Goal: Task Accomplishment & Management: Complete application form

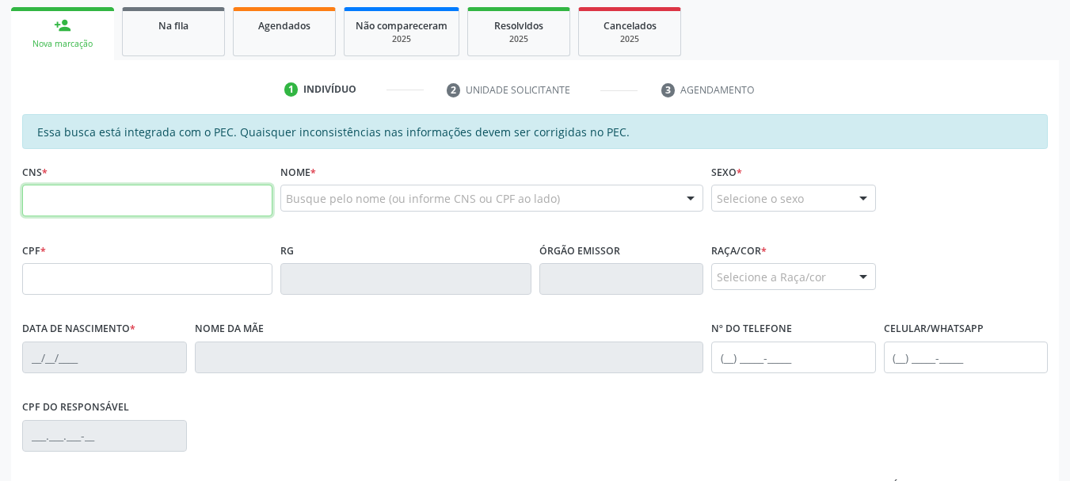
scroll to position [158, 0]
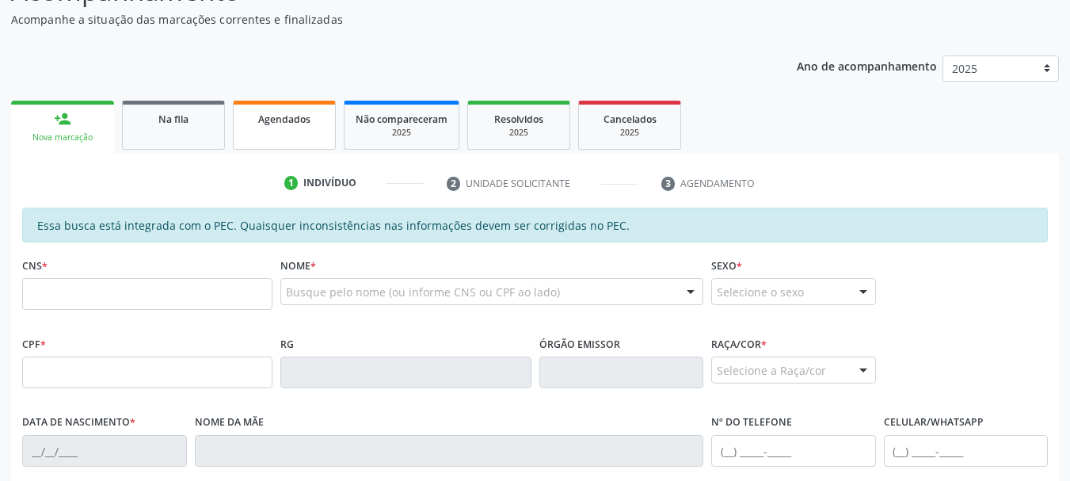
click at [277, 142] on link "Agendados" at bounding box center [284, 125] width 103 height 49
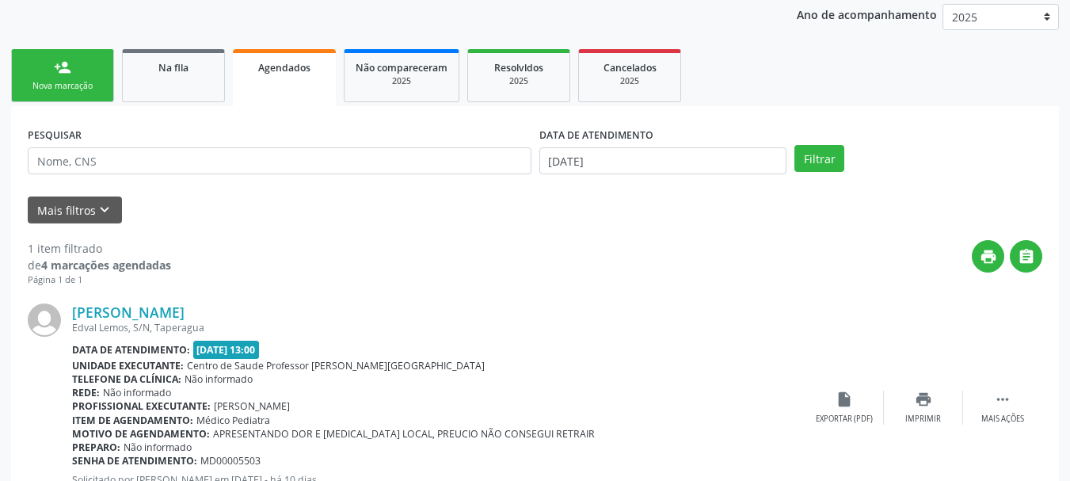
scroll to position [284, 0]
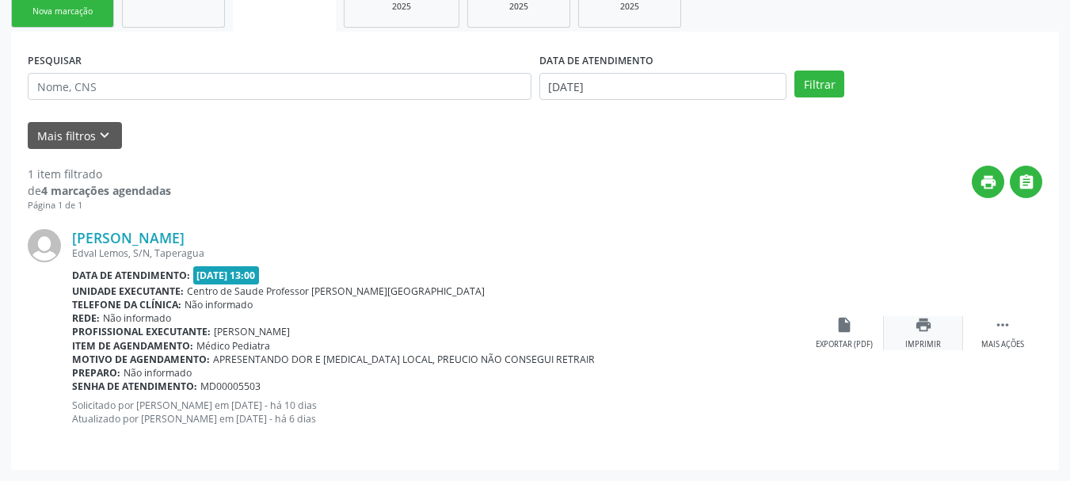
click at [930, 328] on icon "print" at bounding box center [923, 324] width 17 height 17
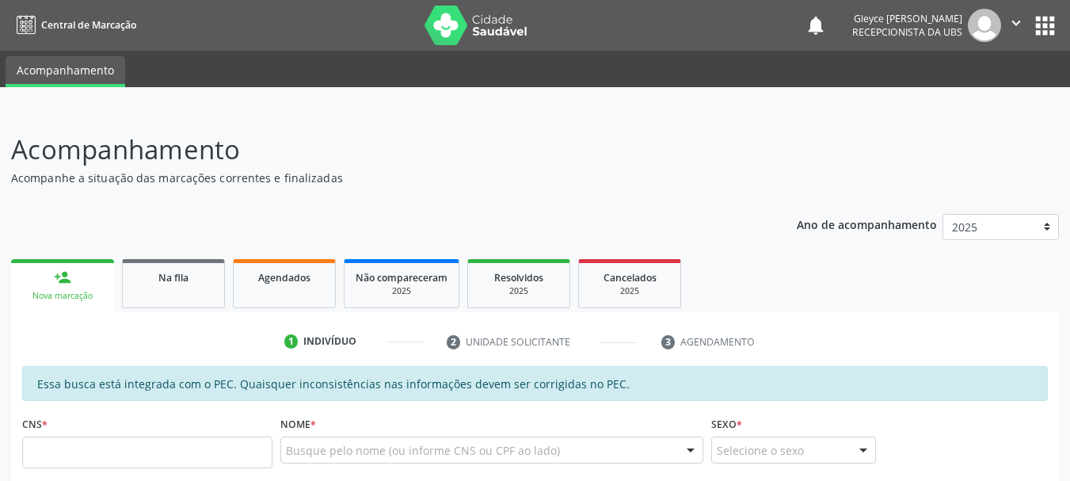
scroll to position [238, 0]
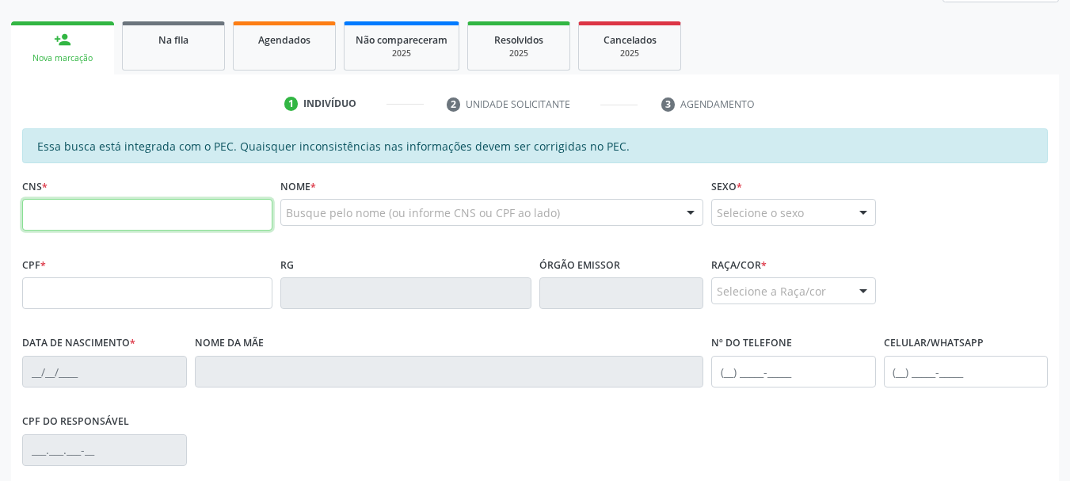
paste input "706 3017 6662 4171"
type input "706 3017 6662 4171"
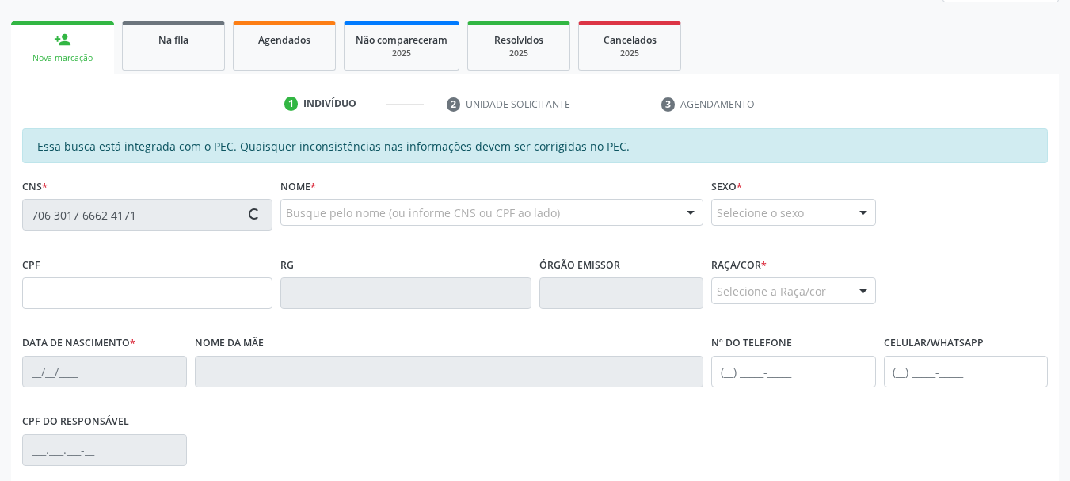
type input "083.970.344-98"
type input "[DATE]"
type input "[PERSON_NAME]"
type input "[PHONE_NUMBER]"
type input "S/N"
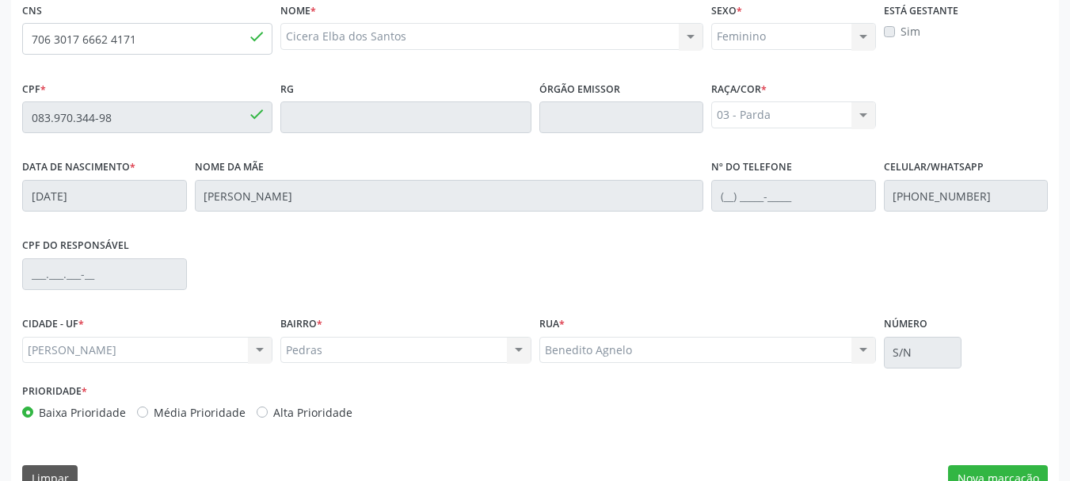
scroll to position [446, 0]
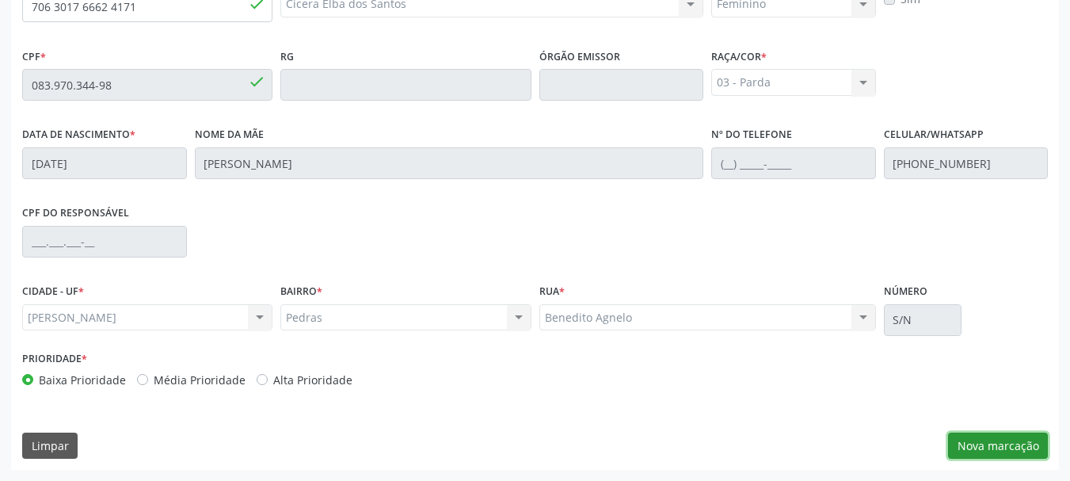
click at [983, 444] on button "Nova marcação" at bounding box center [998, 446] width 100 height 27
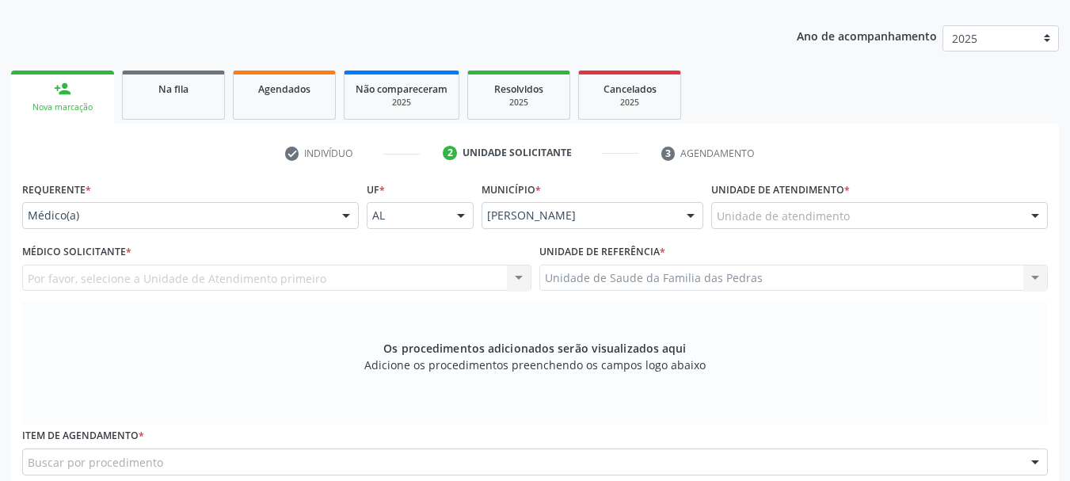
scroll to position [129, 0]
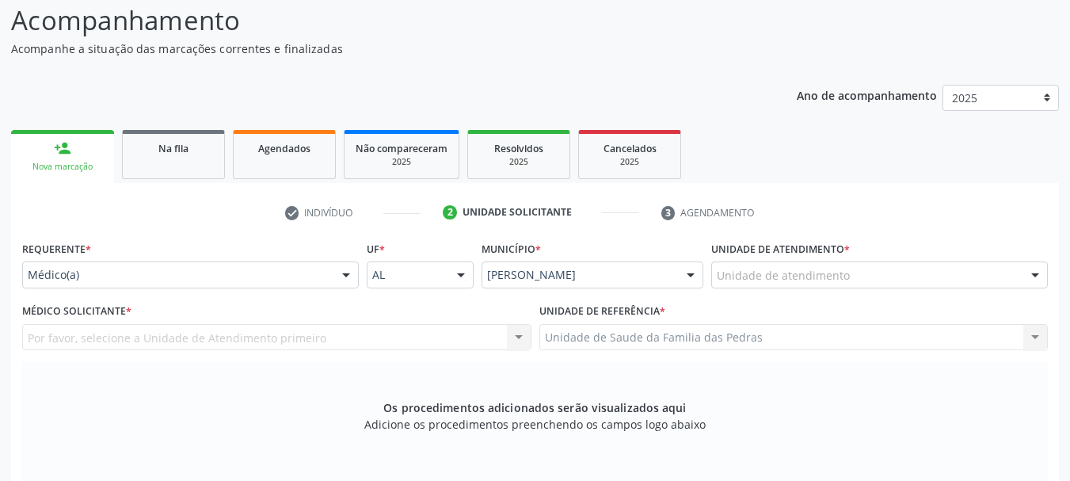
click at [342, 271] on div at bounding box center [346, 275] width 24 height 27
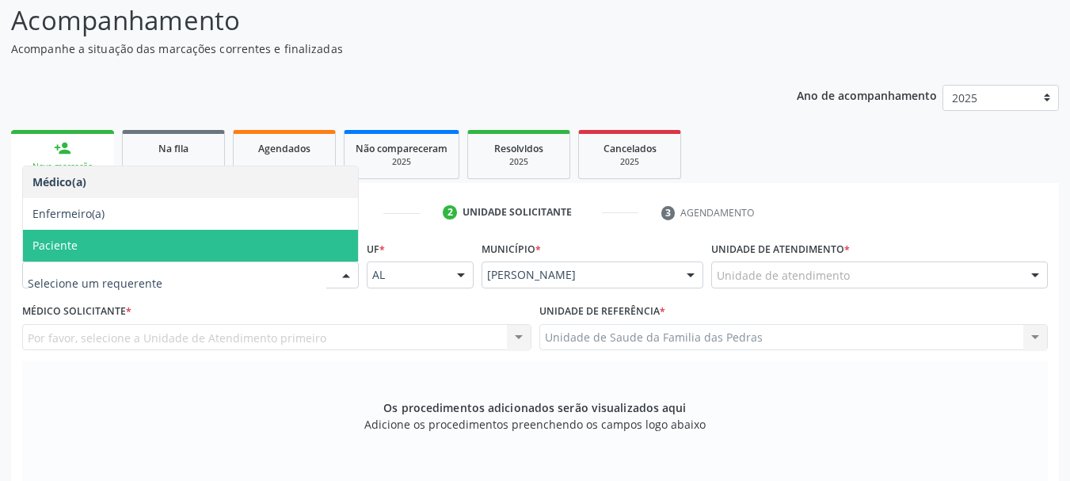
click at [249, 242] on span "Paciente" at bounding box center [190, 246] width 335 height 32
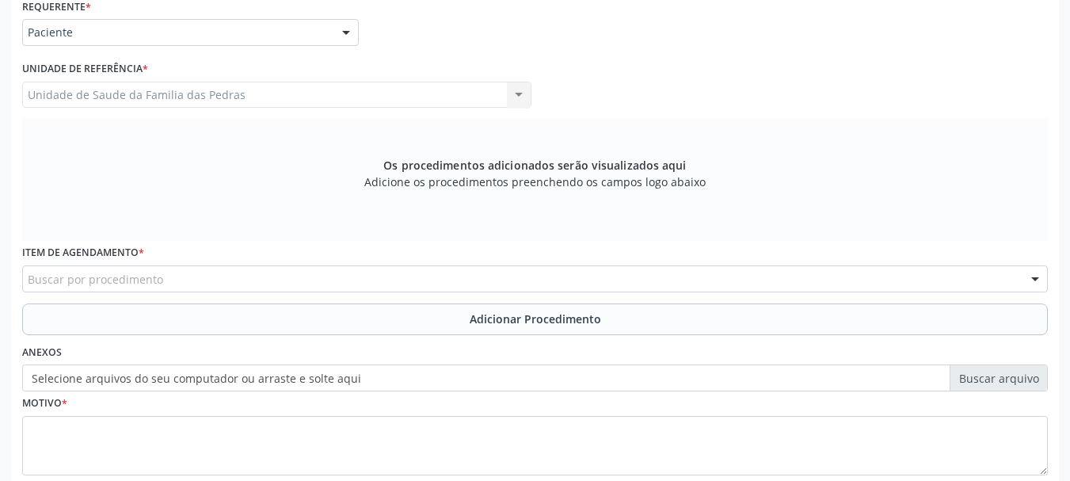
scroll to position [446, 0]
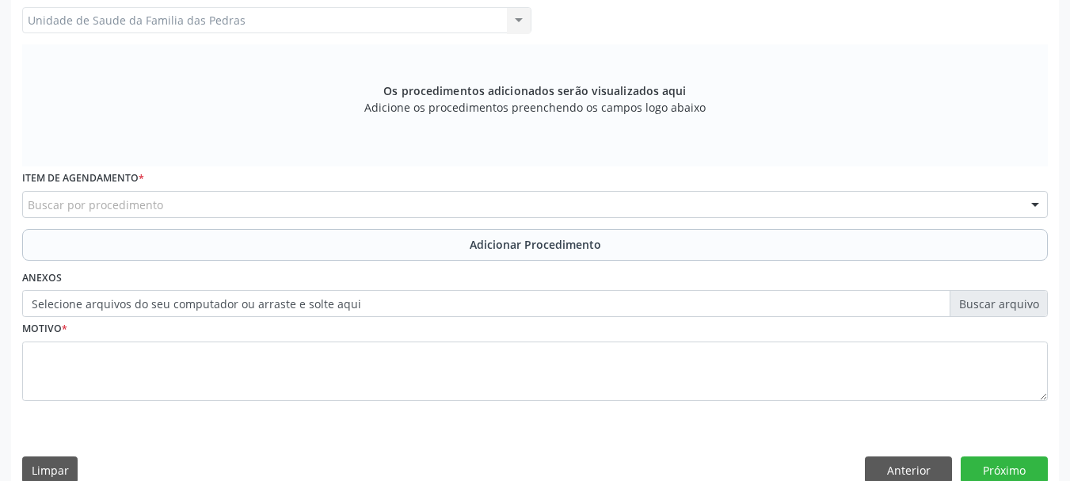
click at [255, 204] on div "Buscar por procedimento" at bounding box center [535, 204] width 1026 height 27
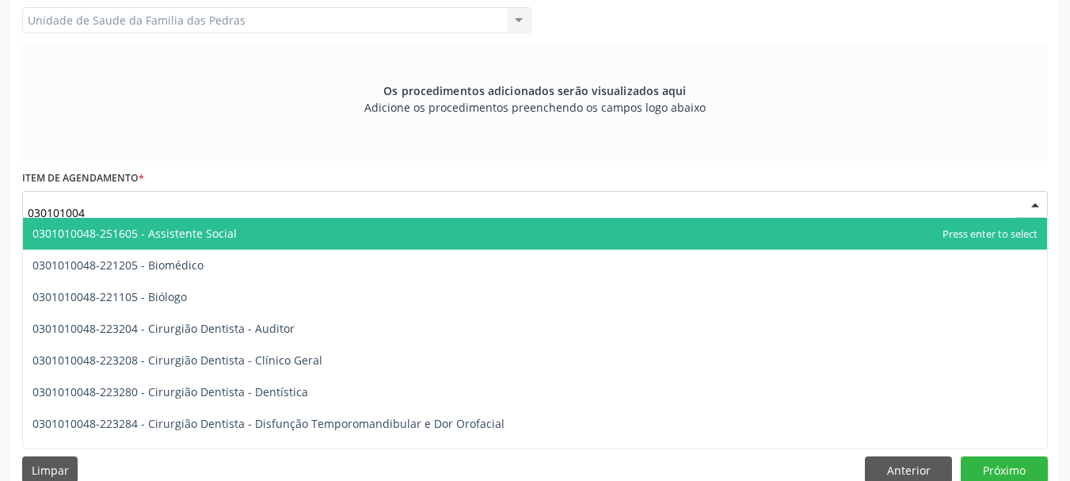
type input "0301010048"
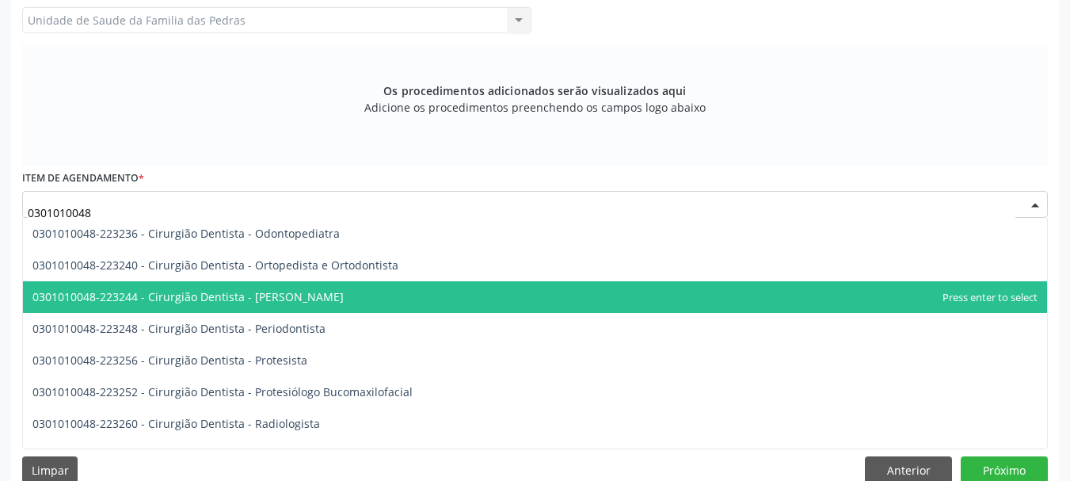
scroll to position [555, 0]
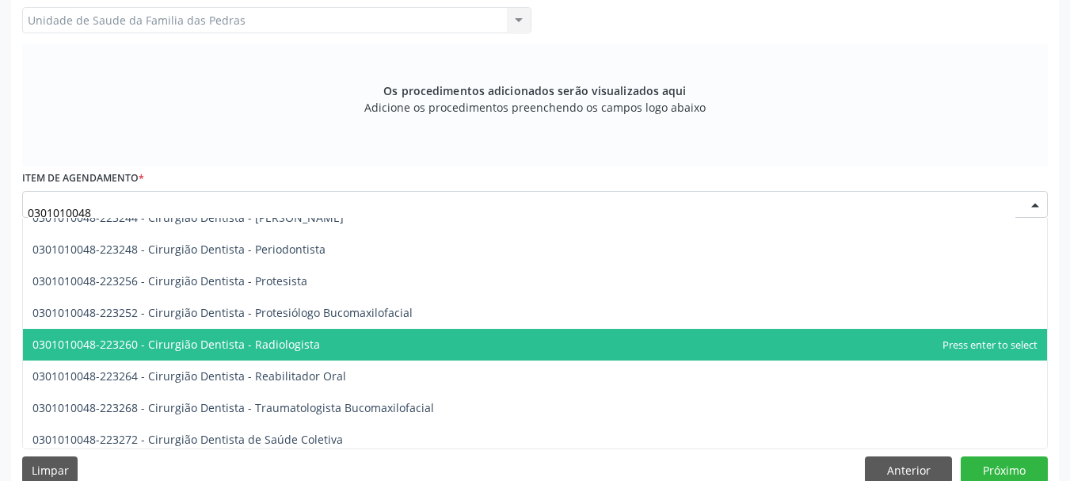
click at [217, 347] on span "0301010048-223260 - Cirurgião Dentista - Radiologista" at bounding box center [176, 344] width 288 height 15
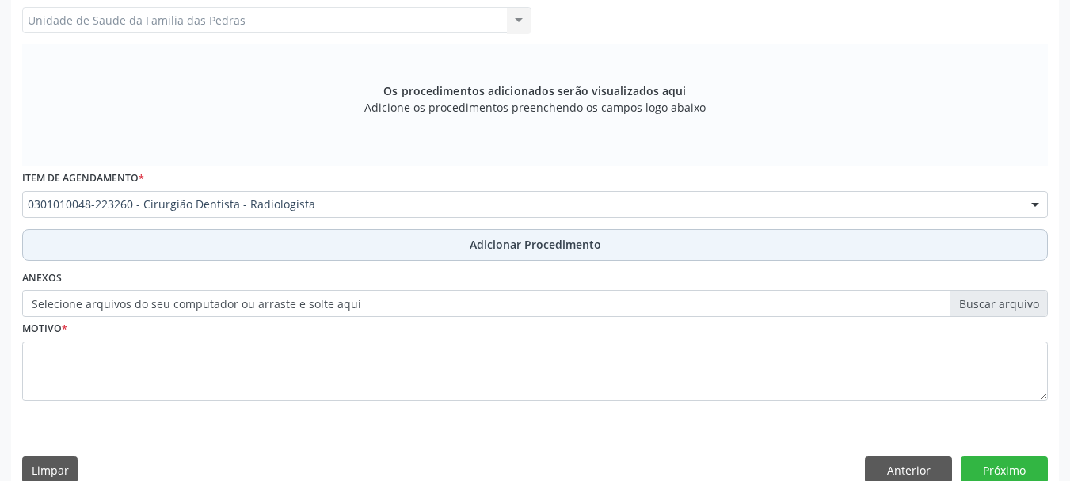
click at [280, 250] on button "Adicionar Procedimento" at bounding box center [535, 245] width 1026 height 32
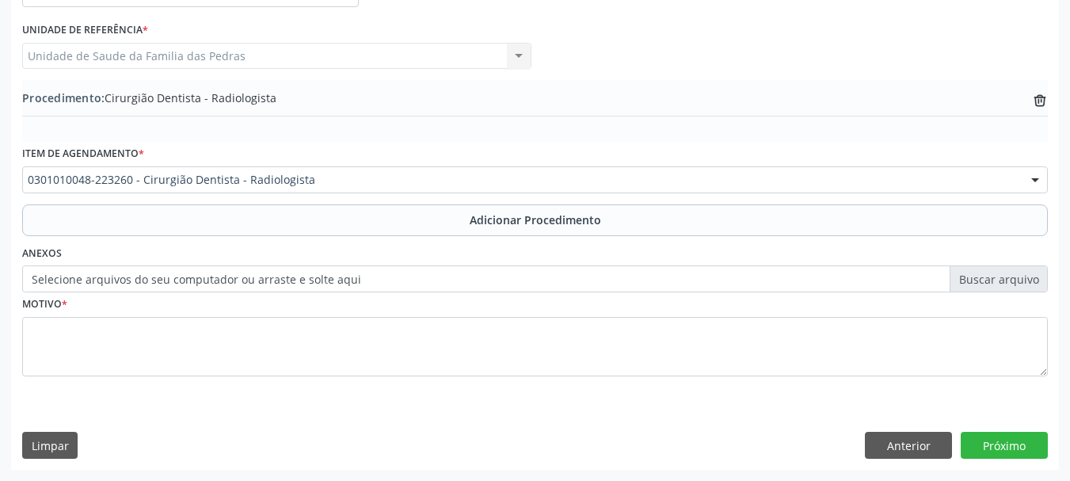
scroll to position [410, 0]
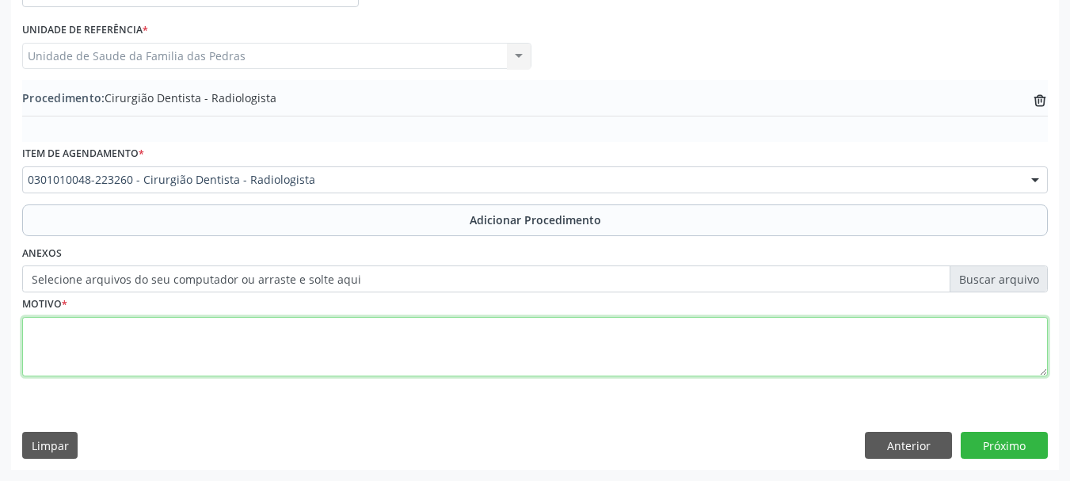
click at [241, 331] on textarea at bounding box center [535, 347] width 1026 height 60
type textarea "solicito radiografia do dente 14, dente com abcesso recorrente."
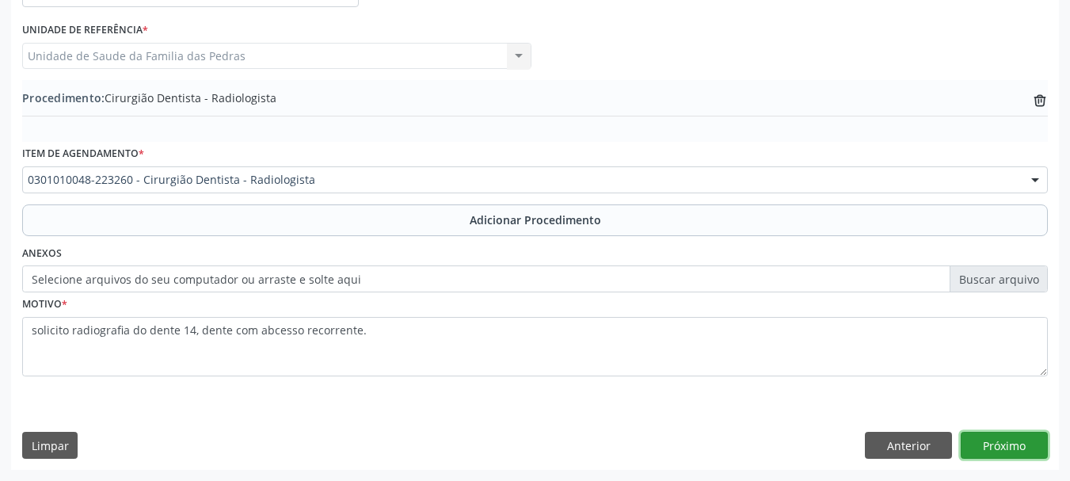
click at [981, 441] on button "Próximo" at bounding box center [1004, 445] width 87 height 27
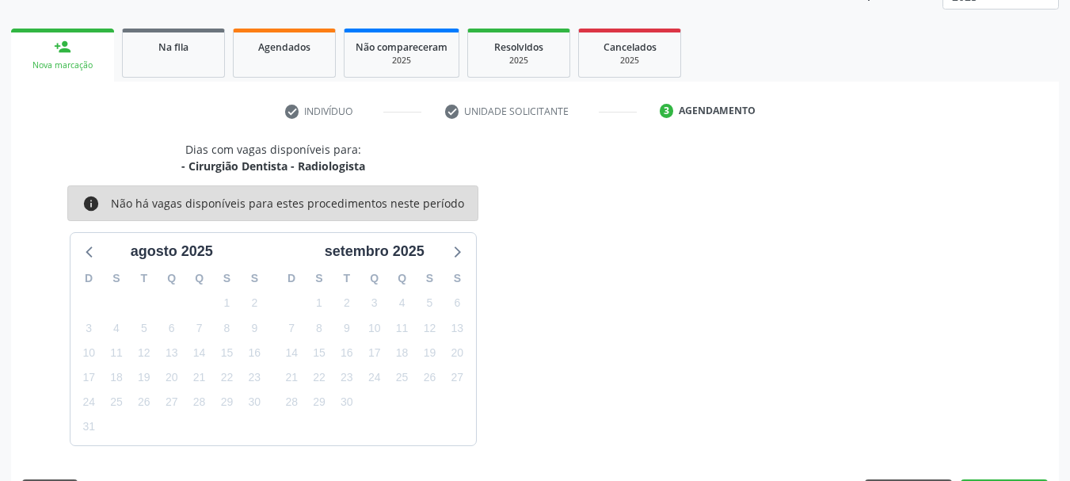
scroll to position [277, 0]
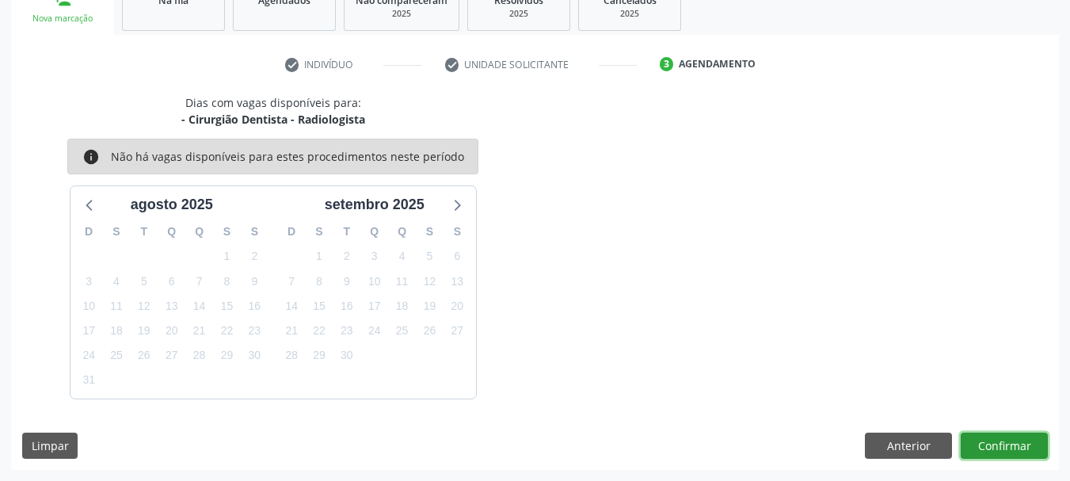
click at [981, 441] on button "Confirmar" at bounding box center [1004, 446] width 87 height 27
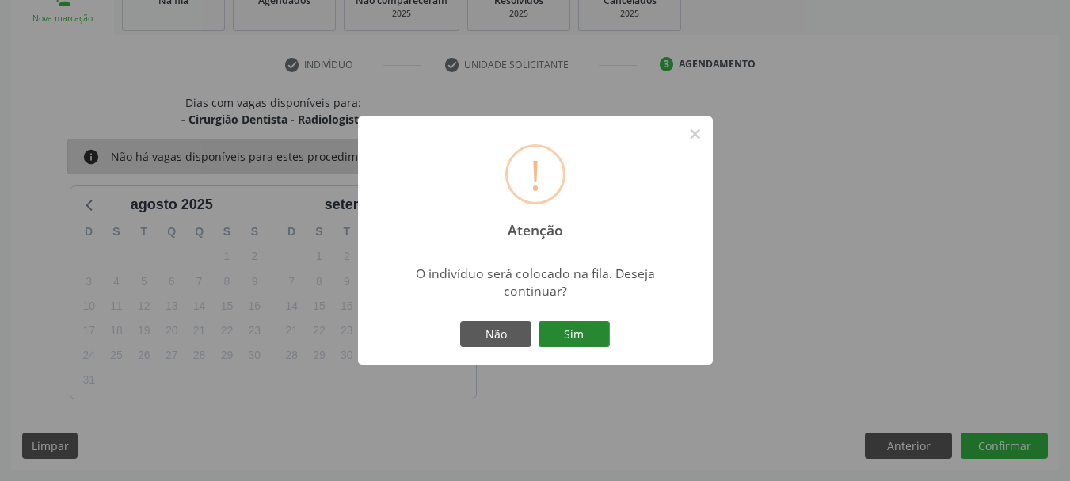
click at [588, 330] on button "Sim" at bounding box center [574, 334] width 71 height 27
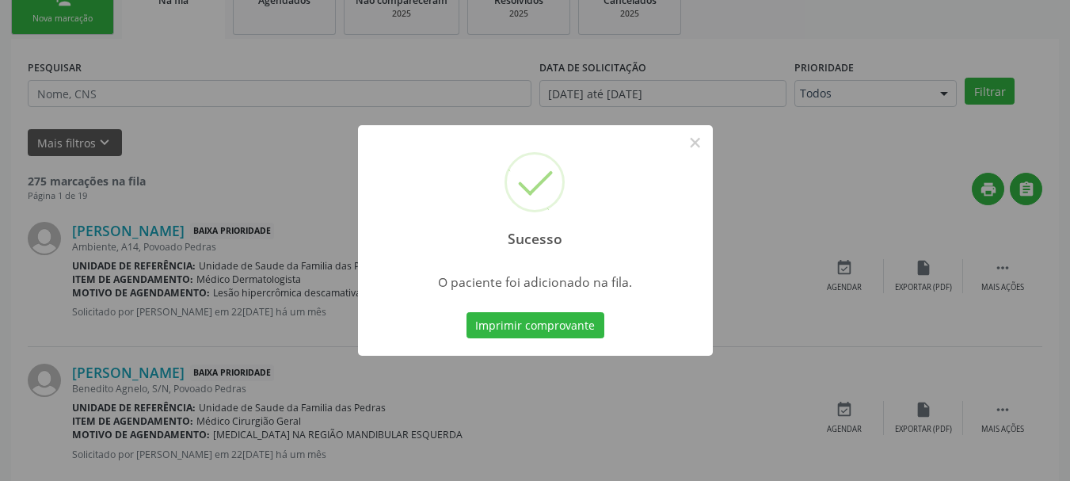
scroll to position [64, 0]
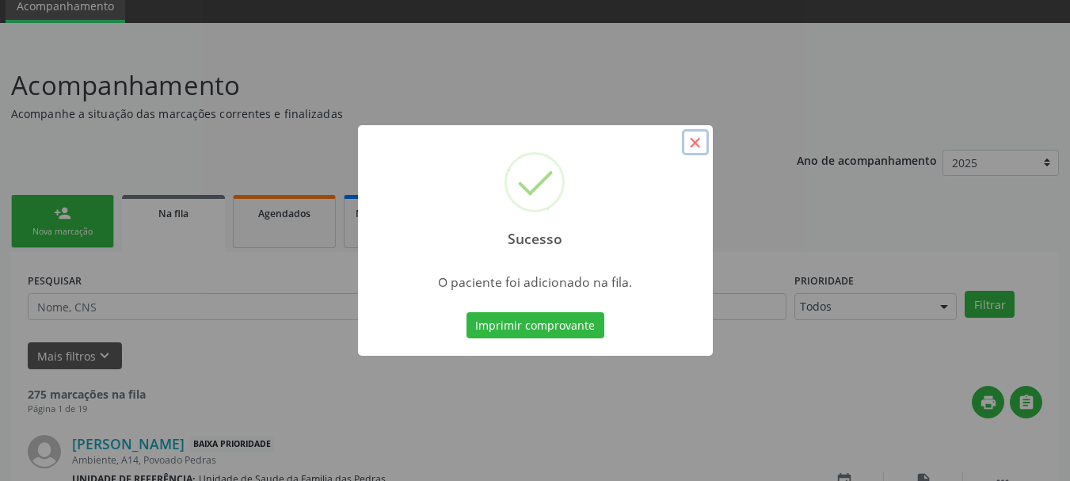
click at [697, 150] on button "×" at bounding box center [695, 142] width 27 height 27
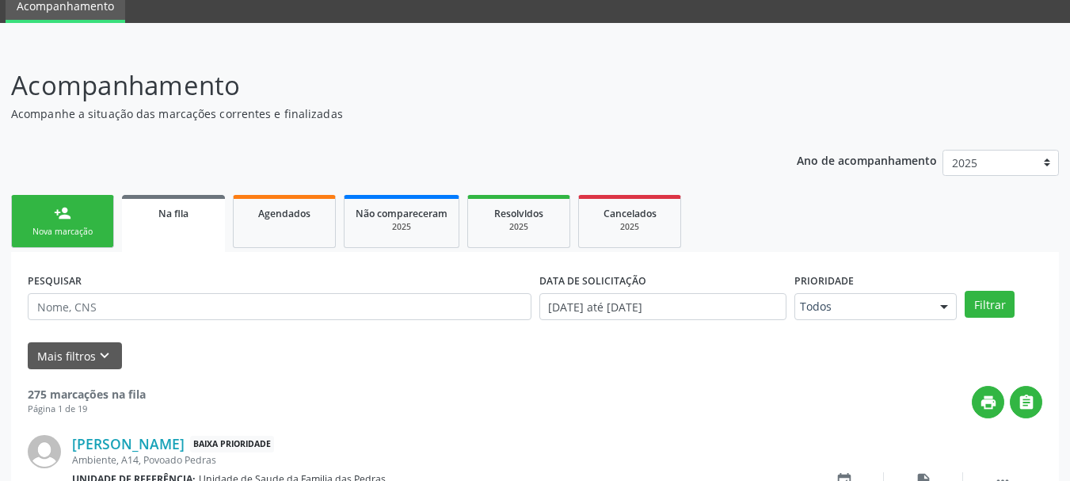
click at [88, 226] on div "Nova marcação" at bounding box center [62, 232] width 79 height 12
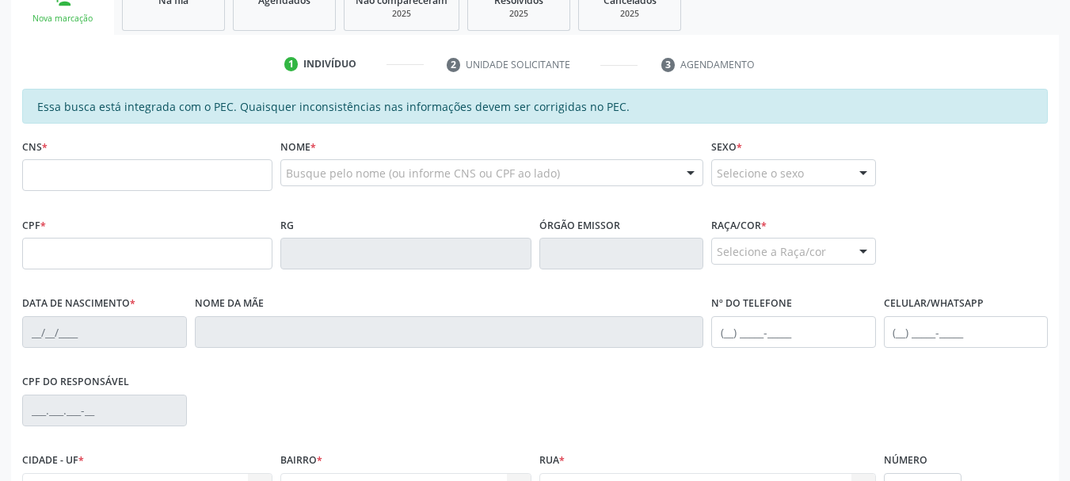
scroll to position [302, 0]
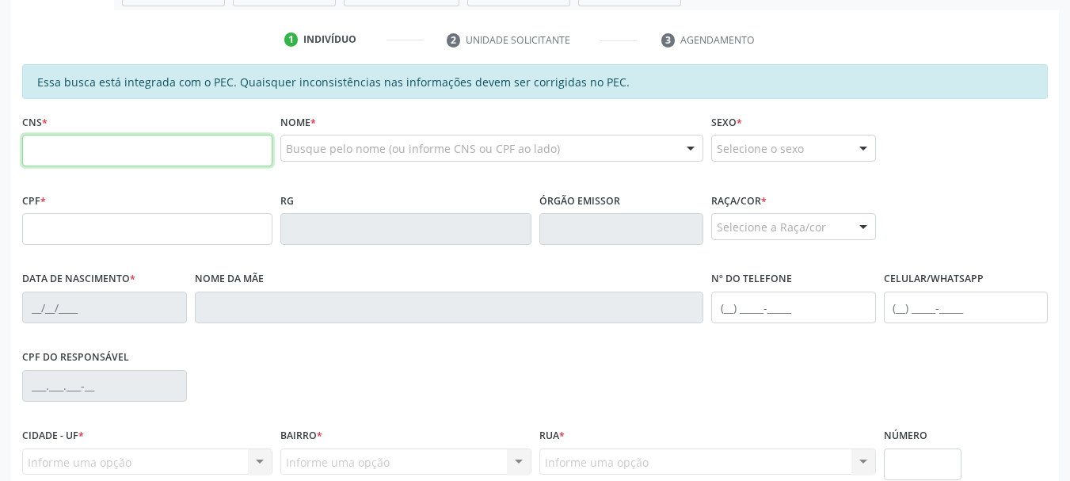
click at [98, 148] on input "text" at bounding box center [147, 151] width 250 height 32
paste input "706 5053 1856 4398"
type input "706 5053 1856 4398"
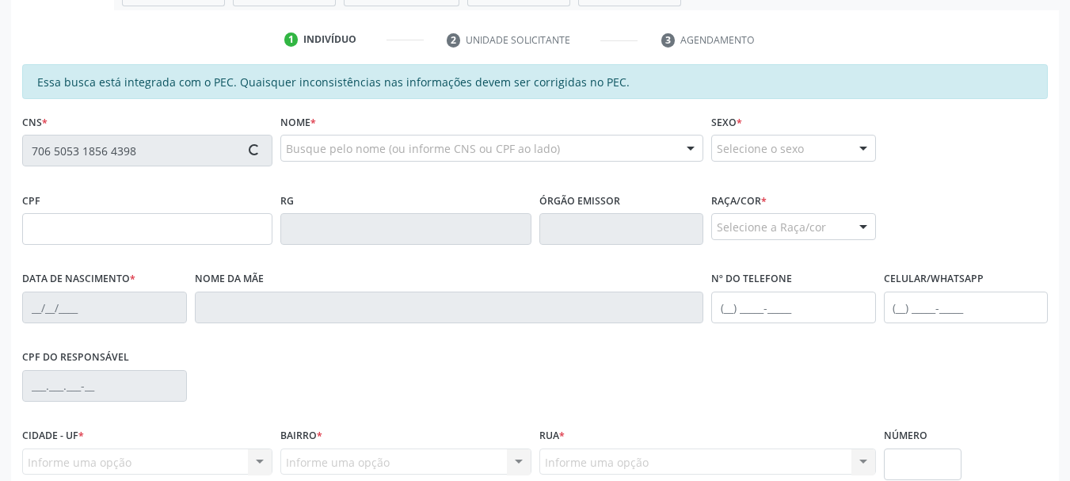
type input "053.924.824-06"
type input "[DATE]"
type input "Solange [PERSON_NAME]"
type input "[PHONE_NUMBER]"
type input "05"
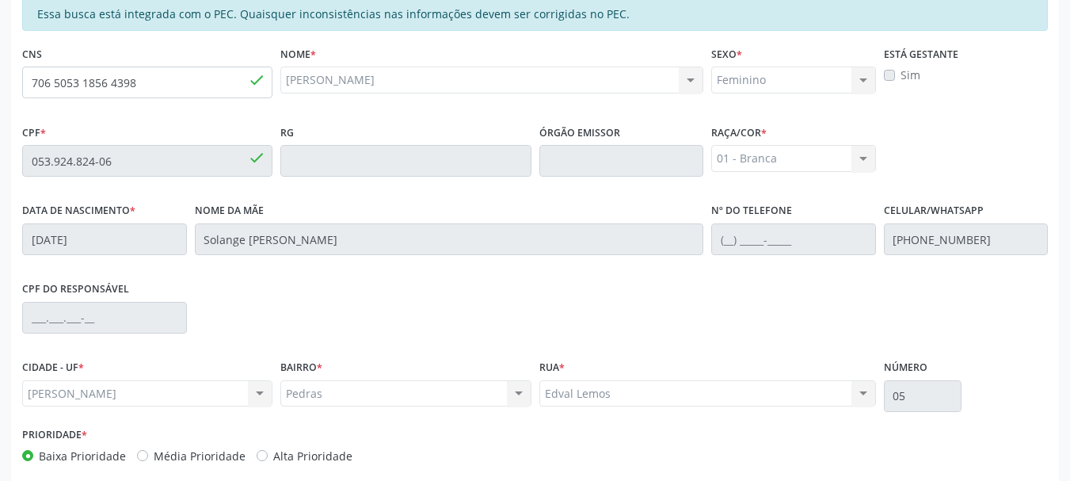
scroll to position [446, 0]
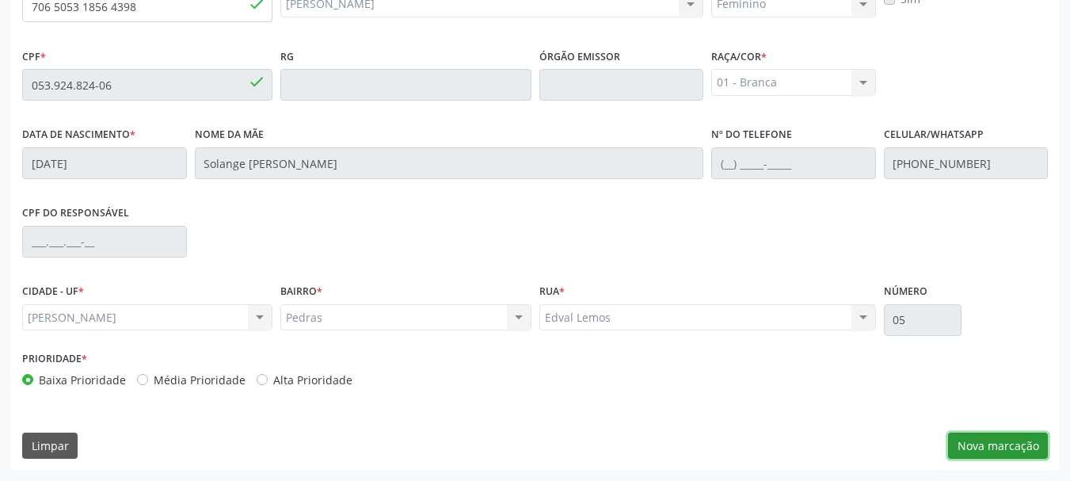
click at [1011, 445] on button "Nova marcação" at bounding box center [998, 446] width 100 height 27
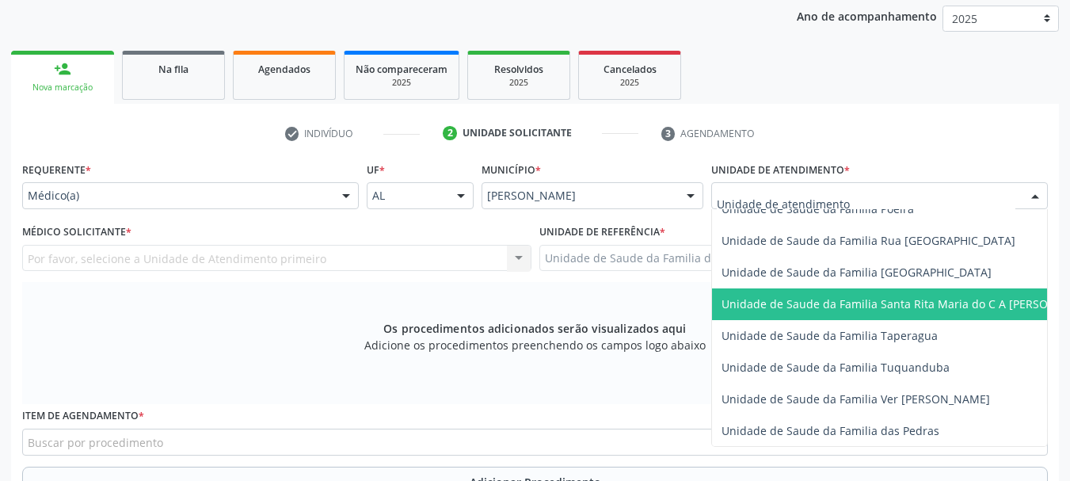
scroll to position [1109, 0]
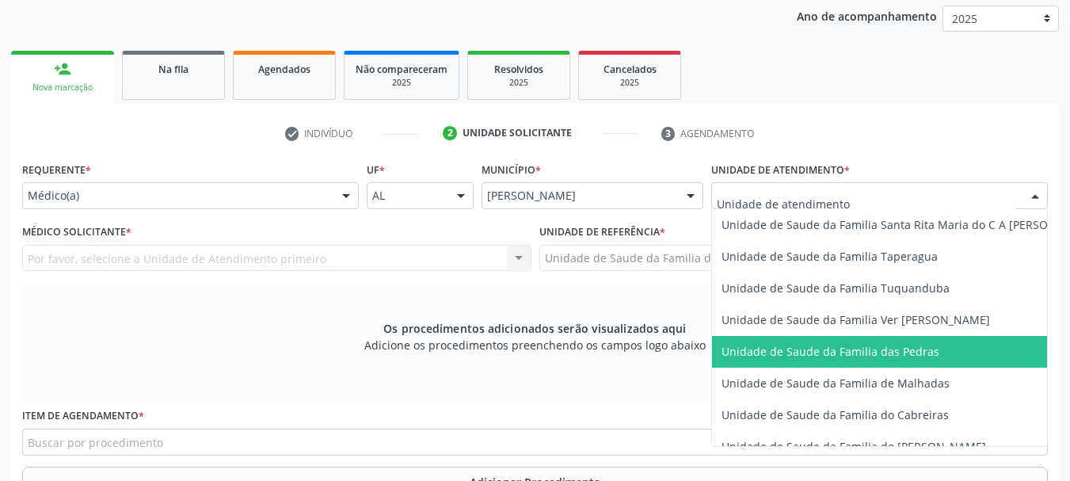
click at [791, 354] on span "Unidade de Saude da Familia das Pedras" at bounding box center [831, 351] width 218 height 15
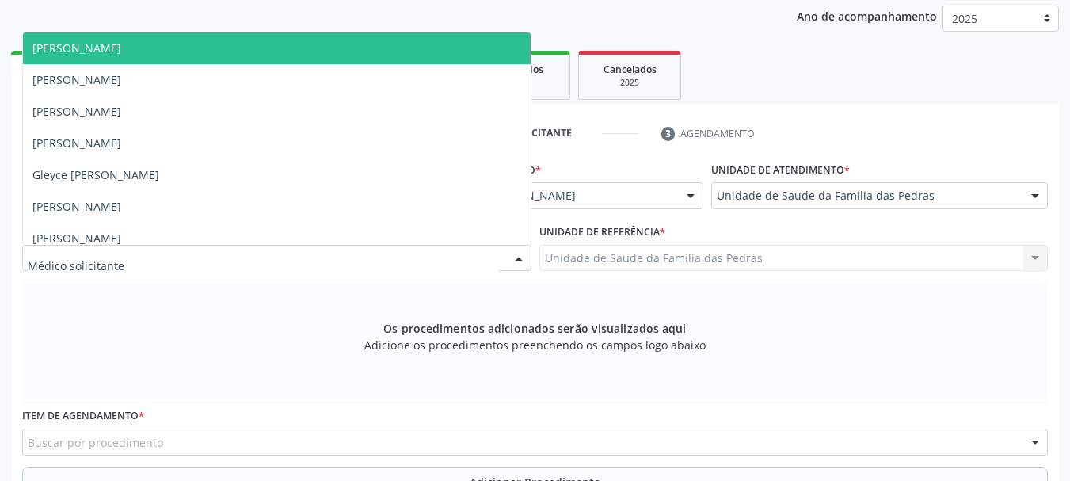
click at [307, 261] on div at bounding box center [276, 258] width 509 height 27
click at [315, 34] on span "[PERSON_NAME]" at bounding box center [277, 48] width 508 height 32
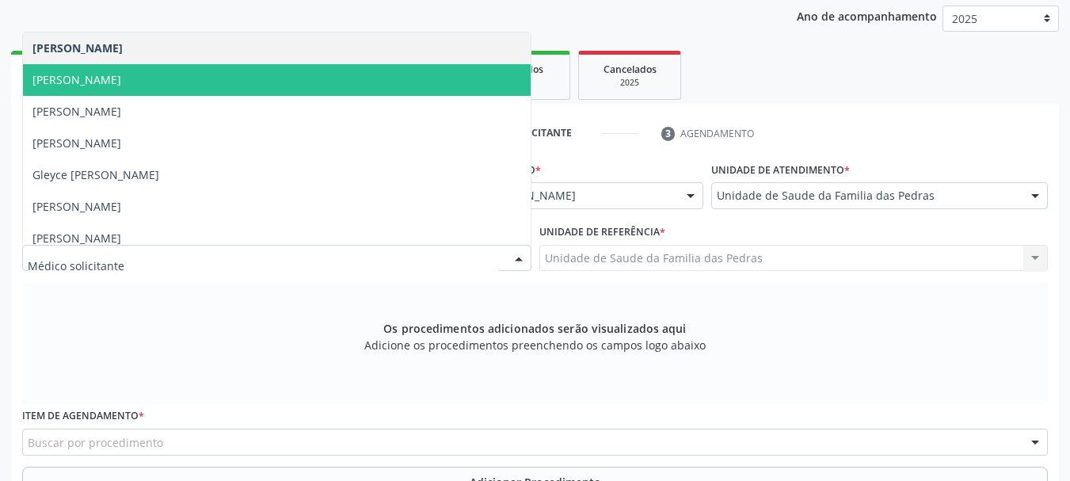
click at [309, 80] on span "[PERSON_NAME]" at bounding box center [277, 80] width 508 height 32
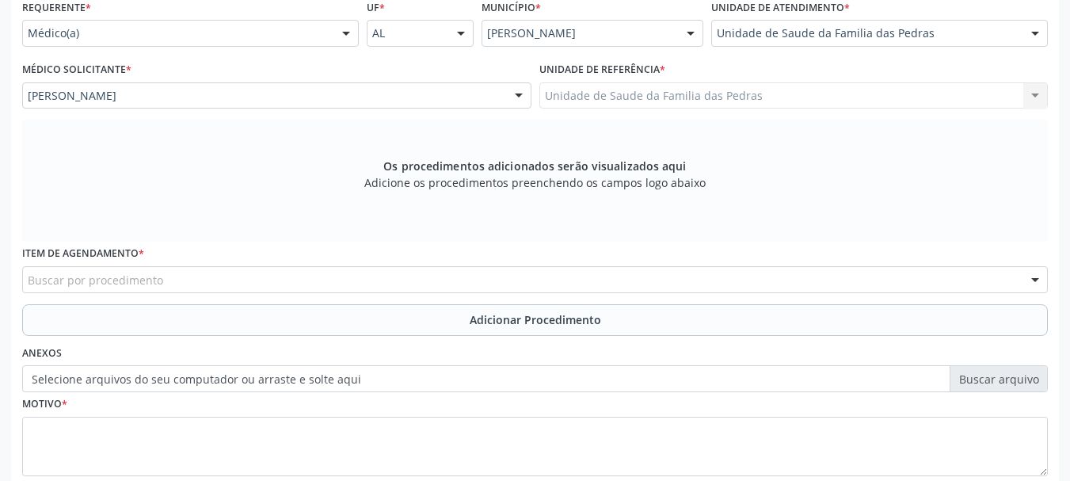
scroll to position [288, 0]
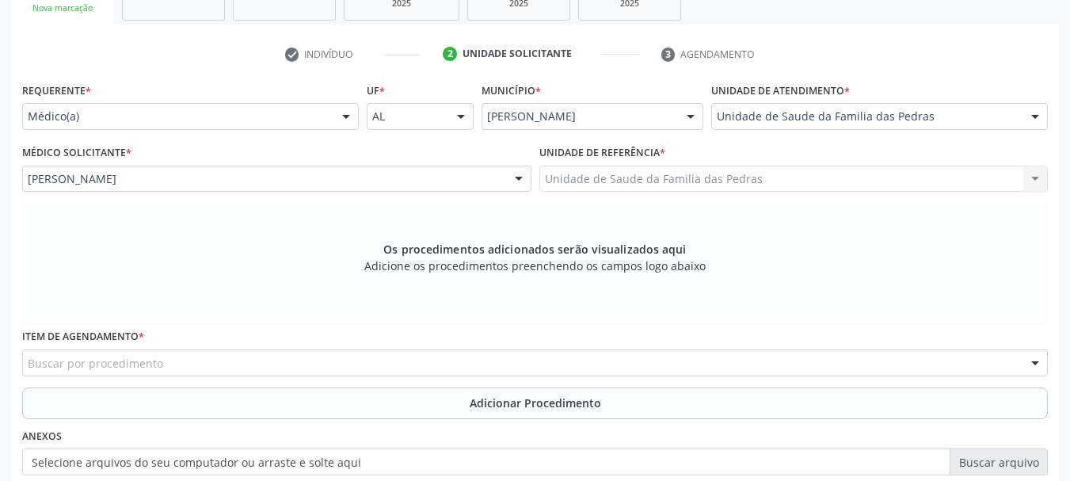
click at [341, 113] on div at bounding box center [346, 117] width 24 height 27
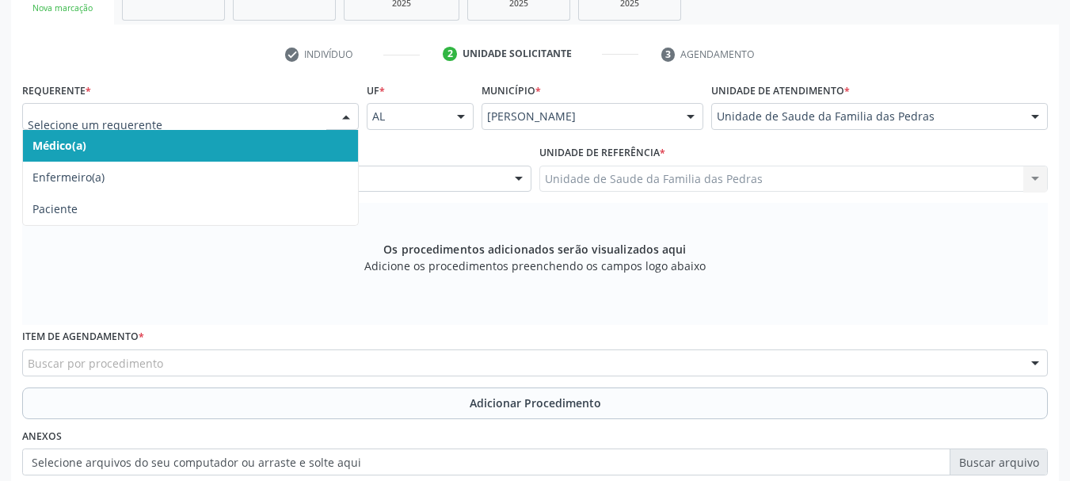
click at [369, 277] on div "Os procedimentos adicionados serão visualizados aqui Adicione os procedimentos …" at bounding box center [535, 264] width 1026 height 122
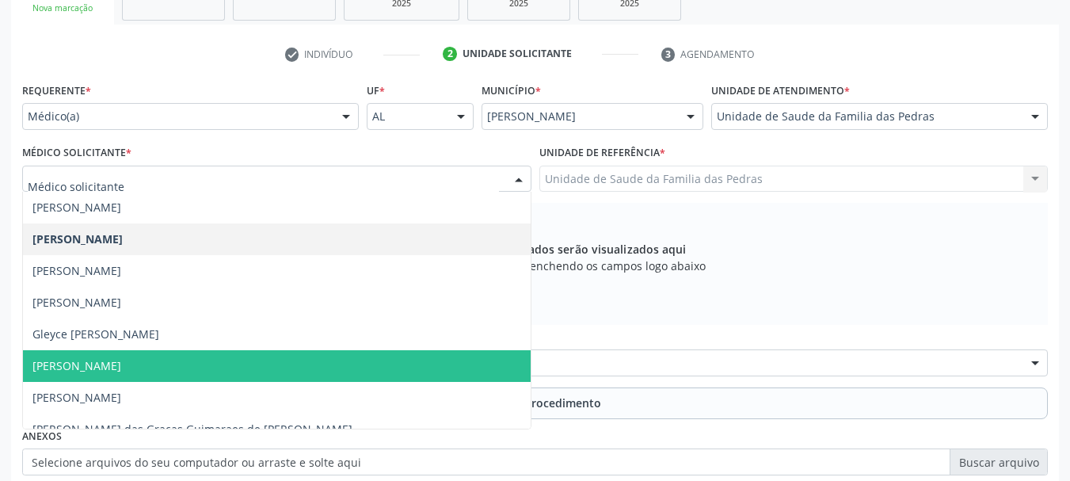
scroll to position [208, 0]
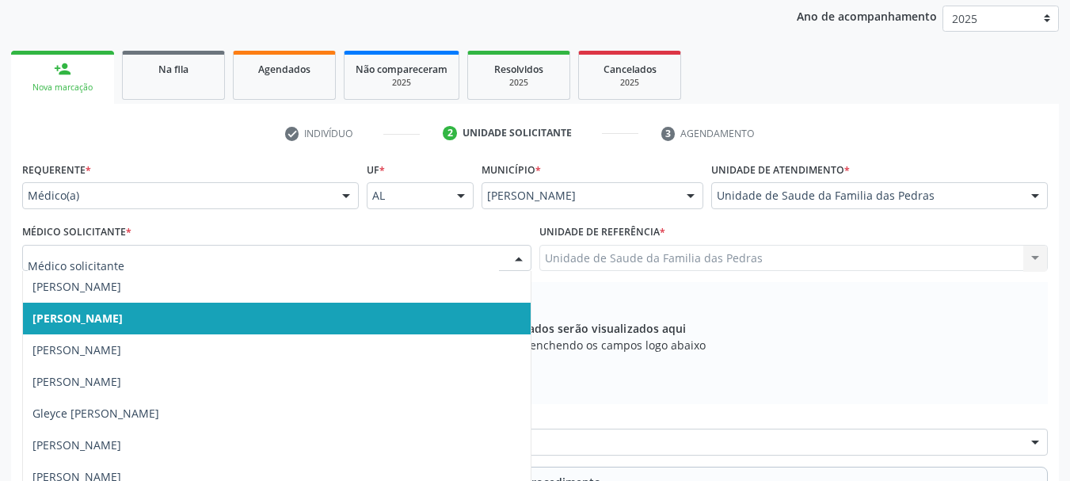
click at [665, 381] on div "Os procedimentos adicionados serão visualizados aqui Adicione os procedimentos …" at bounding box center [535, 343] width 1026 height 122
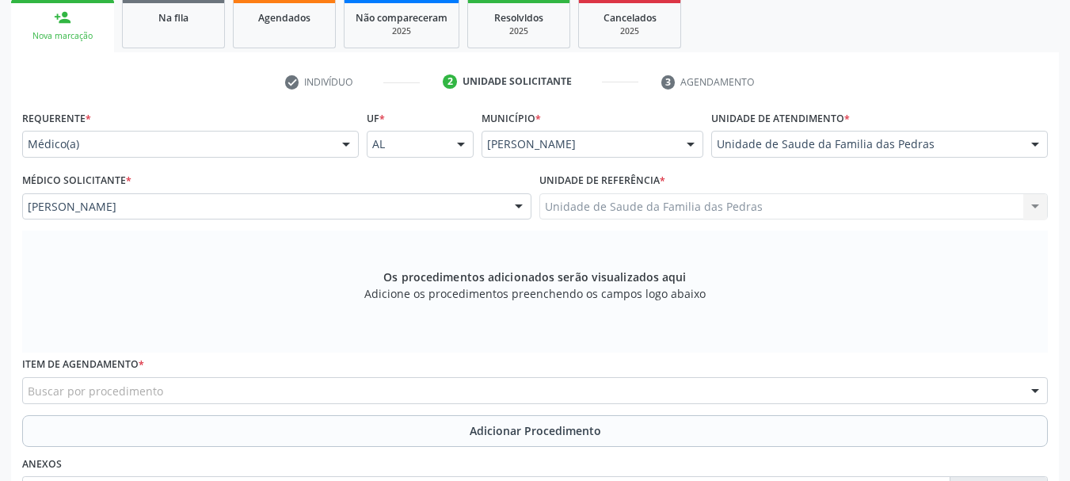
scroll to position [288, 0]
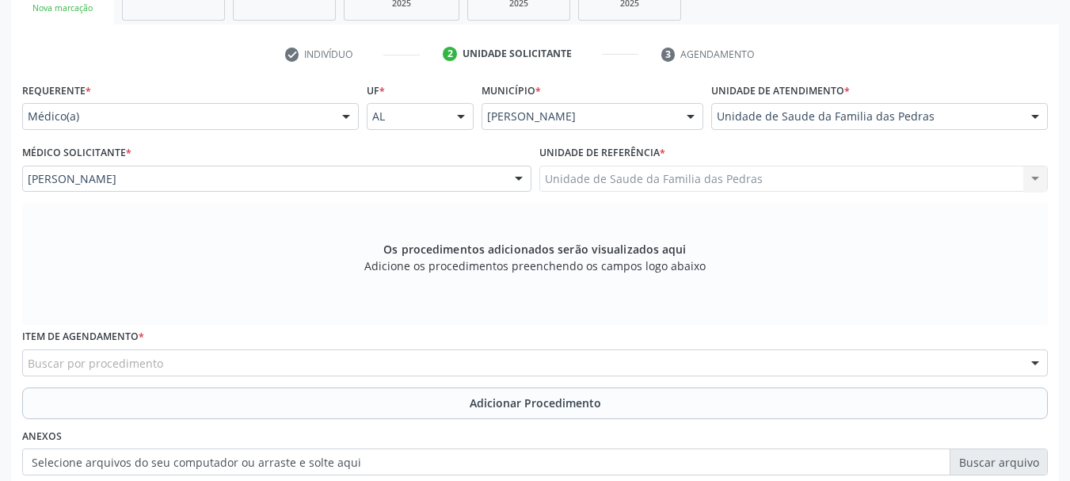
click at [379, 365] on div "Buscar por procedimento" at bounding box center [535, 362] width 1026 height 27
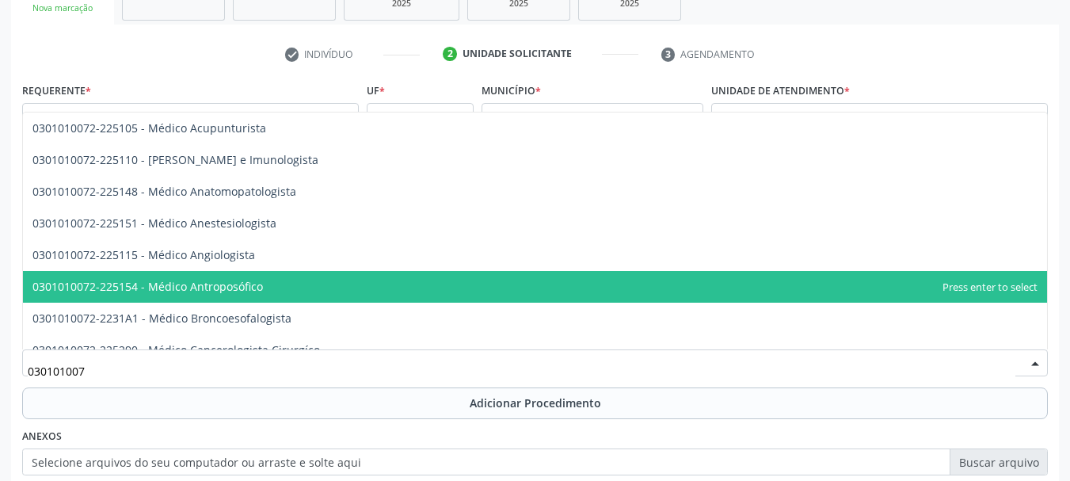
type input "0301010072"
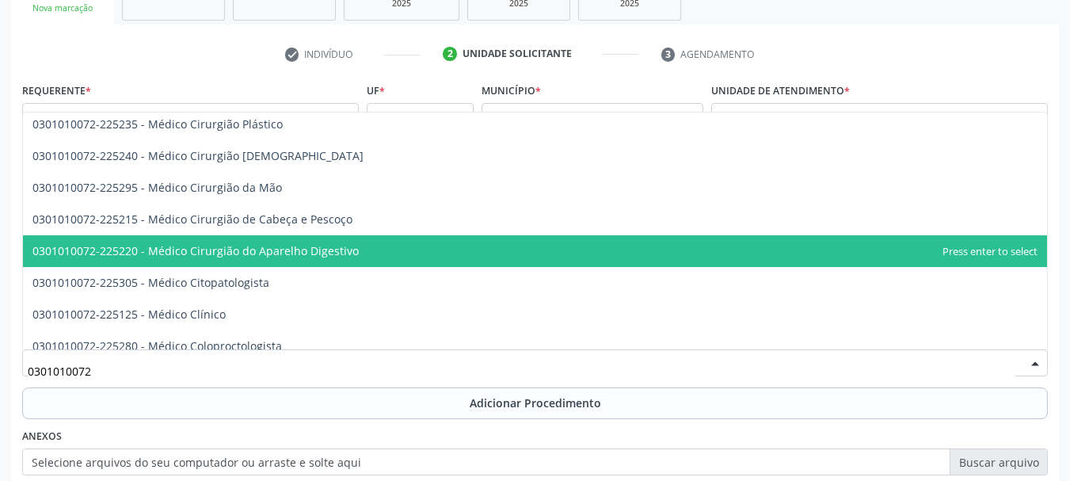
scroll to position [475, 0]
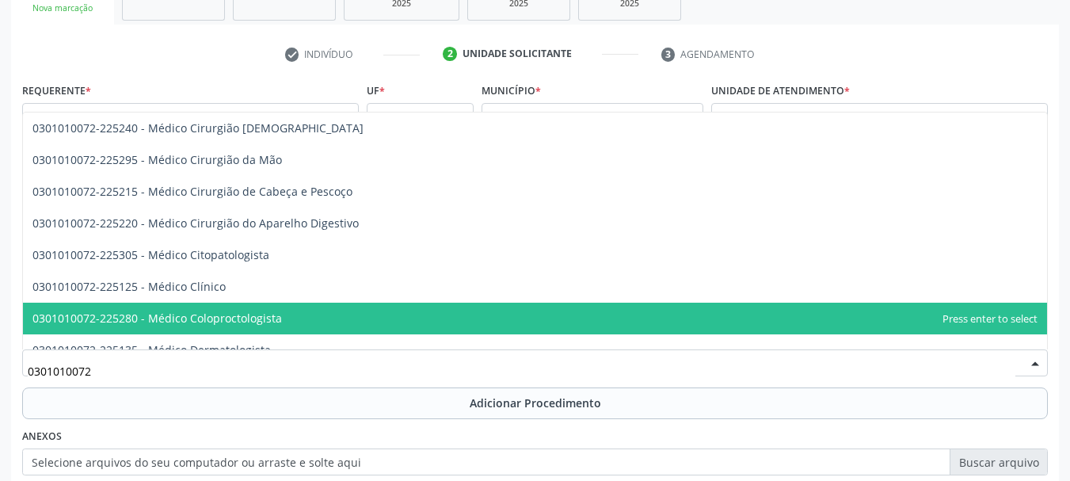
click at [332, 315] on span "0301010072-225280 - Médico Coloproctologista" at bounding box center [535, 319] width 1024 height 32
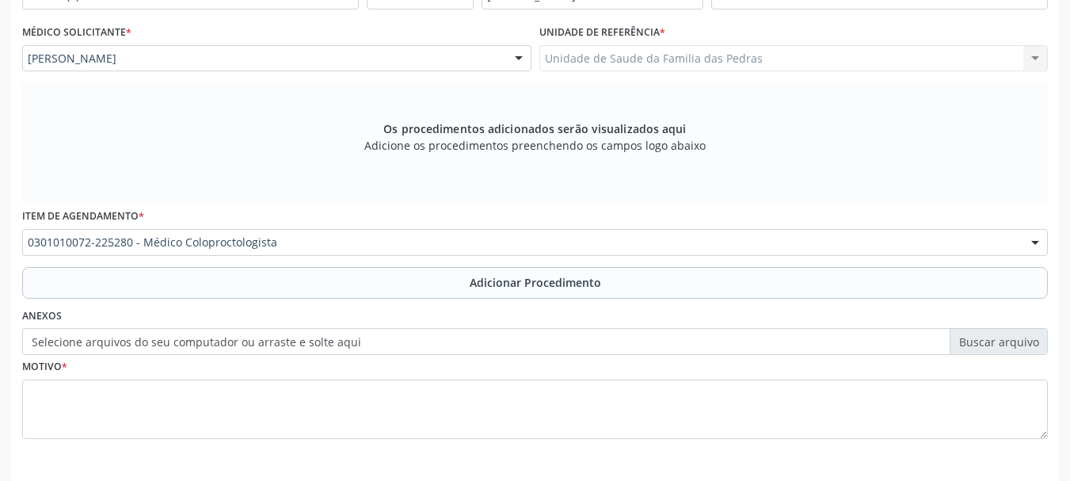
scroll to position [446, 0]
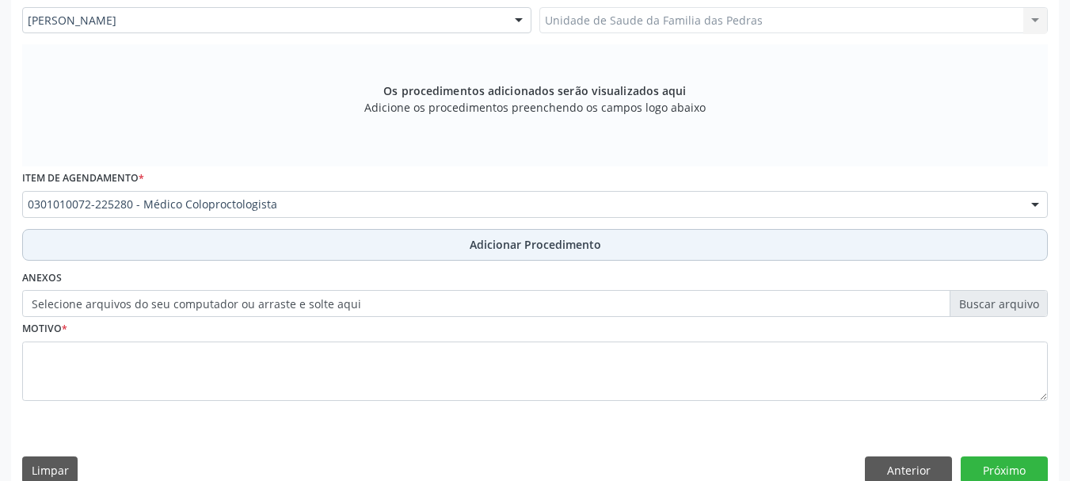
click at [336, 237] on button "Adicionar Procedimento" at bounding box center [535, 245] width 1026 height 32
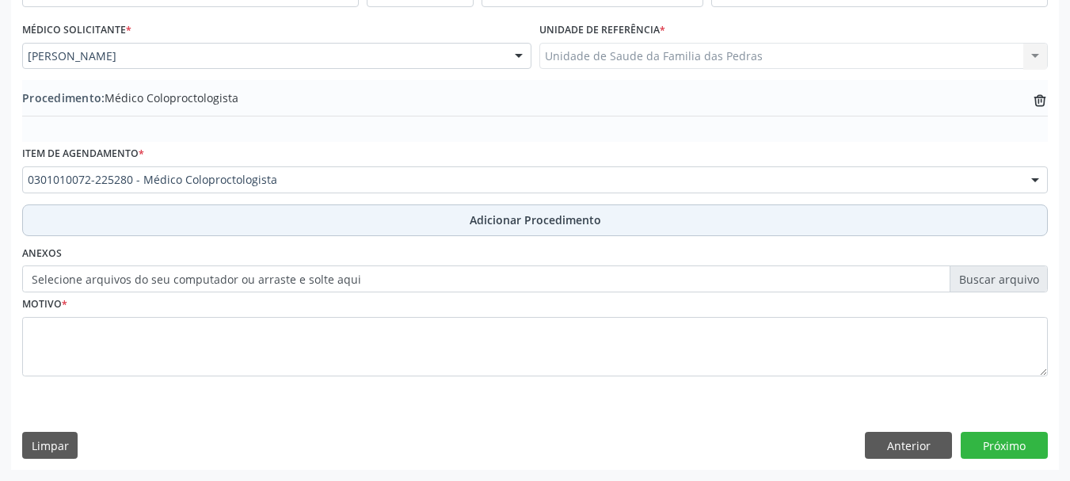
scroll to position [410, 0]
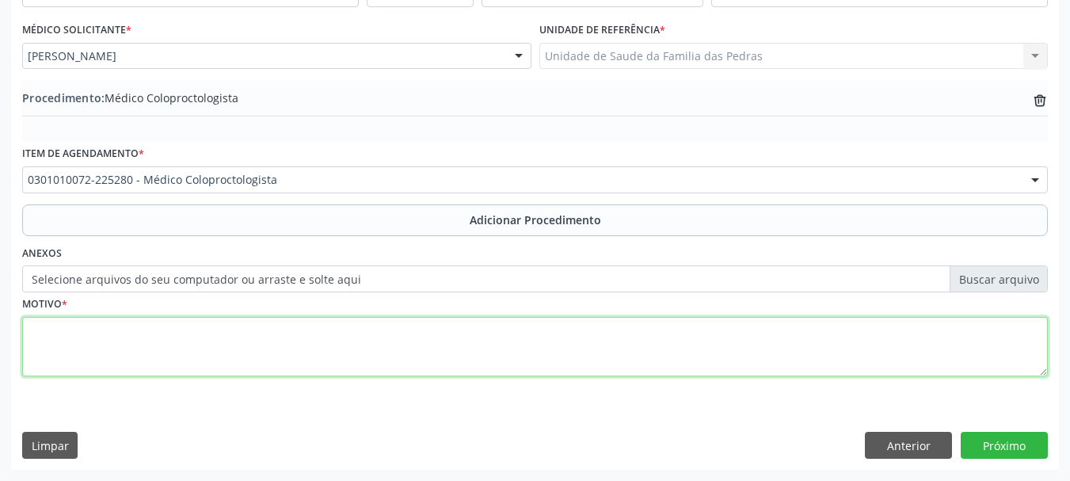
click at [335, 337] on textarea at bounding box center [535, 347] width 1026 height 60
type textarea "p"
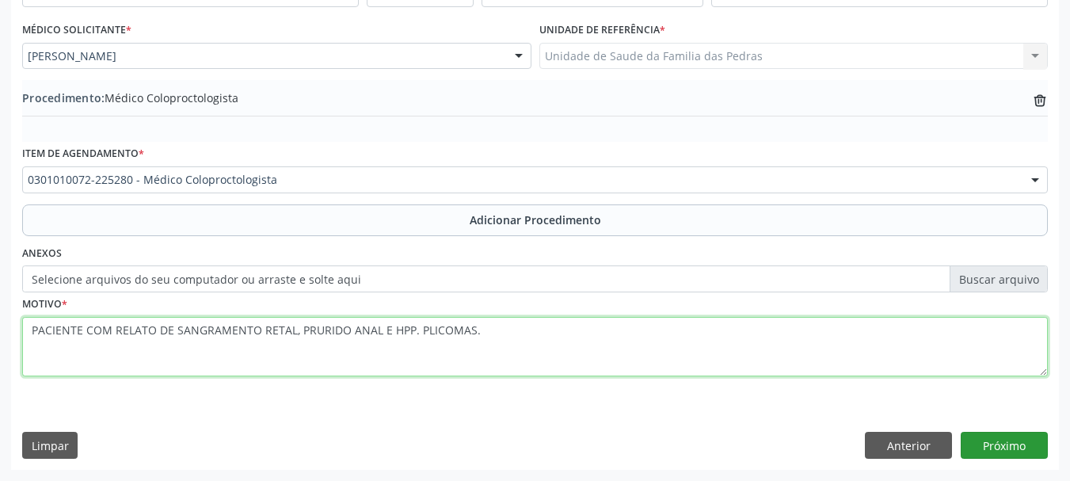
type textarea "PACIENTE COM RELATO DE SANGRAMENTO RETAL, PRURIDO ANAL E HPP. PLICOMAS."
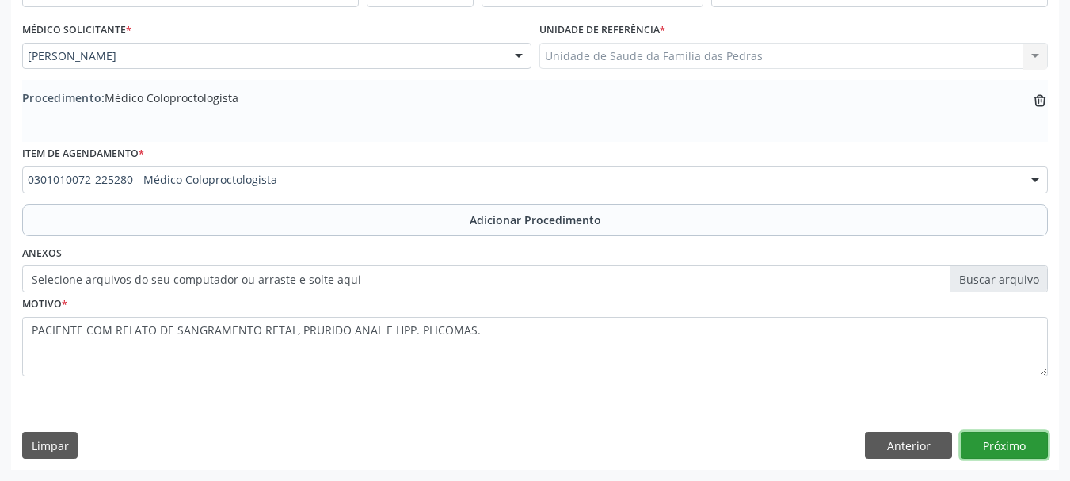
click at [972, 441] on button "Próximo" at bounding box center [1004, 445] width 87 height 27
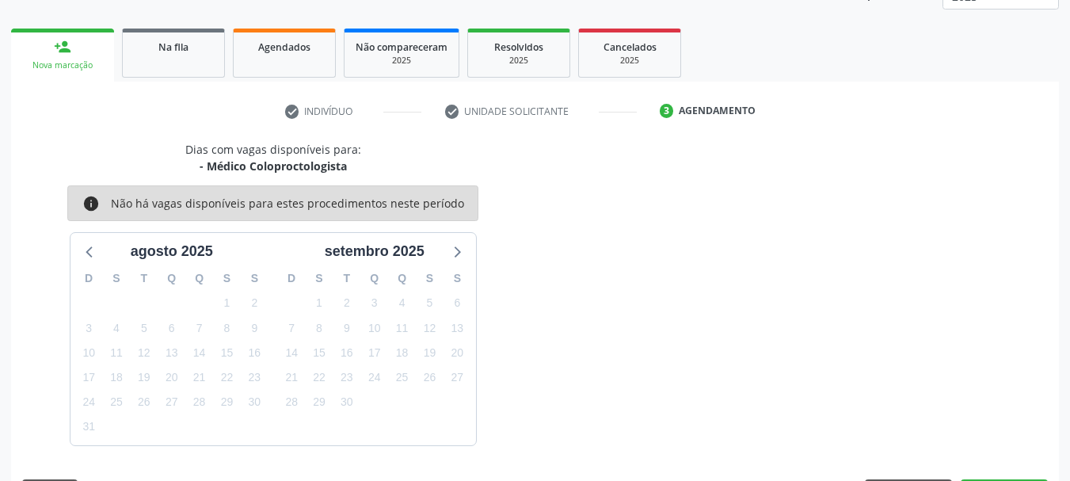
scroll to position [277, 0]
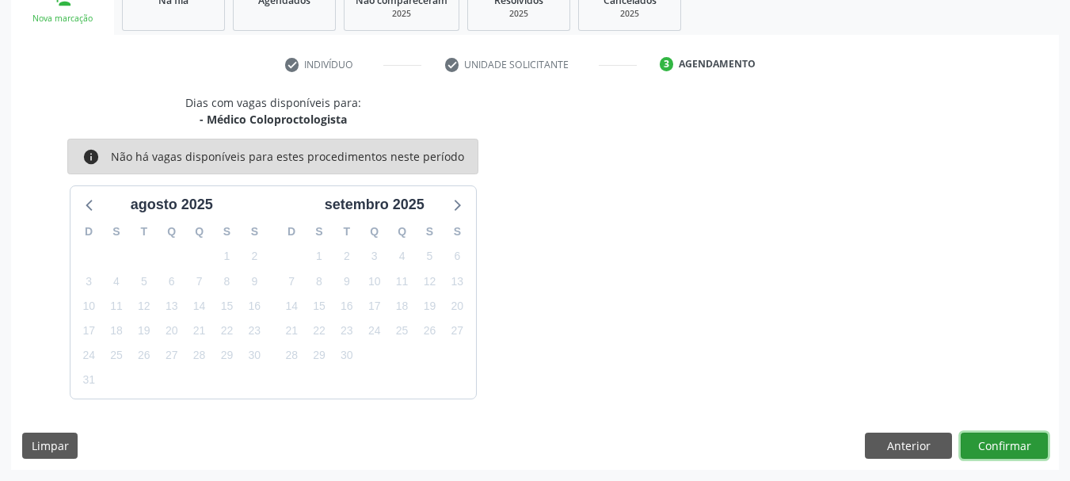
click at [972, 441] on button "Confirmar" at bounding box center [1004, 446] width 87 height 27
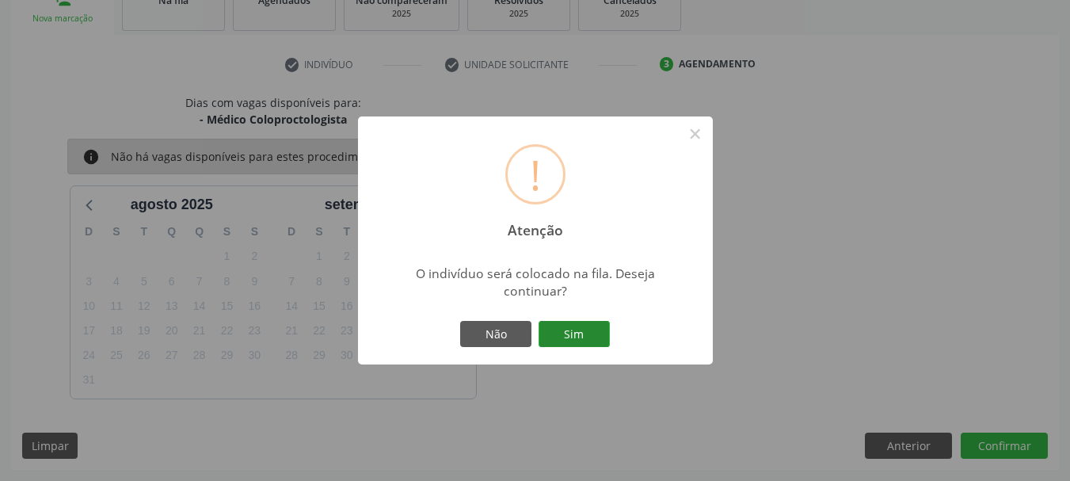
click at [579, 337] on button "Sim" at bounding box center [574, 334] width 71 height 27
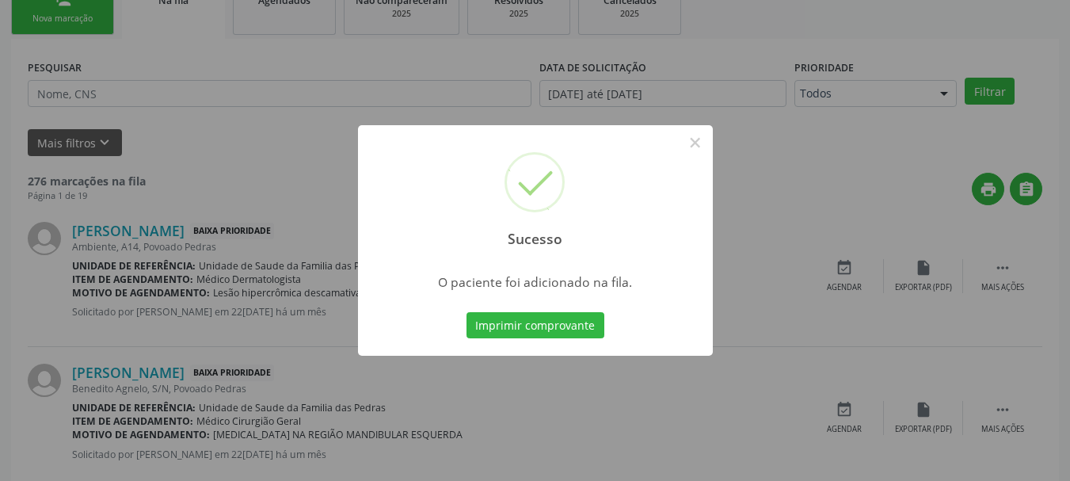
scroll to position [64, 0]
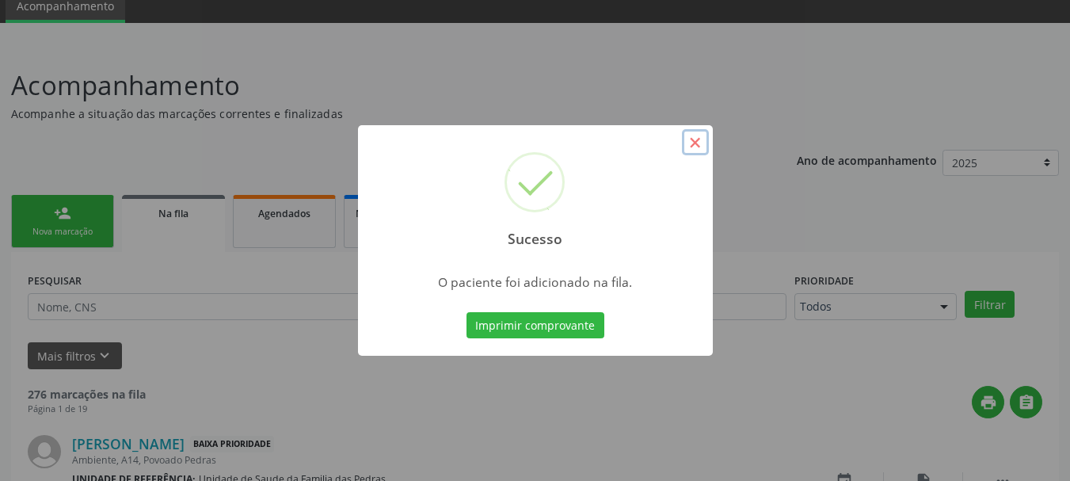
click at [690, 143] on button "×" at bounding box center [695, 142] width 27 height 27
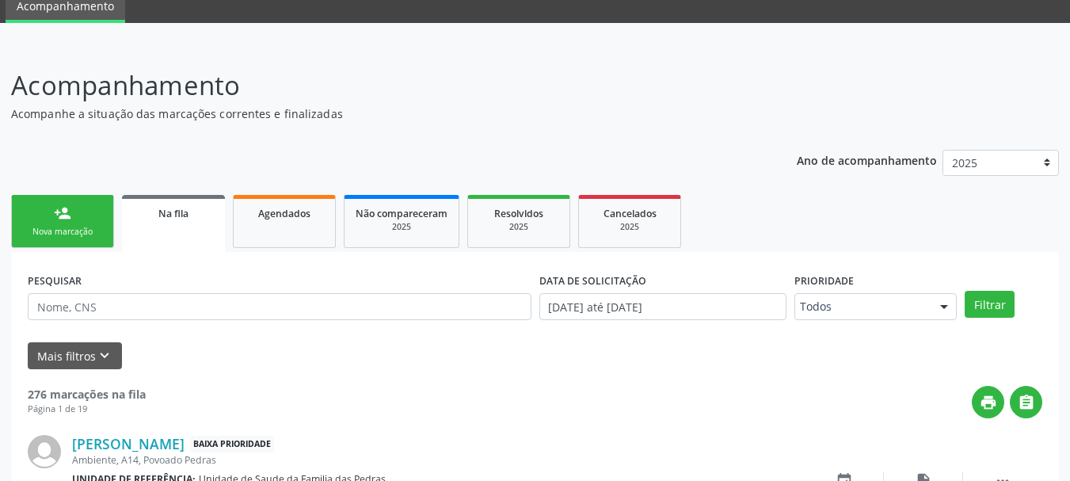
click at [41, 224] on link "person_add Nova marcação" at bounding box center [62, 221] width 103 height 53
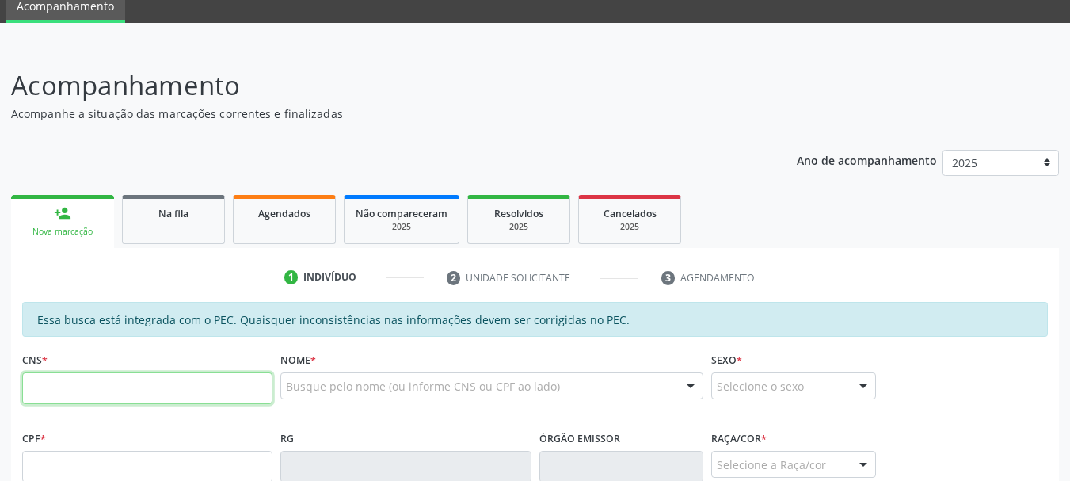
click at [58, 391] on input "text" at bounding box center [147, 388] width 250 height 32
type input "706 5053 1856 4398"
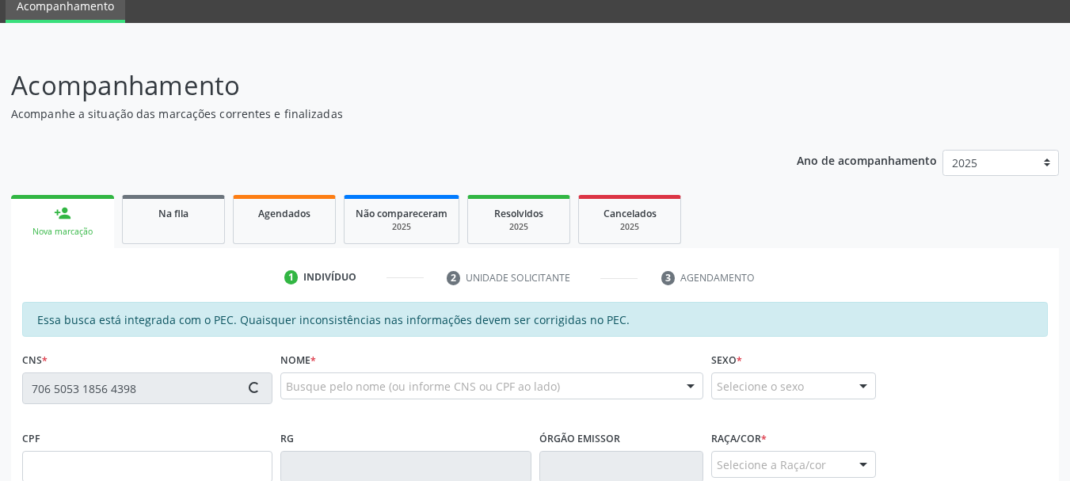
type input "053.924.824-06"
type input "[DATE]"
type input "Solange [PERSON_NAME]"
type input "[PHONE_NUMBER]"
type input "05"
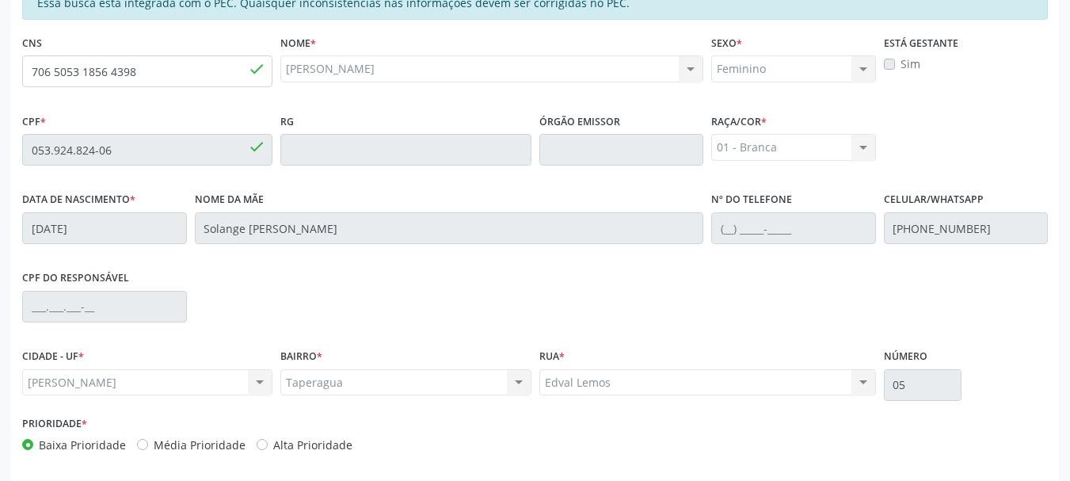
scroll to position [446, 0]
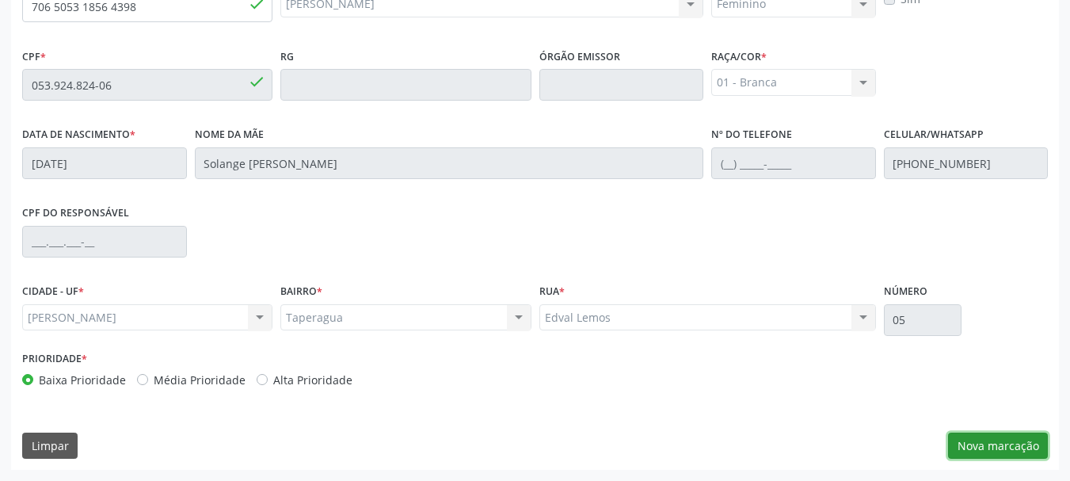
click at [956, 446] on button "Nova marcação" at bounding box center [998, 446] width 100 height 27
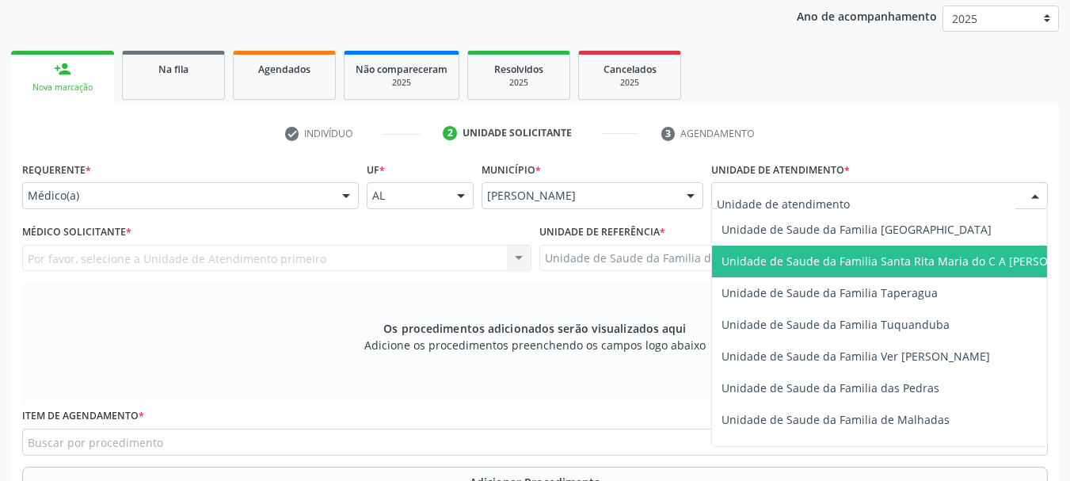
scroll to position [1109, 0]
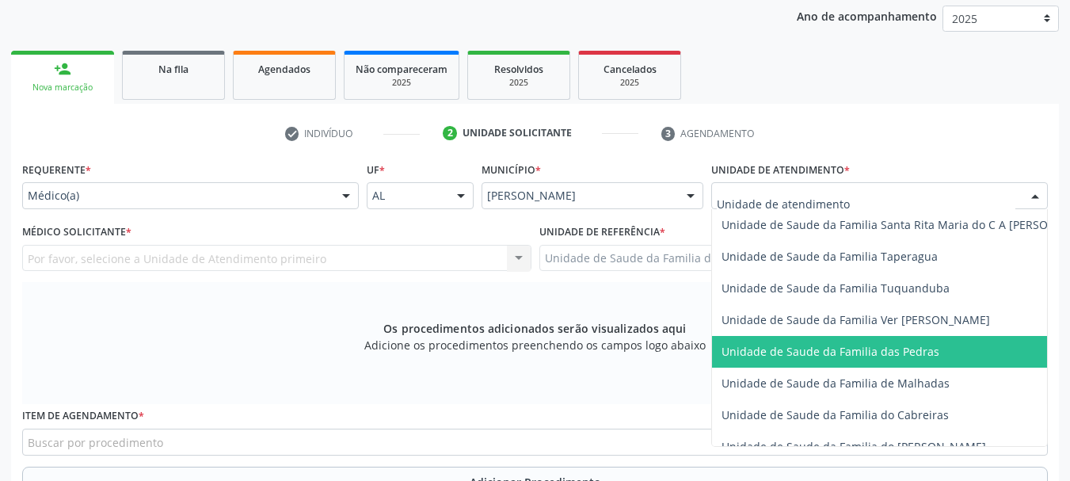
click at [746, 345] on span "Unidade de Saude da Familia das Pedras" at bounding box center [831, 351] width 218 height 15
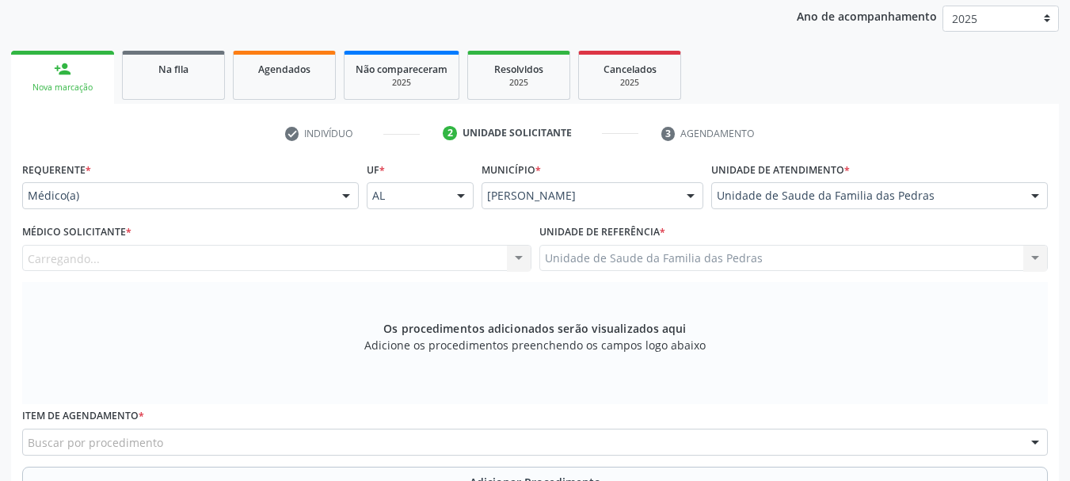
click at [490, 257] on div "Carregando... Nenhum resultado encontrado para: " " Não há nenhuma opção para s…" at bounding box center [276, 258] width 509 height 27
click at [413, 258] on div at bounding box center [276, 258] width 509 height 27
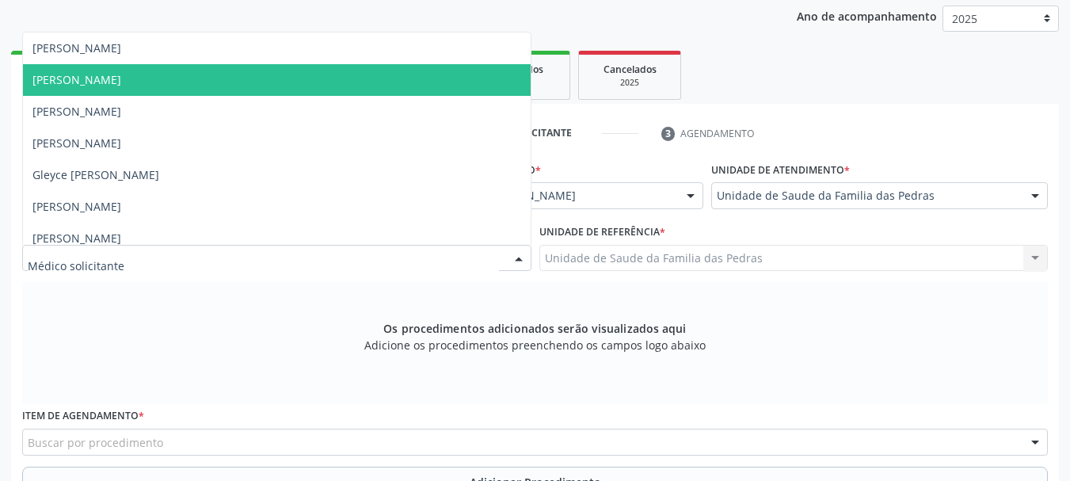
click at [313, 82] on span "[PERSON_NAME]" at bounding box center [277, 80] width 508 height 32
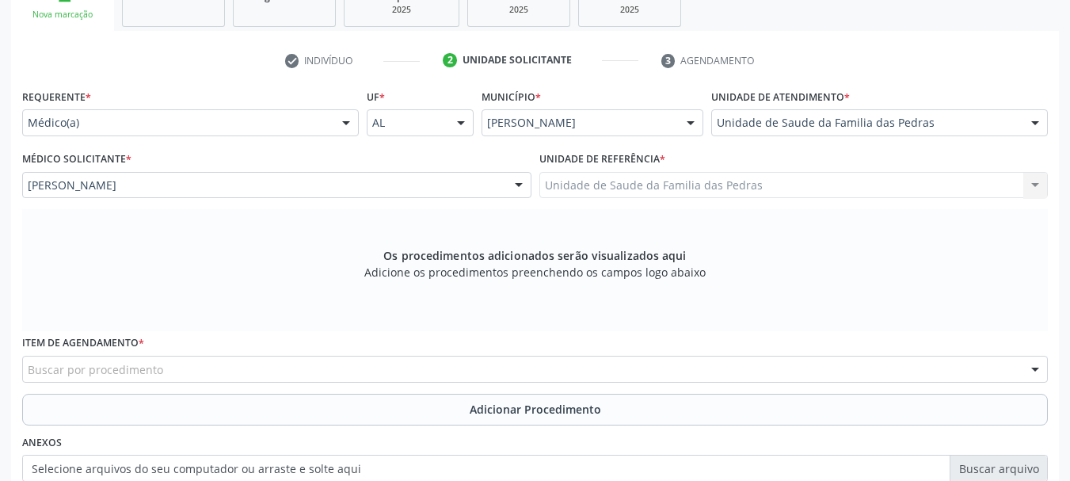
scroll to position [367, 0]
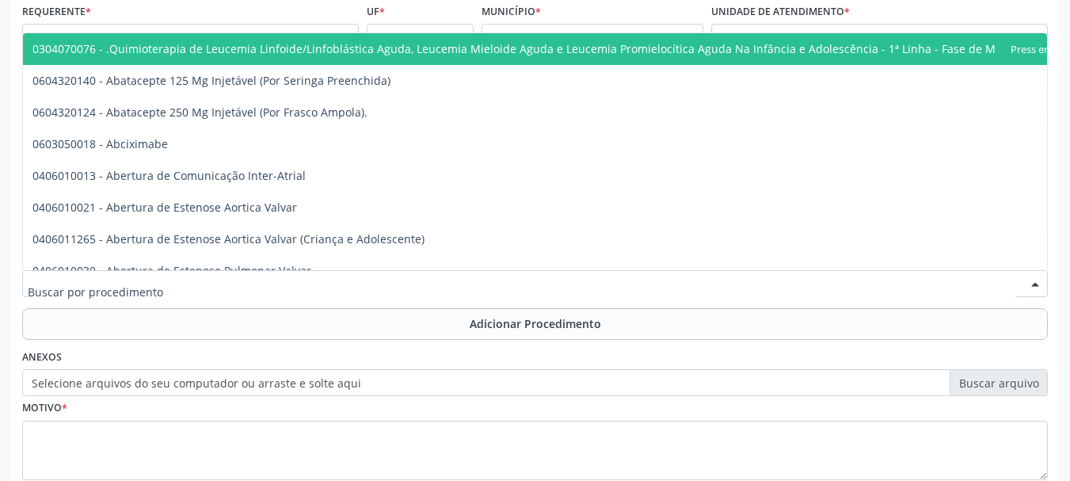
click at [303, 282] on div at bounding box center [535, 283] width 1026 height 27
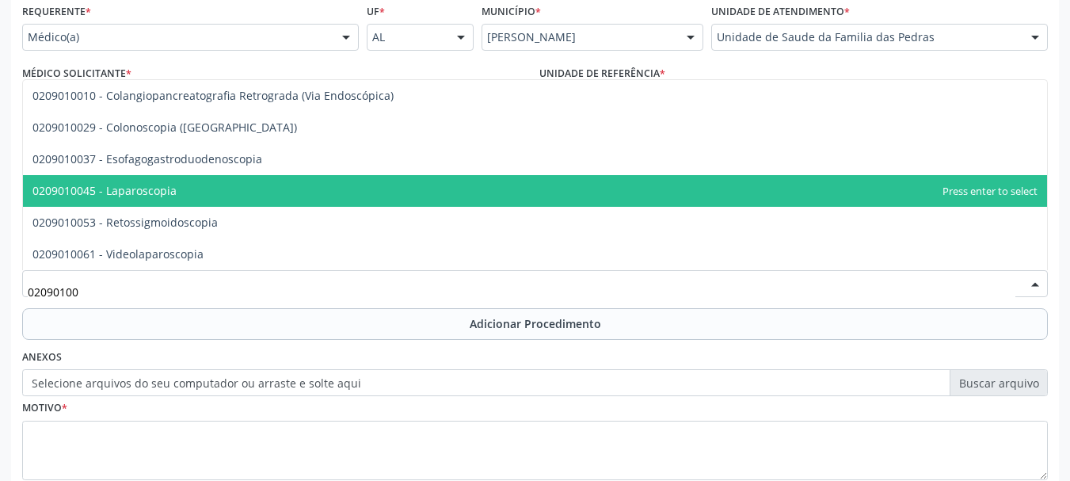
type input "020901003"
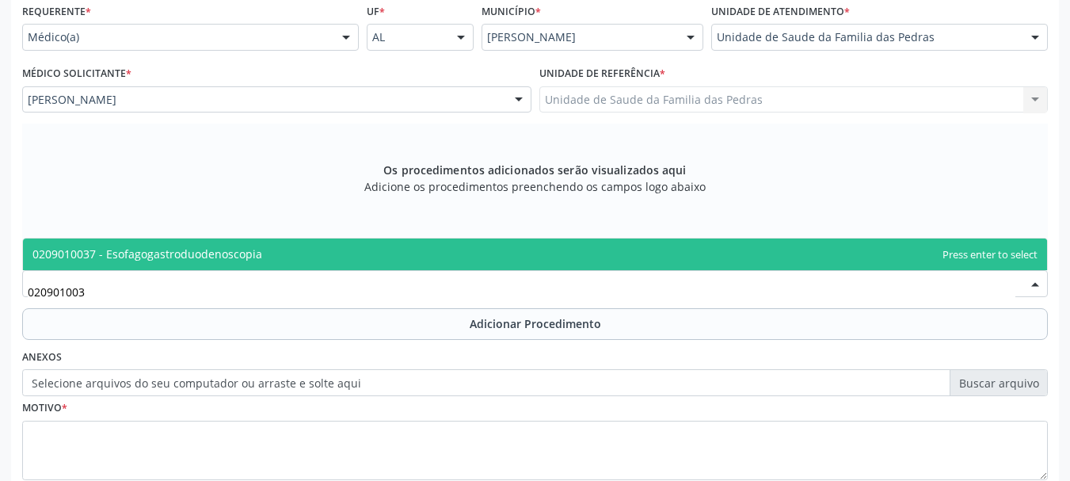
click at [300, 252] on span "0209010037 - Esofagogastroduodenoscopia" at bounding box center [535, 254] width 1024 height 32
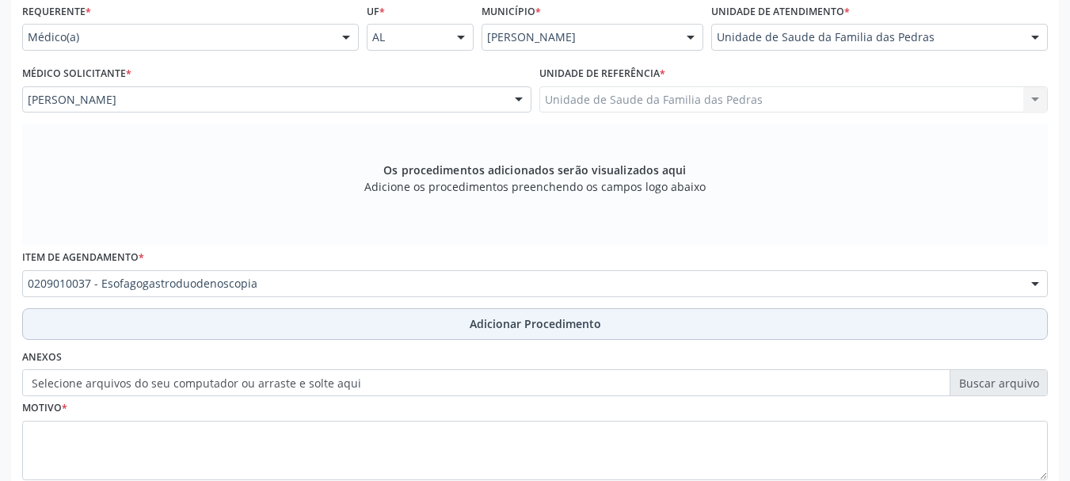
click at [285, 328] on button "Adicionar Procedimento" at bounding box center [535, 324] width 1026 height 32
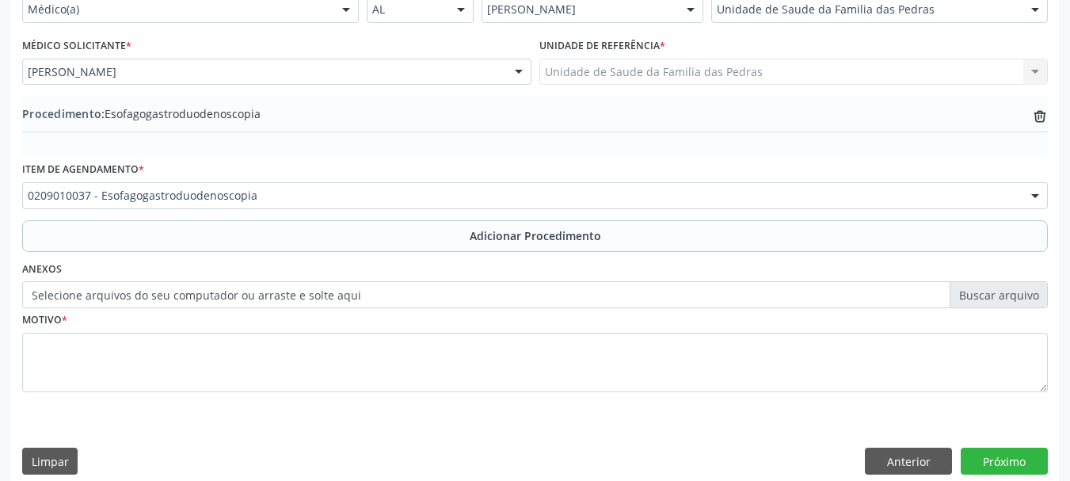
scroll to position [410, 0]
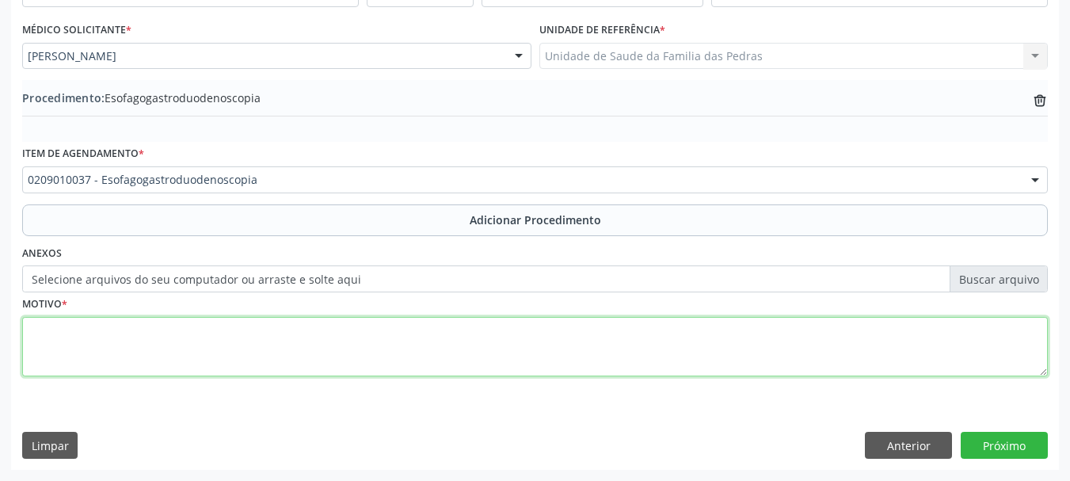
click at [261, 362] on textarea at bounding box center [535, 347] width 1026 height 60
type textarea "DRGE GASTRITE"
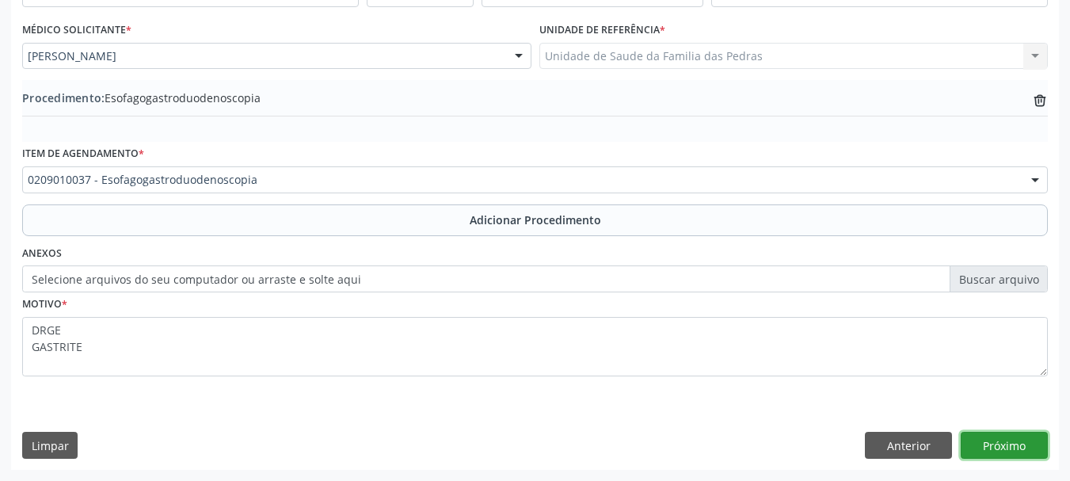
click at [989, 452] on button "Próximo" at bounding box center [1004, 445] width 87 height 27
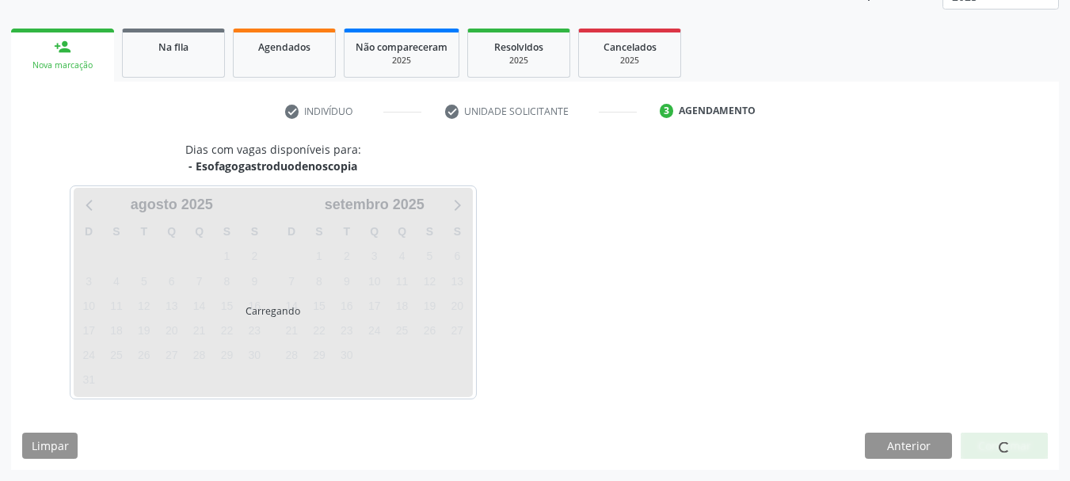
scroll to position [277, 0]
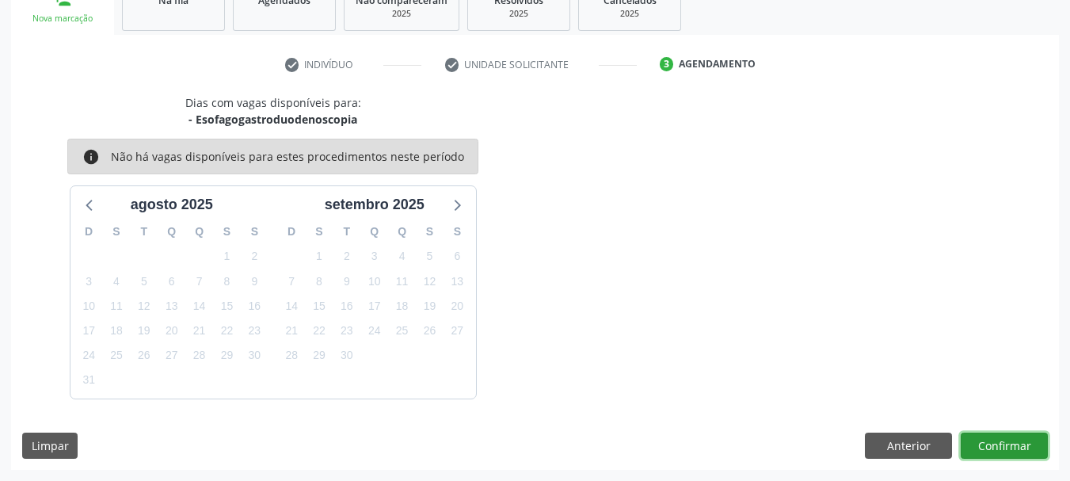
click at [989, 452] on button "Confirmar" at bounding box center [1004, 446] width 87 height 27
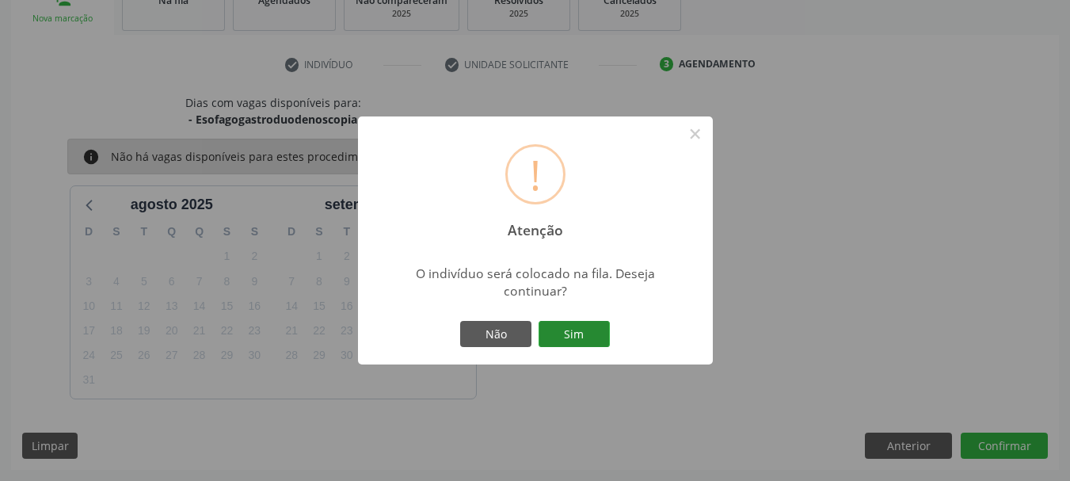
click at [546, 336] on button "Sim" at bounding box center [574, 334] width 71 height 27
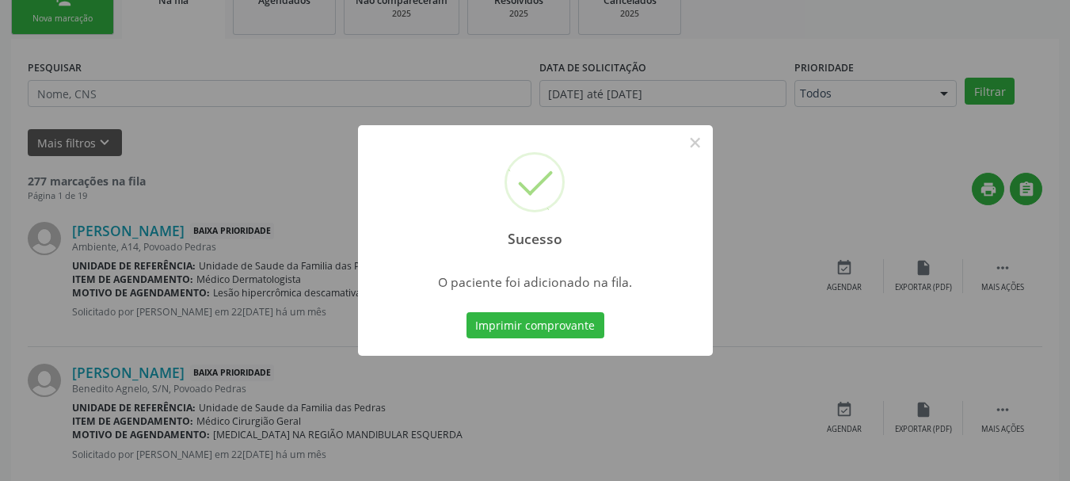
scroll to position [64, 0]
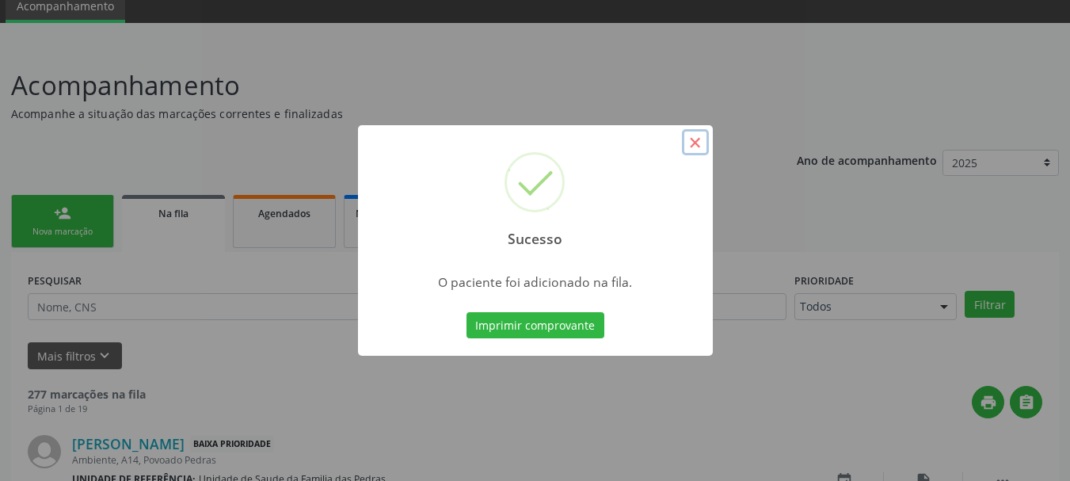
click at [699, 135] on button "×" at bounding box center [695, 142] width 27 height 27
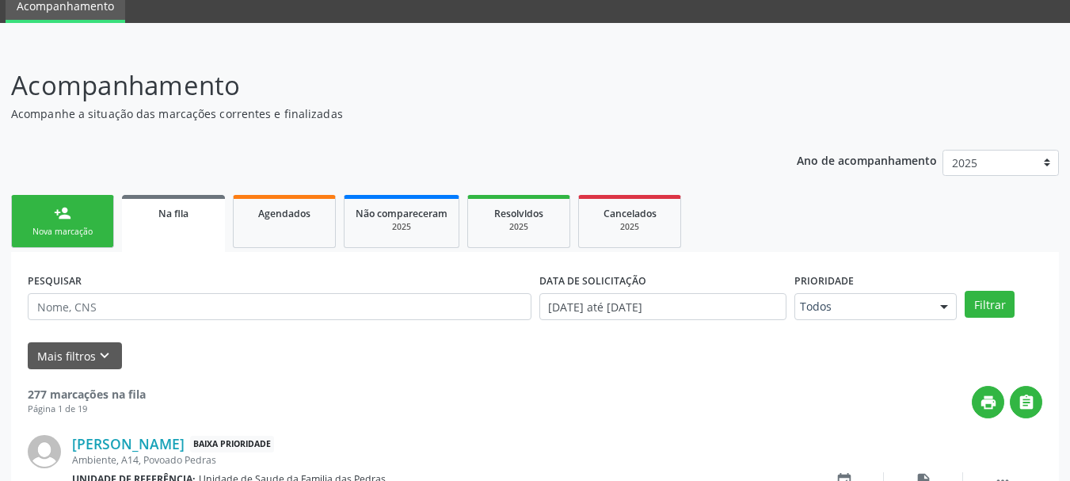
click at [52, 233] on div "Nova marcação" at bounding box center [62, 232] width 79 height 12
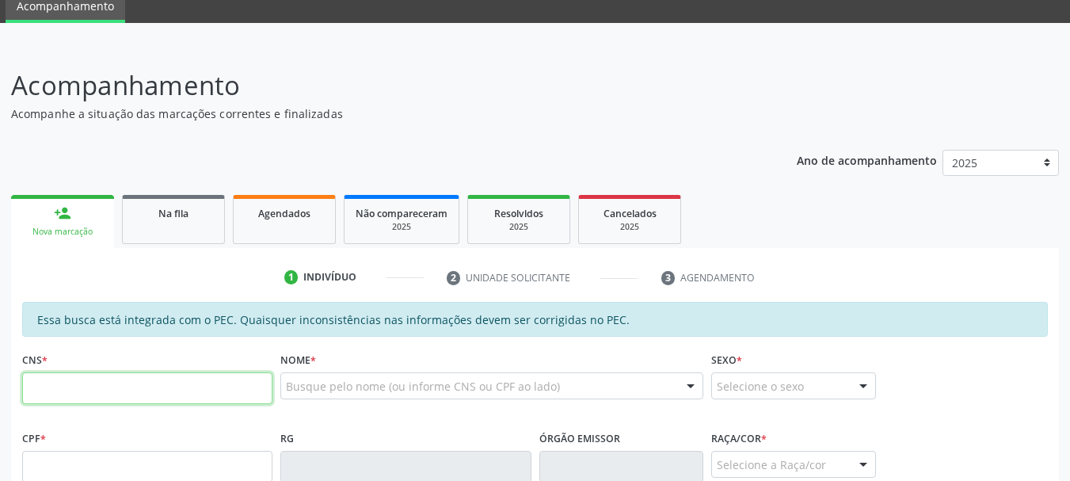
click at [97, 397] on input "text" at bounding box center [147, 388] width 250 height 32
type input "706 5053 1856 4398"
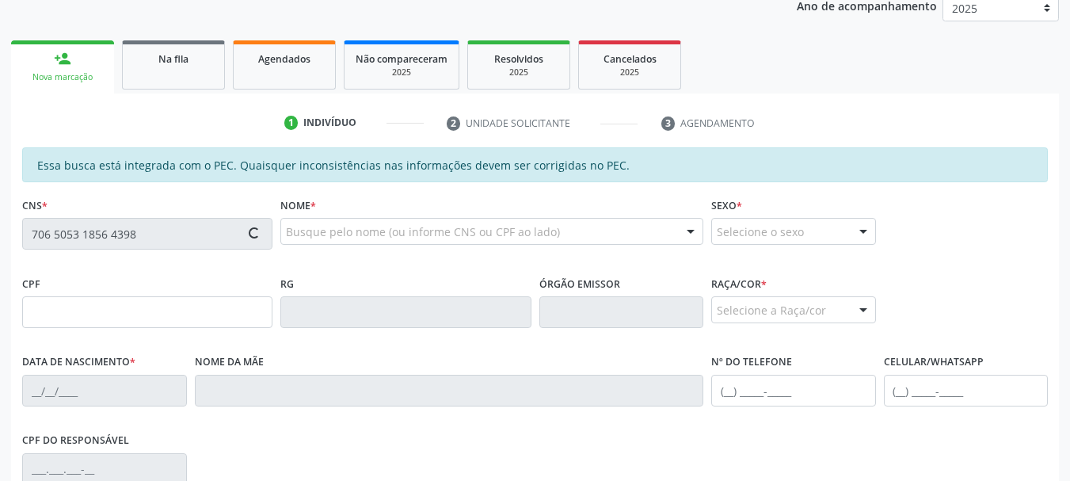
scroll to position [223, 0]
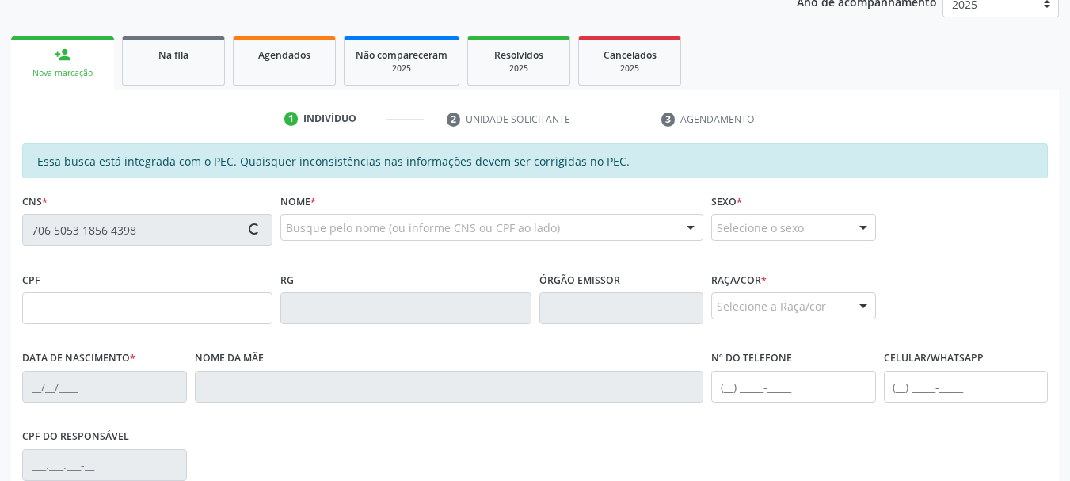
type input "053.924.824-06"
type input "[DATE]"
type input "Solange [PERSON_NAME]"
type input "[PHONE_NUMBER]"
type input "05"
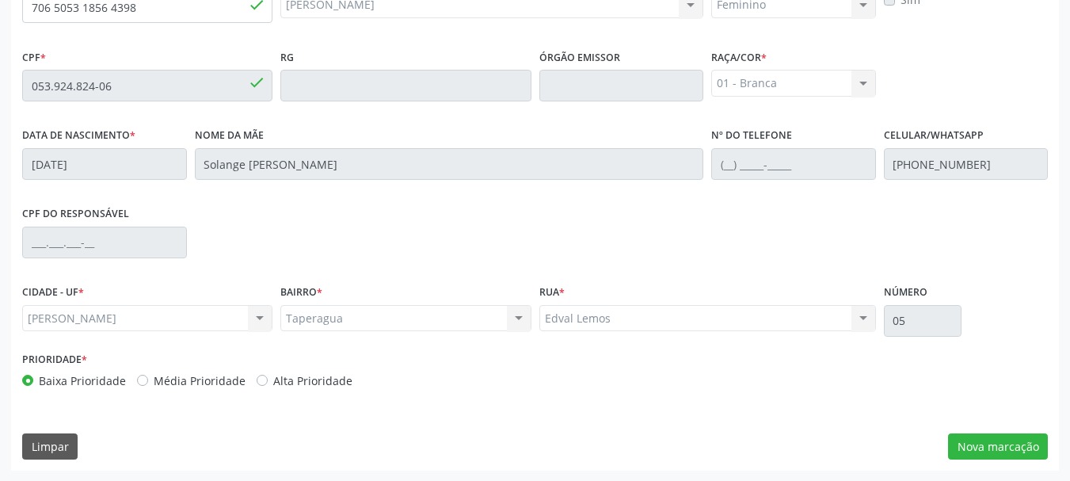
scroll to position [446, 0]
click at [994, 448] on button "Nova marcação" at bounding box center [998, 446] width 100 height 27
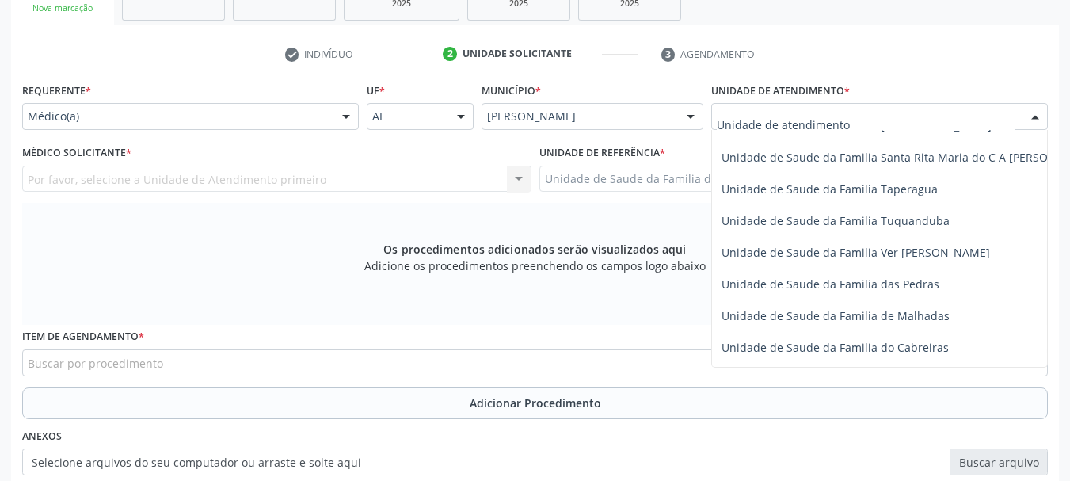
scroll to position [1109, 0]
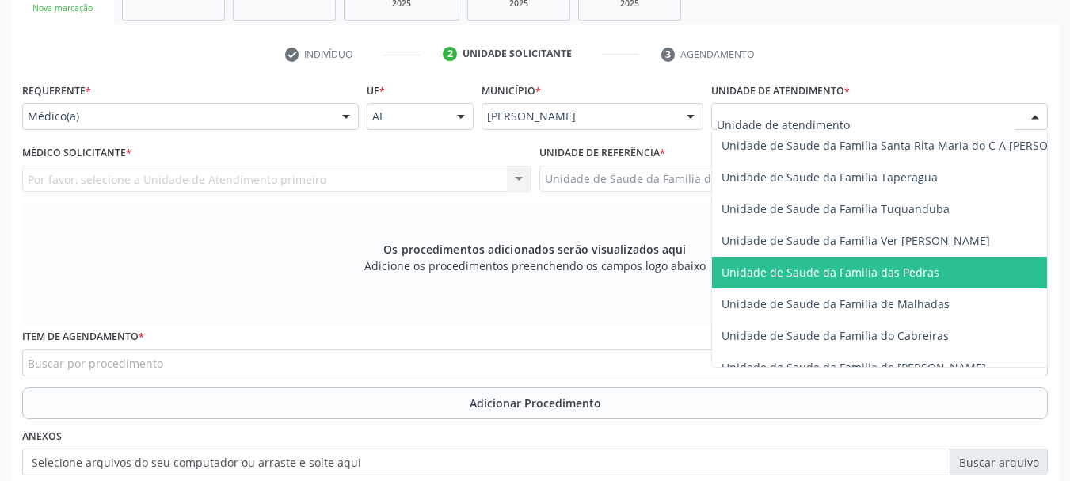
click at [744, 266] on span "Unidade de Saude da Familia das Pedras" at bounding box center [831, 272] width 218 height 15
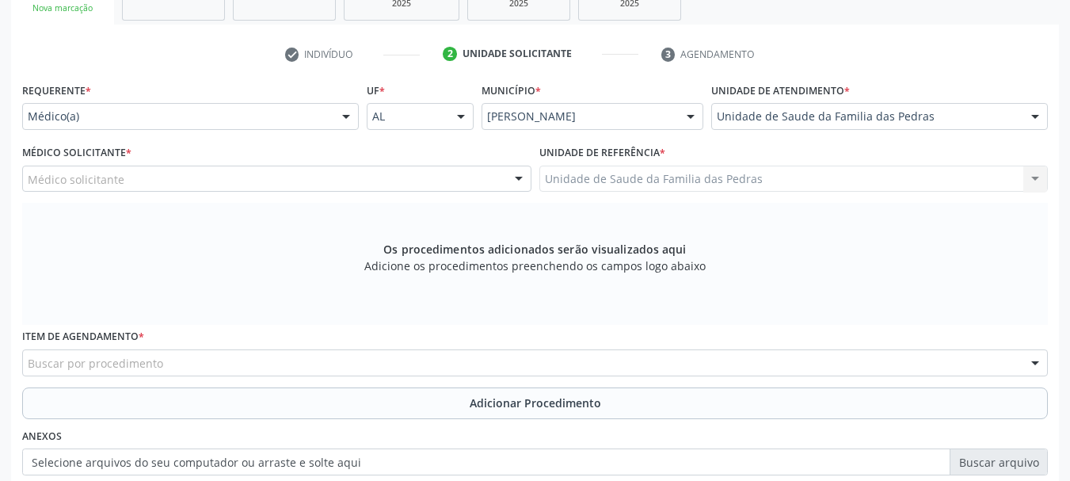
click at [497, 182] on div "Médico solicitante" at bounding box center [276, 179] width 509 height 27
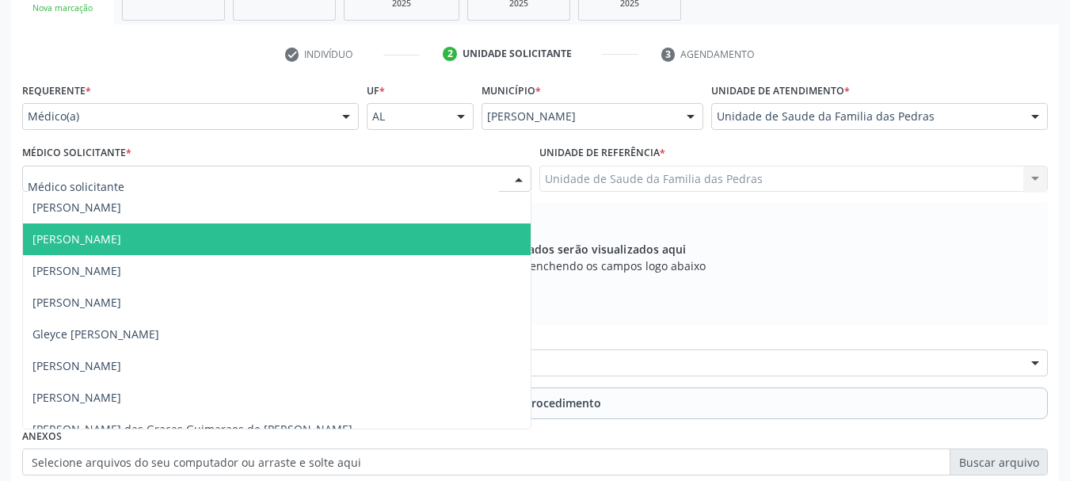
click at [342, 248] on span "[PERSON_NAME]" at bounding box center [277, 239] width 508 height 32
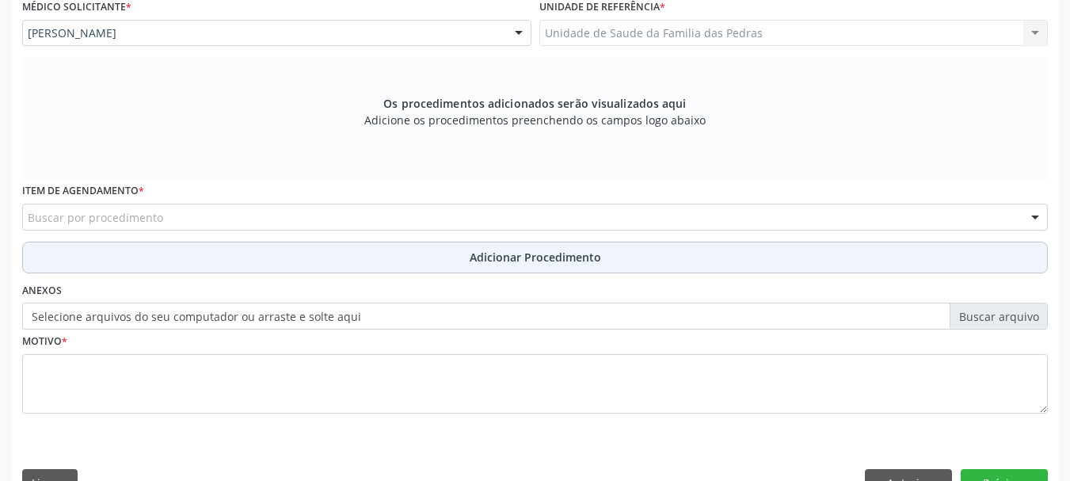
scroll to position [446, 0]
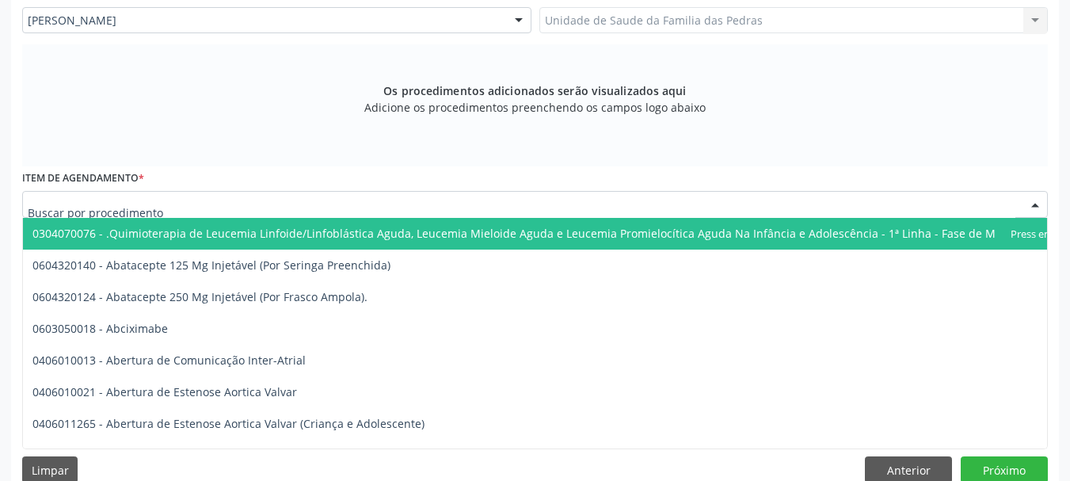
click at [396, 200] on div at bounding box center [535, 204] width 1026 height 27
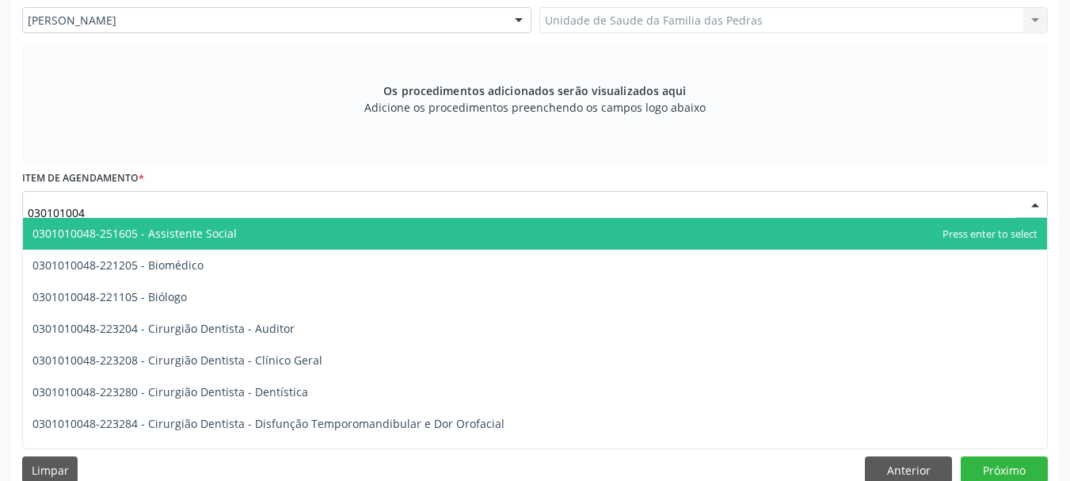
type input "0301010048"
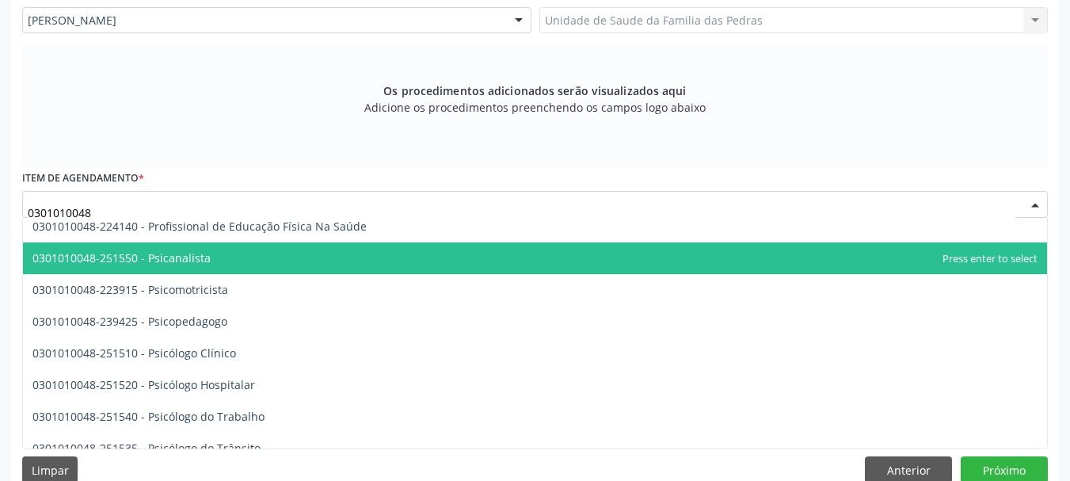
scroll to position [2535, 0]
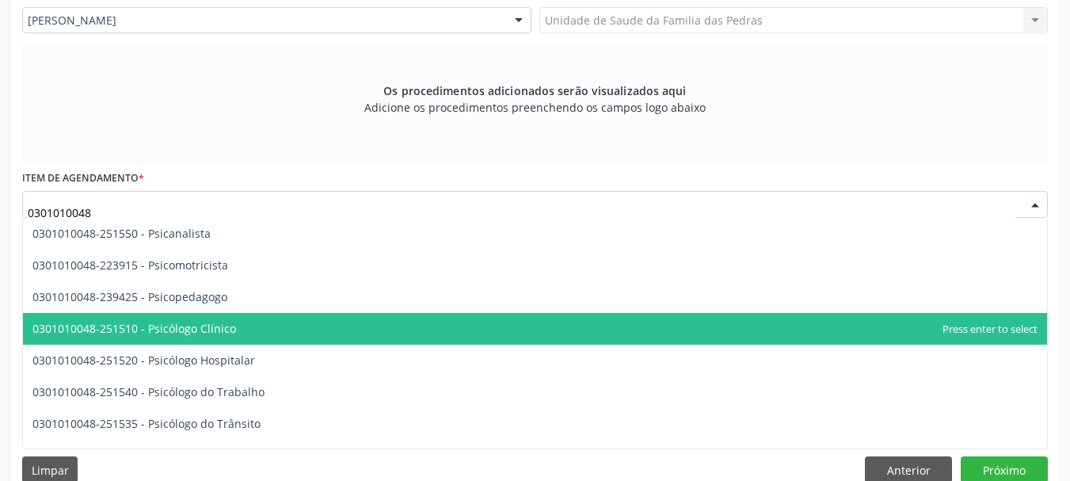
click at [403, 324] on span "0301010048-251510 - Psicólogo Clínico" at bounding box center [535, 329] width 1024 height 32
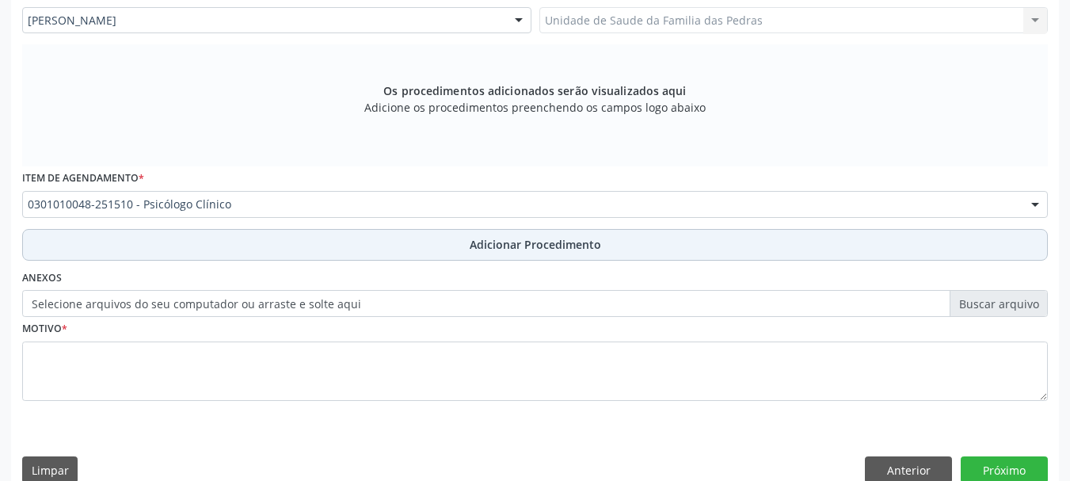
click at [312, 251] on button "Adicionar Procedimento" at bounding box center [535, 245] width 1026 height 32
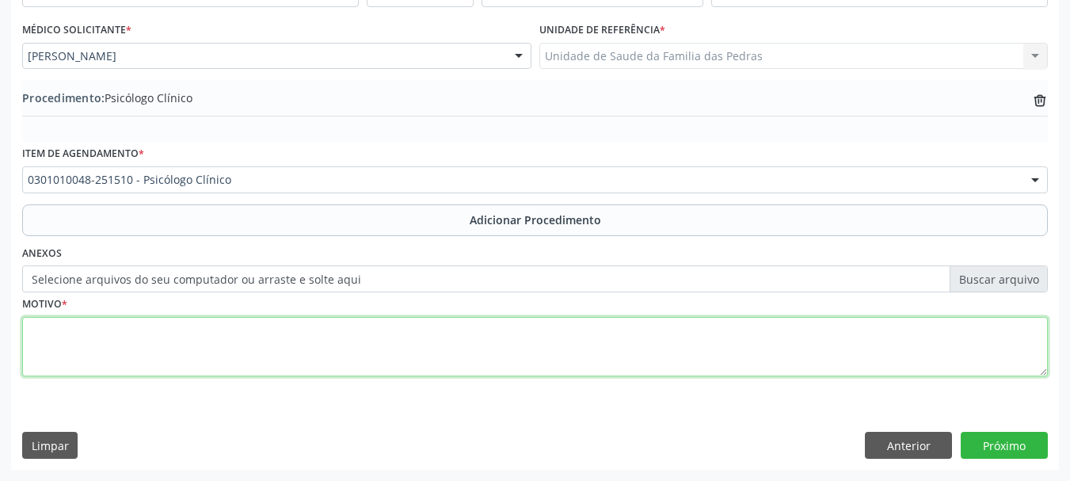
click at [255, 342] on textarea at bounding box center [535, 347] width 1026 height 60
type textarea "ANSIEDADE"
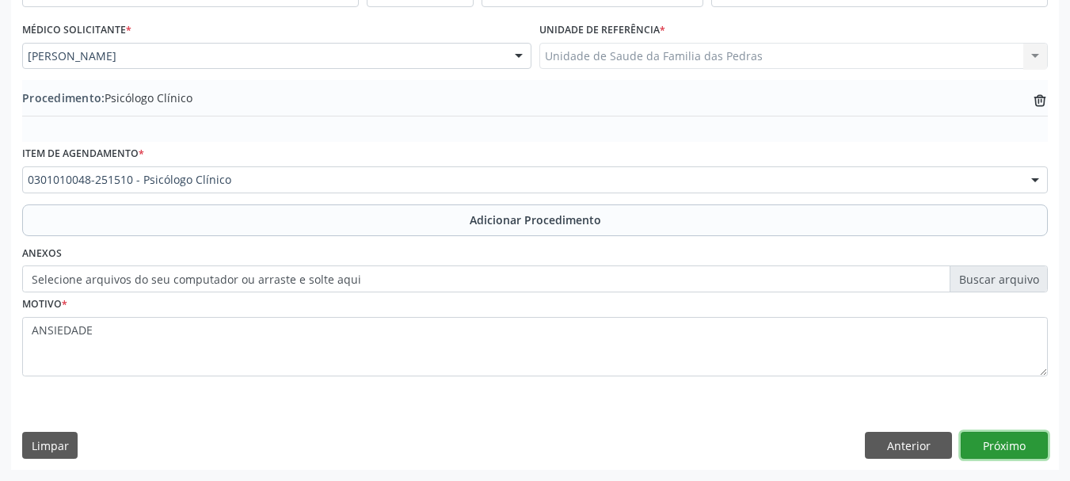
click at [985, 458] on button "Próximo" at bounding box center [1004, 445] width 87 height 27
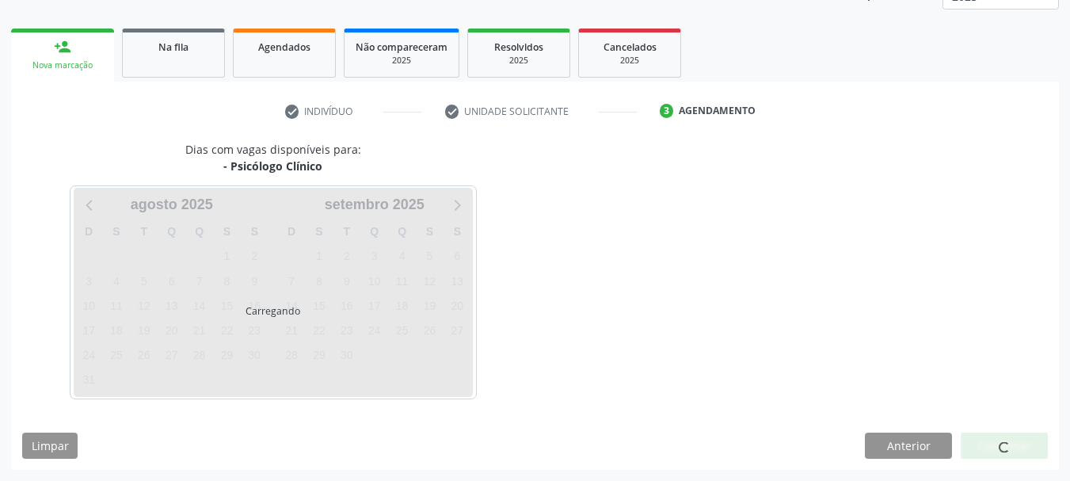
scroll to position [277, 0]
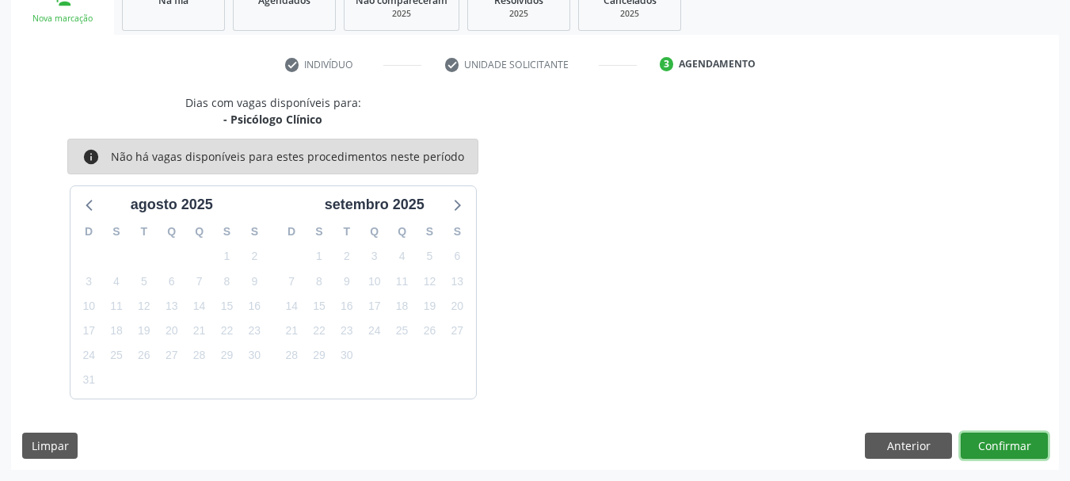
click at [985, 456] on button "Confirmar" at bounding box center [1004, 446] width 87 height 27
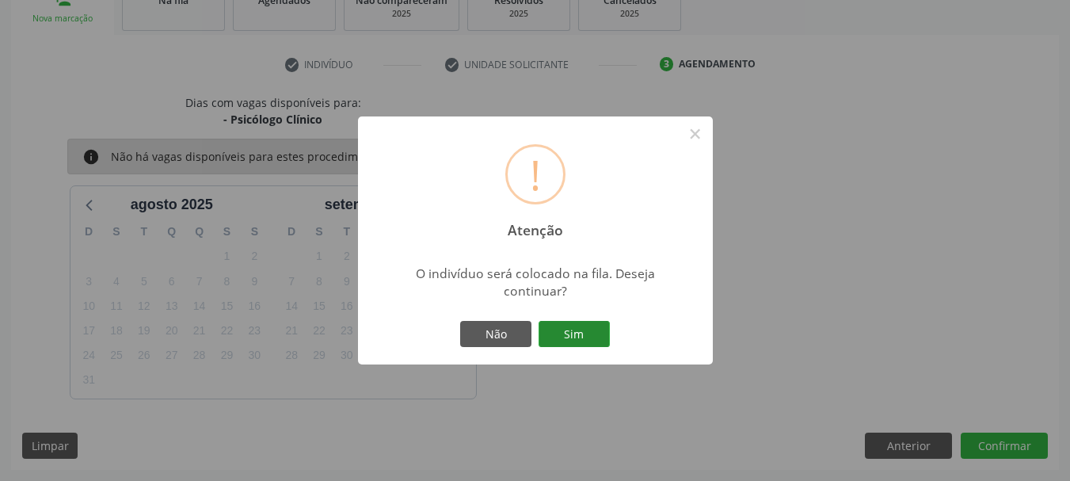
click at [598, 330] on button "Sim" at bounding box center [574, 334] width 71 height 27
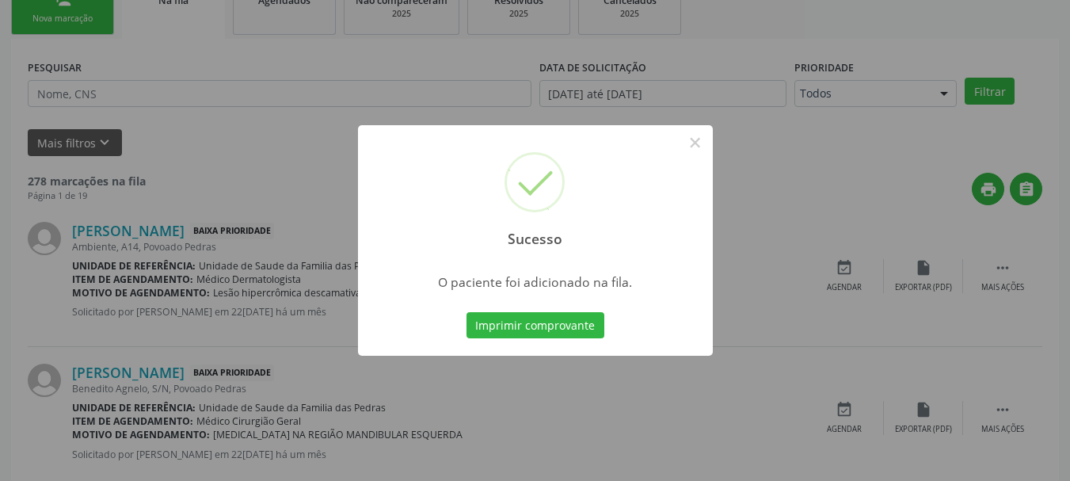
scroll to position [64, 0]
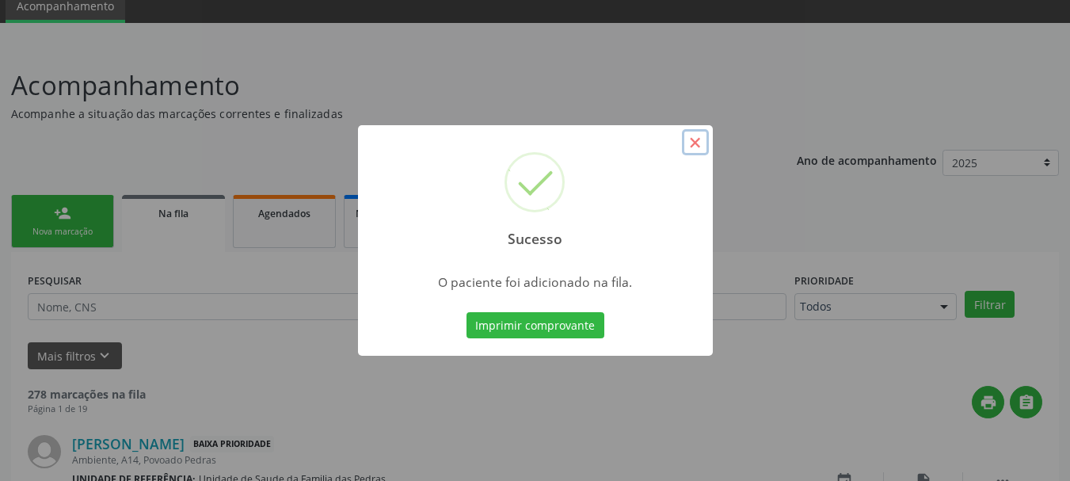
click at [700, 147] on button "×" at bounding box center [695, 142] width 27 height 27
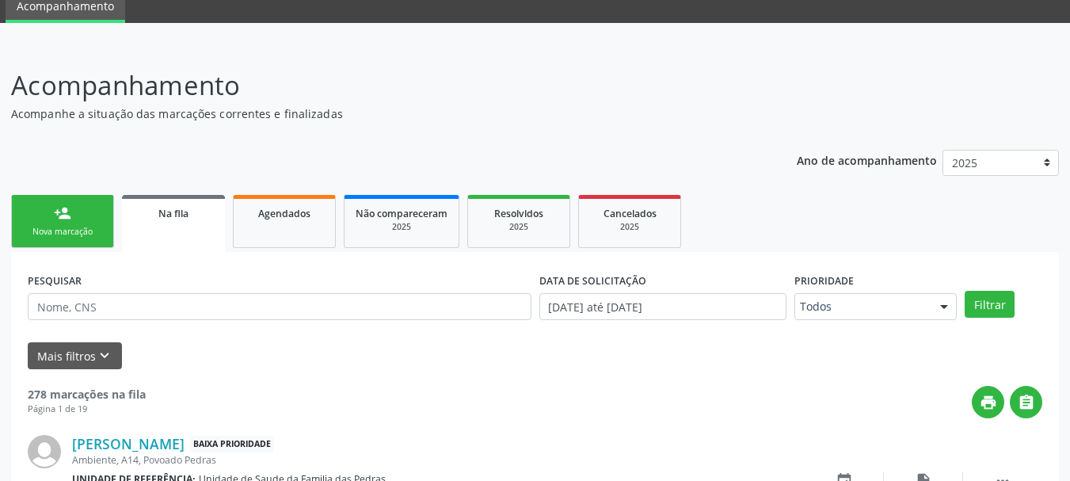
click at [79, 221] on link "person_add Nova marcação" at bounding box center [62, 221] width 103 height 53
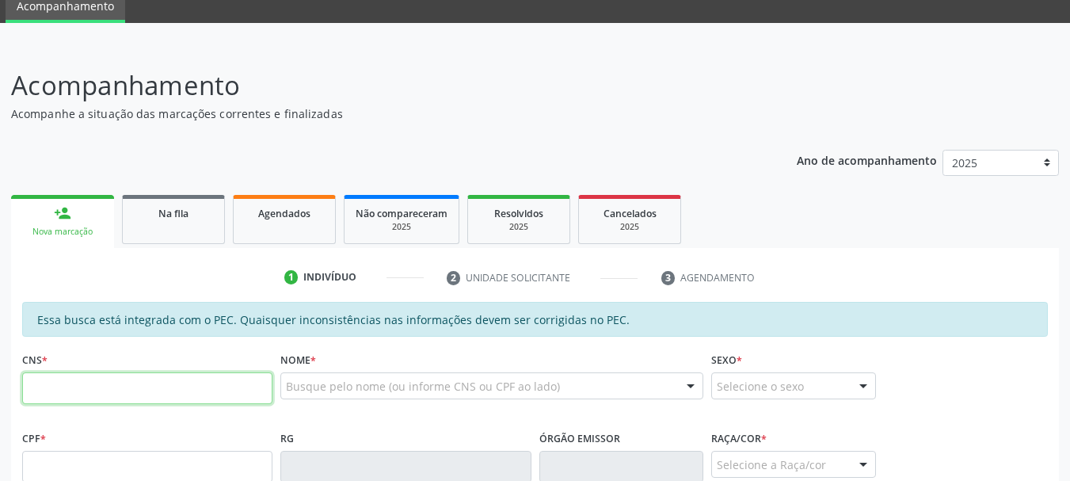
click at [201, 387] on input "text" at bounding box center [147, 388] width 250 height 32
type input "709 6086 7367 9772"
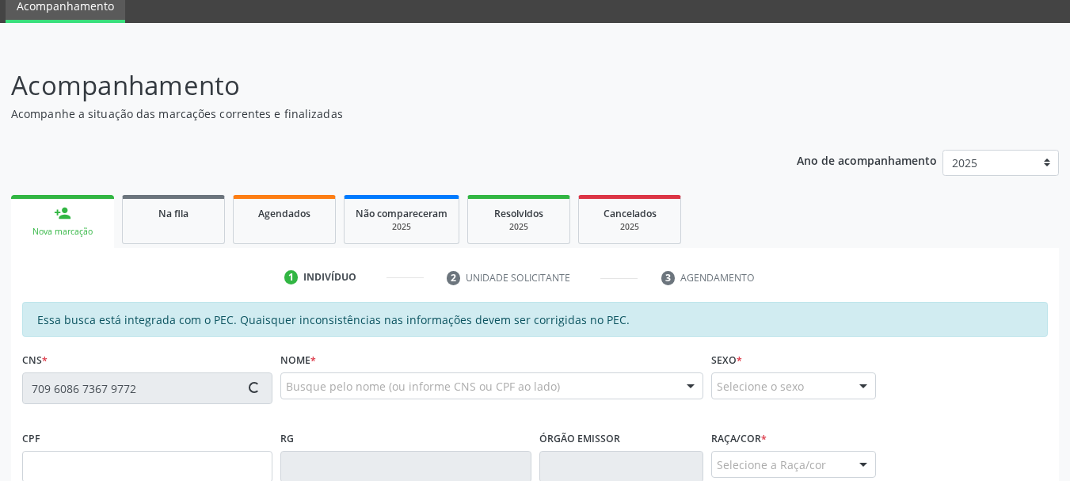
type input "010.094.965-73"
type input "[DATE]"
type input "[PERSON_NAME]"
type input "[PHONE_NUMBER]"
type input "10"
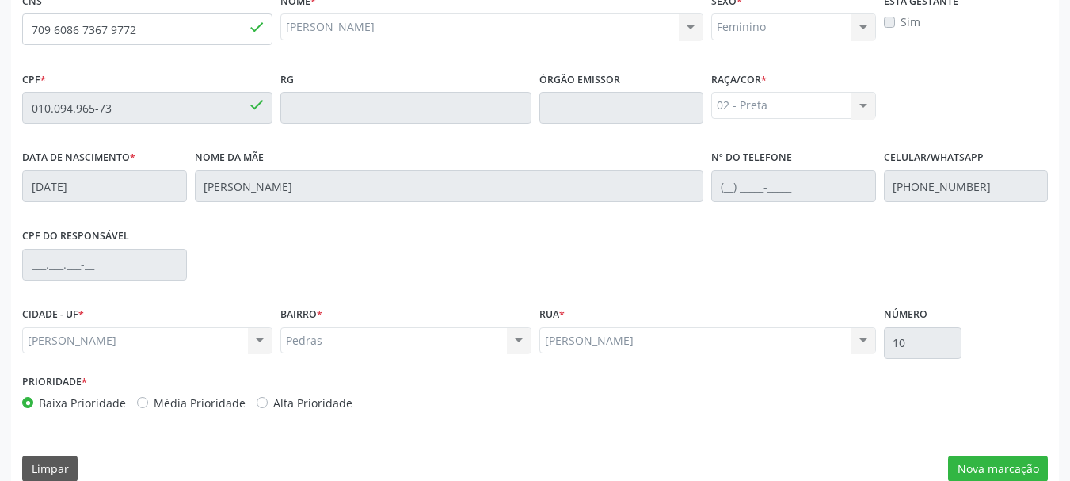
scroll to position [446, 0]
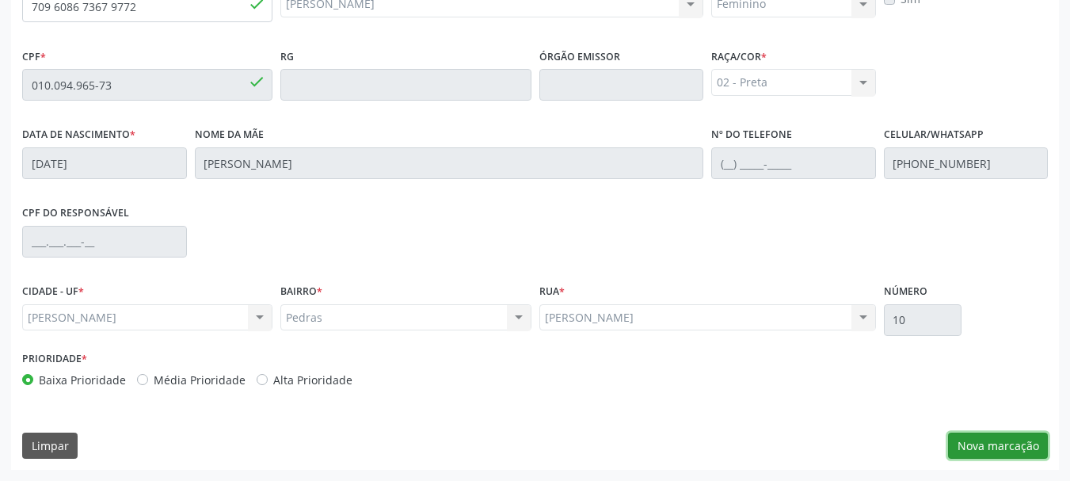
click at [967, 443] on button "Nova marcação" at bounding box center [998, 446] width 100 height 27
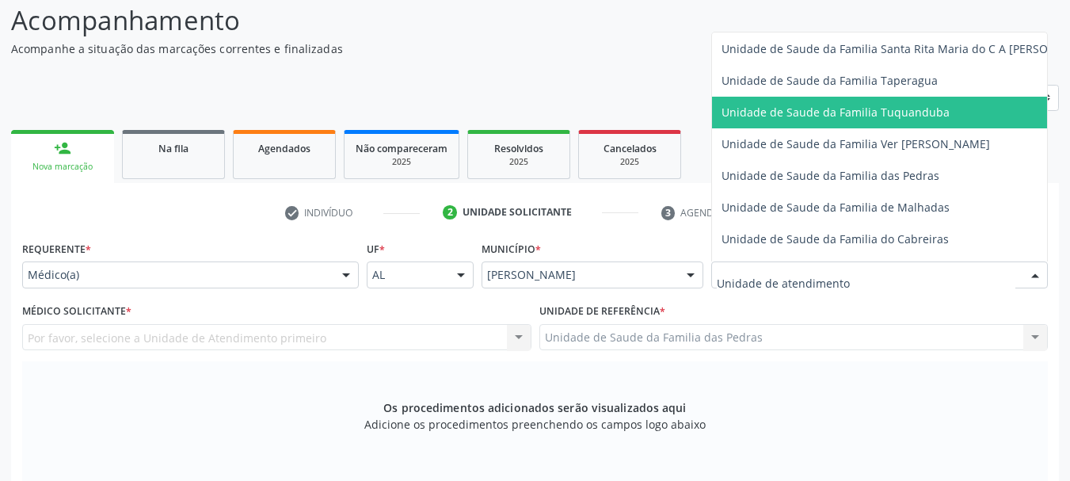
scroll to position [1109, 0]
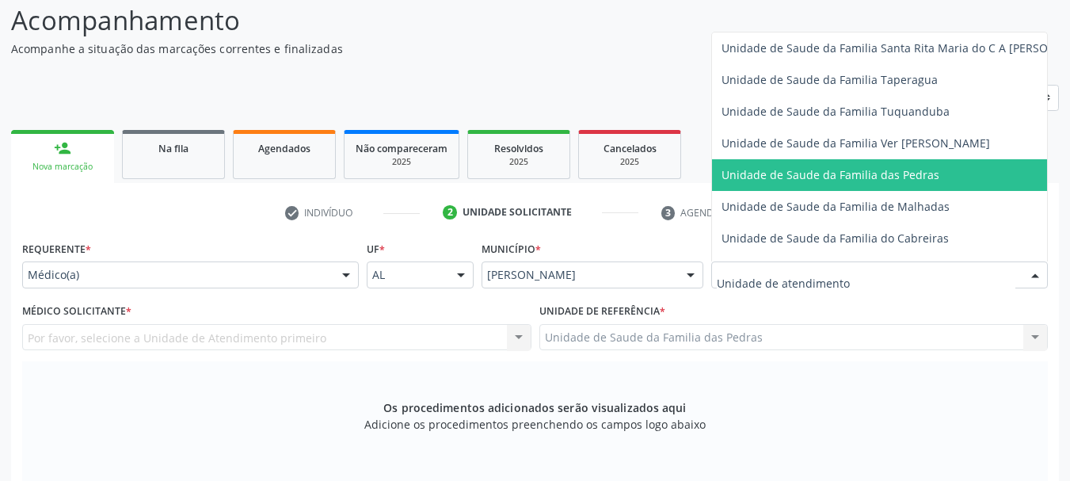
click at [762, 174] on span "Unidade de Saude da Familia das Pedras" at bounding box center [831, 174] width 218 height 15
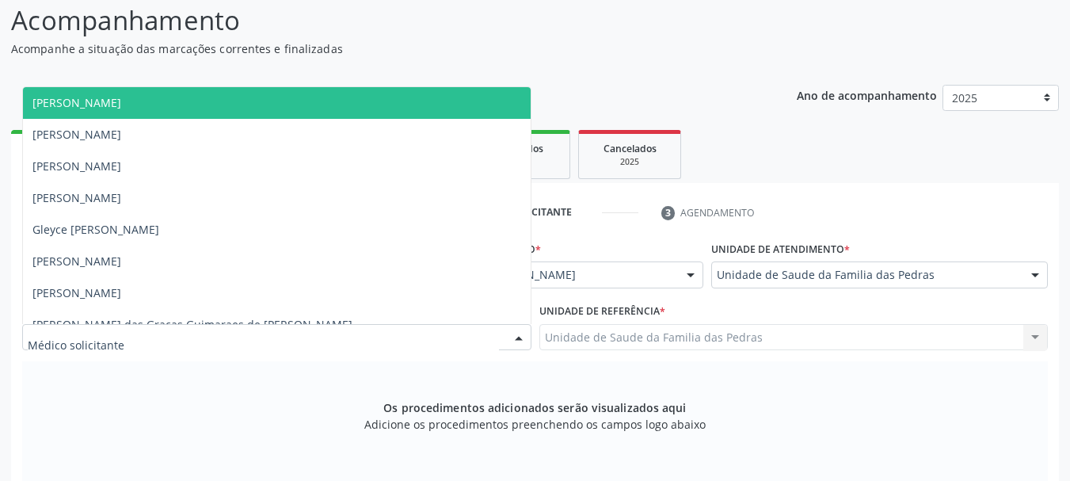
click at [398, 341] on div at bounding box center [276, 337] width 509 height 27
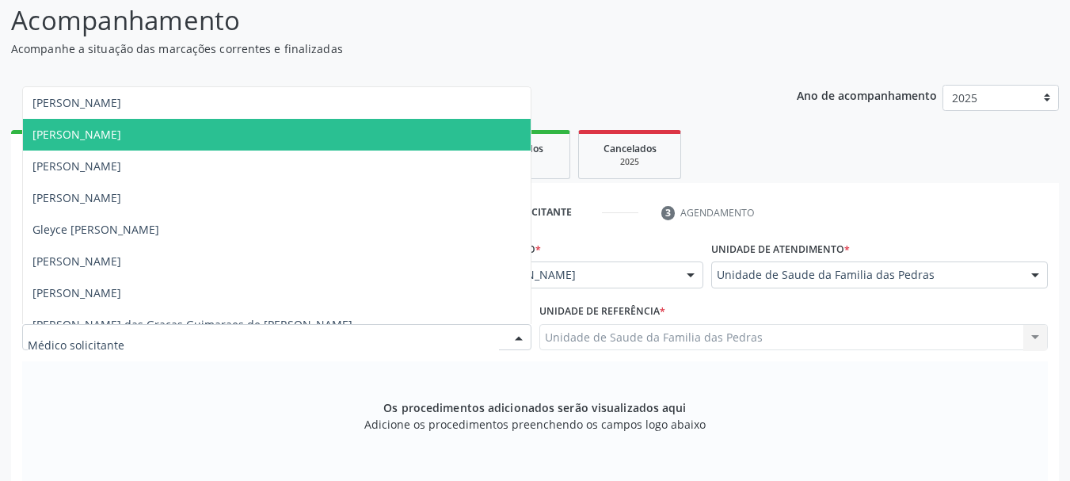
click at [354, 138] on span "[PERSON_NAME]" at bounding box center [277, 135] width 508 height 32
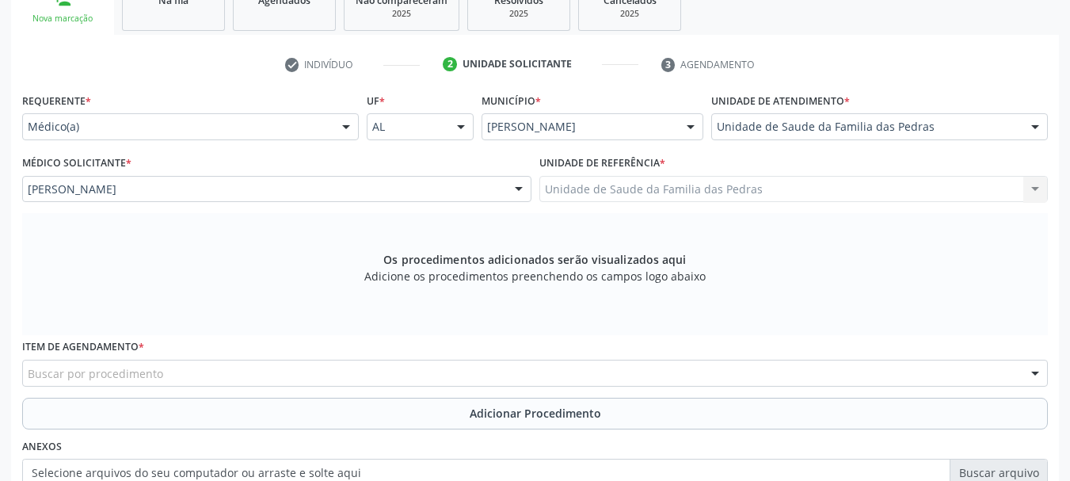
scroll to position [288, 0]
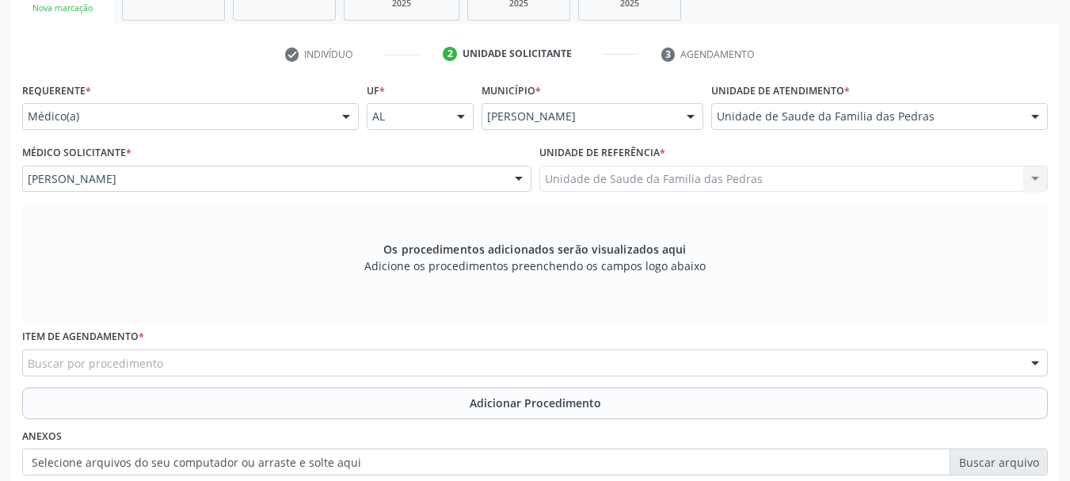
click at [391, 368] on div "Buscar por procedimento" at bounding box center [535, 362] width 1026 height 27
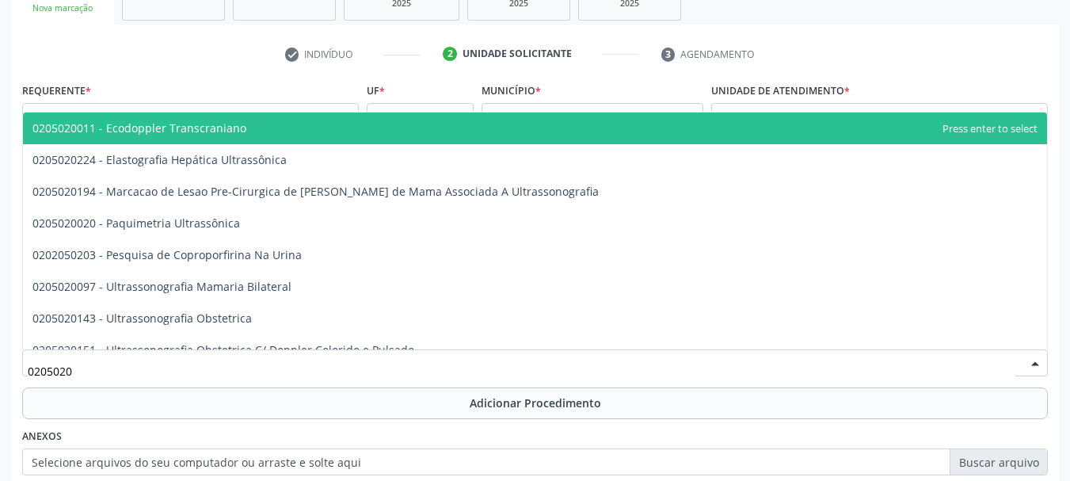
type input "02050200"
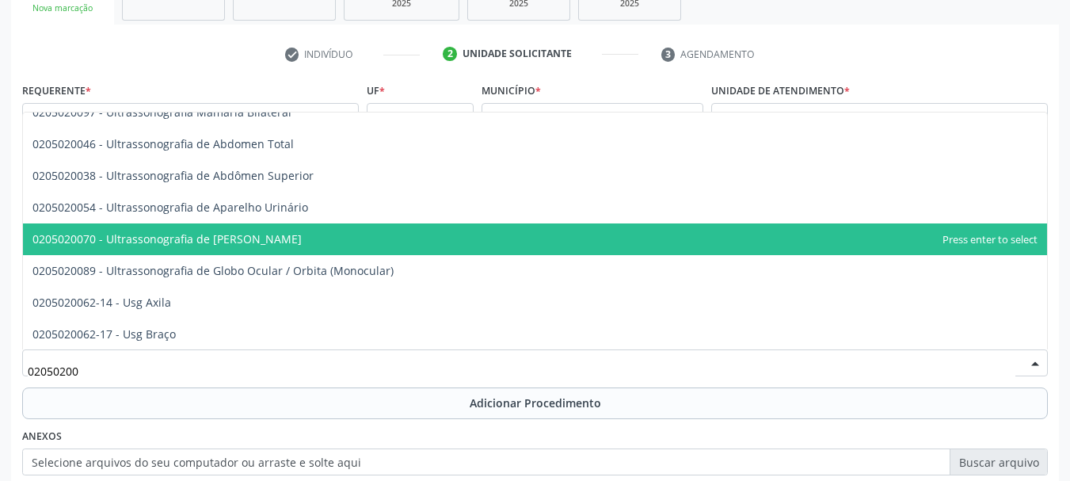
scroll to position [0, 0]
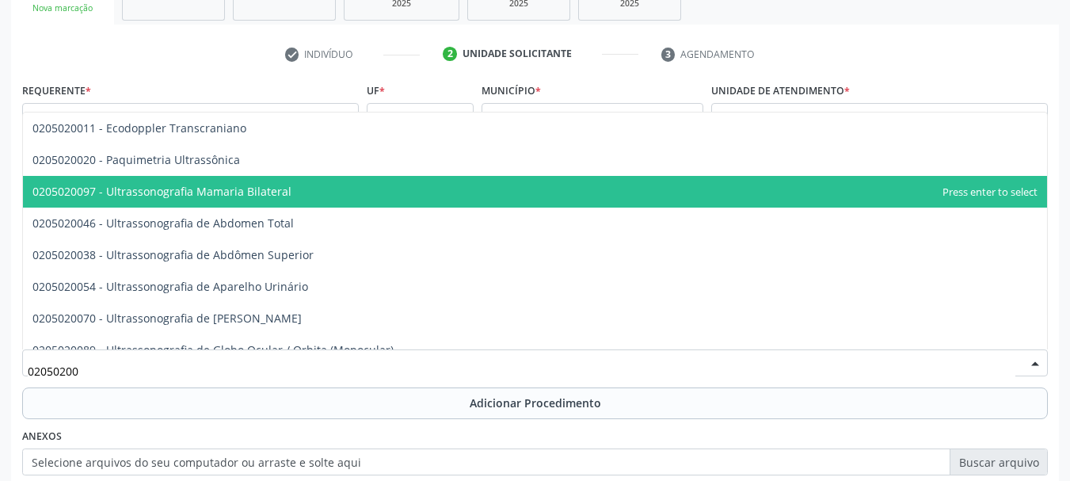
click at [296, 191] on span "0205020097 - Ultrassonografia Mamaria Bilateral" at bounding box center [535, 192] width 1024 height 32
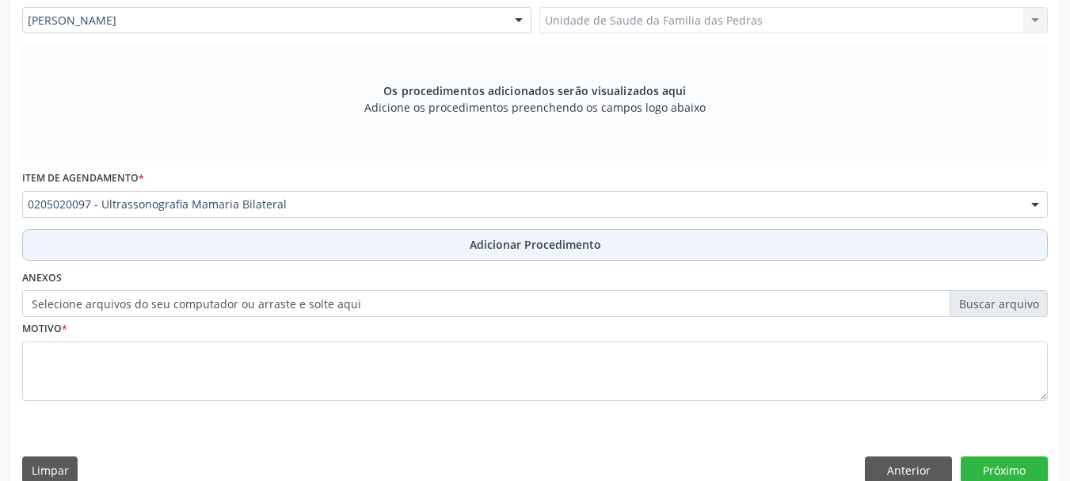
click at [288, 242] on button "Adicionar Procedimento" at bounding box center [535, 245] width 1026 height 32
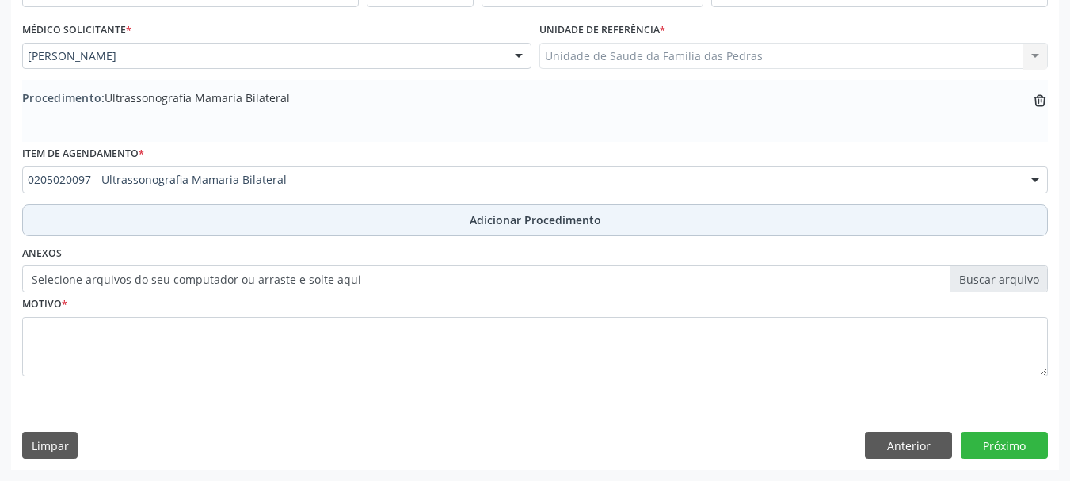
scroll to position [410, 0]
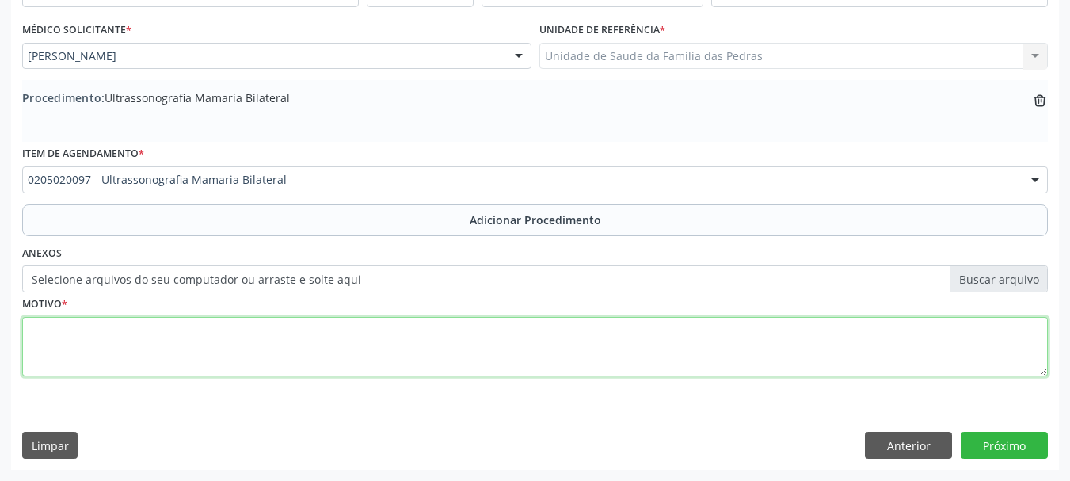
click at [241, 350] on textarea at bounding box center [535, 347] width 1026 height 60
type textarea "MAMOGRAFIA BIRADS I"
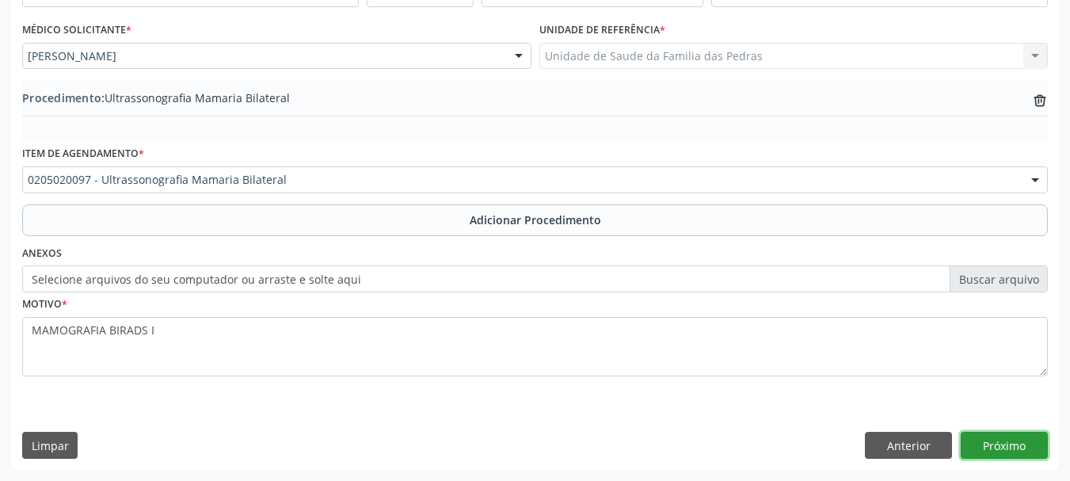
click at [970, 446] on button "Próximo" at bounding box center [1004, 445] width 87 height 27
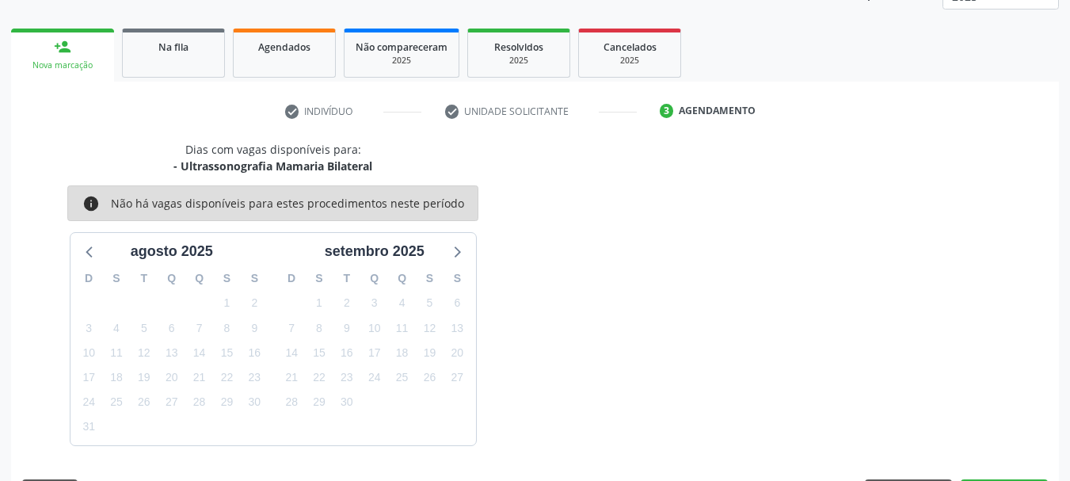
scroll to position [277, 0]
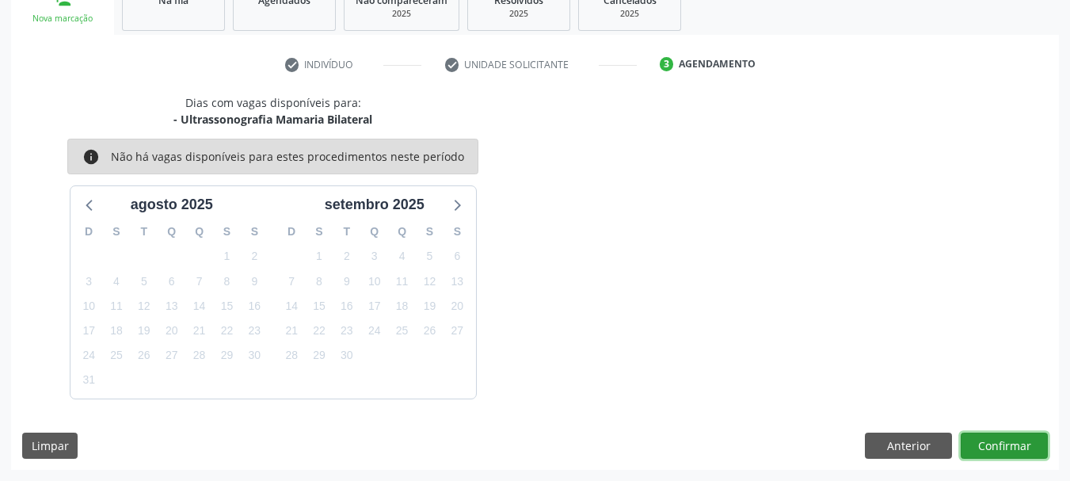
click at [1015, 448] on button "Confirmar" at bounding box center [1004, 446] width 87 height 27
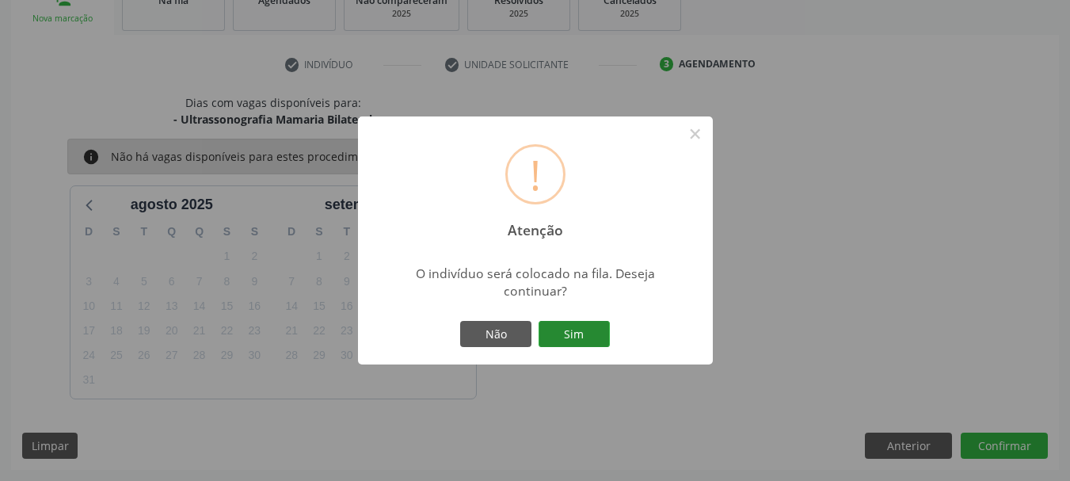
click at [590, 334] on button "Sim" at bounding box center [574, 334] width 71 height 27
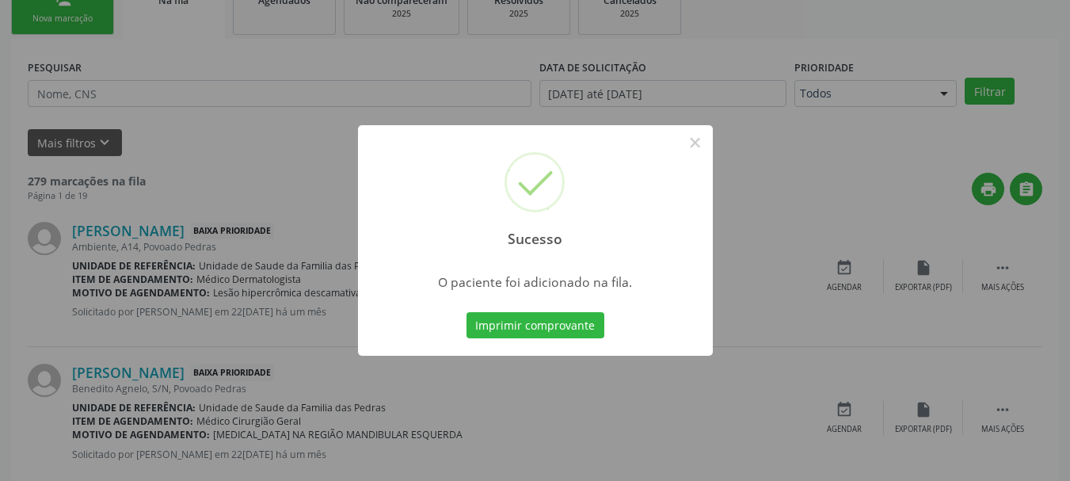
scroll to position [64, 0]
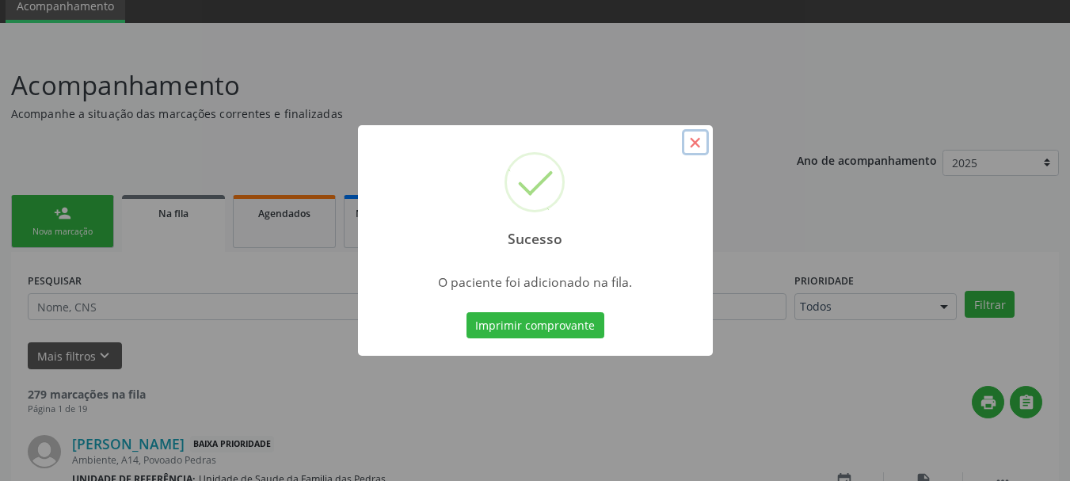
click at [700, 147] on button "×" at bounding box center [695, 142] width 27 height 27
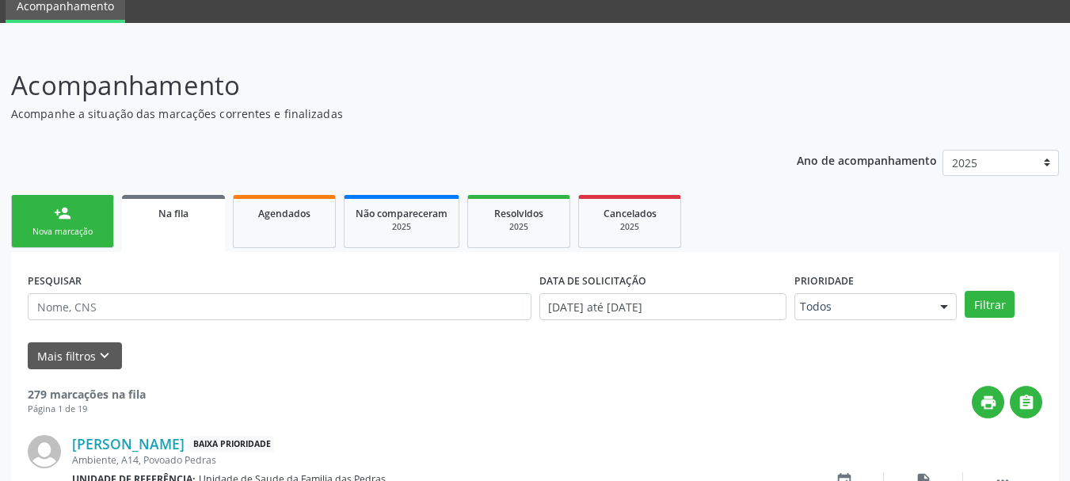
click at [78, 218] on link "person_add Nova marcação" at bounding box center [62, 221] width 103 height 53
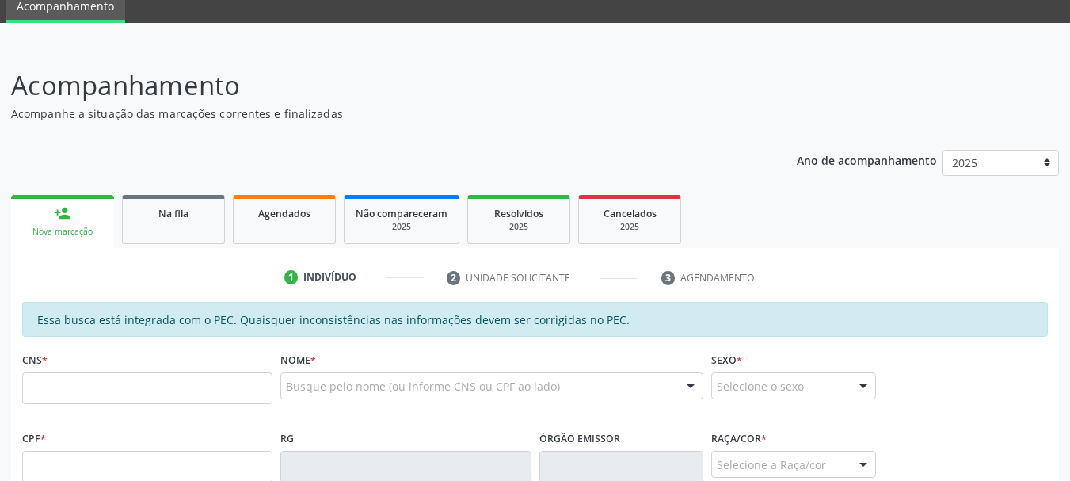
click at [52, 231] on div "Nova marcação" at bounding box center [62, 232] width 81 height 12
click at [60, 398] on input "text" at bounding box center [147, 388] width 250 height 32
type input "709 6086 7367 9772"
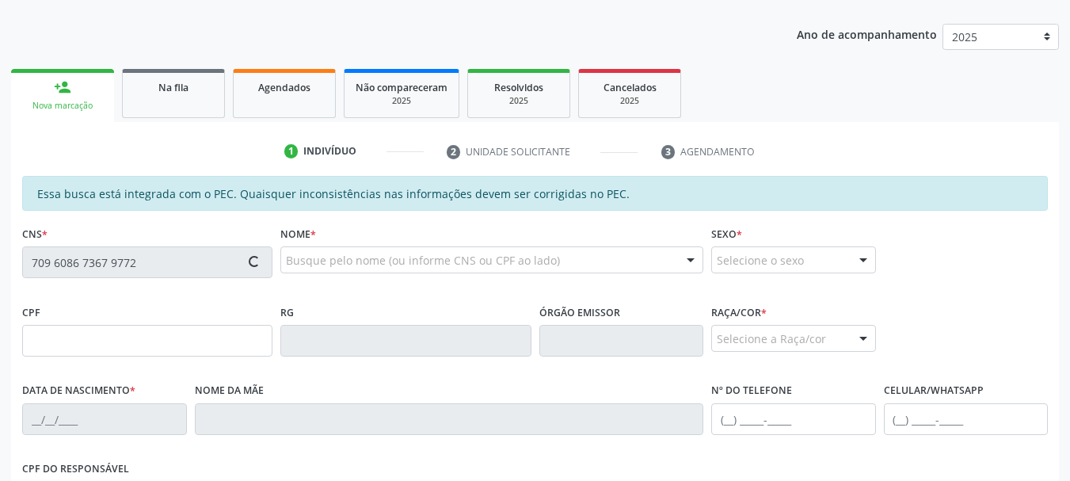
type input "010.094.965-73"
type input "[DATE]"
type input "[PERSON_NAME]"
type input "[PHONE_NUMBER]"
type input "10"
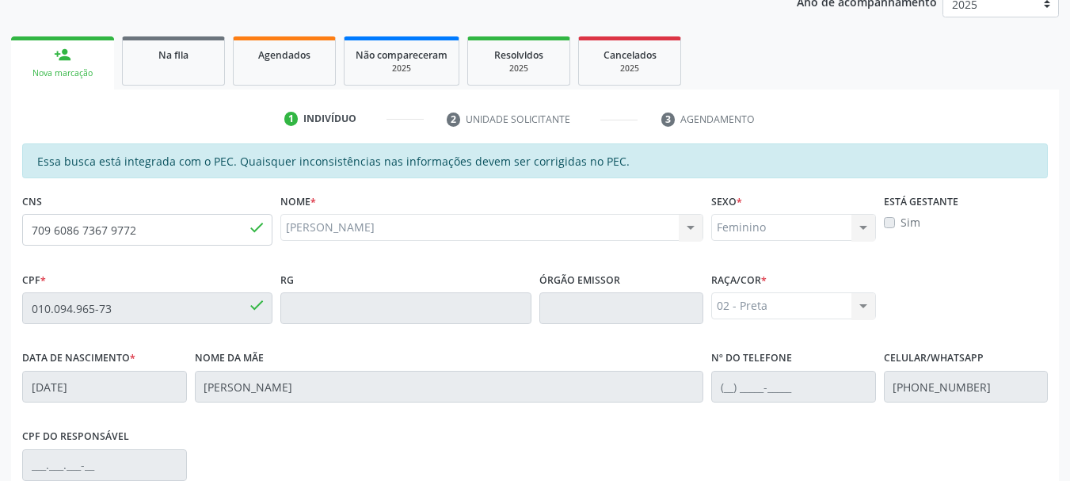
scroll to position [446, 0]
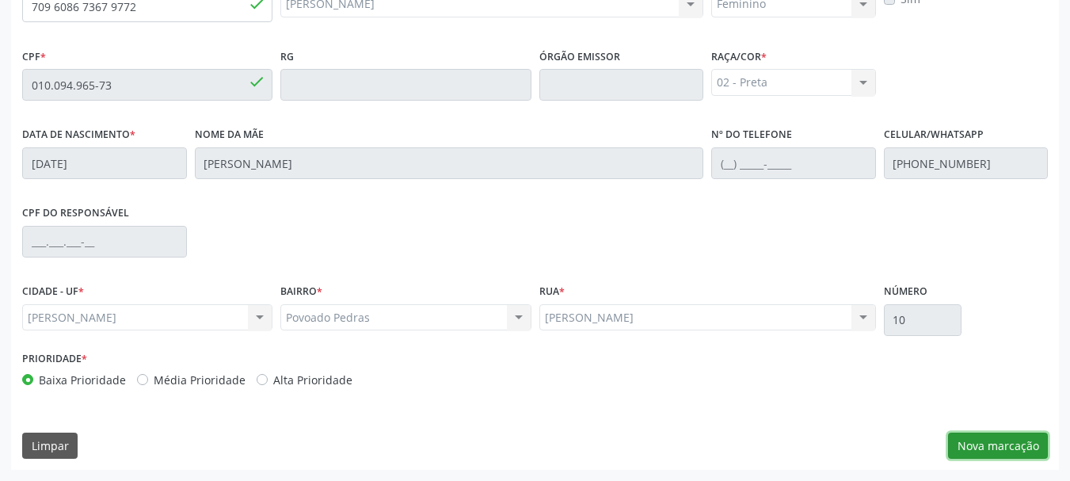
click at [1008, 437] on button "Nova marcação" at bounding box center [998, 446] width 100 height 27
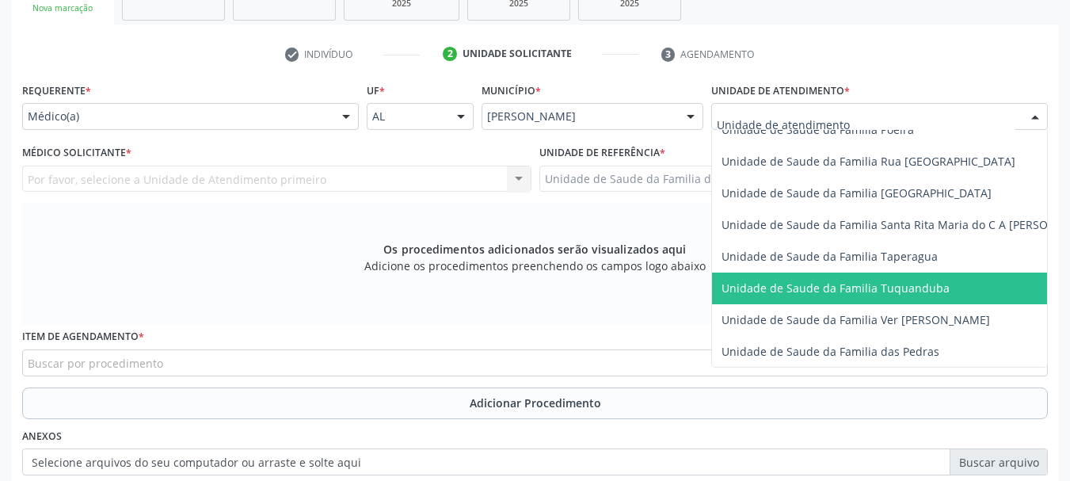
scroll to position [1109, 0]
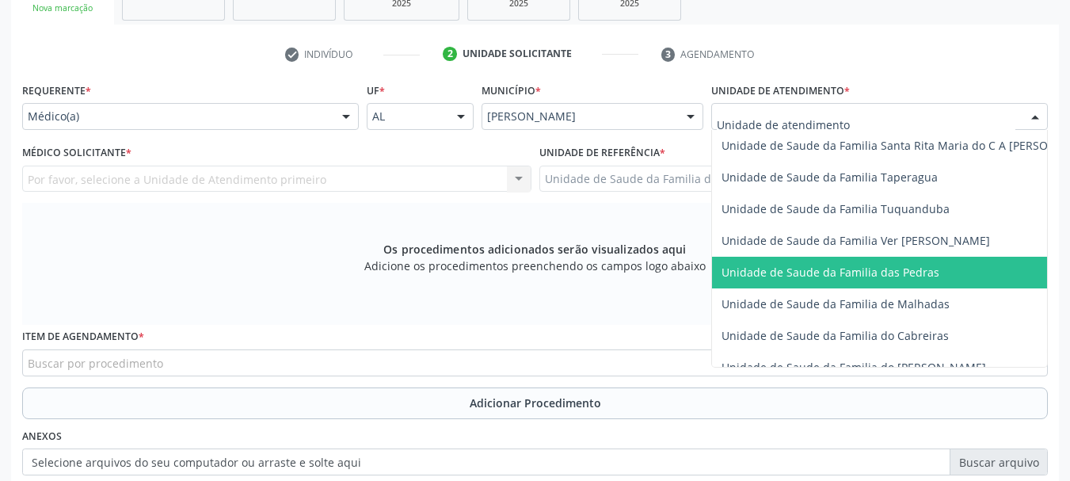
click at [789, 272] on span "Unidade de Saude da Familia das Pedras" at bounding box center [831, 272] width 218 height 15
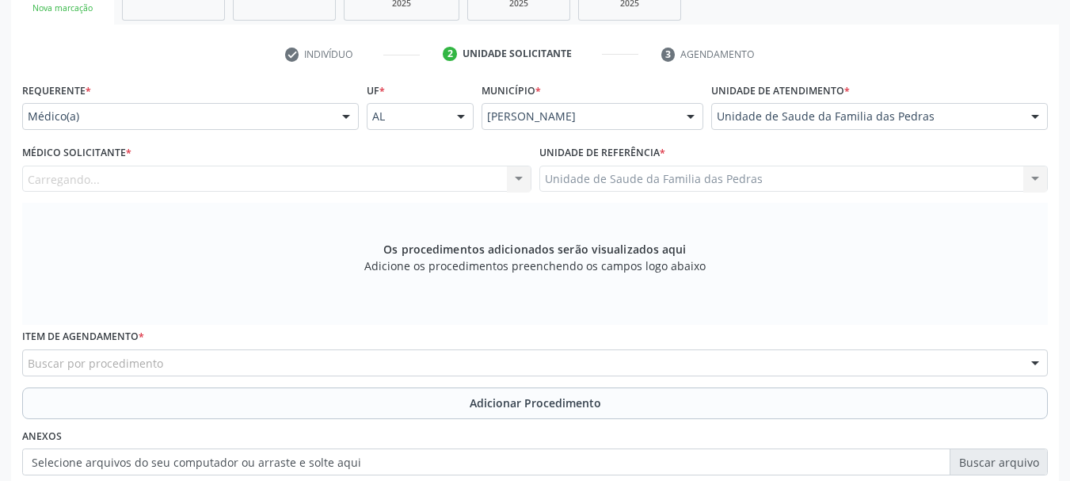
click at [341, 181] on div "Carregando... Nenhum resultado encontrado para: " " Não há nenhuma opção para s…" at bounding box center [276, 179] width 509 height 27
click at [296, 170] on div "Médico solicitante" at bounding box center [276, 179] width 509 height 27
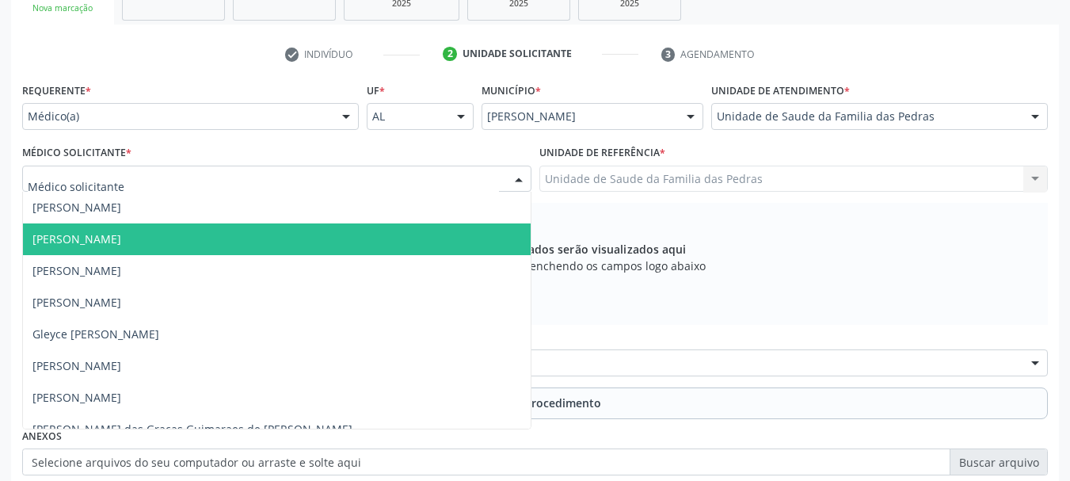
click at [263, 231] on span "[PERSON_NAME]" at bounding box center [277, 239] width 508 height 32
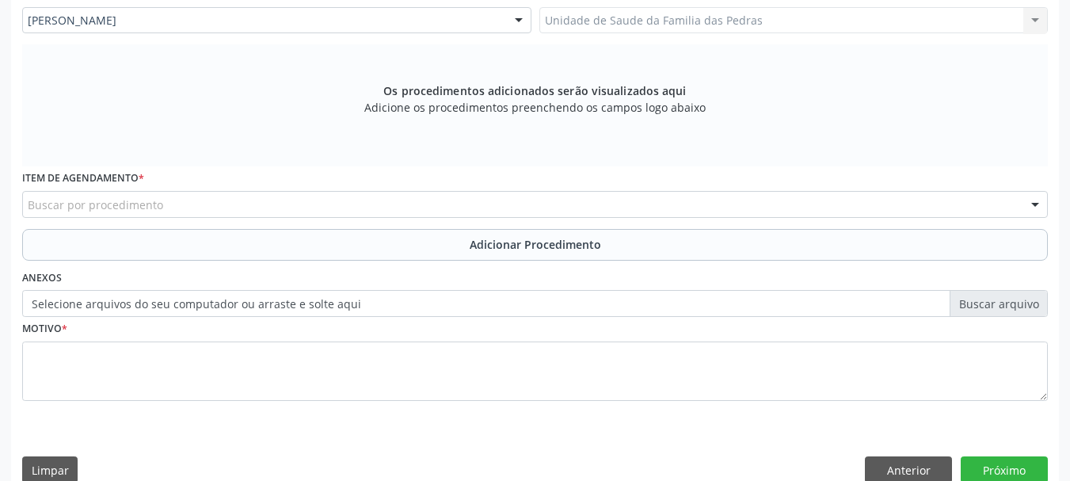
scroll to position [471, 0]
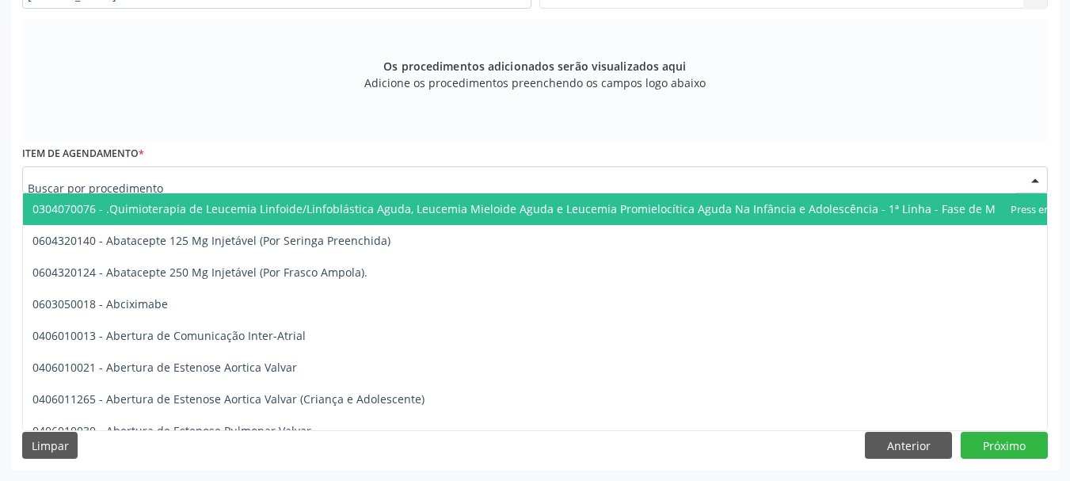
click at [231, 185] on div at bounding box center [535, 179] width 1026 height 27
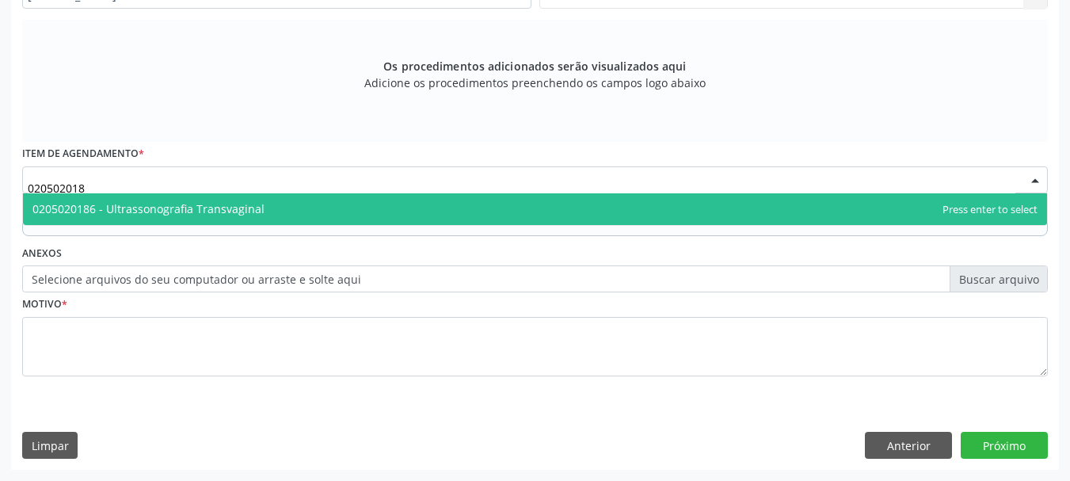
type input "0205020186"
click at [220, 222] on span "0205020186 - Ultrassonografia Transvaginal" at bounding box center [535, 209] width 1024 height 32
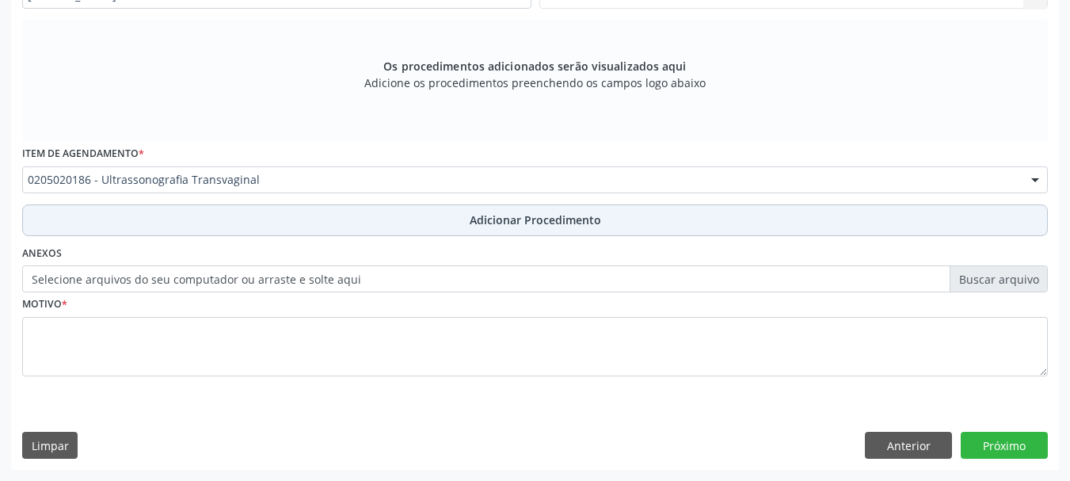
click at [217, 215] on button "Adicionar Procedimento" at bounding box center [535, 220] width 1026 height 32
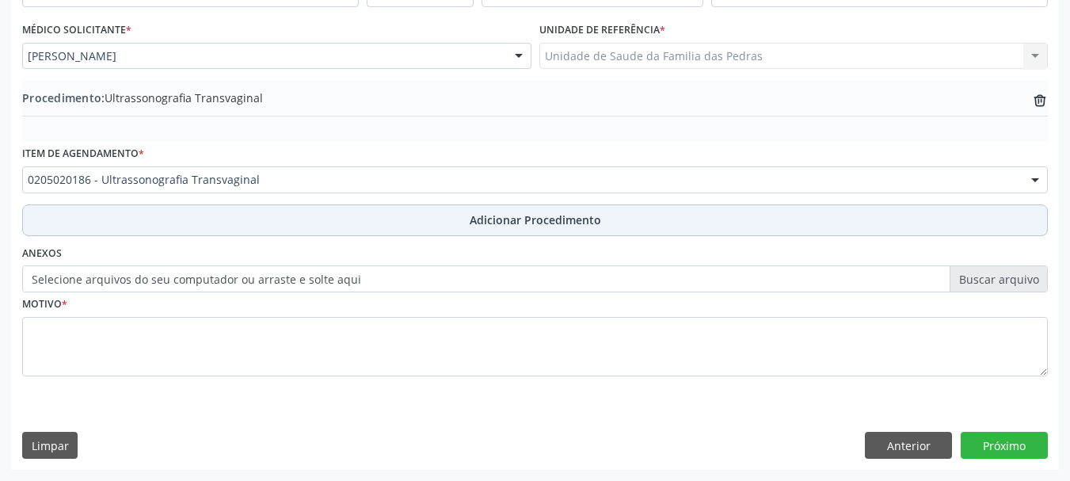
scroll to position [410, 0]
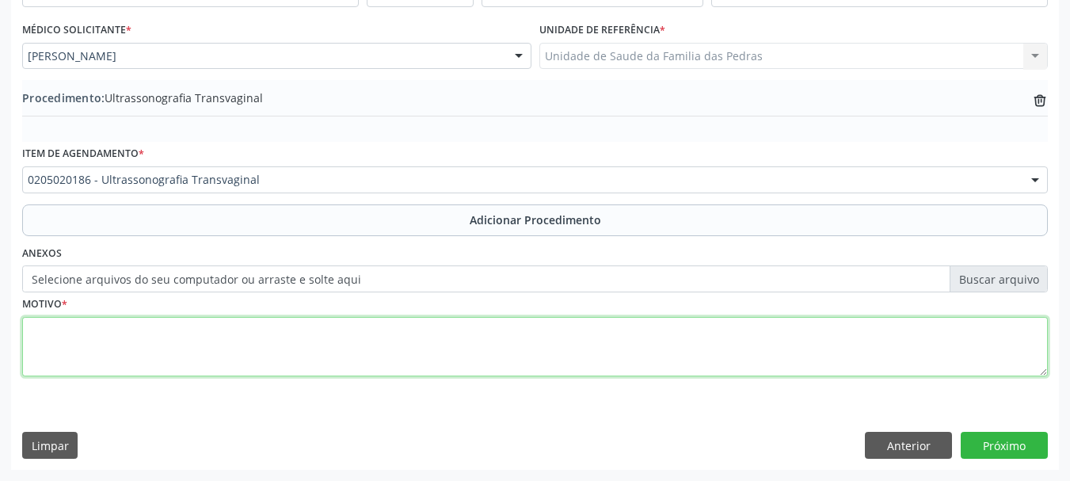
click at [171, 355] on textarea at bounding box center [535, 347] width 1026 height 60
type textarea "AVALIÇÃO OVARIANA"
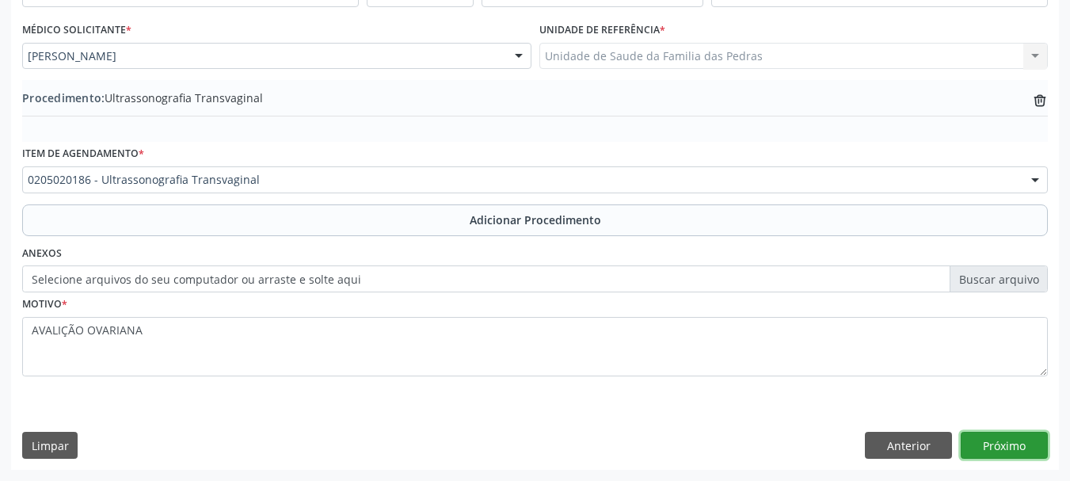
click at [1024, 441] on button "Próximo" at bounding box center [1004, 445] width 87 height 27
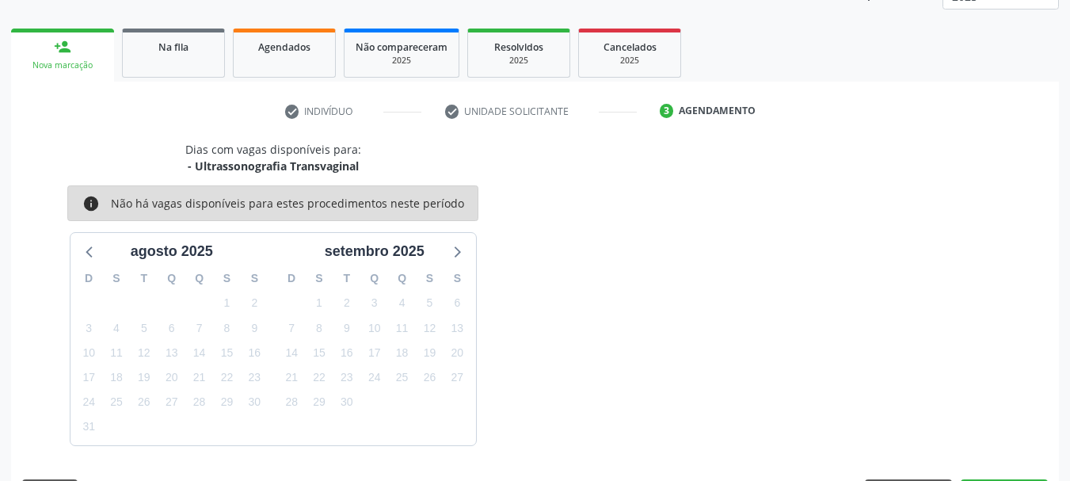
scroll to position [277, 0]
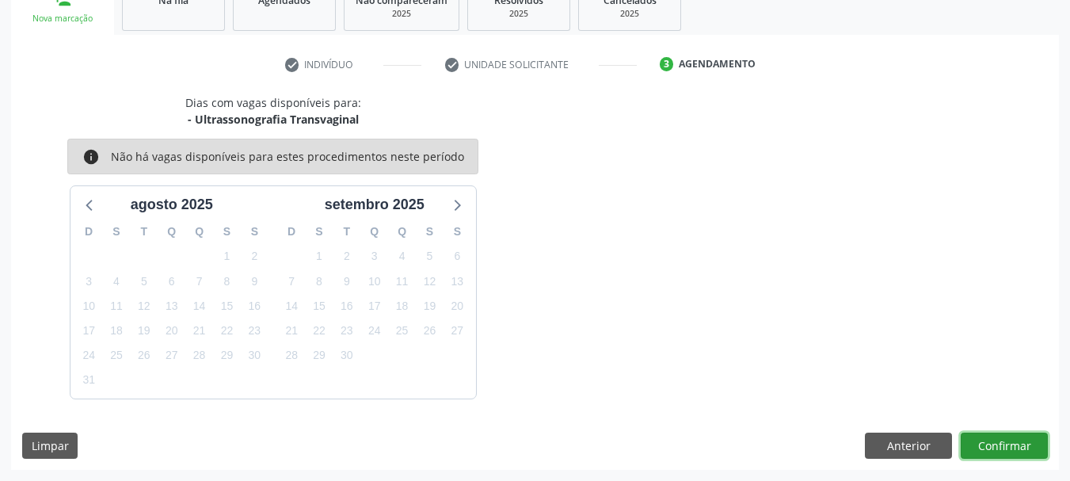
click at [990, 439] on button "Confirmar" at bounding box center [1004, 446] width 87 height 27
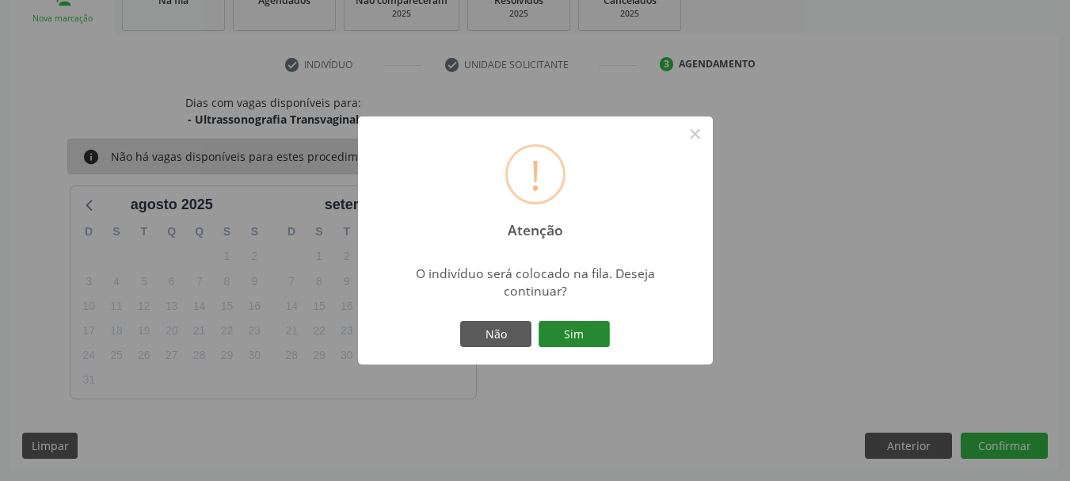
click at [579, 334] on button "Sim" at bounding box center [574, 334] width 71 height 27
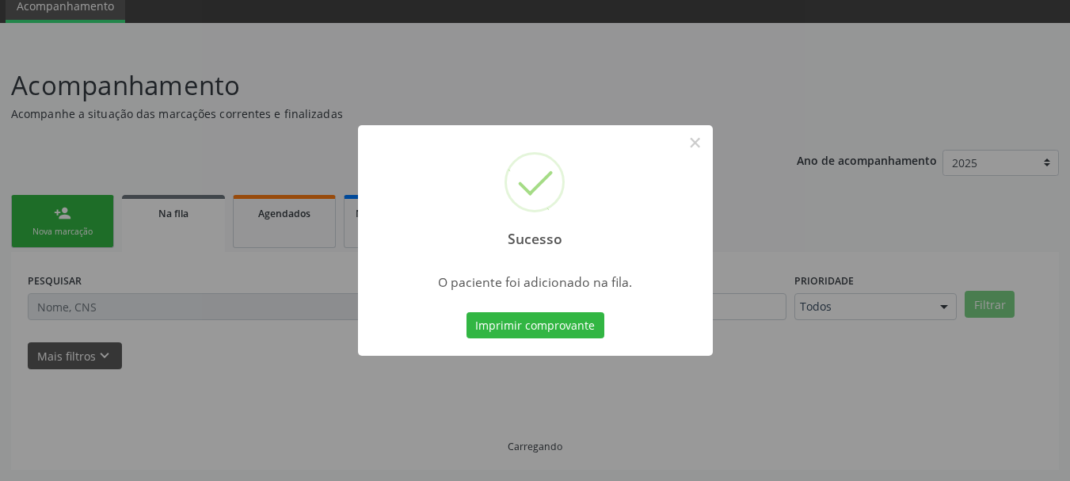
scroll to position [64, 0]
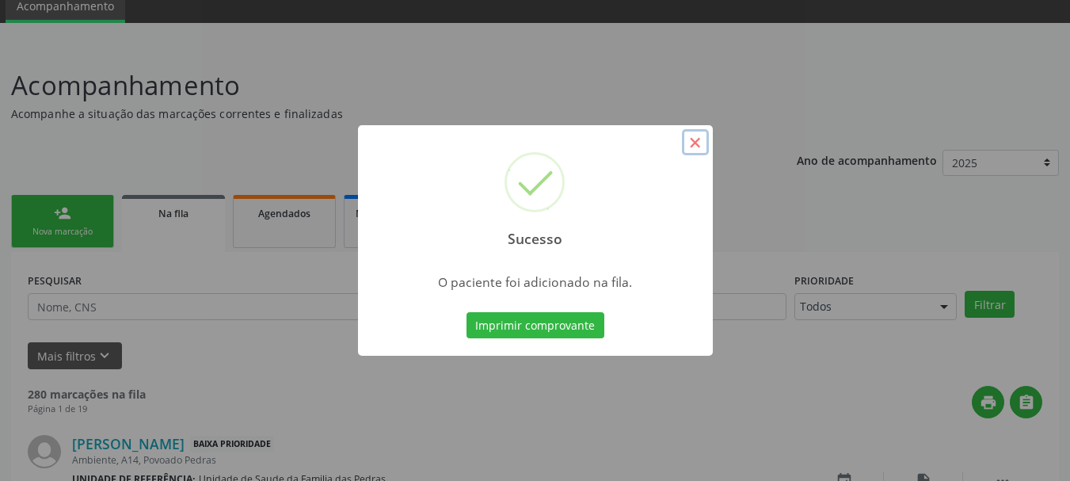
click at [689, 146] on button "×" at bounding box center [695, 142] width 27 height 27
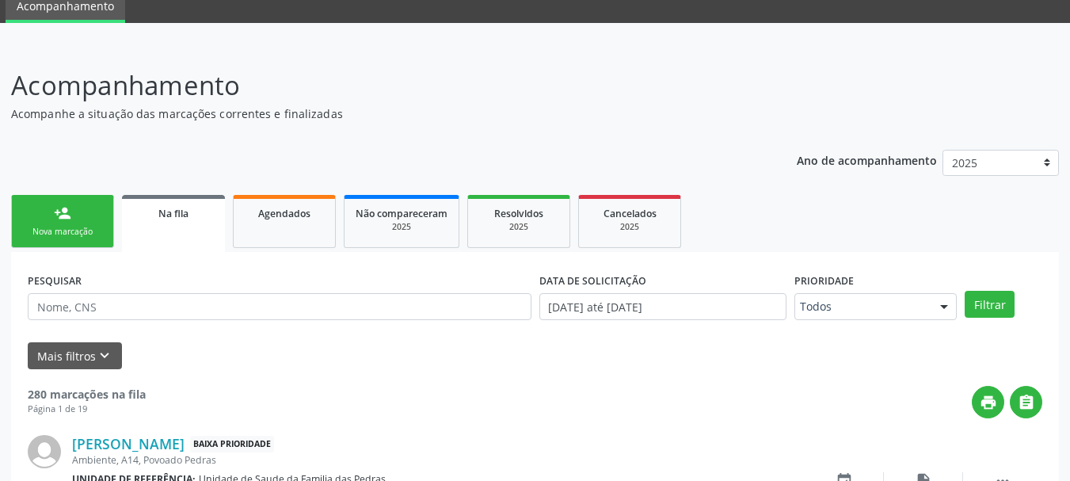
click at [105, 228] on link "person_add Nova marcação" at bounding box center [62, 221] width 103 height 53
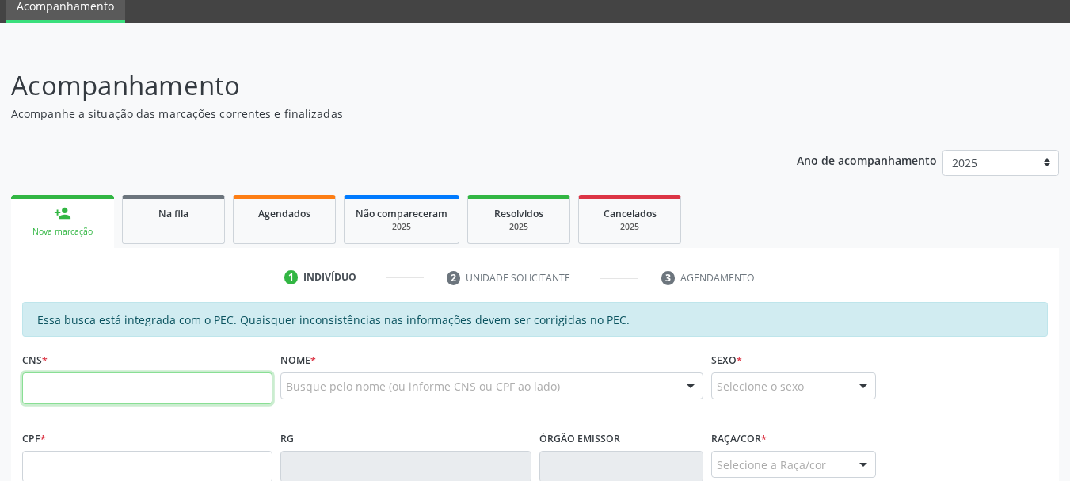
click at [98, 393] on input "text" at bounding box center [147, 388] width 250 height 32
type input "709 6086 7367 9772"
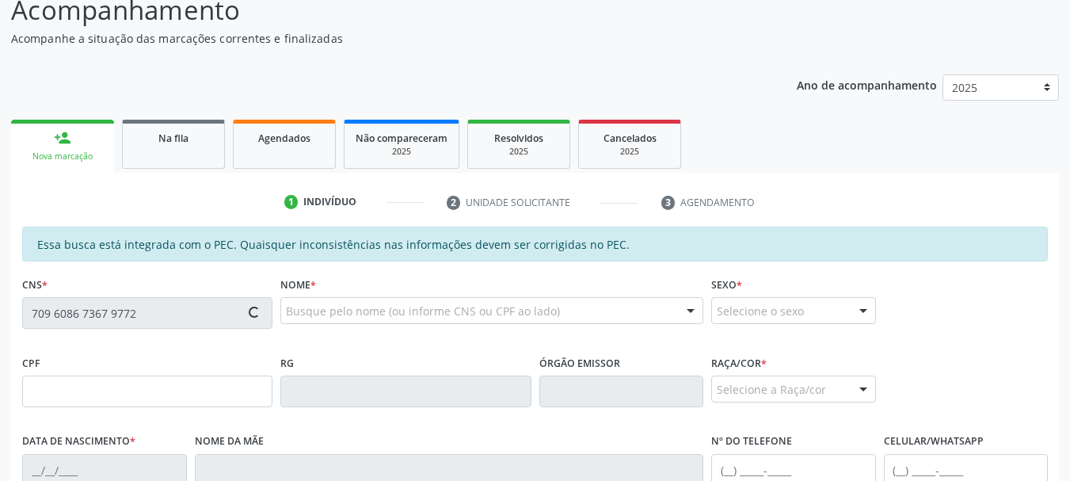
type input "010.094.965-73"
type input "[DATE]"
type input "[PERSON_NAME]"
type input "[PHONE_NUMBER]"
type input "10"
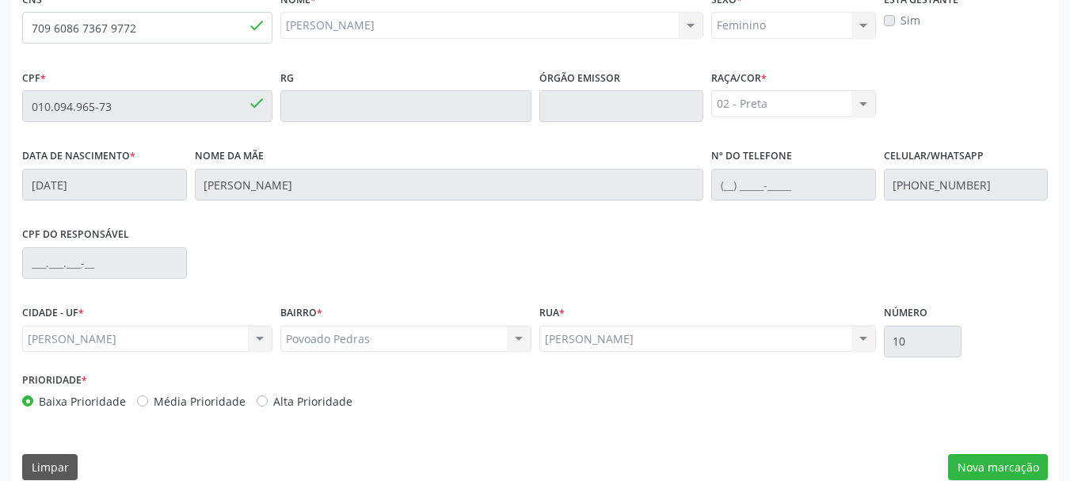
scroll to position [446, 0]
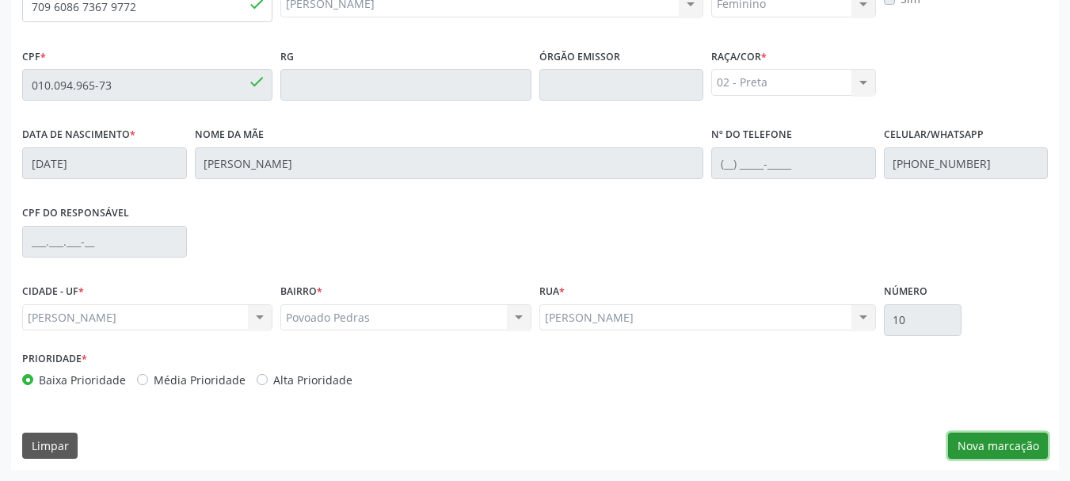
click at [966, 441] on button "Nova marcação" at bounding box center [998, 446] width 100 height 27
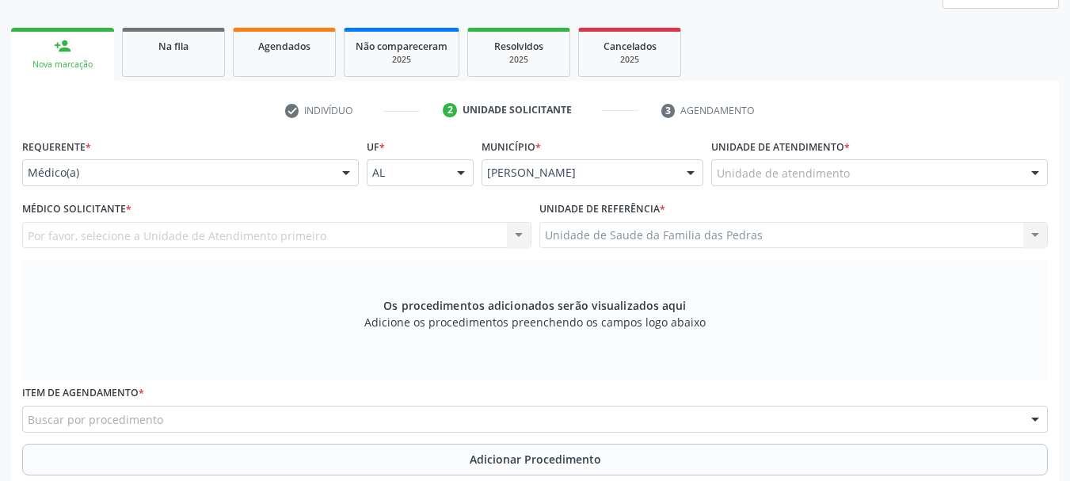
scroll to position [208, 0]
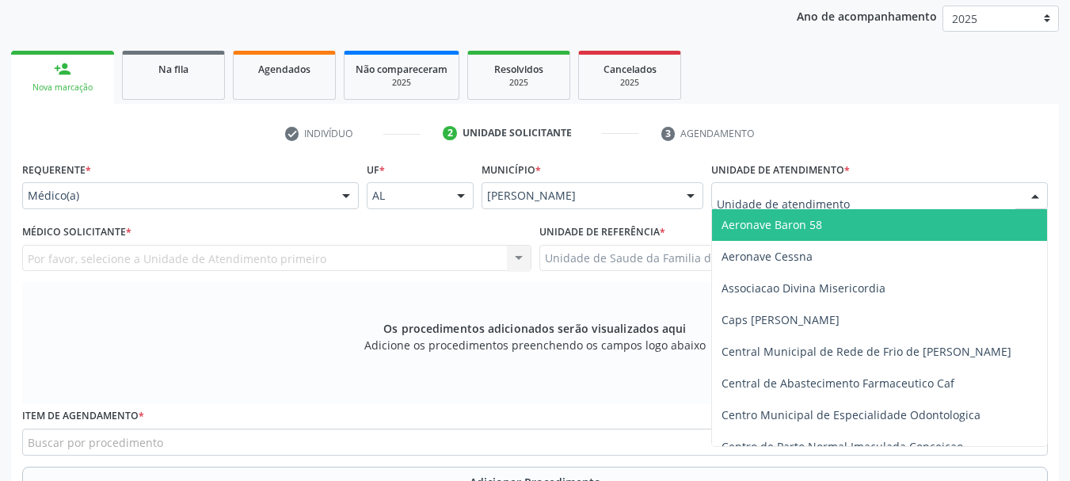
click at [764, 187] on div at bounding box center [880, 195] width 337 height 27
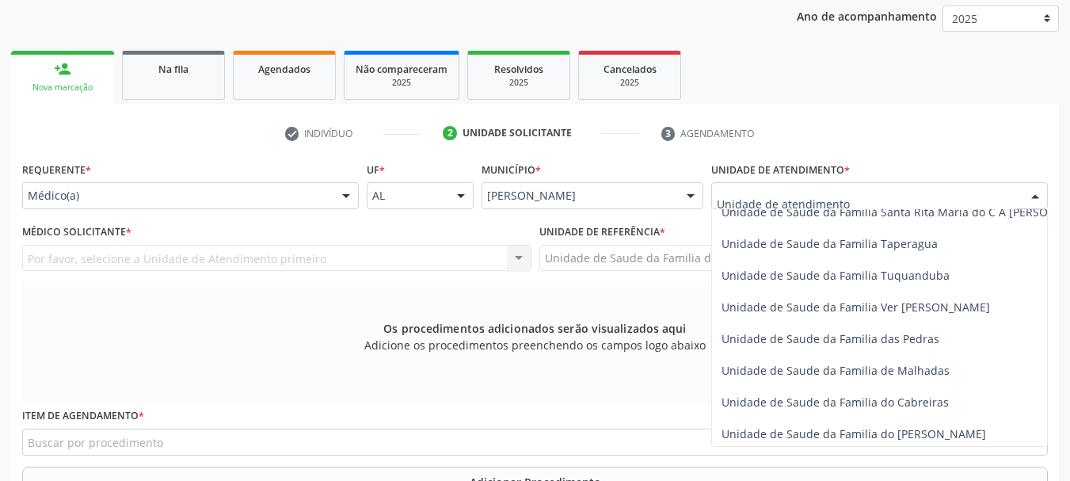
scroll to position [1106, 0]
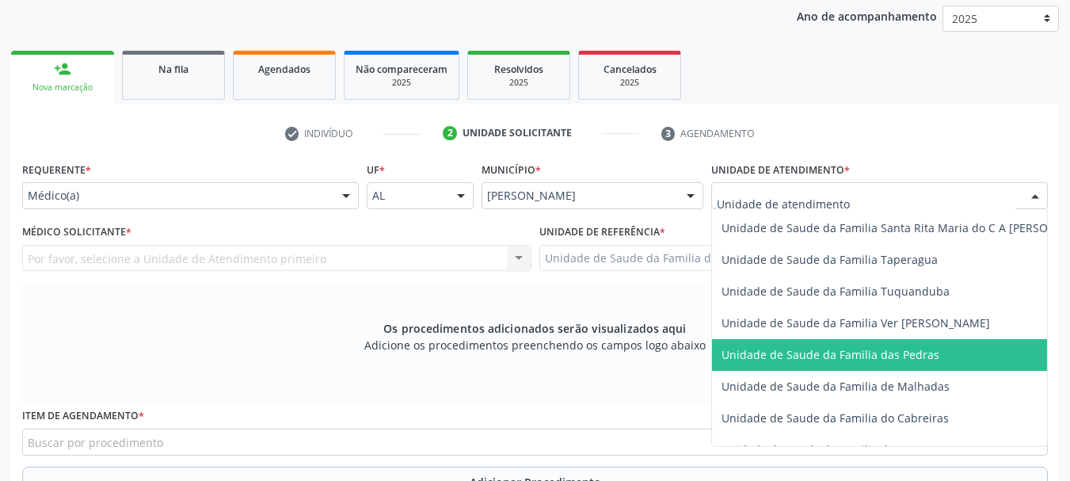
click at [764, 358] on span "Unidade de Saude da Familia das Pedras" at bounding box center [831, 354] width 218 height 15
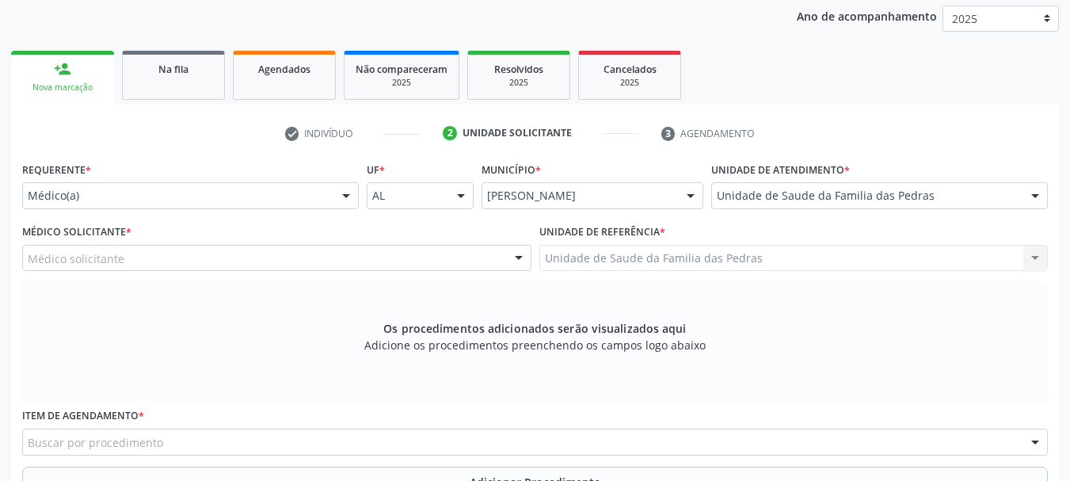
click at [341, 258] on div "Médico solicitante" at bounding box center [276, 258] width 509 height 27
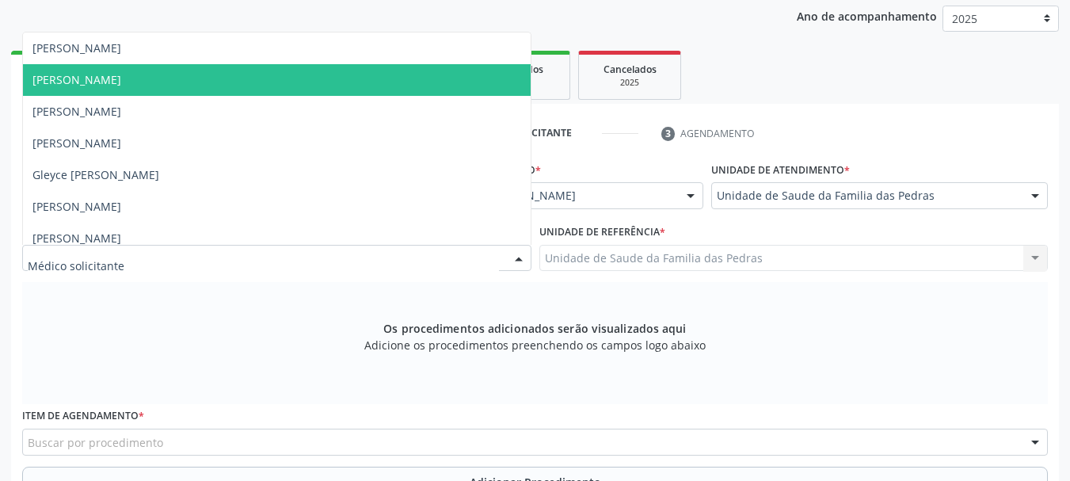
click at [332, 82] on span "[PERSON_NAME]" at bounding box center [277, 80] width 508 height 32
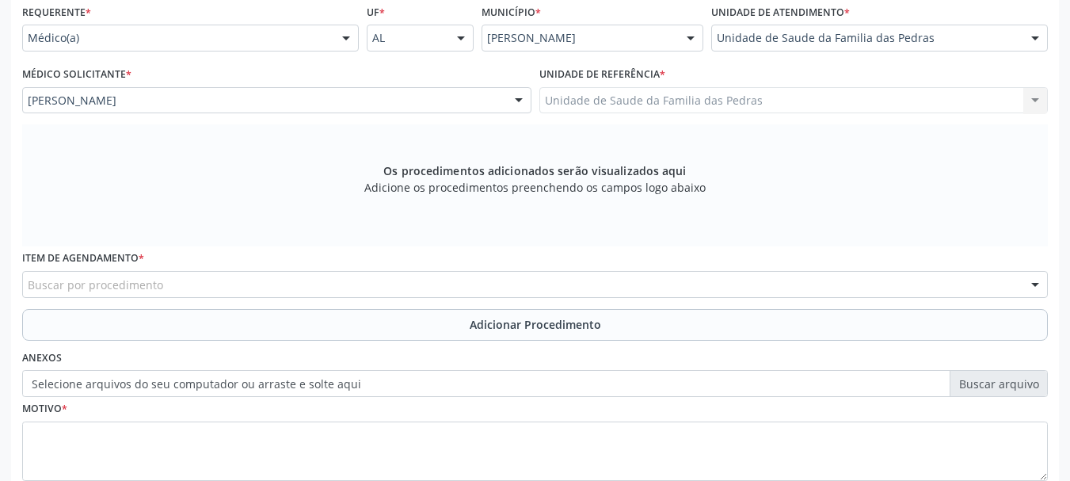
scroll to position [367, 0]
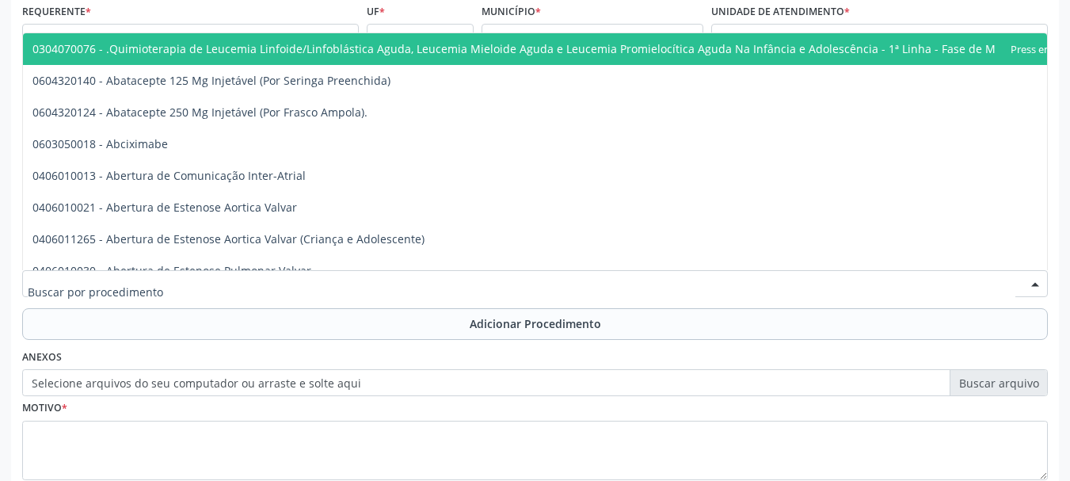
click at [318, 280] on div at bounding box center [535, 283] width 1026 height 27
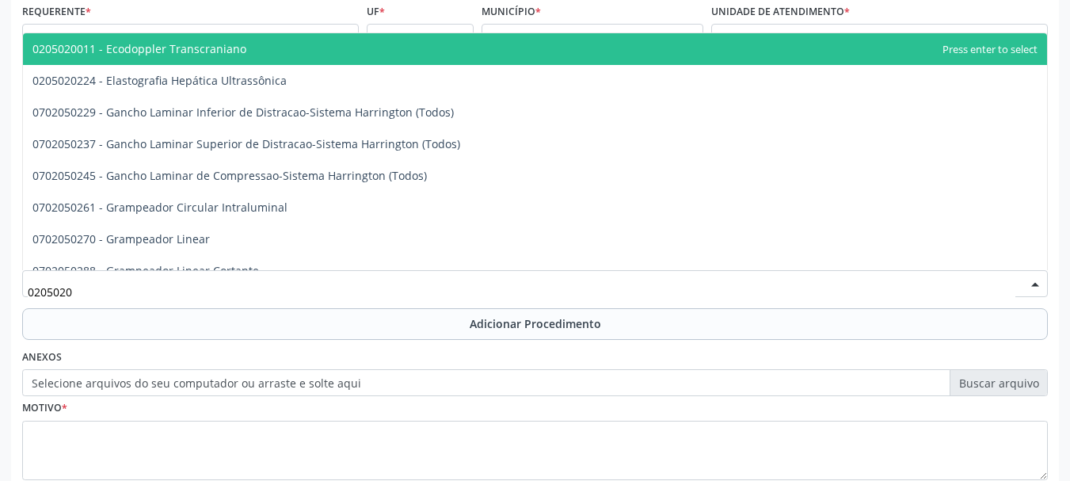
type input "02050201"
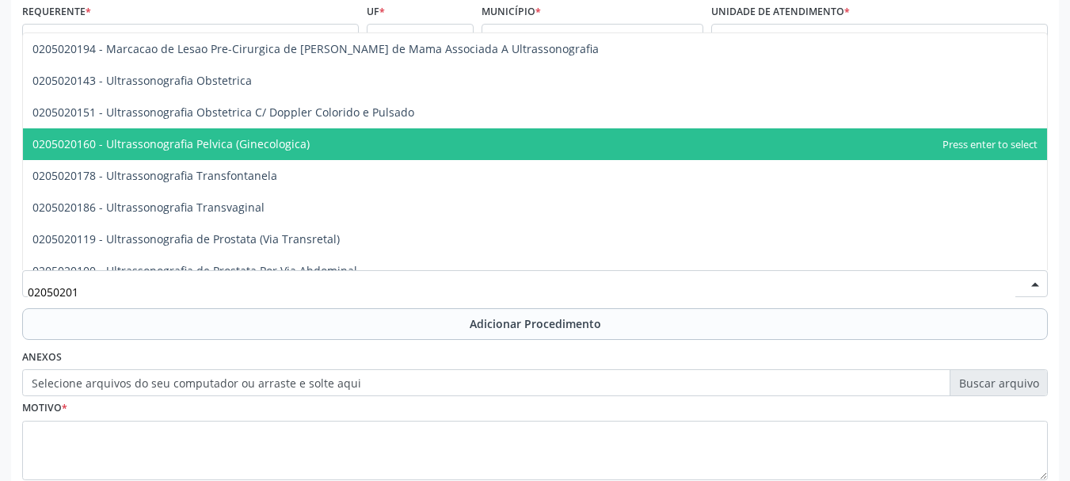
click at [290, 139] on span "0205020160 - Ultrassonografia Pelvica (Ginecologica)" at bounding box center [170, 143] width 277 height 15
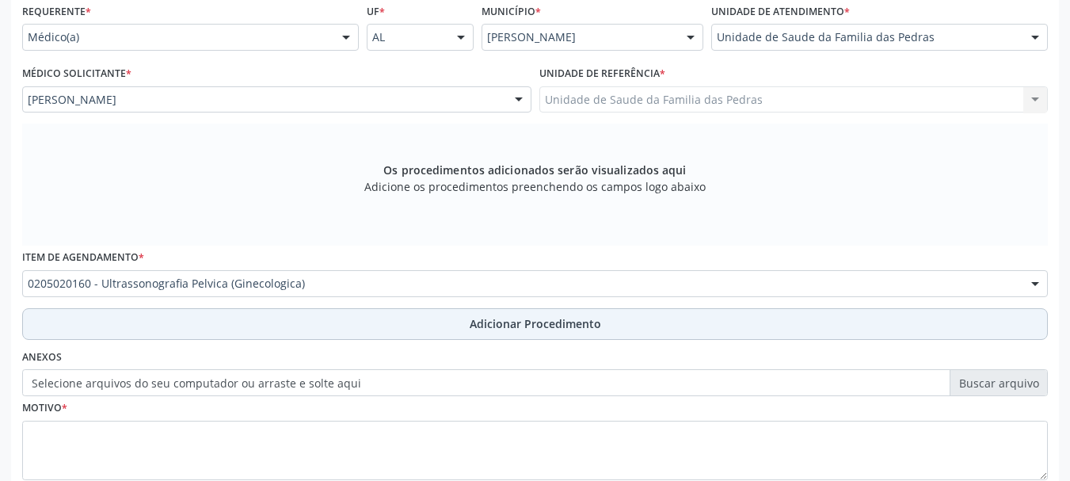
click at [284, 326] on button "Adicionar Procedimento" at bounding box center [535, 324] width 1026 height 32
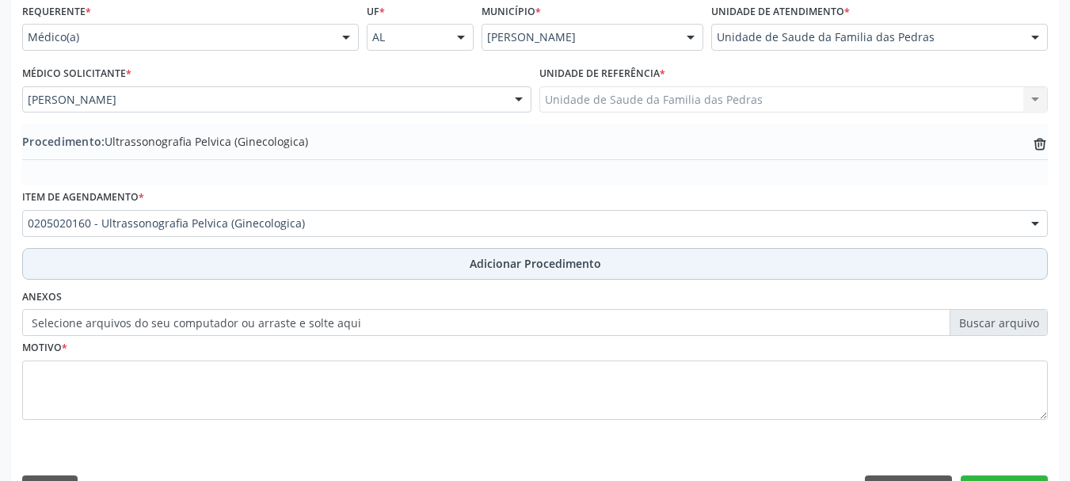
scroll to position [410, 0]
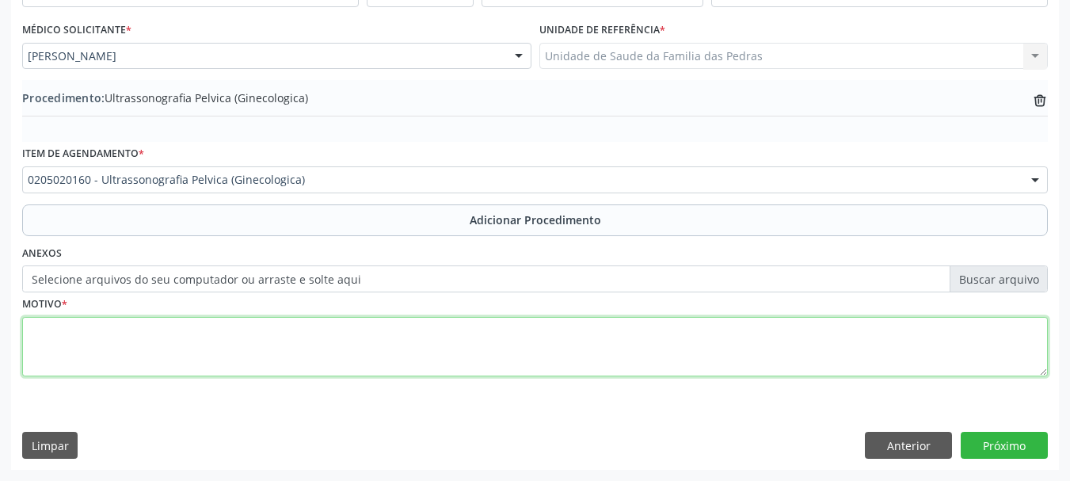
click at [271, 324] on textarea at bounding box center [535, 347] width 1026 height 60
type textarea "AVALIAÇÃO OVARIANA"
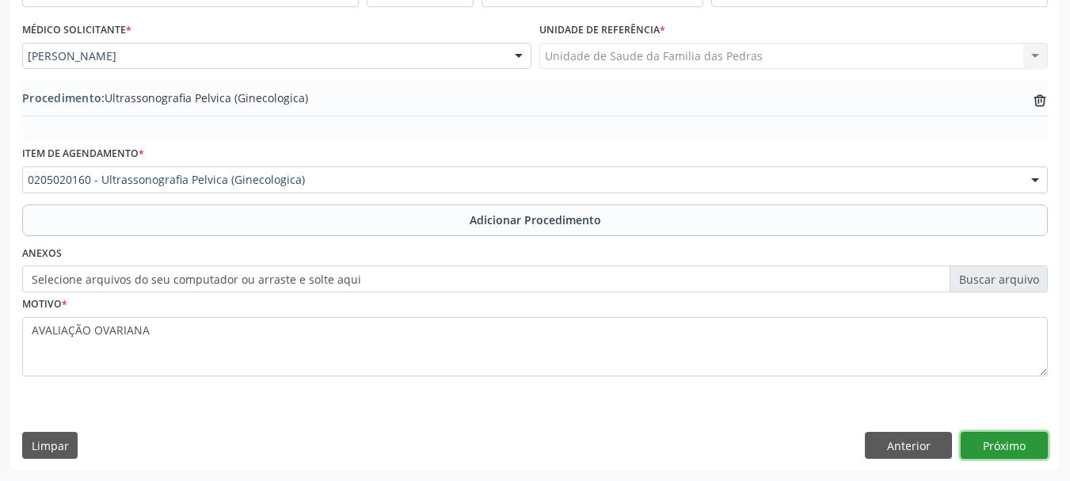
click at [1030, 441] on button "Próximo" at bounding box center [1004, 445] width 87 height 27
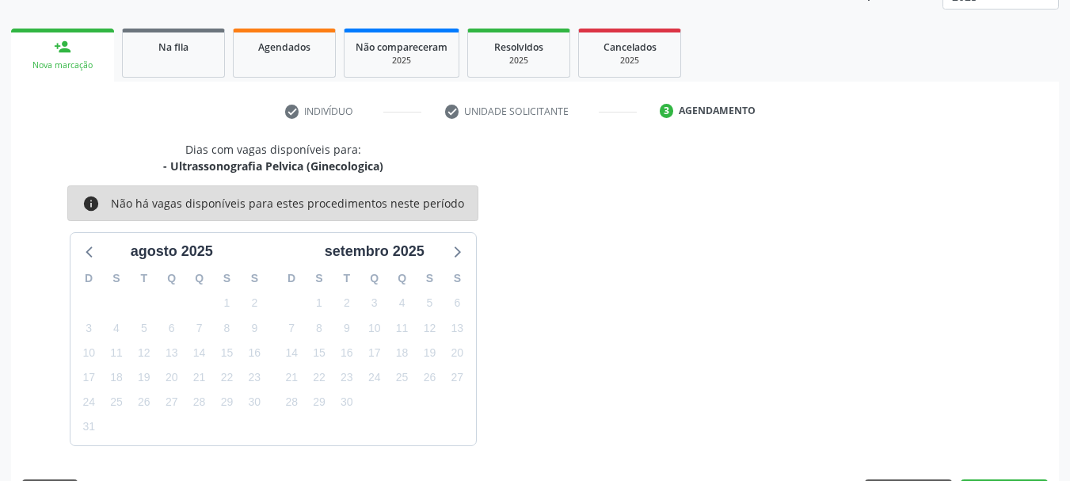
scroll to position [277, 0]
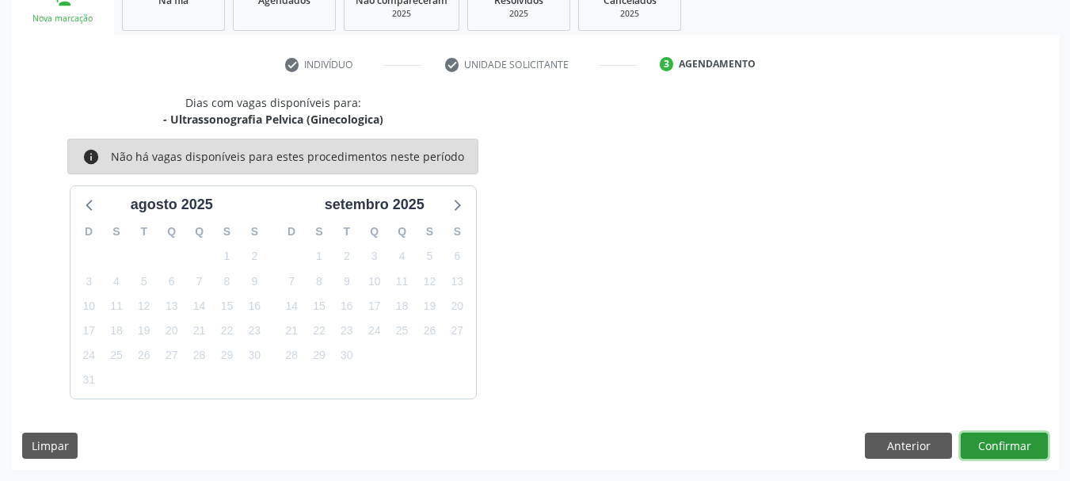
click at [1030, 441] on button "Confirmar" at bounding box center [1004, 446] width 87 height 27
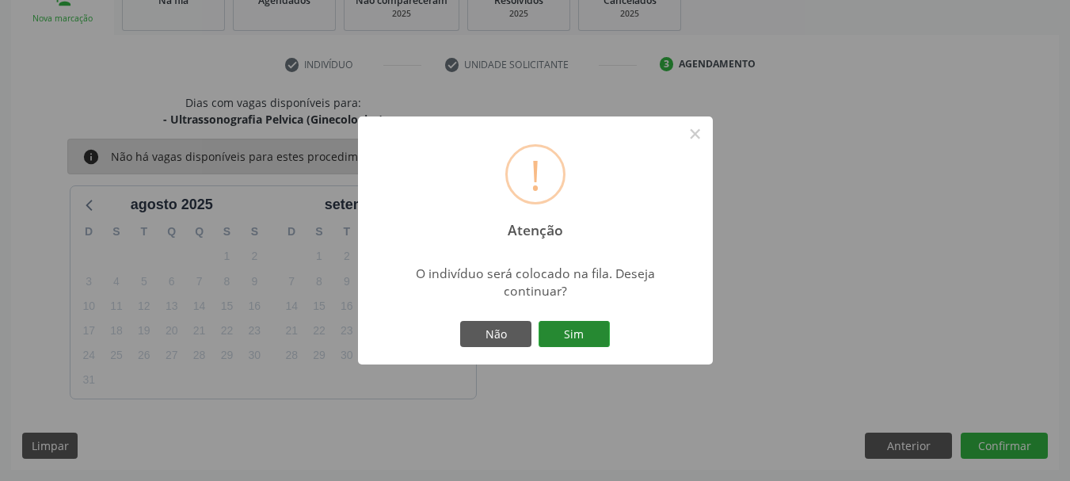
click at [583, 326] on button "Sim" at bounding box center [574, 334] width 71 height 27
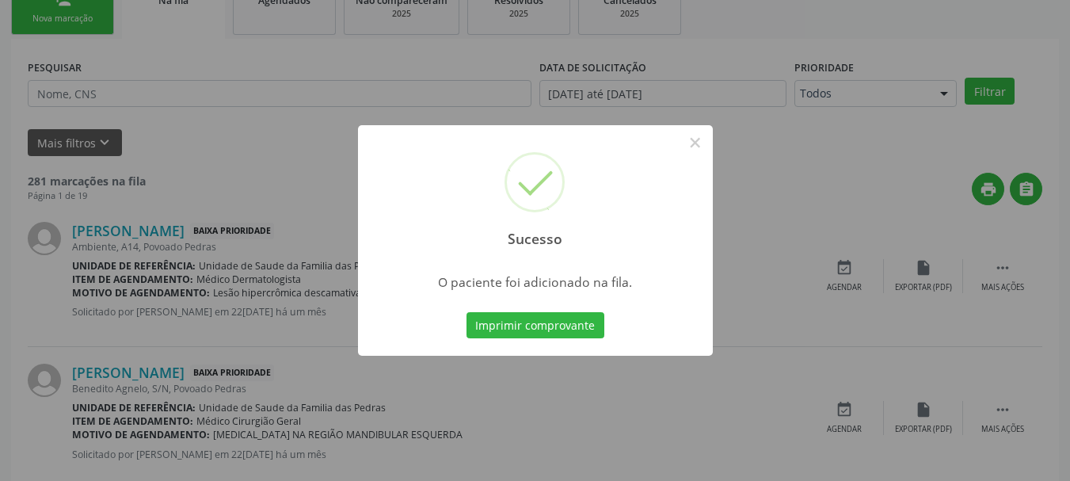
scroll to position [64, 0]
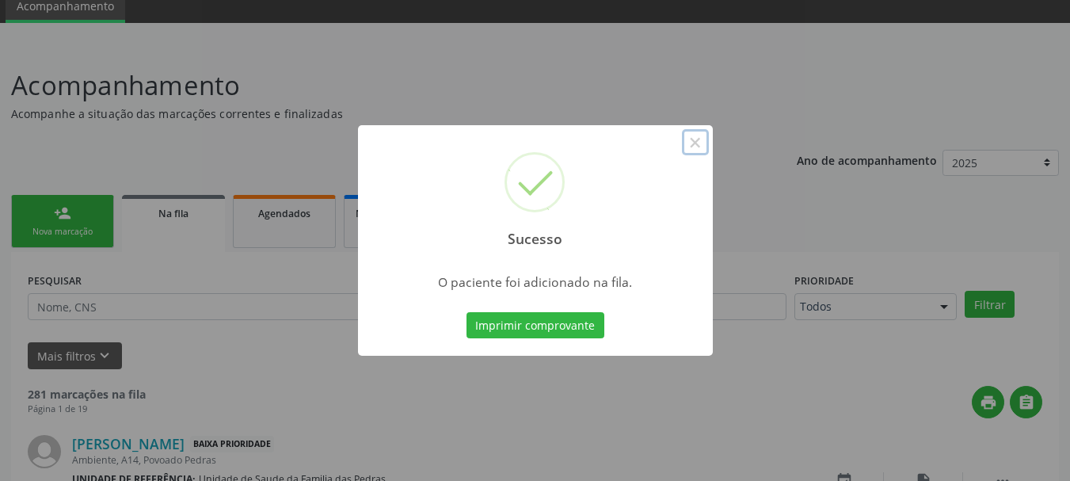
click at [694, 147] on button "×" at bounding box center [695, 142] width 27 height 27
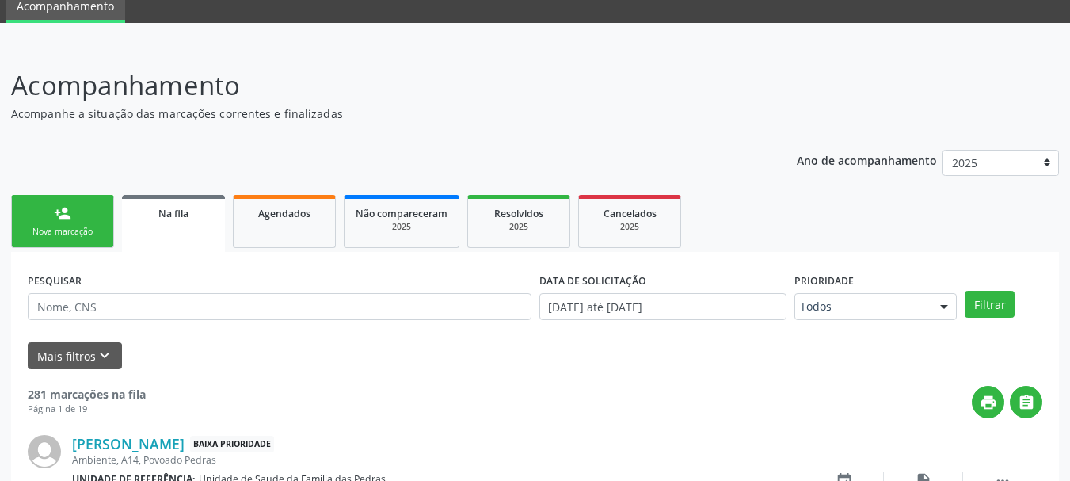
click at [91, 235] on div "Nova marcação" at bounding box center [62, 232] width 79 height 12
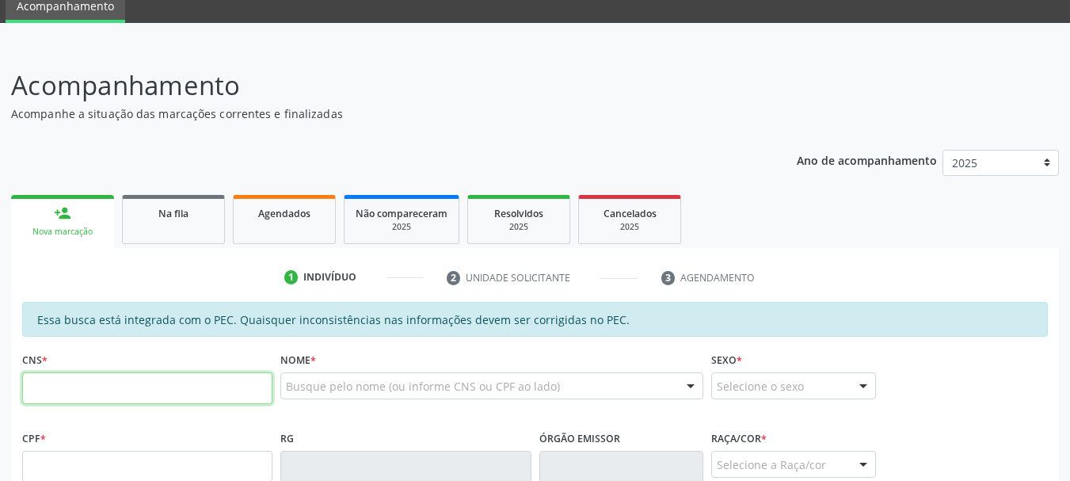
click at [133, 401] on input "text" at bounding box center [147, 388] width 250 height 32
type input "708 2061 3920 3447"
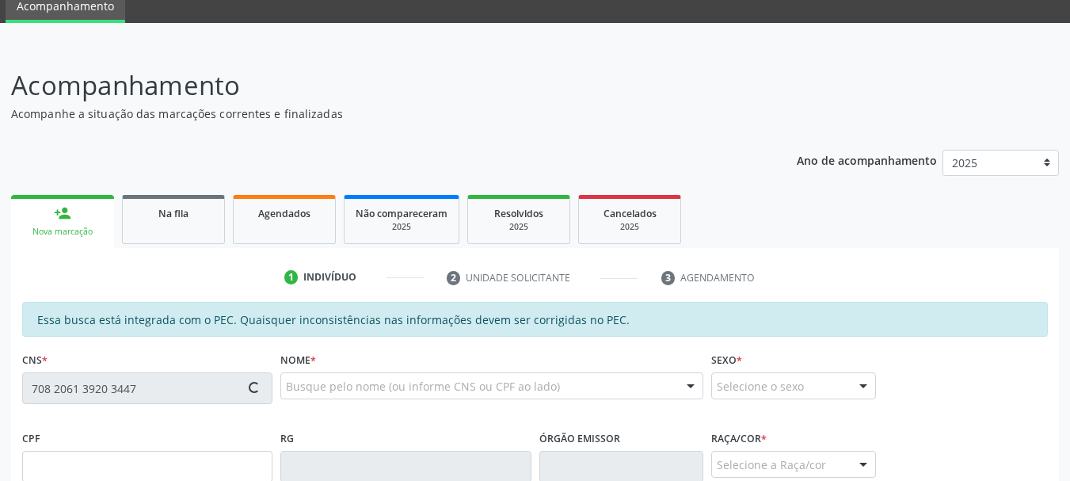
type input "002.803.154-73"
type input "[DATE]"
type input "[DATE][PERSON_NAME]"
type input "[PHONE_NUMBER]"
type input "S/N"
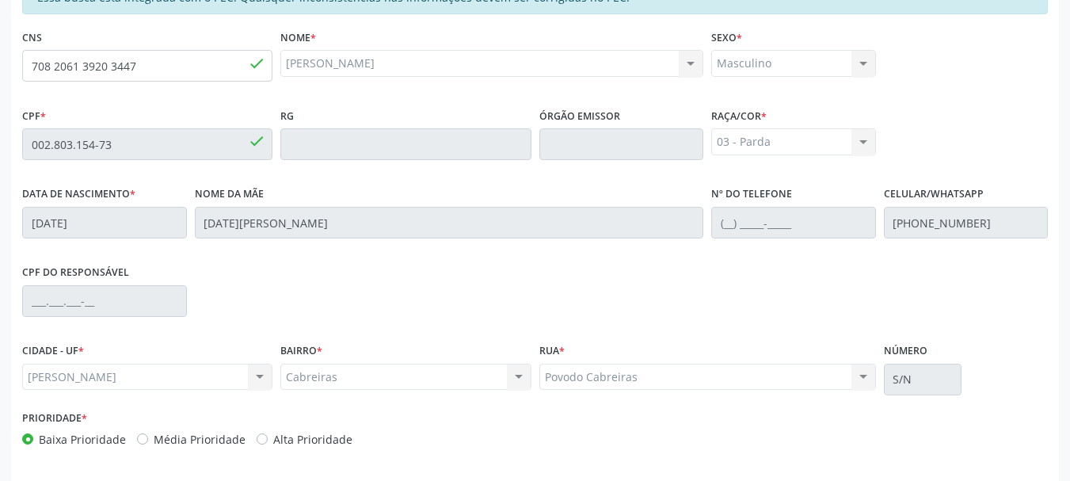
scroll to position [446, 0]
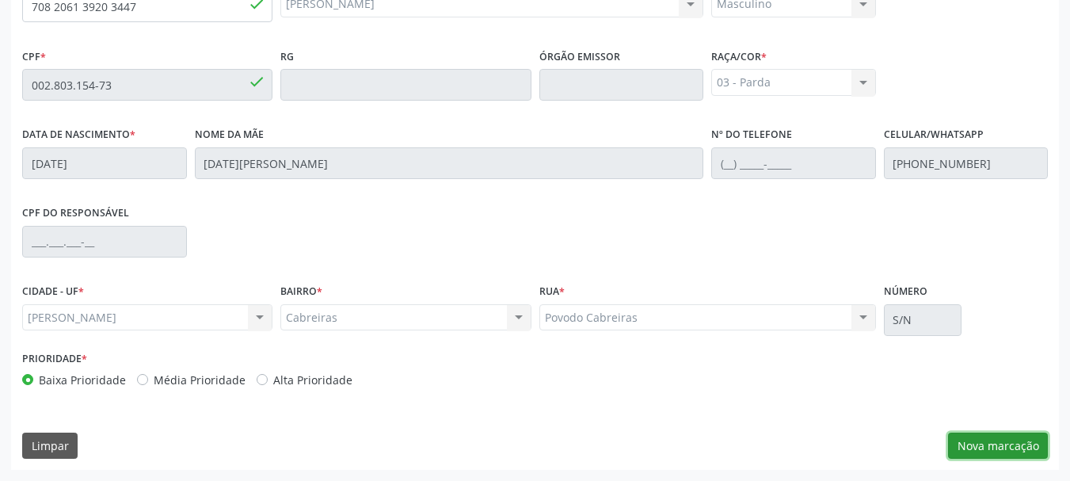
click at [976, 448] on button "Nova marcação" at bounding box center [998, 446] width 100 height 27
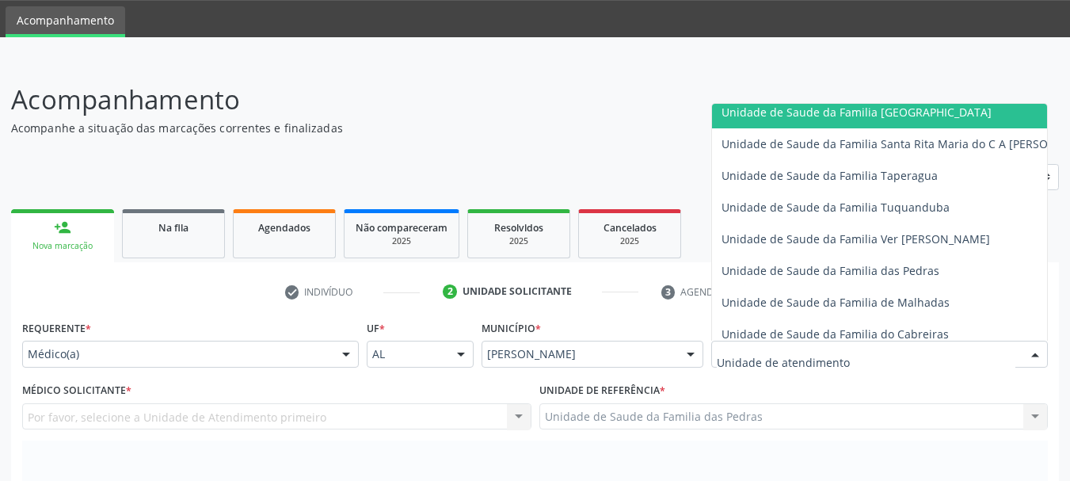
scroll to position [1109, 0]
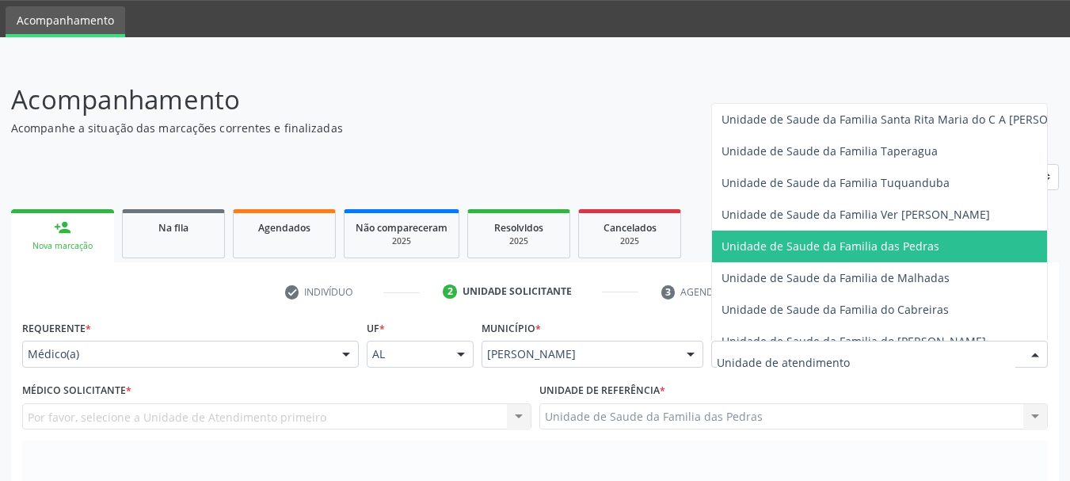
click at [758, 260] on span "Unidade de Saude da Familia das Pedras" at bounding box center [909, 247] width 395 height 32
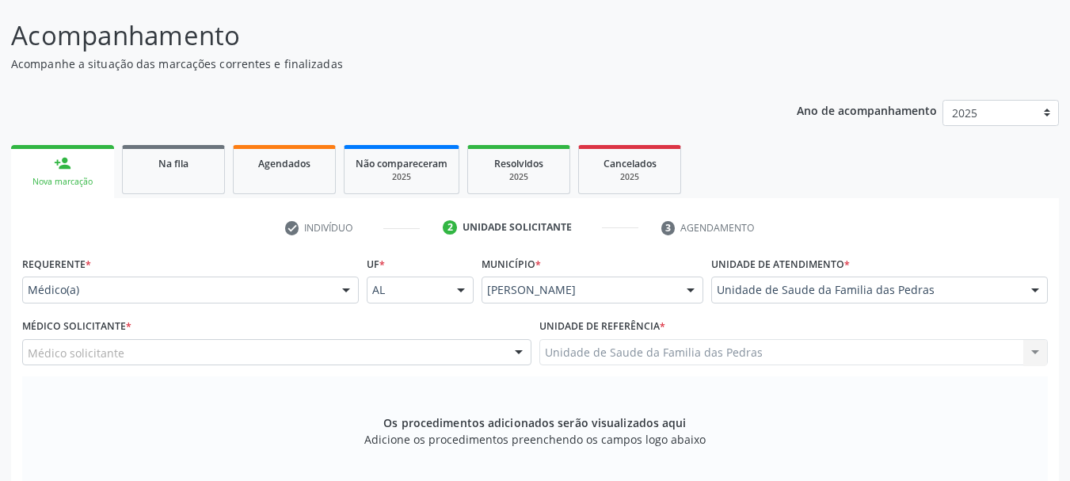
scroll to position [208, 0]
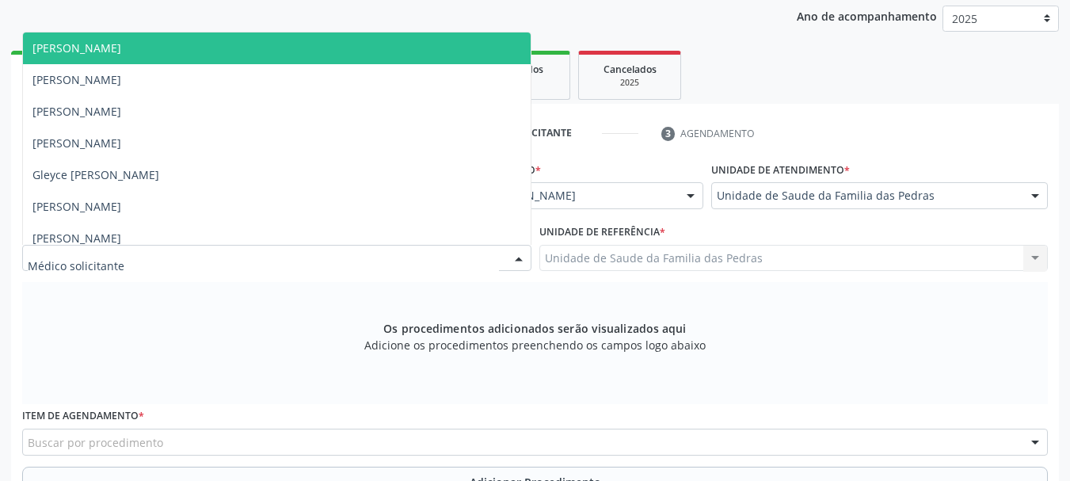
click at [422, 259] on div at bounding box center [276, 258] width 509 height 27
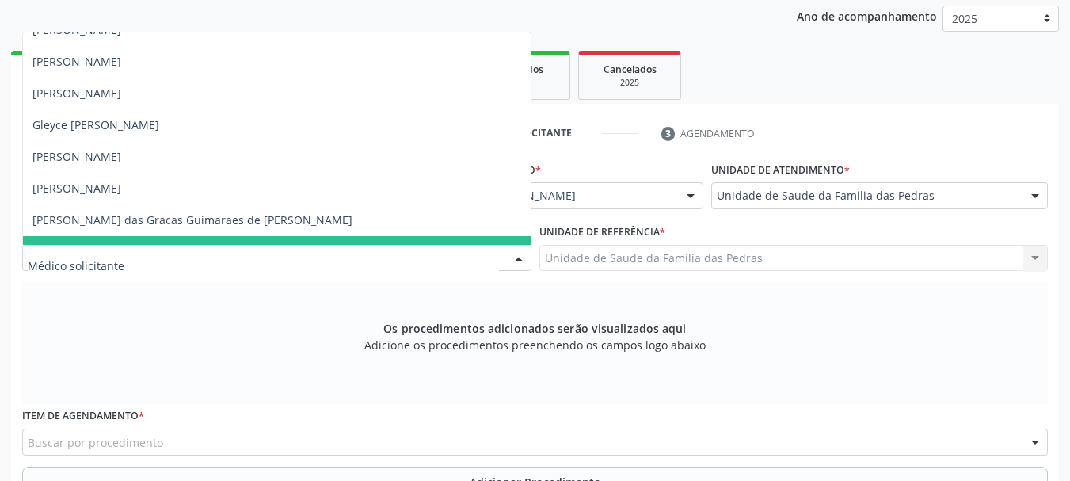
scroll to position [73, 0]
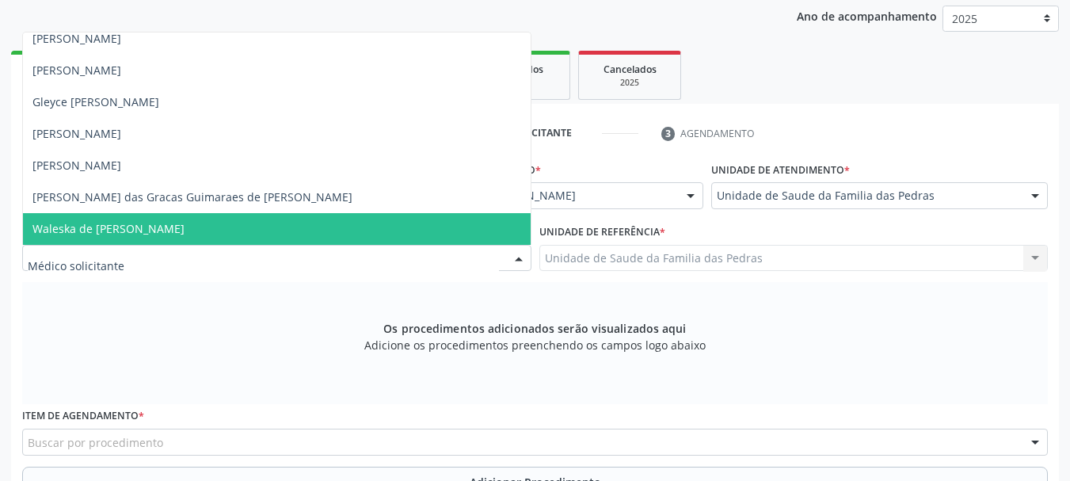
click at [222, 223] on span "Waleska de [PERSON_NAME]" at bounding box center [277, 229] width 508 height 32
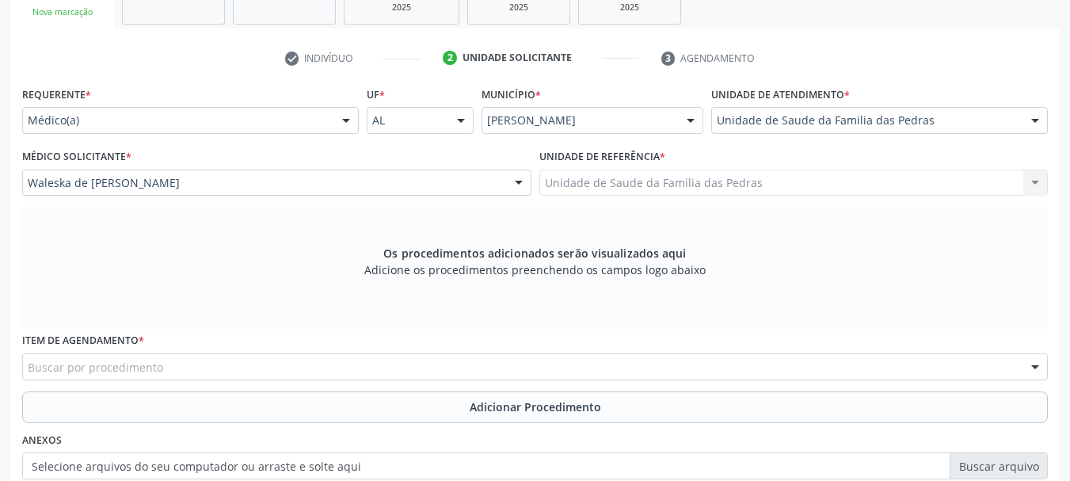
scroll to position [367, 0]
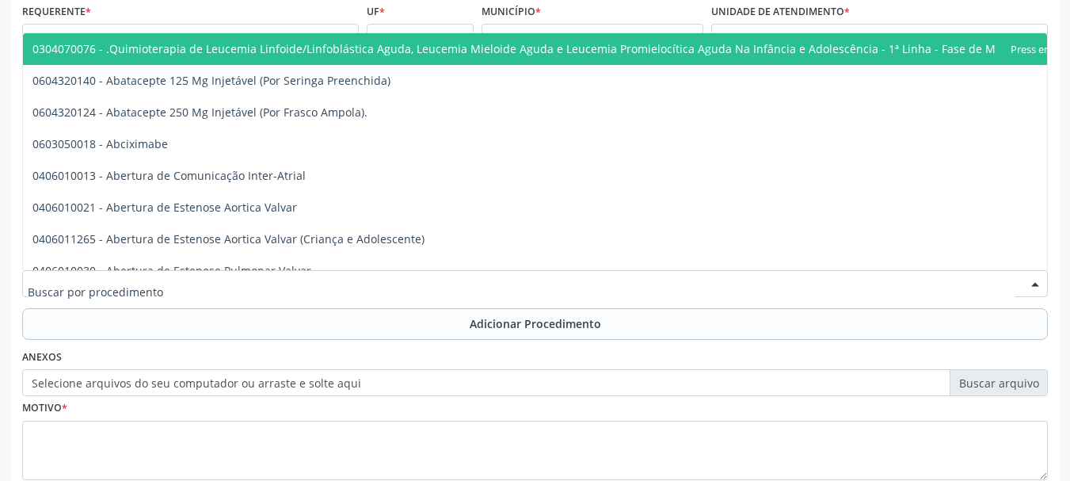
click at [342, 289] on div at bounding box center [535, 283] width 1026 height 27
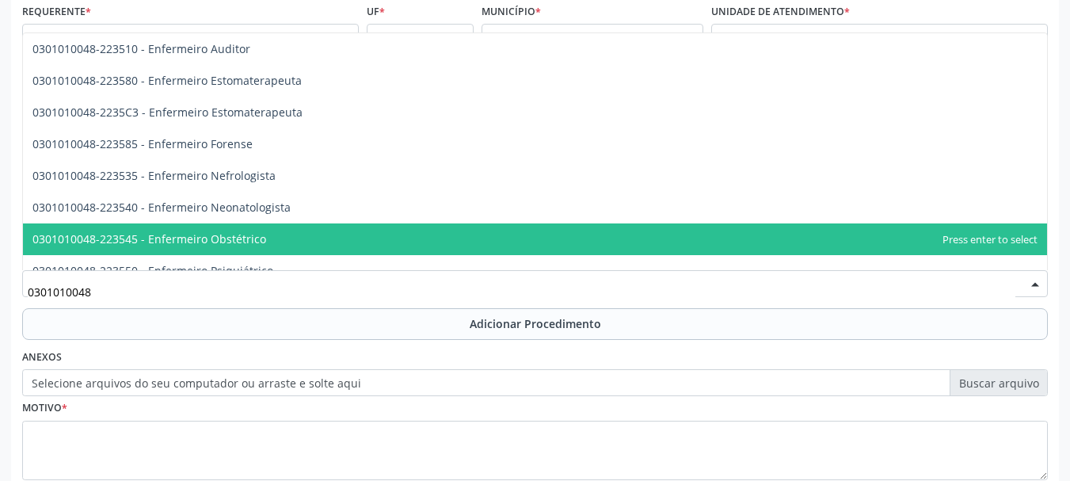
scroll to position [1030, 0]
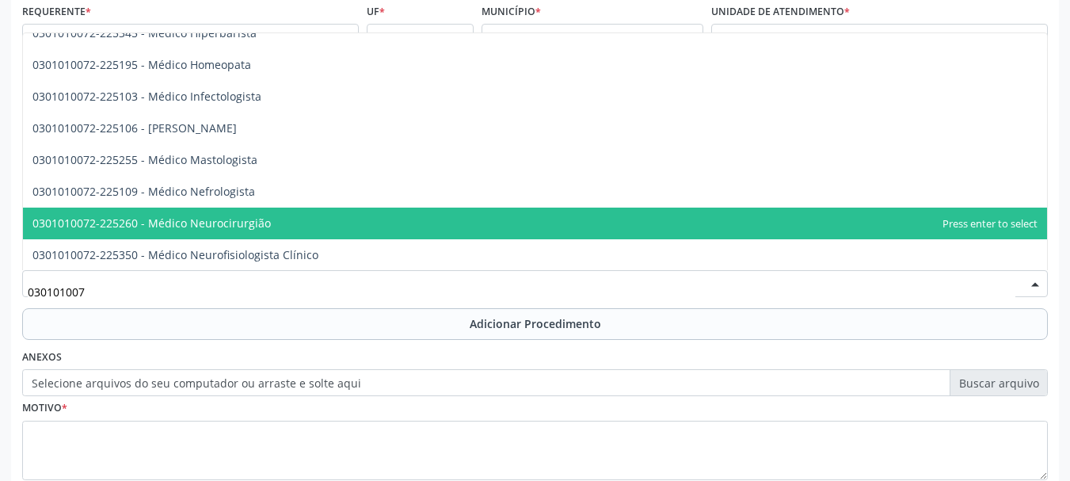
type input "0301010072"
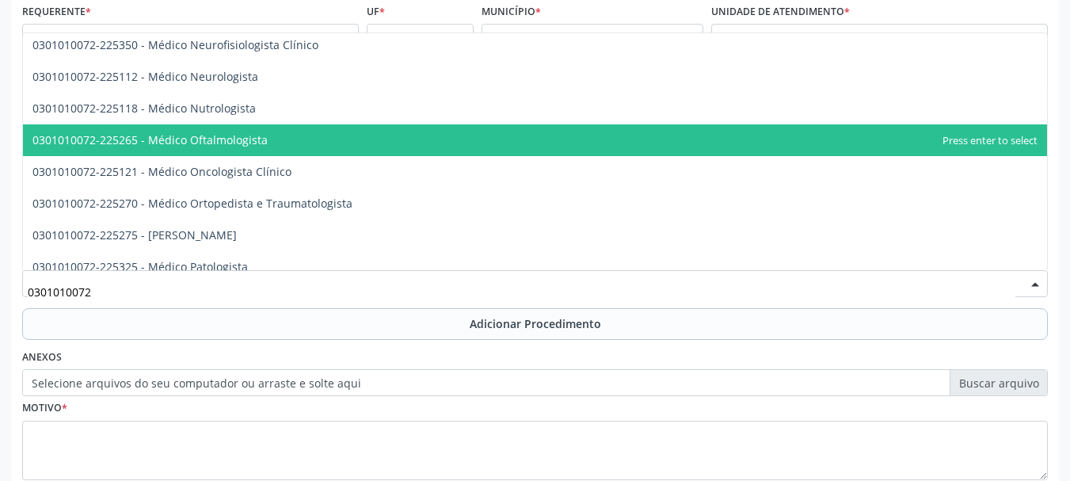
scroll to position [1268, 0]
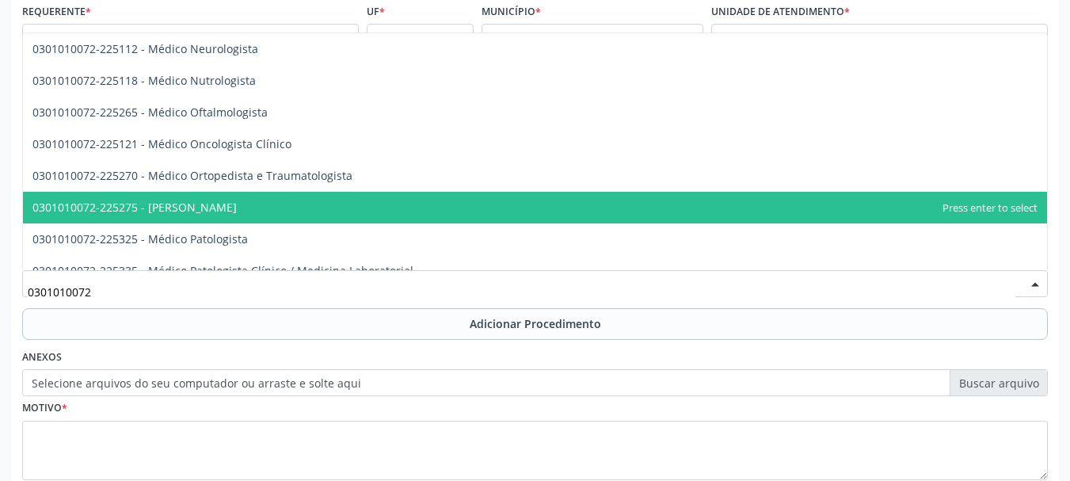
click at [462, 199] on span "0301010072-225275 - [PERSON_NAME]" at bounding box center [535, 208] width 1024 height 32
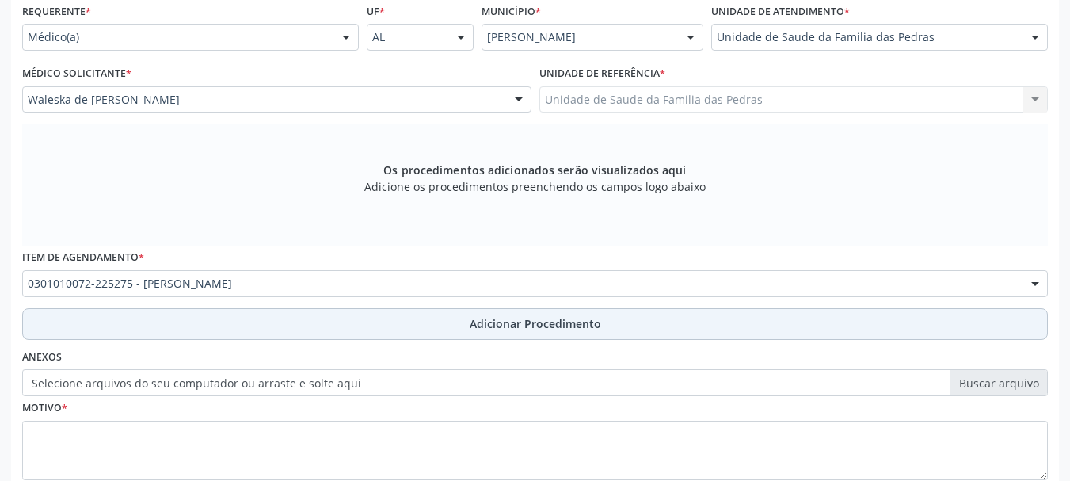
click at [280, 318] on button "Adicionar Procedimento" at bounding box center [535, 324] width 1026 height 32
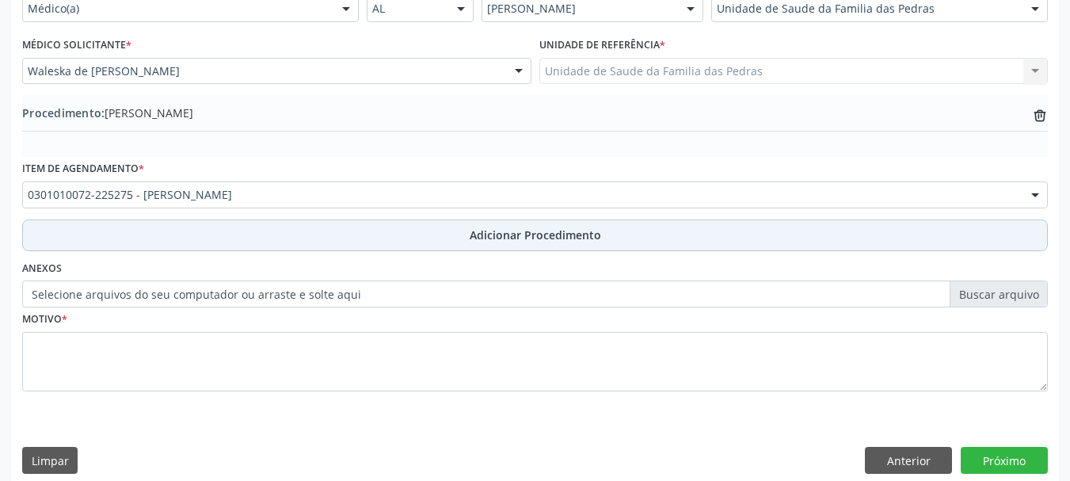
scroll to position [410, 0]
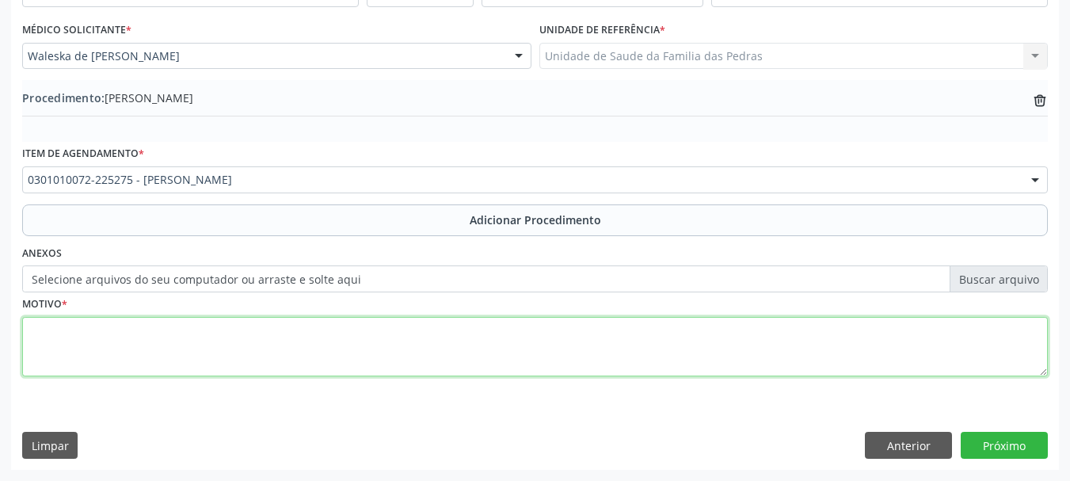
click at [276, 332] on textarea at bounding box center [535, 347] width 1026 height 60
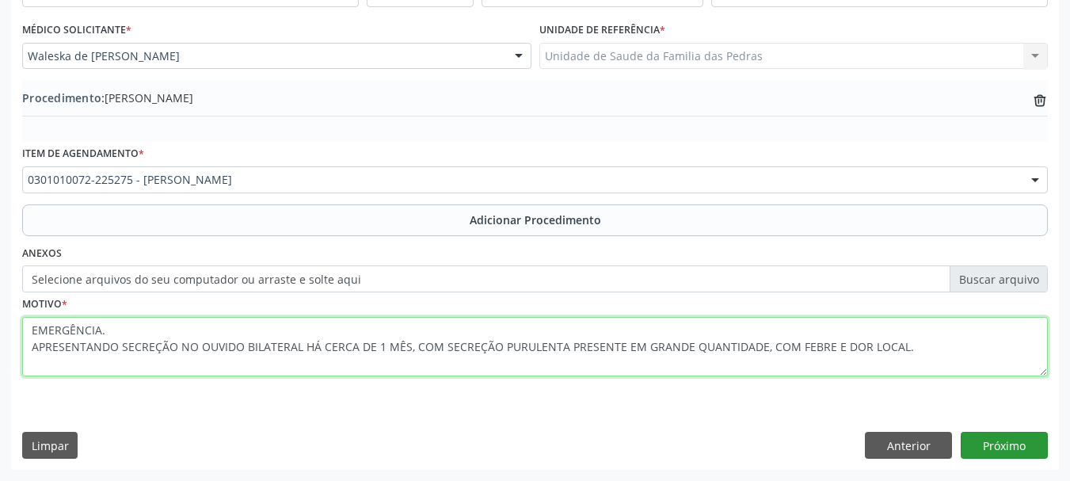
type textarea "EMERGÊNCIA. APRESENTANDO SECREÇÃO NO OUVIDO BILATERAL HÁ CERCA DE 1 MÊS, COM SE…"
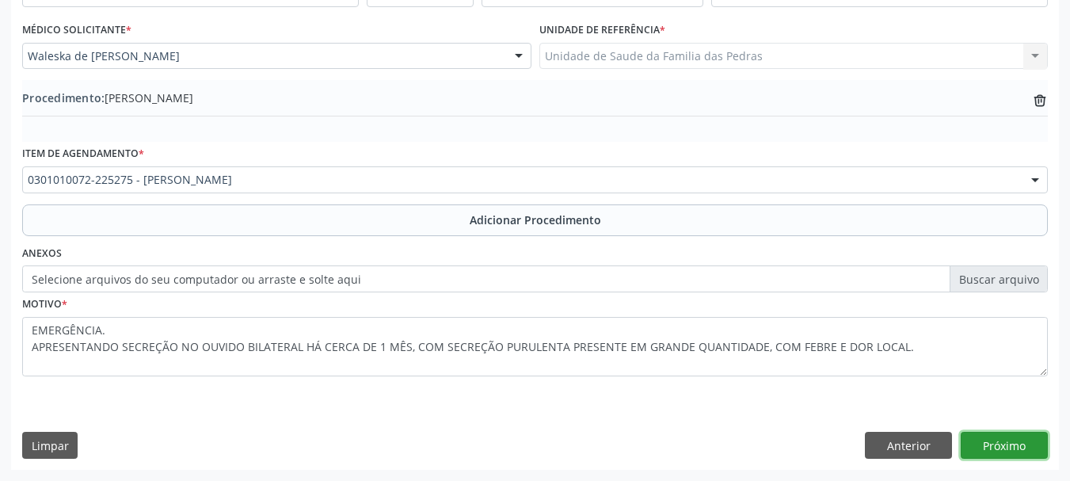
click at [1036, 449] on button "Próximo" at bounding box center [1004, 445] width 87 height 27
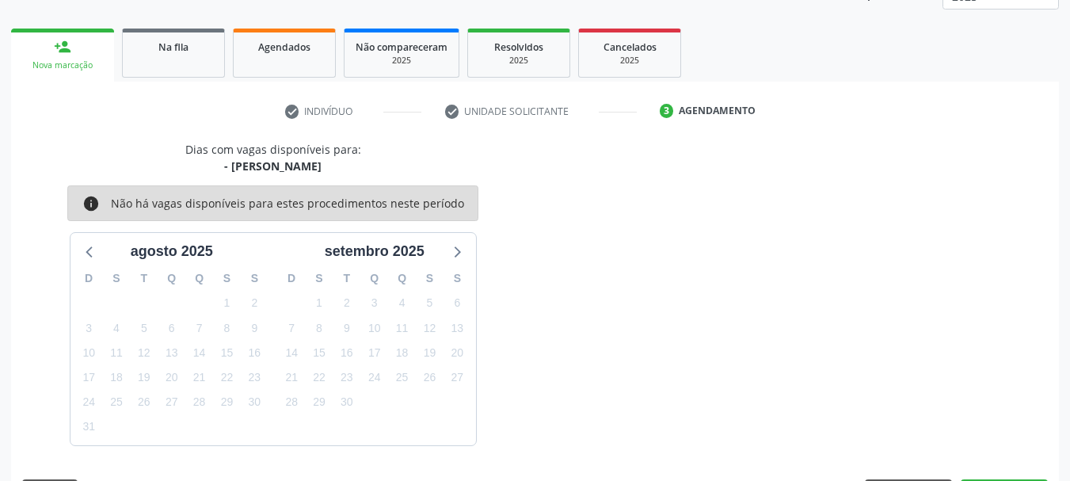
scroll to position [277, 0]
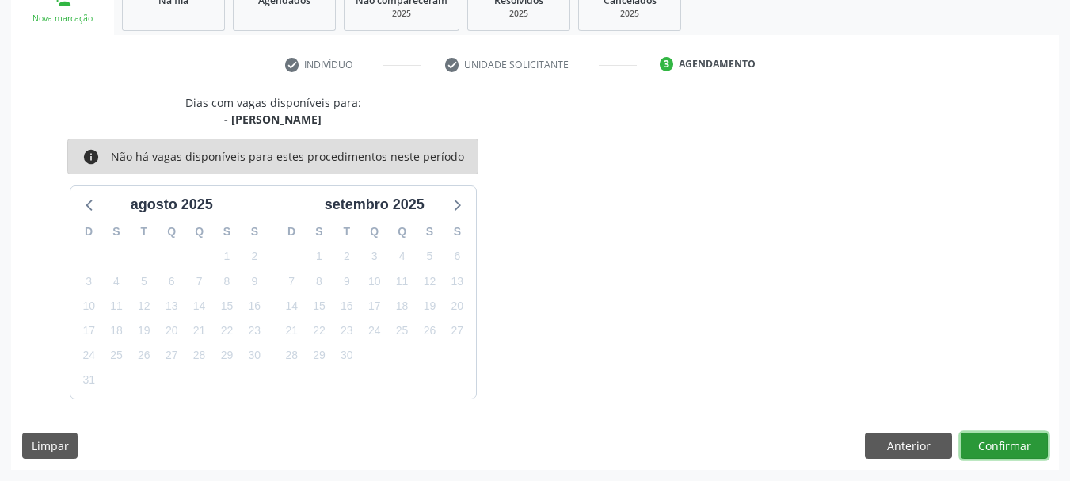
click at [1036, 449] on button "Confirmar" at bounding box center [1004, 446] width 87 height 27
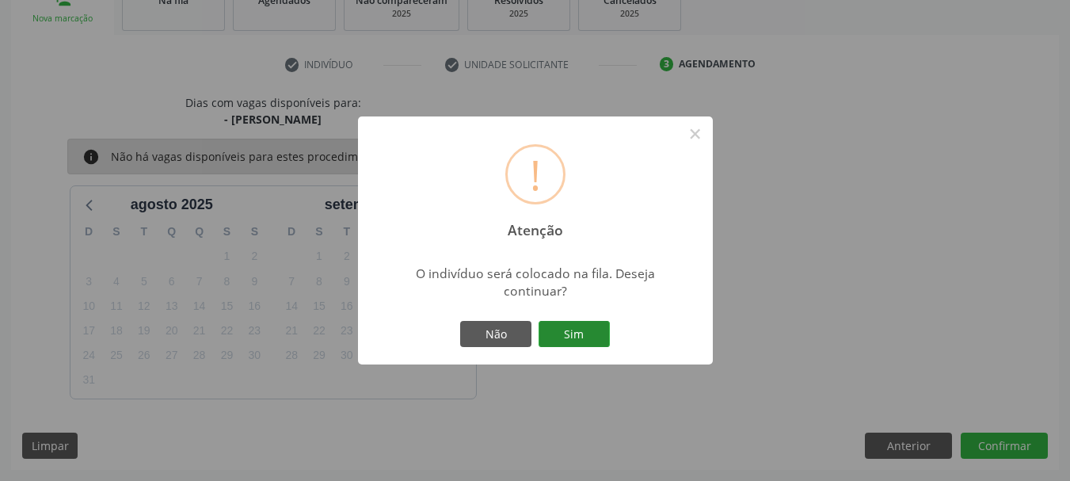
click at [580, 338] on button "Sim" at bounding box center [574, 334] width 71 height 27
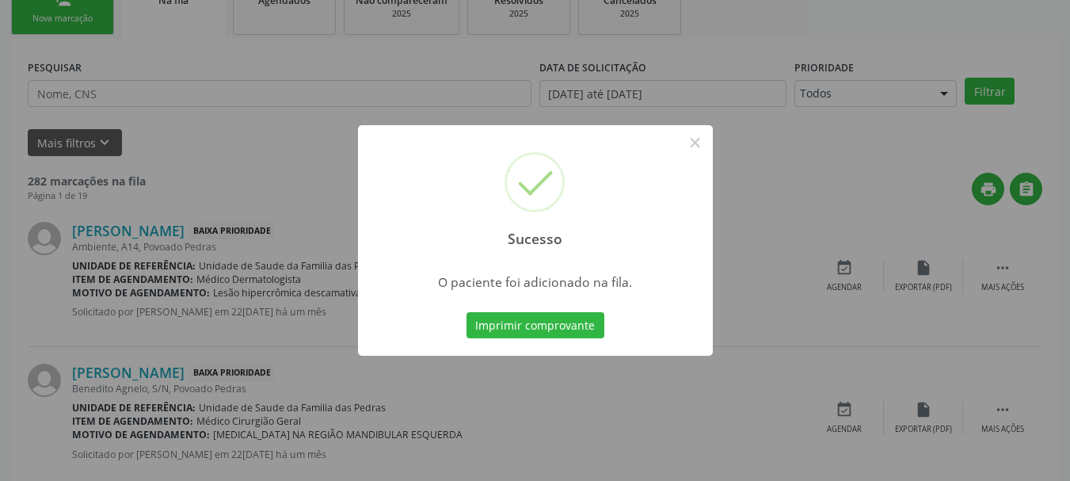
scroll to position [64, 0]
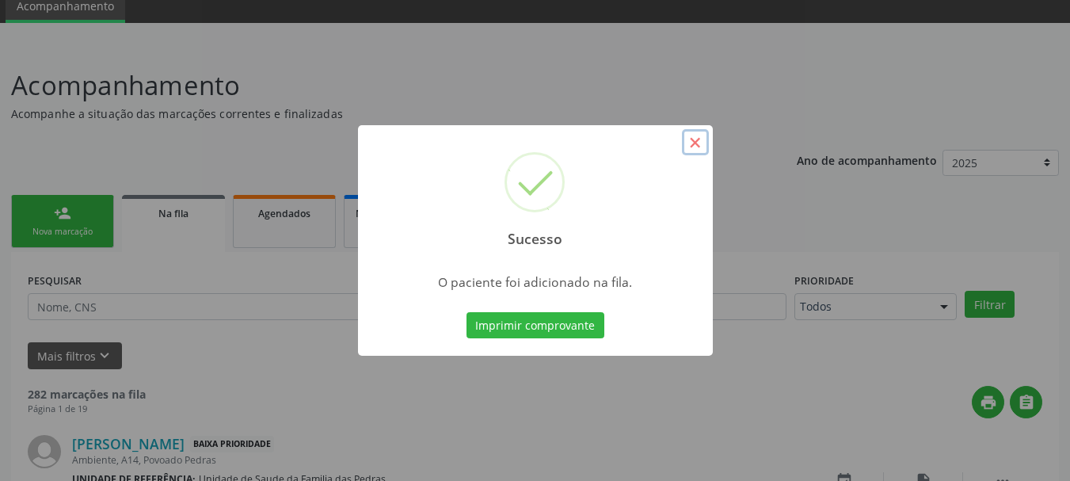
click at [694, 141] on button "×" at bounding box center [695, 142] width 27 height 27
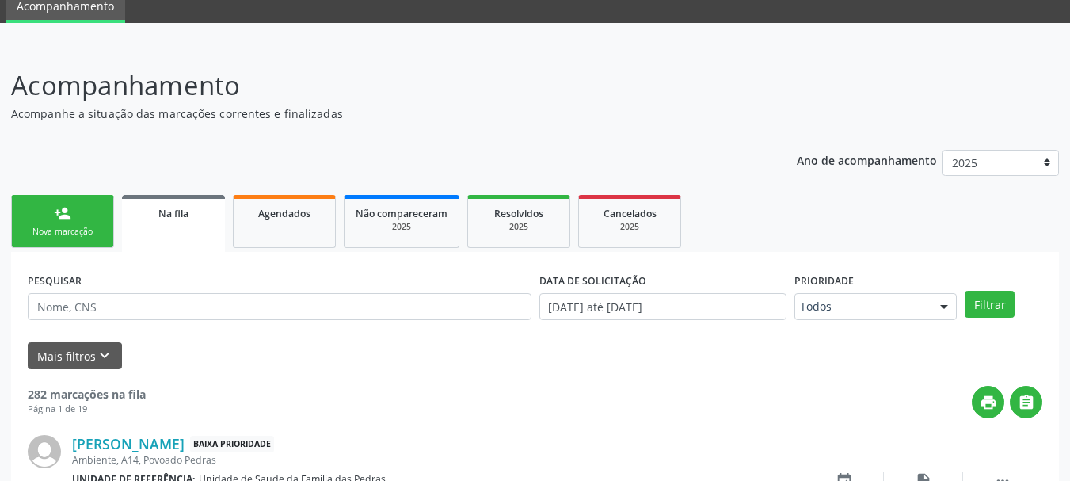
click at [87, 227] on div "Nova marcação" at bounding box center [62, 232] width 79 height 12
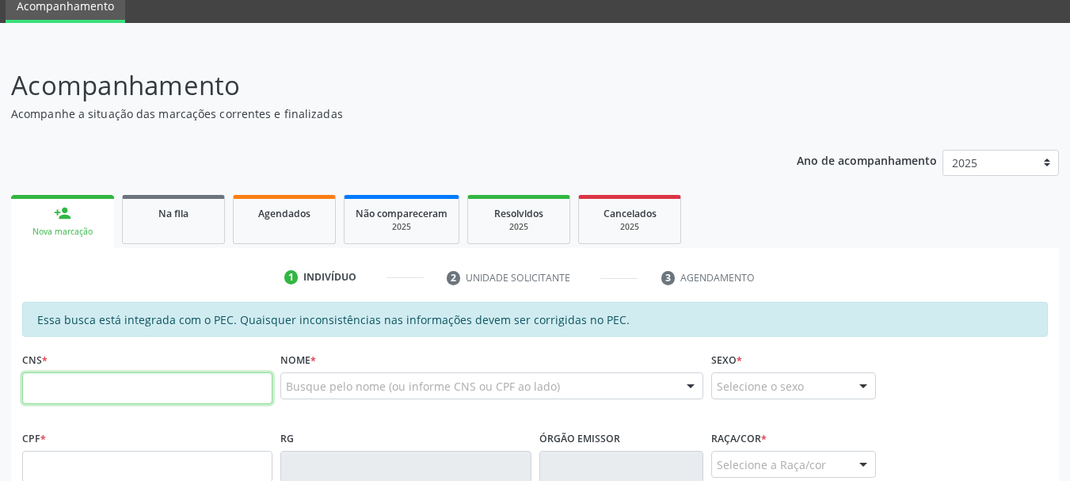
click at [108, 387] on input "text" at bounding box center [147, 388] width 250 height 32
type input "702 1017 4144 8794"
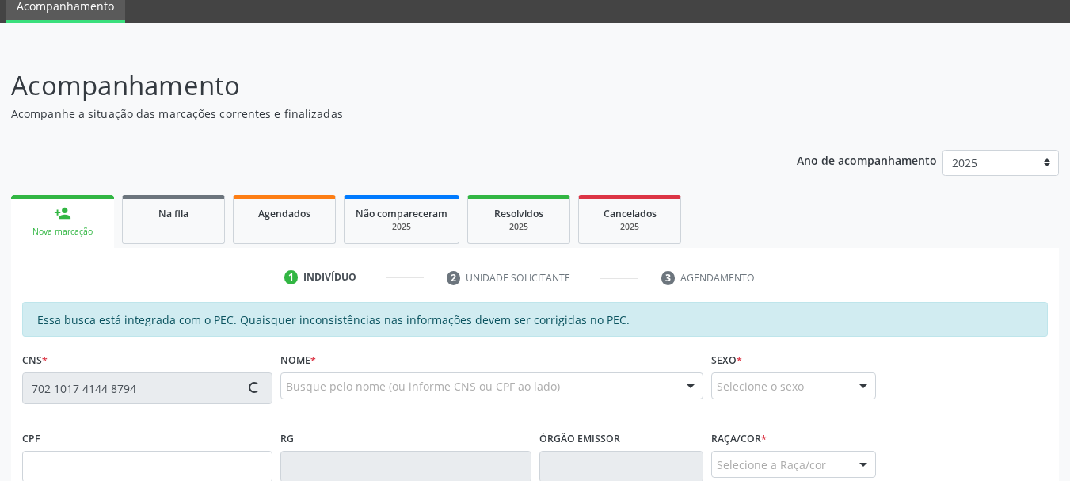
type input "273.058.948-18"
type input "[DATE]"
type input "[PERSON_NAME]"
type input "[PHONE_NUMBER]"
type input "S/N"
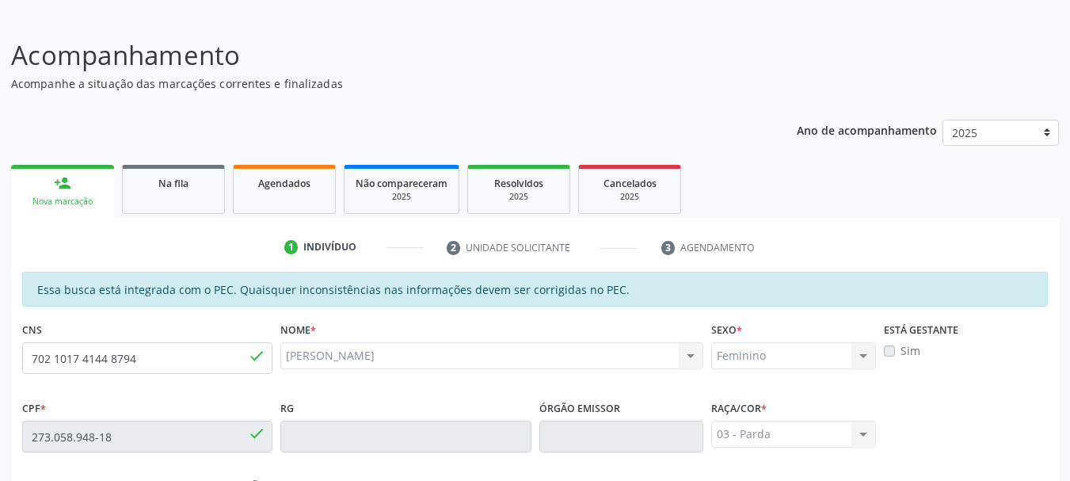
scroll to position [50, 0]
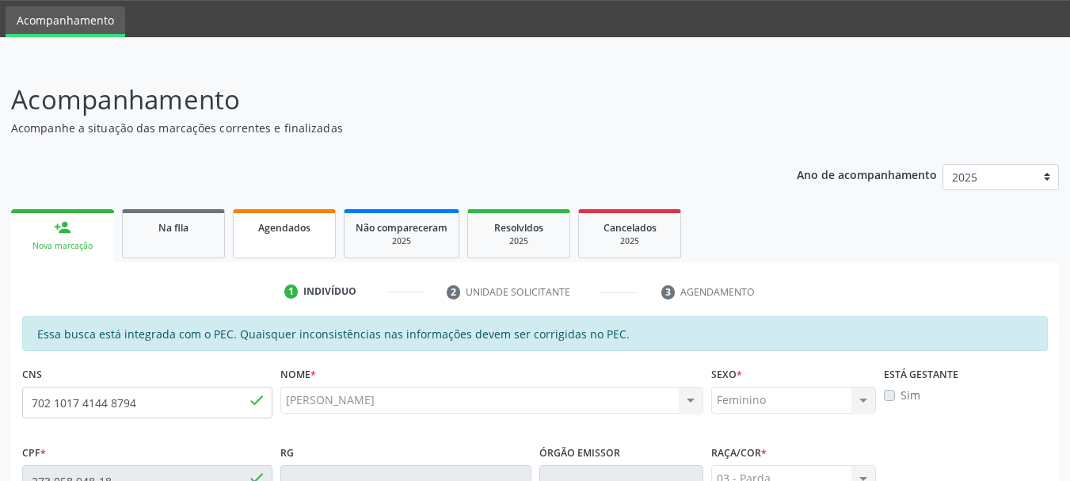
click at [304, 233] on span "Agendados" at bounding box center [284, 227] width 52 height 13
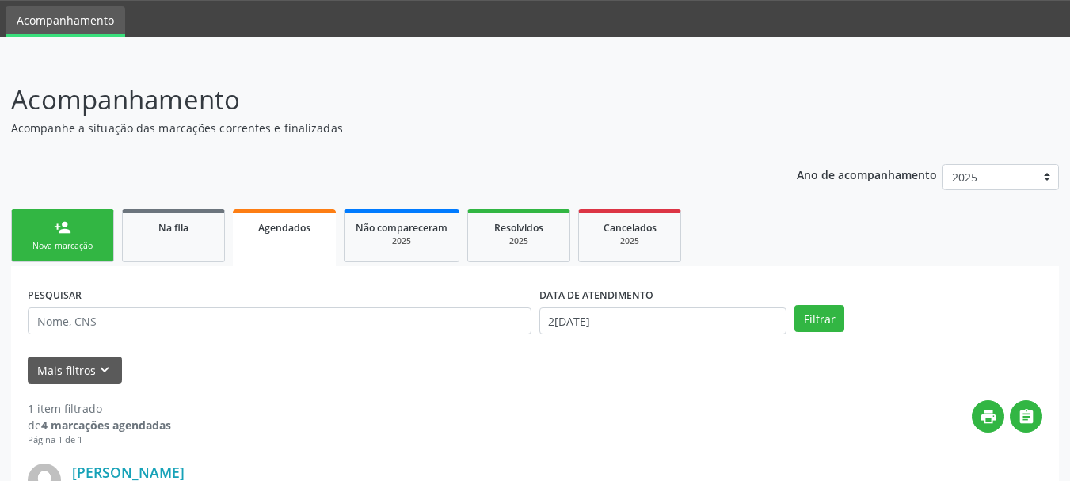
click at [65, 229] on div "person_add" at bounding box center [62, 227] width 17 height 17
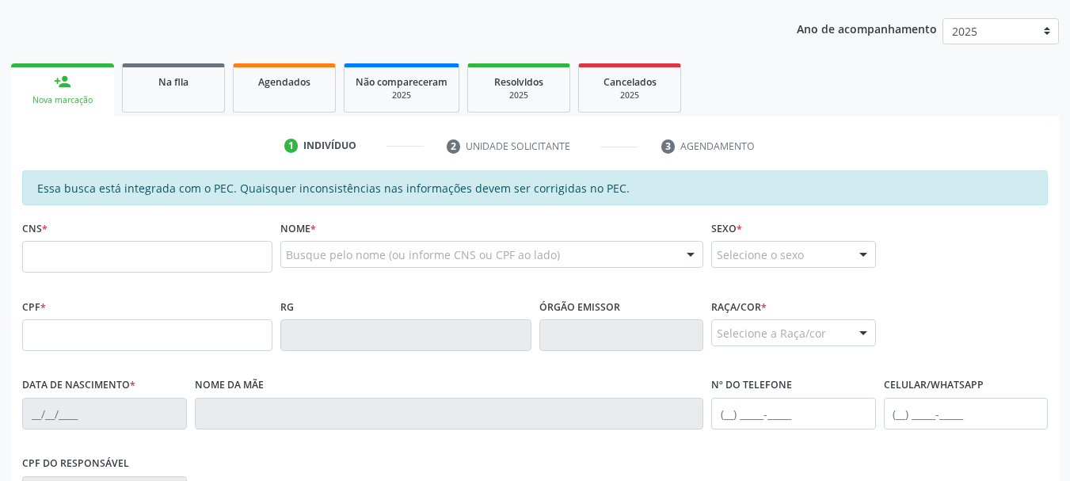
scroll to position [208, 0]
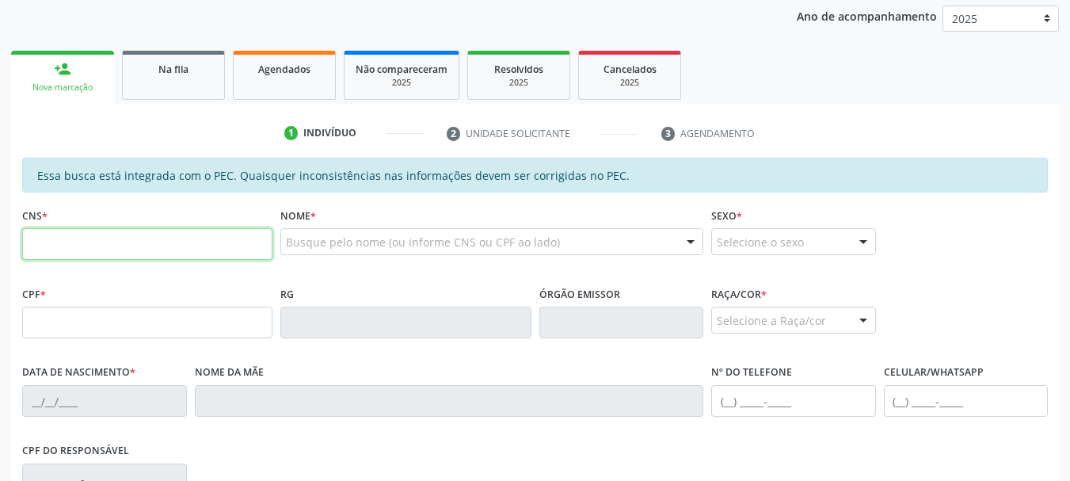
click at [137, 245] on input "text" at bounding box center [147, 244] width 250 height 32
paste input "898 0063 2713 4167"
type input "898 0063 2713 4167"
type input "234.448.897-98"
type input "31[DATE]"
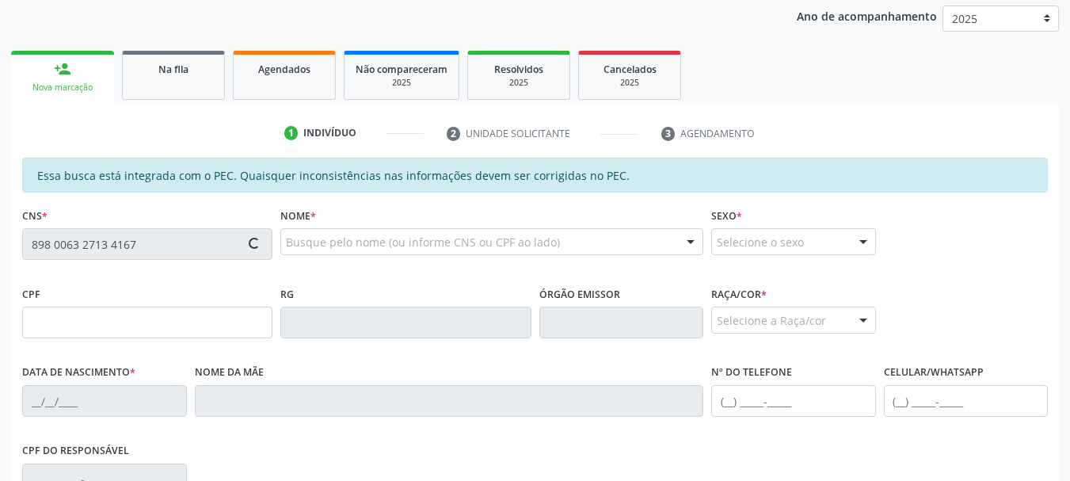
type input "[PERSON_NAME]"
type input "[PHONE_NUMBER]"
type input "S/N"
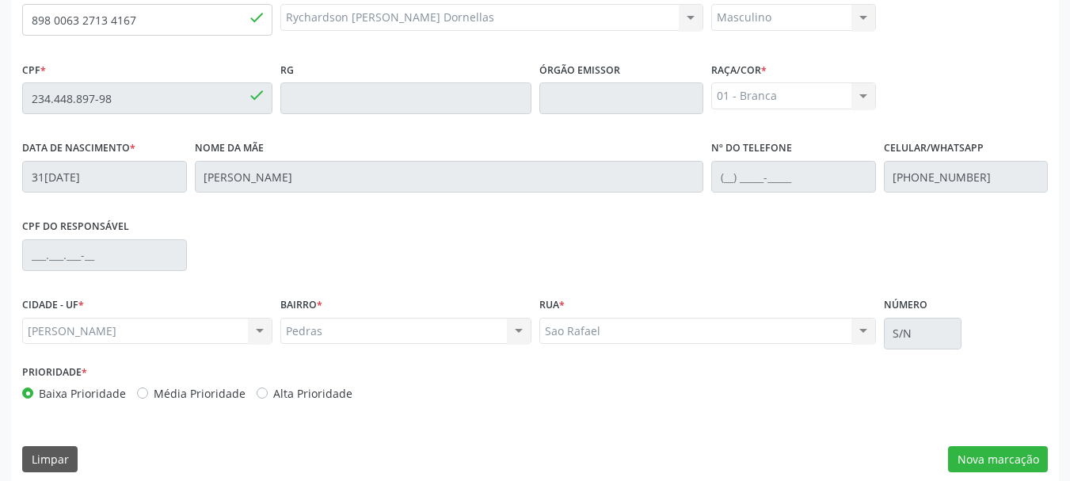
scroll to position [446, 0]
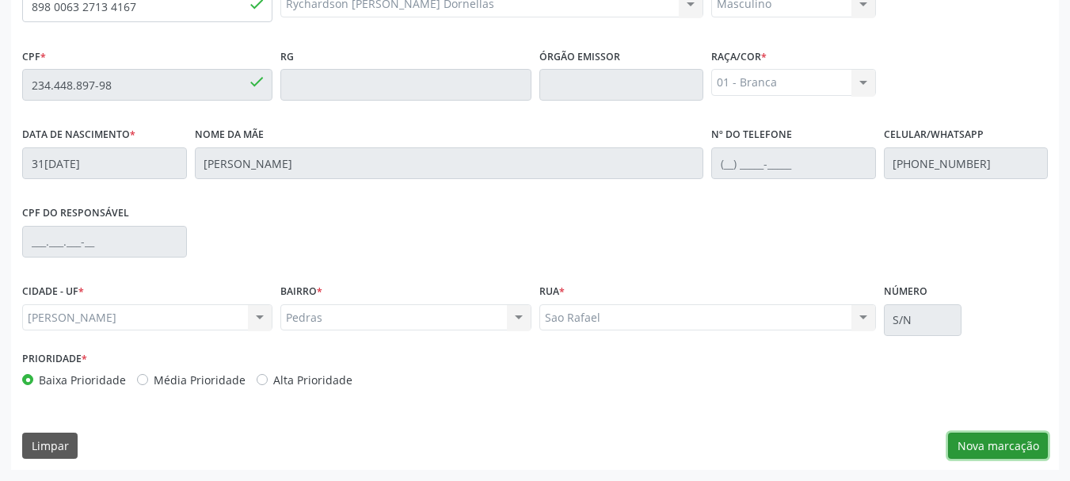
click at [982, 450] on button "Nova marcação" at bounding box center [998, 446] width 100 height 27
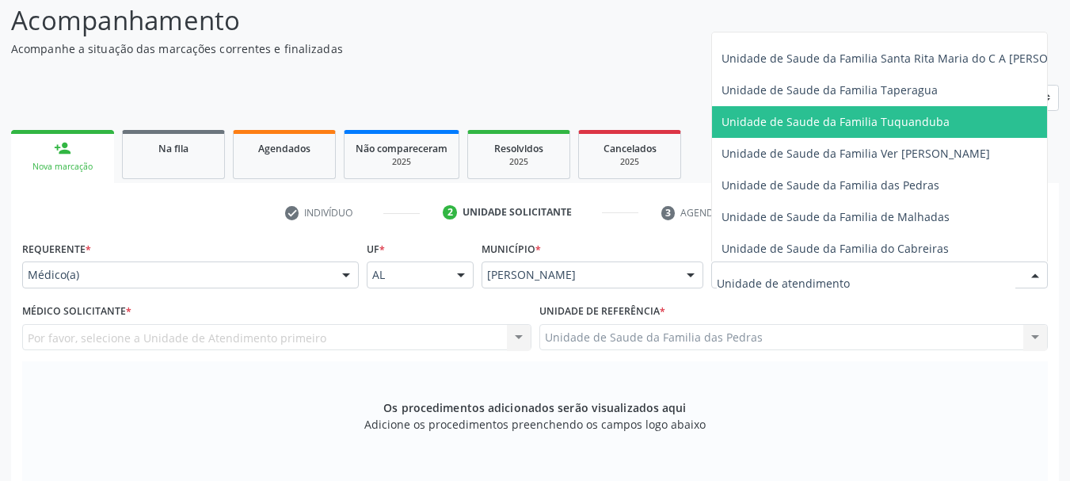
scroll to position [1189, 0]
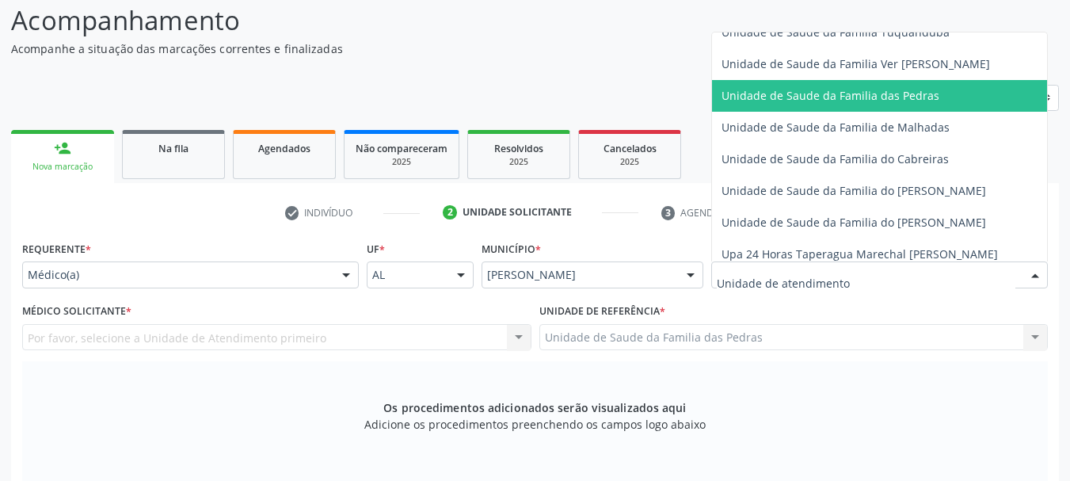
click at [771, 105] on span "Unidade de Saude da Familia das Pedras" at bounding box center [909, 96] width 395 height 32
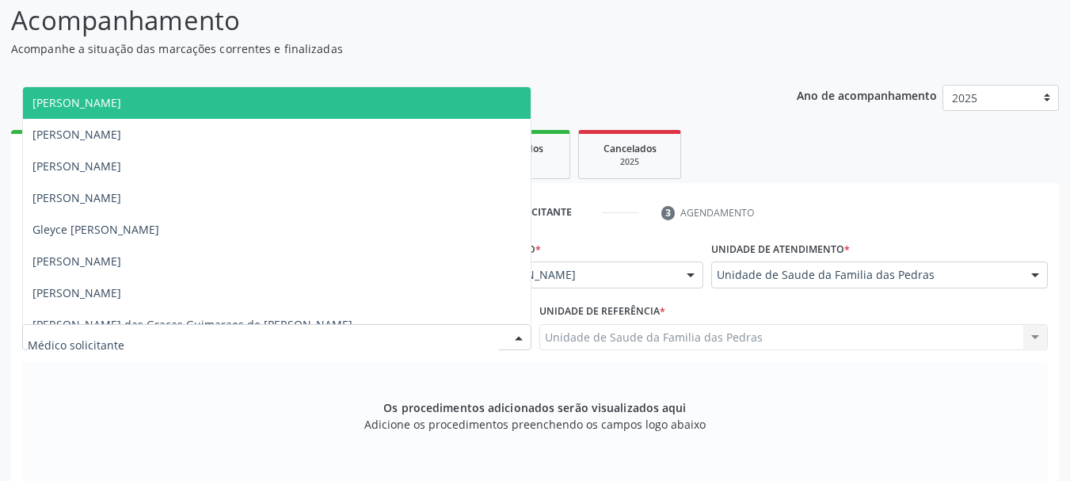
click at [344, 337] on div at bounding box center [276, 337] width 509 height 27
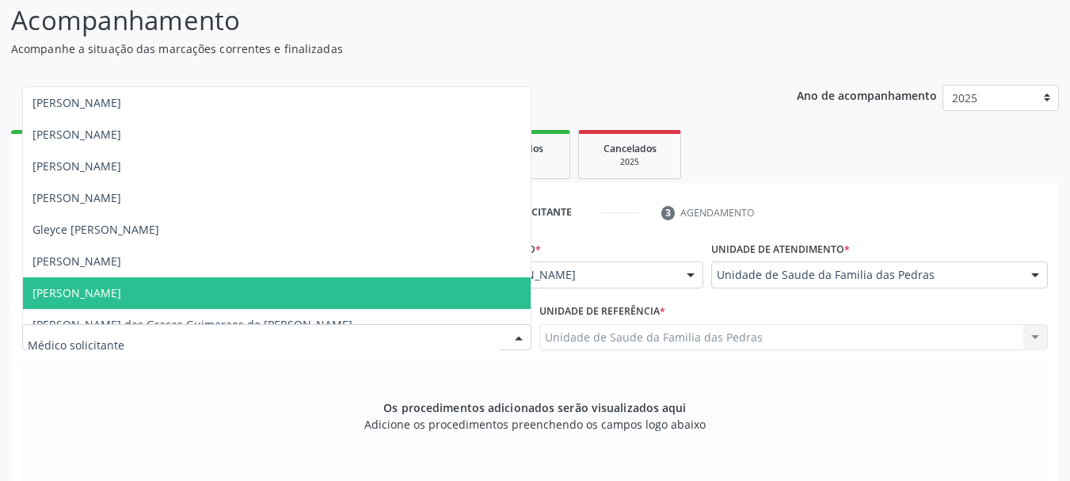
scroll to position [48, 0]
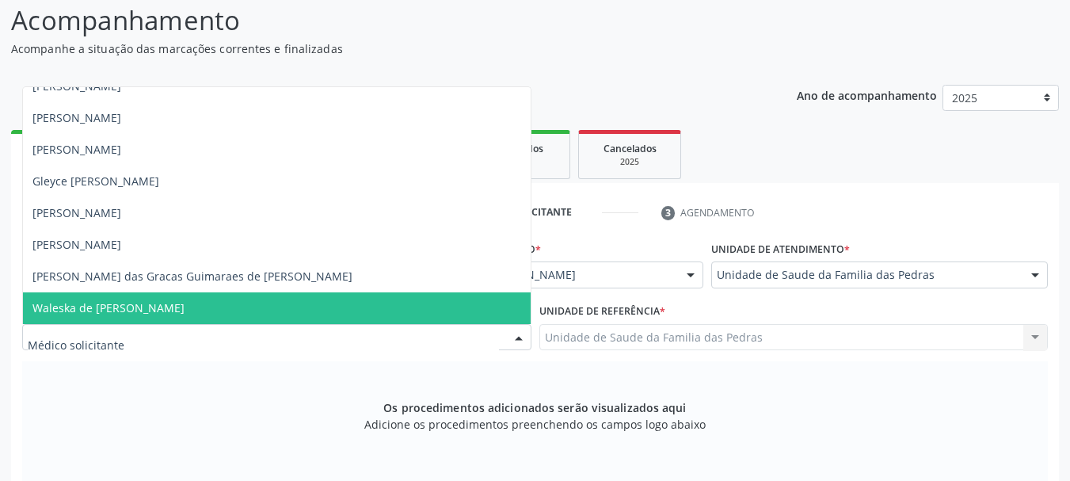
click at [313, 299] on span "Waleska de [PERSON_NAME]" at bounding box center [277, 308] width 508 height 32
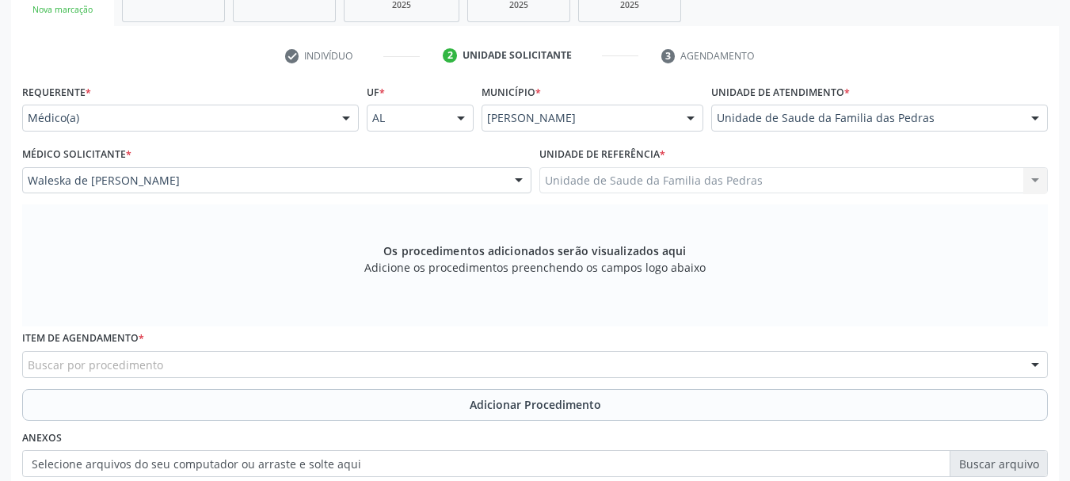
scroll to position [288, 0]
click at [313, 364] on div "Buscar por procedimento" at bounding box center [535, 362] width 1026 height 27
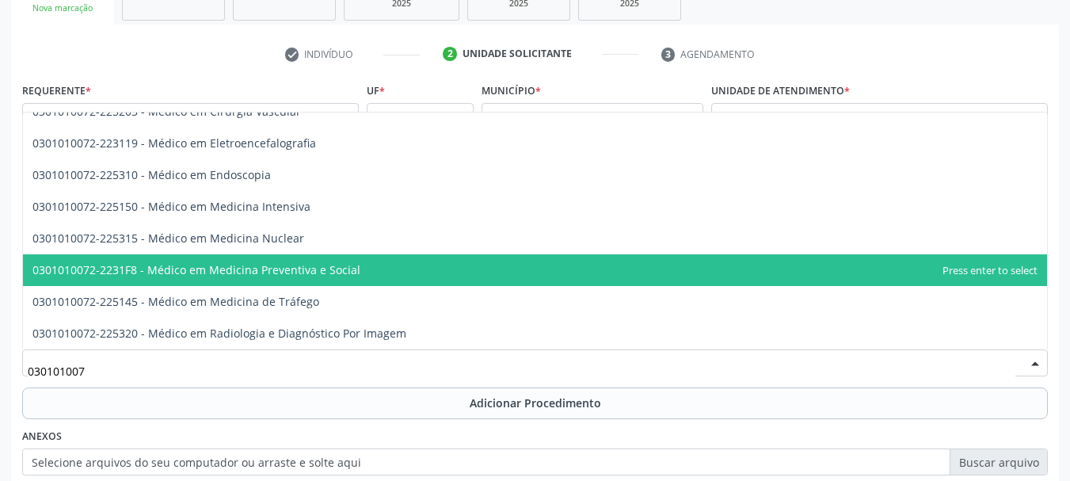
scroll to position [1950, 0]
type input "0301010072"
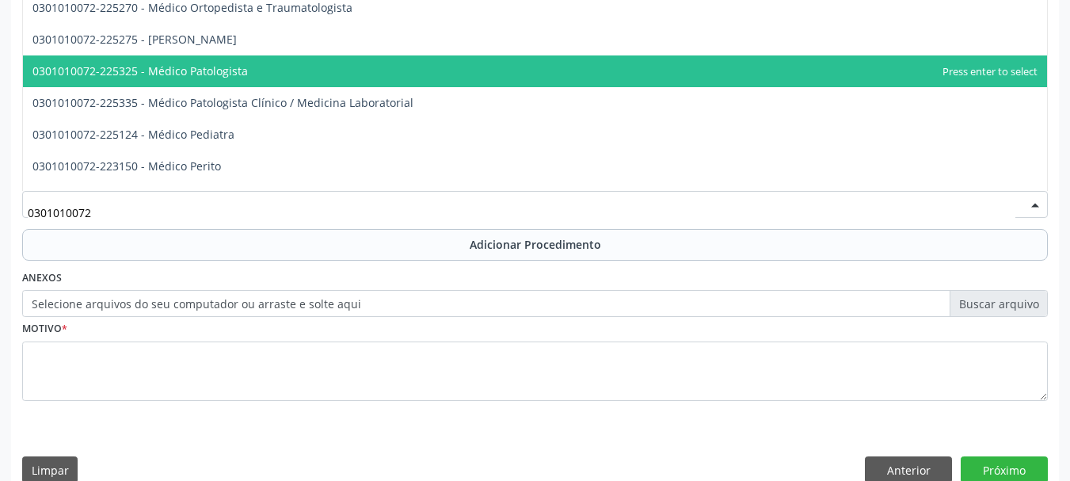
scroll to position [1395, 0]
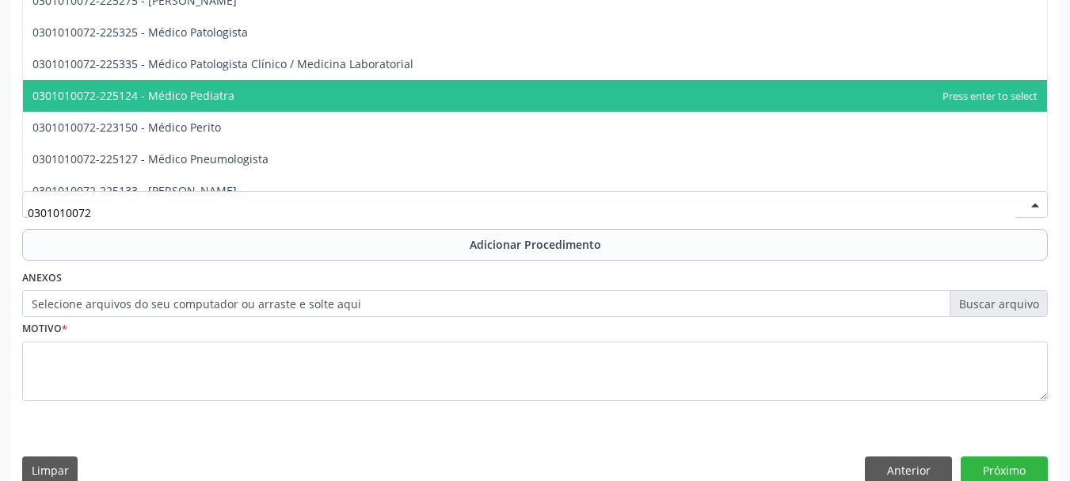
click at [297, 99] on span "0301010072-225124 - Médico Pediatra" at bounding box center [535, 96] width 1024 height 32
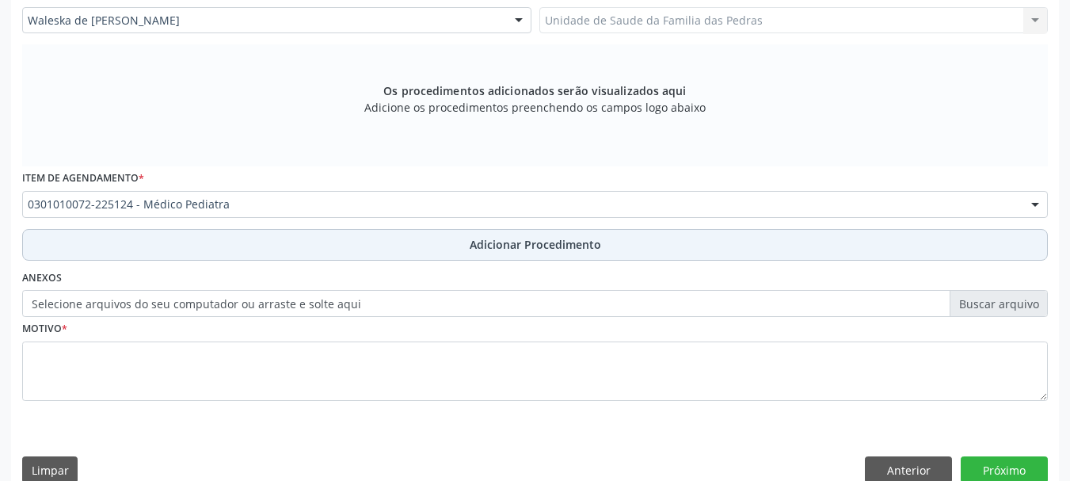
click at [300, 238] on button "Adicionar Procedimento" at bounding box center [535, 245] width 1026 height 32
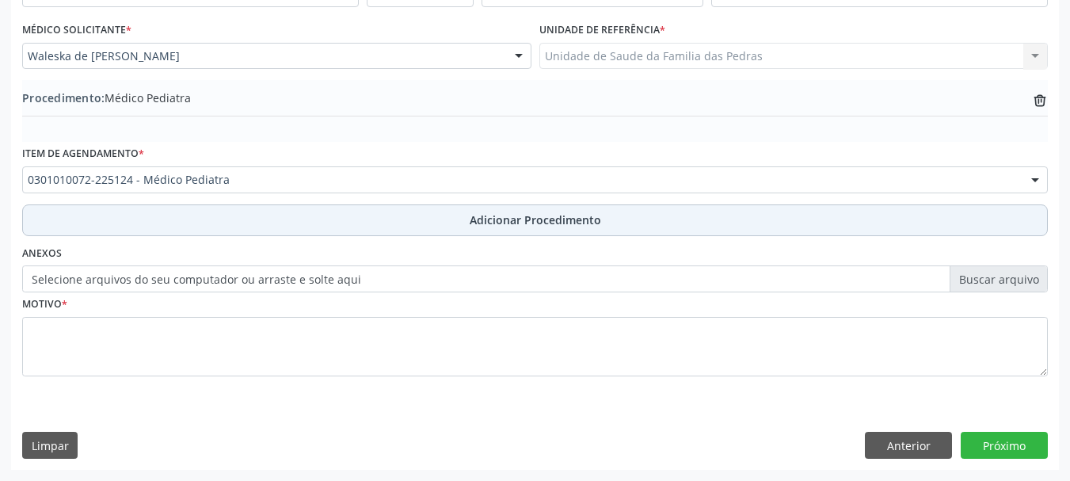
scroll to position [410, 0]
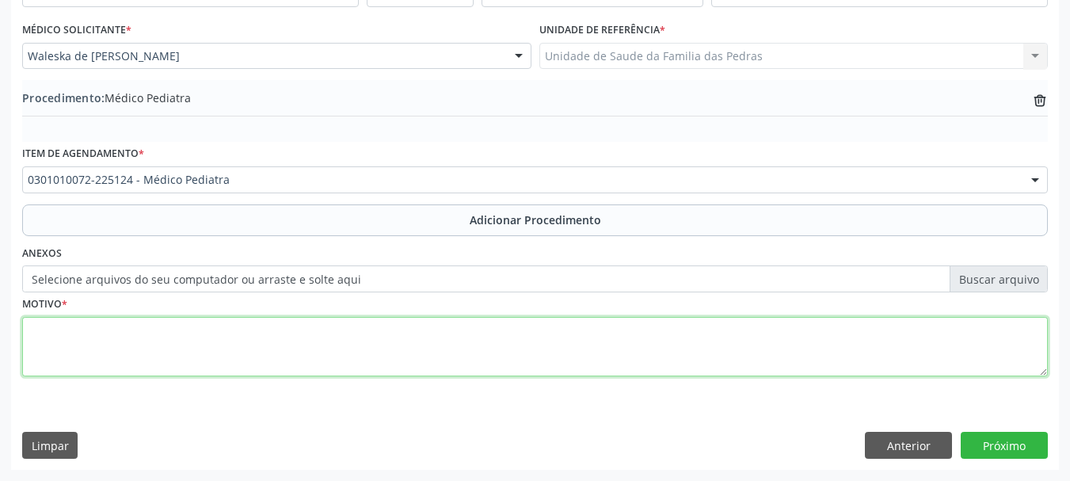
click at [267, 347] on textarea at bounding box center [535, 347] width 1026 height 60
type textarea "ROTINA"
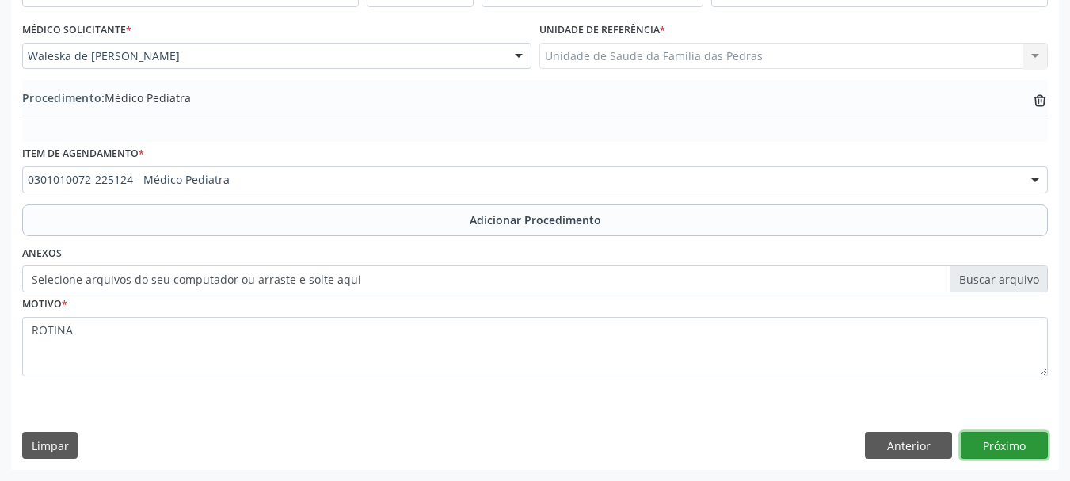
click at [978, 456] on button "Próximo" at bounding box center [1004, 445] width 87 height 27
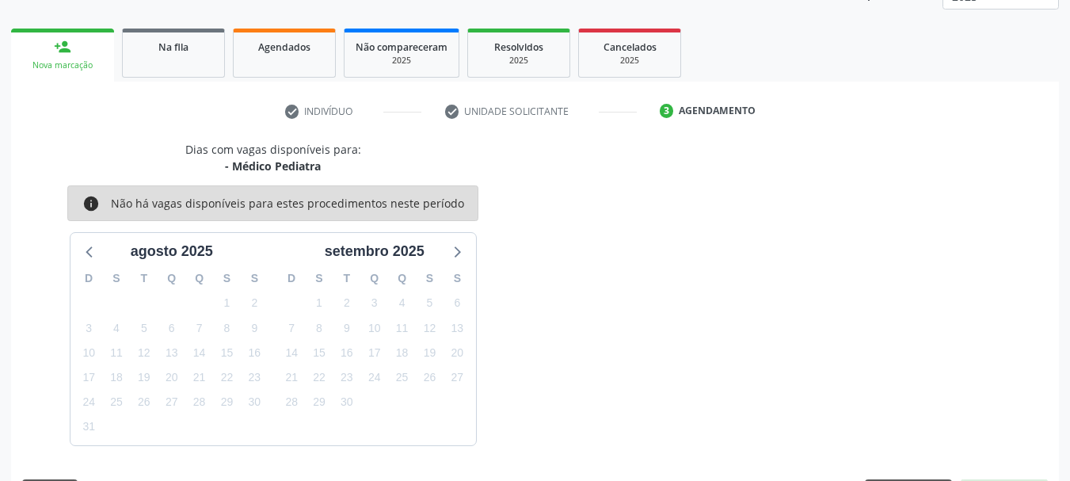
scroll to position [277, 0]
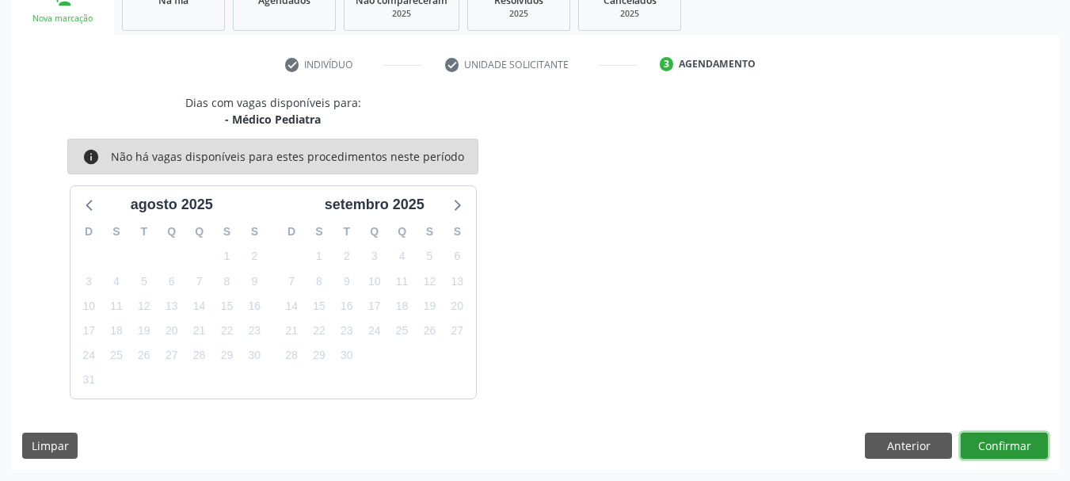
click at [1020, 453] on button "Confirmar" at bounding box center [1004, 446] width 87 height 27
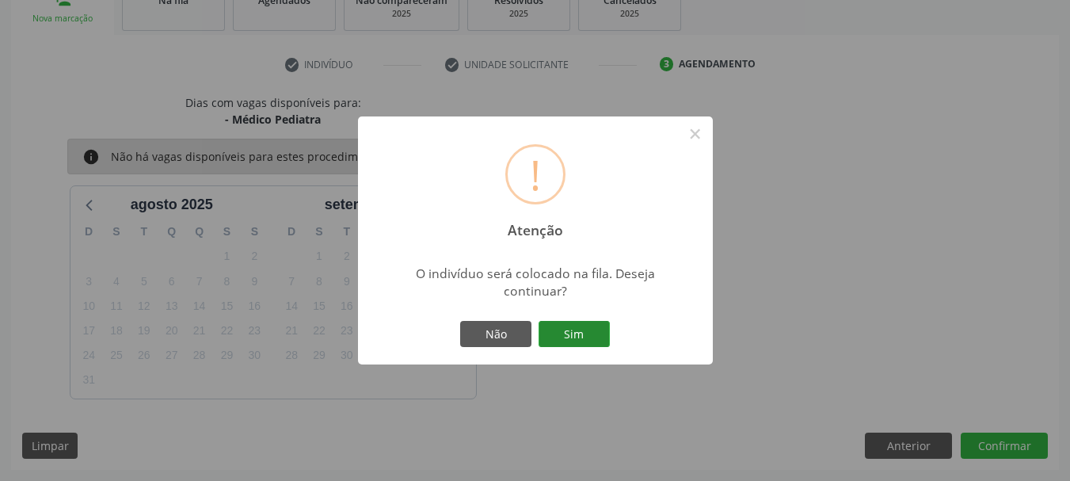
click at [599, 335] on button "Sim" at bounding box center [574, 334] width 71 height 27
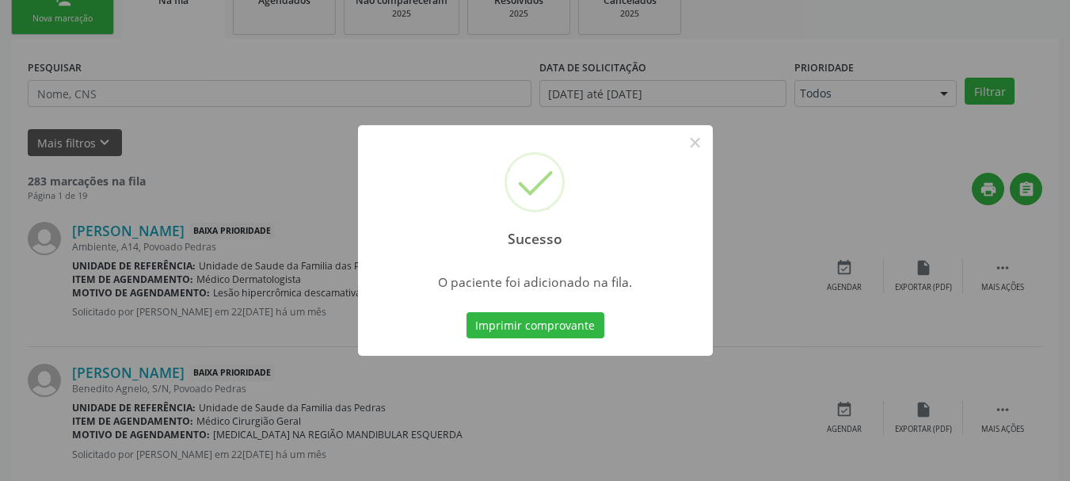
scroll to position [64, 0]
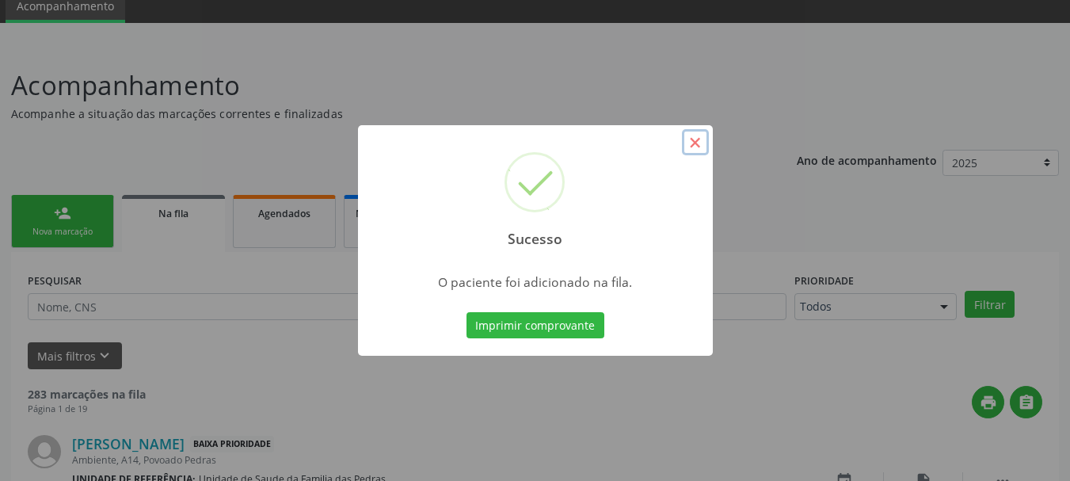
click at [698, 139] on button "×" at bounding box center [695, 142] width 27 height 27
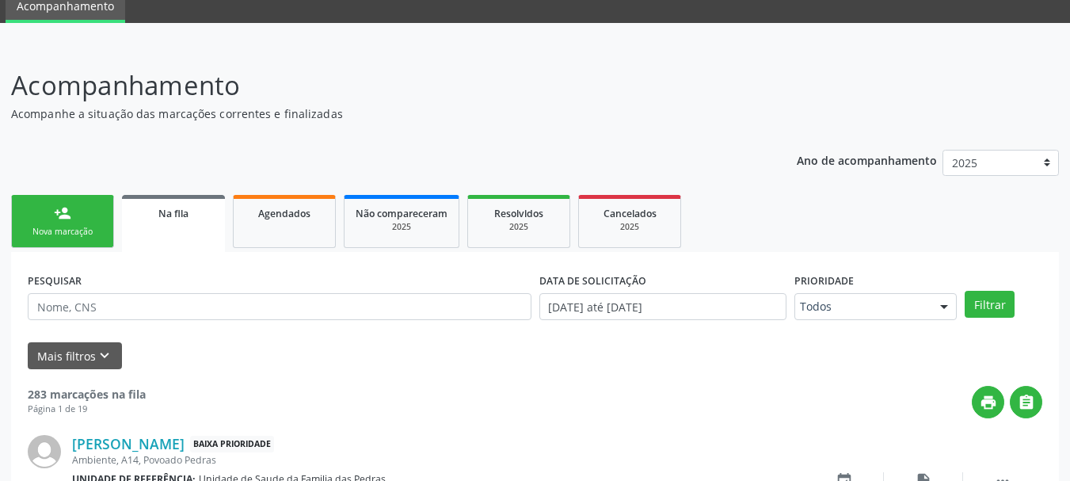
click at [71, 225] on link "person_add Nova marcação" at bounding box center [62, 221] width 103 height 53
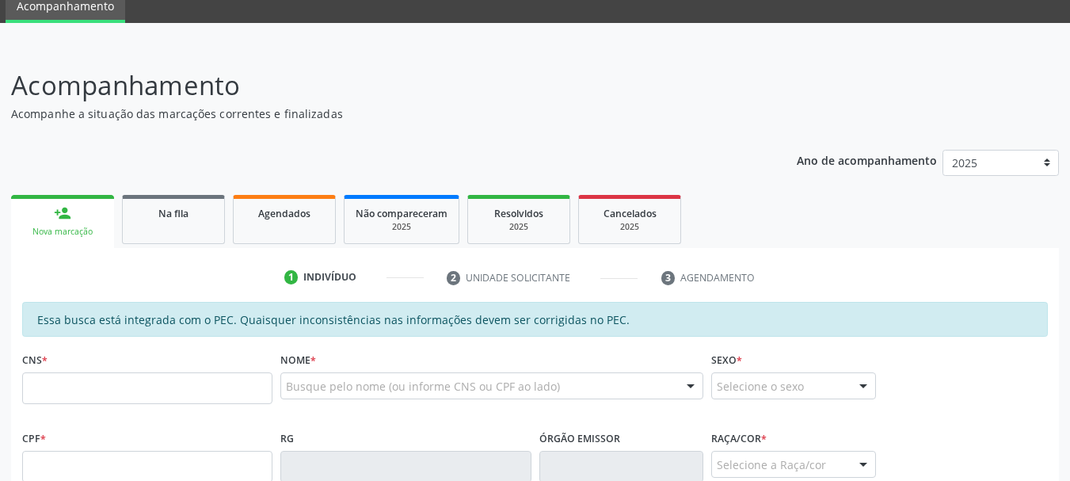
click at [81, 222] on link "person_add Nova marcação" at bounding box center [62, 221] width 103 height 53
click at [112, 392] on input "text" at bounding box center [147, 388] width 250 height 32
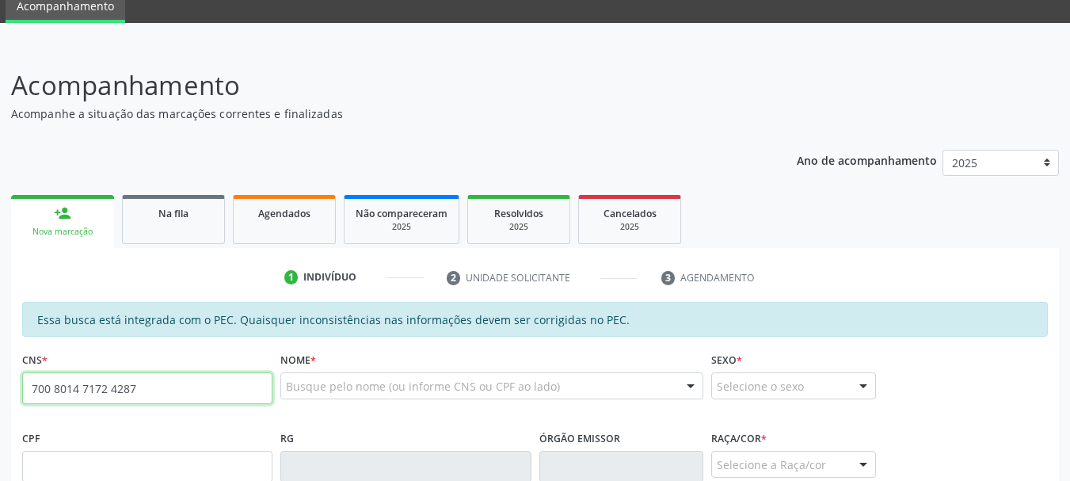
type input "700 8014 7172 4287"
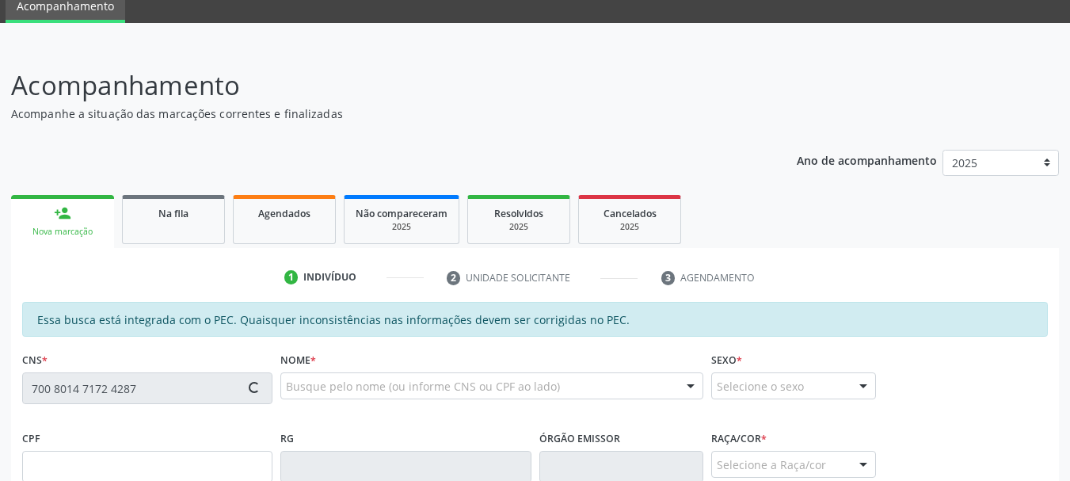
type input "017.652.594-79"
type input "[DATE]"
type input "[PERSON_NAME]"
type input "[PHONE_NUMBER]"
type input "S/N"
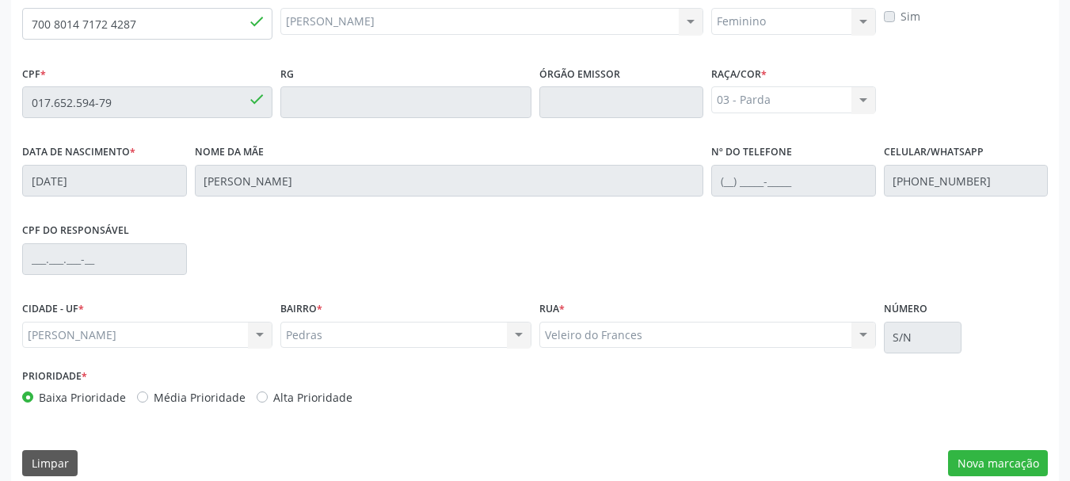
scroll to position [446, 0]
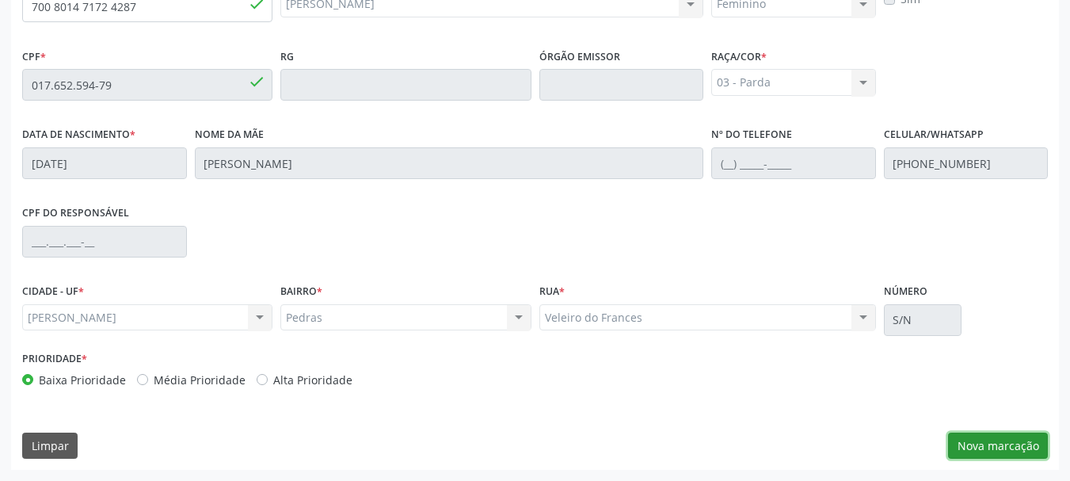
click at [985, 449] on button "Nova marcação" at bounding box center [998, 446] width 100 height 27
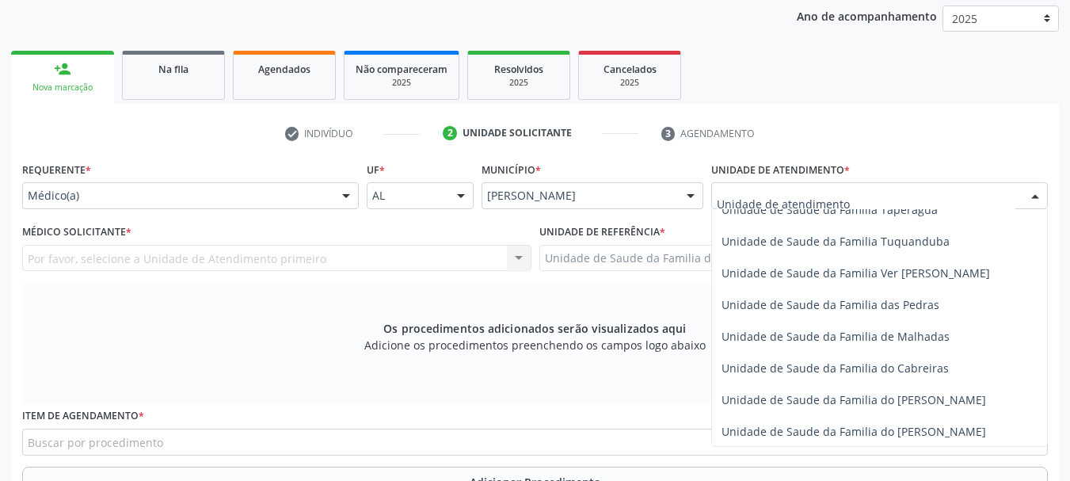
scroll to position [1189, 0]
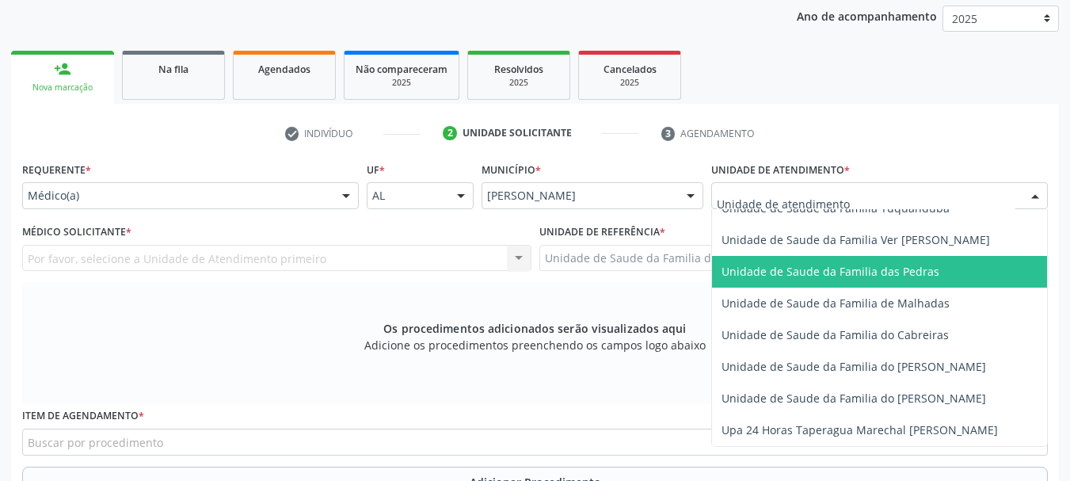
click at [740, 273] on span "Unidade de Saude da Familia das Pedras" at bounding box center [831, 271] width 218 height 15
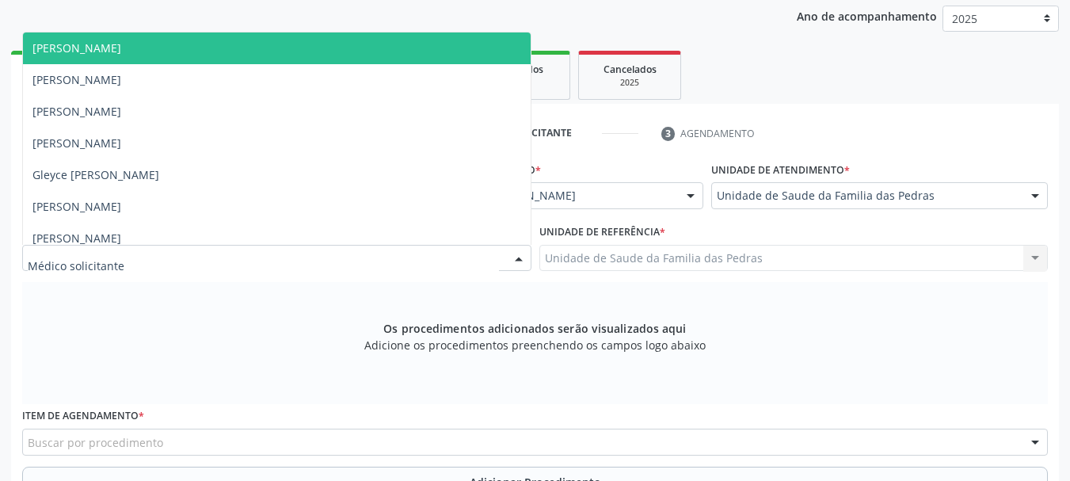
click at [381, 261] on div at bounding box center [276, 258] width 509 height 27
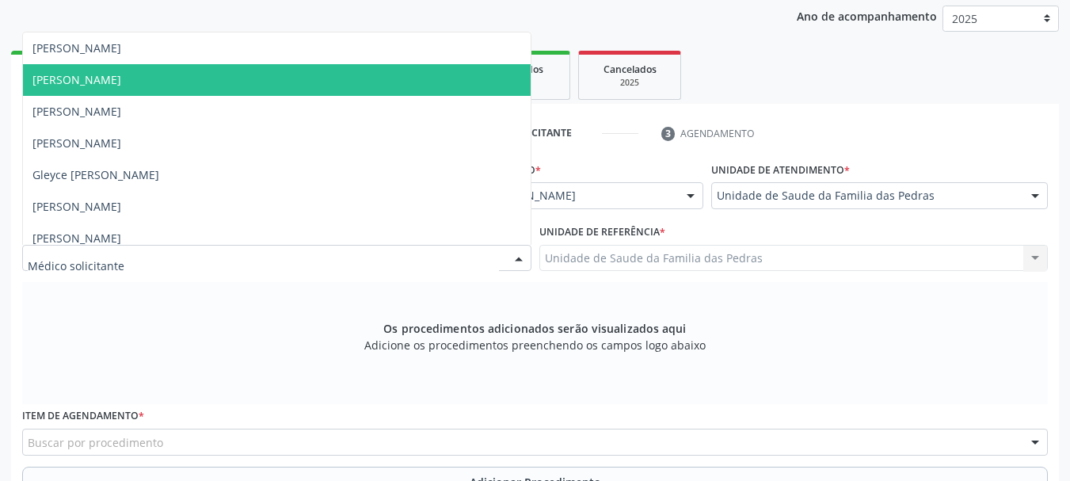
click at [310, 83] on span "[PERSON_NAME]" at bounding box center [277, 80] width 508 height 32
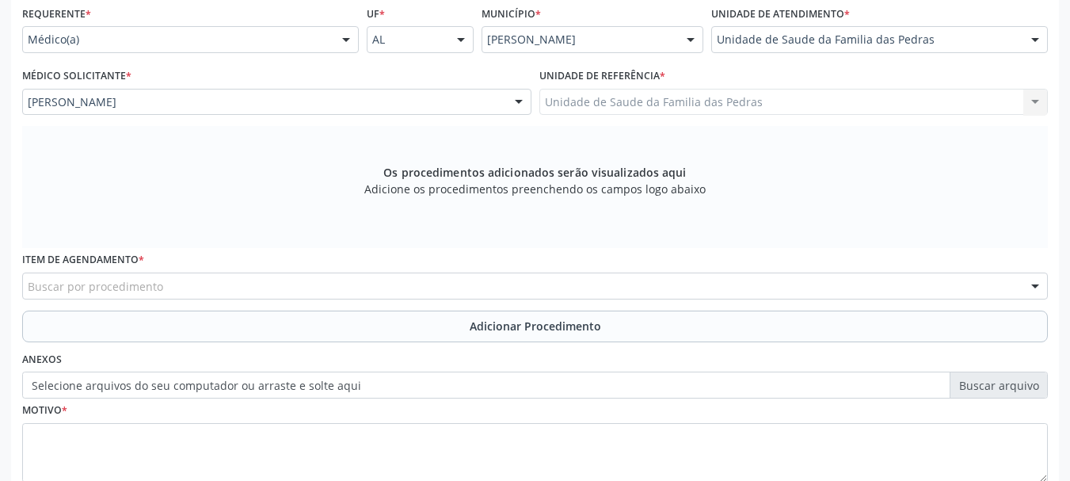
scroll to position [367, 0]
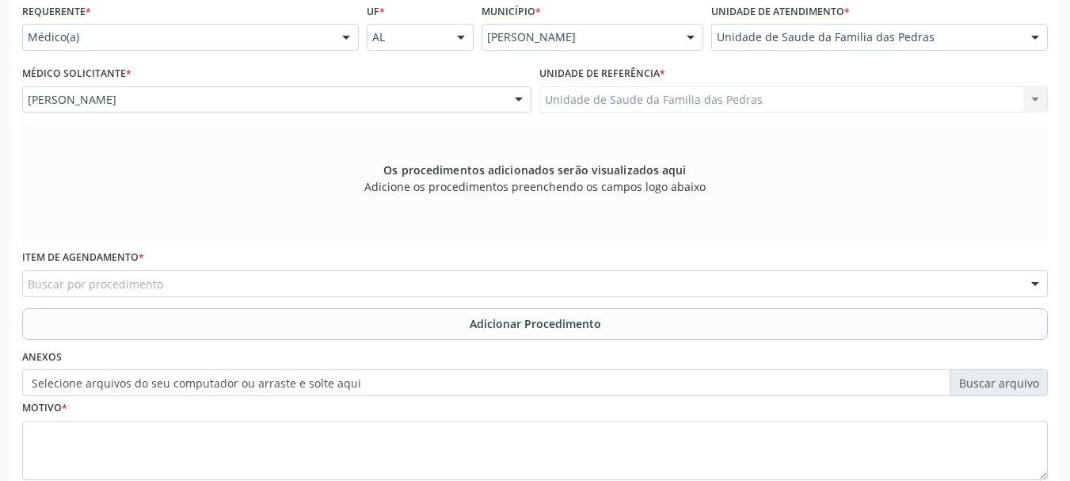
click at [375, 278] on div "Buscar por procedimento" at bounding box center [535, 283] width 1026 height 27
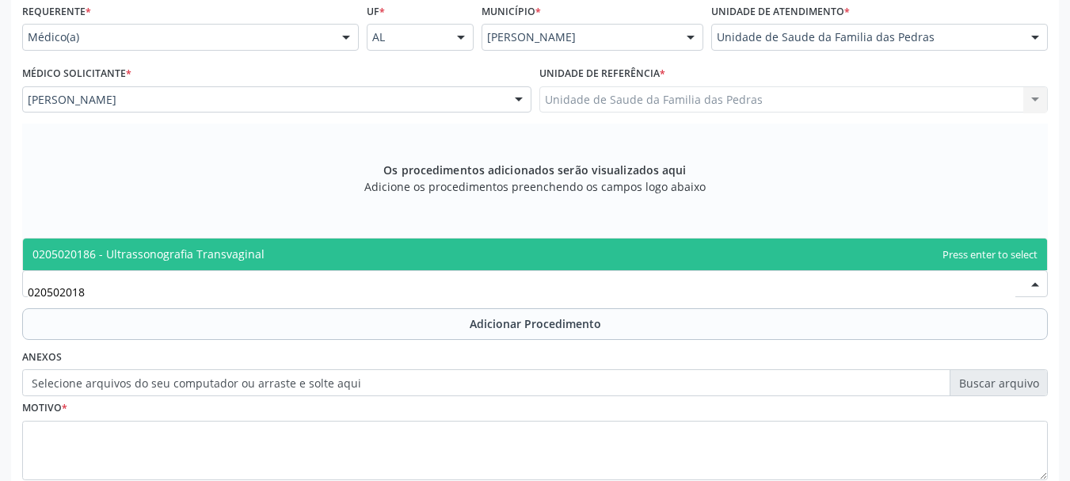
type input "0205020186"
click at [372, 258] on span "0205020186 - Ultrassonografia Transvaginal" at bounding box center [535, 254] width 1024 height 32
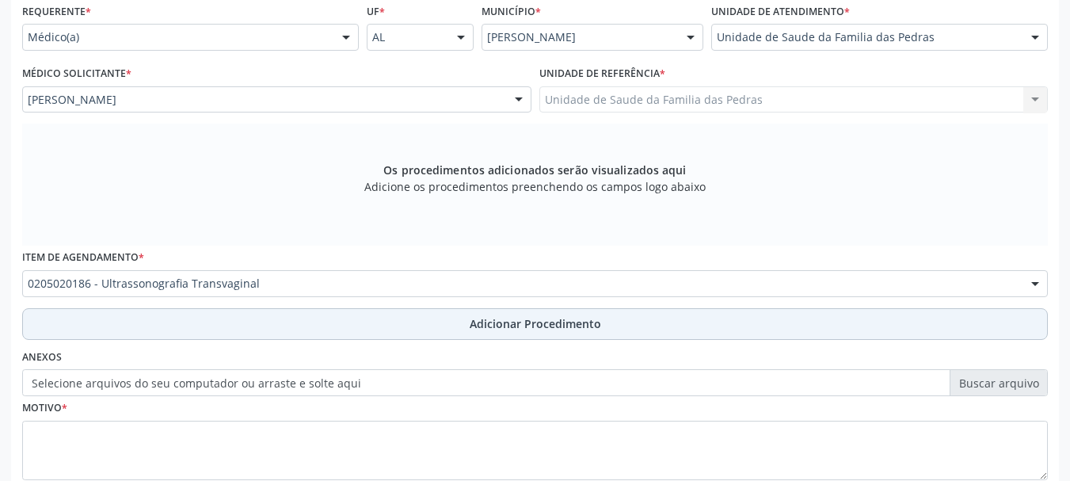
click at [383, 322] on button "Adicionar Procedimento" at bounding box center [535, 324] width 1026 height 32
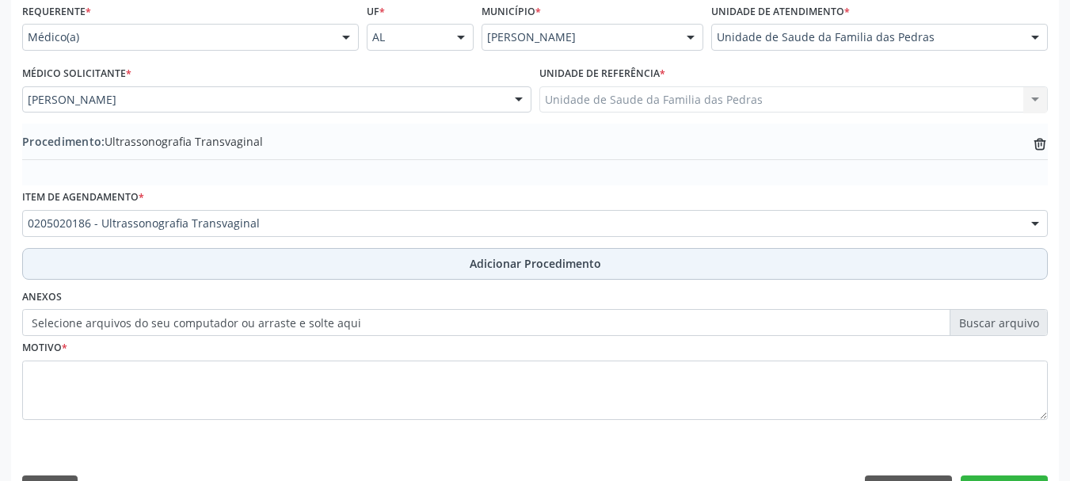
scroll to position [410, 0]
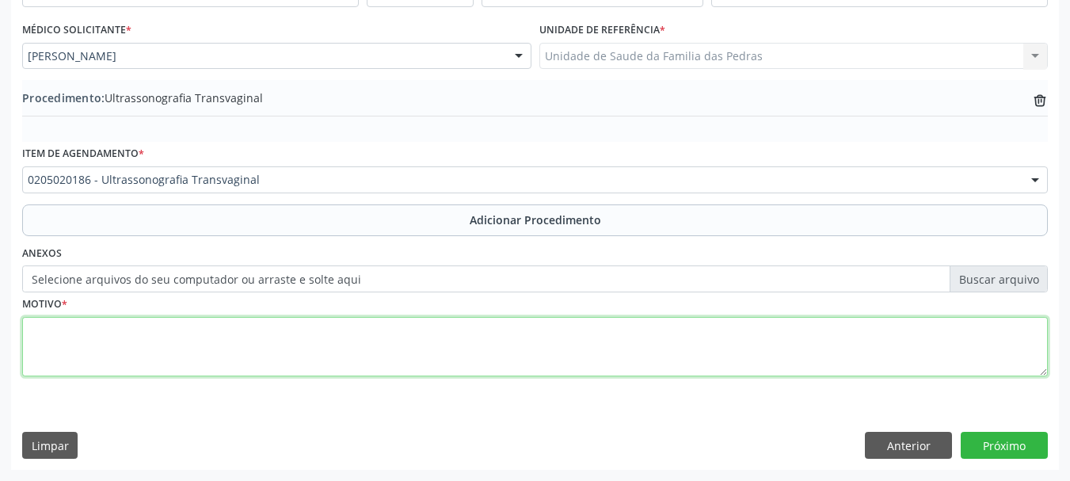
click at [370, 328] on textarea at bounding box center [535, 347] width 1026 height 60
type textarea "HPP CISTO NO OVARO DIREITO"
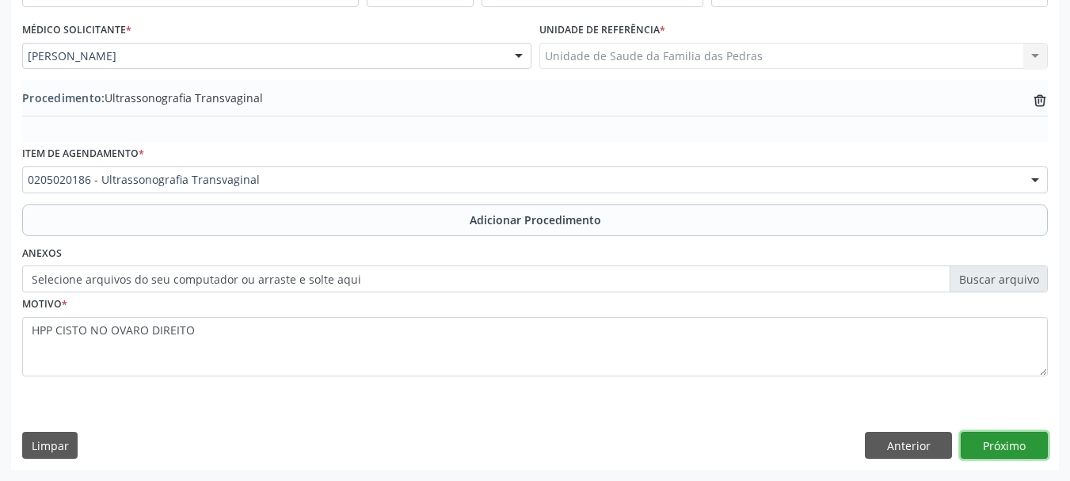
click at [975, 442] on button "Próximo" at bounding box center [1004, 445] width 87 height 27
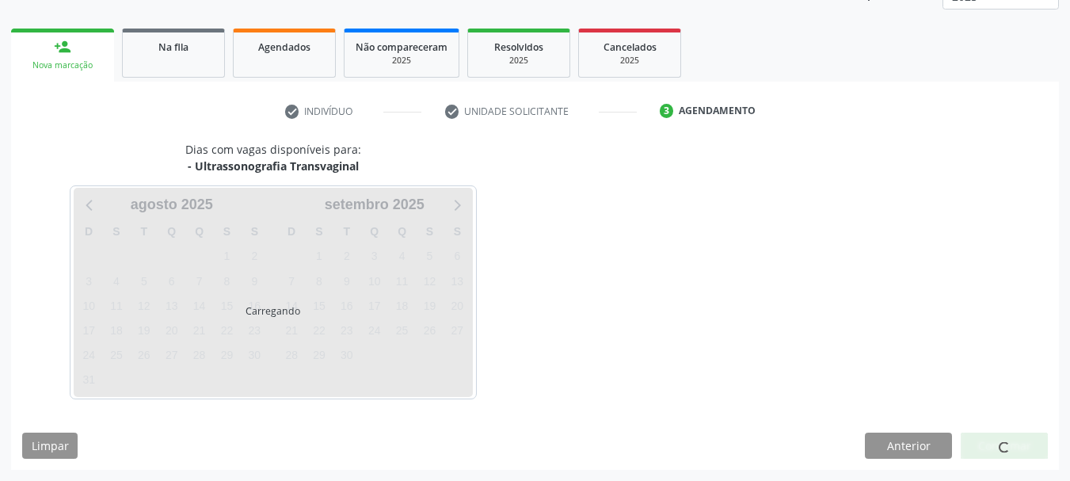
scroll to position [277, 0]
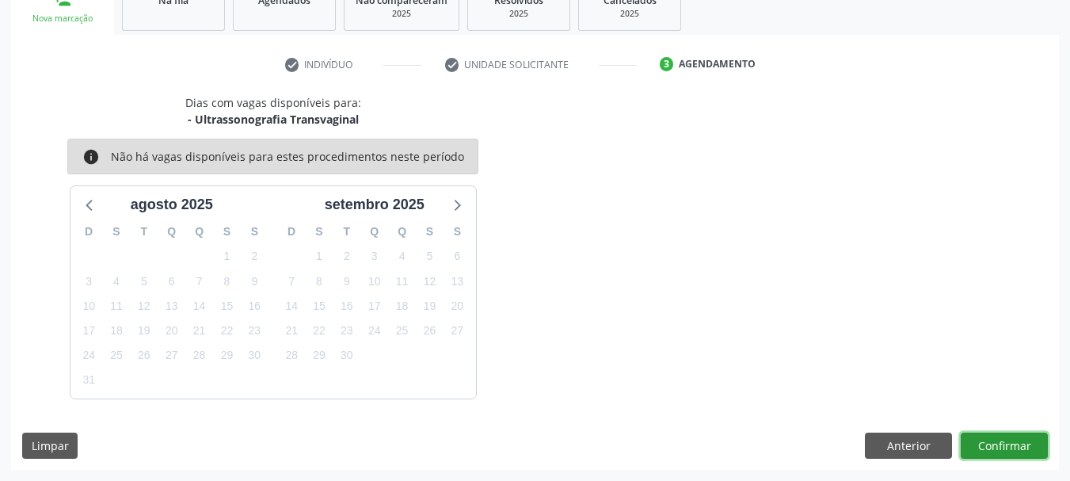
click at [975, 454] on button "Confirmar" at bounding box center [1004, 446] width 87 height 27
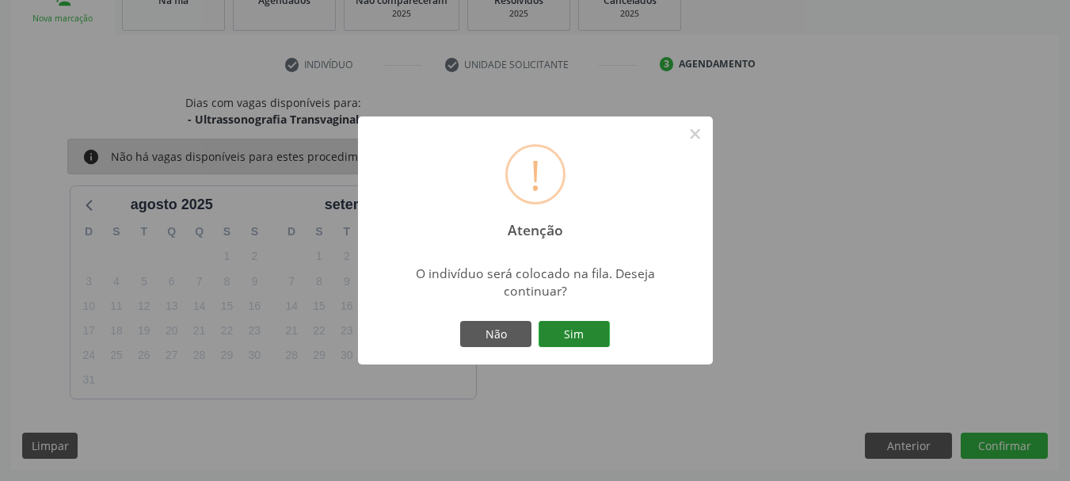
click at [589, 334] on button "Sim" at bounding box center [574, 334] width 71 height 27
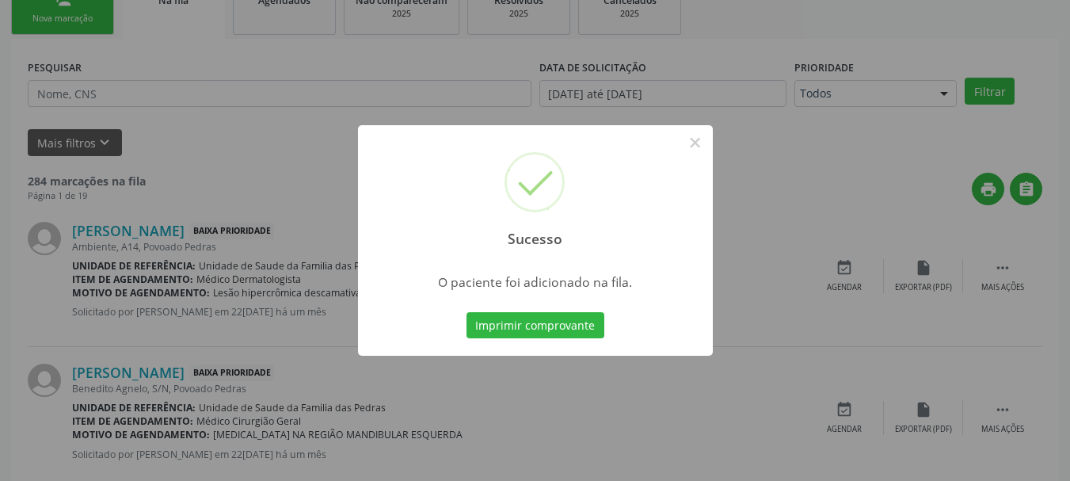
scroll to position [64, 0]
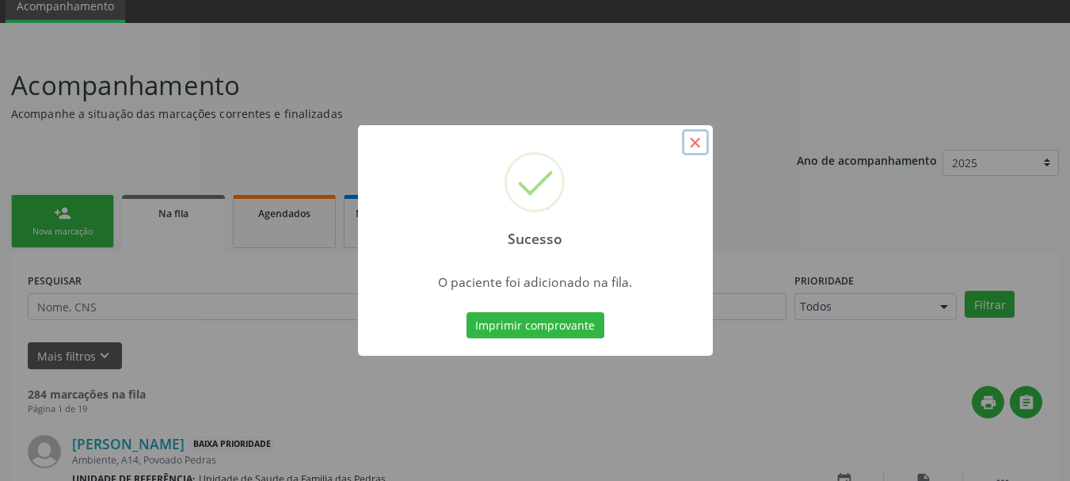
click at [696, 144] on button "×" at bounding box center [695, 142] width 27 height 27
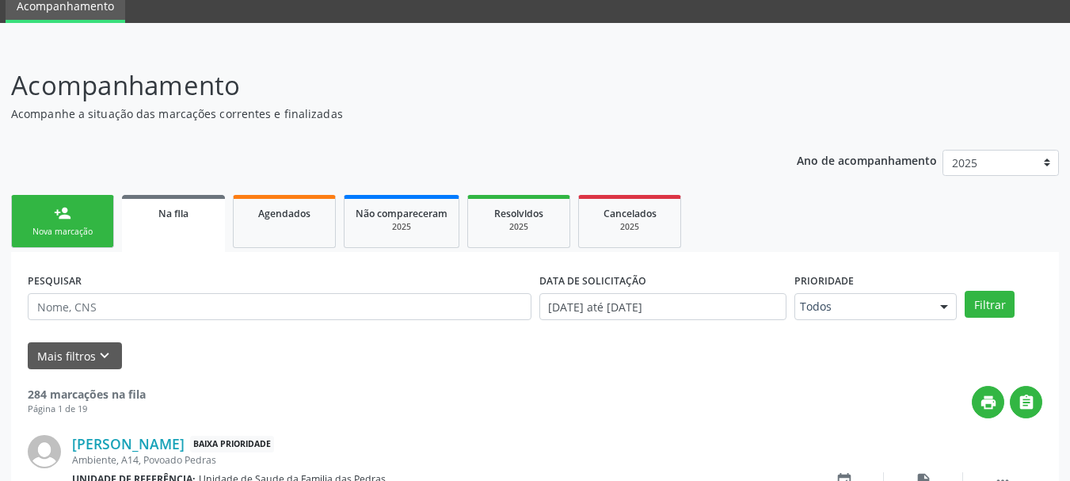
click at [69, 222] on link "person_add Nova marcação" at bounding box center [62, 221] width 103 height 53
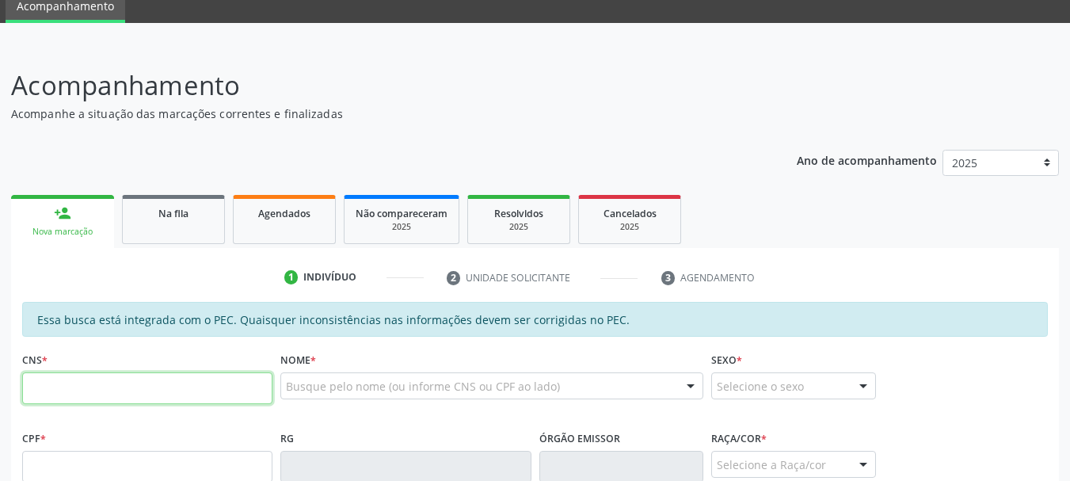
click at [104, 393] on input "text" at bounding box center [147, 388] width 250 height 32
type input "700 8014 7172 4287"
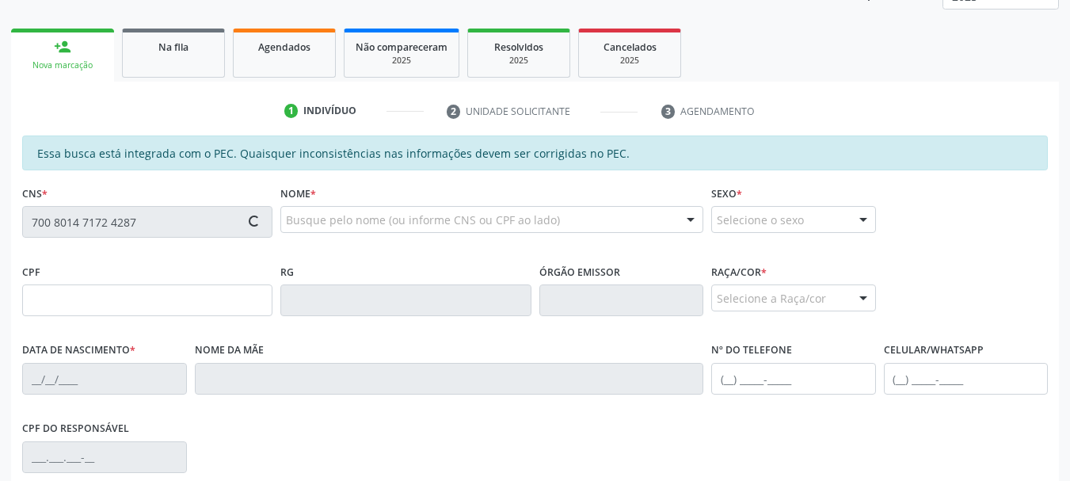
scroll to position [302, 0]
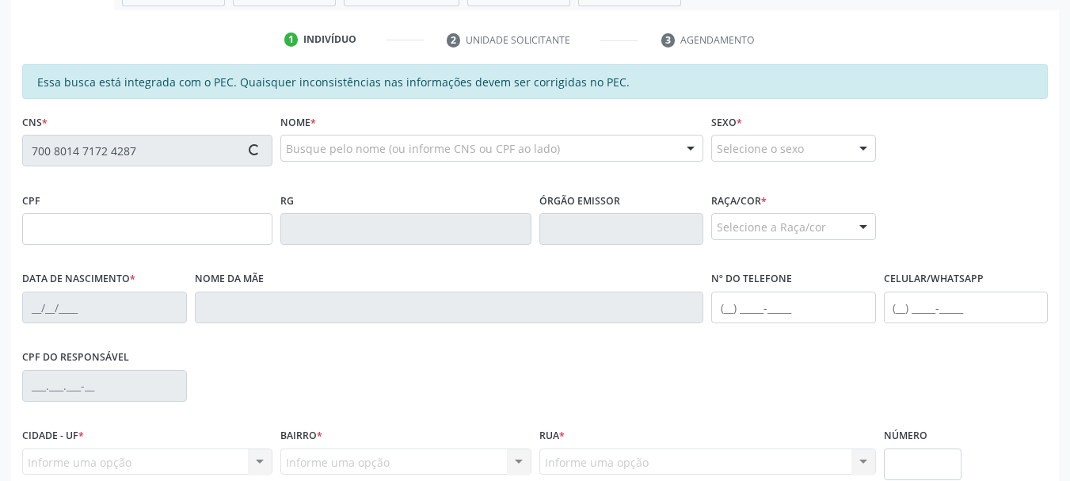
type input "017.652.594-79"
type input "[DATE]"
type input "[PERSON_NAME]"
type input "[PHONE_NUMBER]"
type input "S/N"
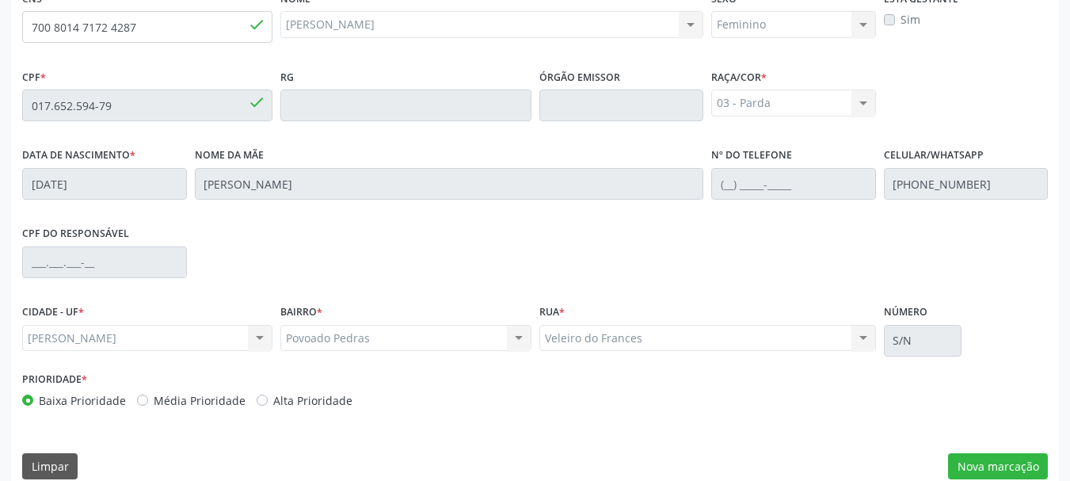
scroll to position [446, 0]
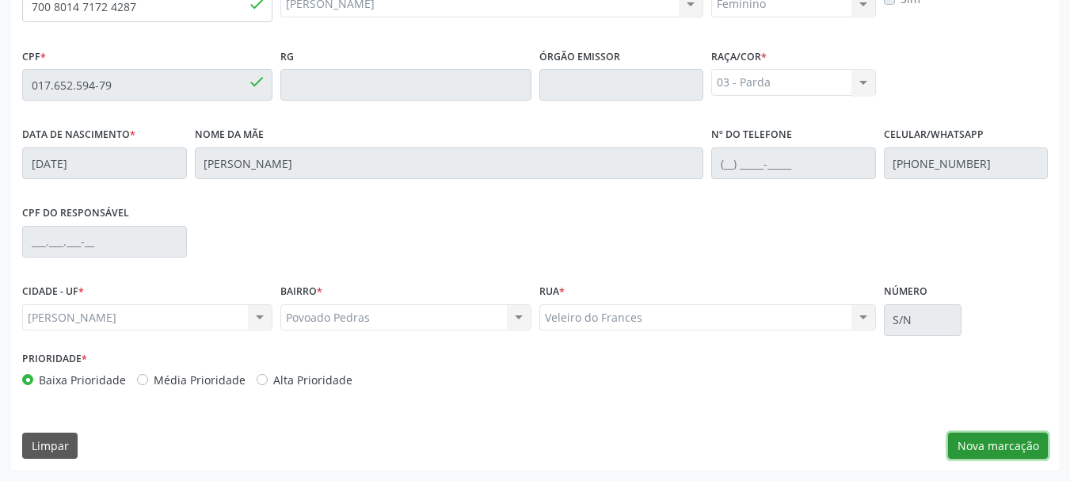
click at [978, 445] on button "Nova marcação" at bounding box center [998, 446] width 100 height 27
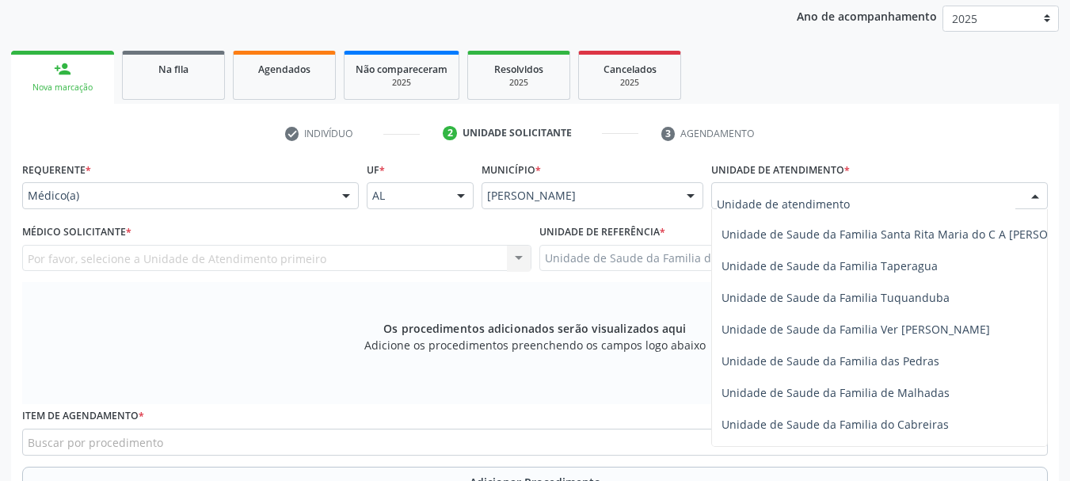
scroll to position [1109, 0]
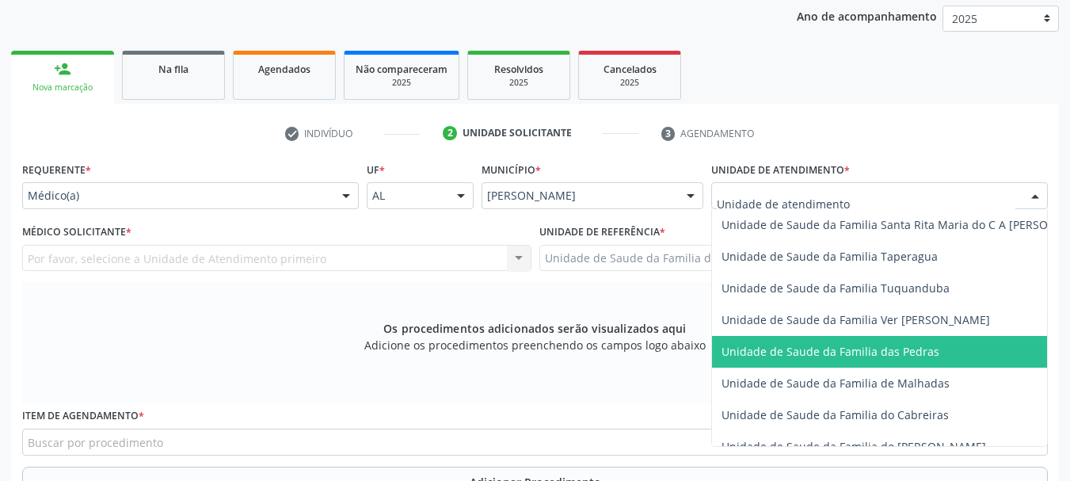
click at [754, 347] on span "Unidade de Saude da Familia das Pedras" at bounding box center [831, 351] width 218 height 15
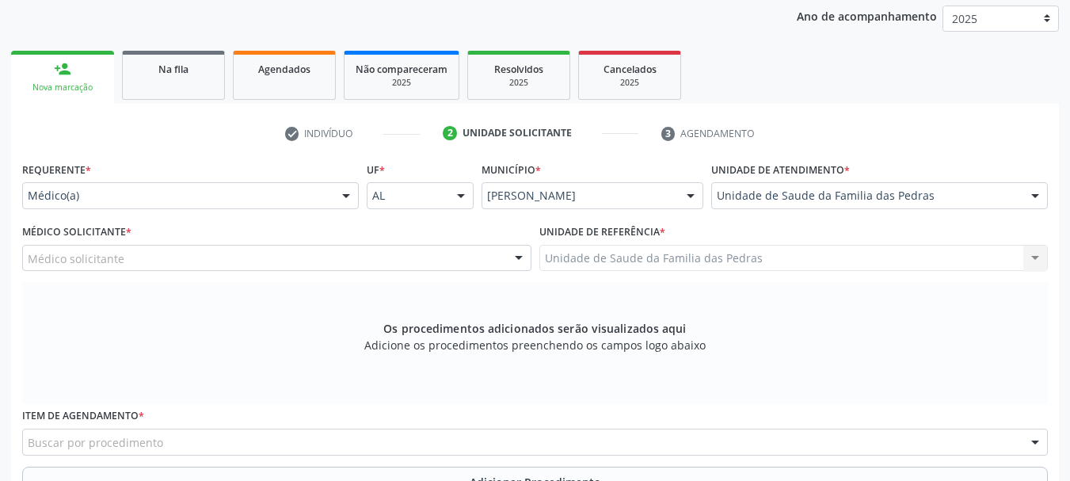
click at [320, 260] on div "Médico solicitante" at bounding box center [276, 258] width 509 height 27
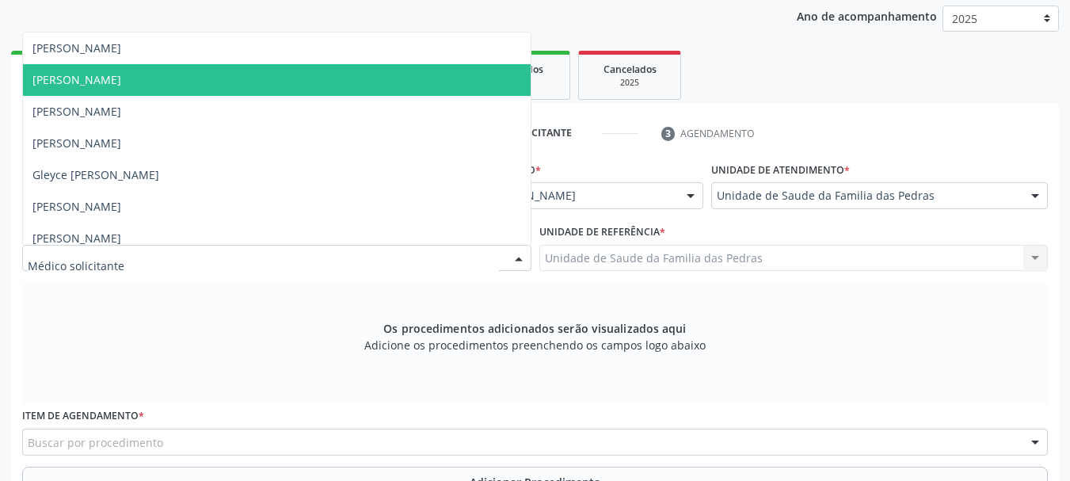
click at [293, 89] on span "[PERSON_NAME]" at bounding box center [277, 80] width 508 height 32
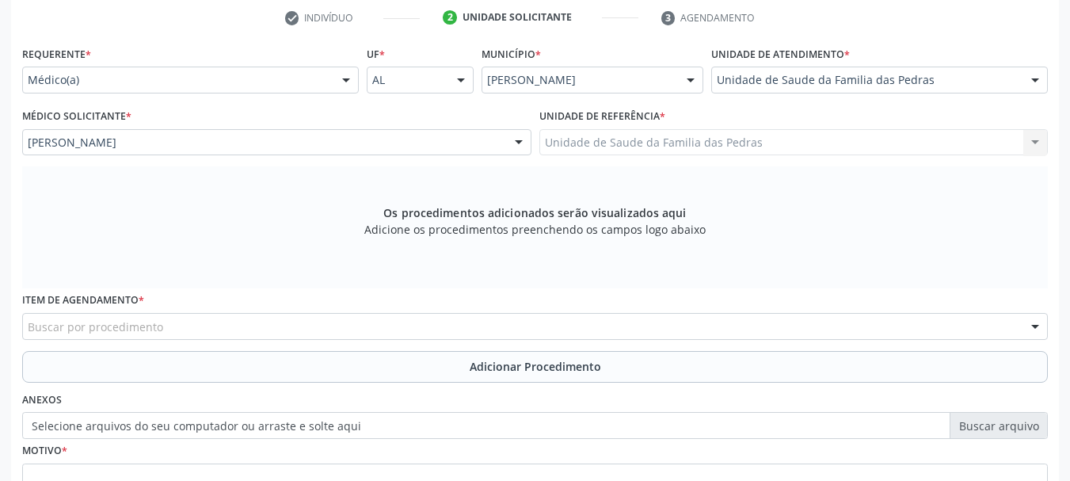
scroll to position [367, 0]
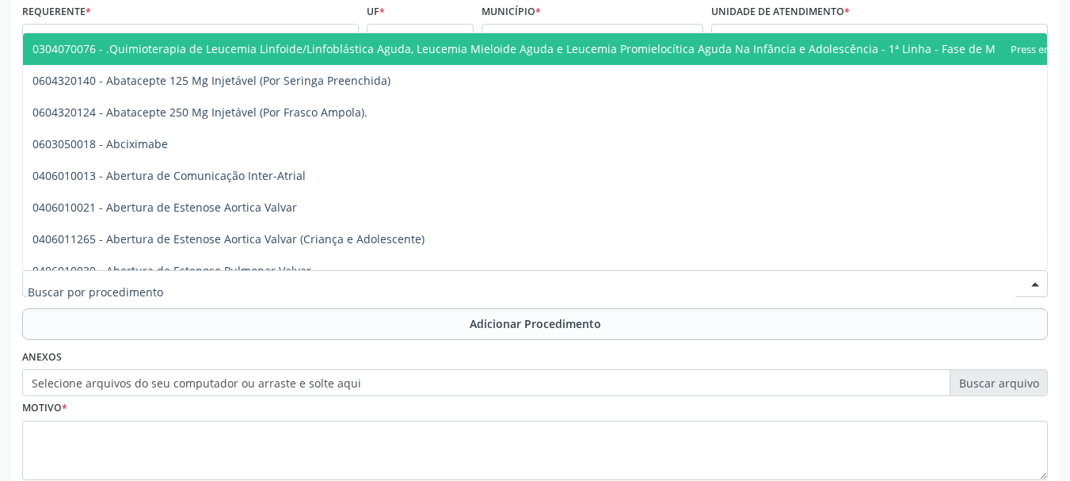
click at [196, 275] on div at bounding box center [535, 283] width 1026 height 27
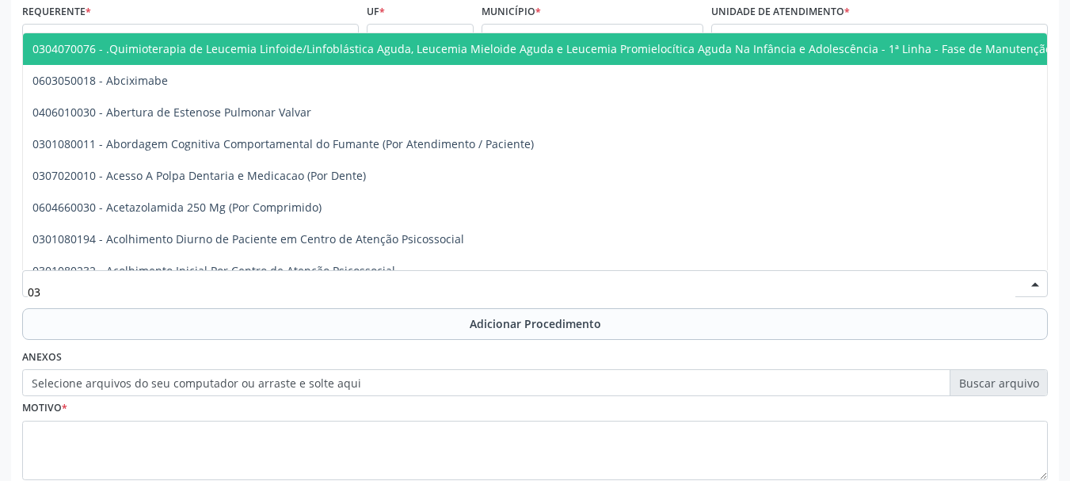
type input "0"
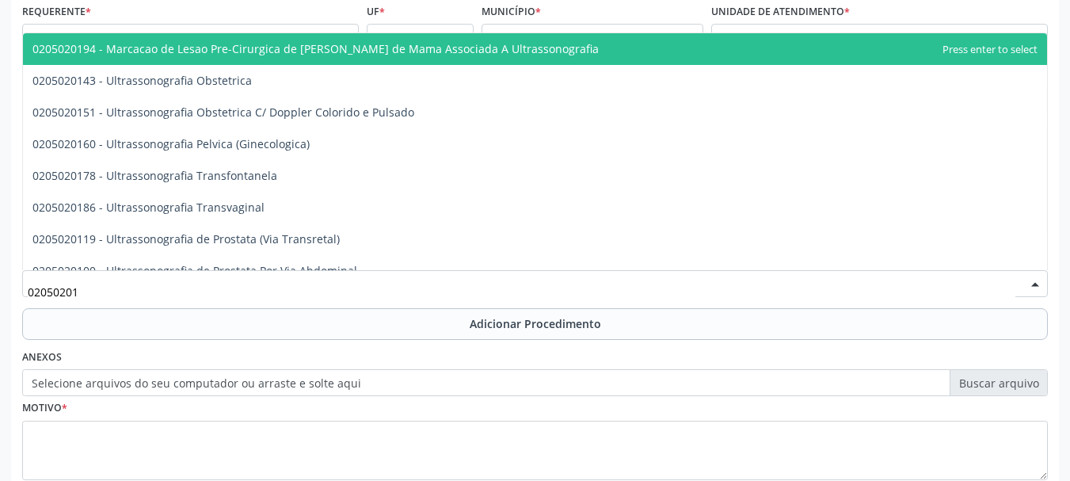
type input "020502016"
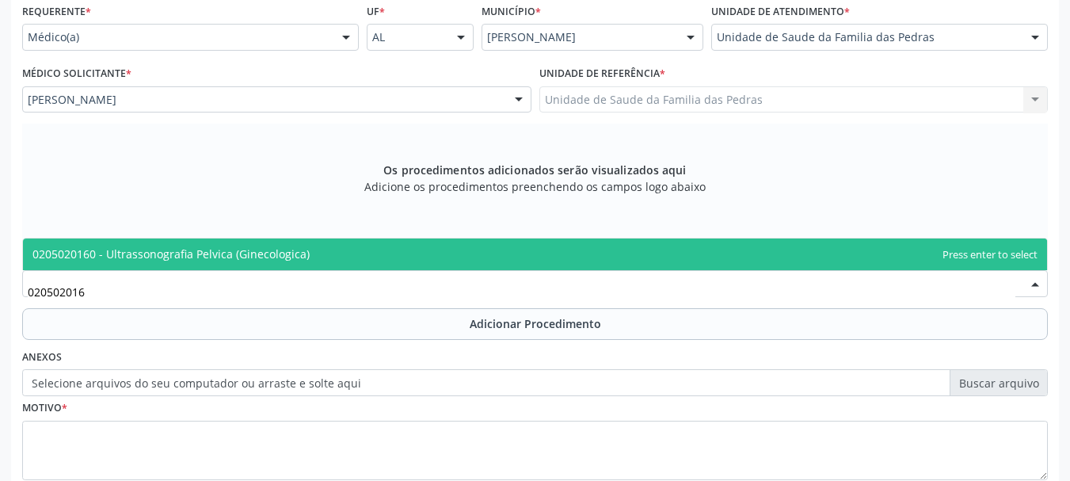
click at [199, 260] on span "0205020160 - Ultrassonografia Pelvica (Ginecologica)" at bounding box center [170, 253] width 277 height 15
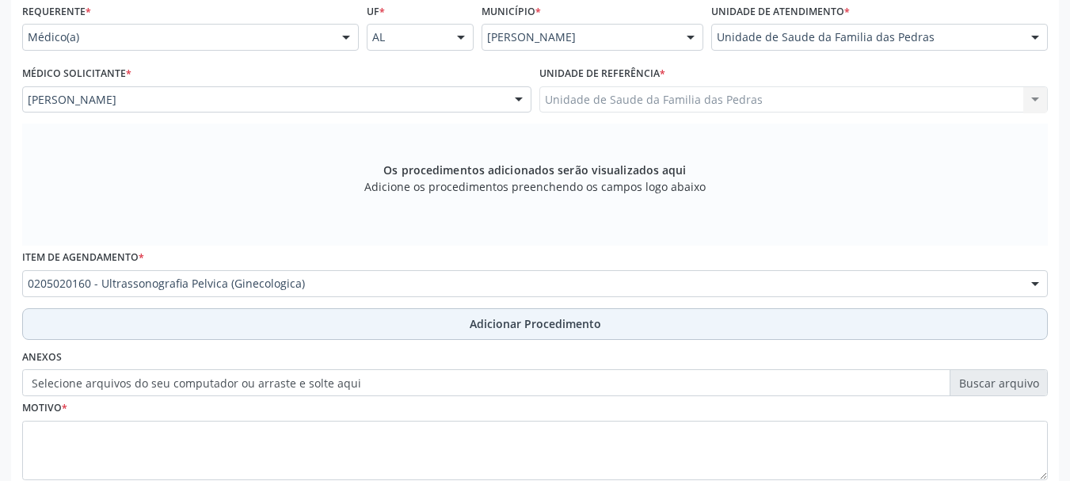
click at [208, 317] on button "Adicionar Procedimento" at bounding box center [535, 324] width 1026 height 32
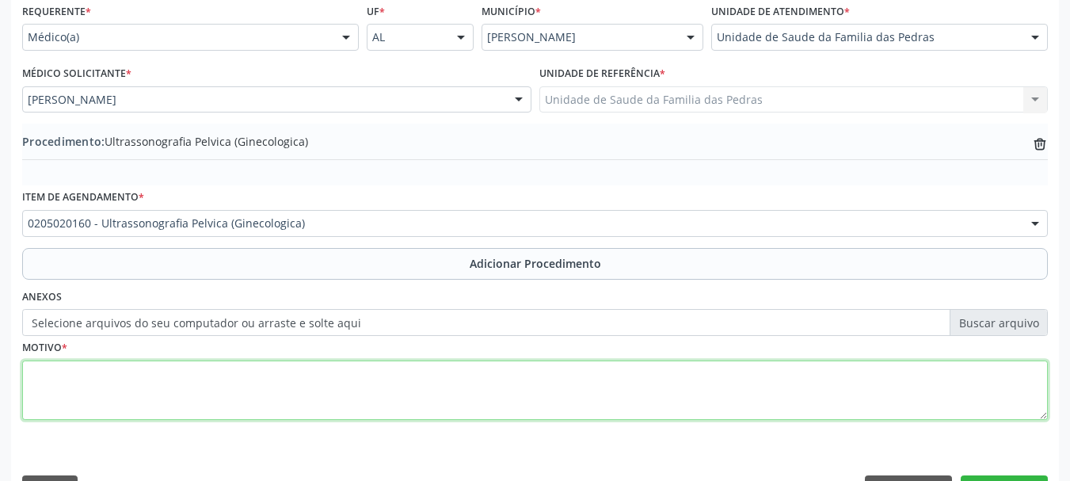
click at [193, 386] on textarea at bounding box center [535, 391] width 1026 height 60
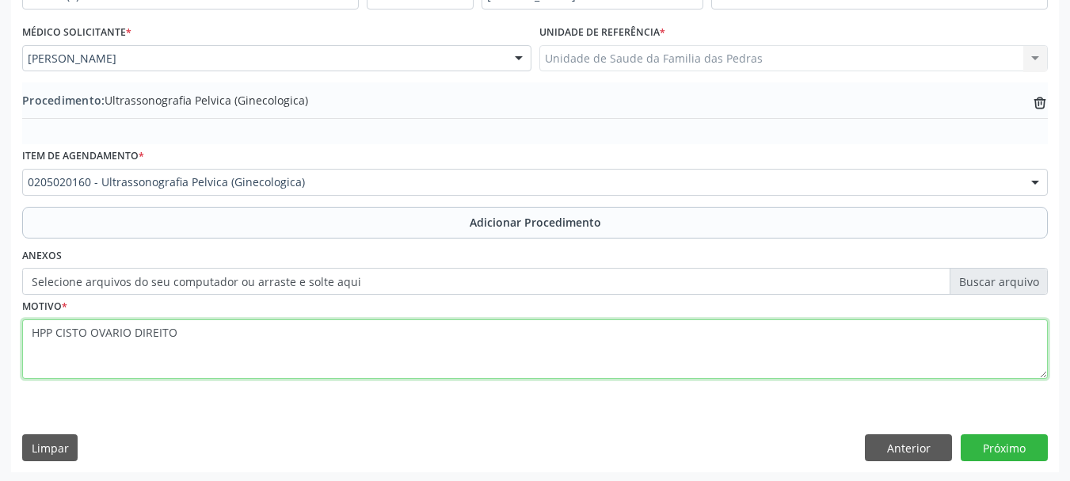
scroll to position [410, 0]
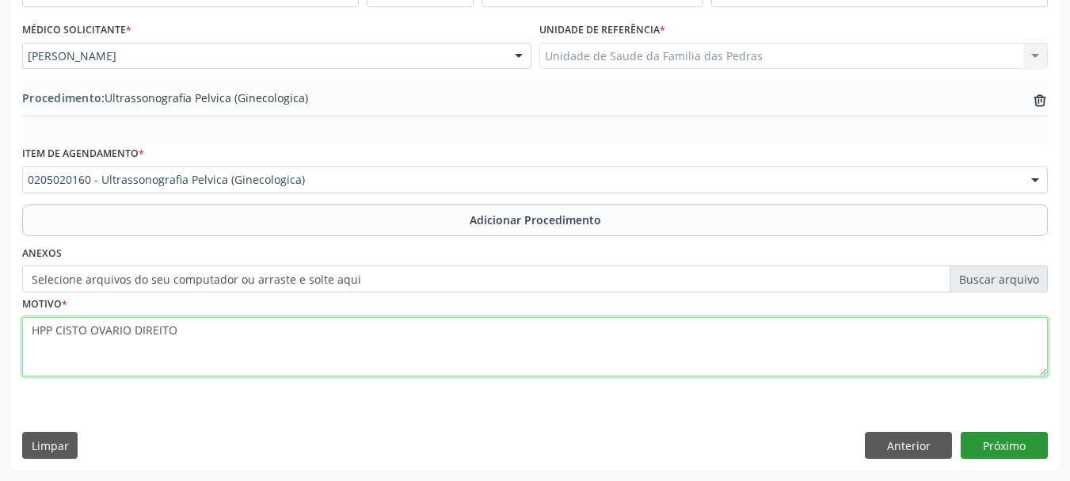
type textarea "HPP CISTO OVARIO DIREITO"
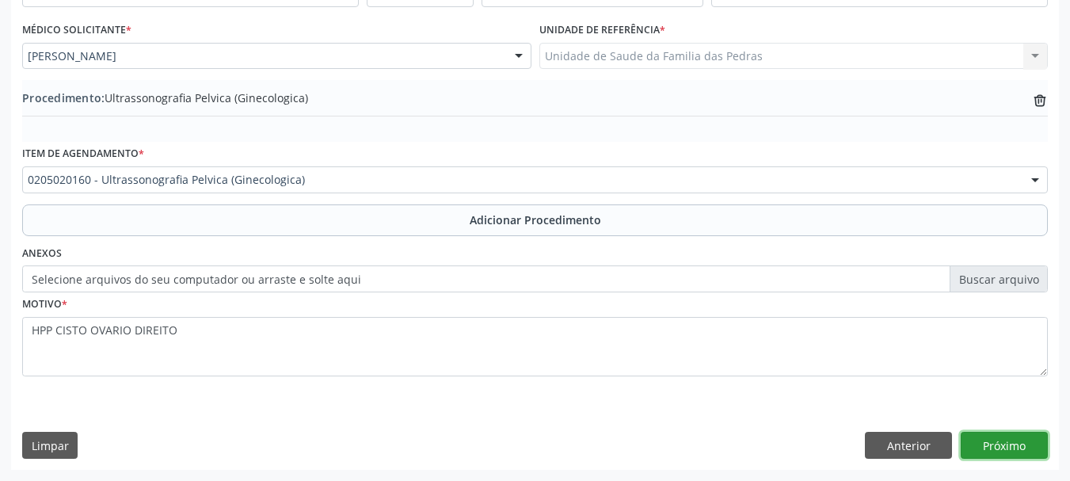
click at [1009, 448] on button "Próximo" at bounding box center [1004, 445] width 87 height 27
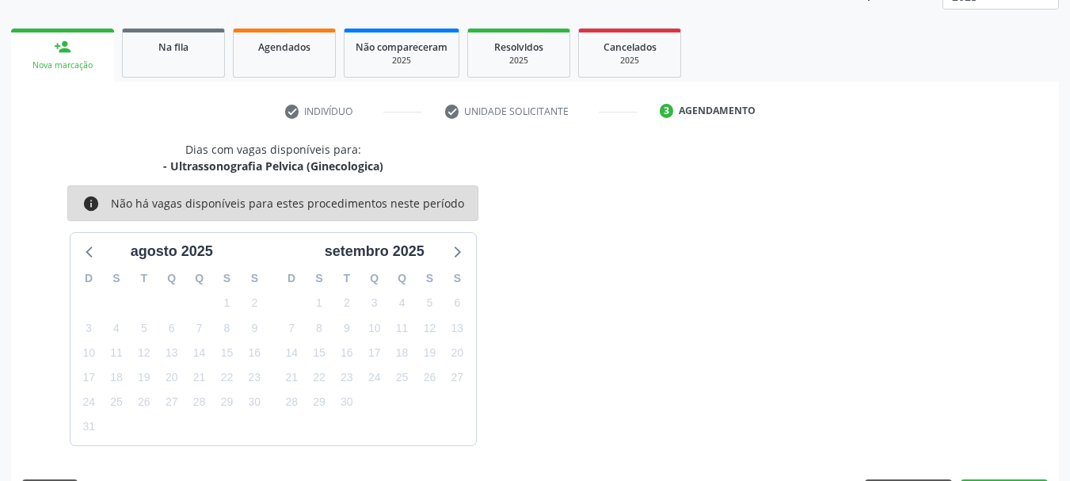
scroll to position [277, 0]
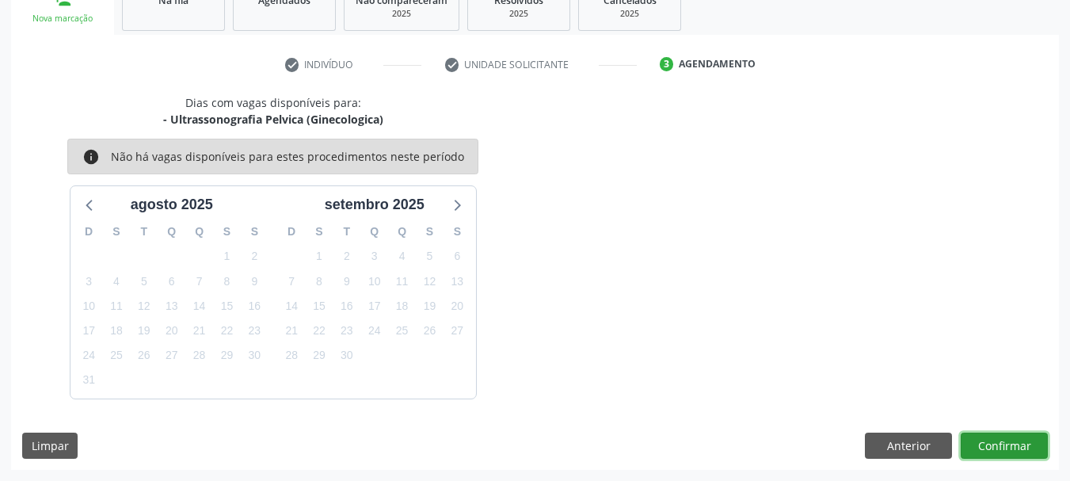
click at [1022, 445] on button "Confirmar" at bounding box center [1004, 446] width 87 height 27
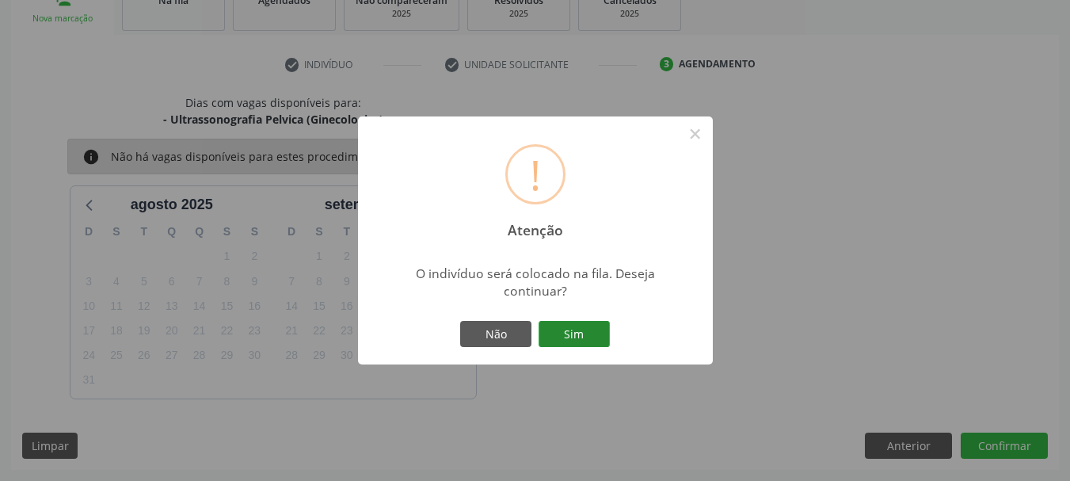
click at [584, 334] on button "Sim" at bounding box center [574, 334] width 71 height 27
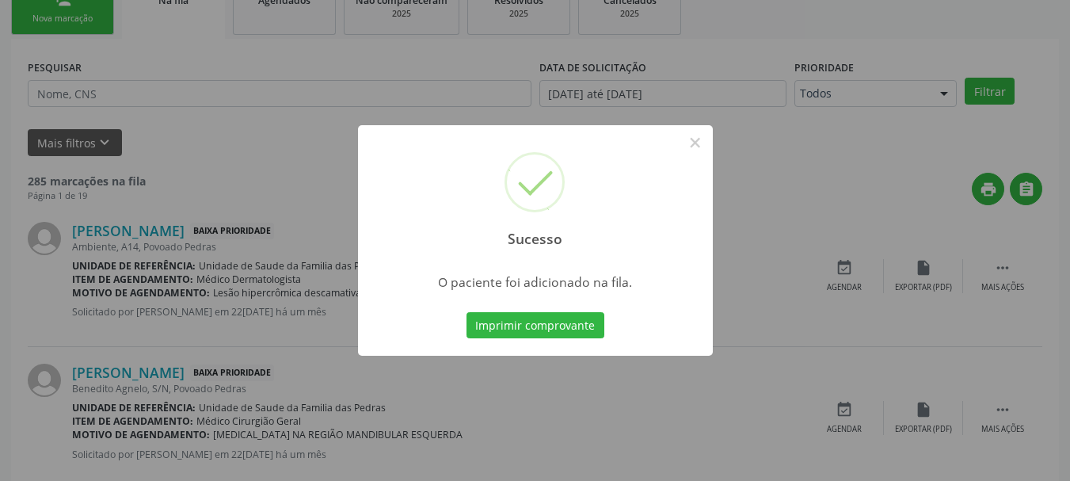
scroll to position [64, 0]
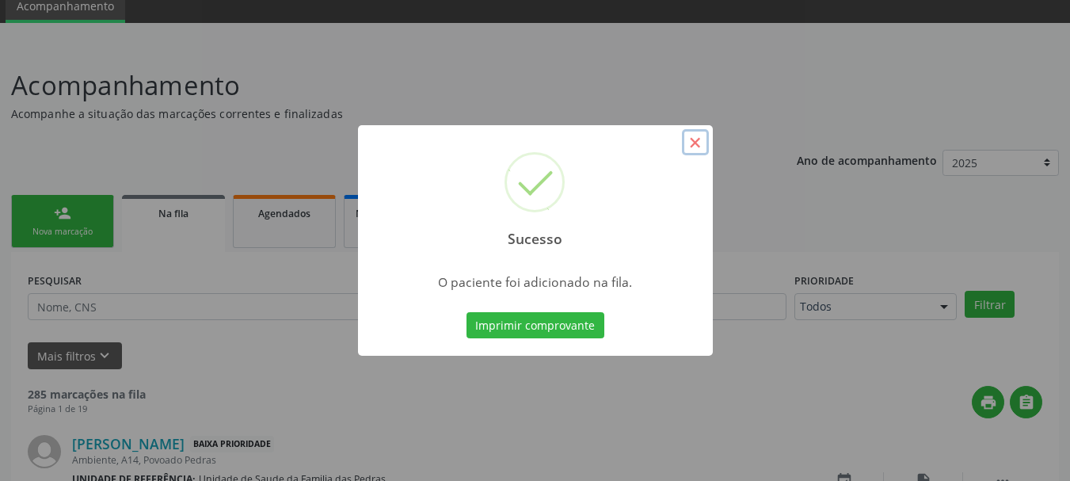
click at [693, 144] on button "×" at bounding box center [695, 142] width 27 height 27
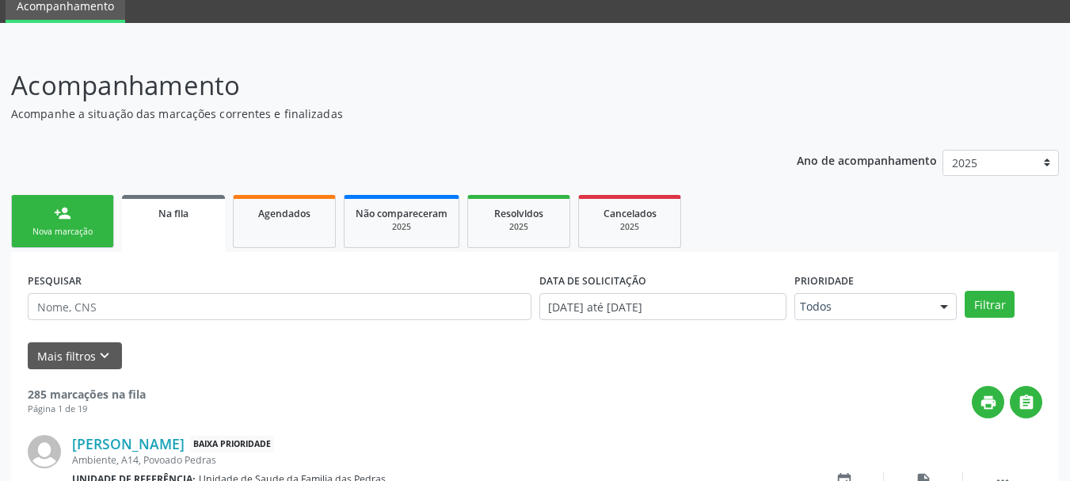
click at [64, 231] on div "Nova marcação" at bounding box center [62, 232] width 79 height 12
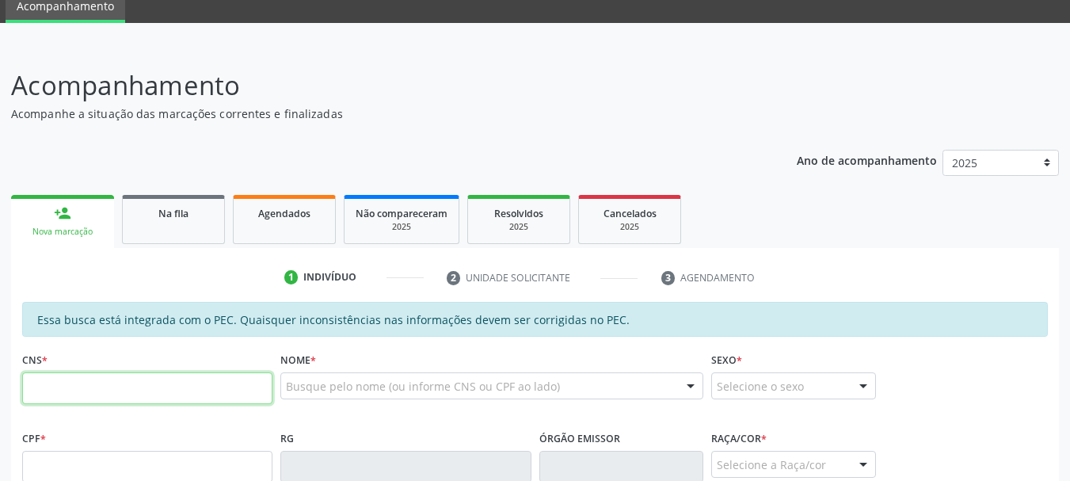
click at [67, 396] on input "text" at bounding box center [147, 388] width 250 height 32
type input "898 0027 6905 6893"
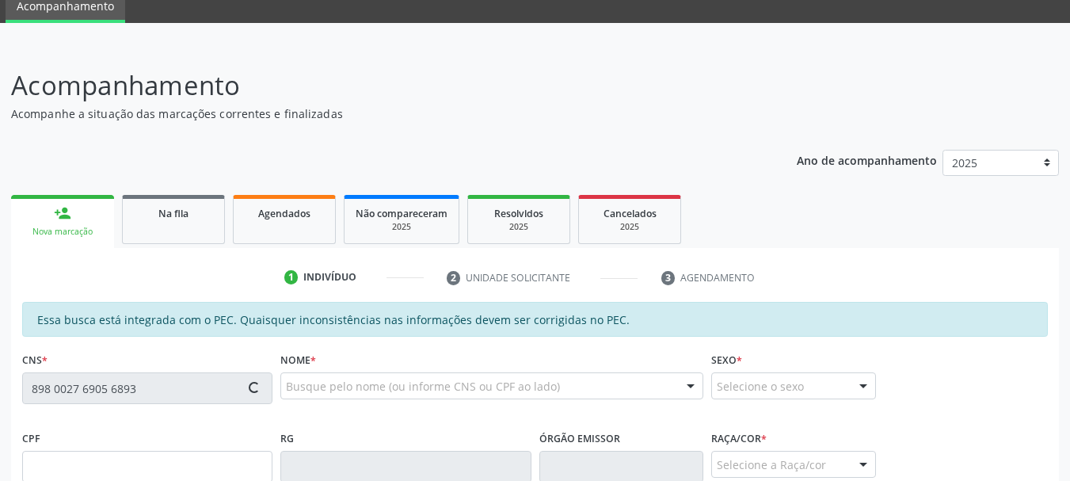
type input "[DATE]"
type input "[PERSON_NAME]"
type input "[PHONE_NUMBER]"
type input "S/N"
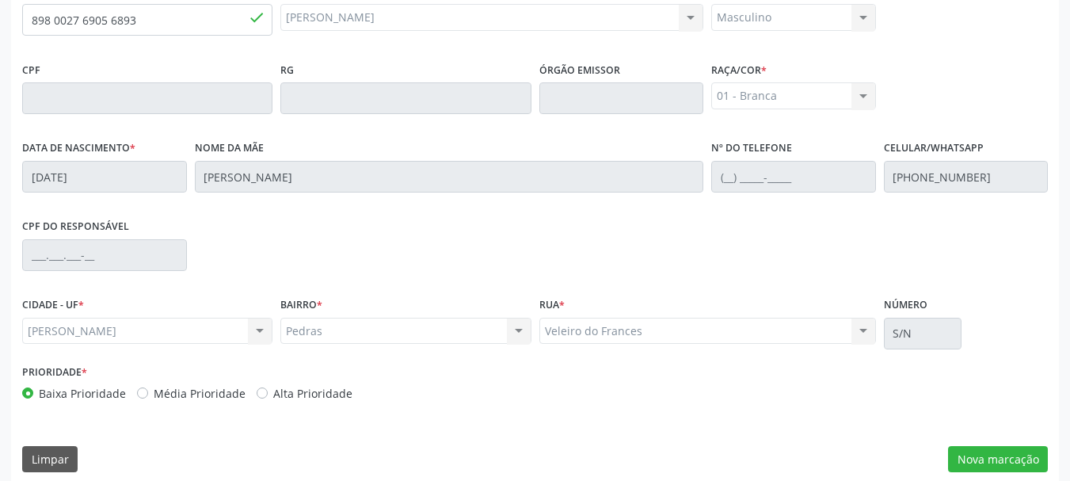
scroll to position [446, 0]
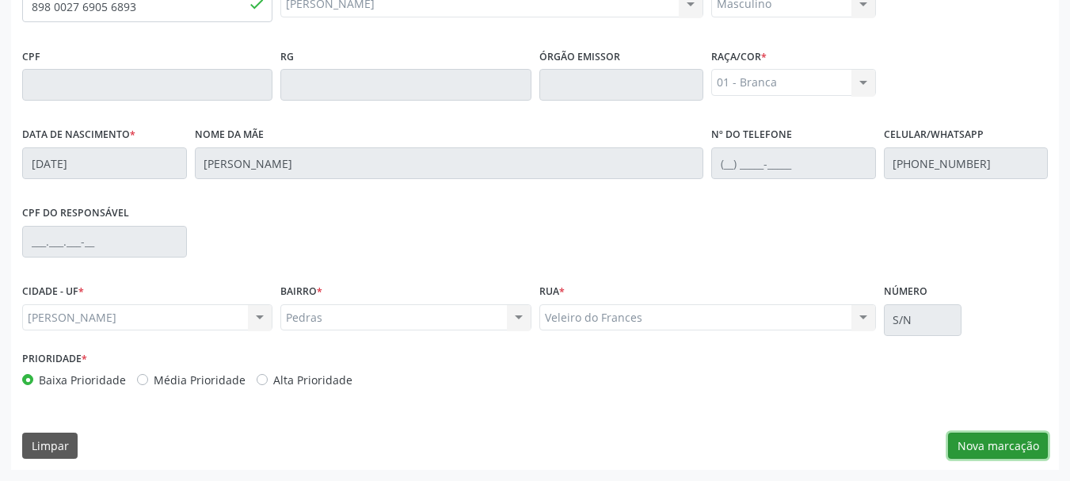
click at [976, 440] on button "Nova marcação" at bounding box center [998, 446] width 100 height 27
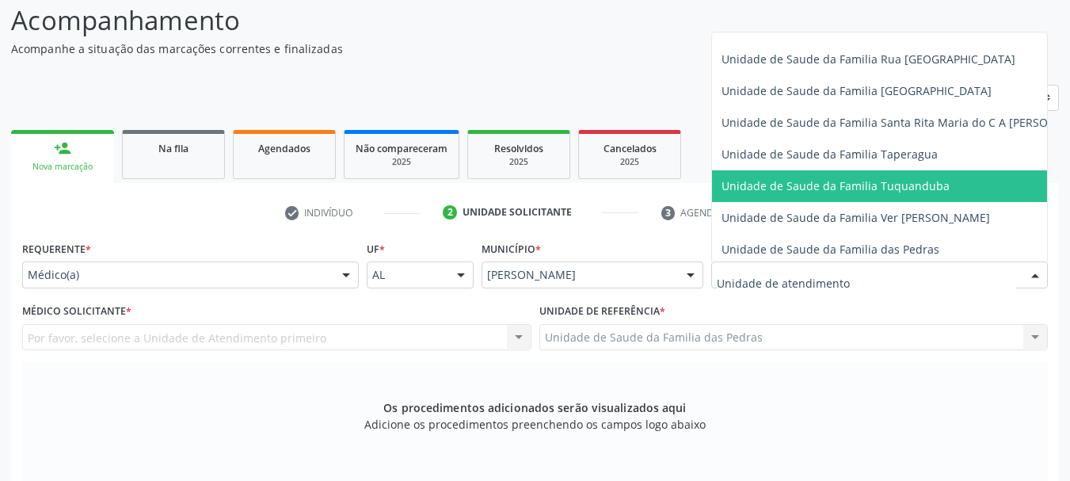
scroll to position [1114, 0]
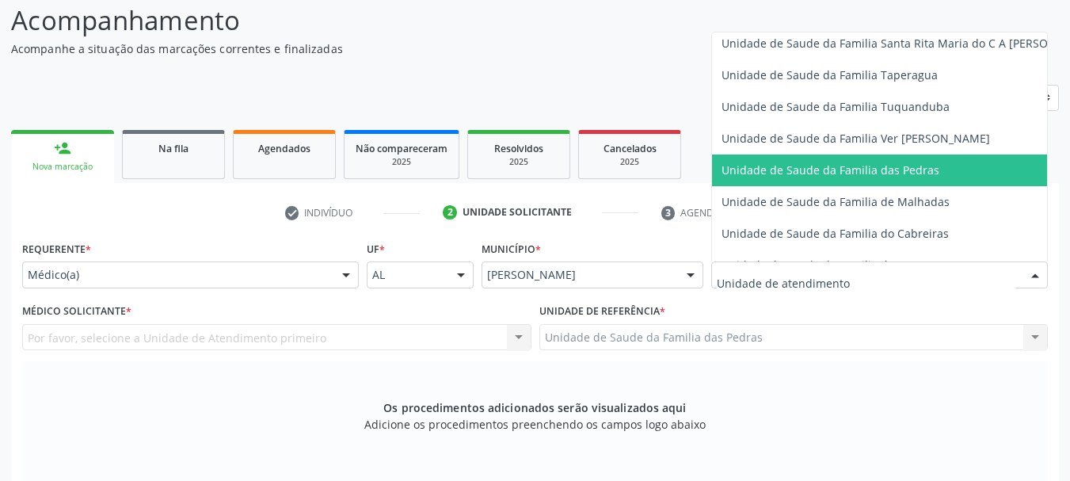
click at [803, 180] on span "Unidade de Saude da Familia das Pedras" at bounding box center [909, 171] width 395 height 32
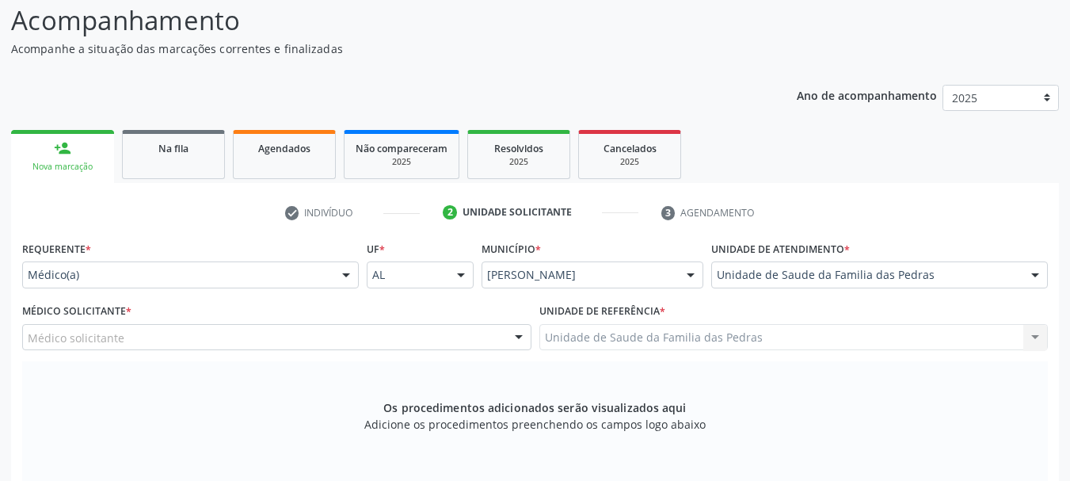
click at [441, 342] on div "Médico solicitante" at bounding box center [276, 337] width 509 height 27
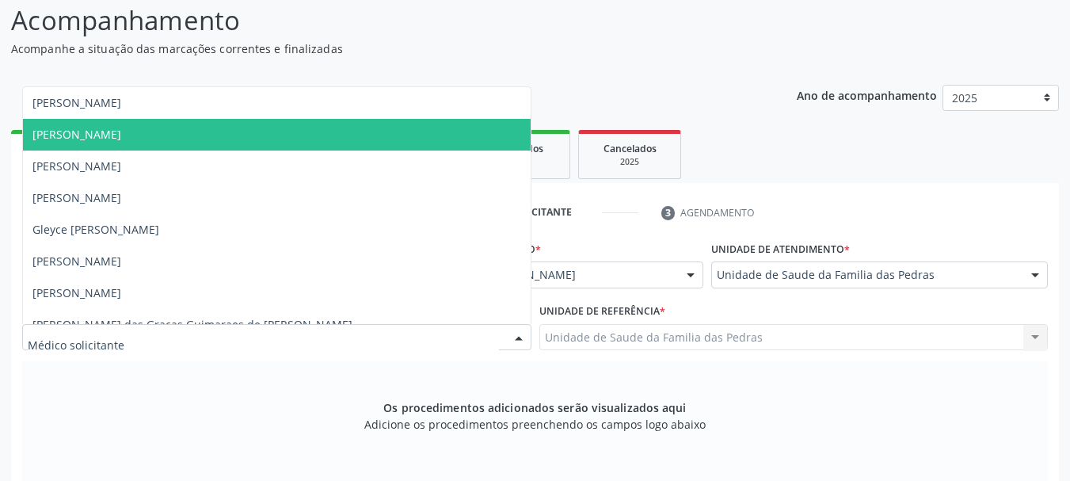
click at [349, 147] on span "[PERSON_NAME]" at bounding box center [277, 135] width 508 height 32
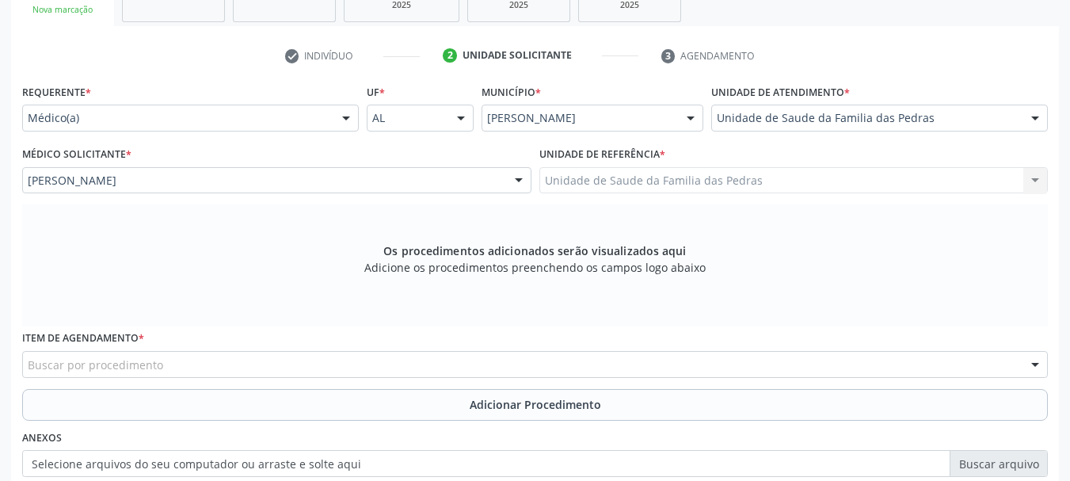
scroll to position [288, 0]
click at [479, 364] on div "Buscar por procedimento" at bounding box center [535, 362] width 1026 height 27
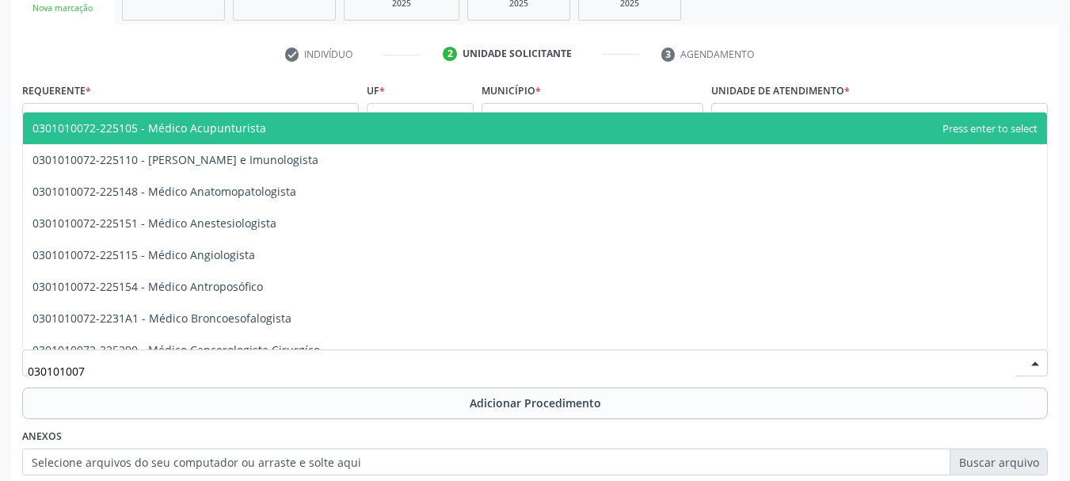
type input "0301010072"
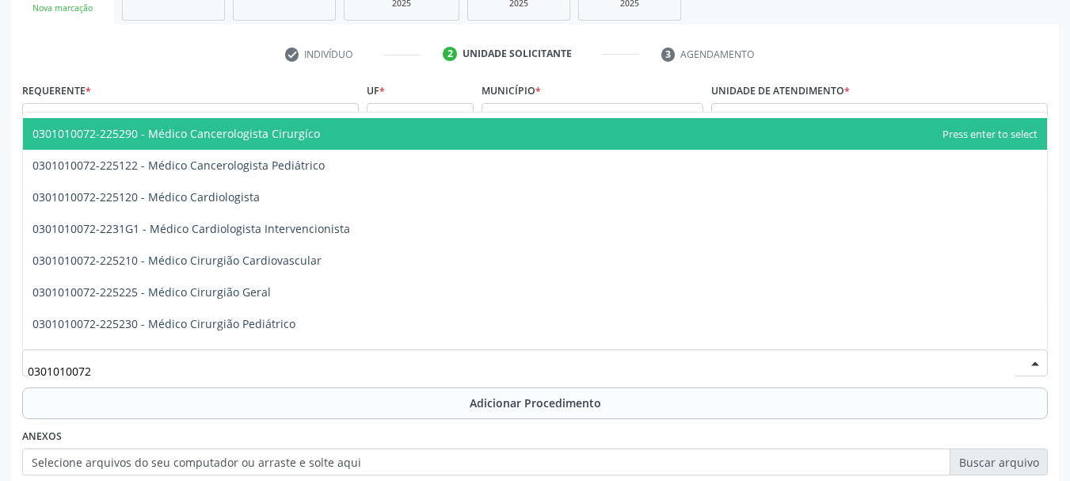
scroll to position [238, 0]
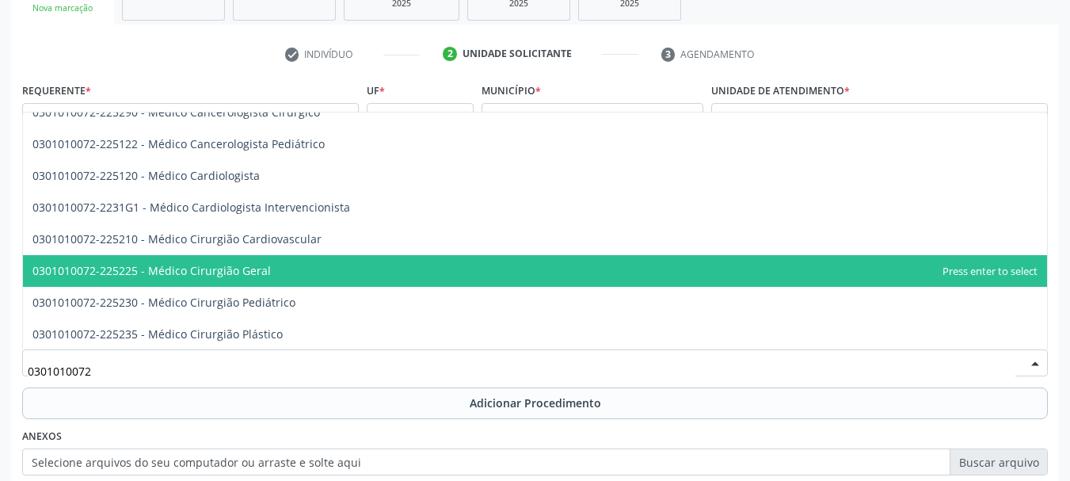
click at [392, 261] on span "0301010072-225225 - Médico Cirurgião Geral" at bounding box center [535, 271] width 1024 height 32
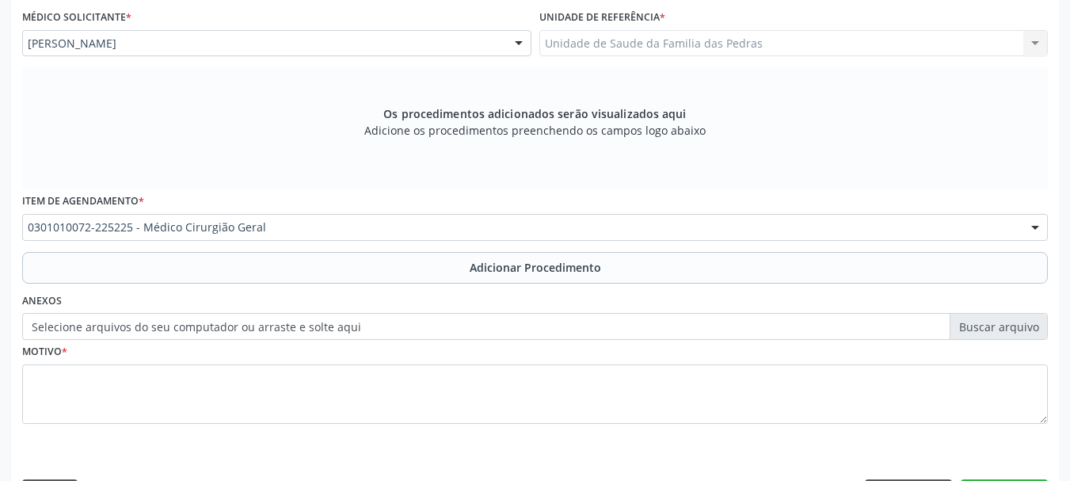
scroll to position [446, 0]
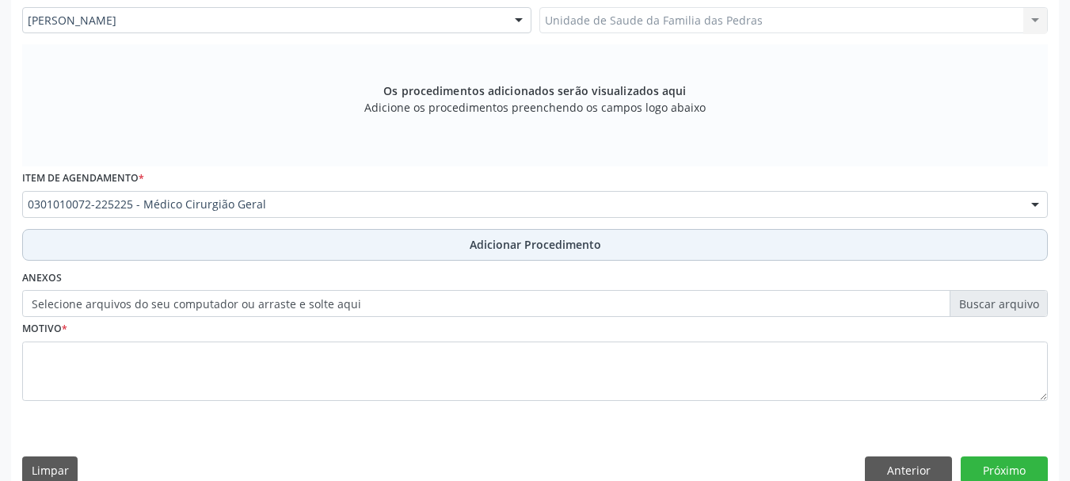
click at [345, 251] on button "Adicionar Procedimento" at bounding box center [535, 245] width 1026 height 32
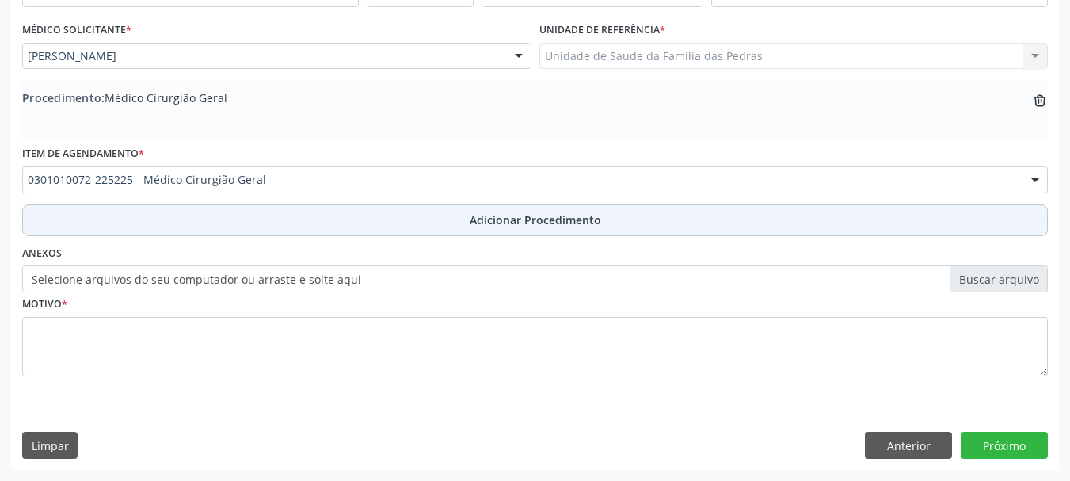
scroll to position [410, 0]
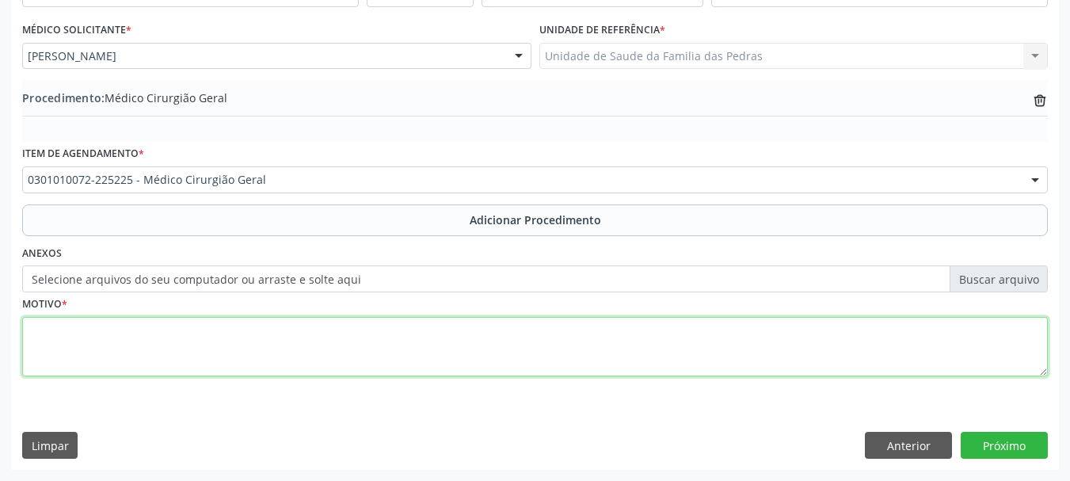
click at [275, 334] on textarea at bounding box center [535, 347] width 1026 height 60
type textarea "PACIENTE APRESENTANDO [MEDICAL_DATA] [MEDICAL_DATA]."
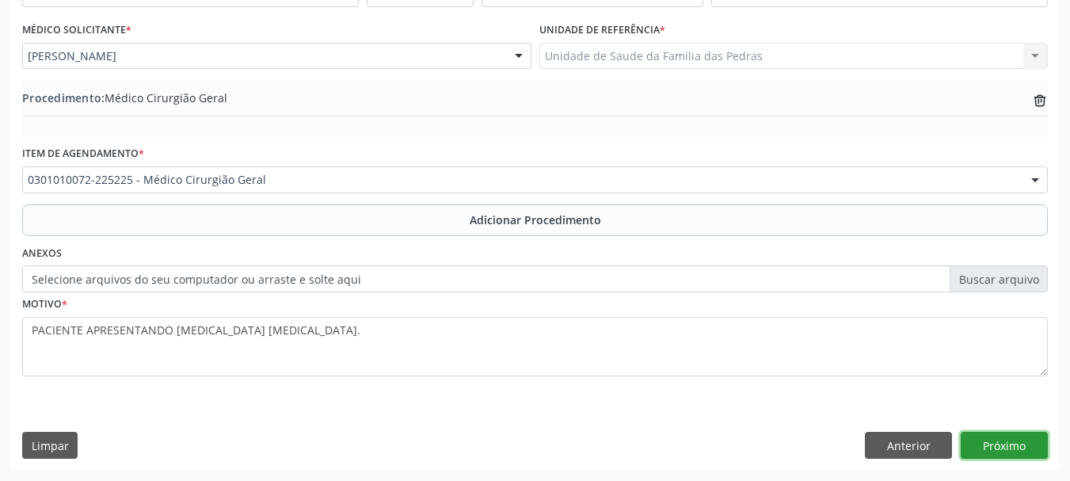
click at [1007, 443] on button "Próximo" at bounding box center [1004, 445] width 87 height 27
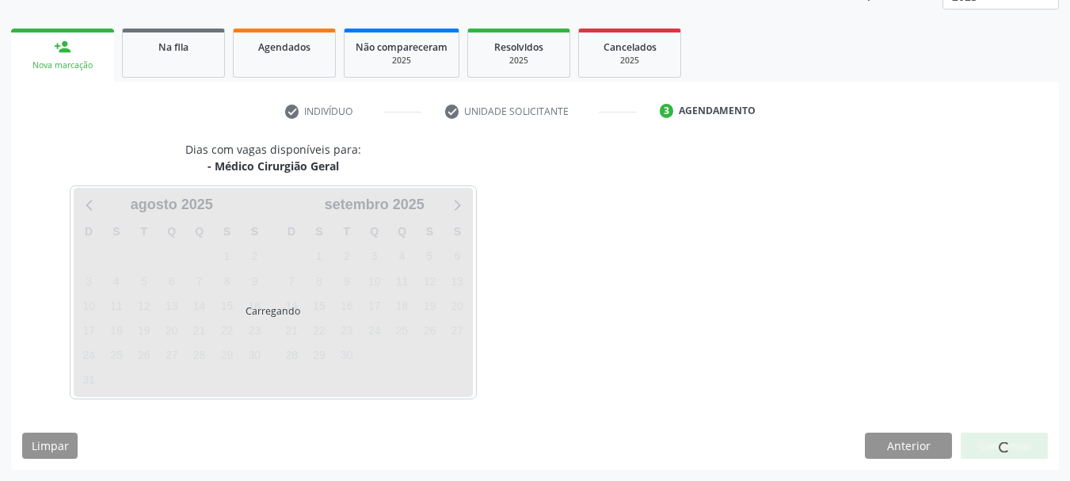
scroll to position [277, 0]
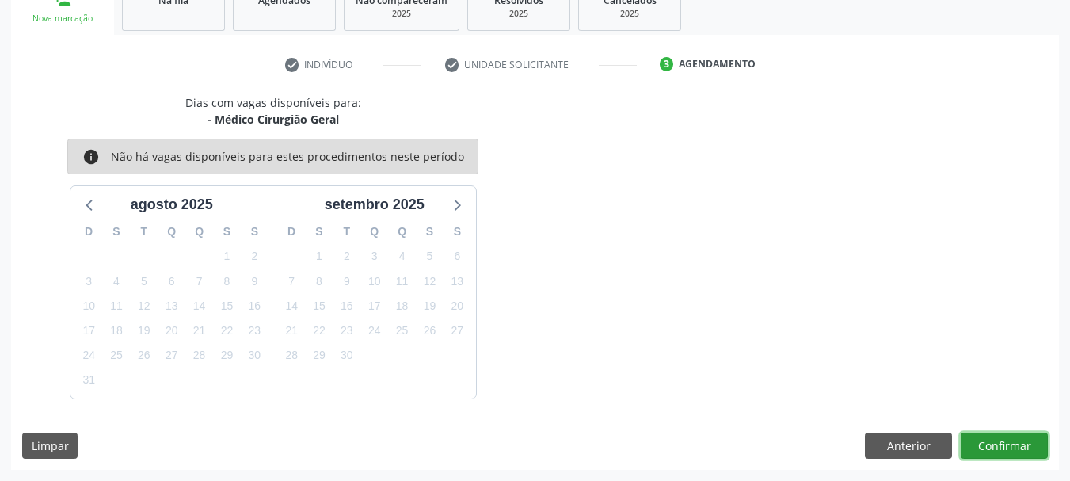
click at [1007, 443] on button "Confirmar" at bounding box center [1004, 446] width 87 height 27
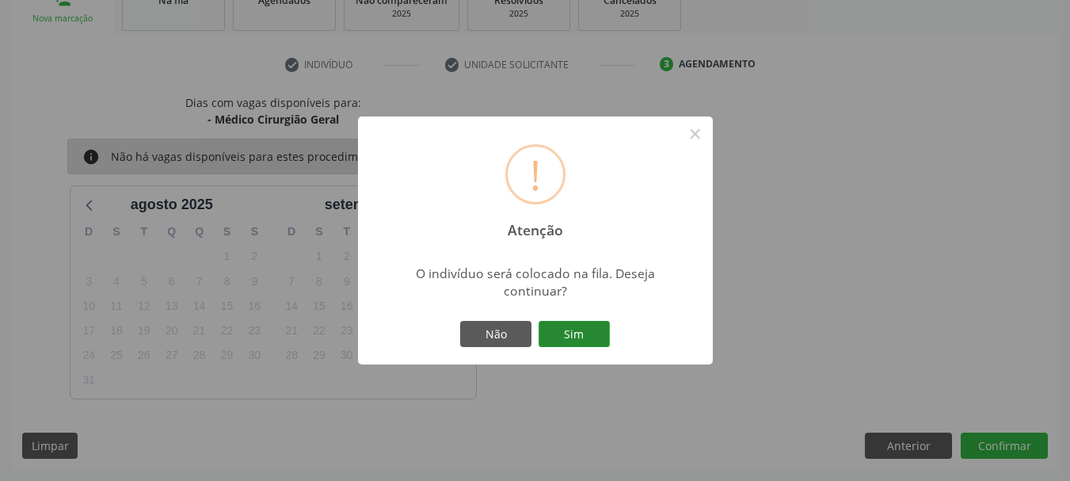
click at [574, 328] on button "Sim" at bounding box center [574, 334] width 71 height 27
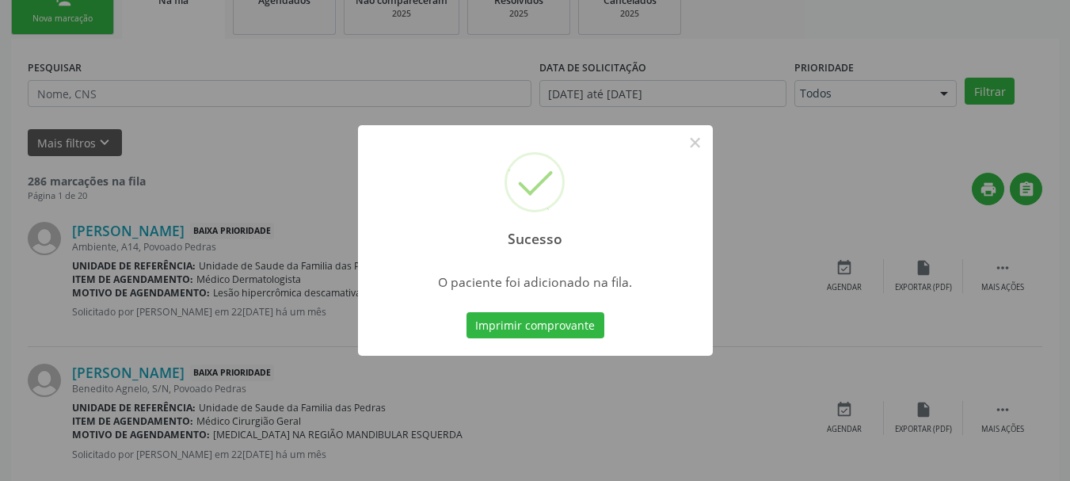
scroll to position [64, 0]
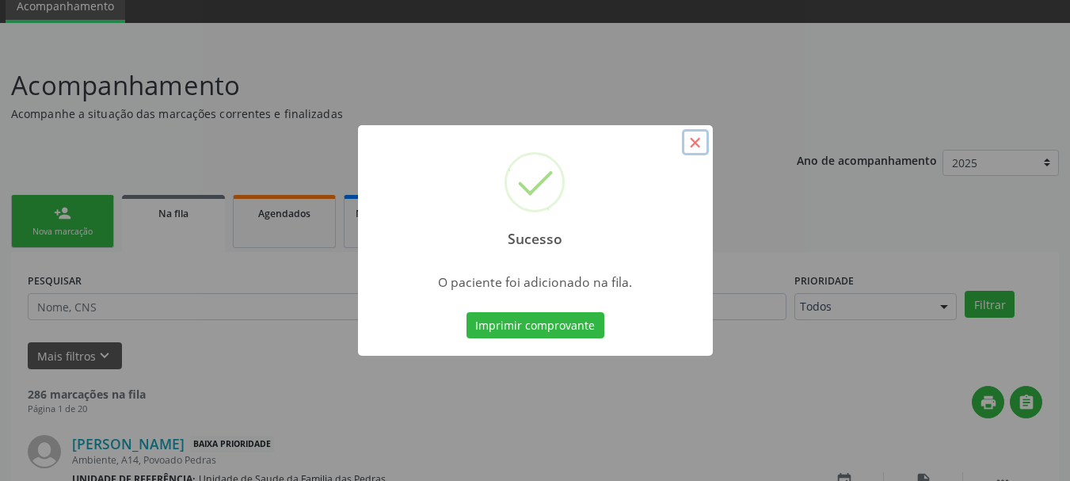
click at [695, 137] on button "×" at bounding box center [695, 142] width 27 height 27
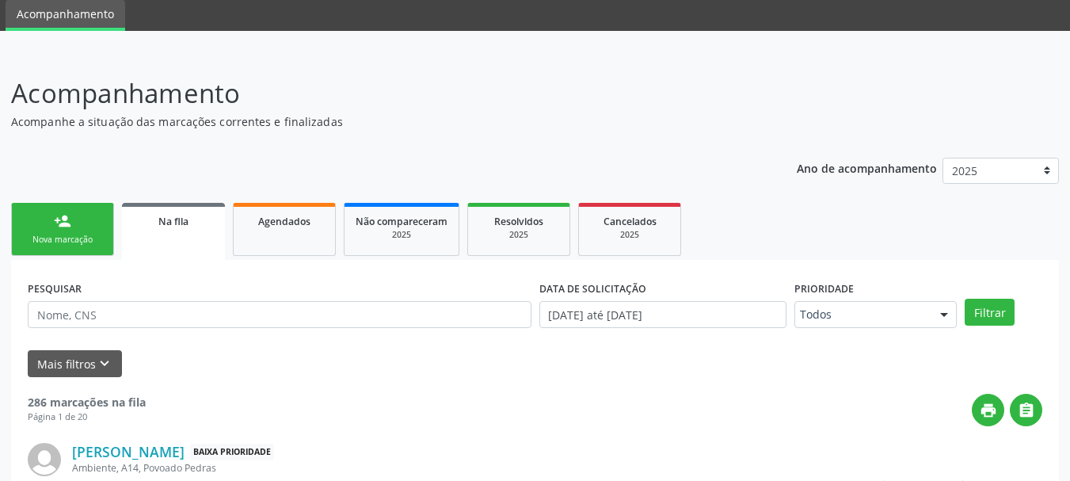
scroll to position [0, 0]
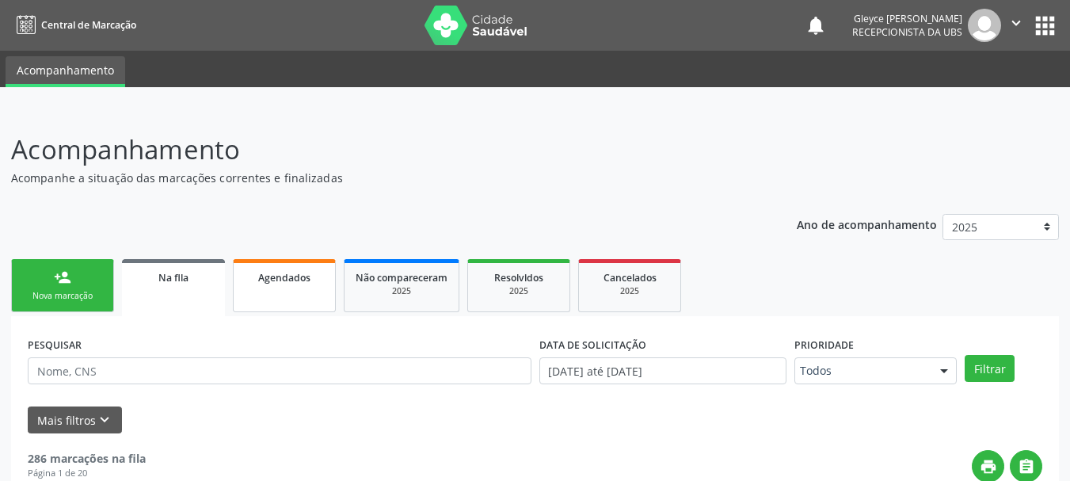
click at [269, 293] on link "Agendados" at bounding box center [284, 285] width 103 height 53
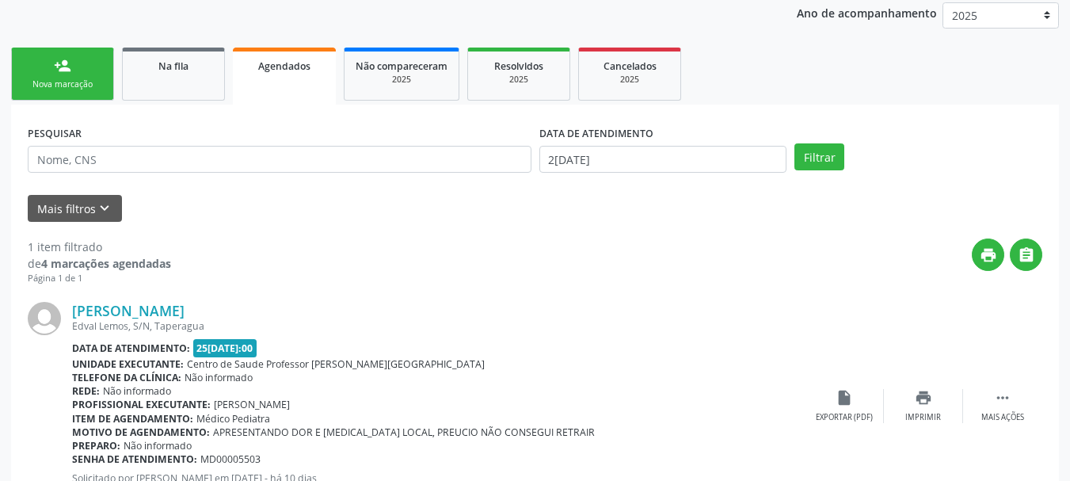
scroll to position [126, 0]
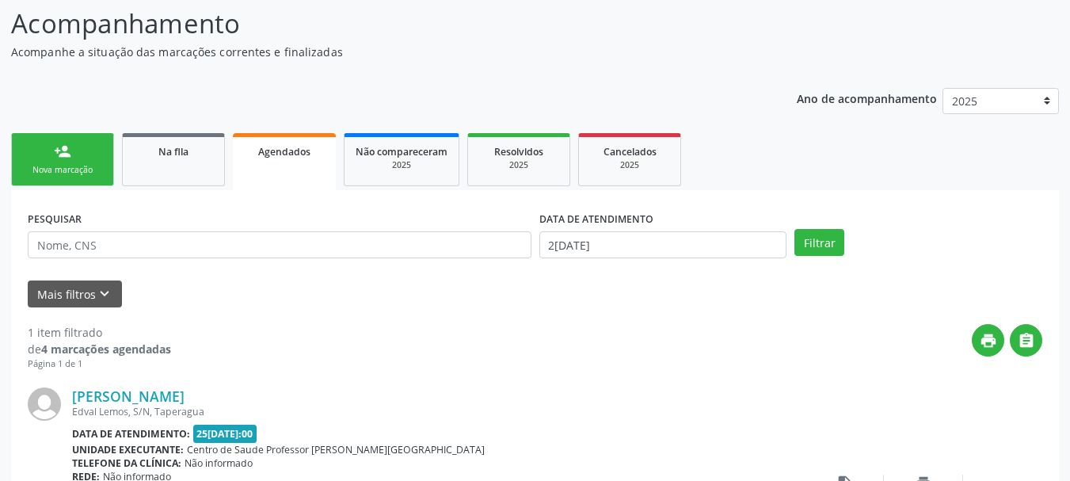
click at [65, 168] on div "Nova marcação" at bounding box center [62, 170] width 79 height 12
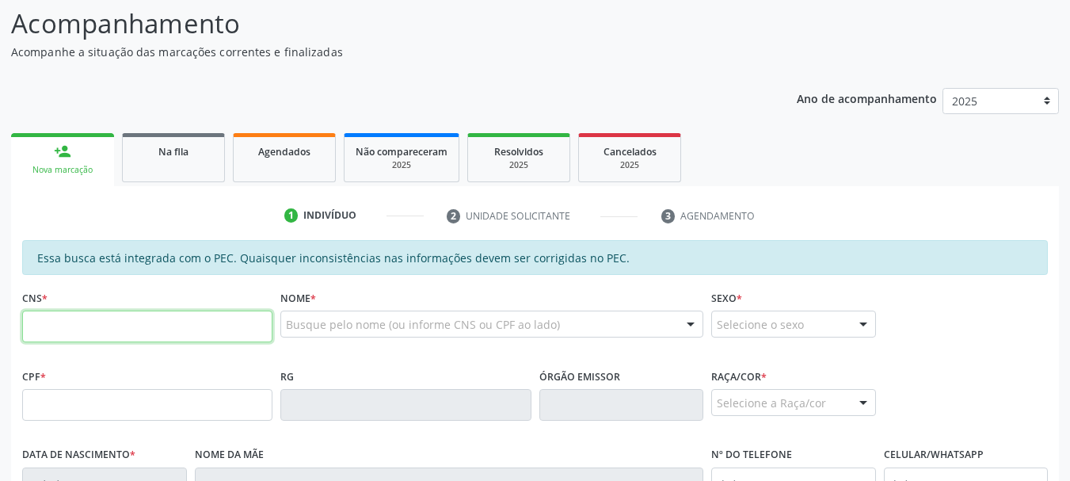
click at [135, 319] on input "text" at bounding box center [147, 327] width 250 height 32
type input "704 0038 3073 8967"
type input "097.958.014-57"
type input "06[DATE]"
type input "[PERSON_NAME]"
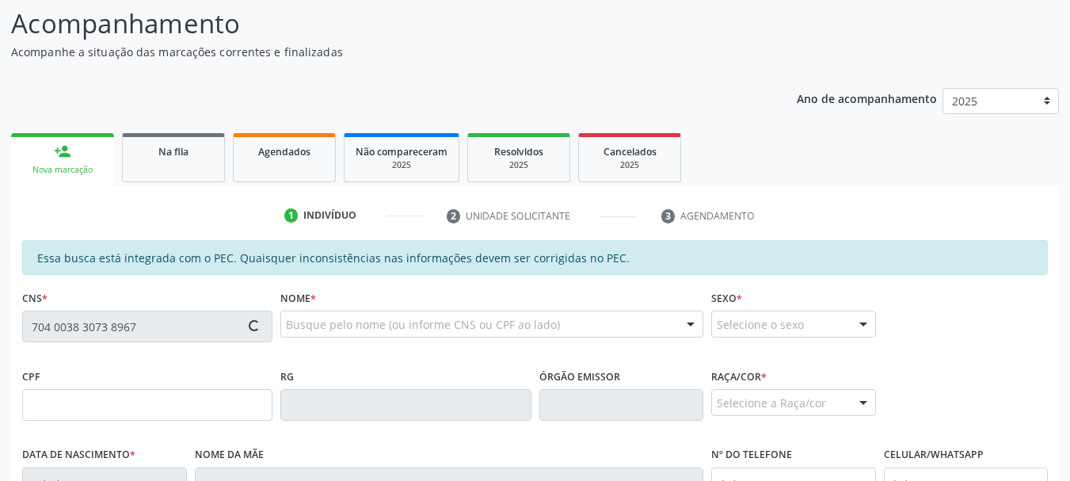
type input "[PHONE_NUMBER]"
type input "S/N"
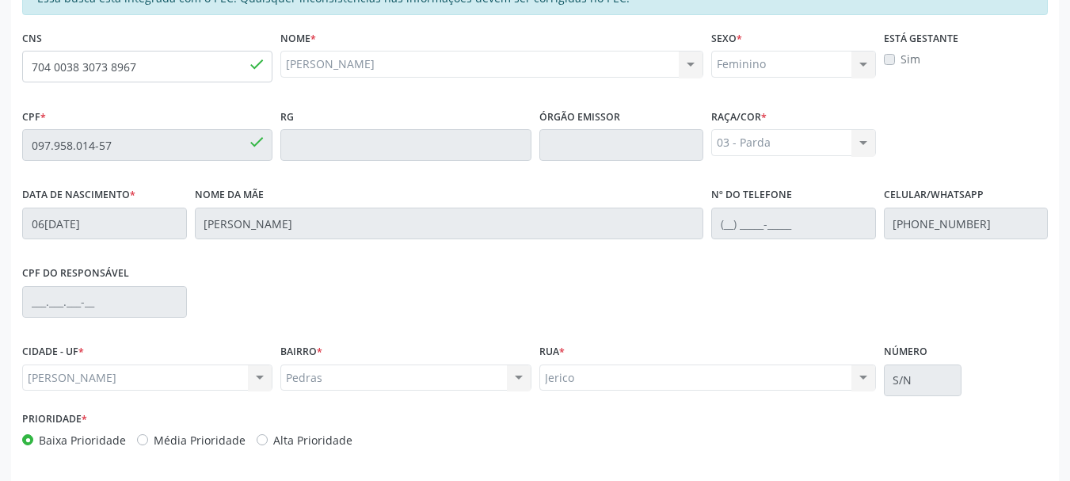
scroll to position [443, 0]
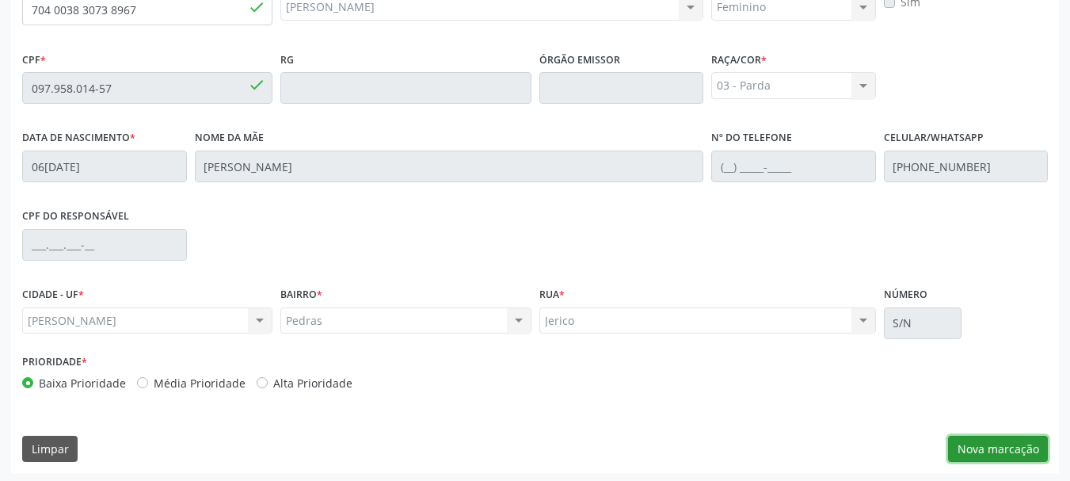
click at [958, 449] on button "Nova marcação" at bounding box center [998, 449] width 100 height 27
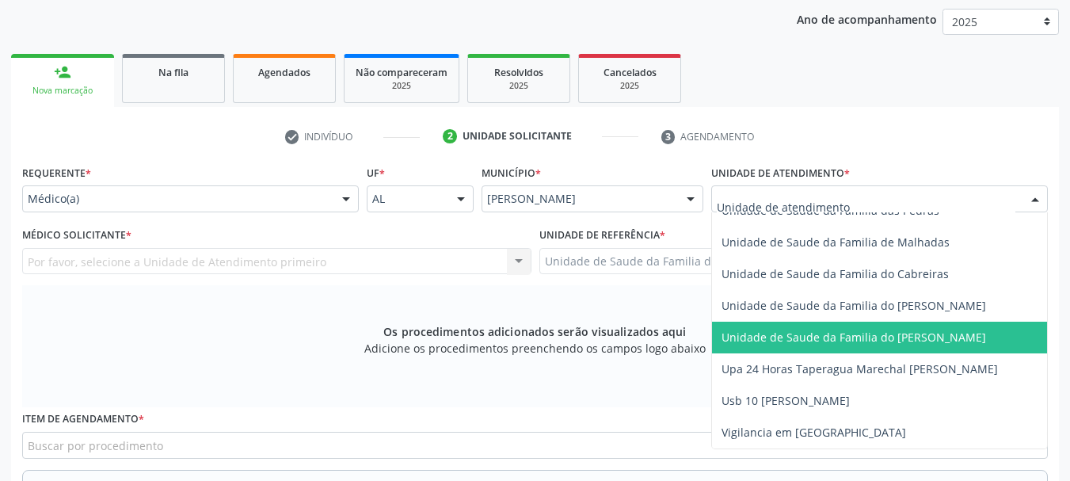
scroll to position [1186, 0]
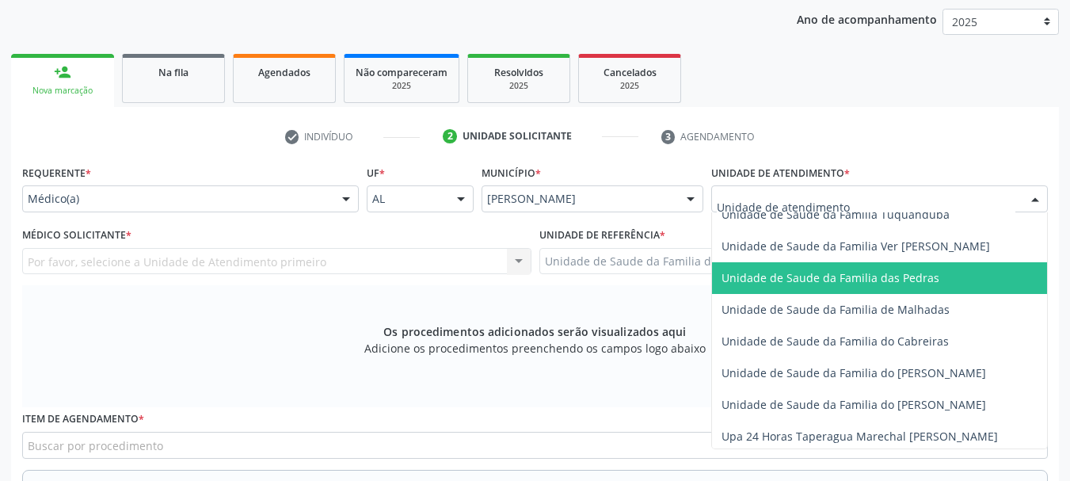
click at [805, 283] on span "Unidade de Saude da Familia das Pedras" at bounding box center [831, 277] width 218 height 15
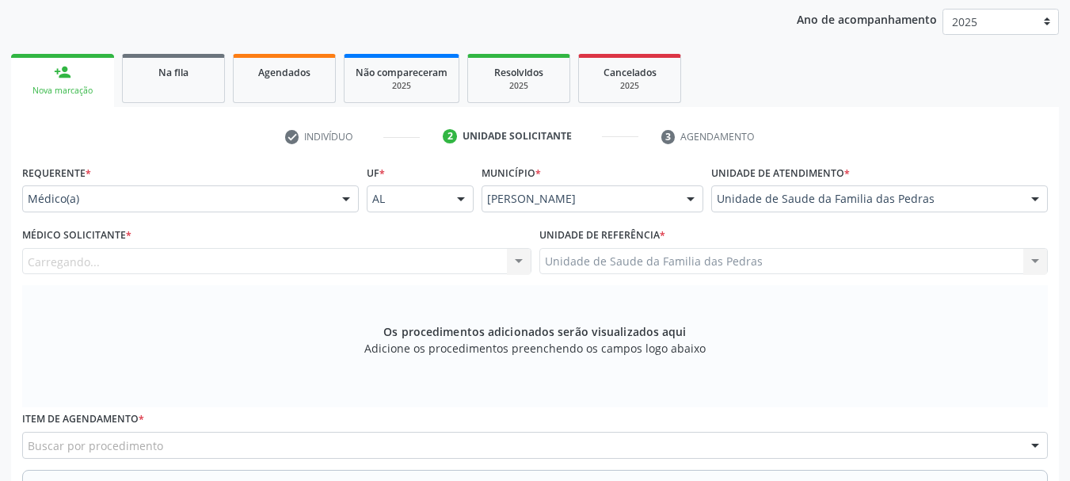
click at [502, 260] on div "Carregando... Nenhum resultado encontrado para: " " Não há nenhuma opção para s…" at bounding box center [276, 261] width 509 height 27
click at [410, 265] on div "Médico solicitante" at bounding box center [276, 261] width 509 height 27
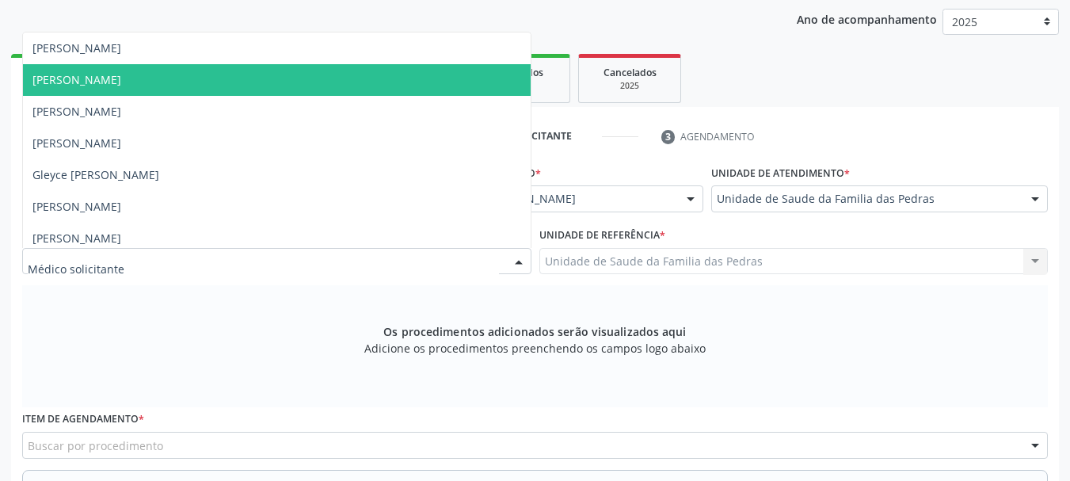
click at [315, 92] on span "[PERSON_NAME]" at bounding box center [277, 80] width 508 height 32
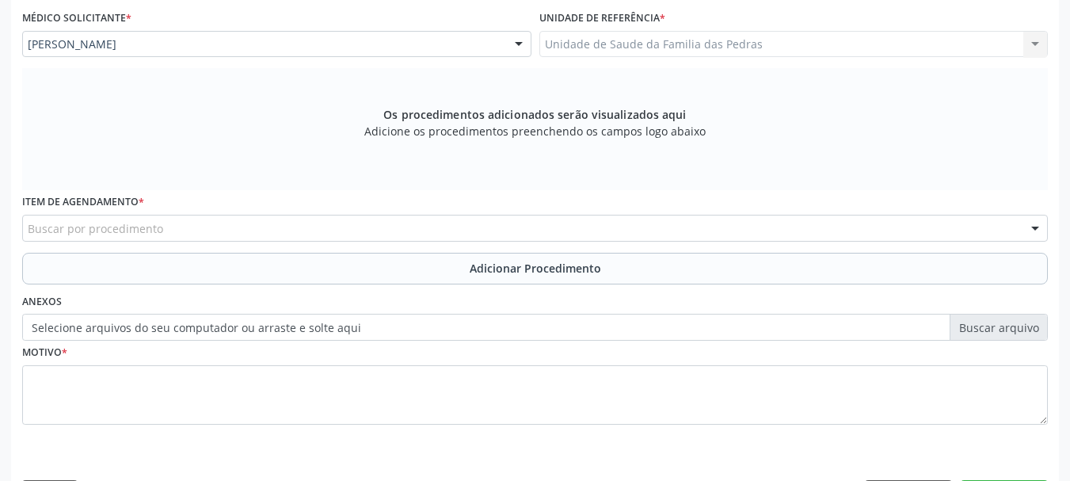
scroll to position [471, 0]
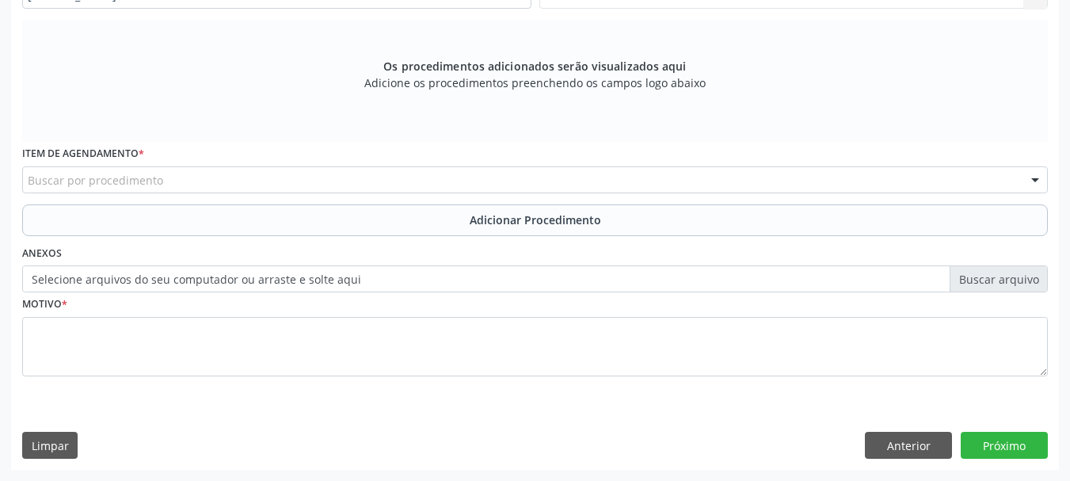
click at [277, 177] on div "Buscar por procedimento" at bounding box center [535, 179] width 1026 height 27
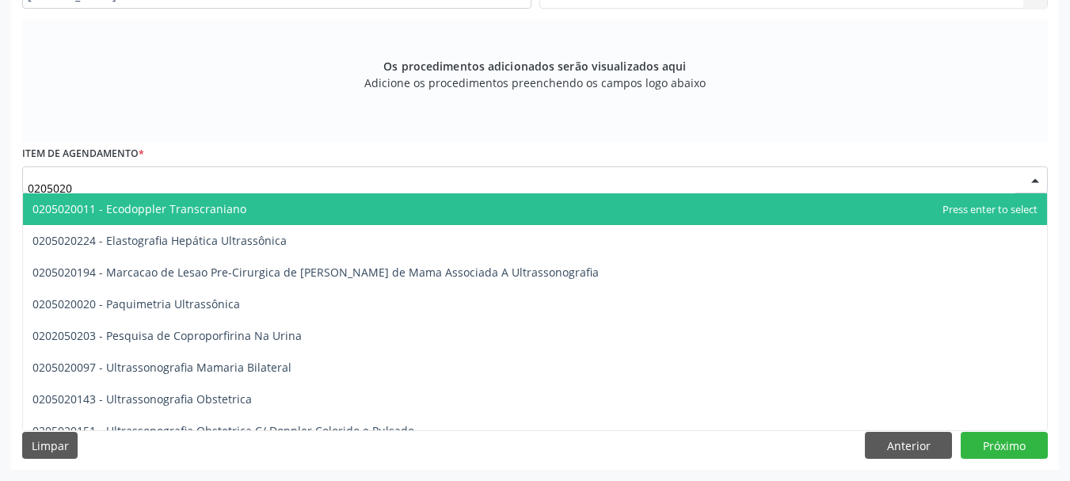
type input "02050201"
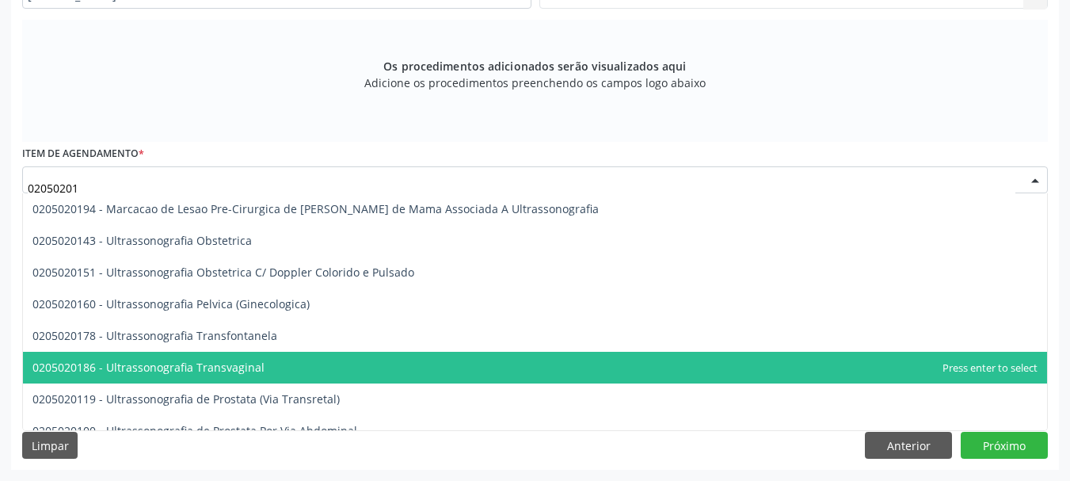
click at [262, 372] on span "0205020186 - Ultrassonografia Transvaginal" at bounding box center [535, 368] width 1024 height 32
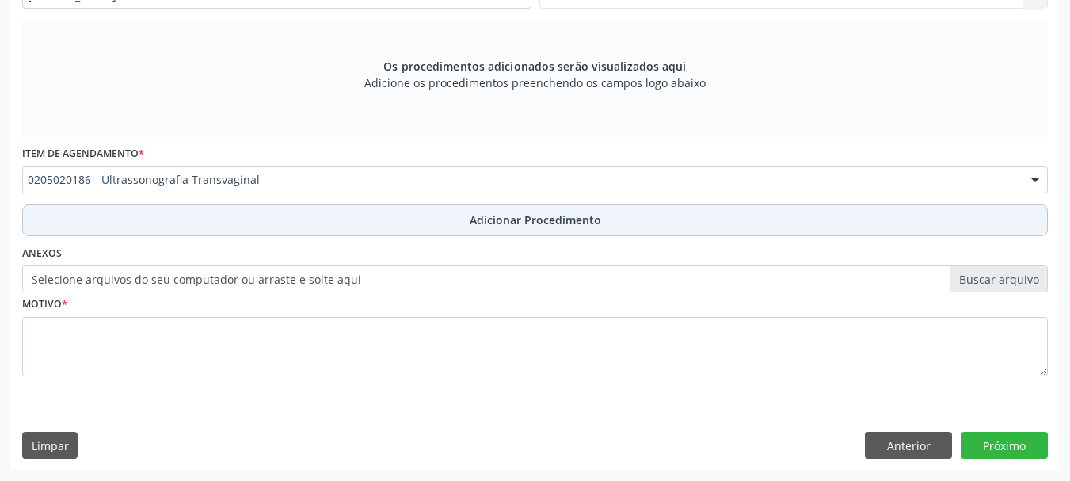
click at [329, 223] on button "Adicionar Procedimento" at bounding box center [535, 220] width 1026 height 32
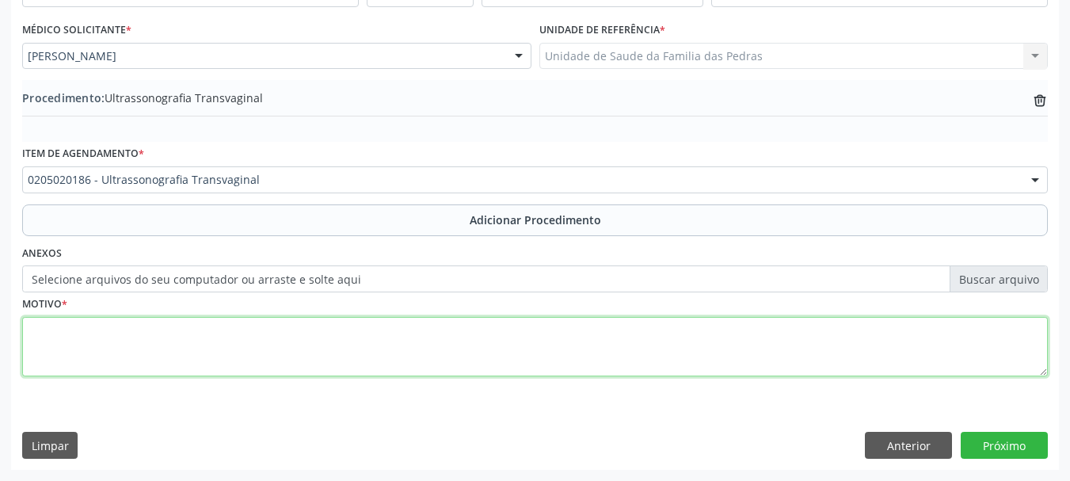
click at [247, 340] on textarea at bounding box center [535, 347] width 1026 height 60
type textarea "METRORRAGIA"
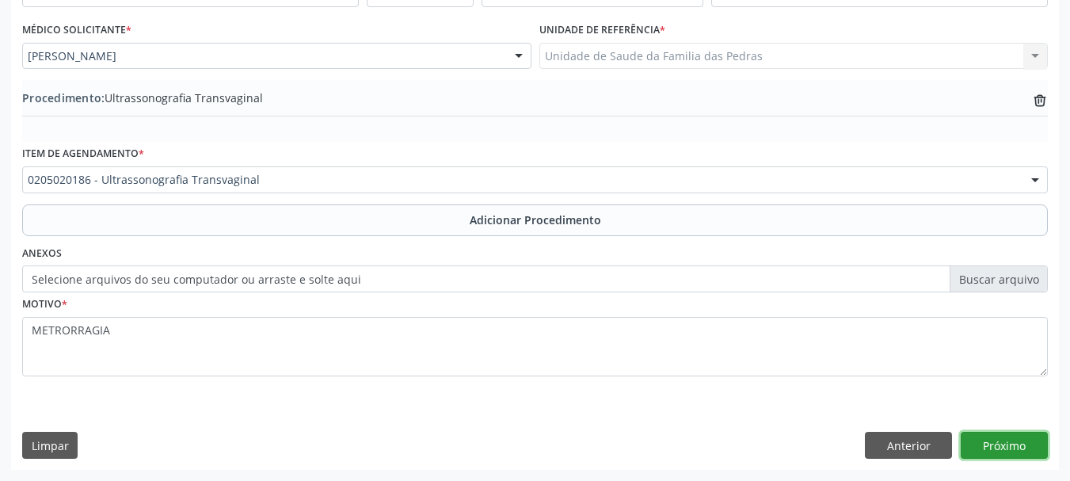
click at [985, 439] on button "Próximo" at bounding box center [1004, 445] width 87 height 27
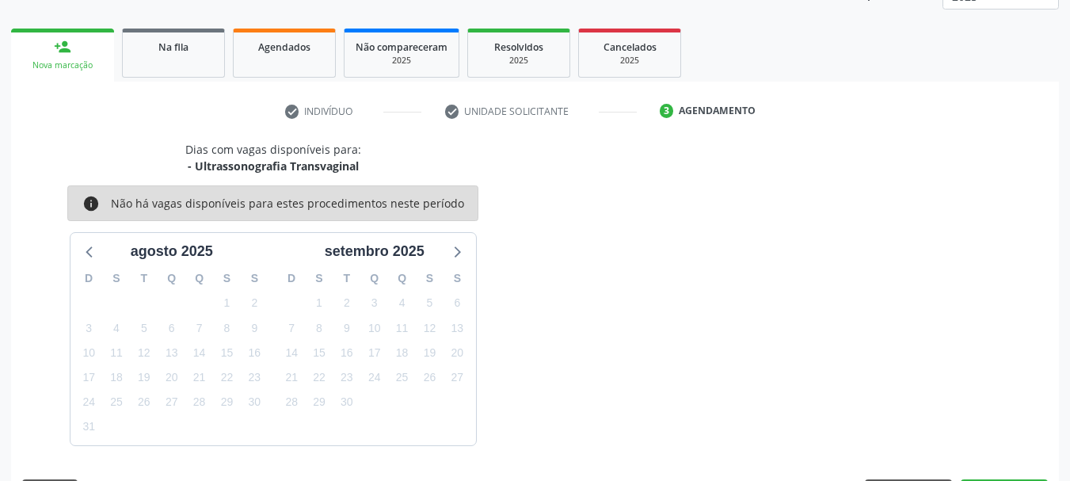
scroll to position [277, 0]
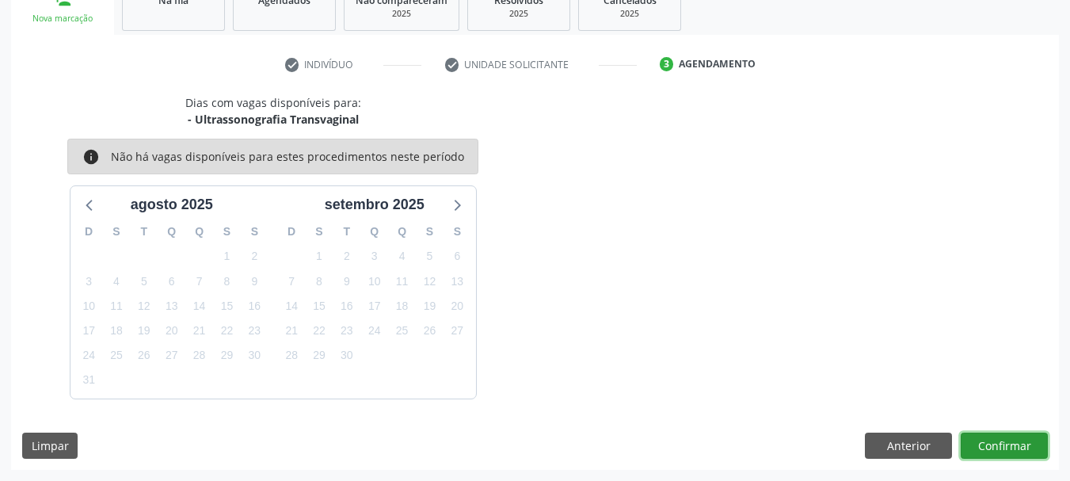
click at [985, 442] on button "Confirmar" at bounding box center [1004, 446] width 87 height 27
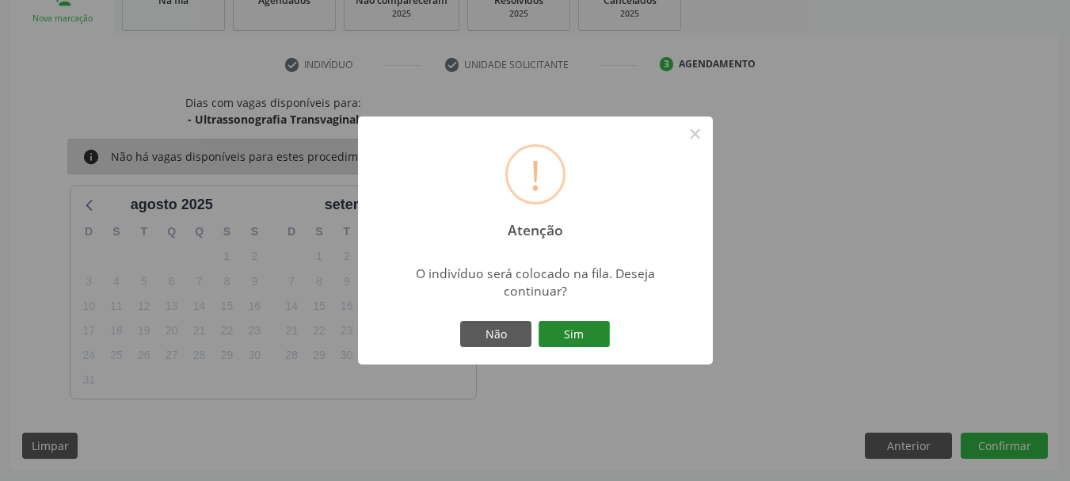
click at [599, 330] on button "Sim" at bounding box center [574, 334] width 71 height 27
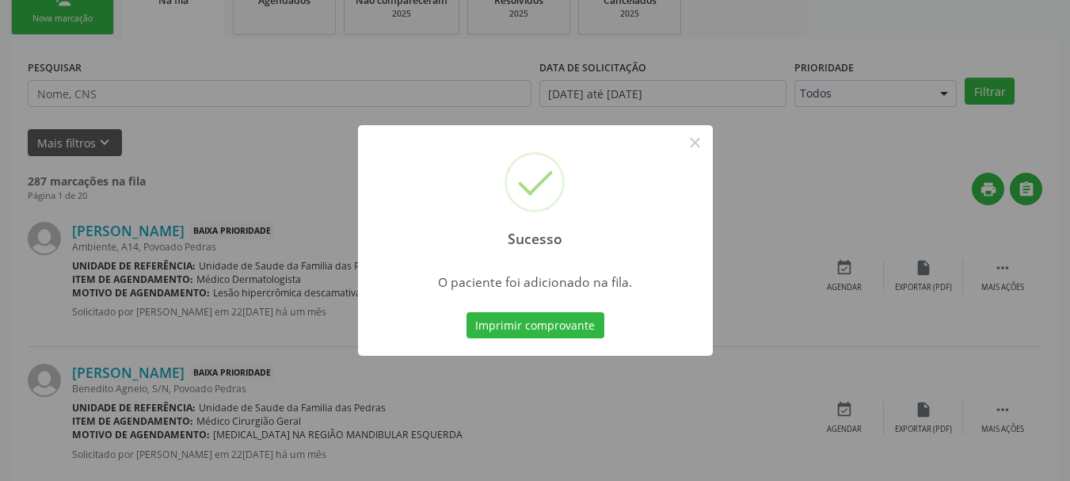
scroll to position [64, 0]
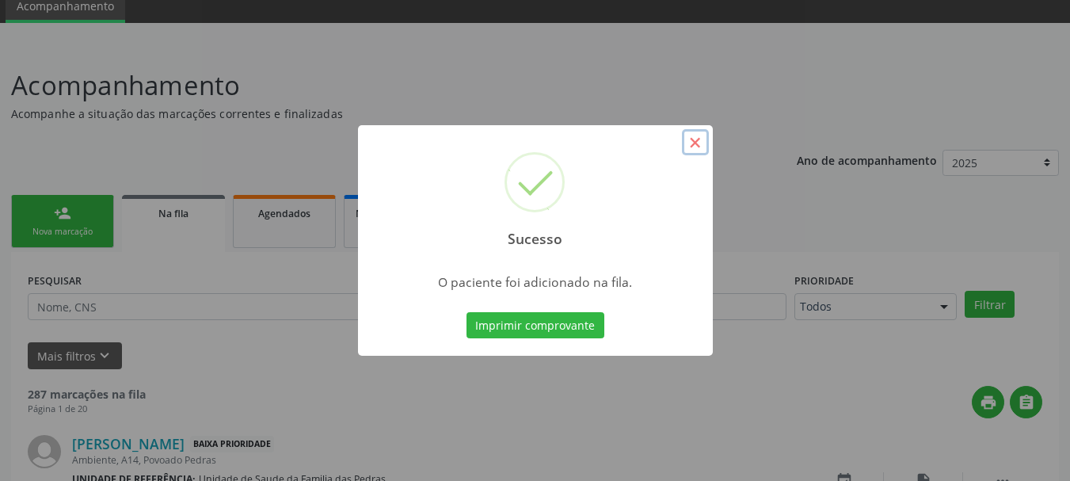
click at [700, 140] on button "×" at bounding box center [695, 142] width 27 height 27
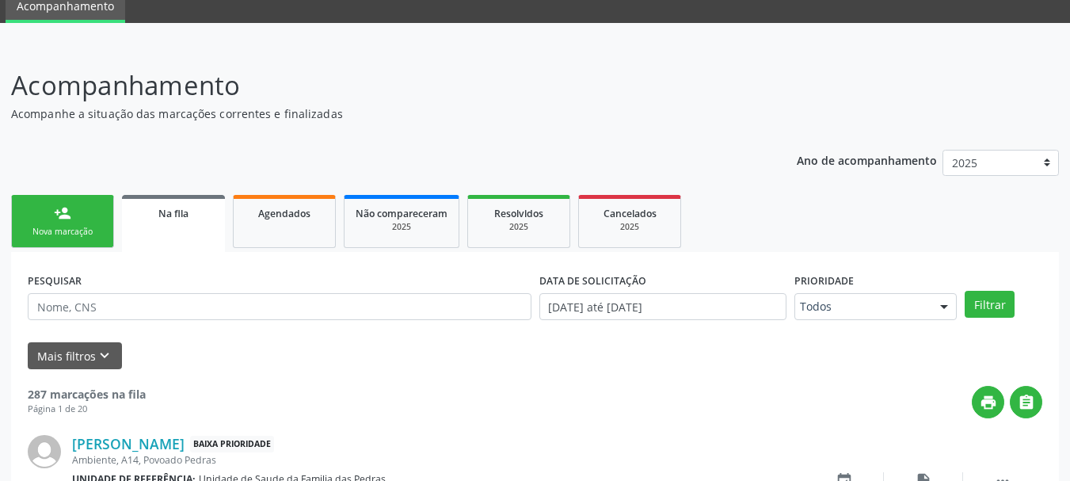
click at [40, 217] on link "person_add Nova marcação" at bounding box center [62, 221] width 103 height 53
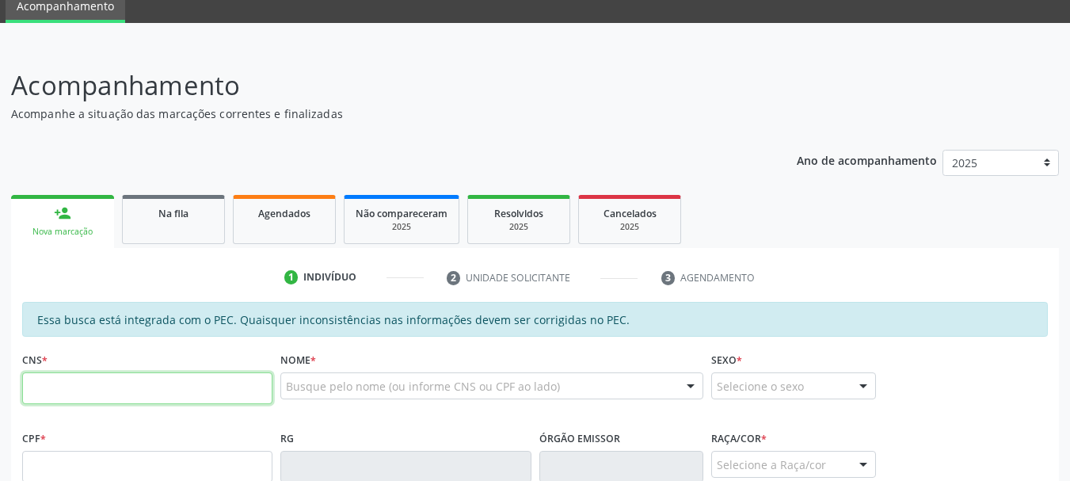
click at [78, 394] on input "text" at bounding box center [147, 388] width 250 height 32
type input "704 0038 3073 8967"
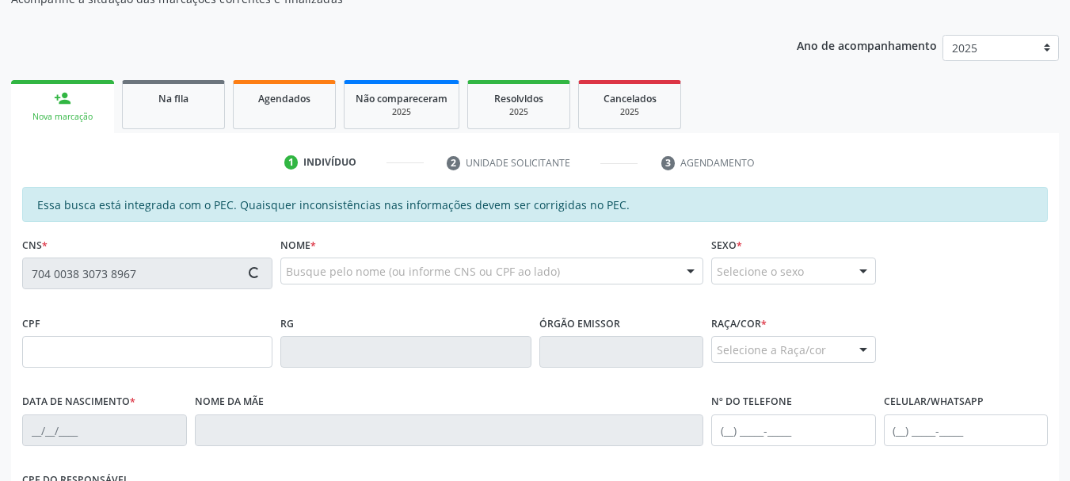
scroll to position [223, 0]
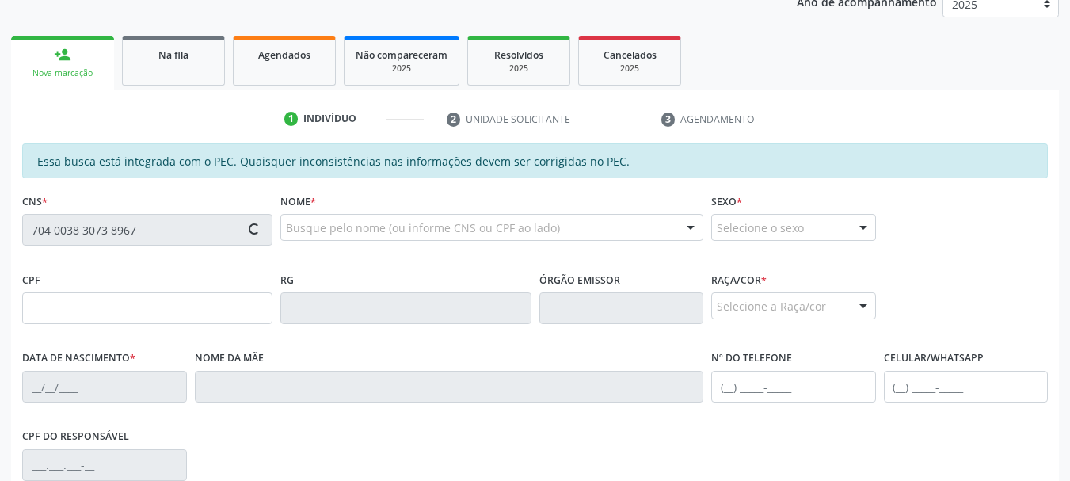
type input "097.958.014-57"
type input "06[DATE]"
type input "[PERSON_NAME]"
type input "[PHONE_NUMBER]"
type input "S/N"
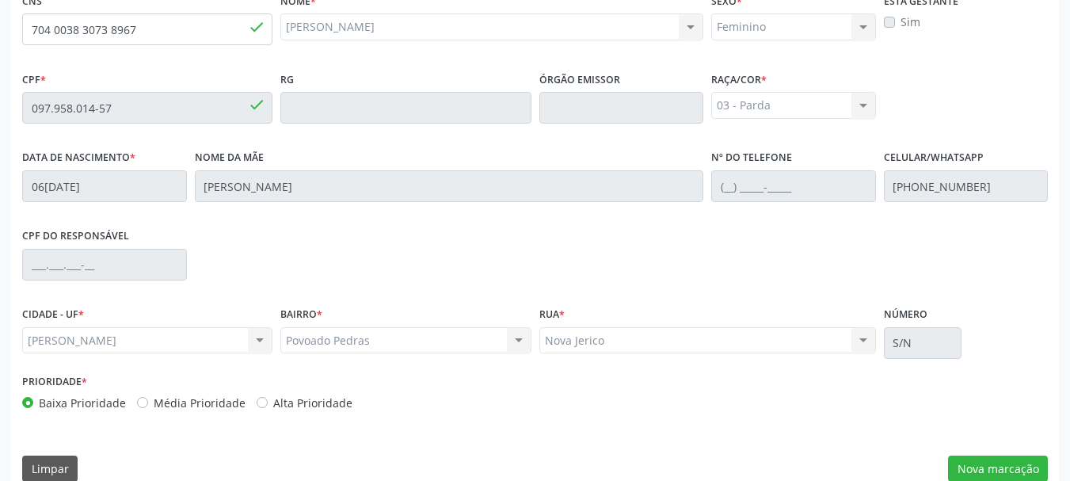
scroll to position [446, 0]
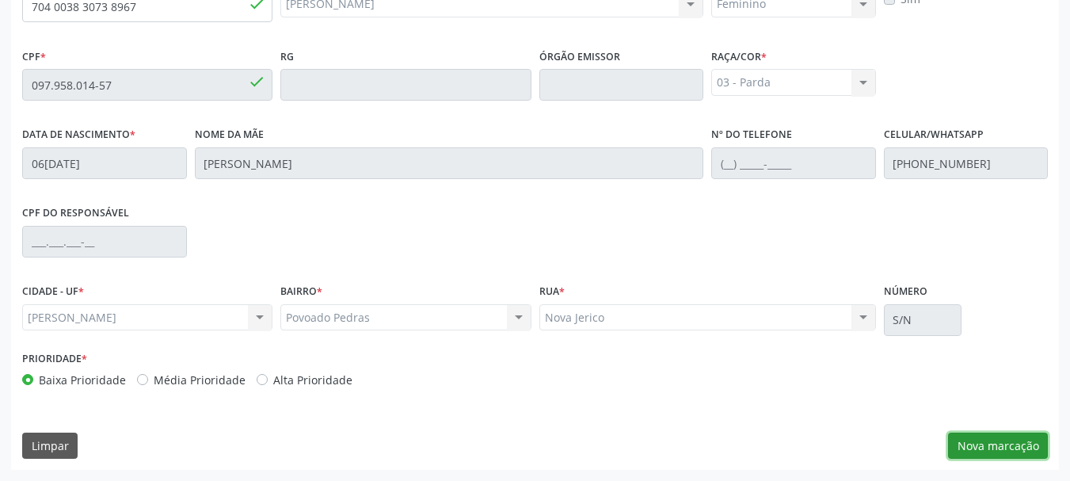
click at [968, 442] on button "Nova marcação" at bounding box center [998, 446] width 100 height 27
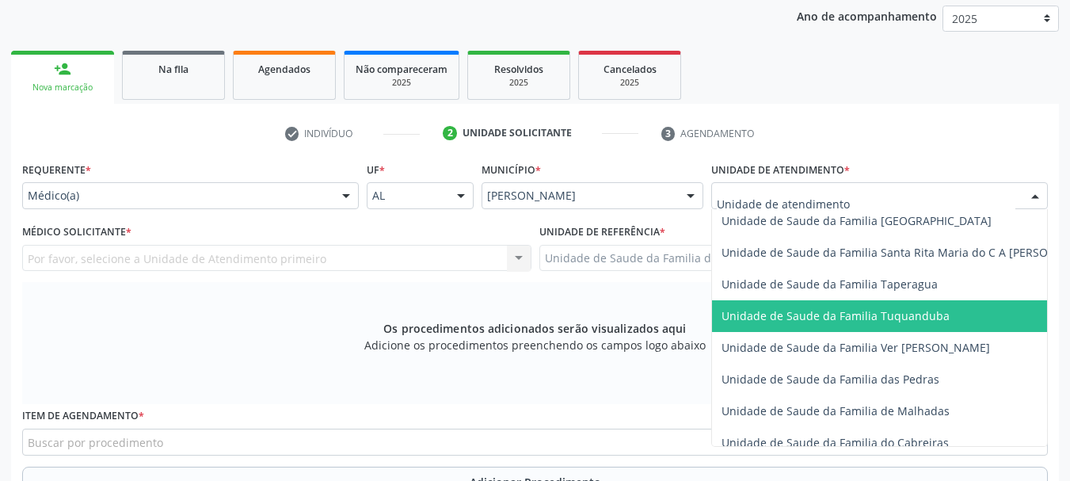
scroll to position [1109, 0]
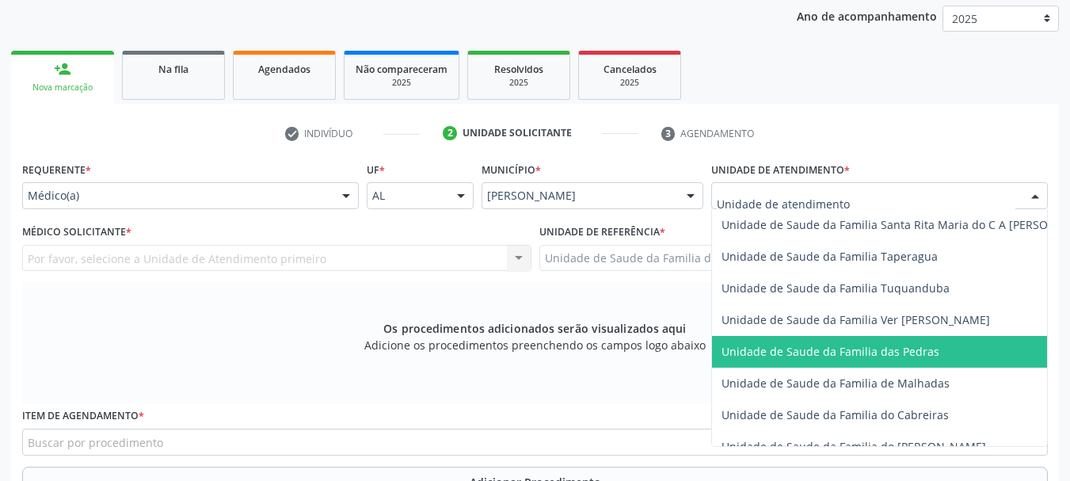
click at [765, 353] on span "Unidade de Saude da Familia das Pedras" at bounding box center [831, 351] width 218 height 15
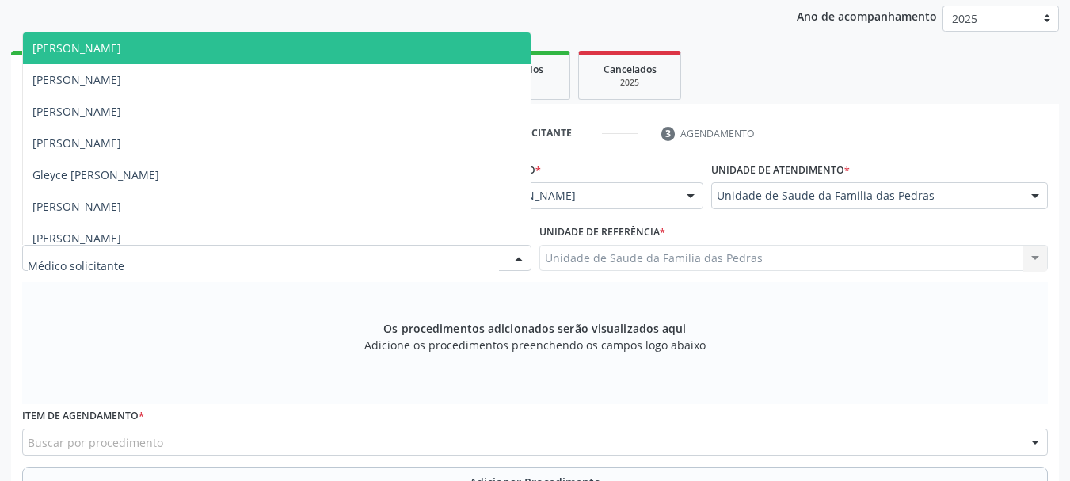
click at [466, 257] on div at bounding box center [276, 258] width 509 height 27
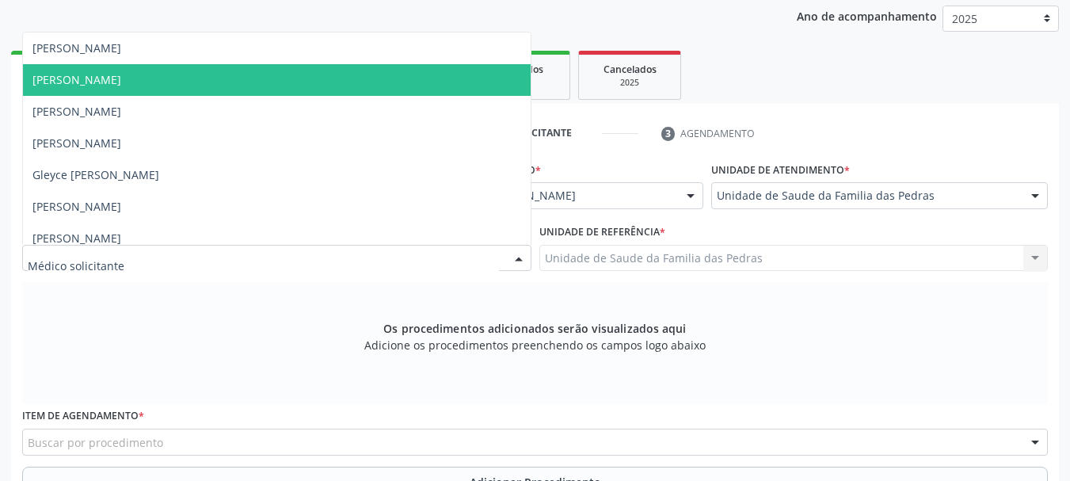
click at [223, 83] on span "[PERSON_NAME]" at bounding box center [277, 80] width 508 height 32
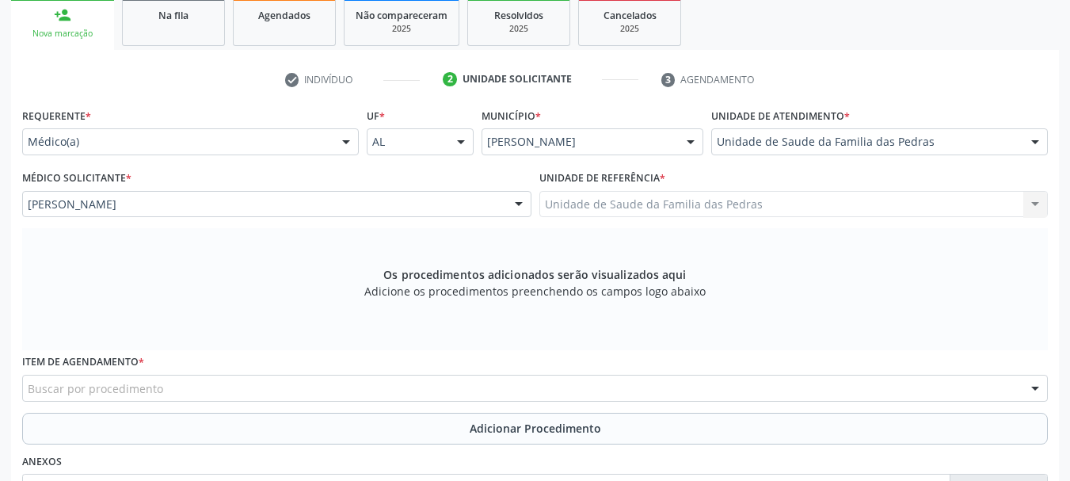
scroll to position [446, 0]
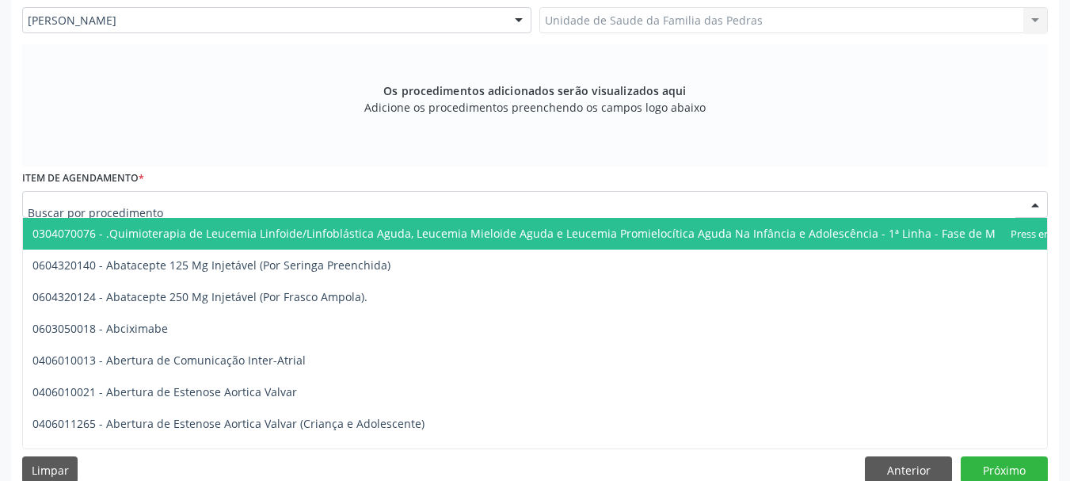
click at [257, 210] on div at bounding box center [535, 204] width 1026 height 27
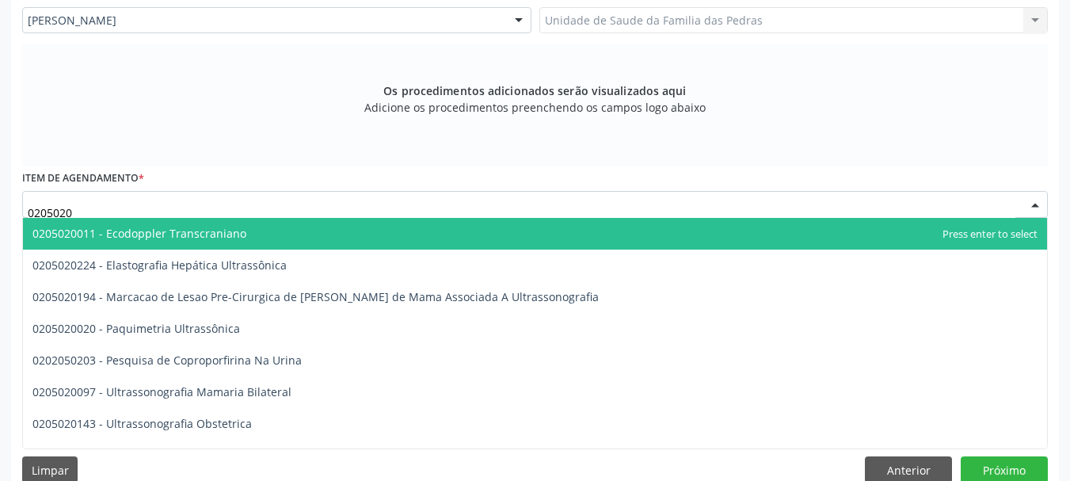
type input "02050201"
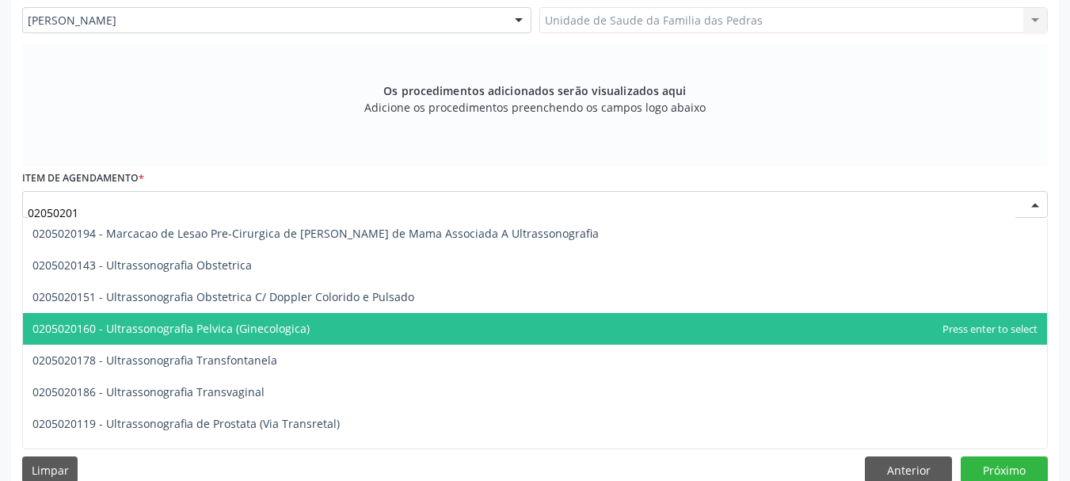
click at [273, 317] on span "0205020160 - Ultrassonografia Pelvica (Ginecologica)" at bounding box center [535, 329] width 1024 height 32
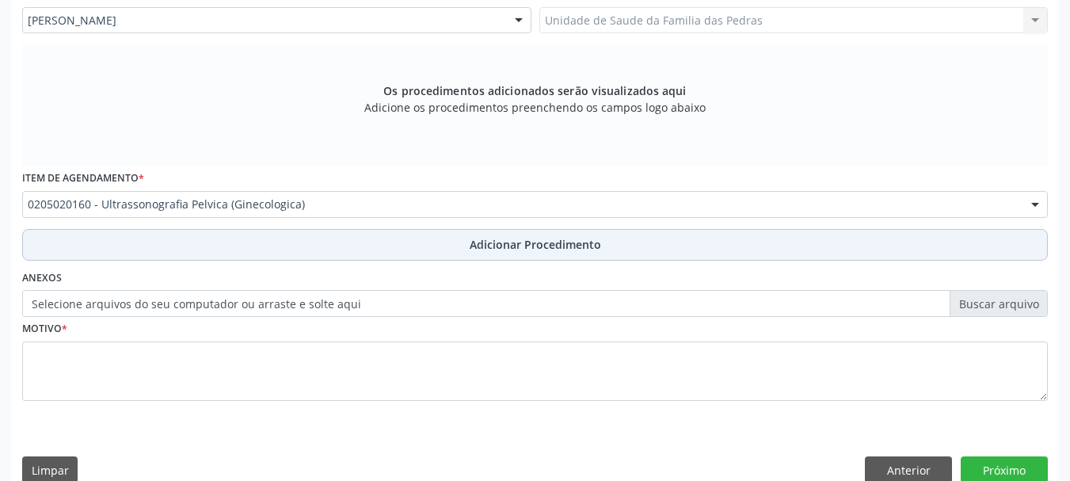
click at [261, 250] on button "Adicionar Procedimento" at bounding box center [535, 245] width 1026 height 32
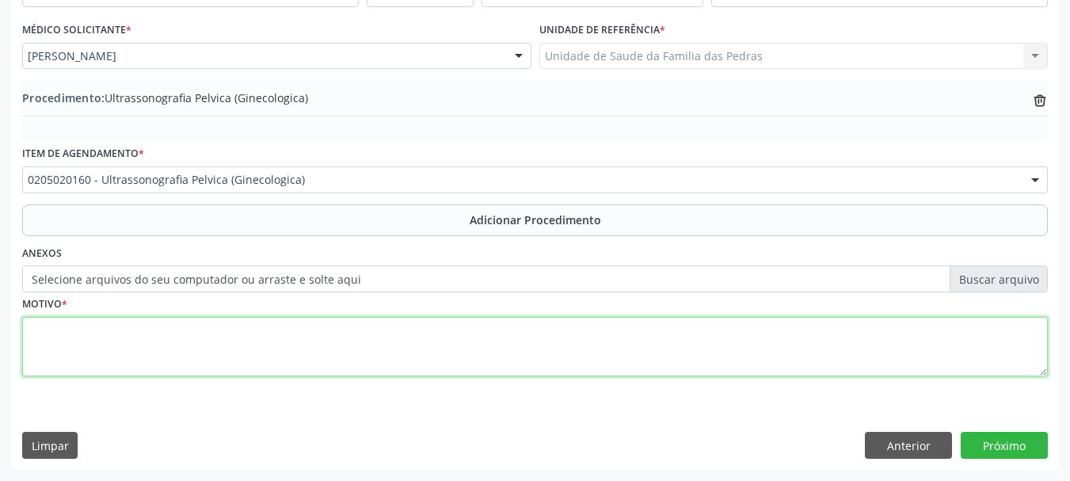
click at [244, 345] on textarea at bounding box center [535, 347] width 1026 height 60
type textarea "METRORRAGIA"
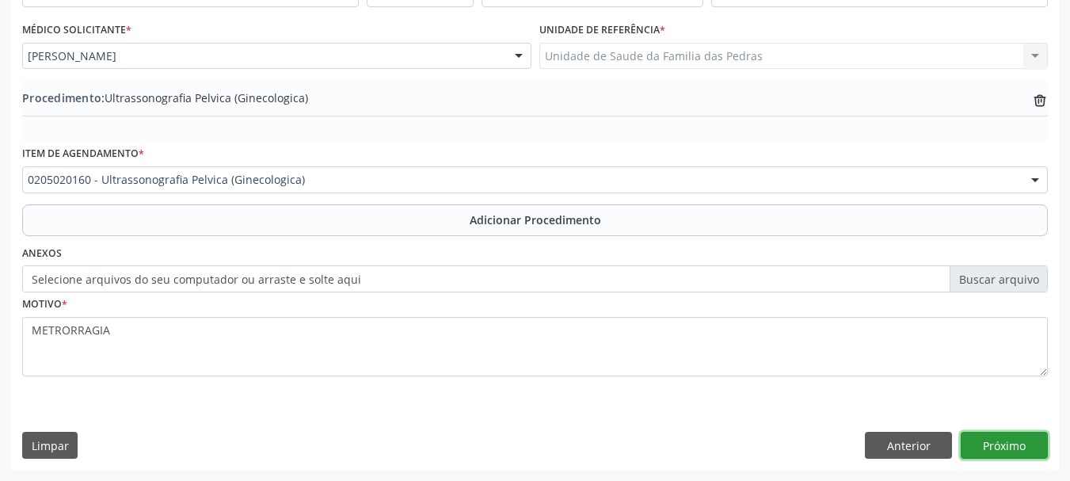
click at [979, 447] on button "Próximo" at bounding box center [1004, 445] width 87 height 27
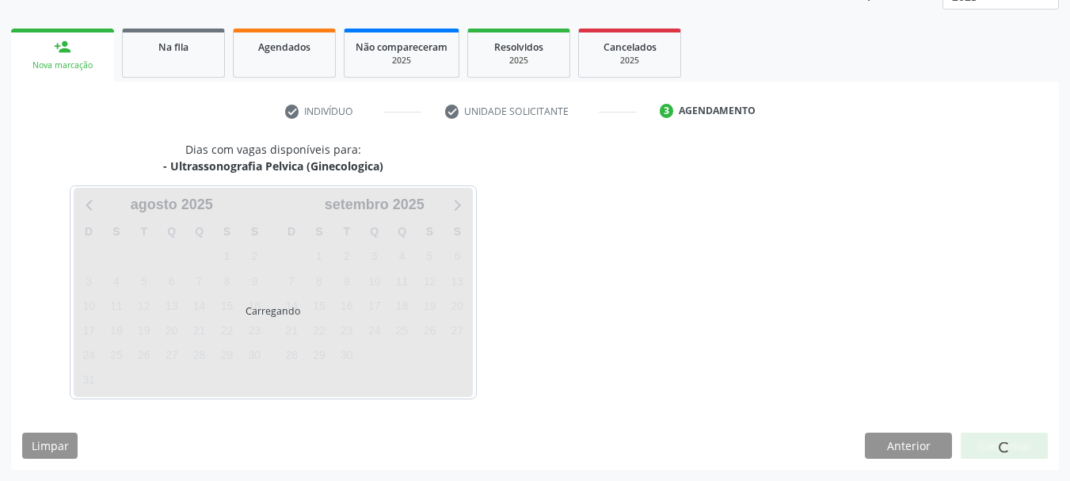
scroll to position [277, 0]
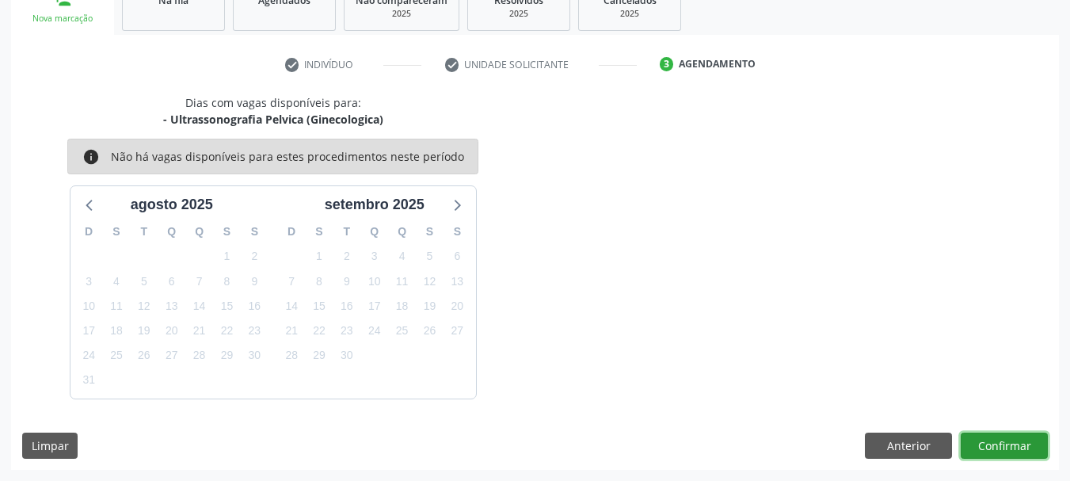
click at [974, 436] on button "Confirmar" at bounding box center [1004, 446] width 87 height 27
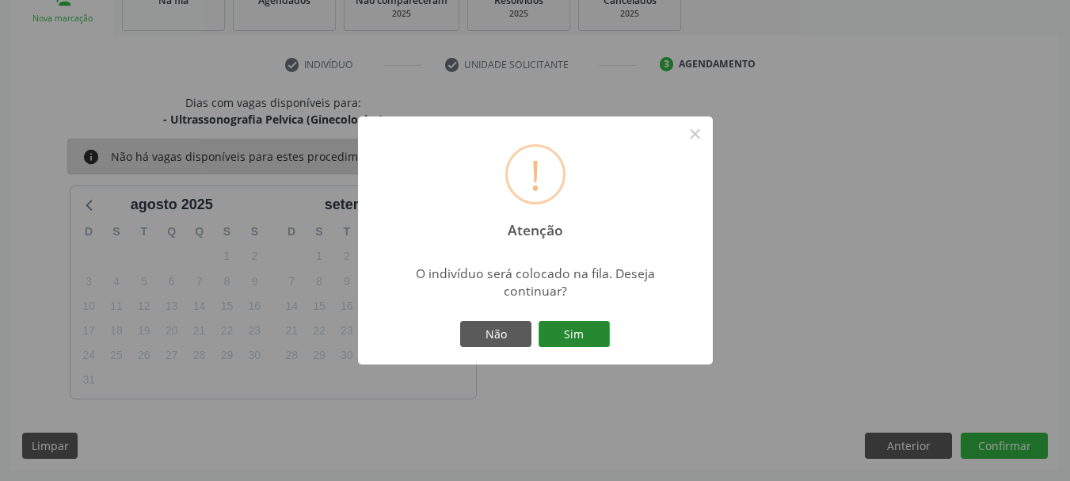
click at [594, 338] on button "Sim" at bounding box center [574, 334] width 71 height 27
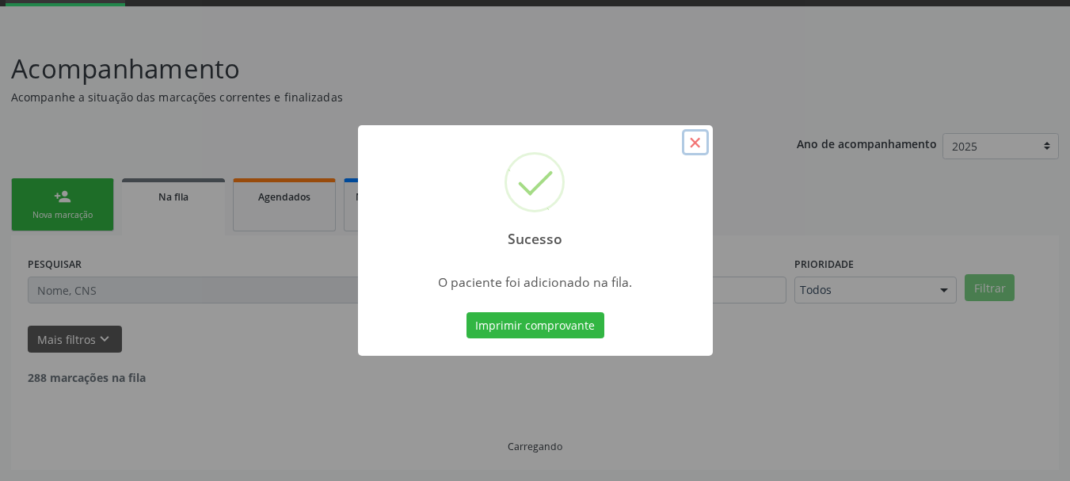
click at [693, 142] on button "×" at bounding box center [695, 142] width 27 height 27
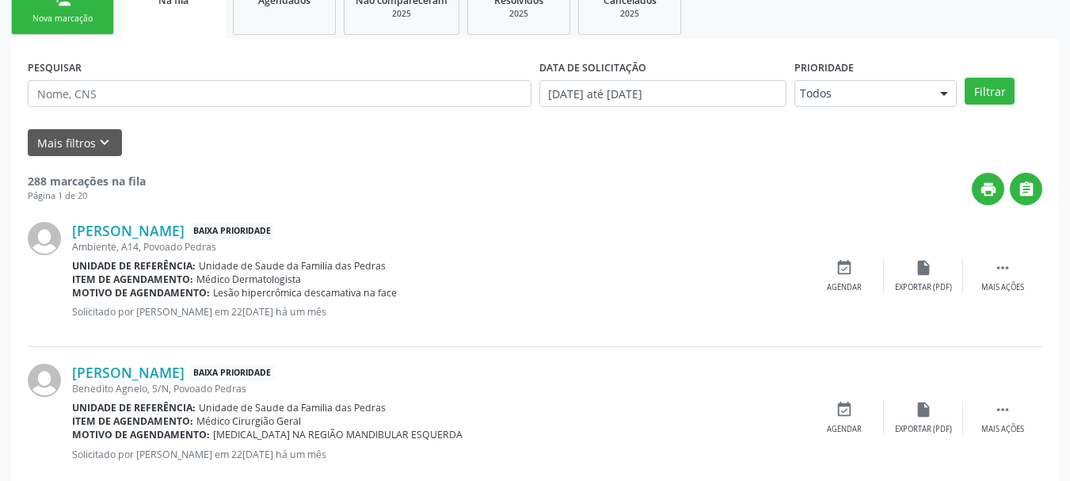
scroll to position [64, 0]
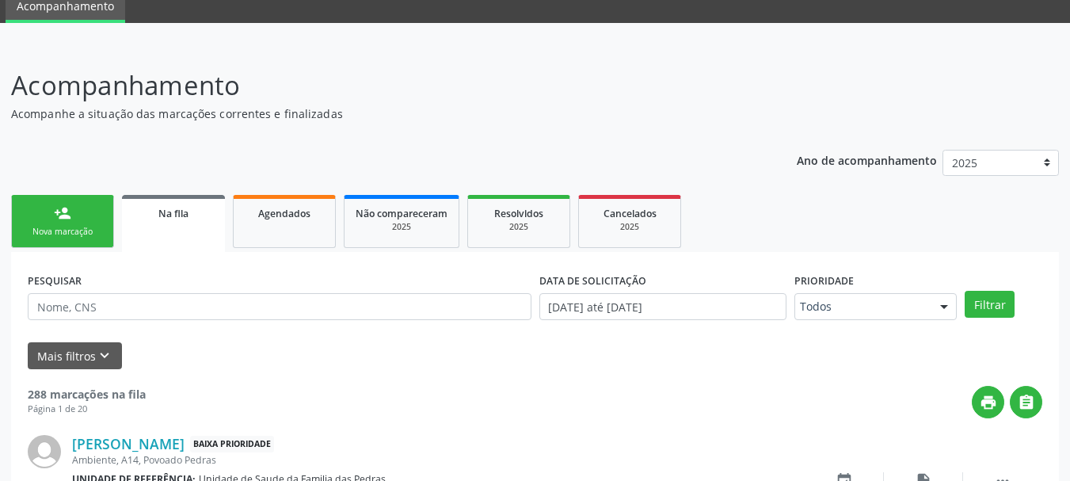
click at [80, 216] on link "person_add Nova marcação" at bounding box center [62, 221] width 103 height 53
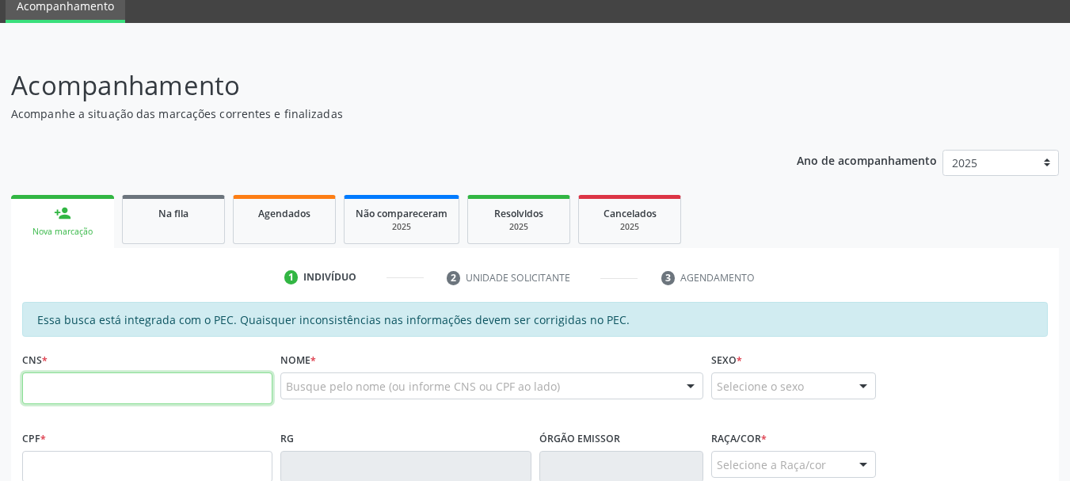
click at [67, 391] on input "text" at bounding box center [147, 388] width 250 height 32
type input "702 9095 6424 5373"
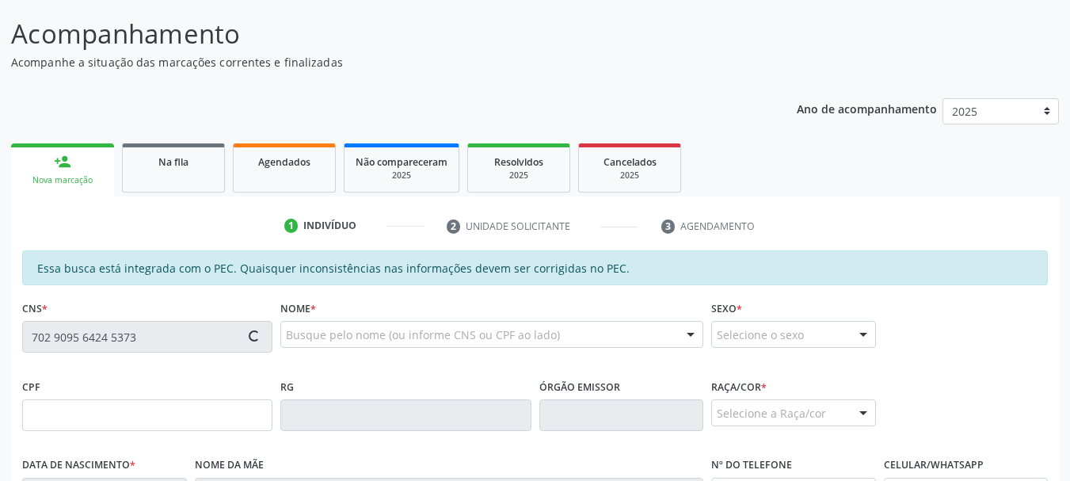
type input "029.496.304-99"
type input "29[DATE]"
type input "Cicera [PERSON_NAME]"
type input "[PHONE_NUMBER]"
type input "S/N"
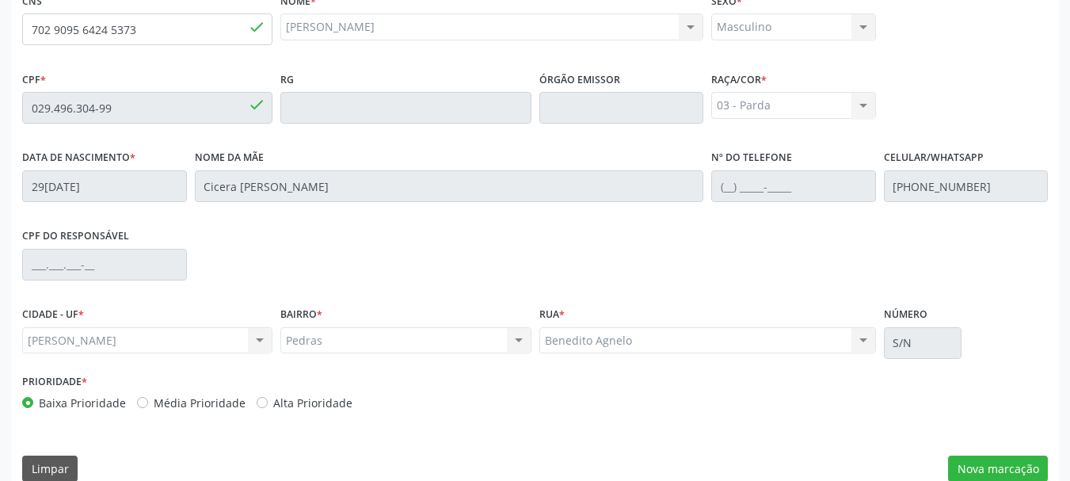
scroll to position [446, 0]
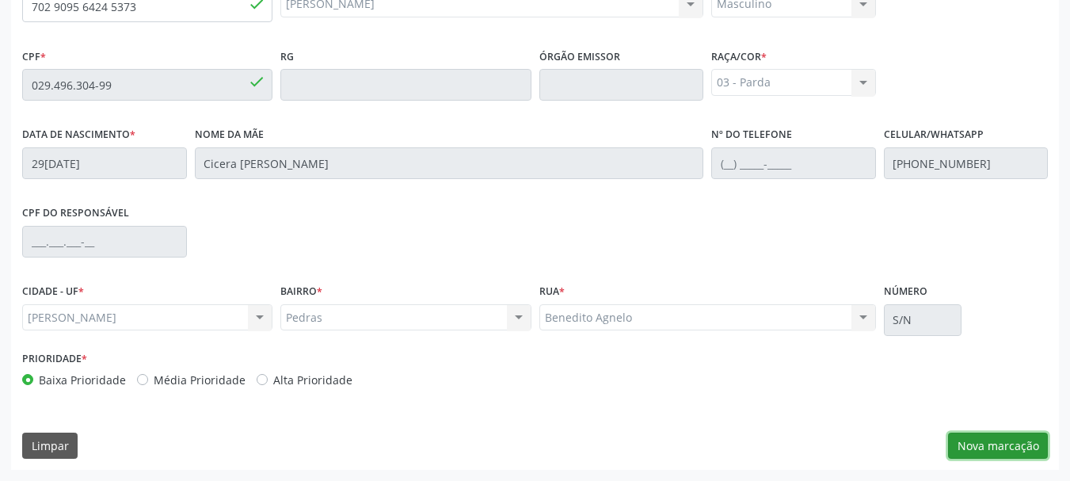
click at [980, 440] on button "Nova marcação" at bounding box center [998, 446] width 100 height 27
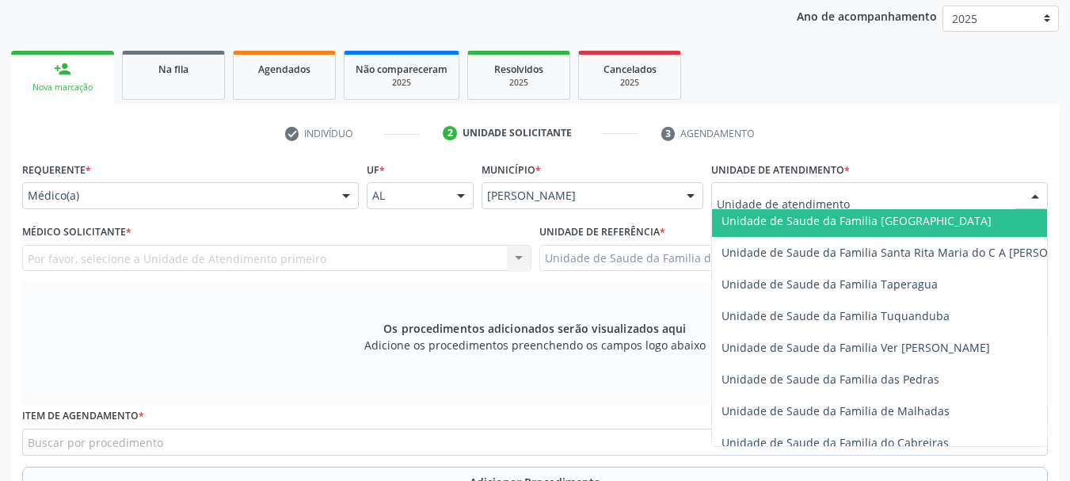
scroll to position [1109, 0]
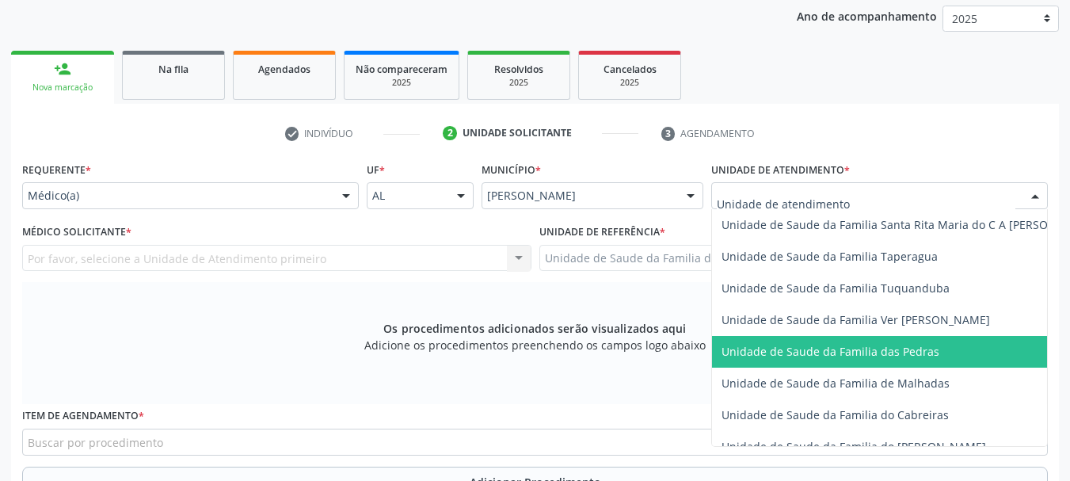
click at [777, 351] on span "Unidade de Saude da Familia das Pedras" at bounding box center [831, 351] width 218 height 15
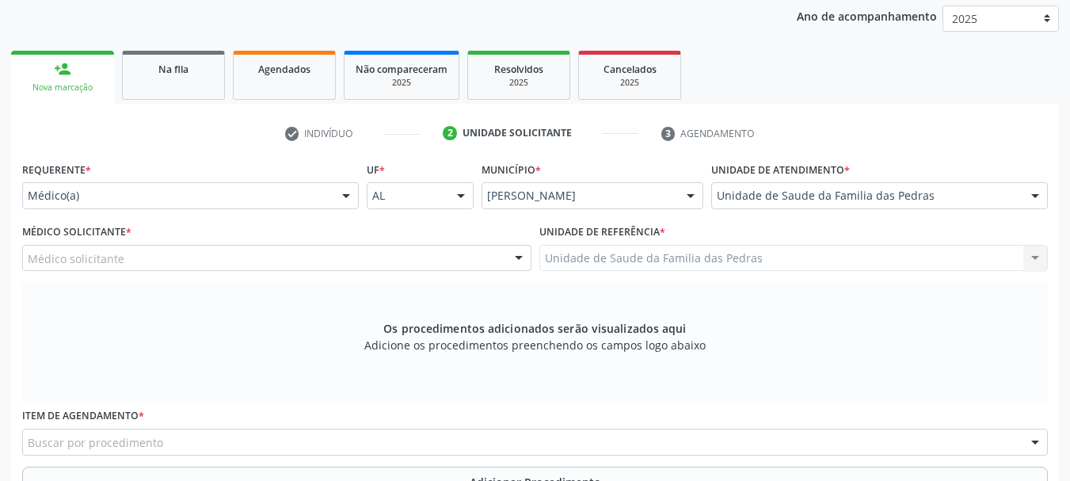
click at [390, 248] on div "Médico solicitante" at bounding box center [276, 258] width 509 height 27
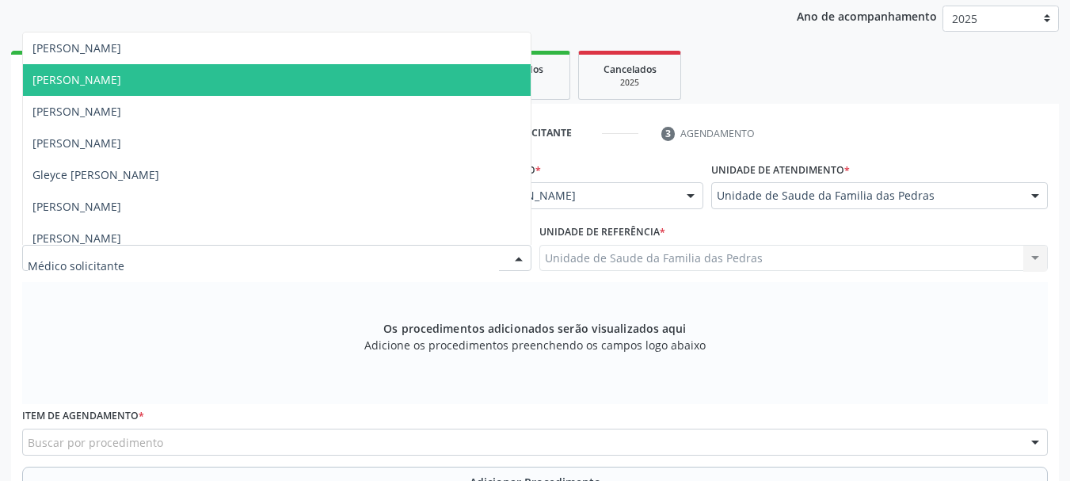
click at [361, 82] on span "[PERSON_NAME]" at bounding box center [277, 80] width 508 height 32
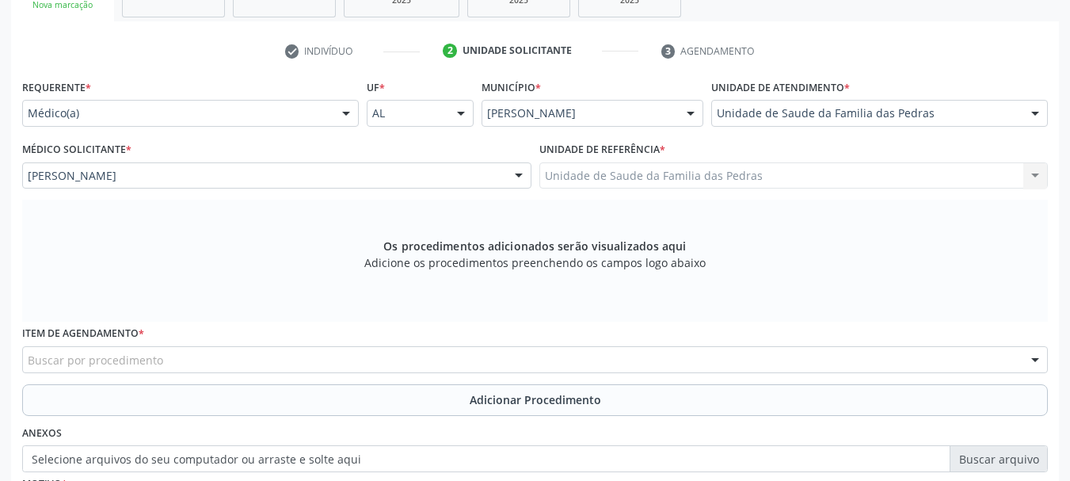
scroll to position [367, 0]
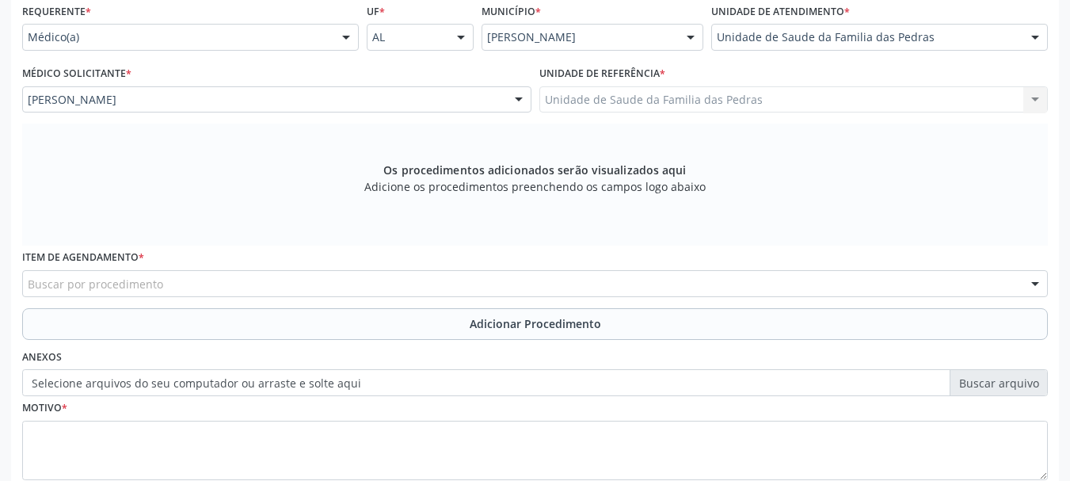
click at [391, 287] on div "Buscar por procedimento" at bounding box center [535, 283] width 1026 height 27
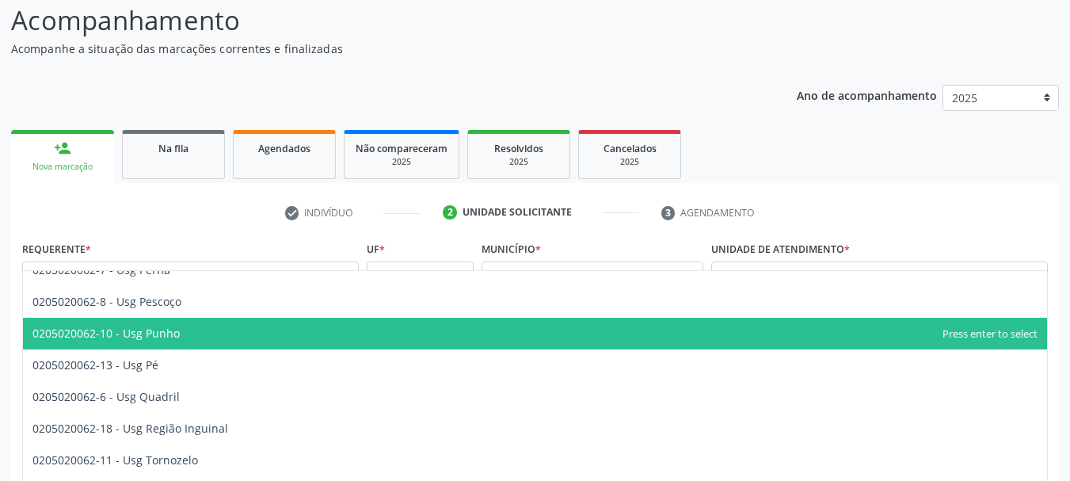
scroll to position [208, 0]
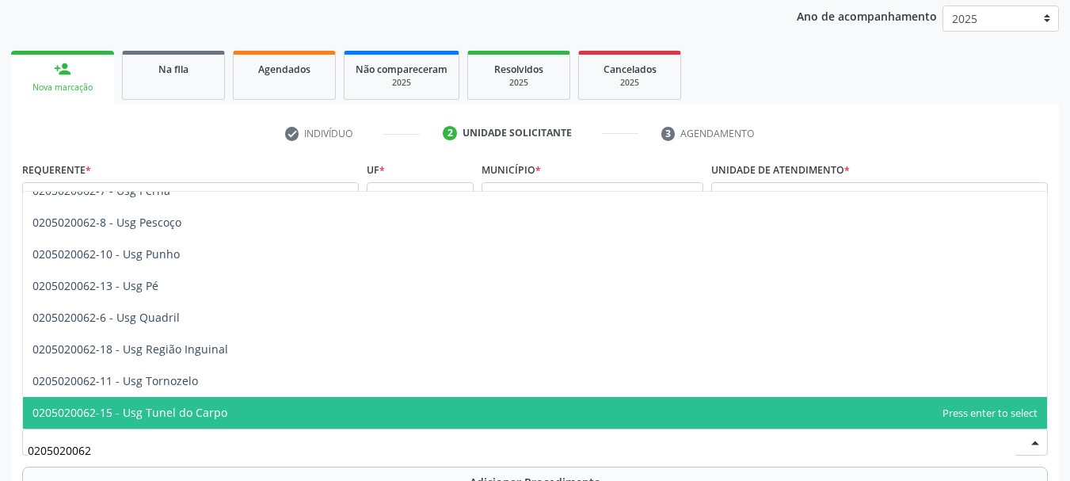
click at [188, 453] on input "0205020062" at bounding box center [522, 450] width 988 height 32
type input "0"
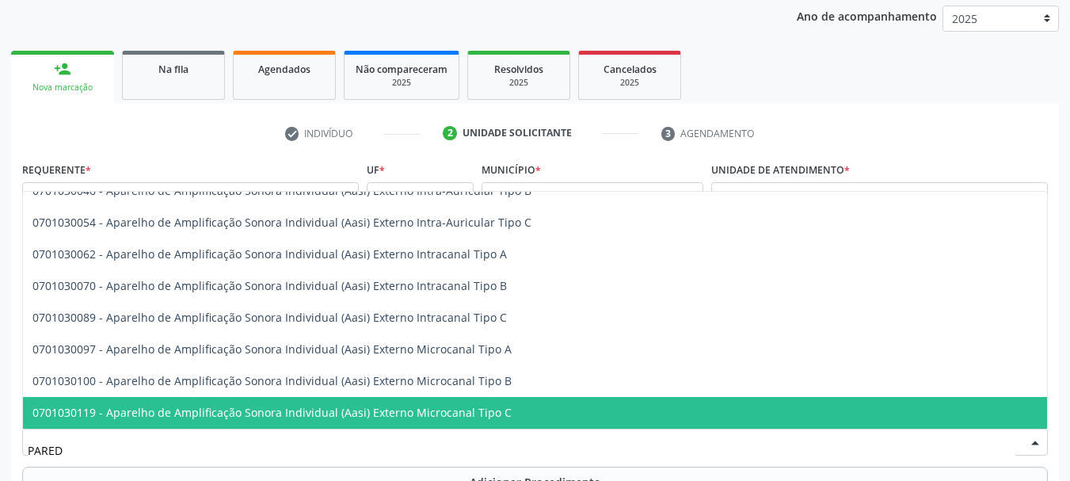
scroll to position [0, 0]
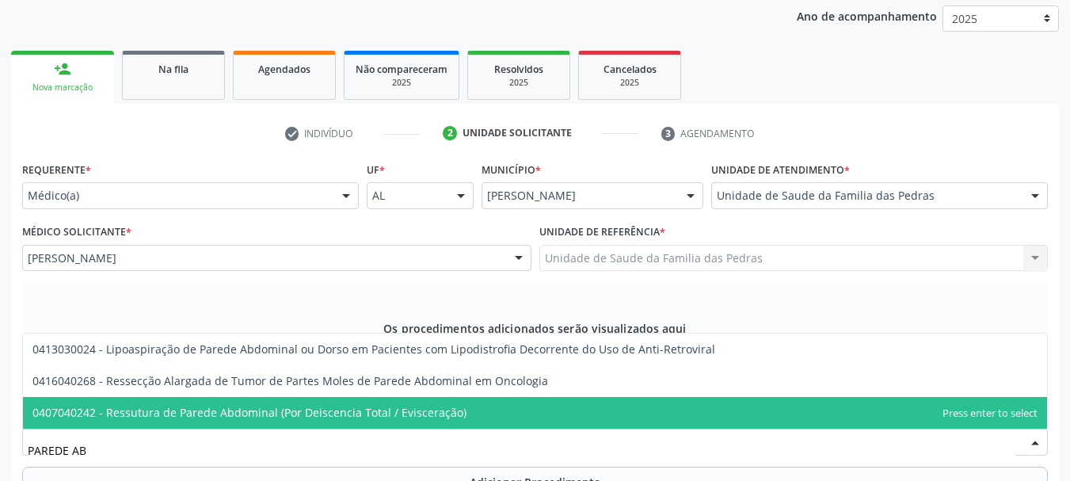
click at [187, 445] on input "PAREDE AB" at bounding box center [522, 450] width 988 height 32
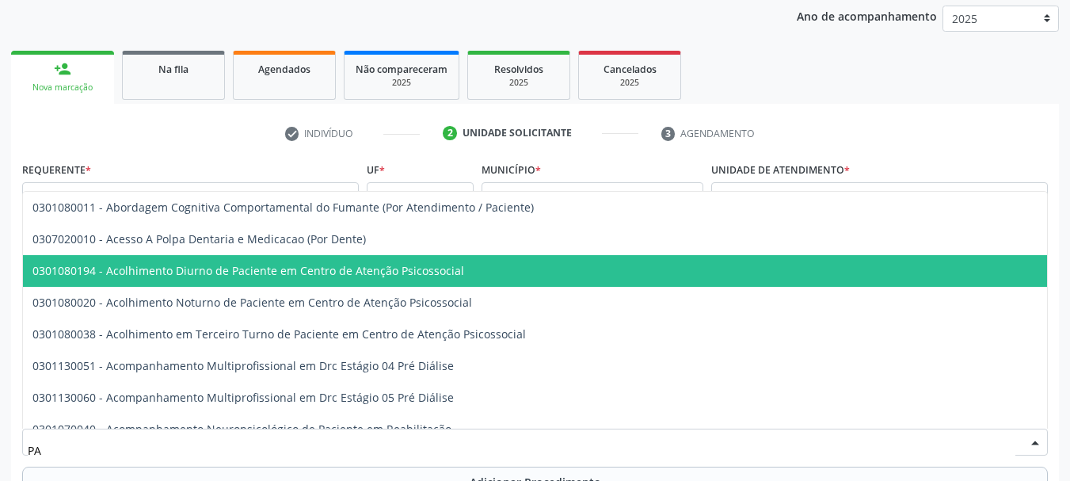
type input "P"
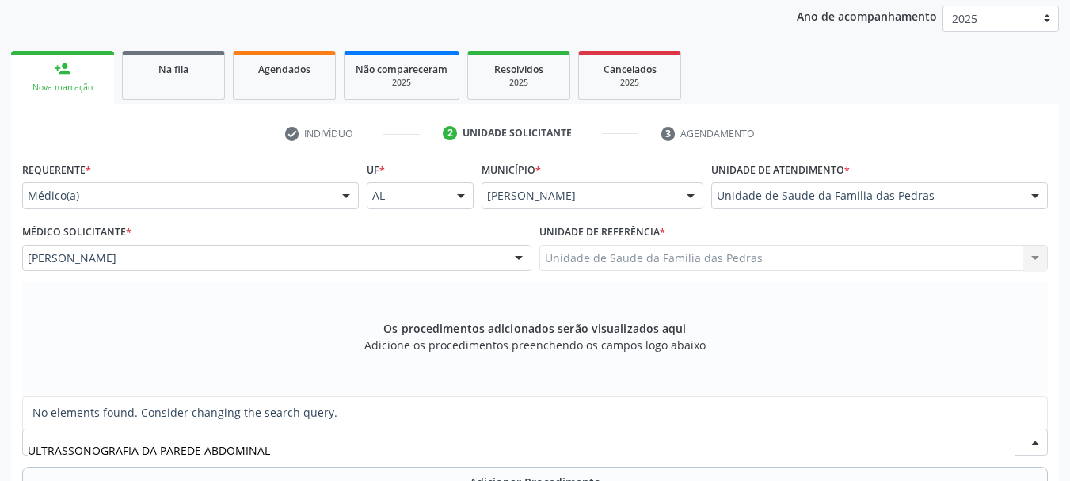
click at [158, 456] on input "ULTRASSONOGRAFIA DA PAREDE ABDOMINAL" at bounding box center [522, 450] width 988 height 32
type input "ULTRASSONOGRAFIA PAREDE ABDOMINAL"
click at [258, 450] on input "ULTRASSONOGRAFIA PAREDE ABDOMINAL" at bounding box center [522, 450] width 988 height 32
click at [253, 80] on link "Agendados" at bounding box center [284, 75] width 103 height 49
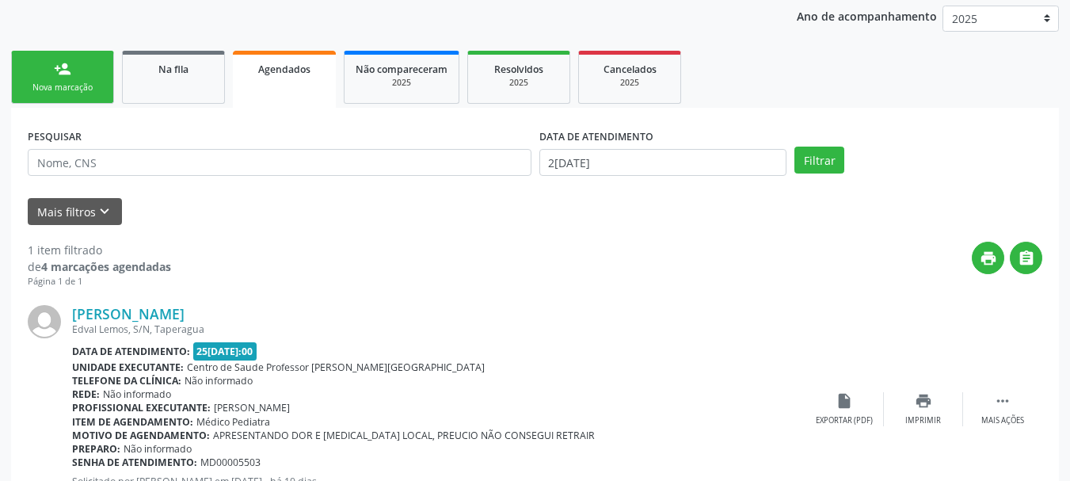
click at [73, 68] on link "person_add Nova marcação" at bounding box center [62, 77] width 103 height 53
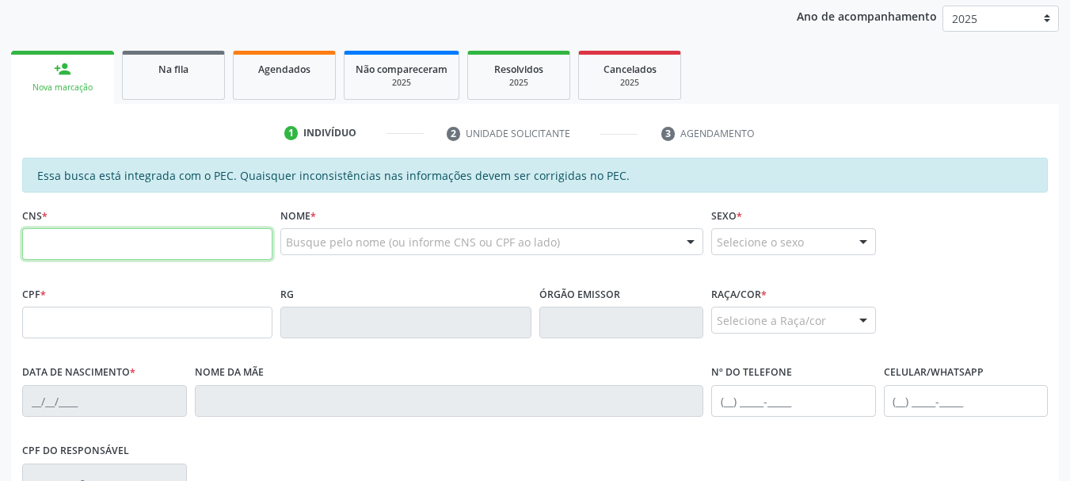
drag, startPoint x: 107, startPoint y: 249, endPoint x: 107, endPoint y: 238, distance: 11.1
click at [107, 249] on input "text" at bounding box center [147, 244] width 250 height 32
type input "706 4041 3554 7184"
type input "076.834.334-89"
type input "[DATE]"
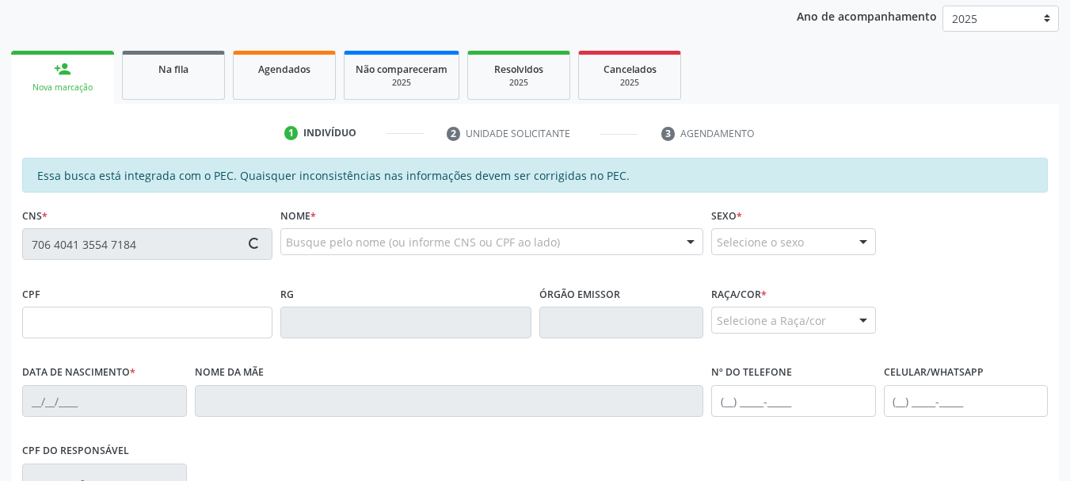
type input "Flora Noia Costa Pedrosa"
type input "[PHONE_NUMBER]"
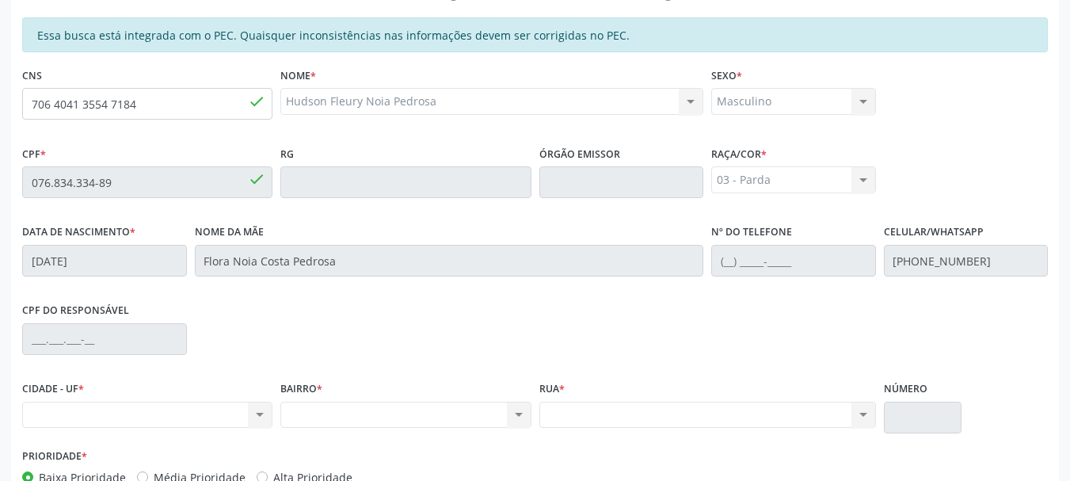
scroll to position [208, 0]
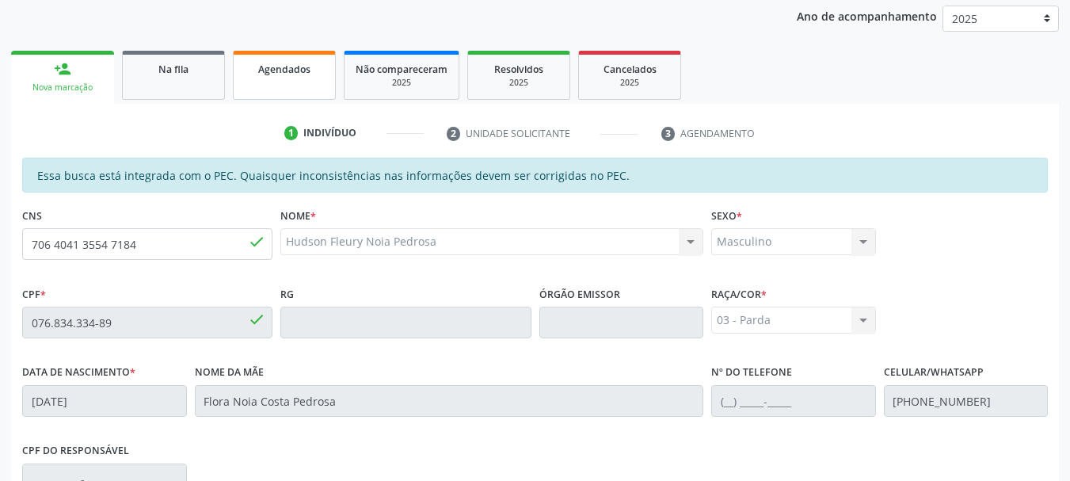
click at [317, 83] on link "Agendados" at bounding box center [284, 75] width 103 height 49
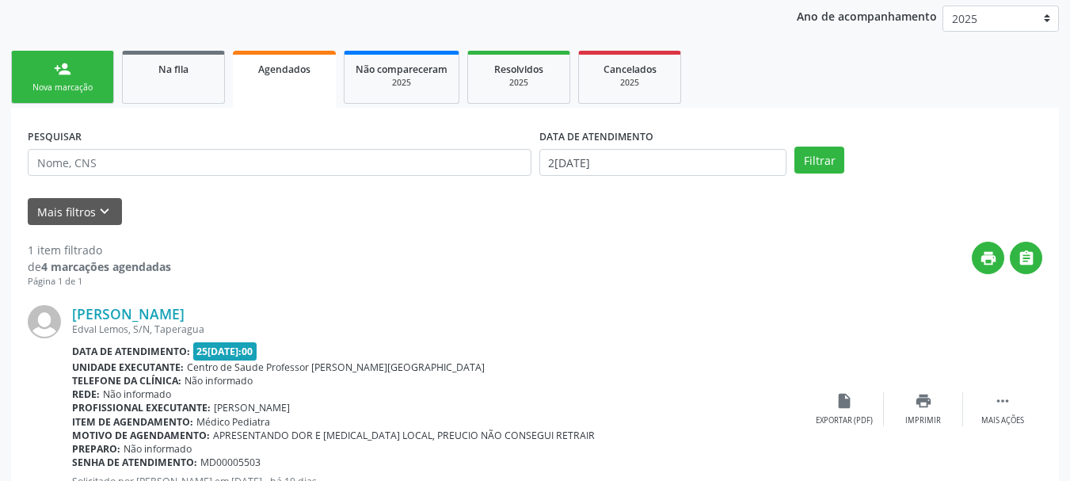
click at [78, 106] on ul "person_add Nova marcação Na fila Agendados Não compareceram 2025 Resolvidos 202…" at bounding box center [535, 77] width 1048 height 61
click at [78, 85] on div "Nova marcação" at bounding box center [62, 88] width 79 height 12
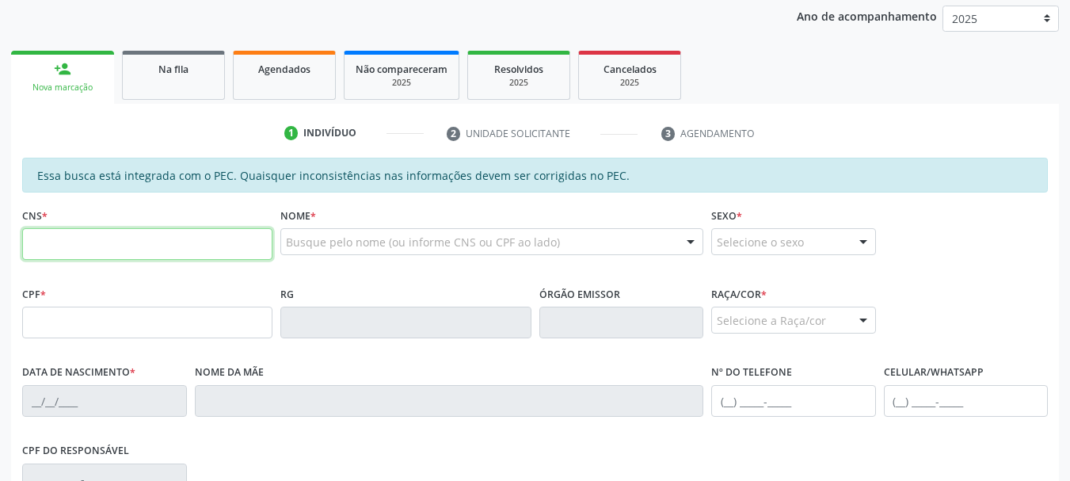
click at [136, 244] on input "text" at bounding box center [147, 244] width 250 height 32
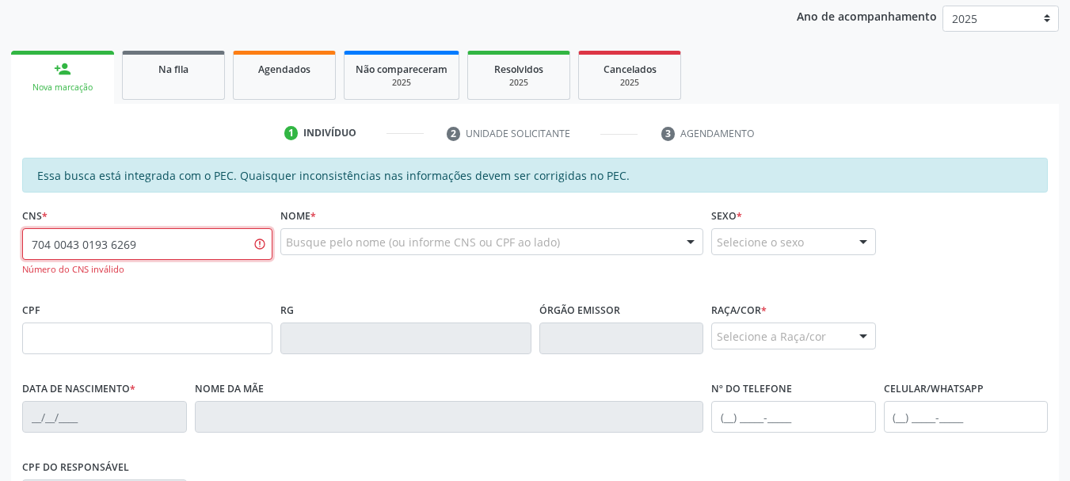
click at [101, 242] on input "704 0043 0193 6269" at bounding box center [147, 244] width 250 height 32
click at [94, 241] on input "704 0043 0193 6269" at bounding box center [147, 244] width 250 height 32
type input "7"
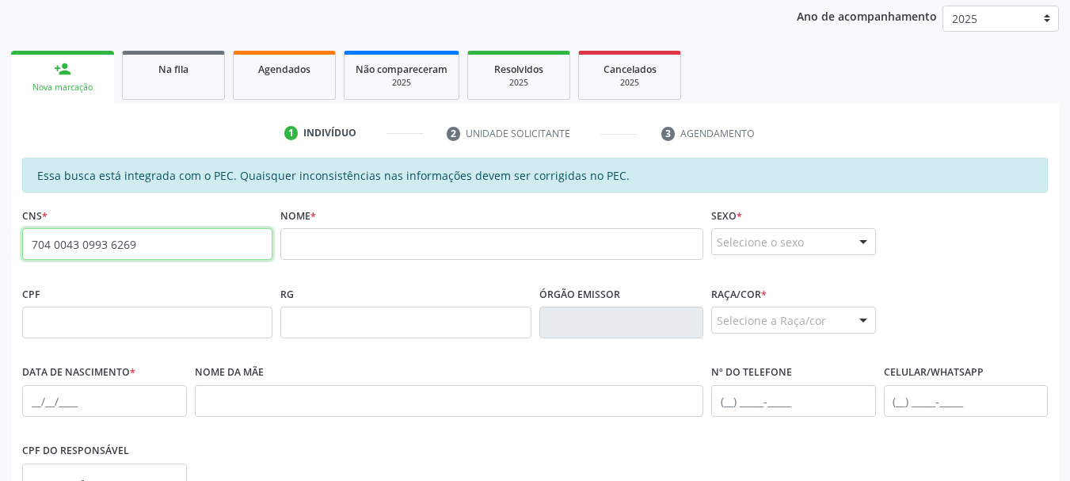
drag, startPoint x: 156, startPoint y: 251, endPoint x: 17, endPoint y: 251, distance: 139.5
click at [17, 251] on div "Essa busca está integrada com o PEC. Quaisquer inconsistências nas informações …" at bounding box center [535, 433] width 1048 height 550
type input "702 5093 4997 6834"
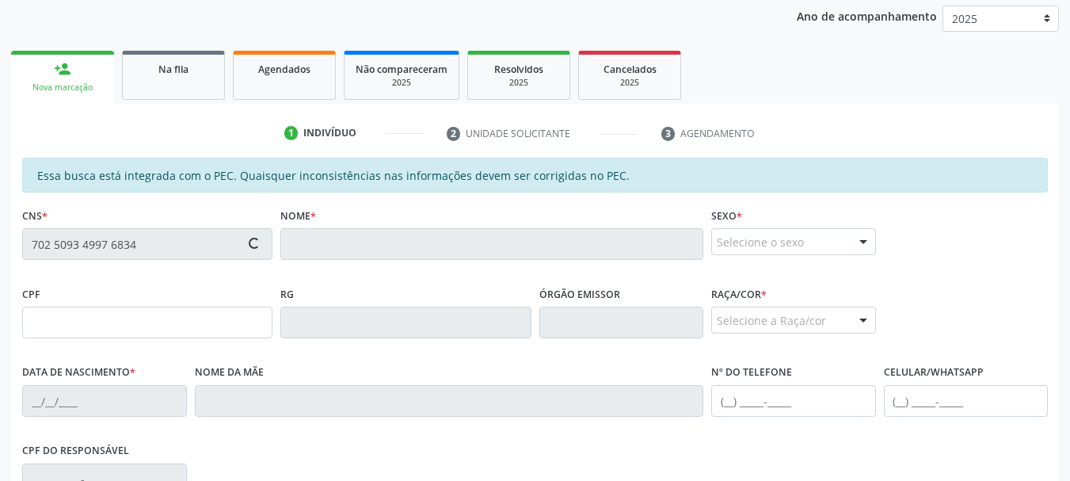
type input "731.000.644-53"
type input "10[DATE]"
type input "[PERSON_NAME] da Conceição Filha"
type input "[PHONE_NUMBER]"
type input "212"
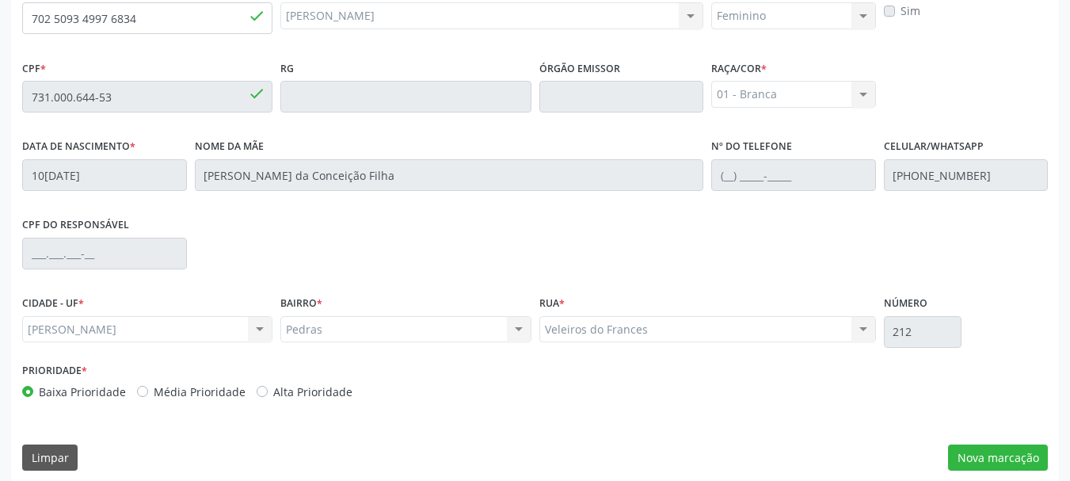
scroll to position [446, 0]
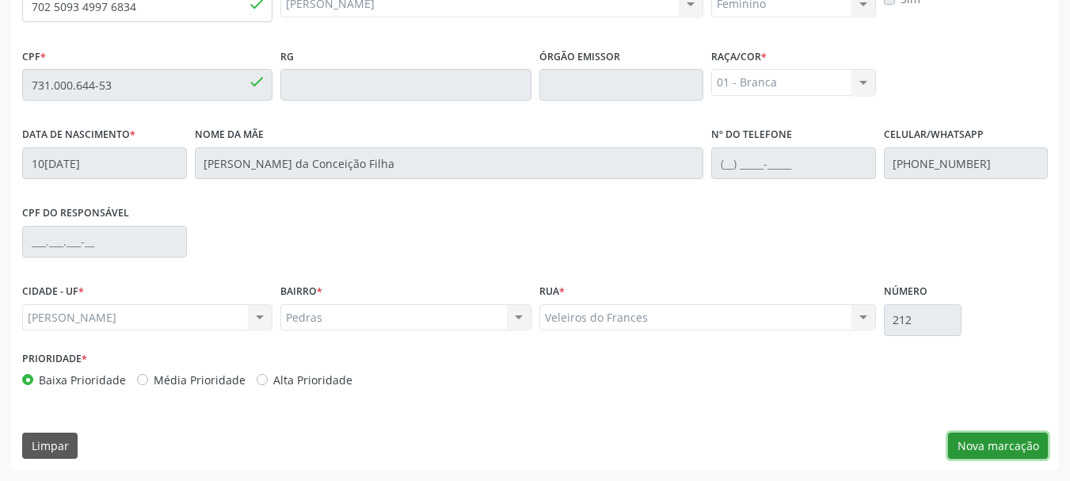
click at [1031, 448] on button "Nova marcação" at bounding box center [998, 446] width 100 height 27
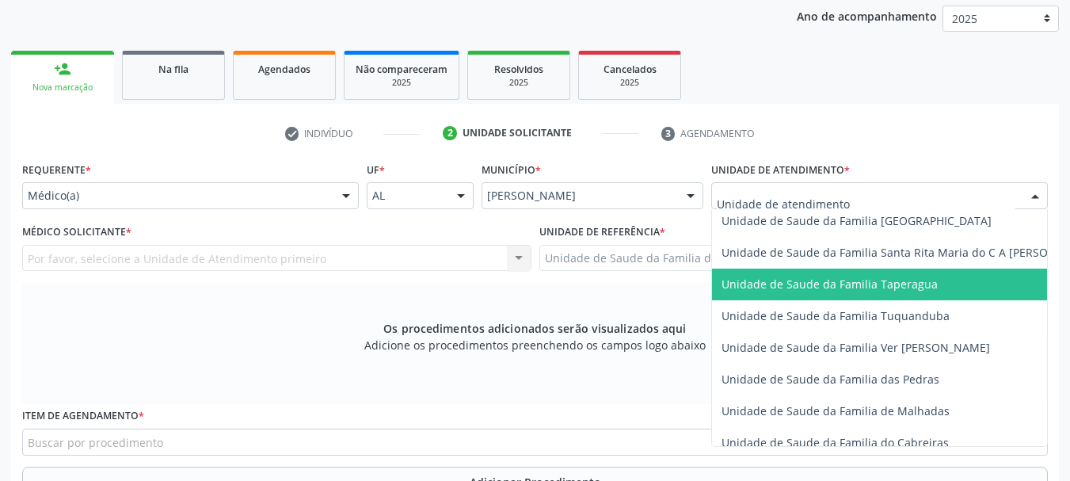
scroll to position [1109, 0]
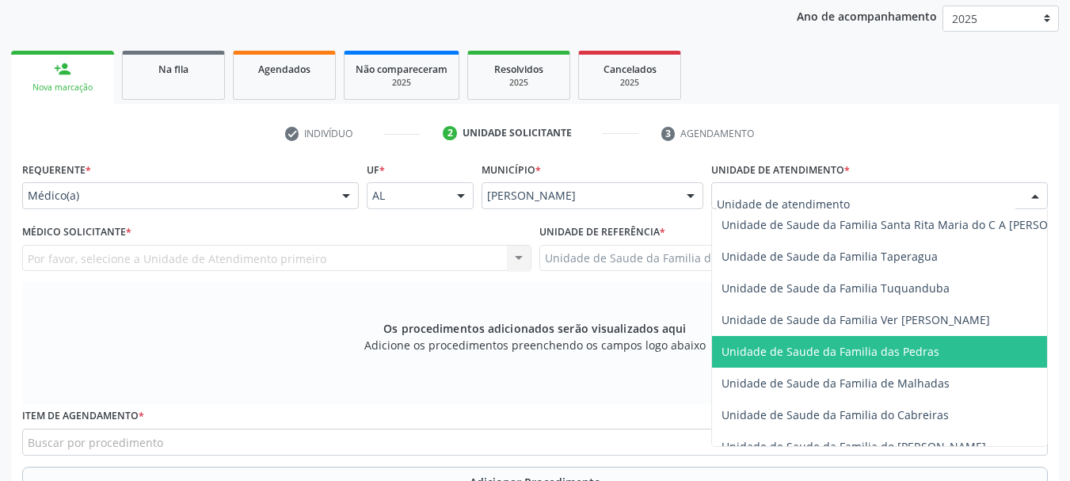
click at [768, 348] on span "Unidade de Saude da Familia das Pedras" at bounding box center [831, 351] width 218 height 15
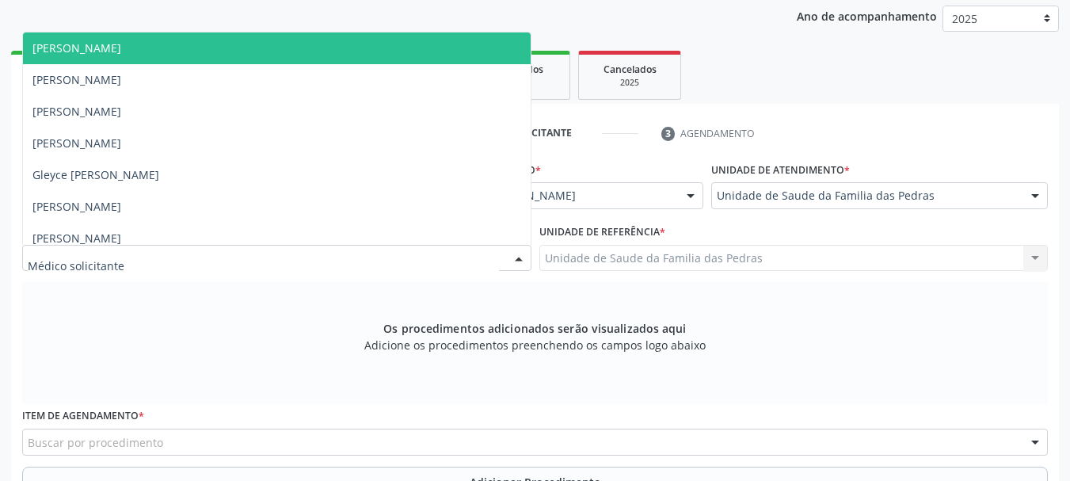
click at [454, 263] on div at bounding box center [276, 258] width 509 height 27
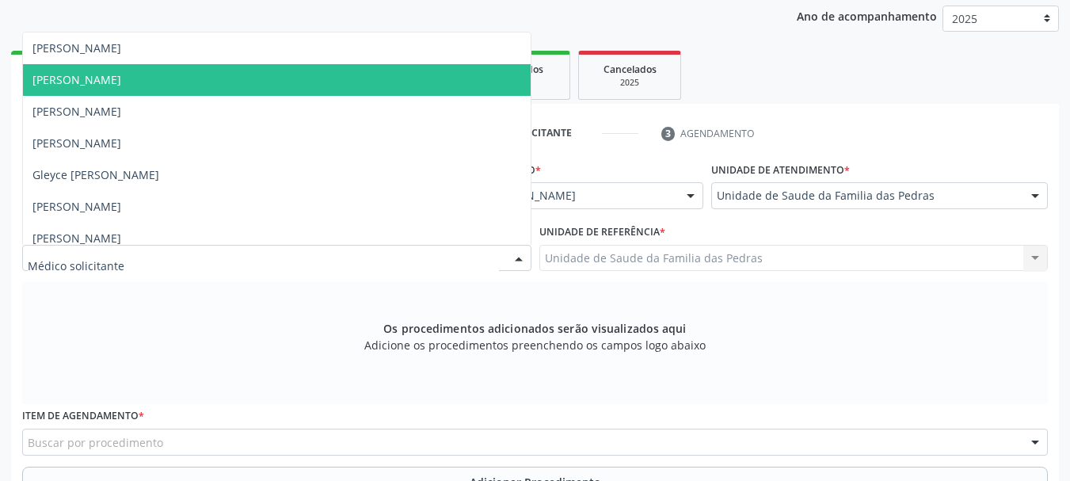
click at [277, 88] on span "[PERSON_NAME]" at bounding box center [277, 80] width 508 height 32
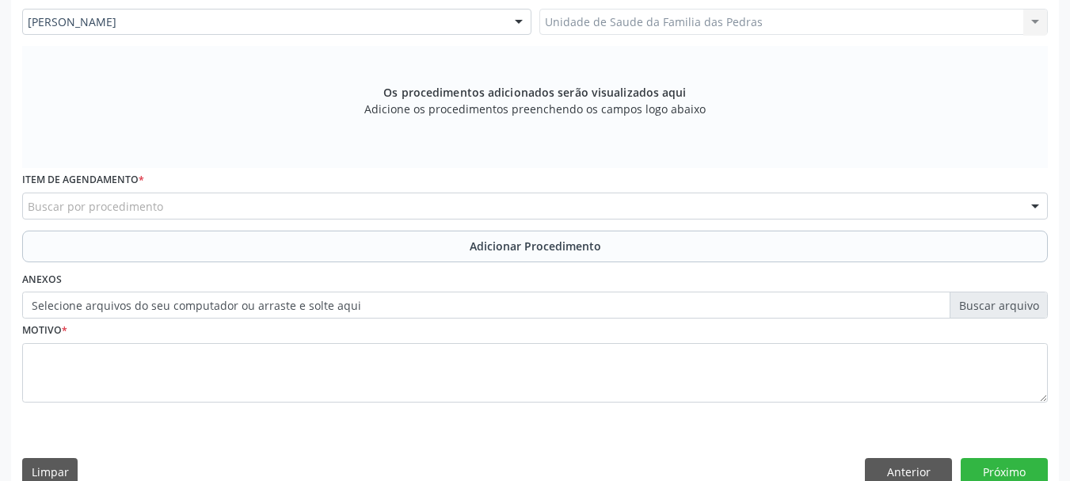
scroll to position [446, 0]
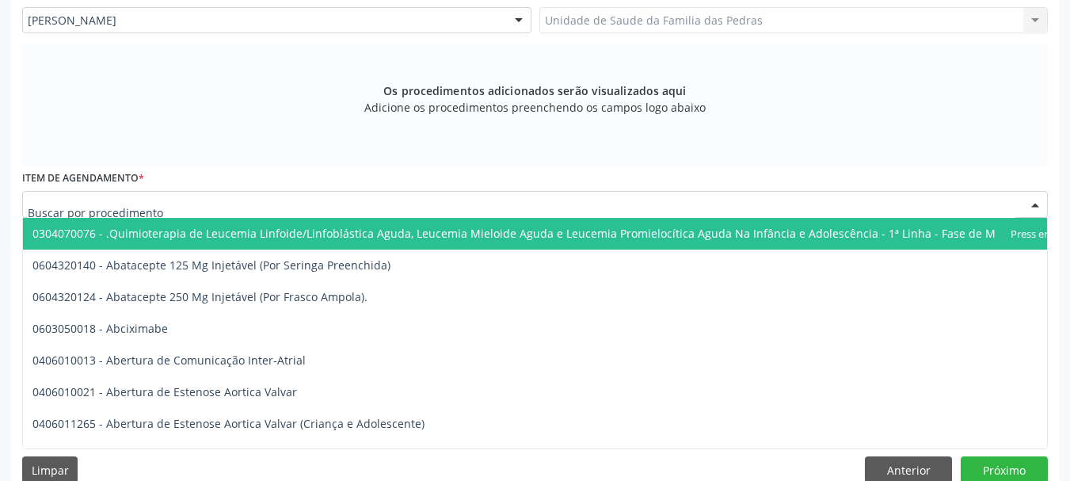
click at [304, 204] on div at bounding box center [535, 204] width 1026 height 27
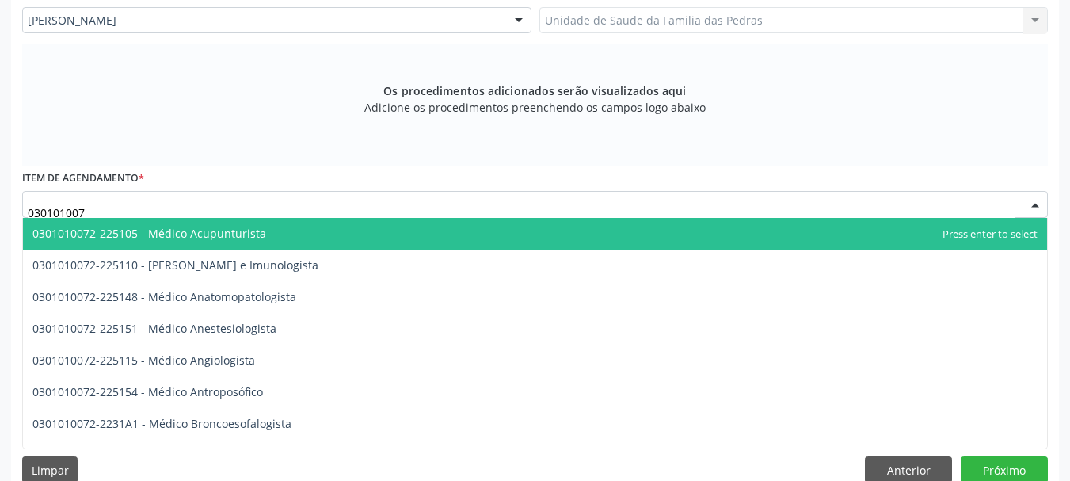
type input "0301010072"
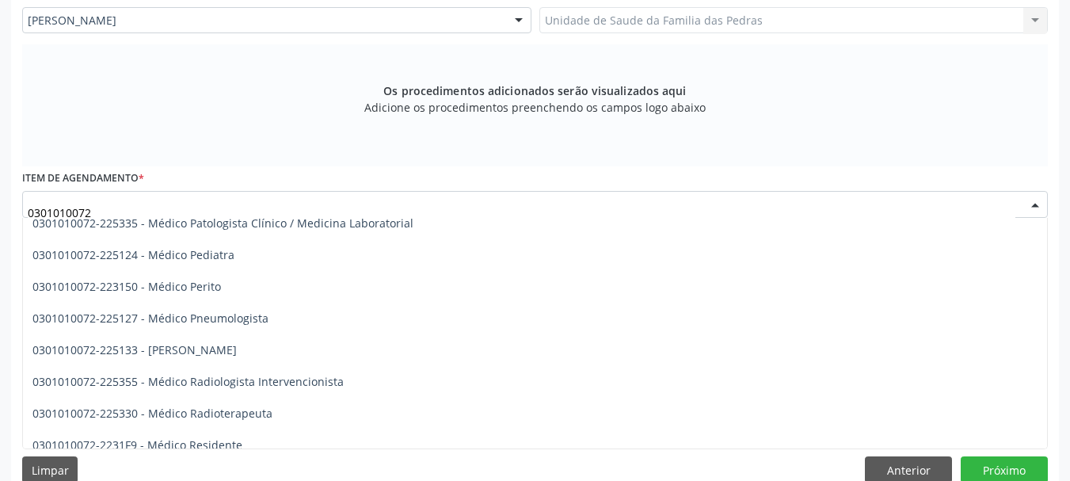
scroll to position [1505, 0]
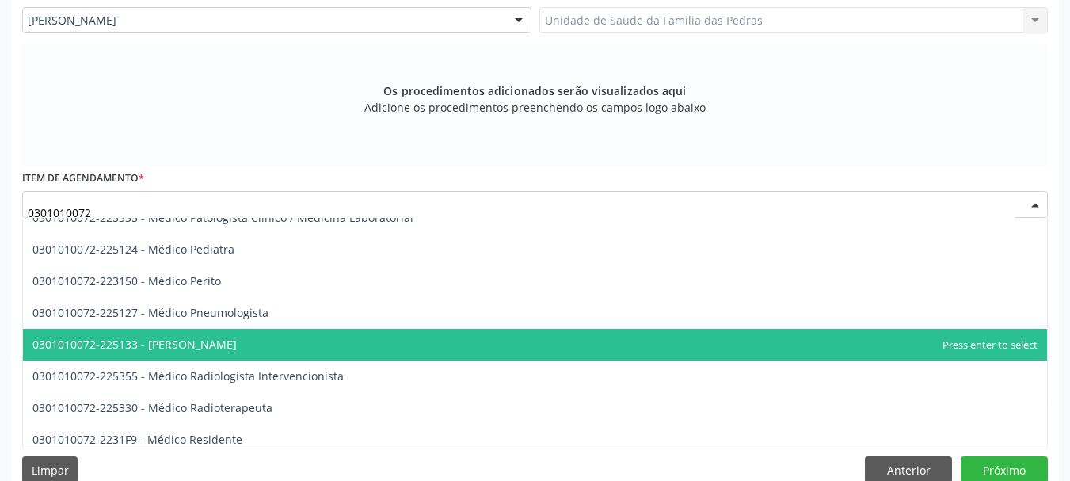
click at [300, 336] on span "0301010072-225133 - [PERSON_NAME]" at bounding box center [535, 345] width 1024 height 32
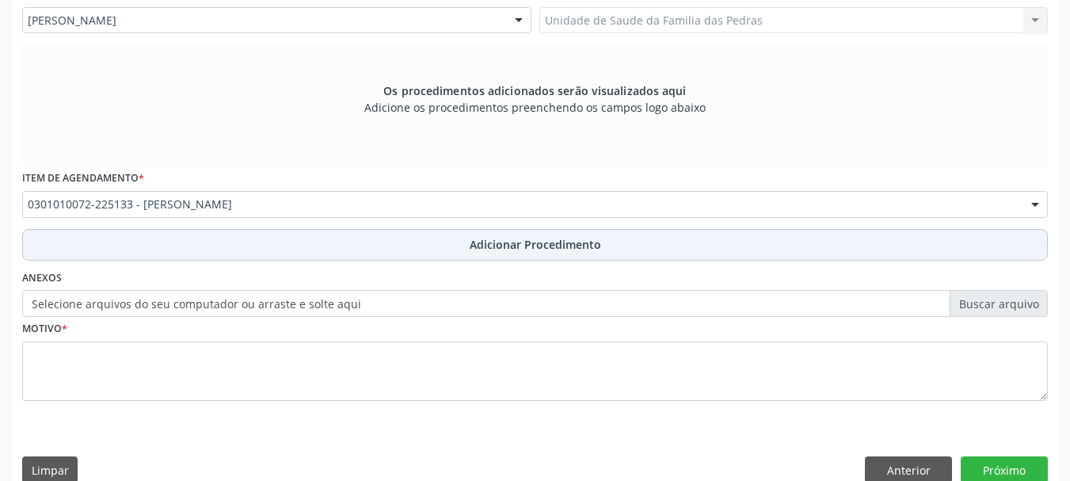
click at [314, 238] on button "Adicionar Procedimento" at bounding box center [535, 245] width 1026 height 32
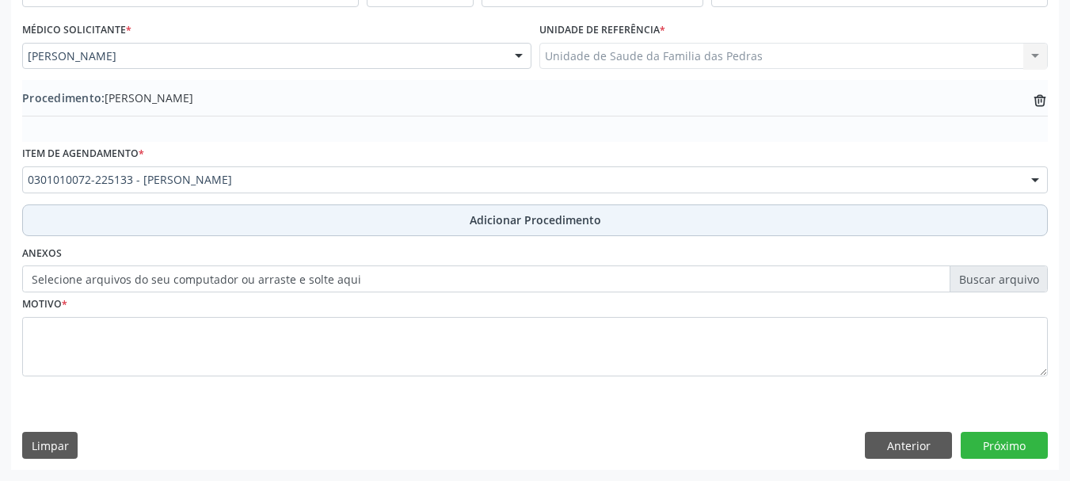
scroll to position [410, 0]
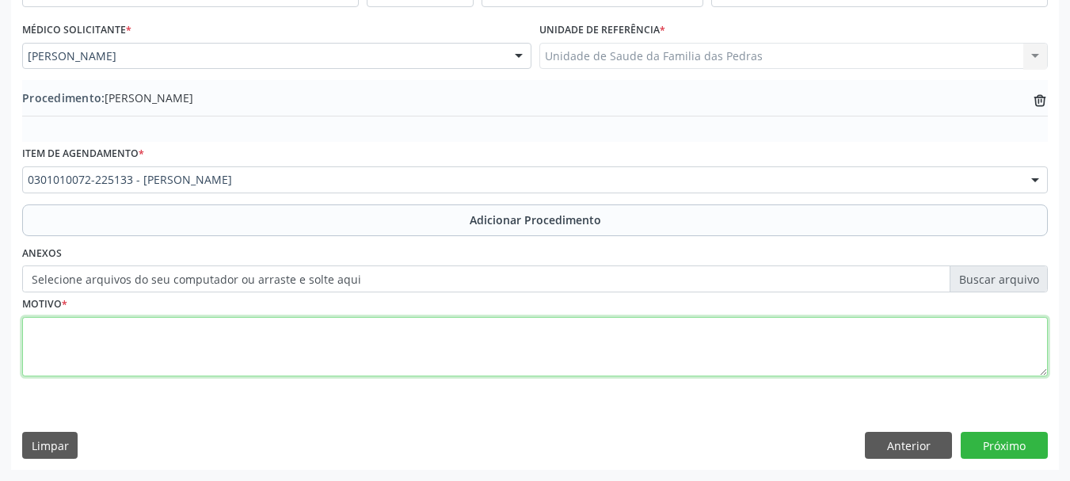
click at [311, 340] on textarea at bounding box center [535, 347] width 1026 height 60
type textarea "PACIENTE REFERE ANSIEDADE E ALUCINAÇÃO AUDITIVAS"
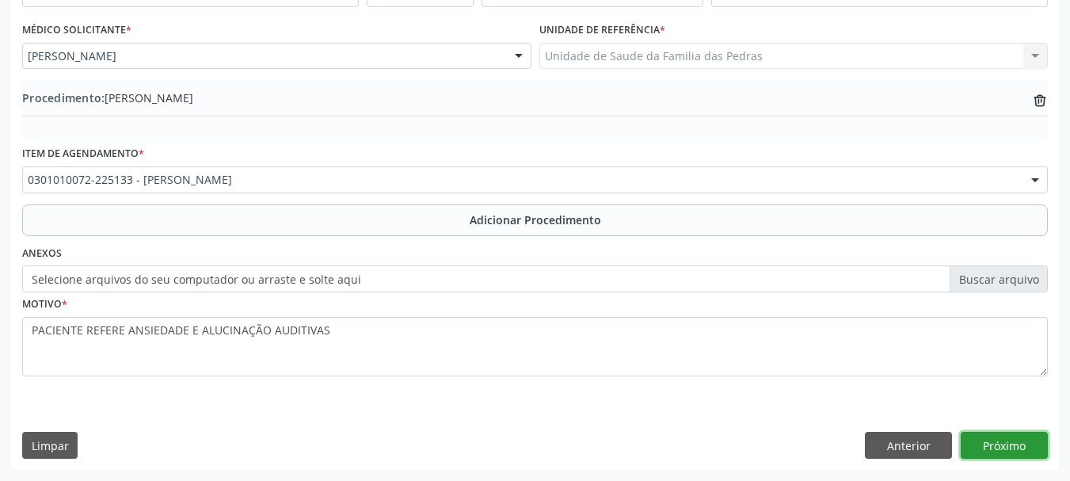
click at [990, 449] on button "Próximo" at bounding box center [1004, 445] width 87 height 27
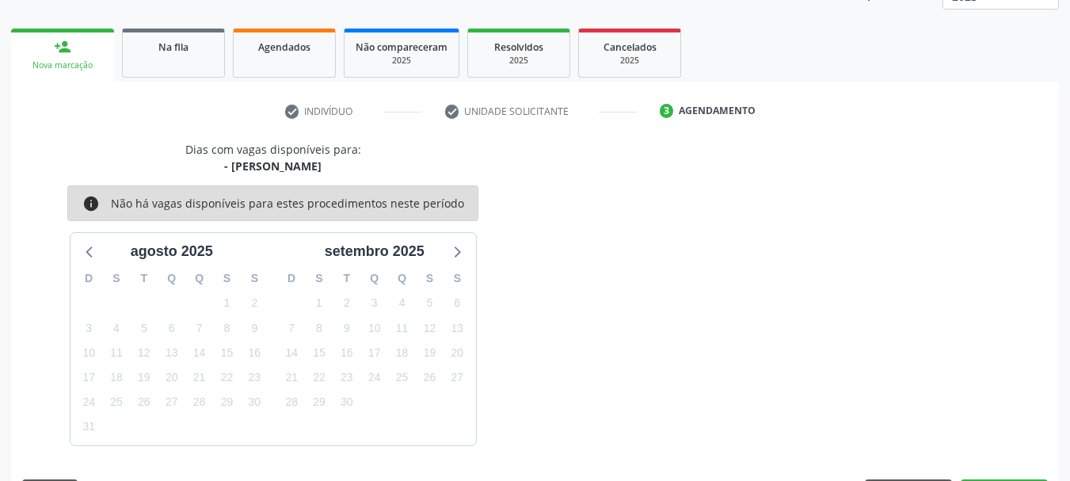
scroll to position [277, 0]
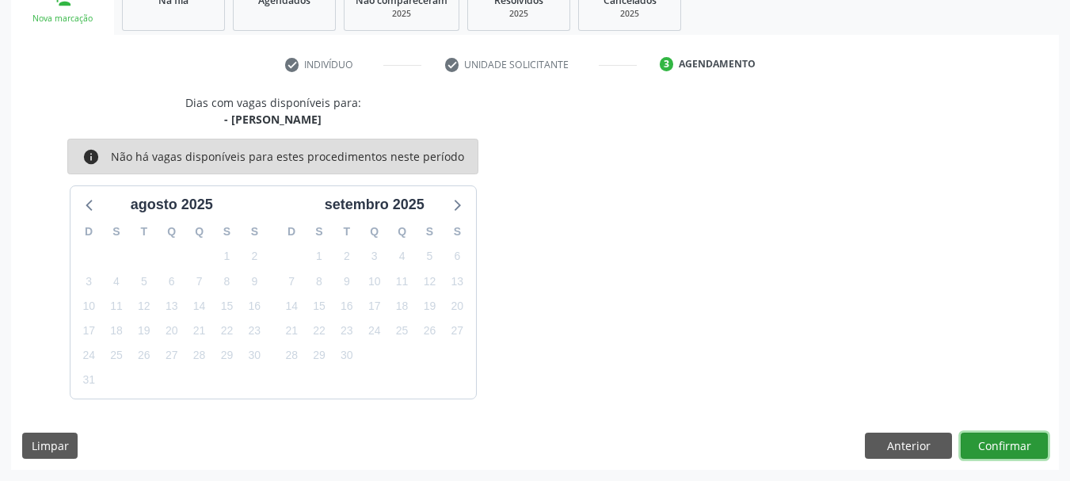
click at [982, 448] on button "Confirmar" at bounding box center [1004, 446] width 87 height 27
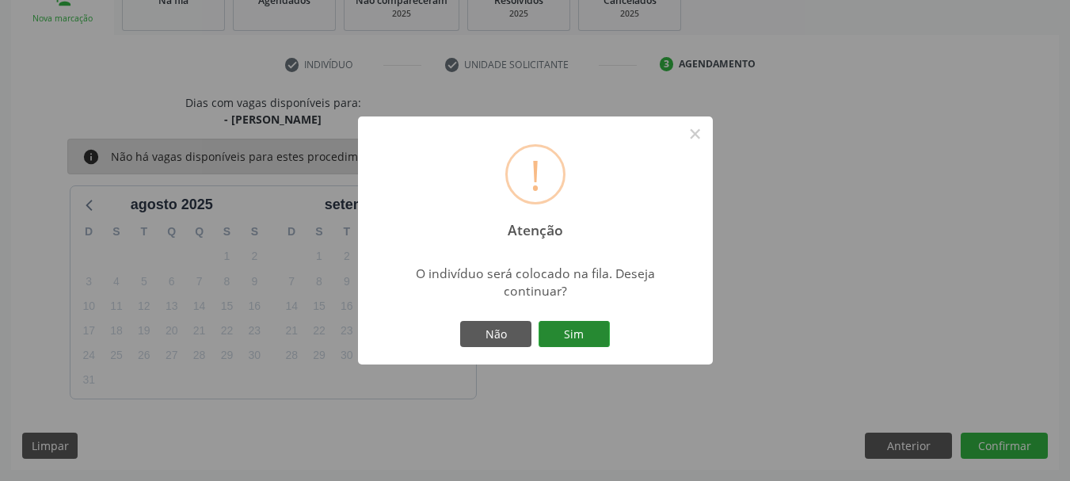
click at [574, 335] on button "Sim" at bounding box center [574, 334] width 71 height 27
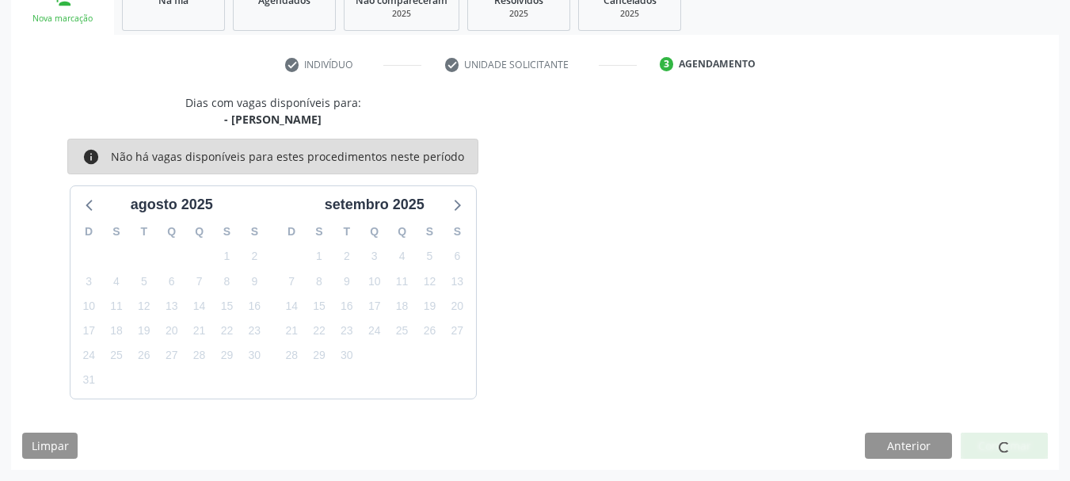
scroll to position [64, 0]
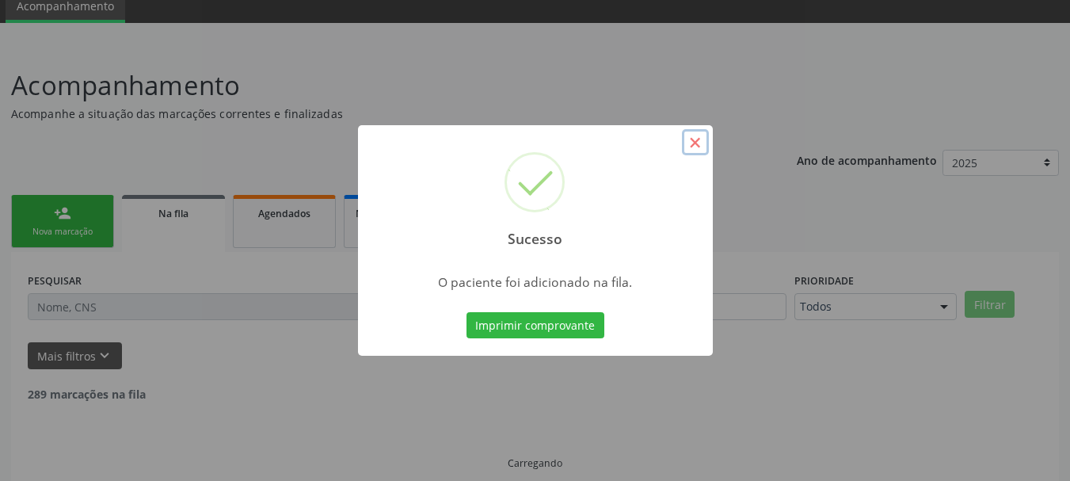
click at [687, 142] on button "×" at bounding box center [695, 142] width 27 height 27
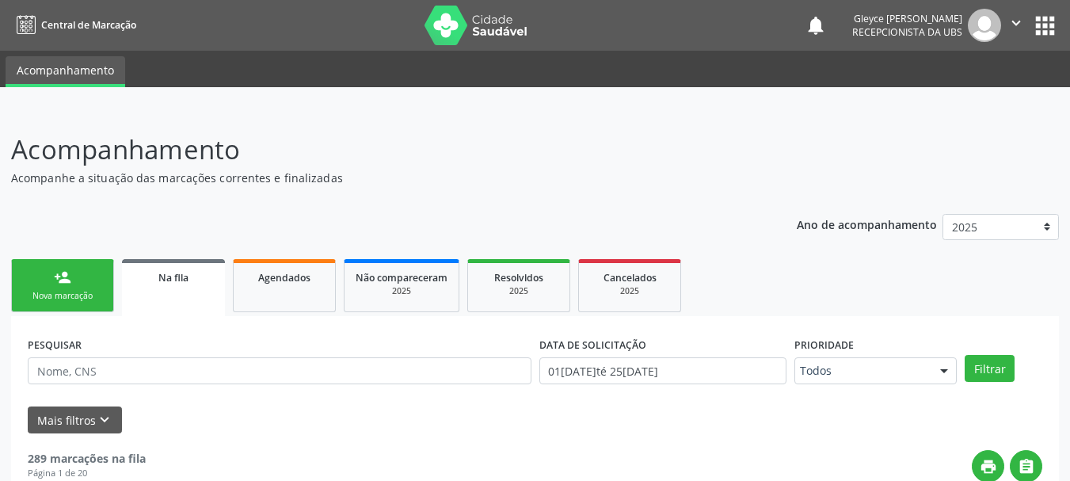
scroll to position [64, 0]
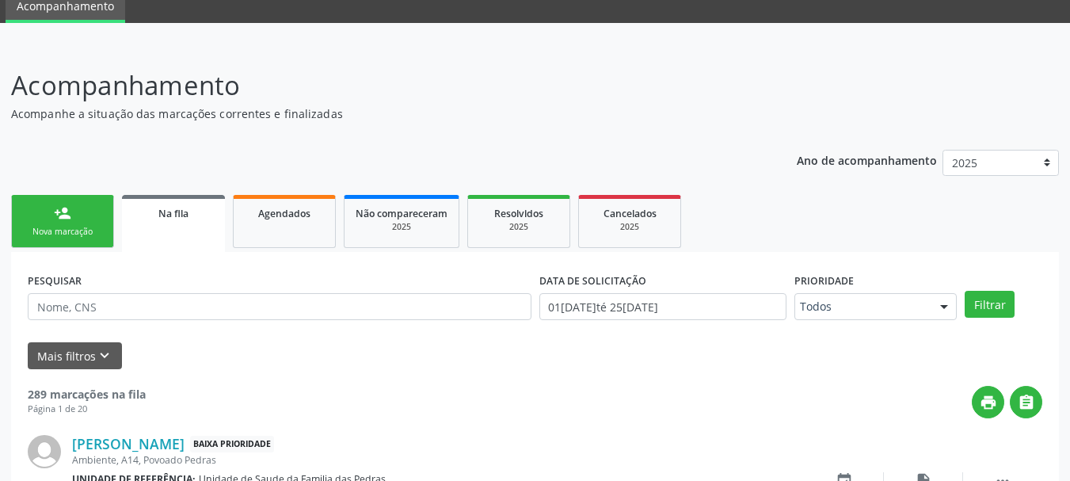
click at [85, 225] on link "person_add Nova marcação" at bounding box center [62, 221] width 103 height 53
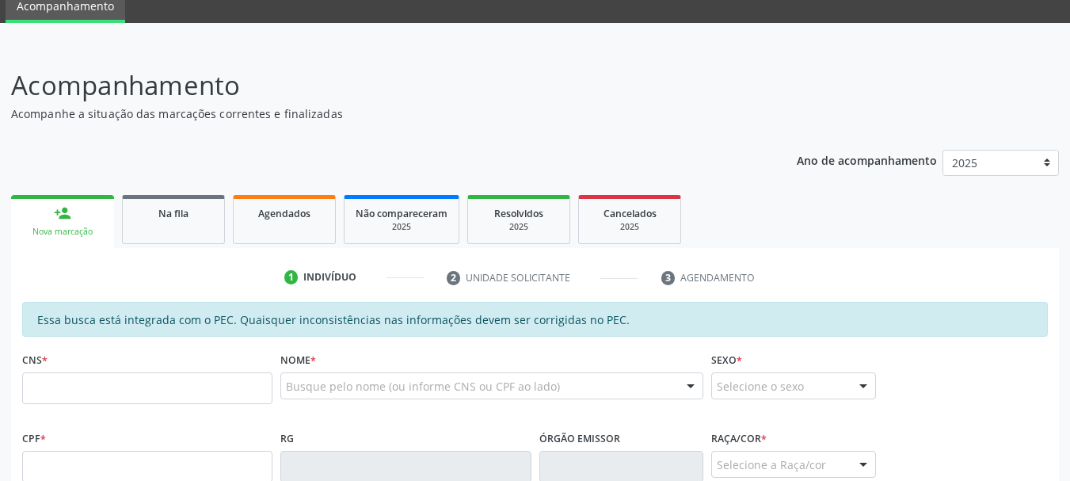
scroll to position [143, 0]
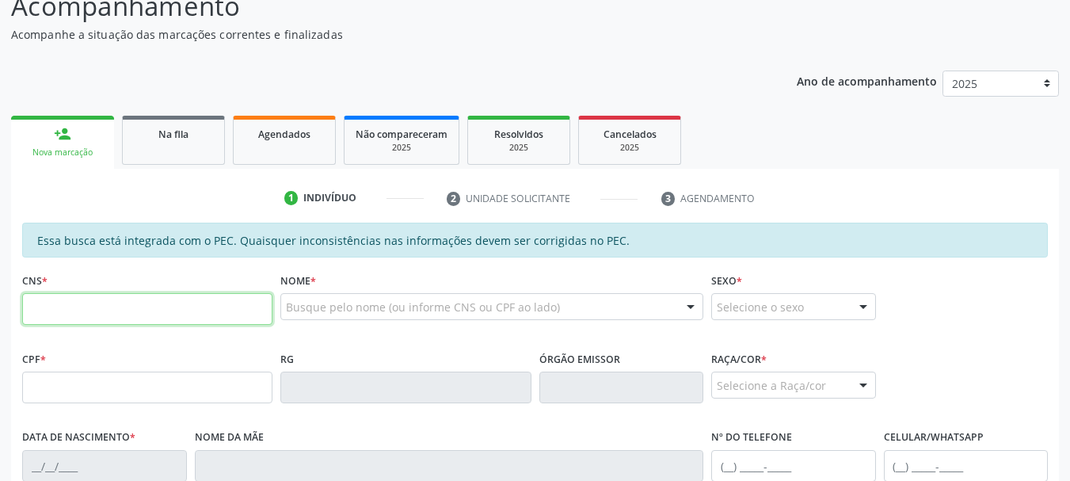
click at [99, 320] on input "text" at bounding box center [147, 309] width 250 height 32
type input "708 2021 0460 0640"
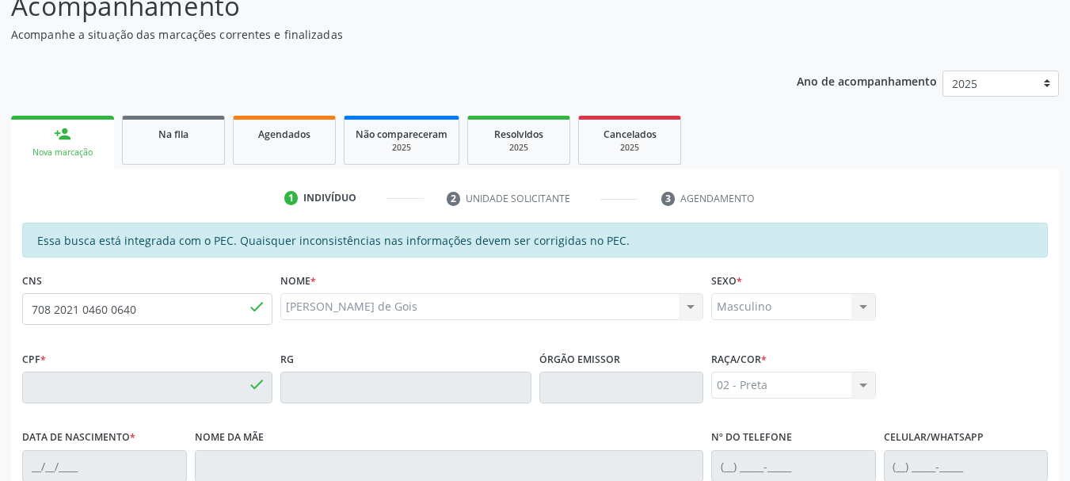
type input "382.721.564-15"
type input "13/03/1961"
type input "Rosalina Pacheco de Gois"
type input "(82) 98141-4707"
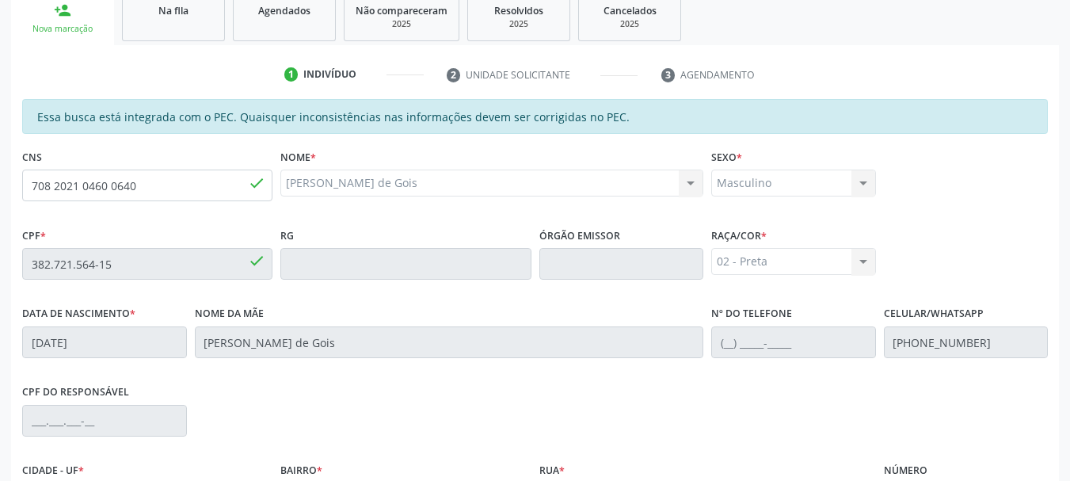
scroll to position [208, 0]
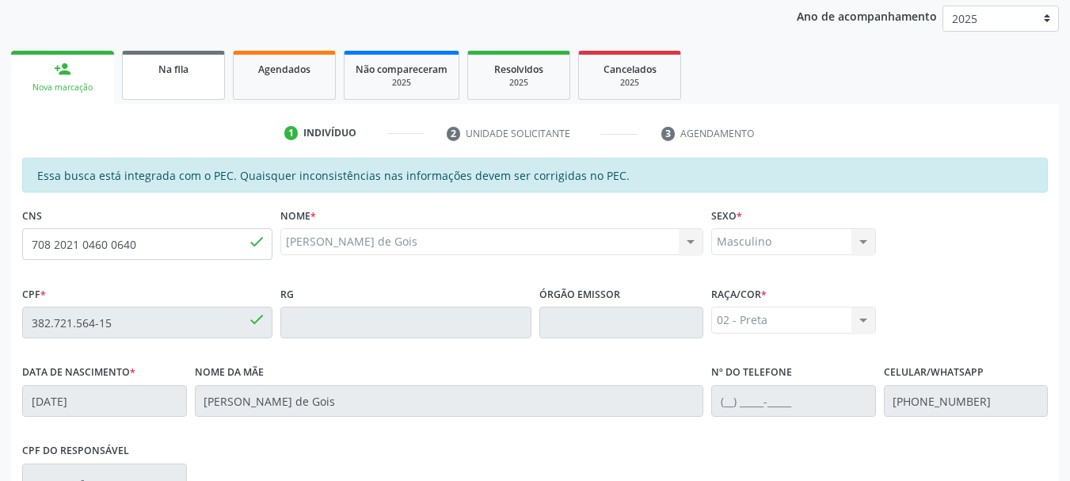
click at [208, 75] on div "Na fila" at bounding box center [173, 68] width 79 height 17
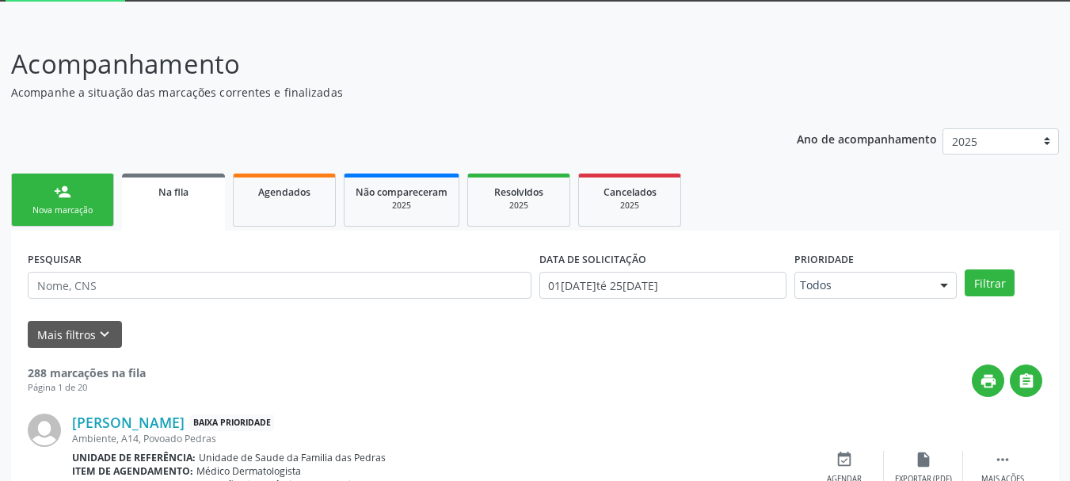
scroll to position [238, 0]
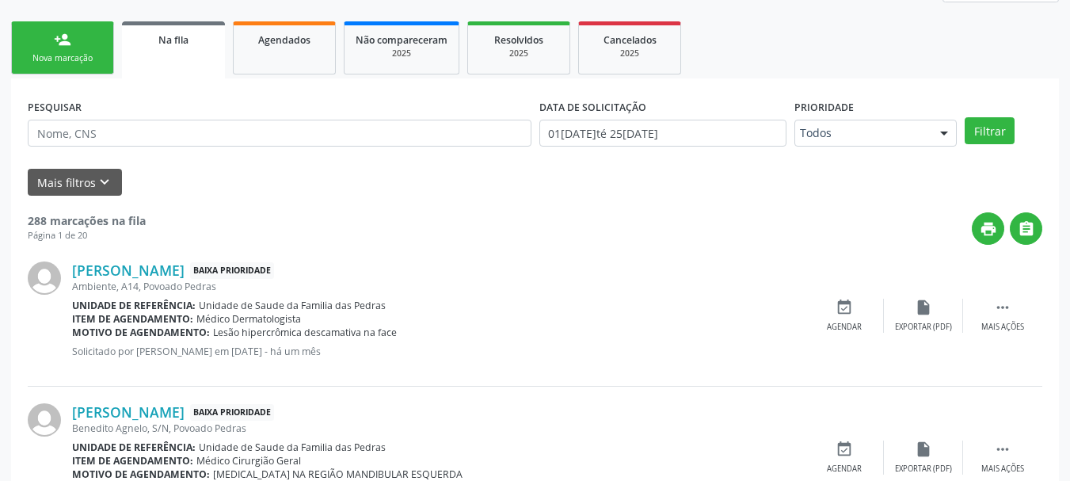
click at [58, 60] on div "Nova marcação" at bounding box center [62, 58] width 79 height 12
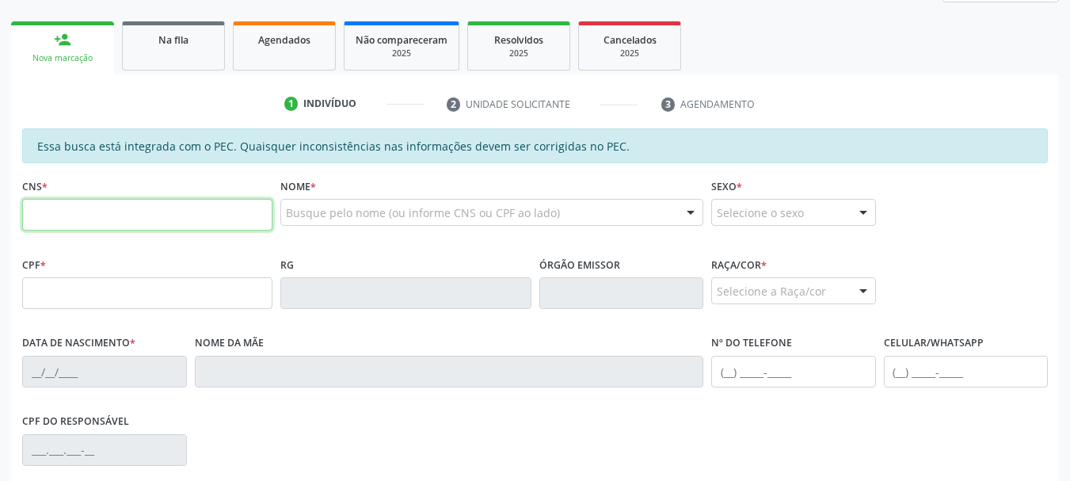
click at [120, 222] on input "text" at bounding box center [147, 215] width 250 height 32
type input "702 6027 1405 8448"
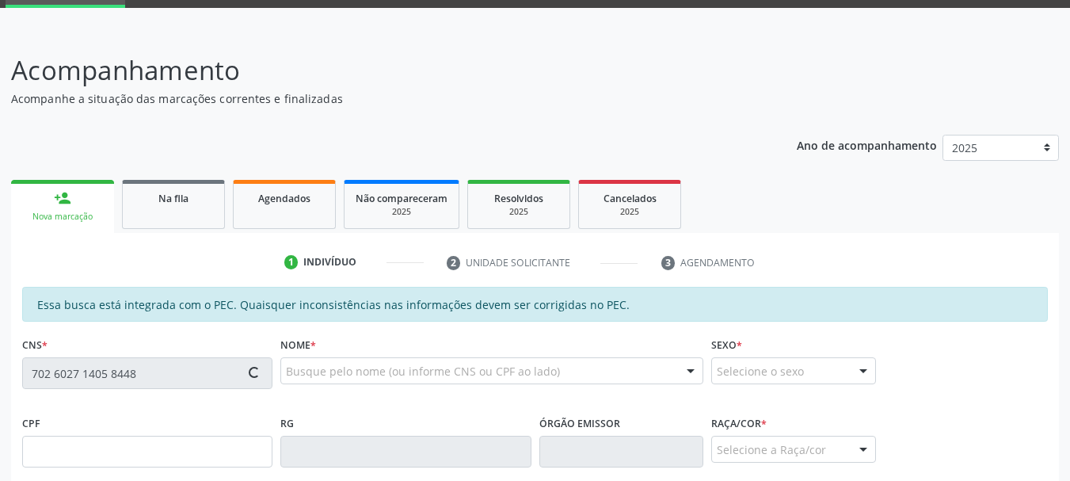
type input "576.844.644-34"
type input "25/02/1950"
type input "Maria Quiteria da Conceicao"
type input "(82) 99134-2975"
type input "S/N"
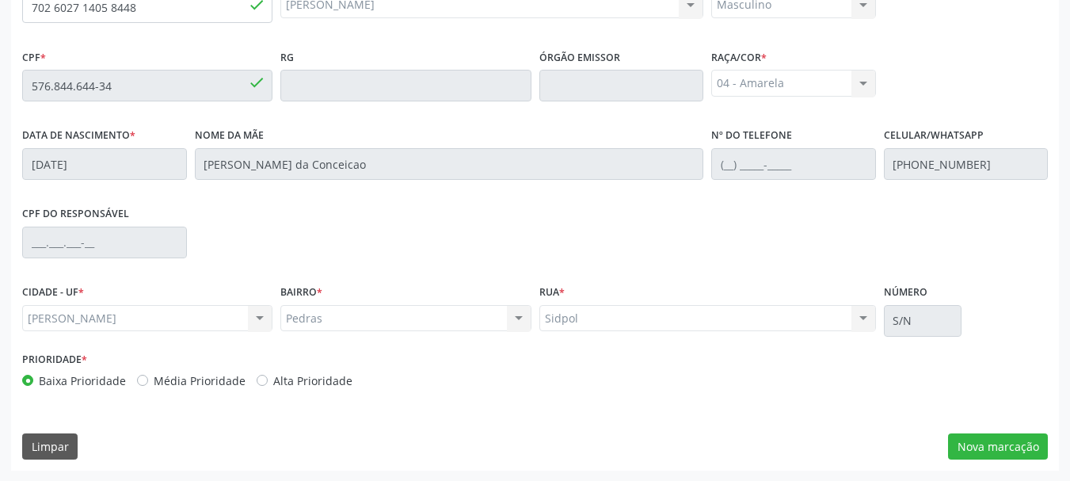
scroll to position [446, 0]
click at [1006, 442] on button "Nova marcação" at bounding box center [998, 446] width 100 height 27
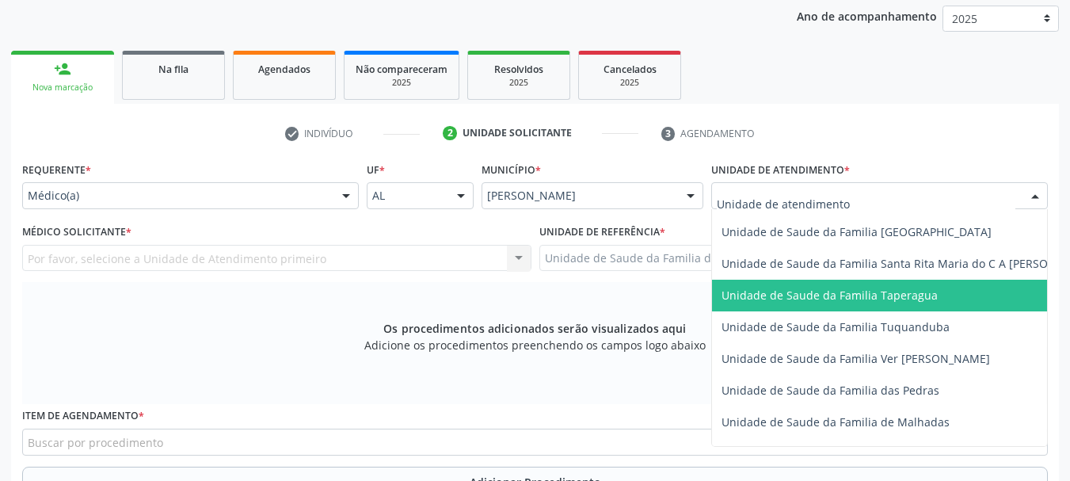
scroll to position [1109, 0]
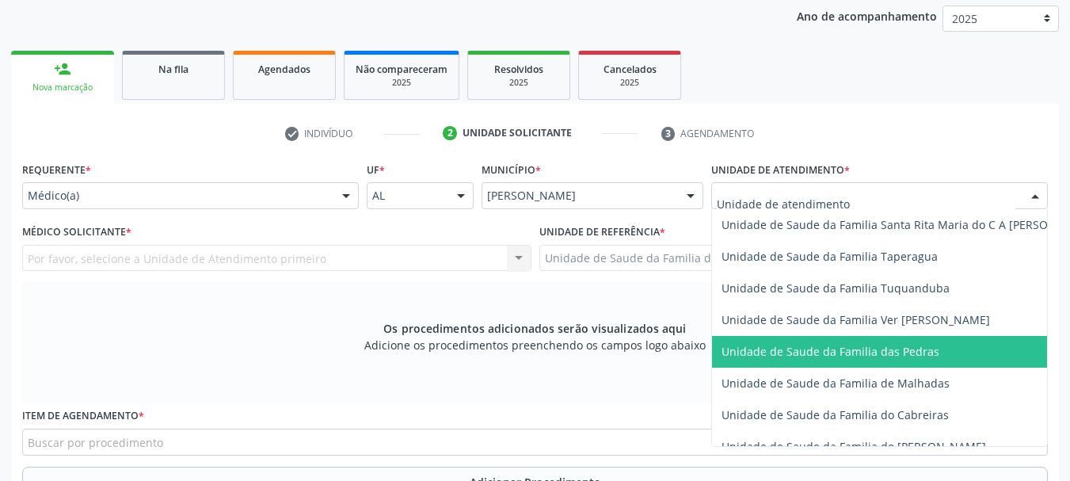
click at [773, 348] on span "Unidade de Saude da Familia das Pedras" at bounding box center [831, 351] width 218 height 15
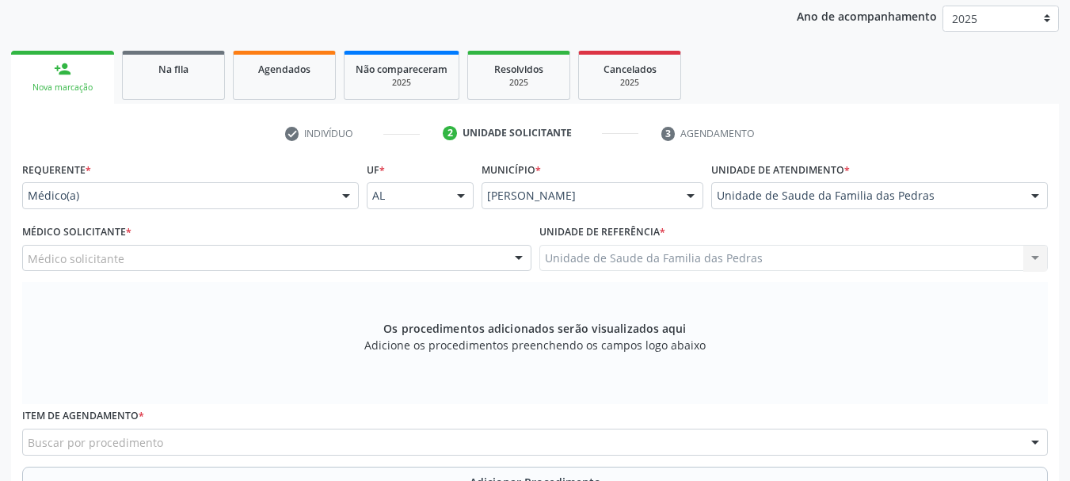
click at [383, 262] on div "Médico solicitante" at bounding box center [276, 258] width 509 height 27
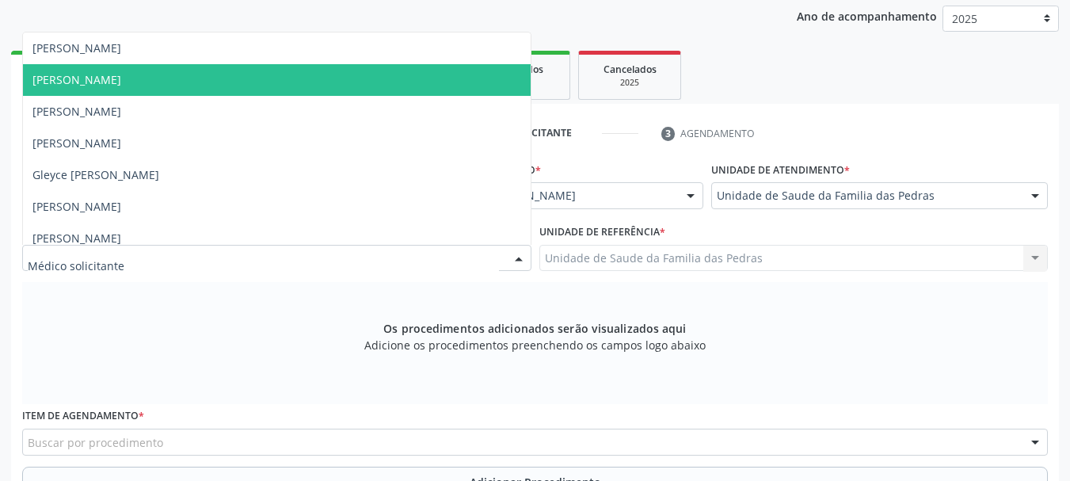
click at [320, 89] on span "[PERSON_NAME]" at bounding box center [277, 80] width 508 height 32
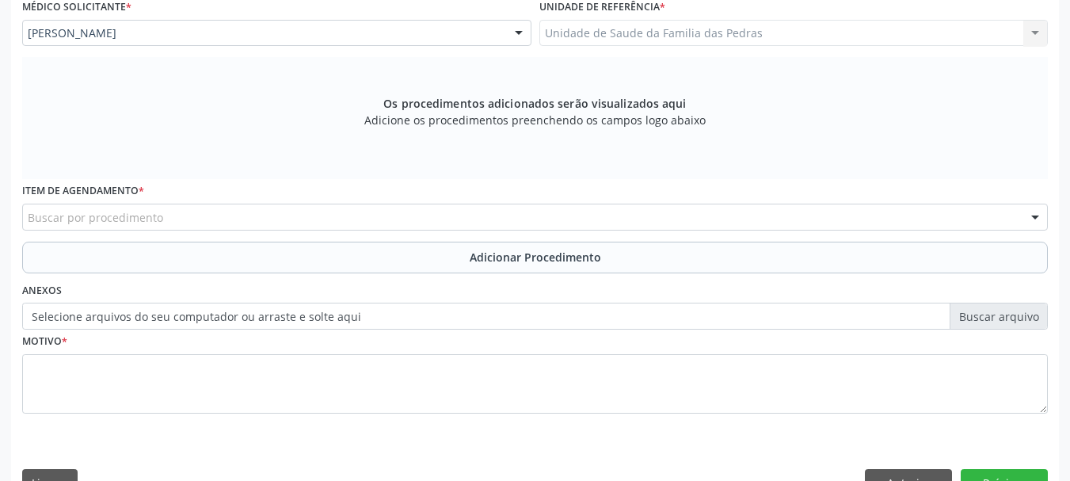
scroll to position [446, 0]
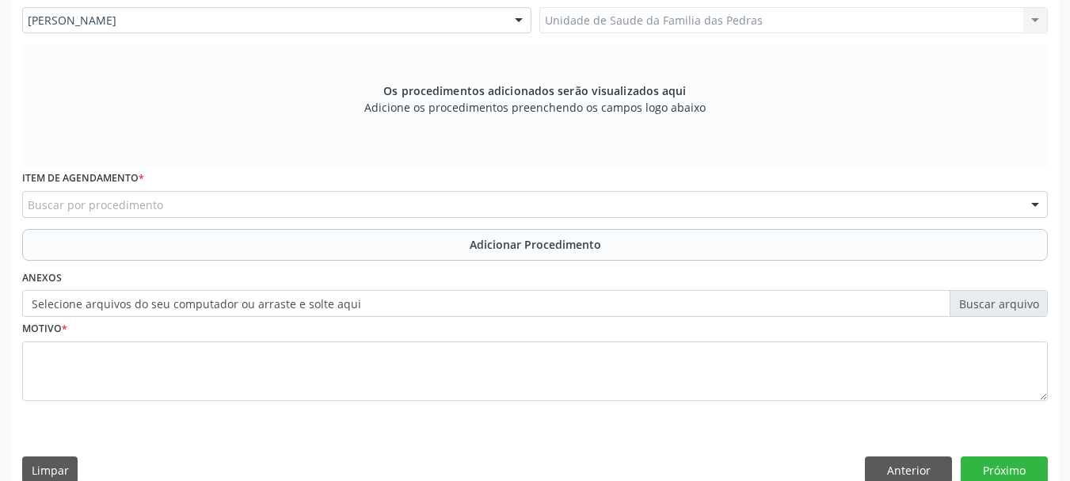
click at [326, 207] on div "Buscar por procedimento" at bounding box center [535, 204] width 1026 height 27
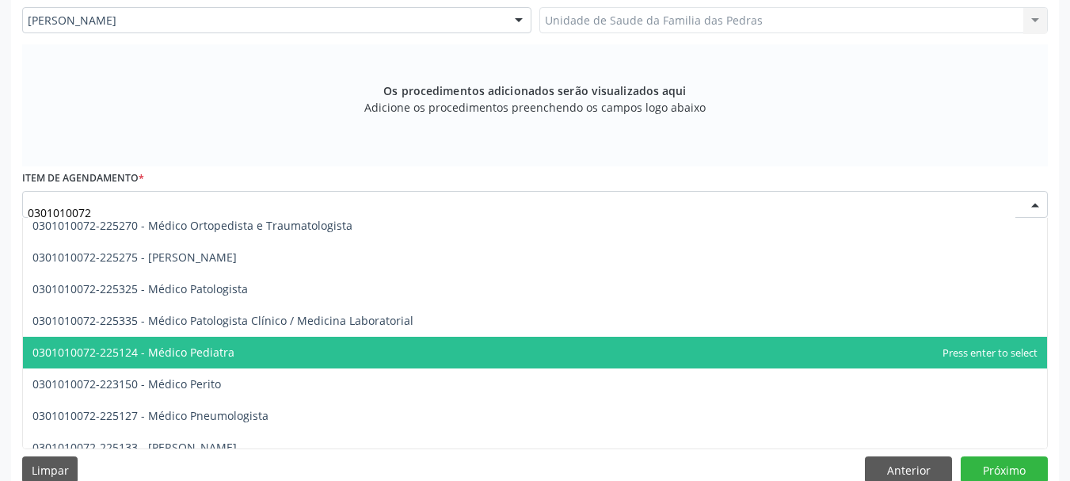
scroll to position [1402, 0]
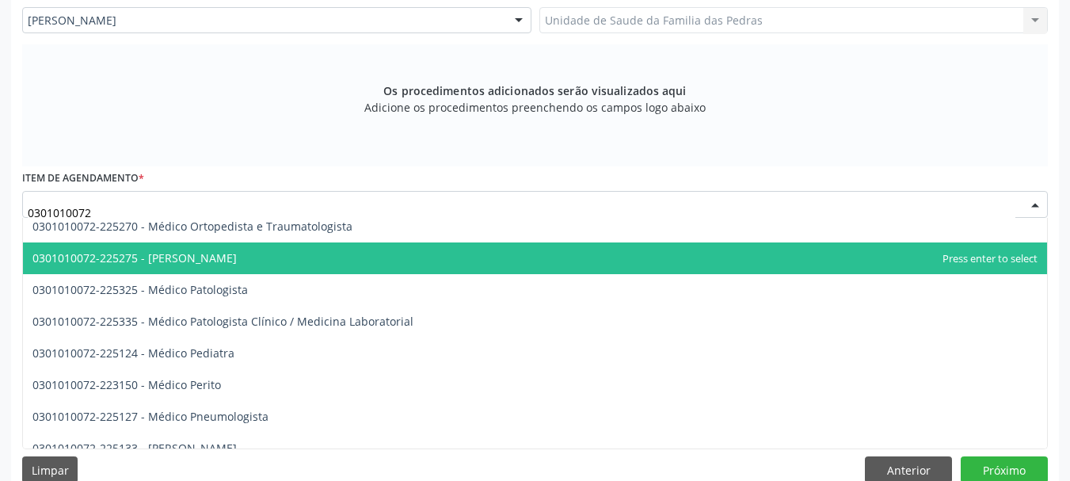
click at [330, 269] on span "0301010072-225275 - [PERSON_NAME]" at bounding box center [535, 258] width 1024 height 32
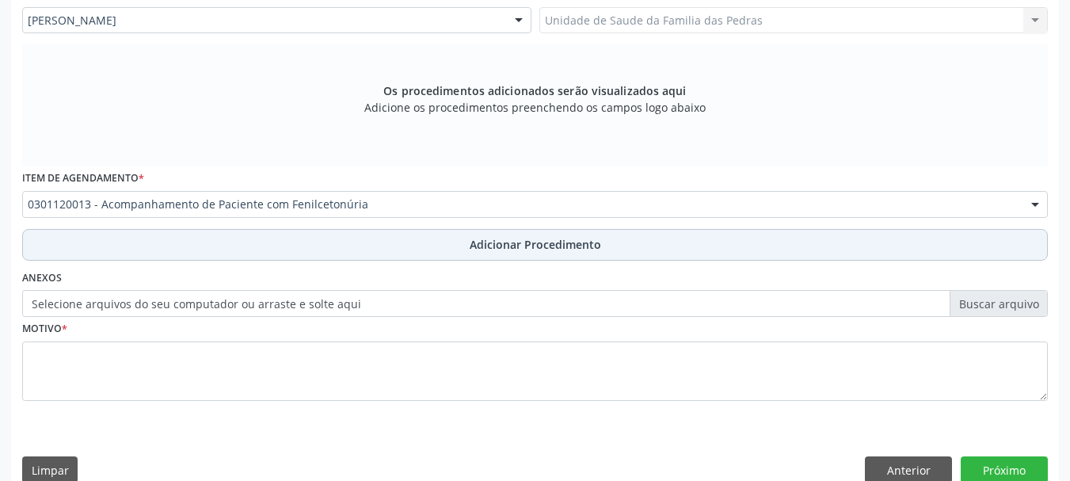
click at [335, 245] on button "Adicionar Procedimento" at bounding box center [535, 245] width 1026 height 32
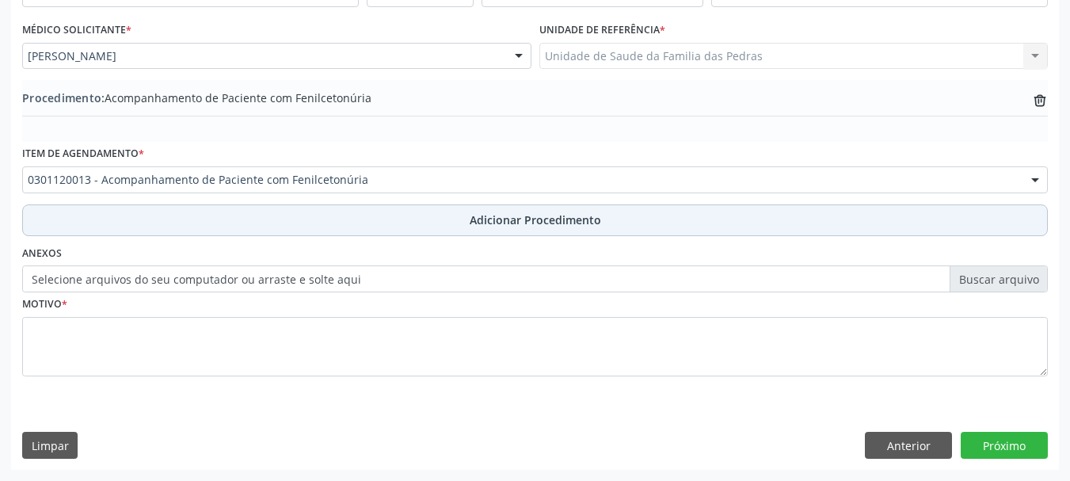
scroll to position [410, 0]
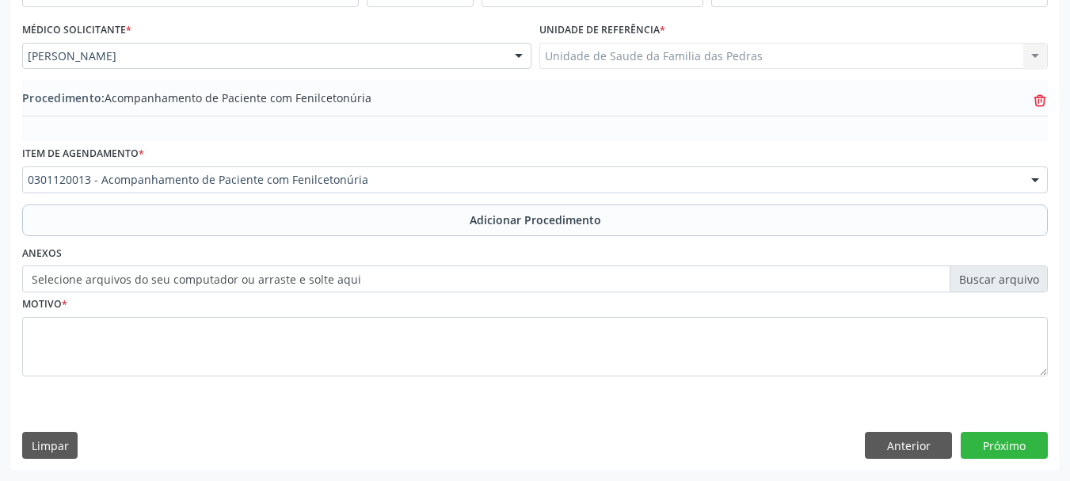
click at [1037, 106] on icon "trash-outline icon" at bounding box center [1040, 101] width 16 height 16
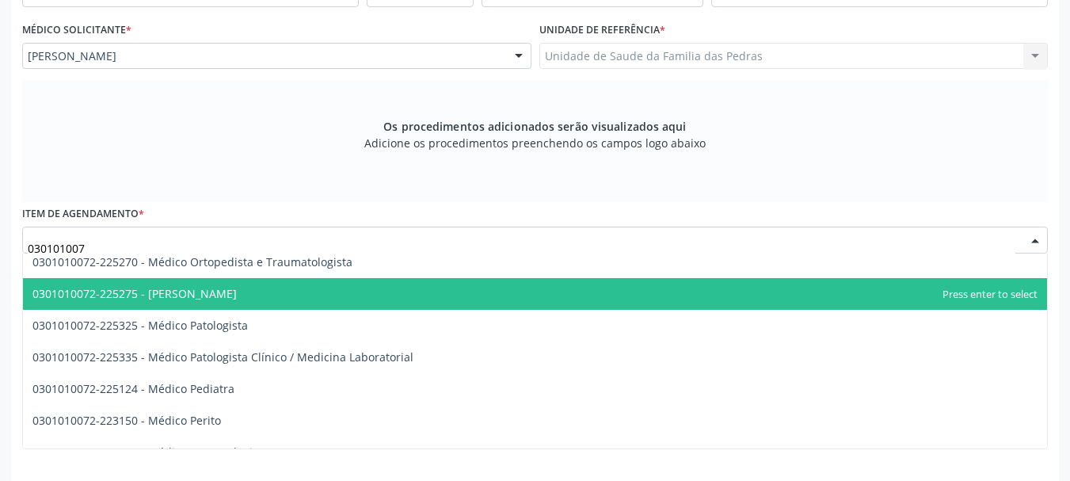
type input "0301010072"
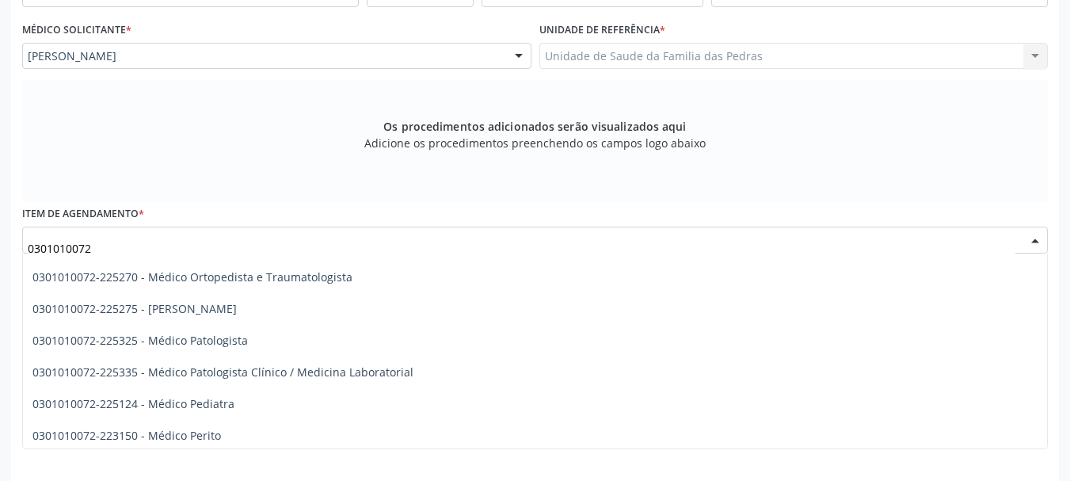
scroll to position [1357, 0]
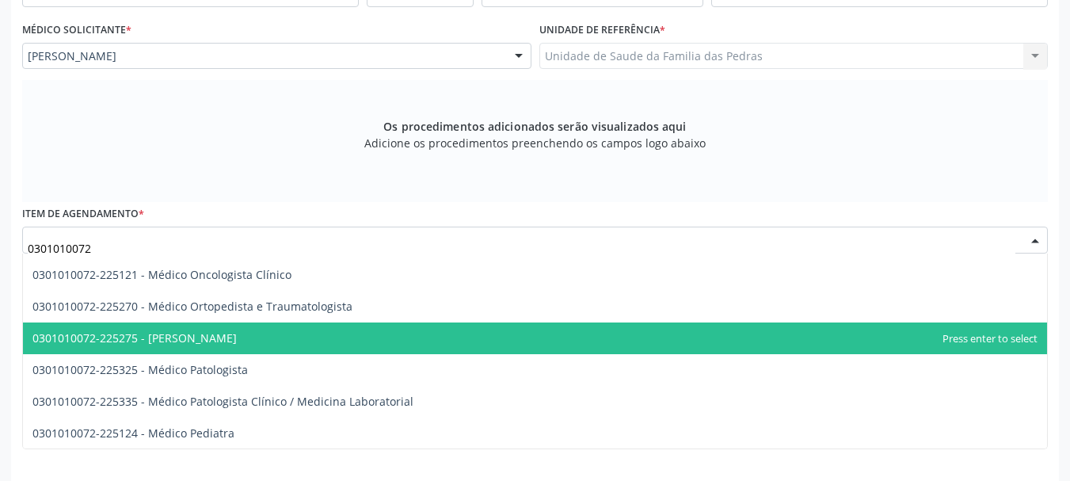
click at [214, 334] on span "0301010072-225275 - [PERSON_NAME]" at bounding box center [134, 337] width 204 height 15
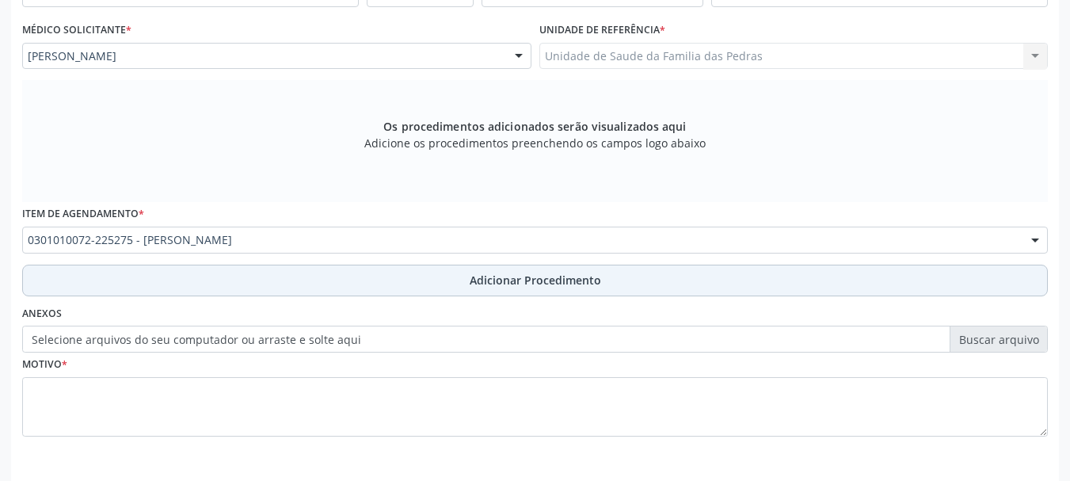
click at [262, 280] on button "Adicionar Procedimento" at bounding box center [535, 281] width 1026 height 32
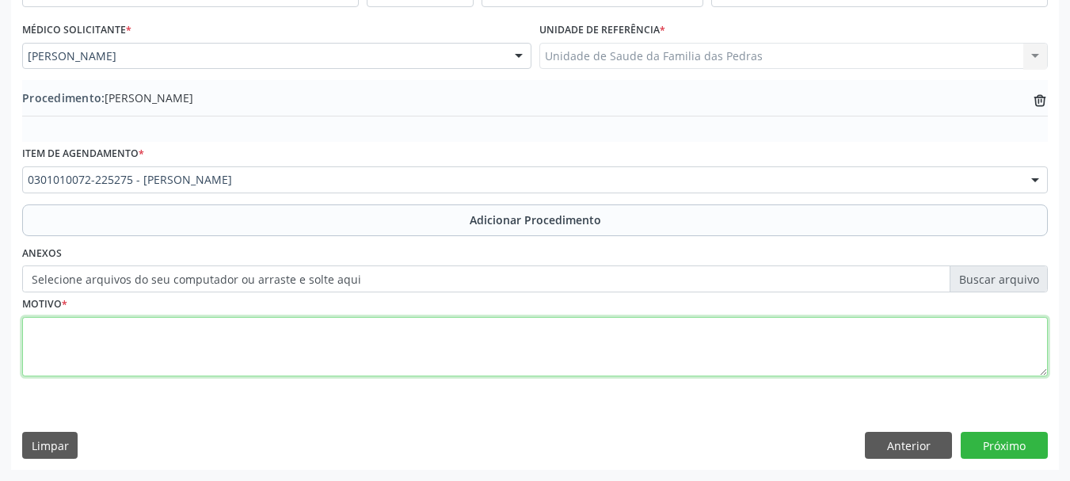
click at [248, 326] on textarea at bounding box center [535, 347] width 1026 height 60
type textarea "LABIRINTITE"
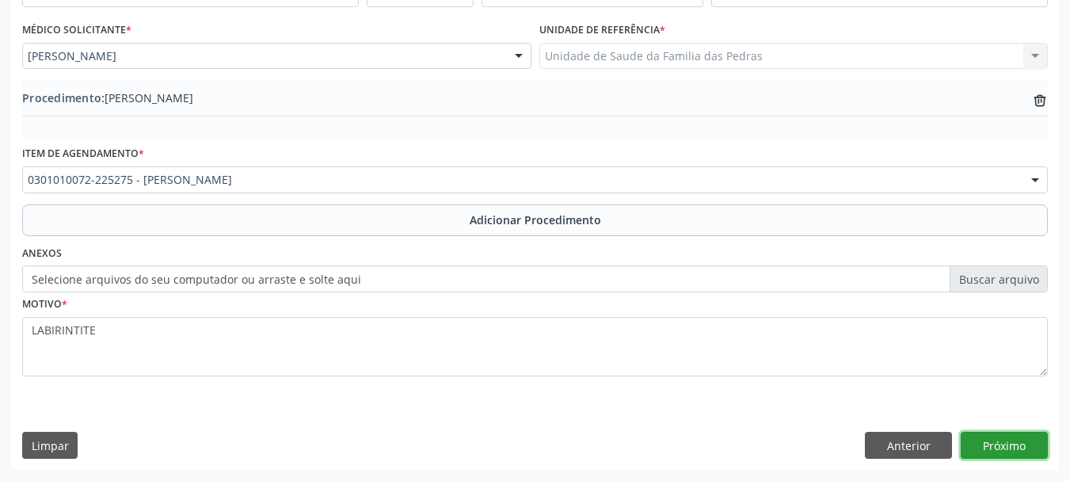
click at [977, 445] on button "Próximo" at bounding box center [1004, 445] width 87 height 27
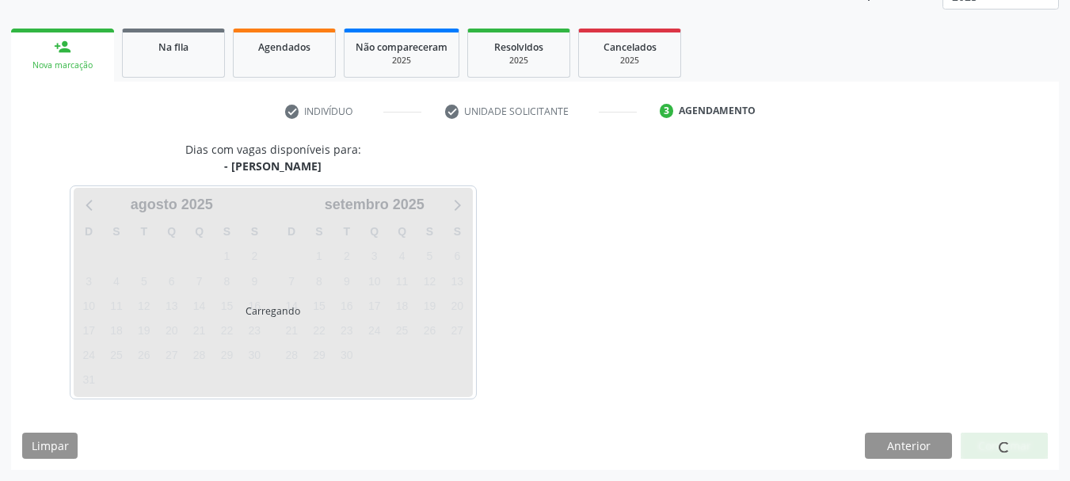
scroll to position [277, 0]
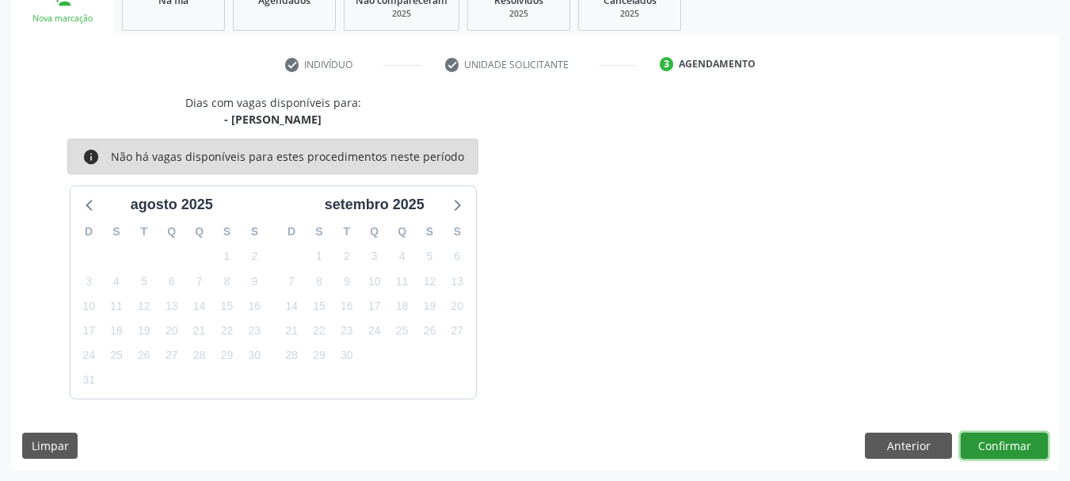
click at [977, 445] on button "Confirmar" at bounding box center [1004, 446] width 87 height 27
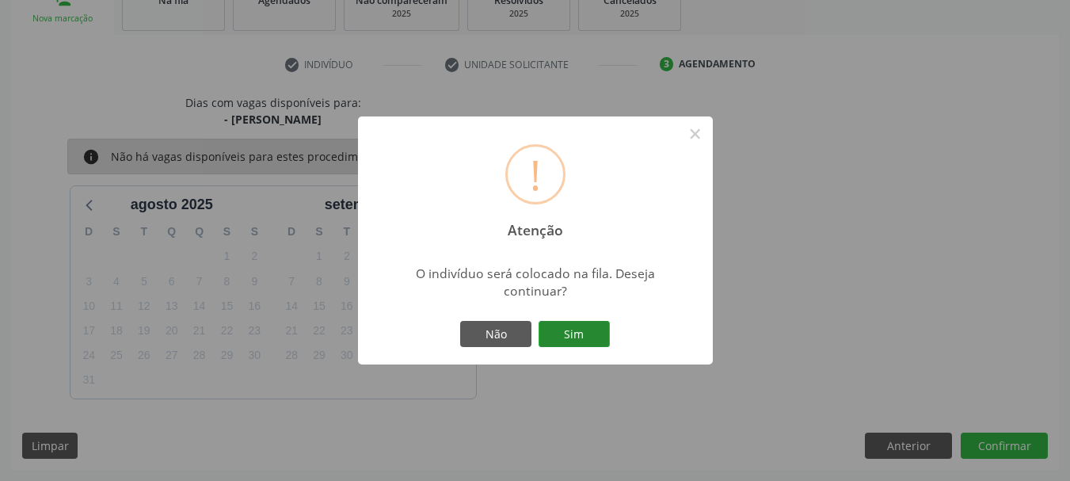
click at [563, 334] on button "Sim" at bounding box center [574, 334] width 71 height 27
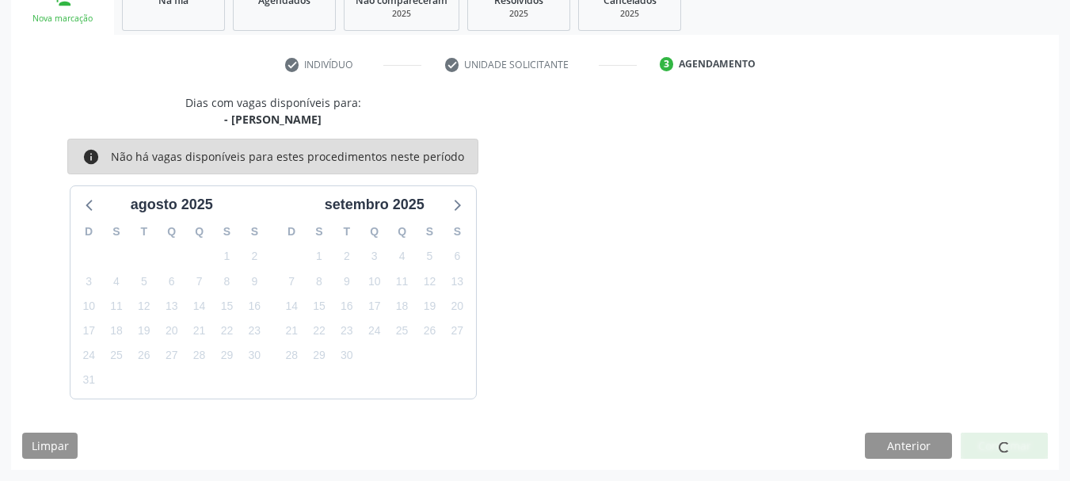
scroll to position [64, 0]
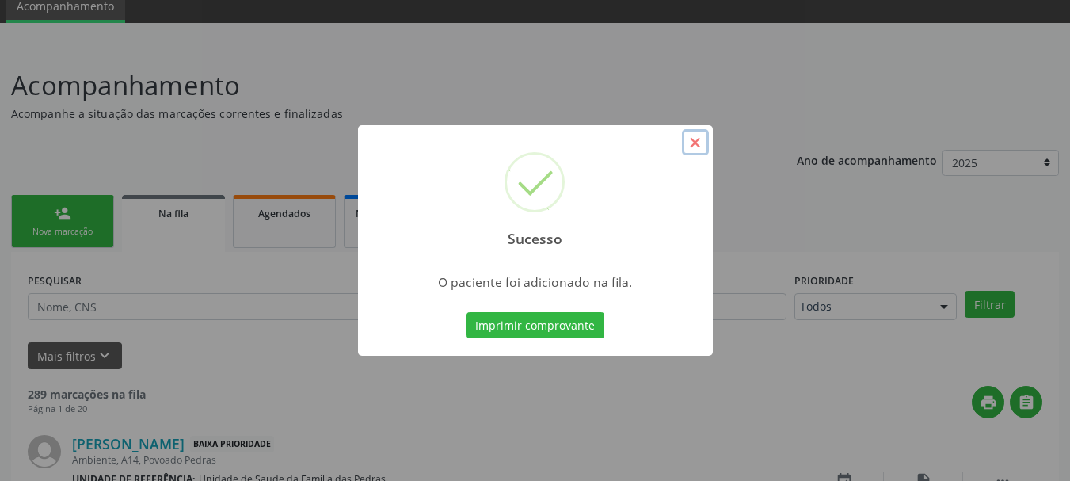
click at [696, 139] on button "×" at bounding box center [695, 142] width 27 height 27
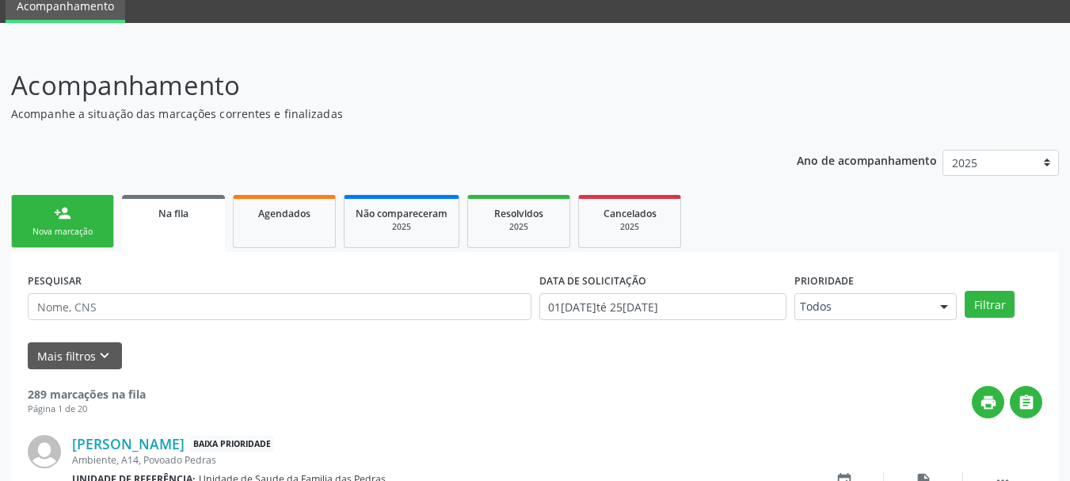
click at [90, 239] on link "person_add Nova marcação" at bounding box center [62, 221] width 103 height 53
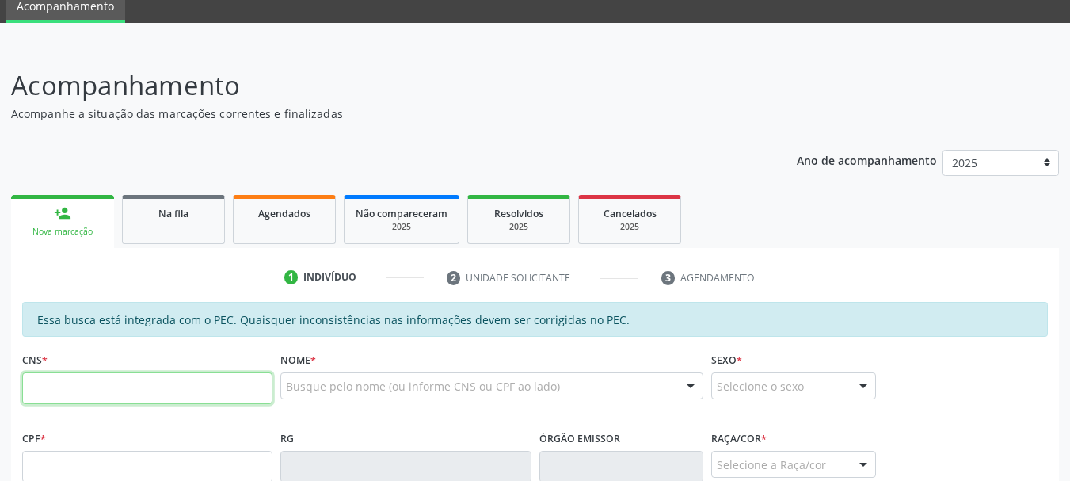
click at [116, 387] on input "text" at bounding box center [147, 388] width 250 height 32
type input "709 2032 7739 1937"
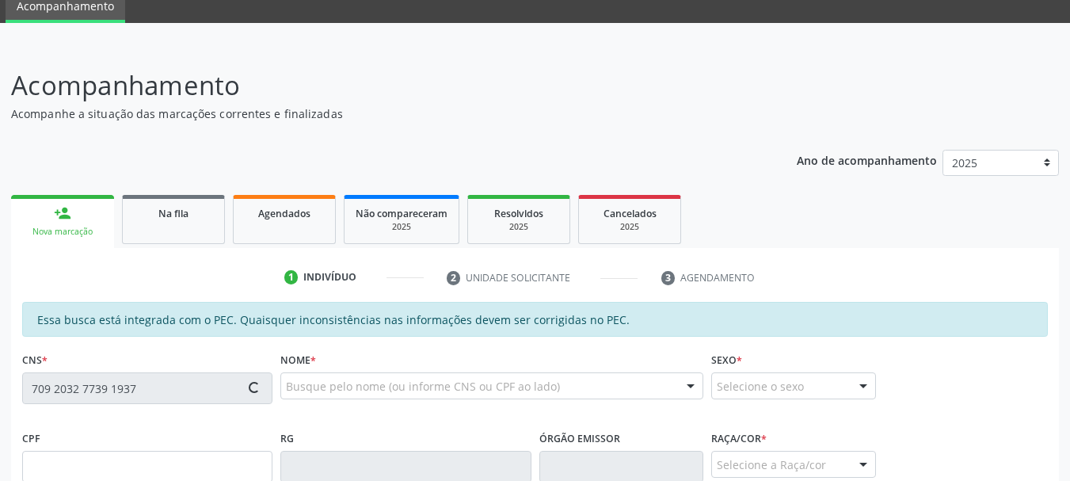
type input "757.500.904-34"
type input "05/04/1966"
type input "Maria Severina dos Santos"
type input "(82) 99309-3931"
type input "42"
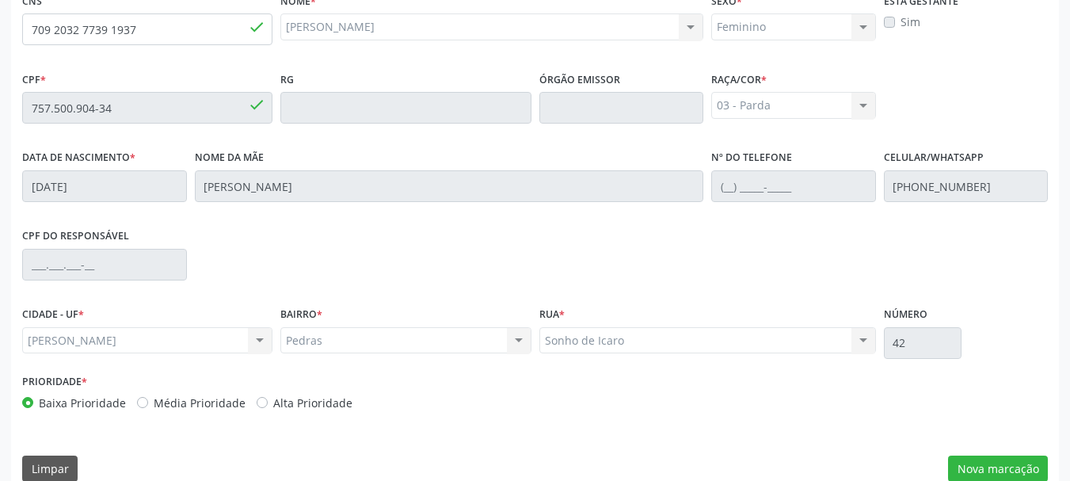
scroll to position [446, 0]
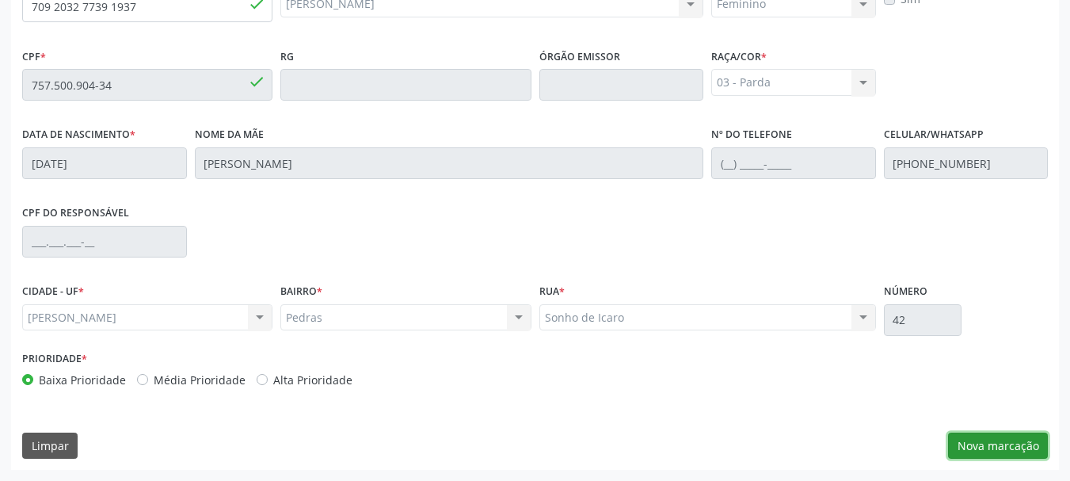
click at [1024, 452] on button "Nova marcação" at bounding box center [998, 446] width 100 height 27
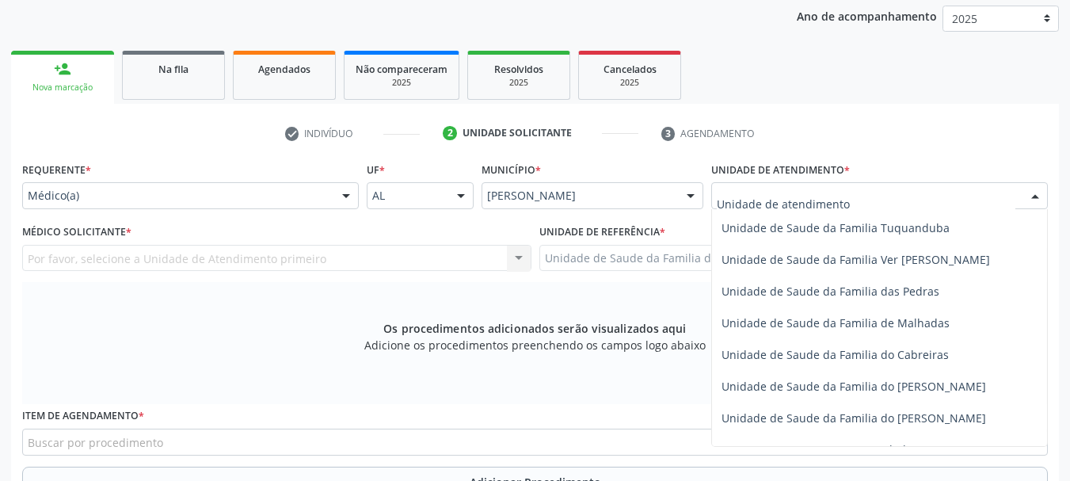
scroll to position [1189, 0]
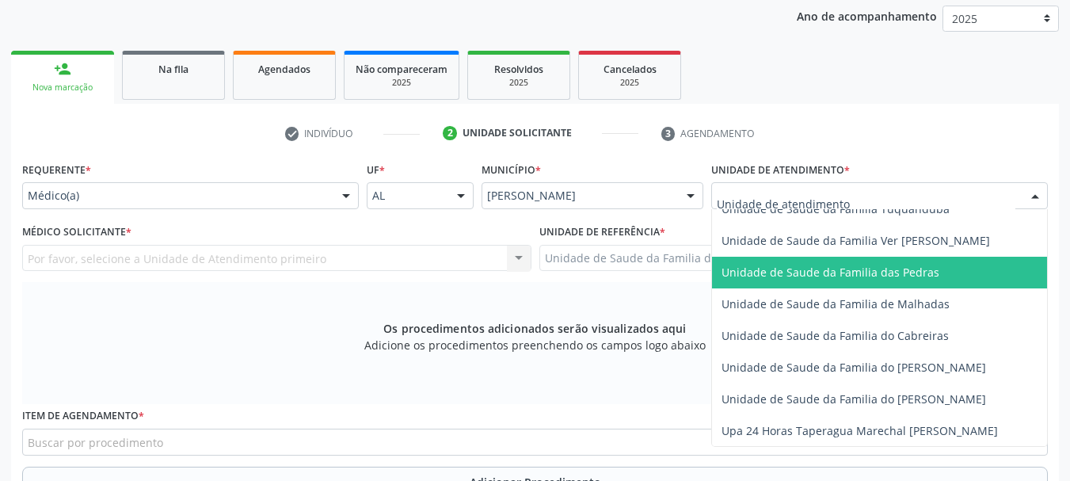
click at [780, 272] on span "Unidade de Saude da Familia das Pedras" at bounding box center [831, 272] width 218 height 15
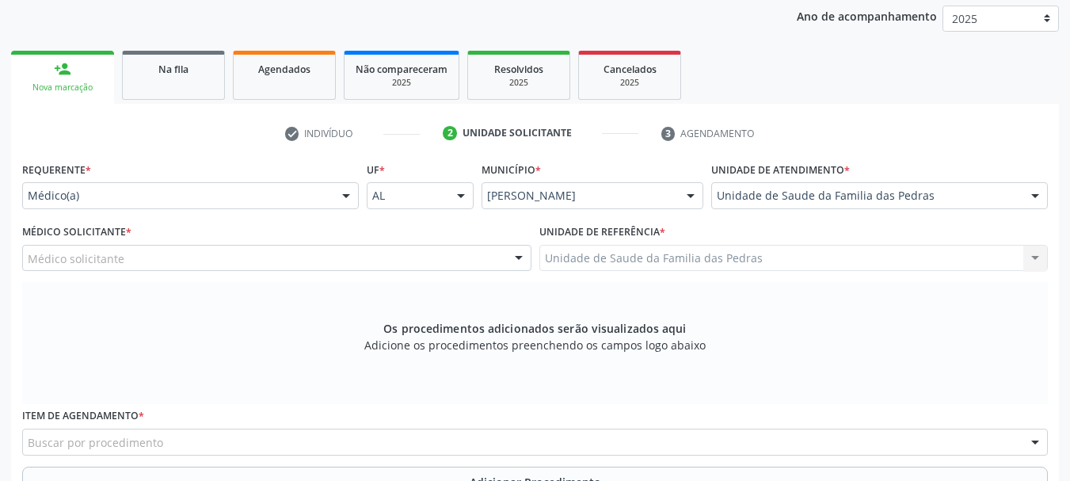
click at [406, 259] on div "Médico solicitante" at bounding box center [276, 258] width 509 height 27
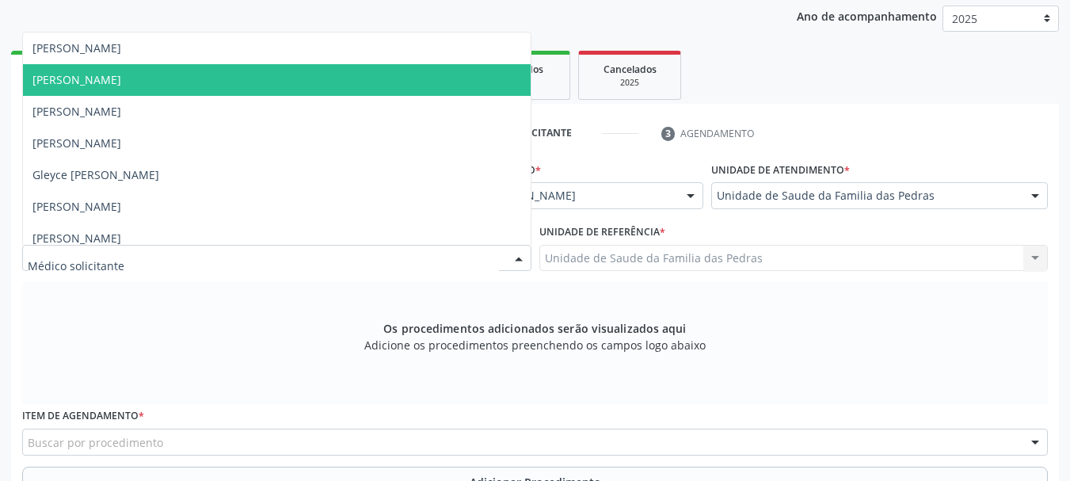
click at [383, 74] on span "[PERSON_NAME]" at bounding box center [277, 80] width 508 height 32
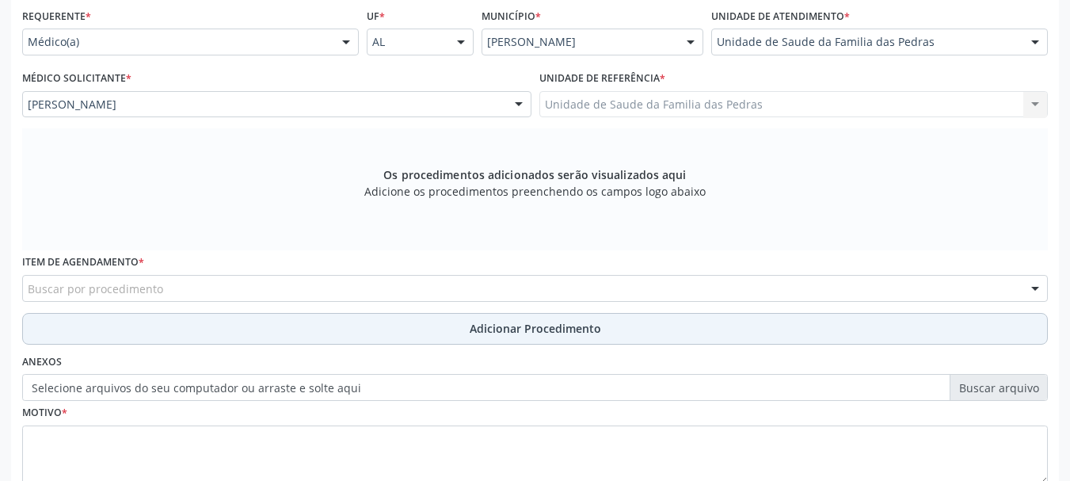
scroll to position [367, 0]
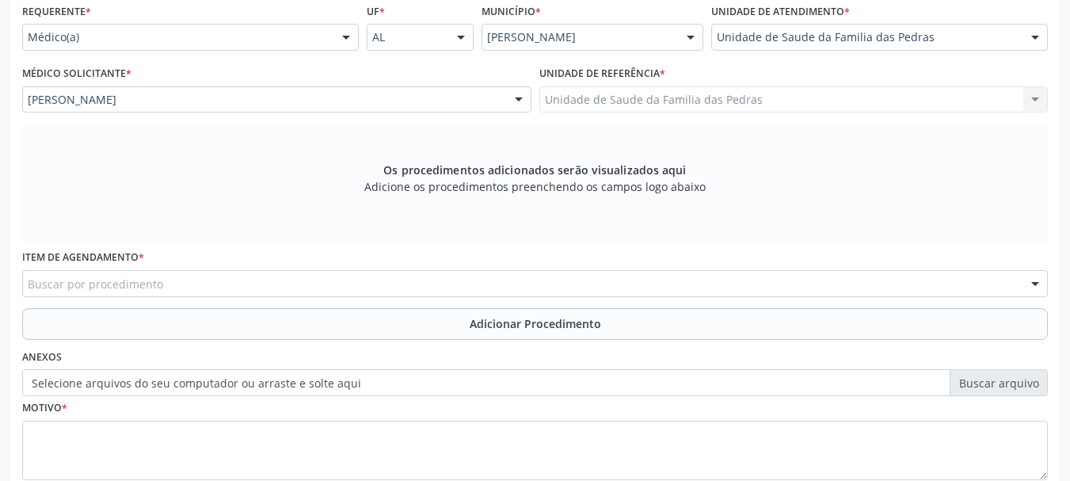
click at [424, 279] on div "Buscar por procedimento" at bounding box center [535, 283] width 1026 height 27
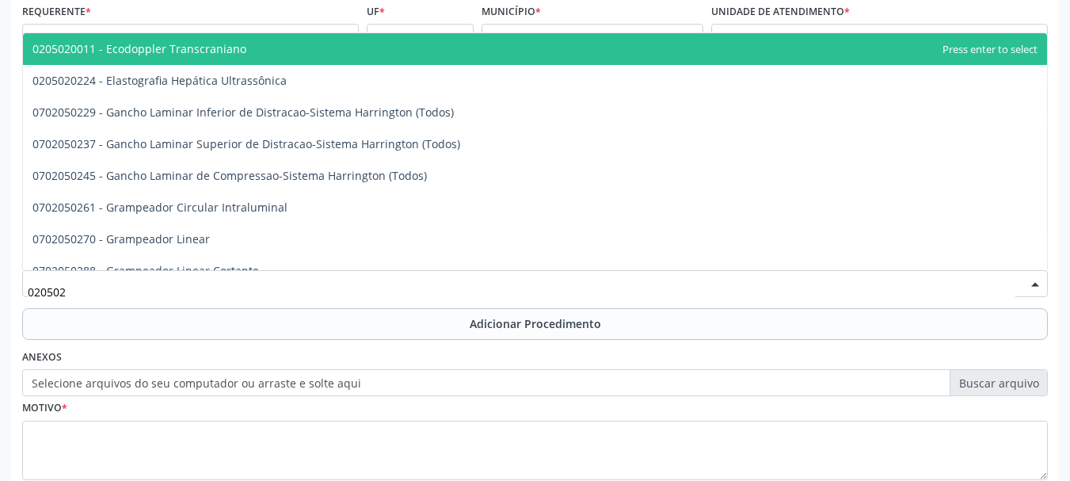
type input "0205020"
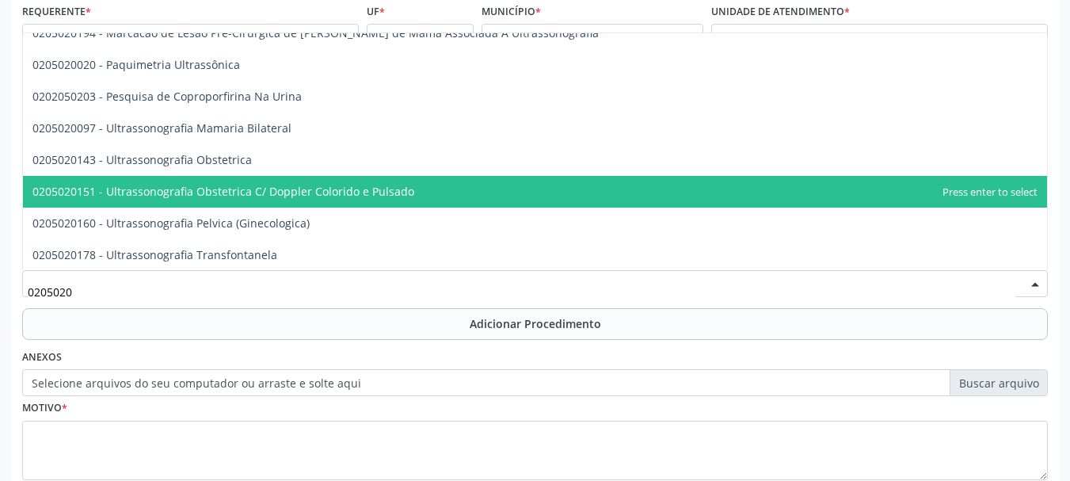
scroll to position [158, 0]
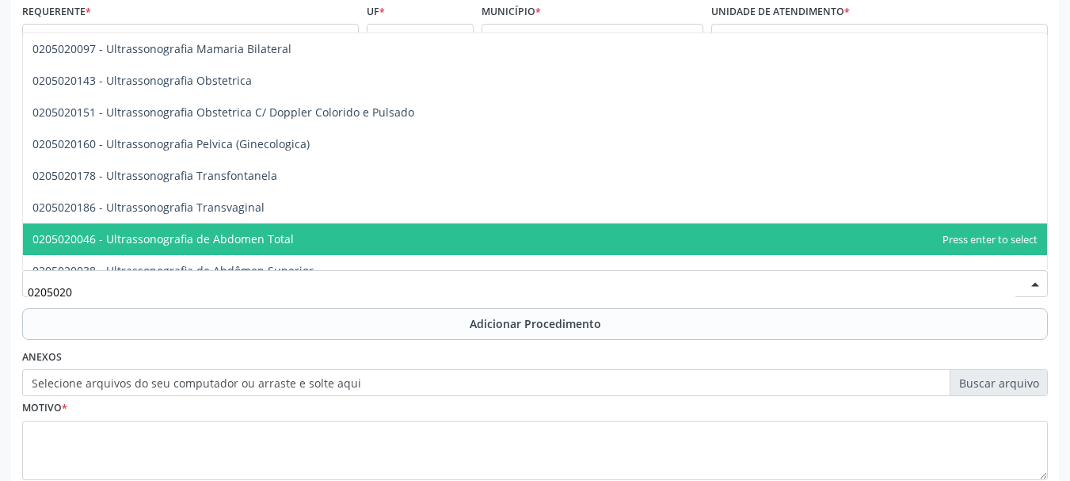
click at [443, 236] on span "0205020046 - Ultrassonografia de Abdomen Total" at bounding box center [535, 239] width 1024 height 32
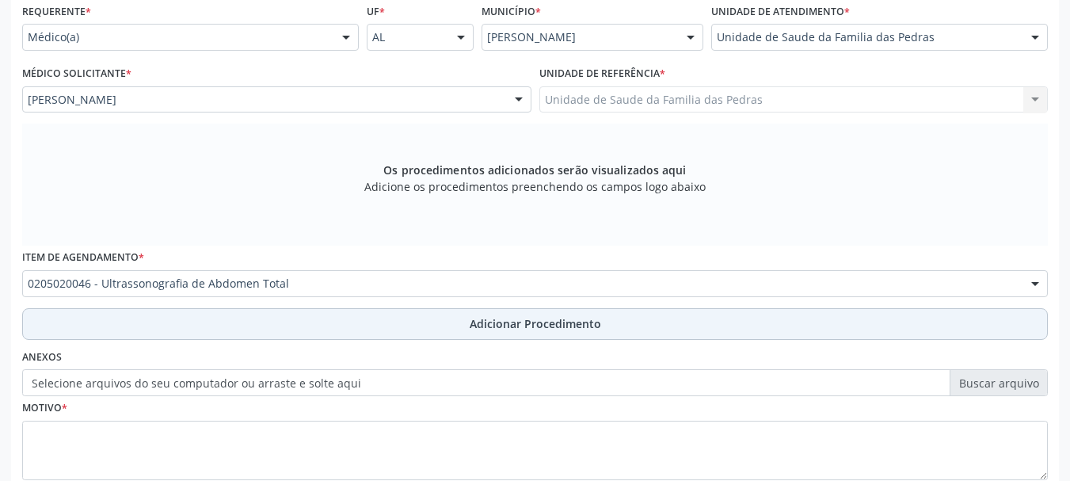
click at [414, 338] on button "Adicionar Procedimento" at bounding box center [535, 324] width 1026 height 32
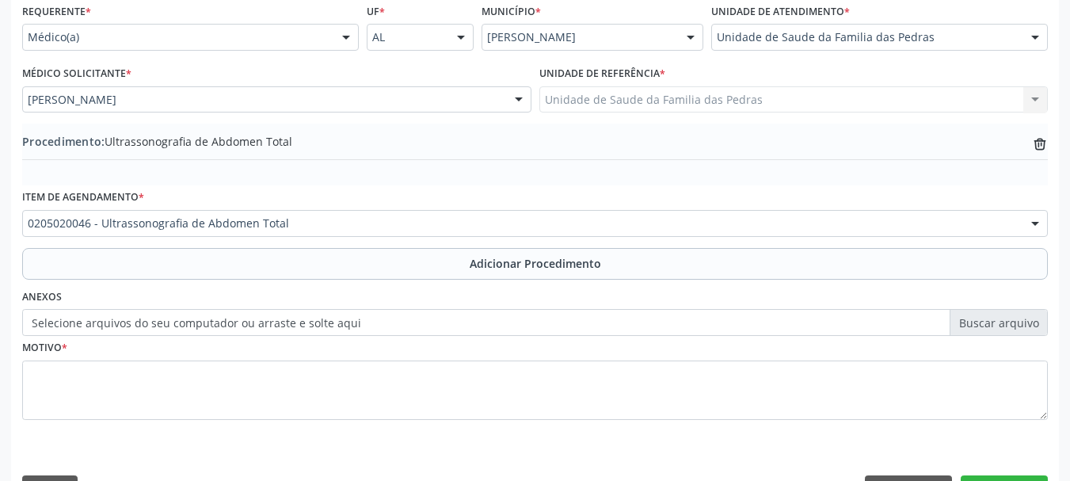
scroll to position [410, 0]
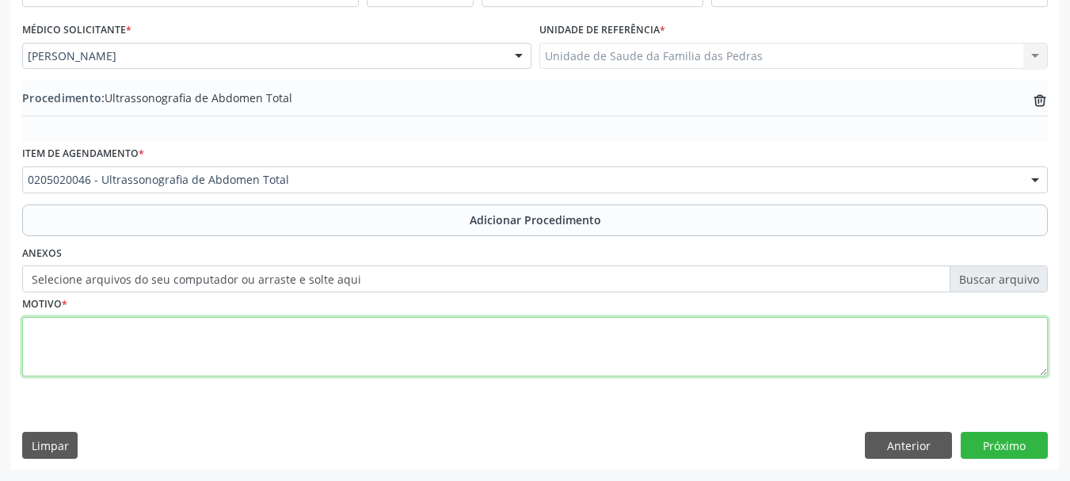
click at [391, 359] on textarea at bounding box center [535, 347] width 1026 height 60
type textarea "DORES NOS FLANCOS À ESCLARECER"
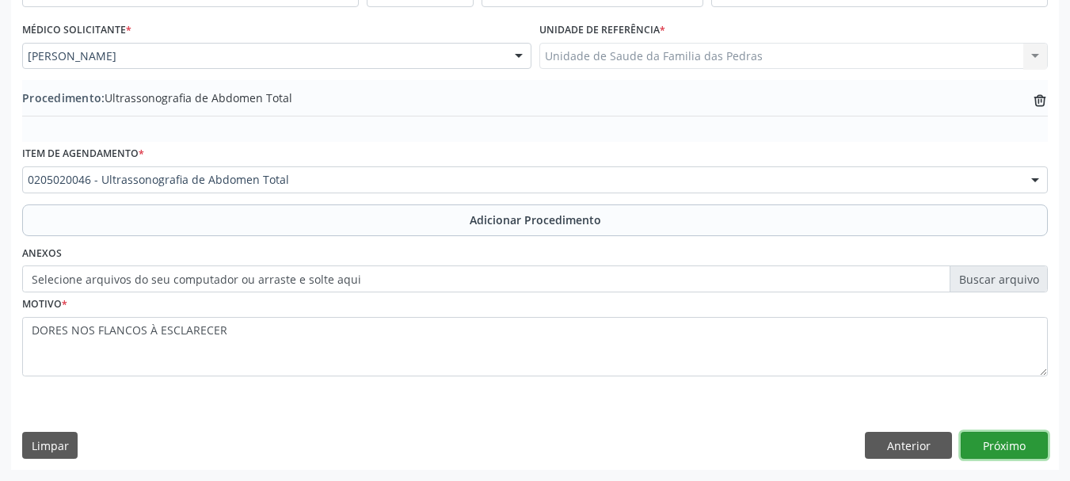
click at [994, 448] on button "Próximo" at bounding box center [1004, 445] width 87 height 27
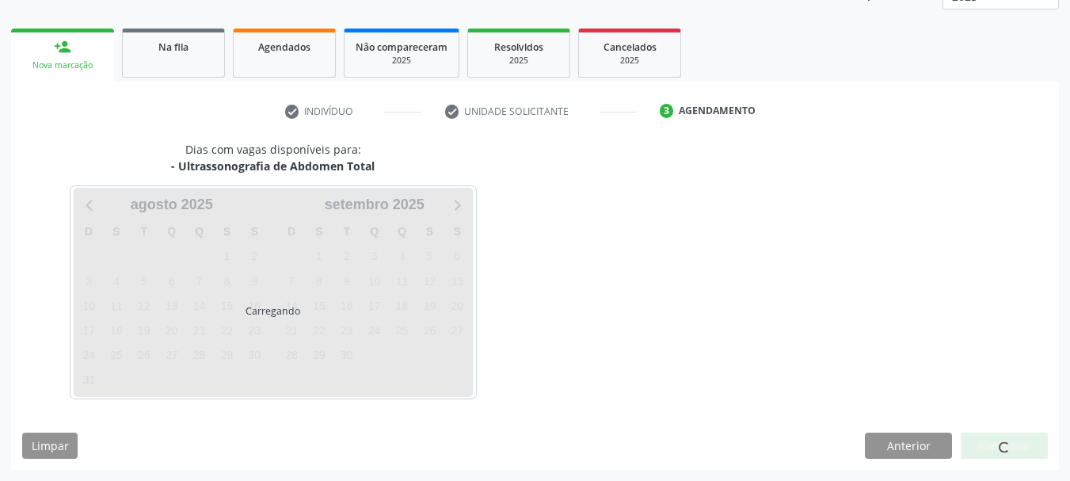
scroll to position [277, 0]
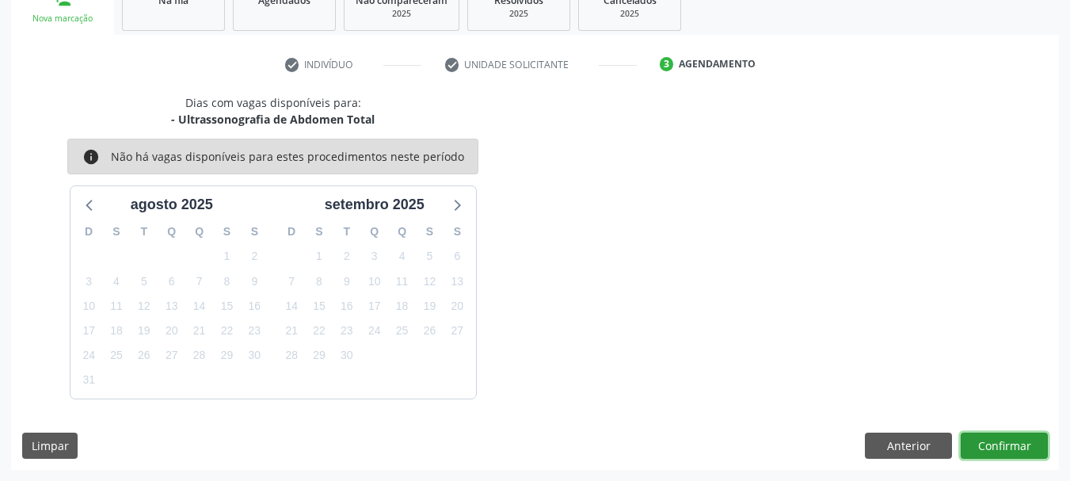
click at [994, 448] on button "Confirmar" at bounding box center [1004, 446] width 87 height 27
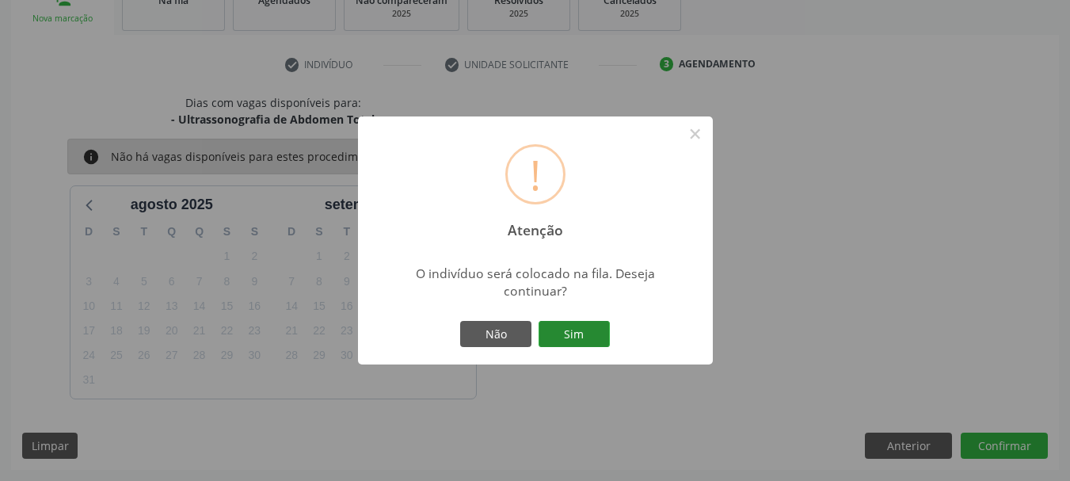
click at [562, 344] on button "Sim" at bounding box center [574, 334] width 71 height 27
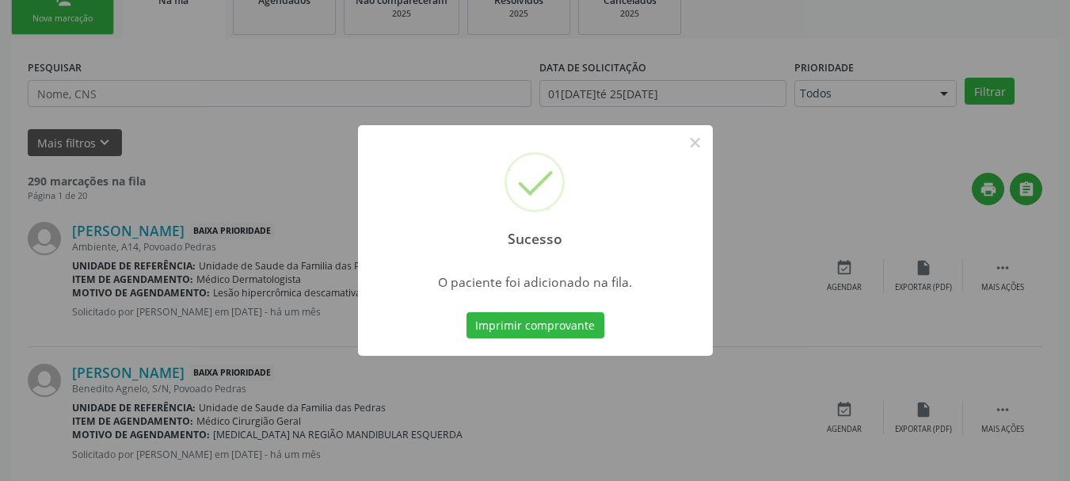
scroll to position [64, 0]
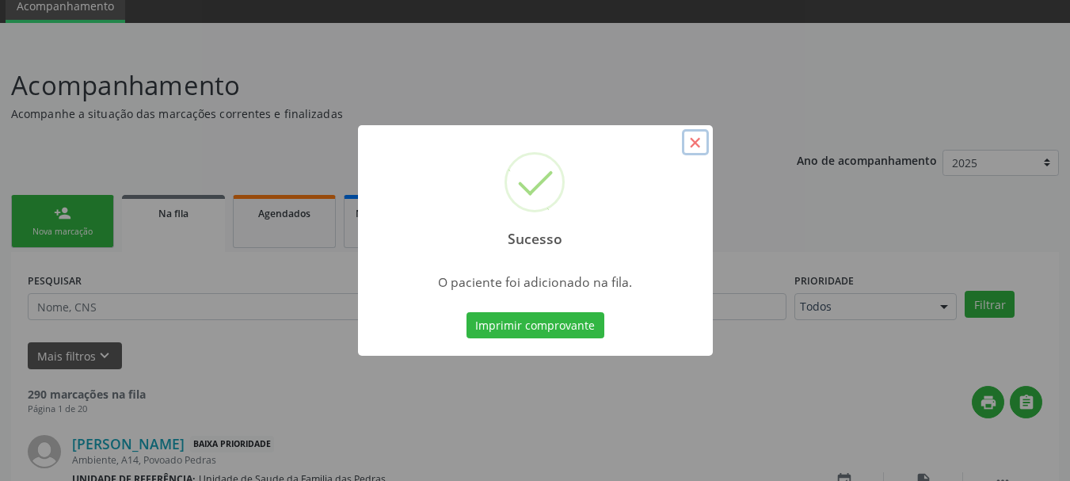
click at [698, 141] on button "×" at bounding box center [695, 142] width 27 height 27
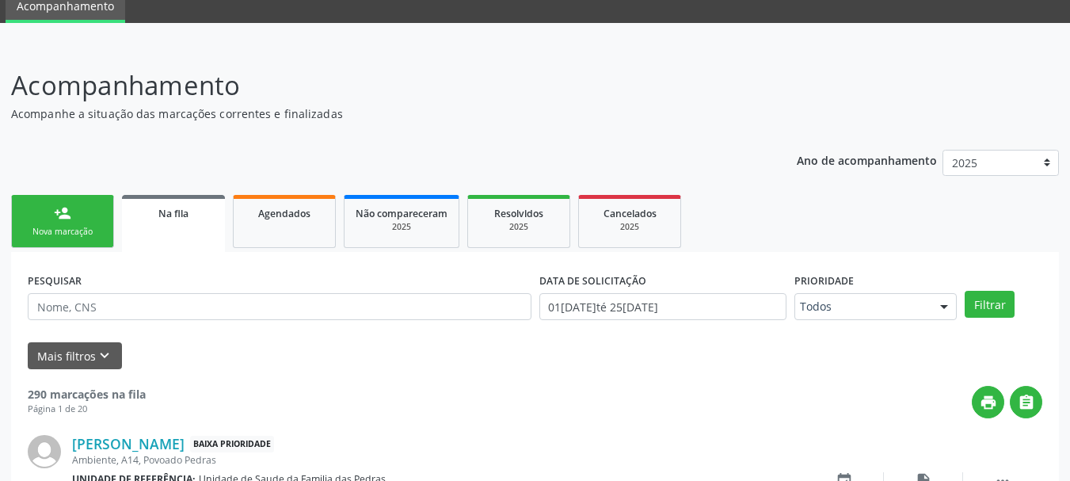
click at [103, 238] on link "person_add Nova marcação" at bounding box center [62, 221] width 103 height 53
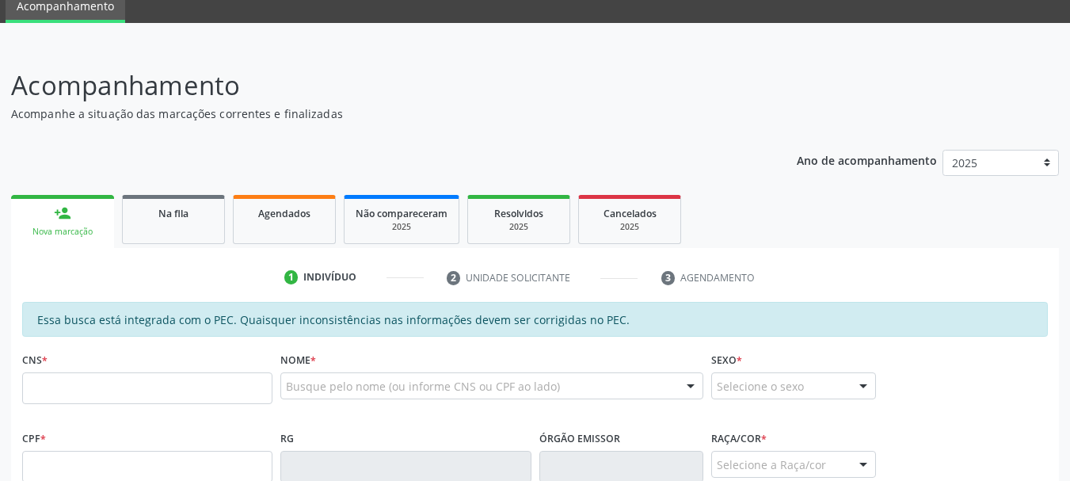
scroll to position [143, 0]
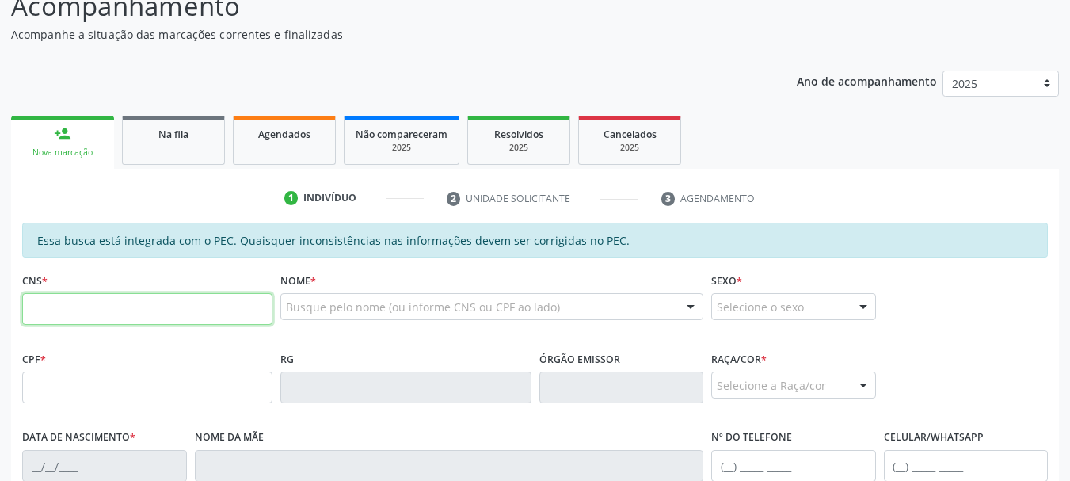
click at [101, 312] on input "text" at bounding box center [147, 309] width 250 height 32
type input "704 2062 9361 2480"
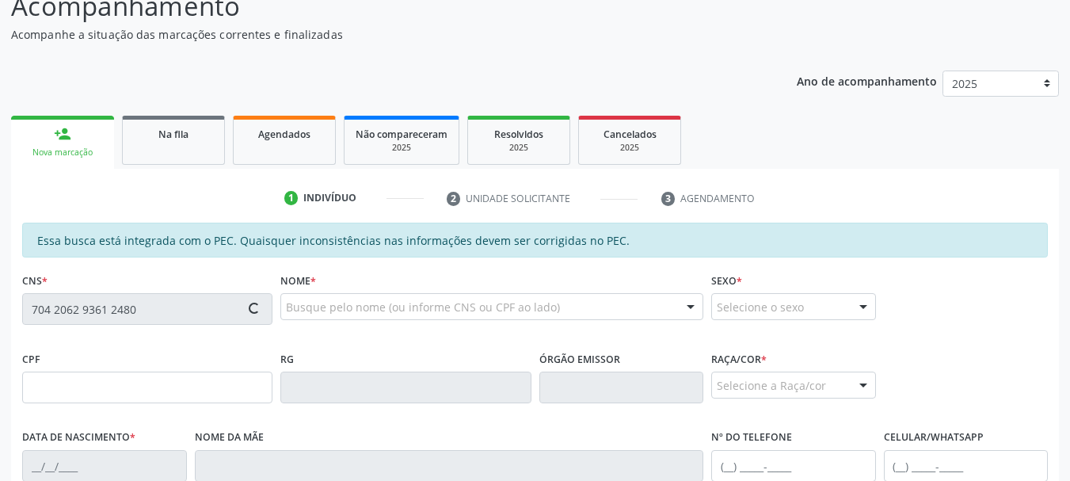
type input "068.258.864-44"
type input "06/04/1971"
type input "Maria Lucila da Silva"
type input "(82) 99367-8182"
type input "S/N"
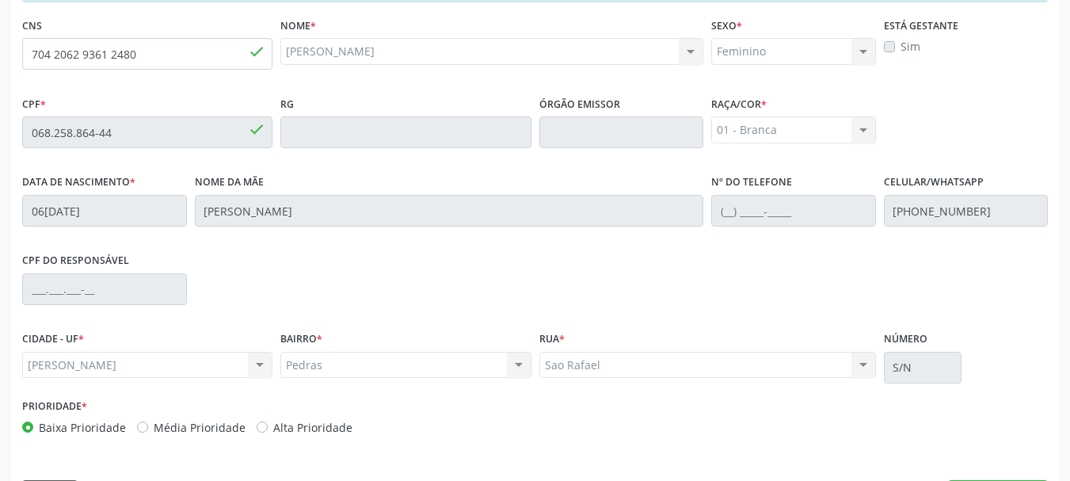
scroll to position [446, 0]
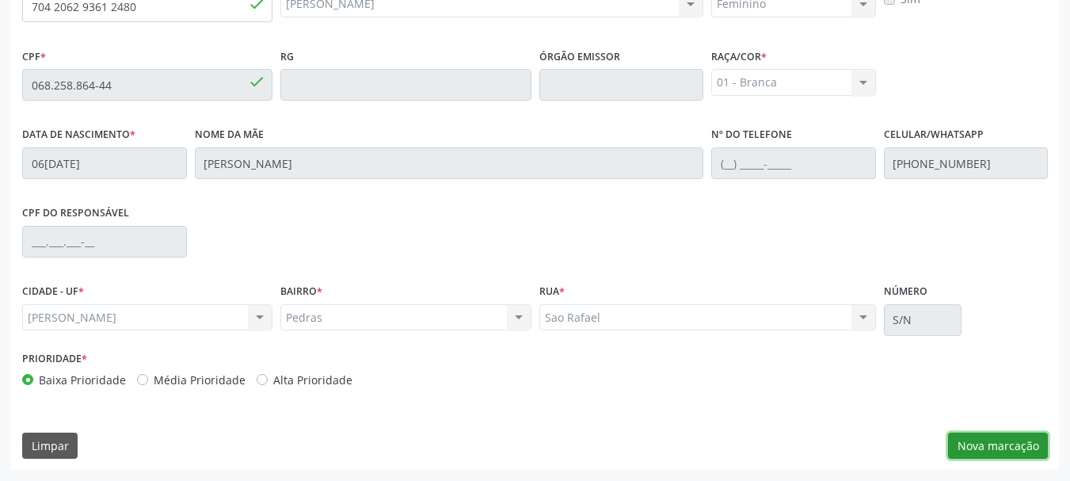
click at [993, 437] on button "Nova marcação" at bounding box center [998, 446] width 100 height 27
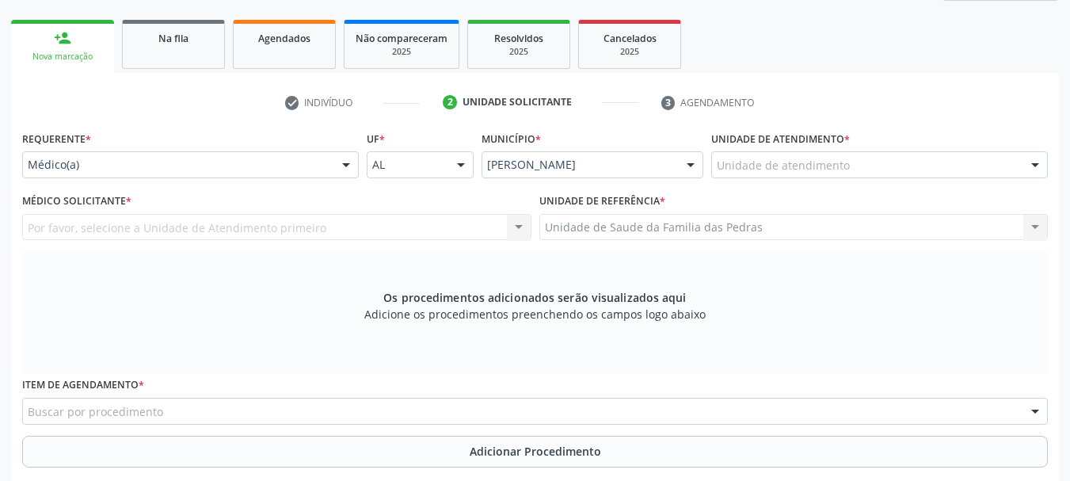
scroll to position [129, 0]
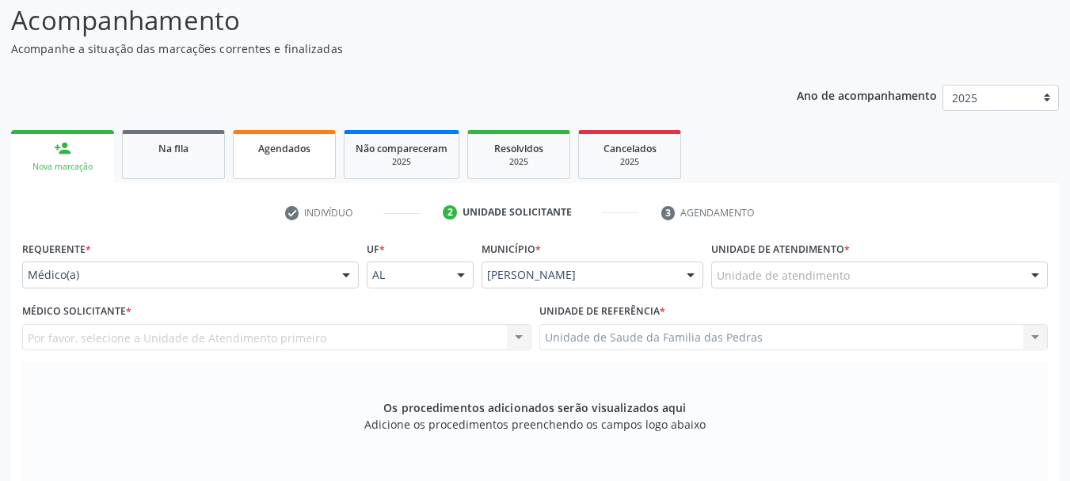
click at [258, 158] on link "Agendados" at bounding box center [284, 154] width 103 height 49
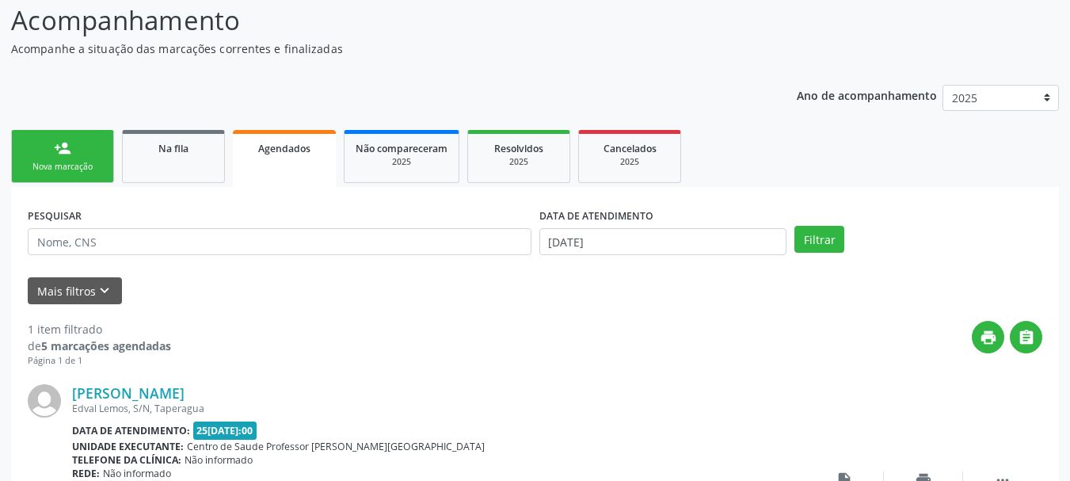
click at [69, 154] on div "person_add" at bounding box center [62, 147] width 17 height 17
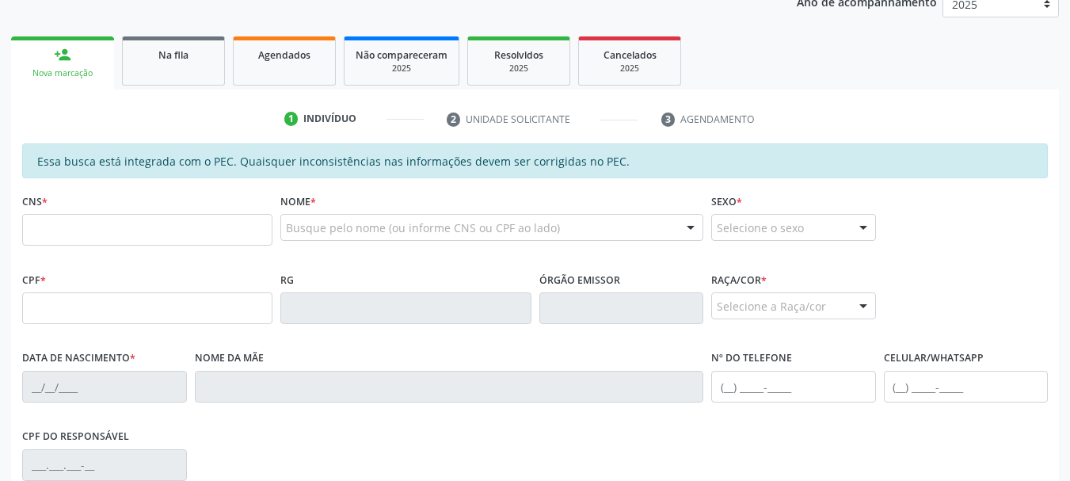
scroll to position [288, 0]
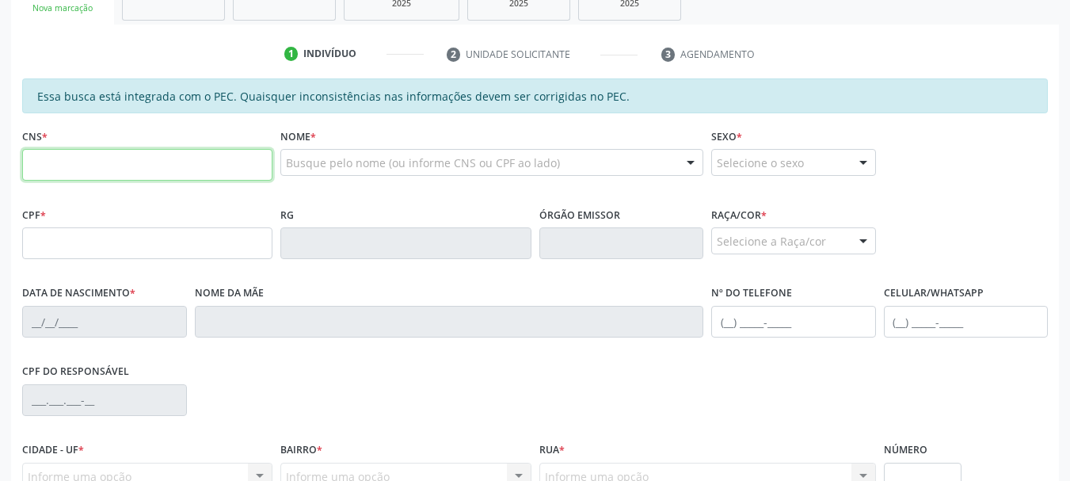
click at [76, 166] on input "text" at bounding box center [147, 165] width 250 height 32
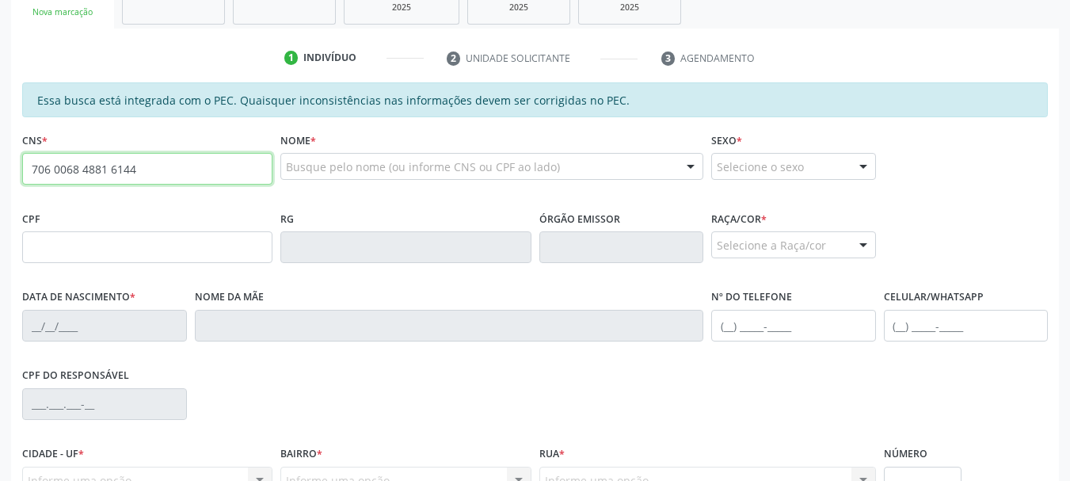
type input "706 0068 4881 6144"
type input "939.802.994-49"
type input "16/01/1971"
type input "Zenita Barros dos Santos"
type input "(82) 99948-5331"
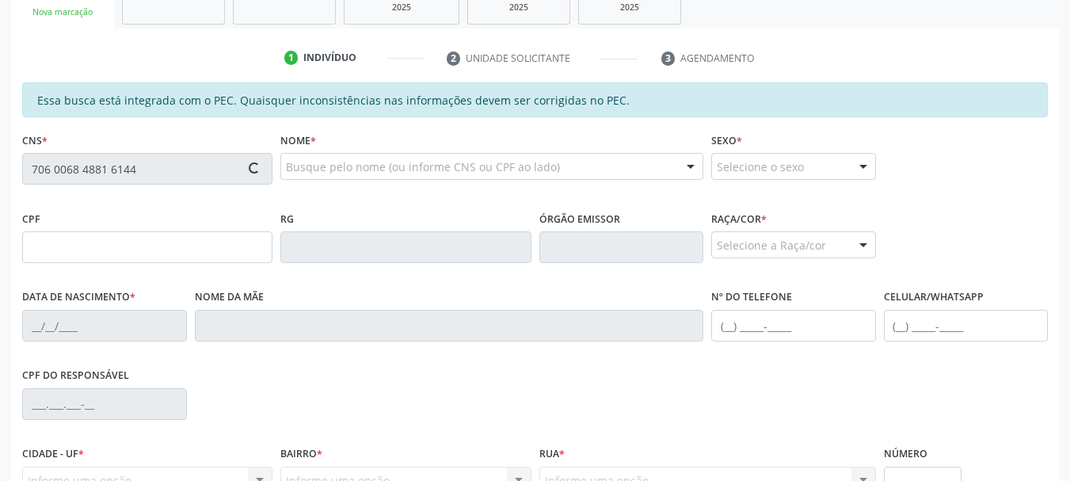
type input "(82) 99948-5331"
type input "S/N"
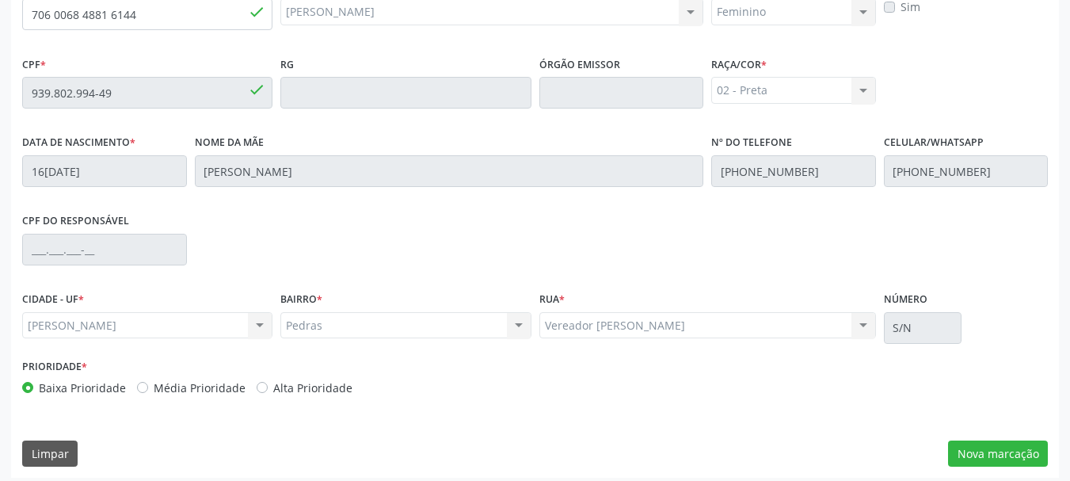
scroll to position [446, 0]
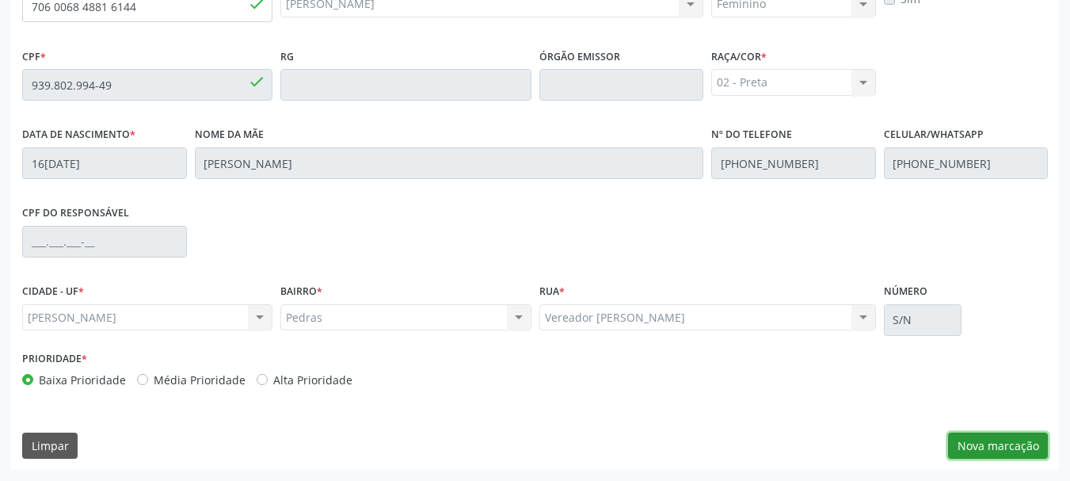
click at [1027, 448] on button "Nova marcação" at bounding box center [998, 446] width 100 height 27
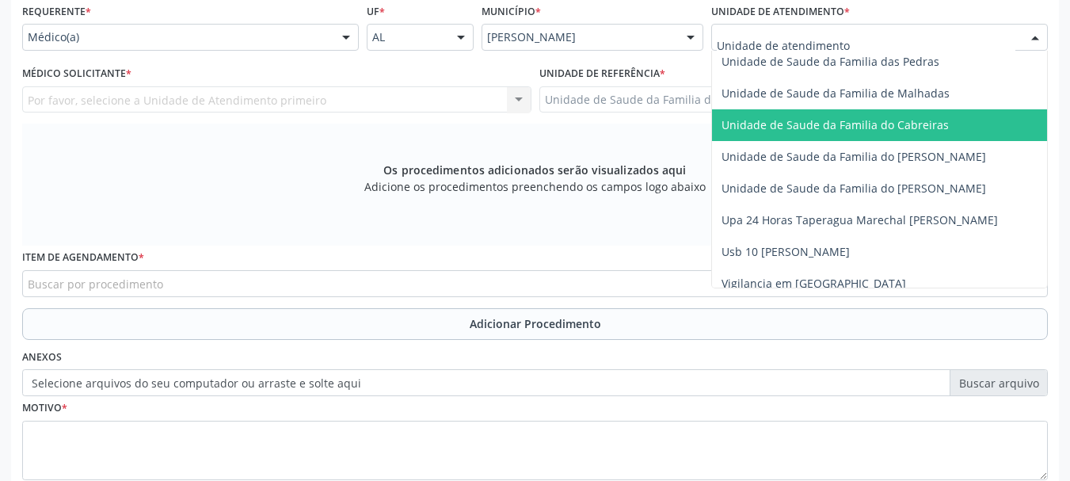
scroll to position [1265, 0]
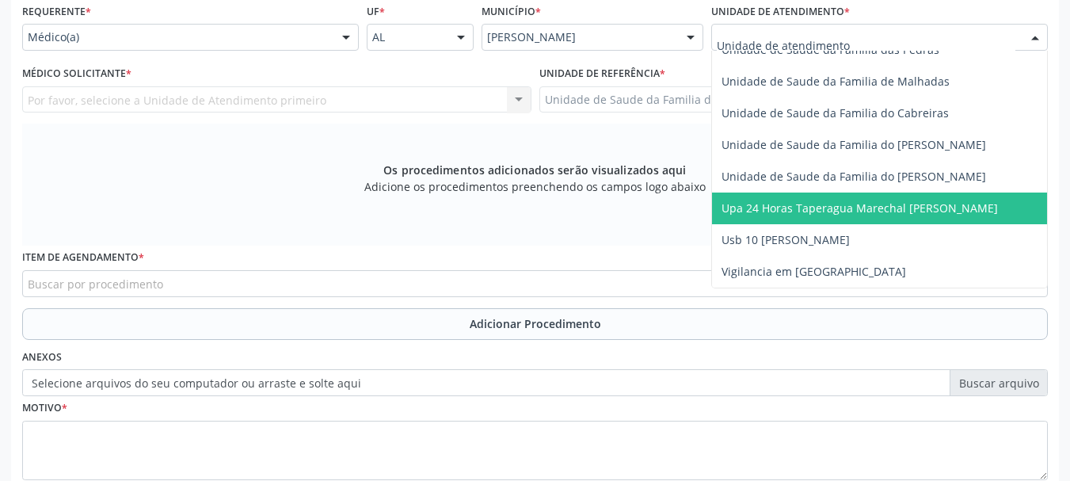
click at [799, 201] on span "Upa 24 Horas Taperagua Marechal [PERSON_NAME]" at bounding box center [860, 207] width 277 height 15
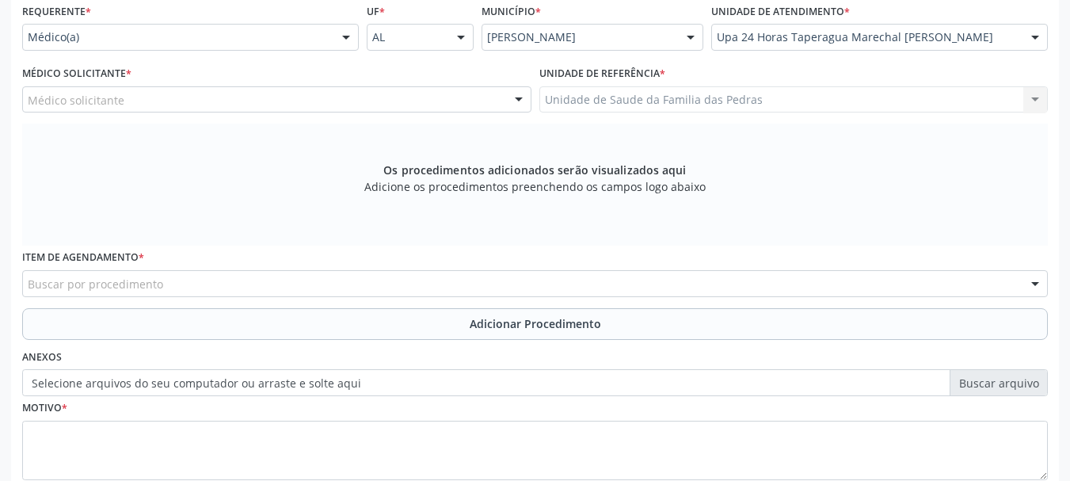
click at [459, 102] on div "Médico solicitante" at bounding box center [276, 99] width 509 height 27
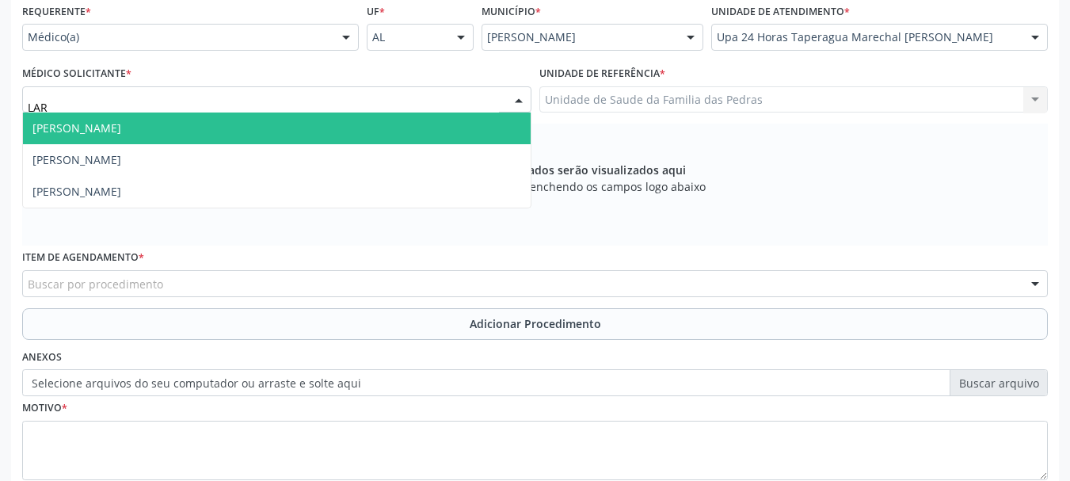
type input "LARA"
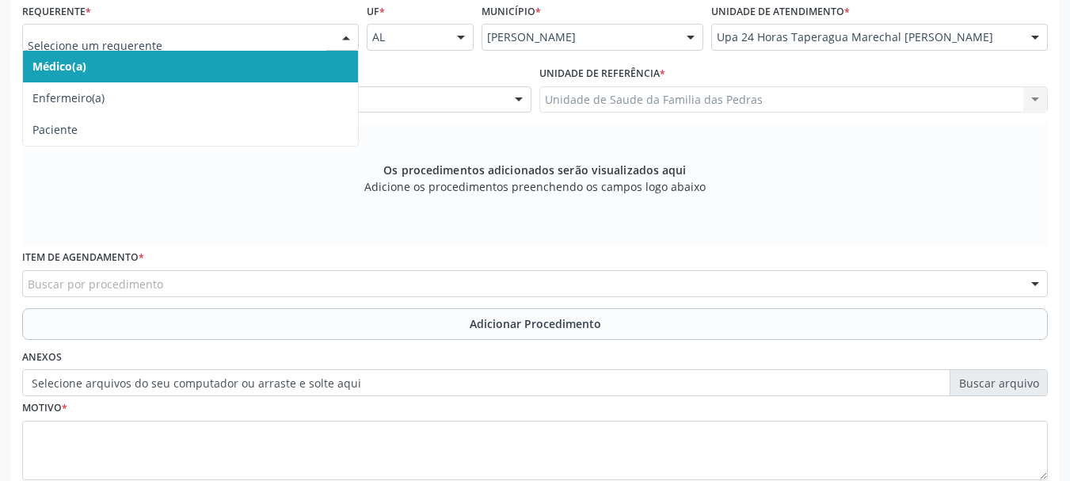
click at [344, 38] on div at bounding box center [346, 38] width 24 height 27
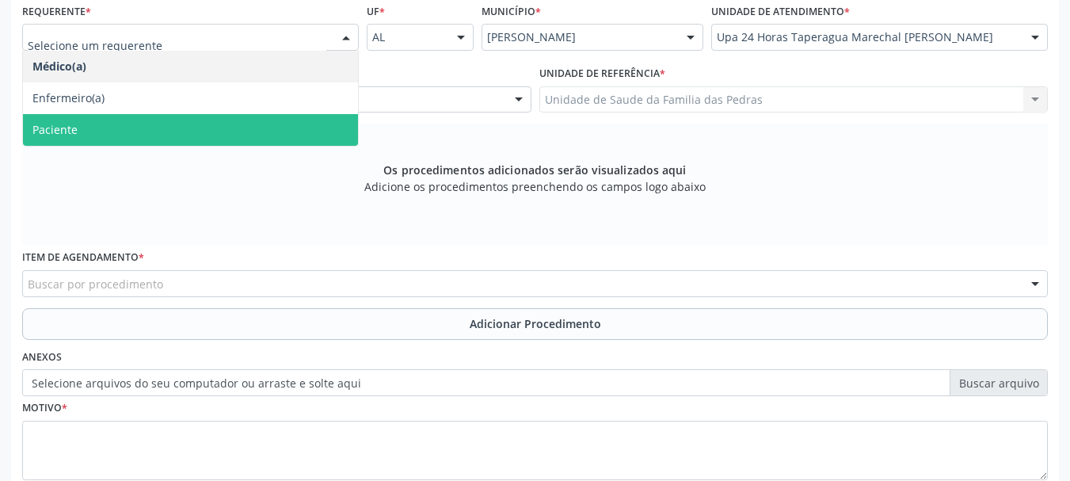
click at [279, 129] on span "Paciente" at bounding box center [190, 130] width 335 height 32
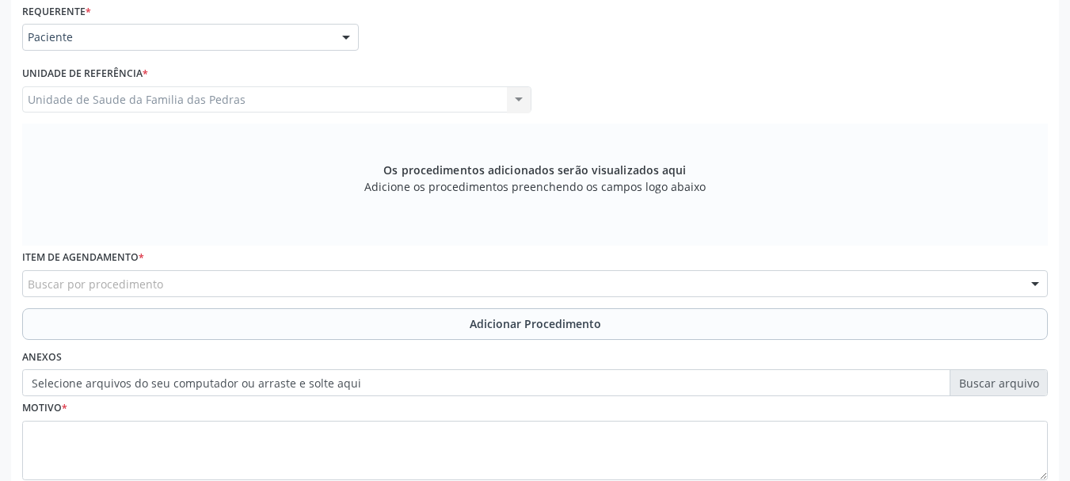
scroll to position [471, 0]
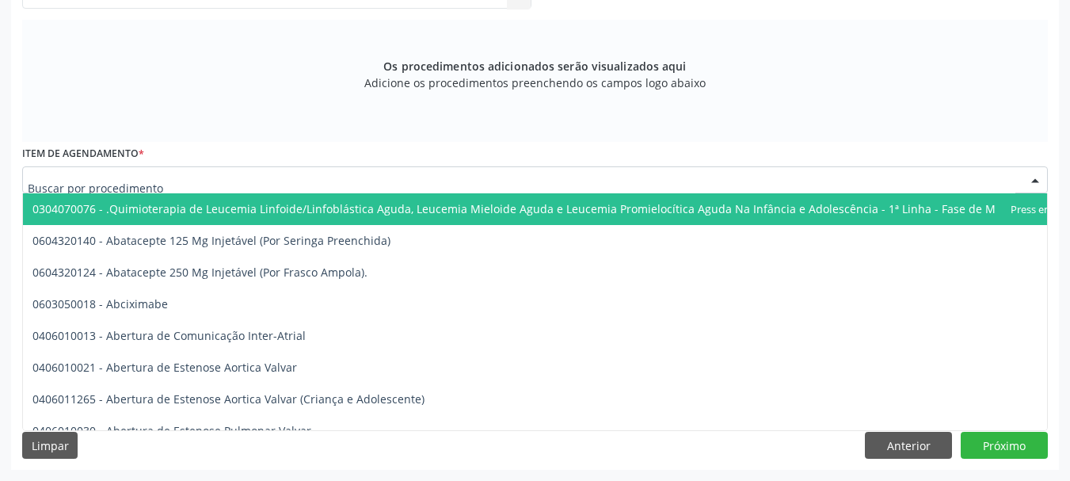
click at [288, 179] on div at bounding box center [535, 179] width 1026 height 27
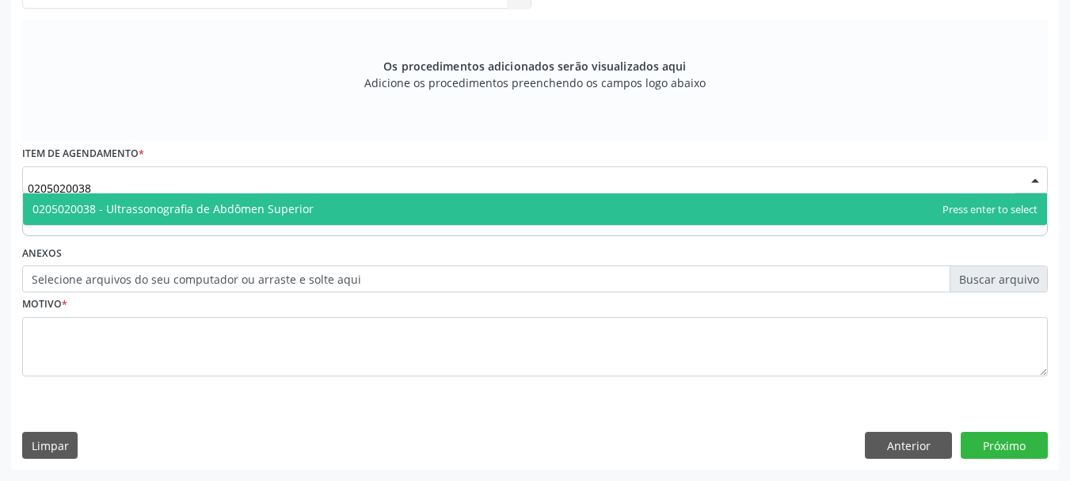
click at [297, 206] on span "0205020038 - Ultrassonografia de Abdômen Superior" at bounding box center [172, 208] width 281 height 15
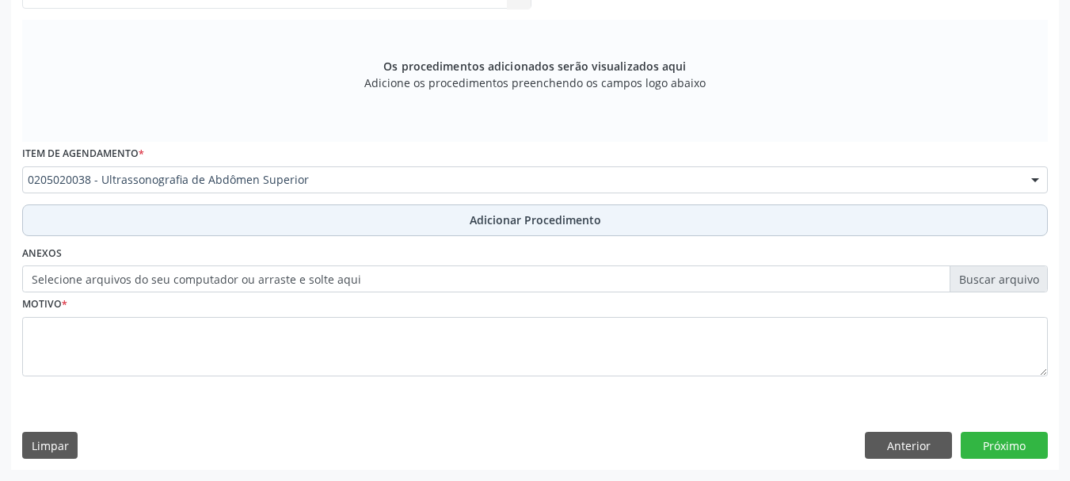
click at [297, 223] on button "Adicionar Procedimento" at bounding box center [535, 220] width 1026 height 32
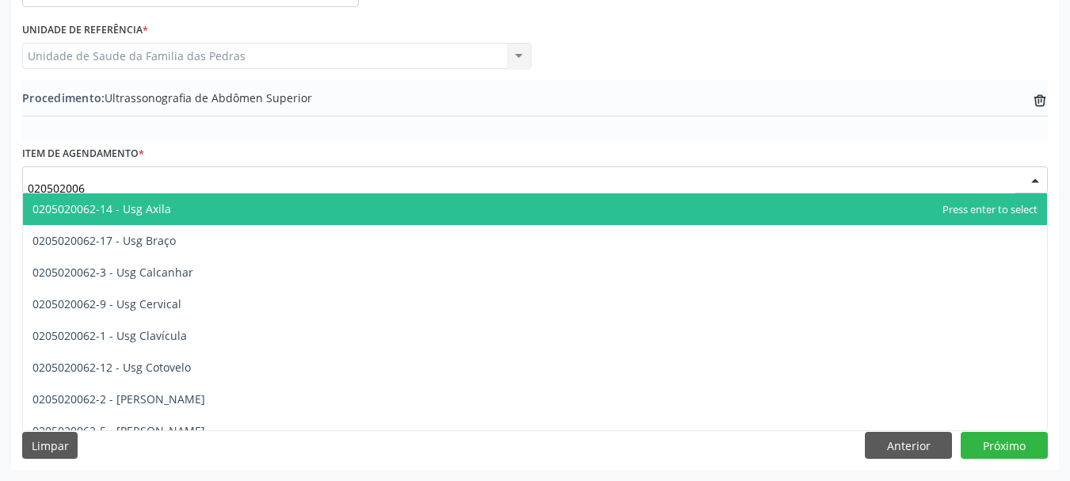
type input "0205020062"
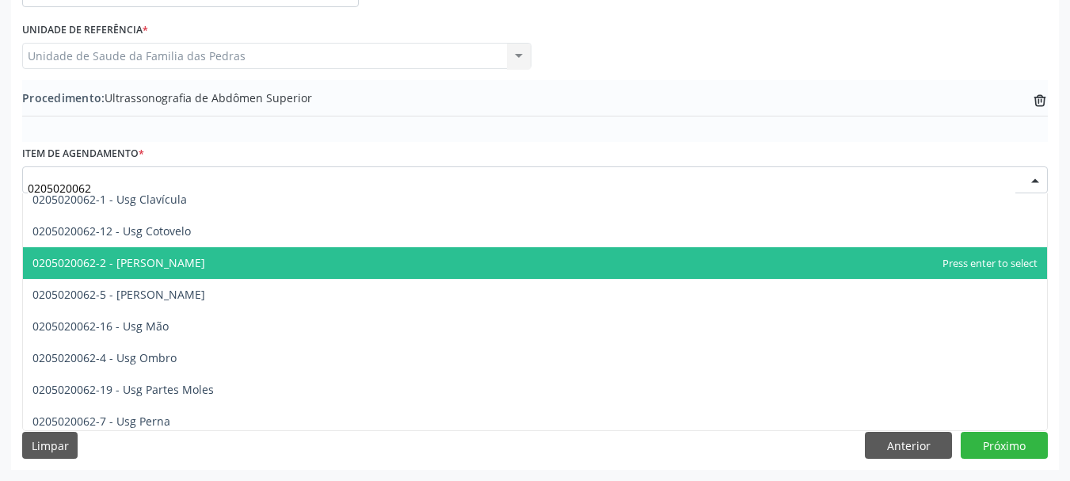
scroll to position [158, 0]
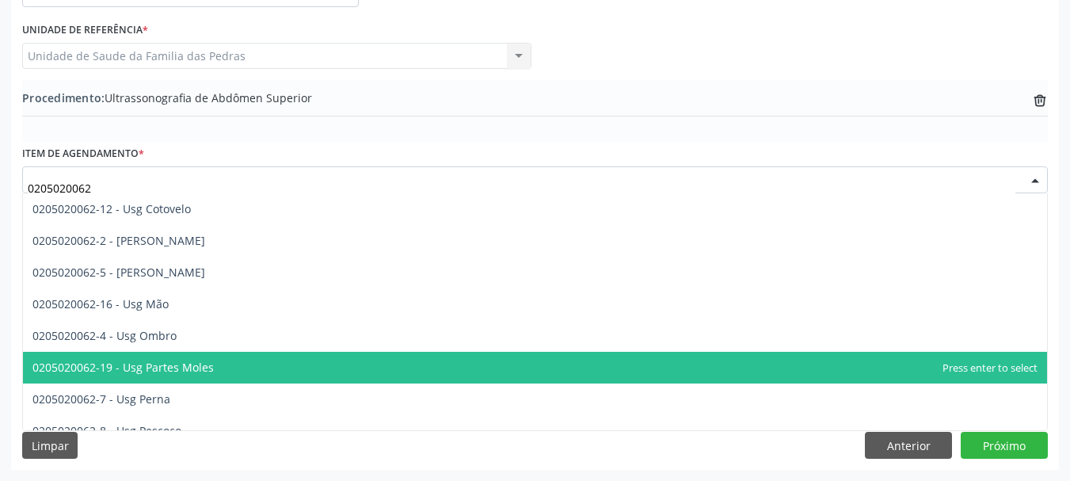
click at [300, 362] on span "0205020062-19 - Usg Partes Moles" at bounding box center [535, 368] width 1024 height 32
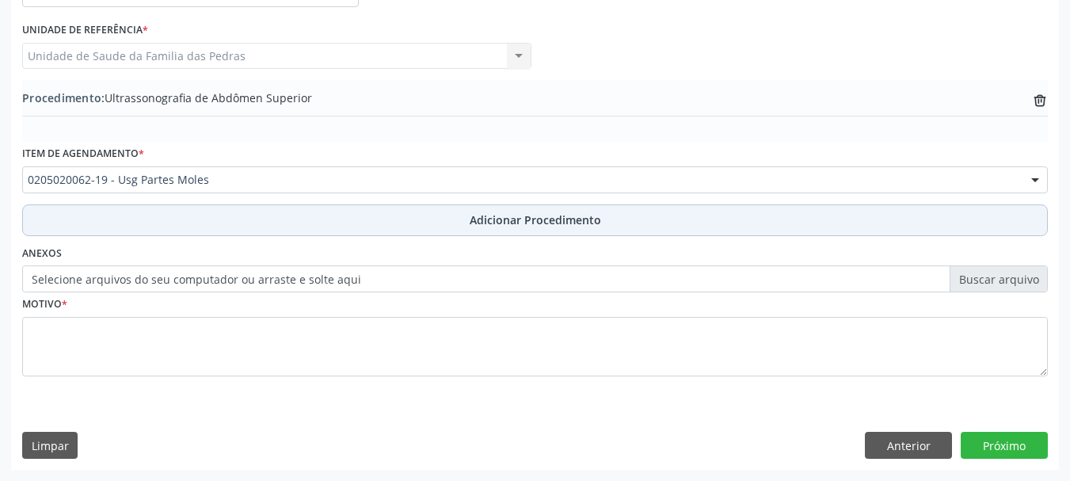
click at [339, 216] on button "Adicionar Procedimento" at bounding box center [535, 220] width 1026 height 32
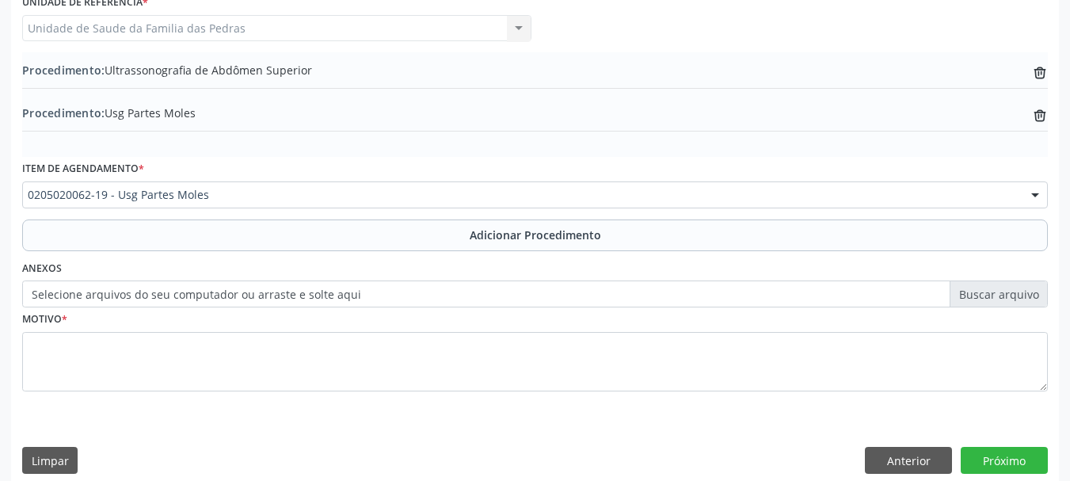
scroll to position [453, 0]
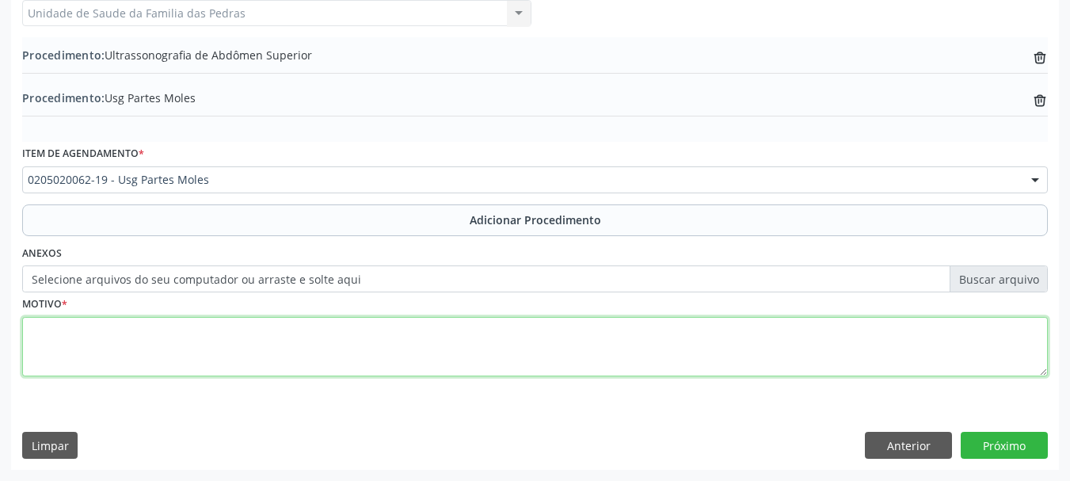
click at [282, 357] on textarea at bounding box center [535, 347] width 1026 height 60
type textarea "MEMBRO SUPERIOR BURSITE?"
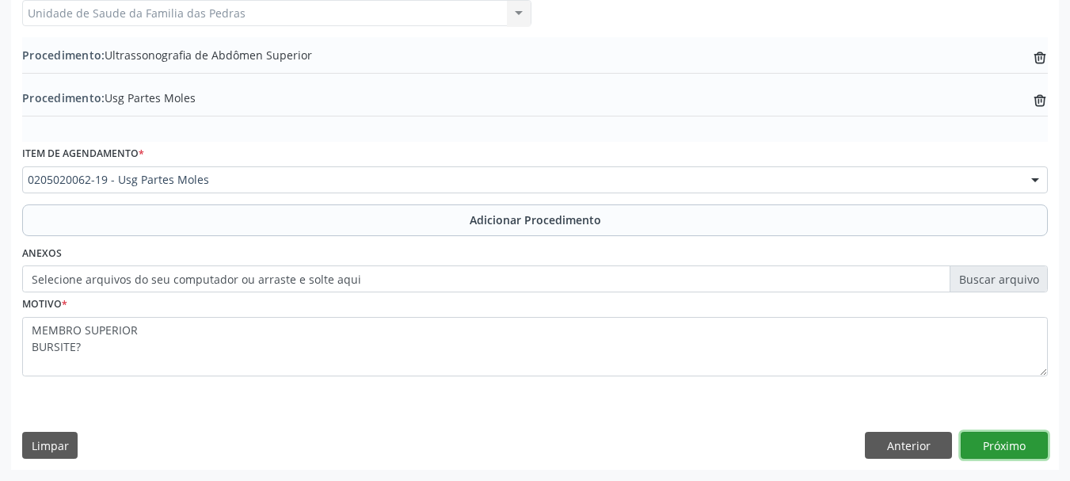
click at [1006, 441] on button "Próximo" at bounding box center [1004, 445] width 87 height 27
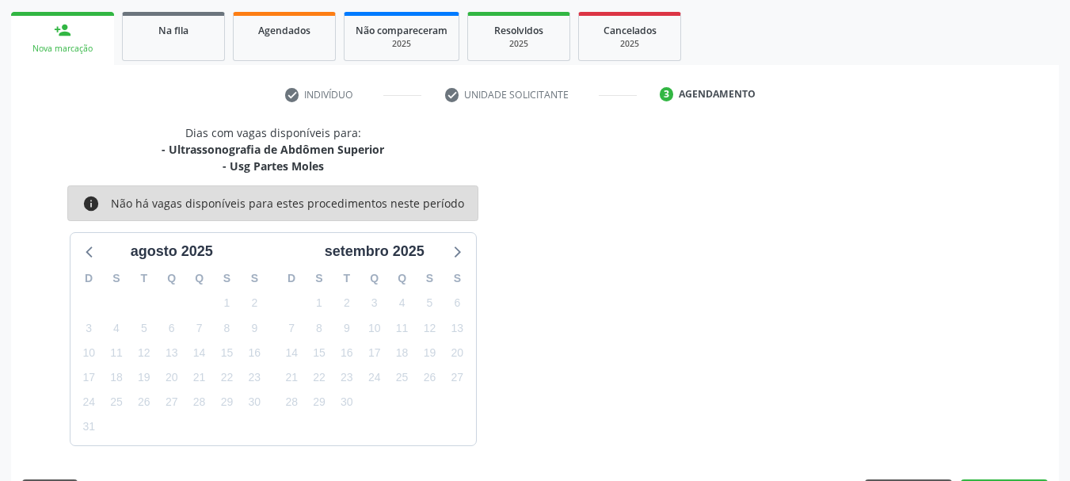
scroll to position [294, 0]
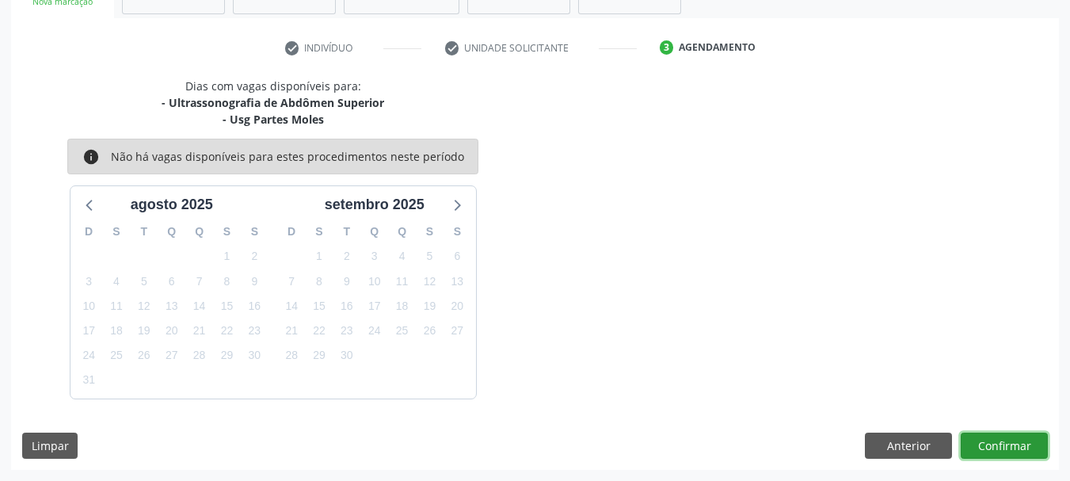
click at [990, 438] on button "Confirmar" at bounding box center [1004, 446] width 87 height 27
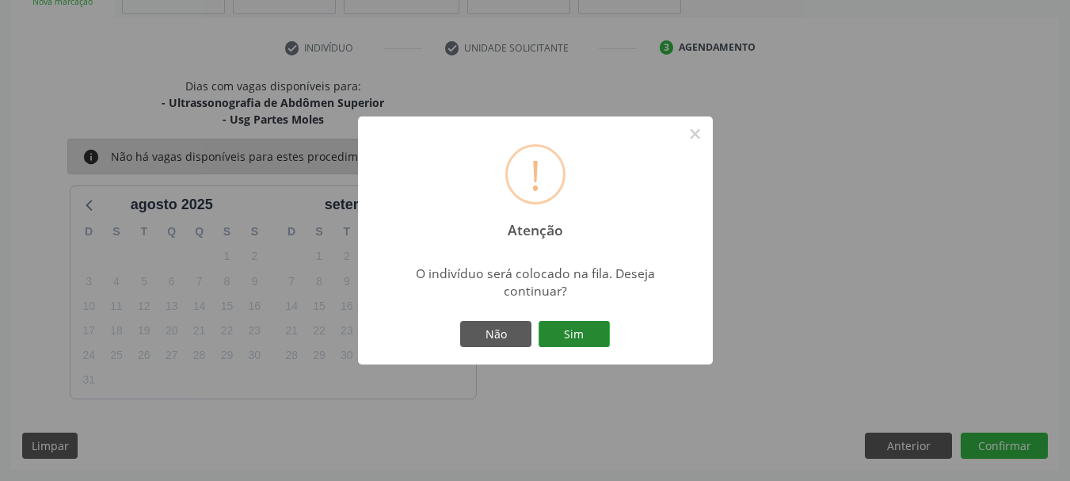
click at [592, 338] on button "Sim" at bounding box center [574, 334] width 71 height 27
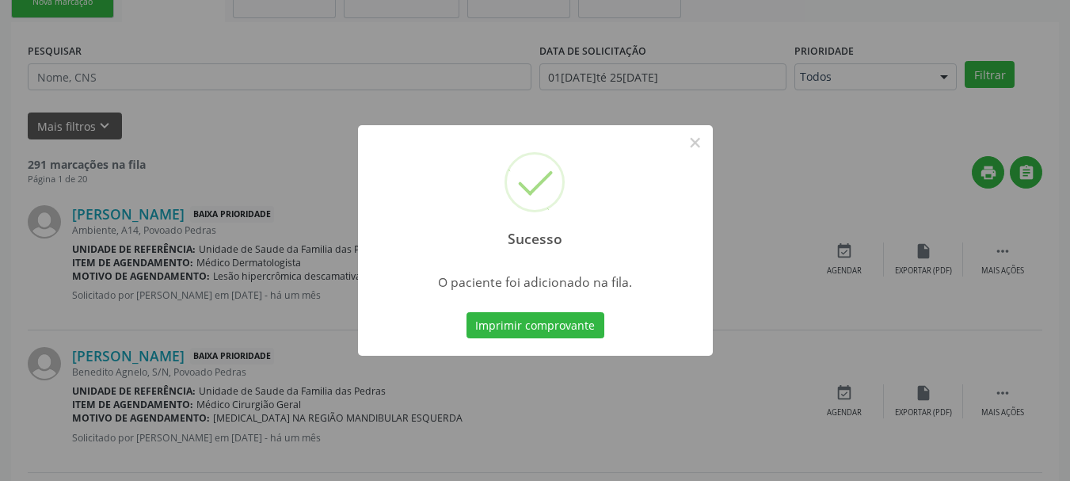
scroll to position [64, 0]
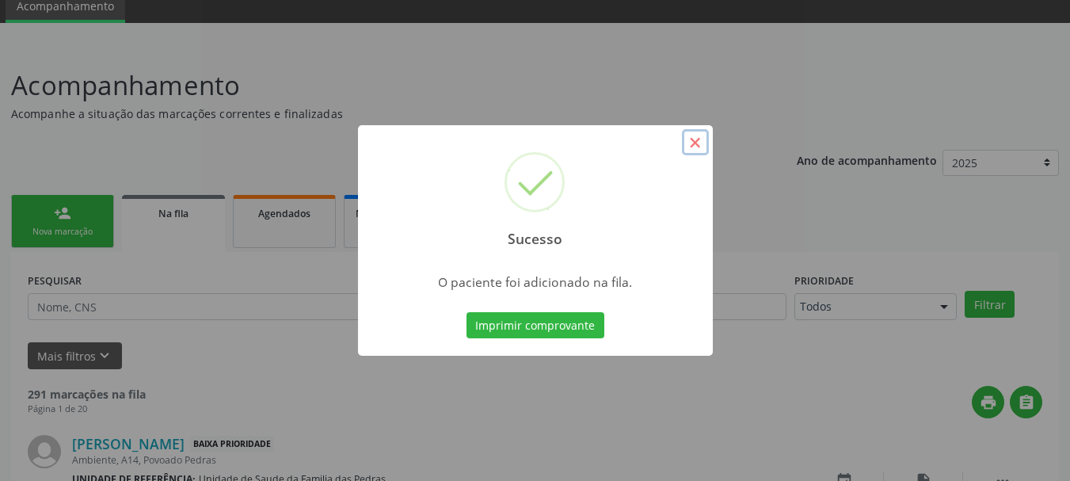
click at [688, 139] on button "×" at bounding box center [695, 142] width 27 height 27
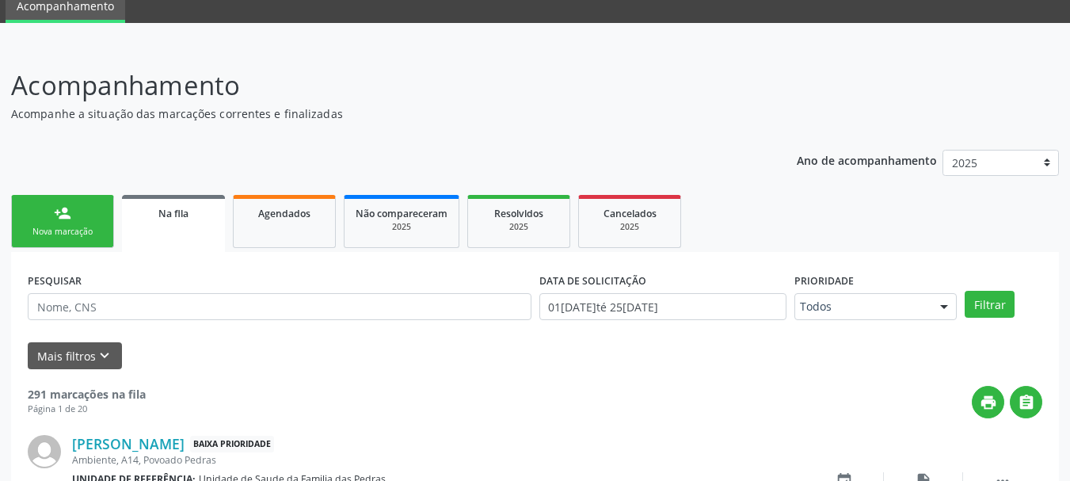
click at [75, 230] on div "Nova marcação" at bounding box center [62, 232] width 79 height 12
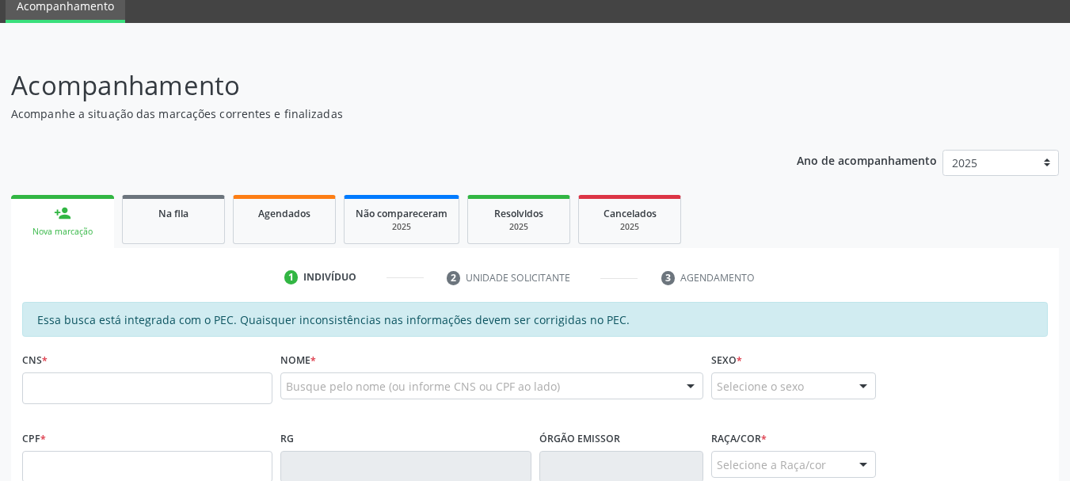
click at [82, 231] on div "Nova marcação" at bounding box center [62, 232] width 81 height 12
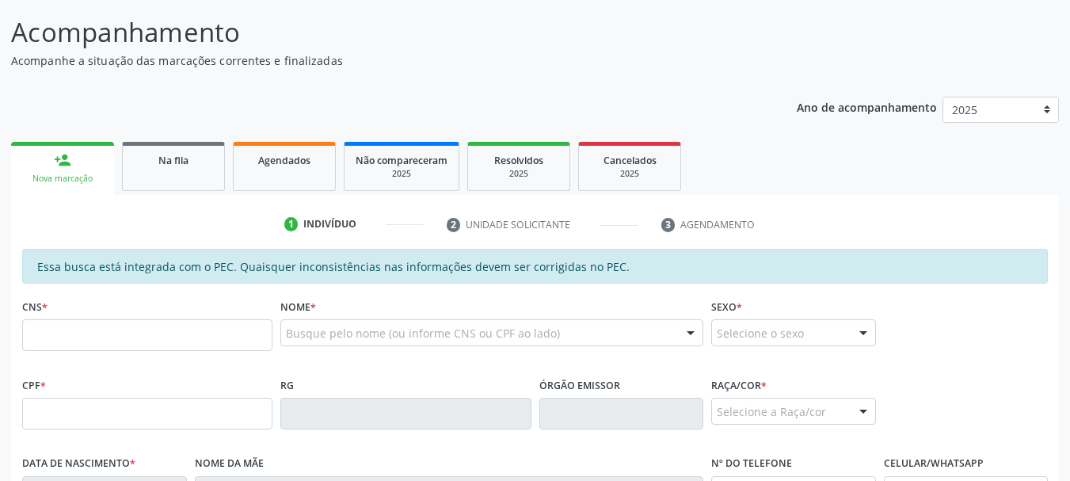
scroll to position [143, 0]
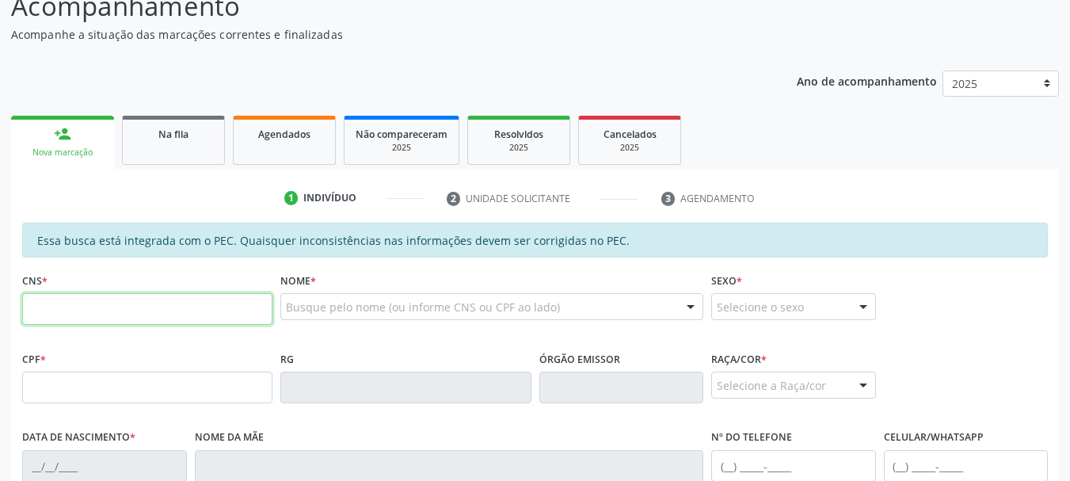
click at [116, 305] on input "text" at bounding box center [147, 309] width 250 height 32
type input "702 1007 4702 2496"
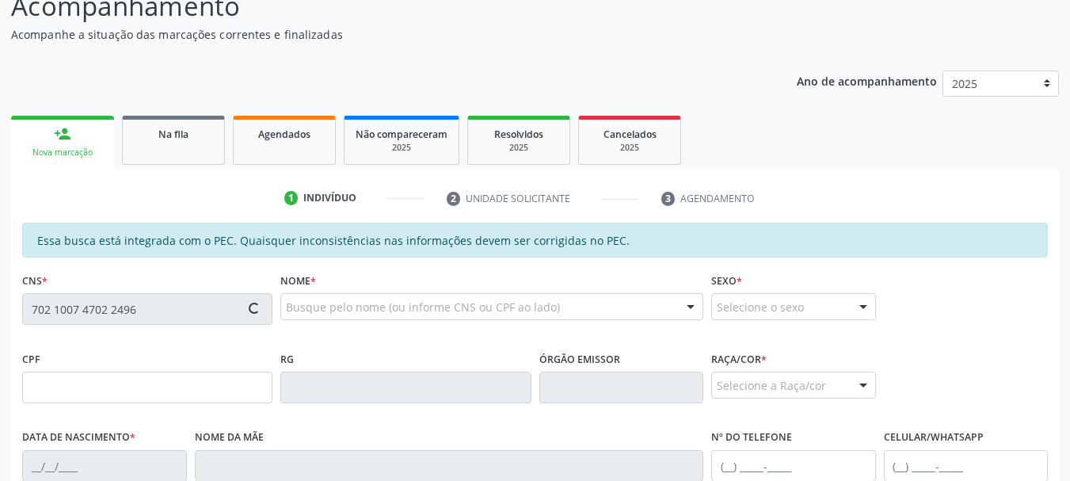
type input "006.622.884-08"
type input "29/06/2025"
type input "Zirlane Patricia da Silva"
type input "(82) 98106-3595"
type input "08"
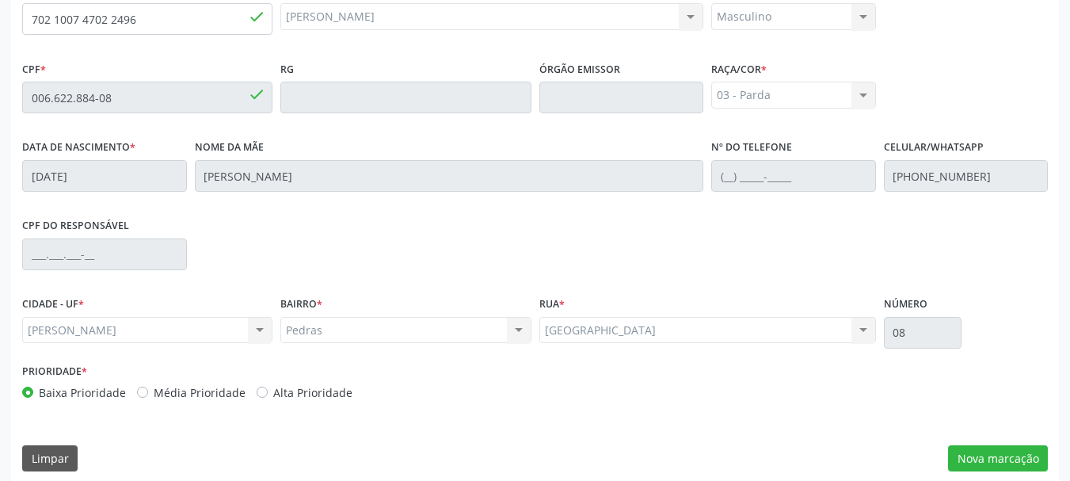
scroll to position [446, 0]
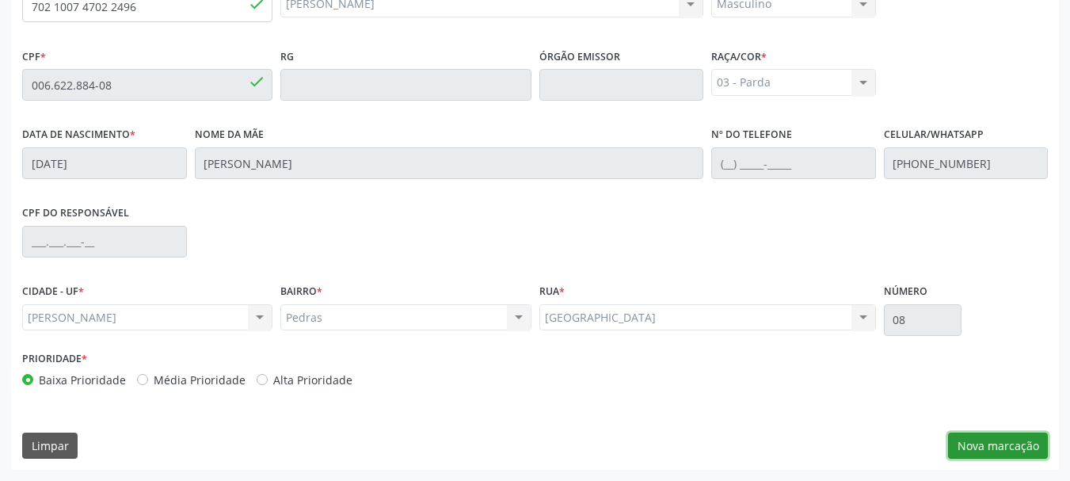
click at [1024, 448] on button "Nova marcação" at bounding box center [998, 446] width 100 height 27
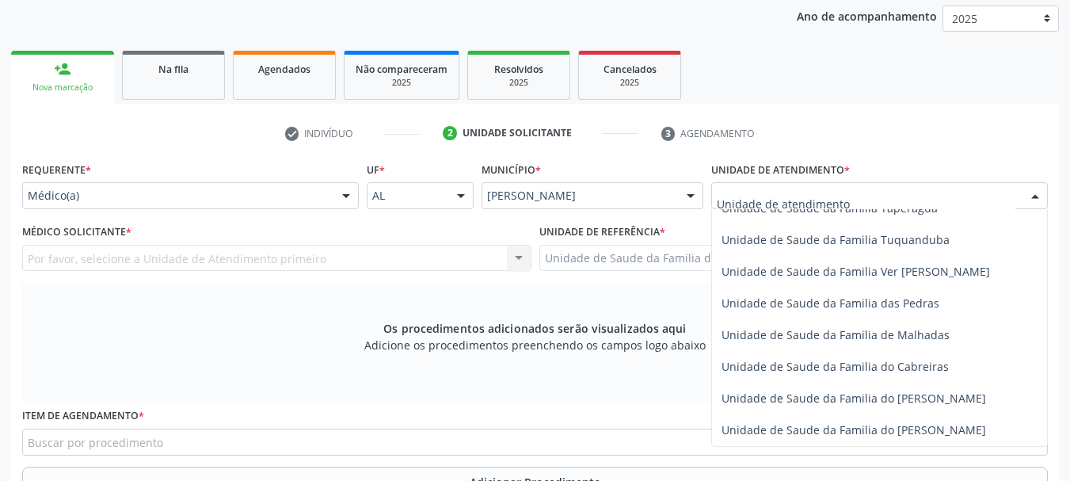
scroll to position [1189, 0]
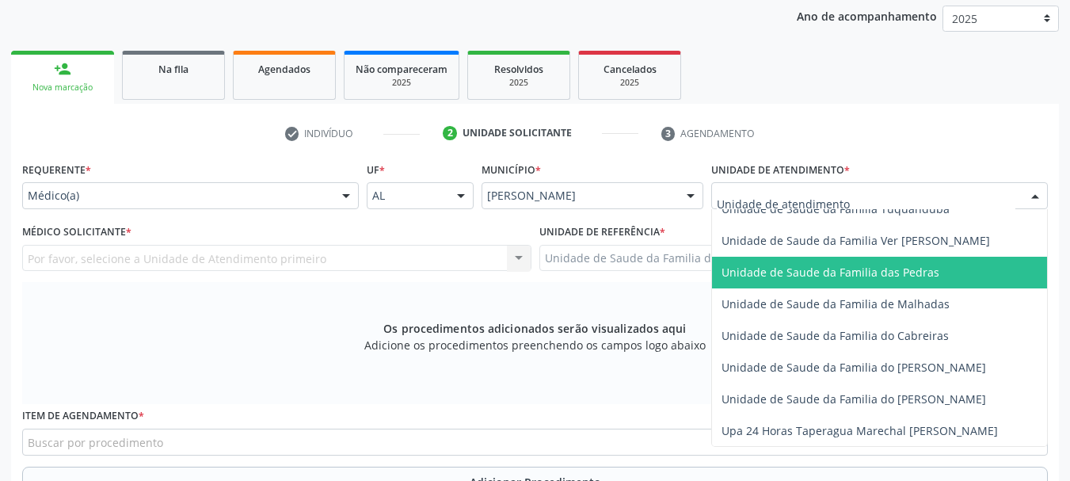
click at [783, 273] on span "Unidade de Saude da Familia das Pedras" at bounding box center [831, 272] width 218 height 15
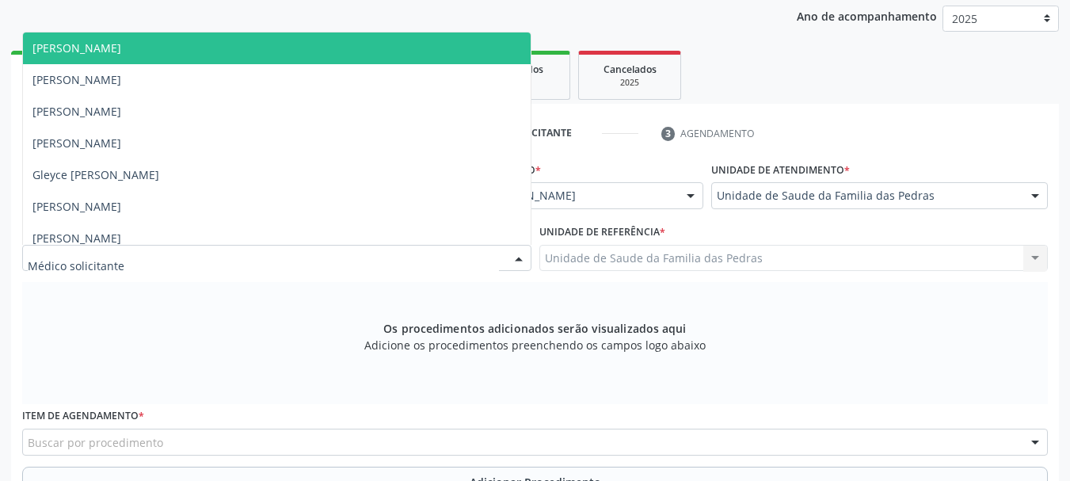
click at [507, 253] on div at bounding box center [519, 259] width 24 height 27
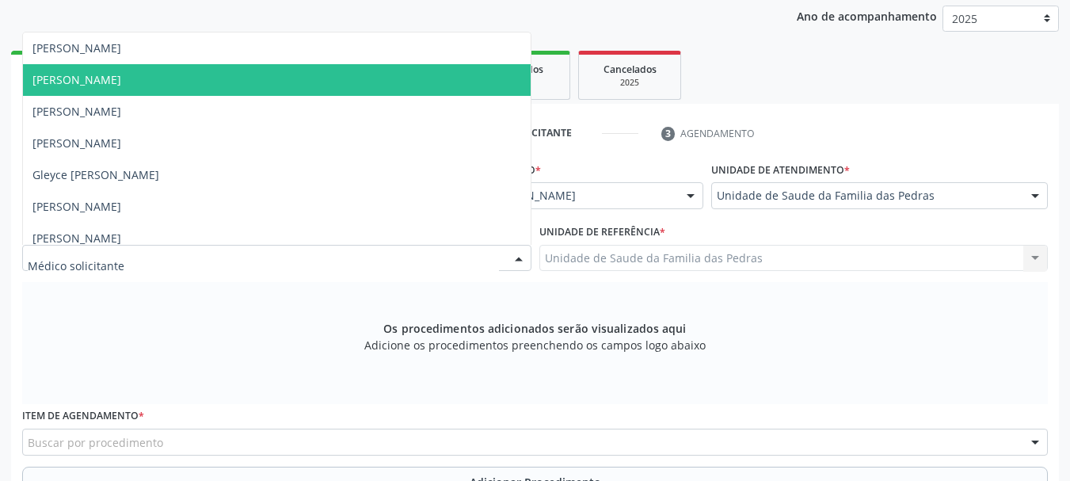
click at [403, 90] on span "[PERSON_NAME]" at bounding box center [277, 80] width 508 height 32
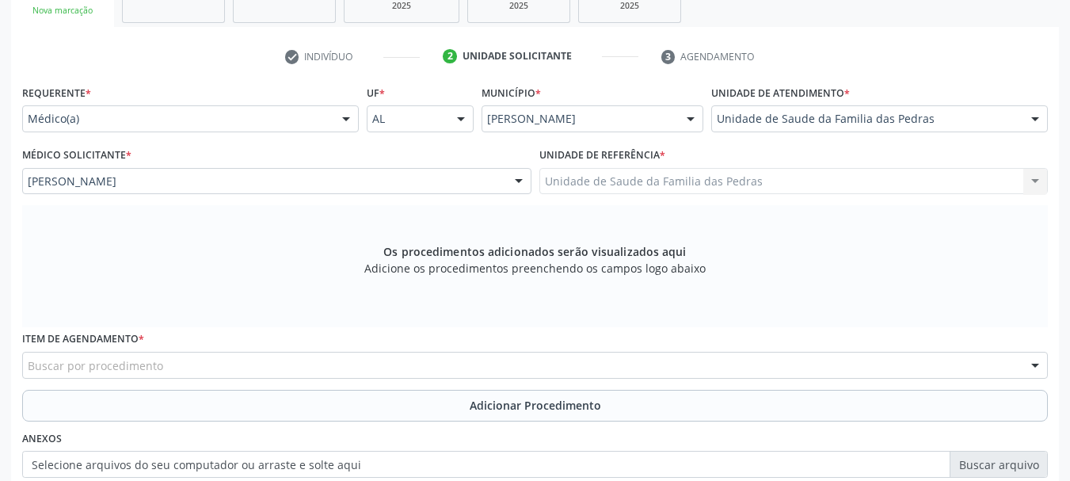
scroll to position [446, 0]
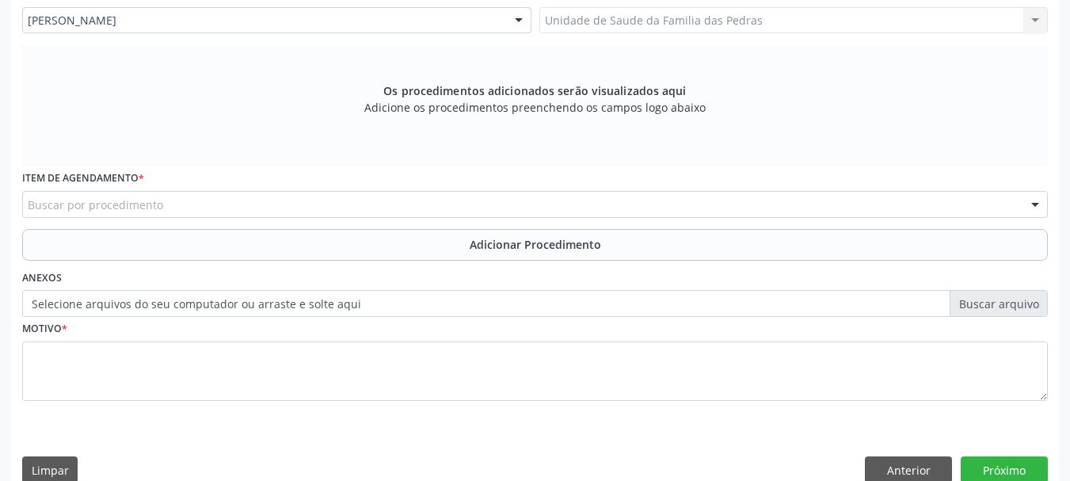
click at [338, 199] on div "Buscar por procedimento" at bounding box center [535, 204] width 1026 height 27
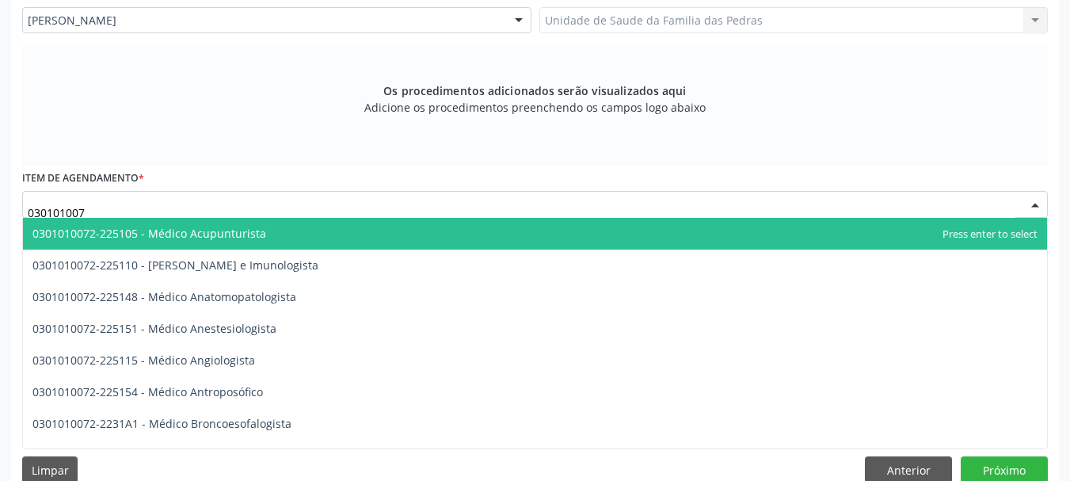
type input "0301010072"
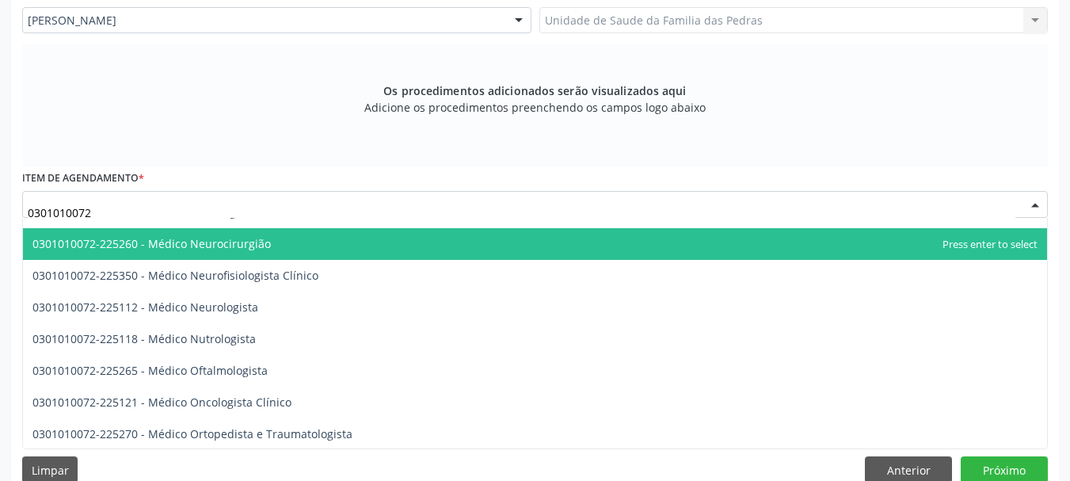
scroll to position [1268, 0]
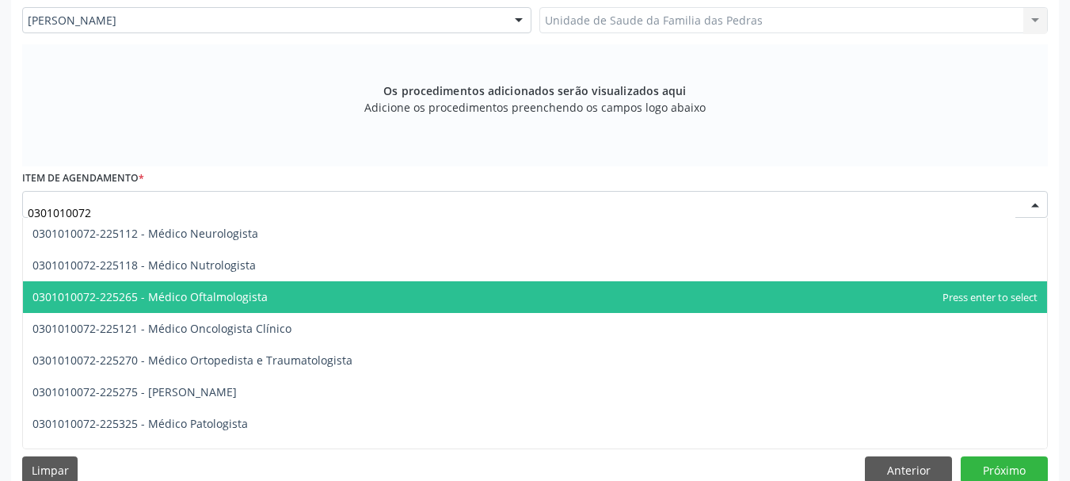
click at [335, 311] on span "0301010072-225265 - Médico Oftalmologista" at bounding box center [535, 297] width 1024 height 32
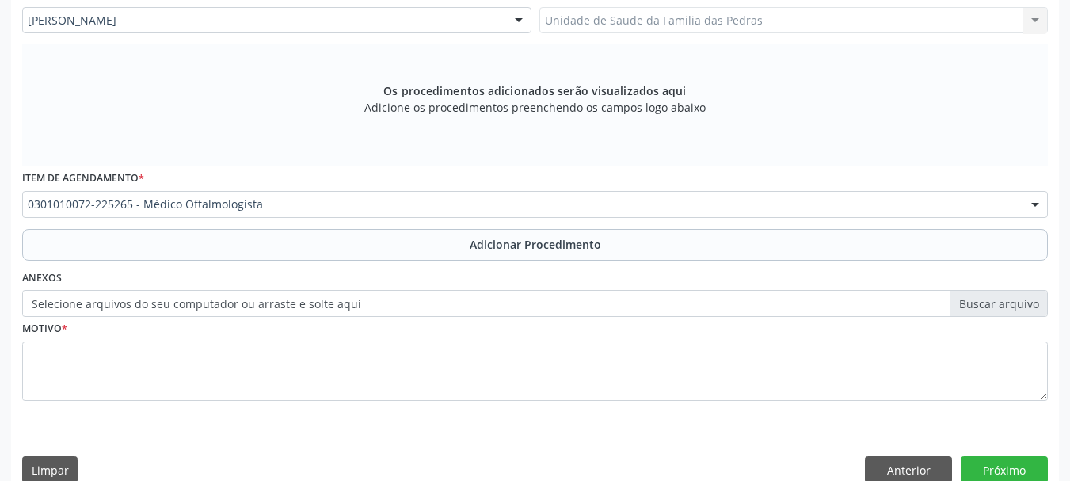
scroll to position [471, 0]
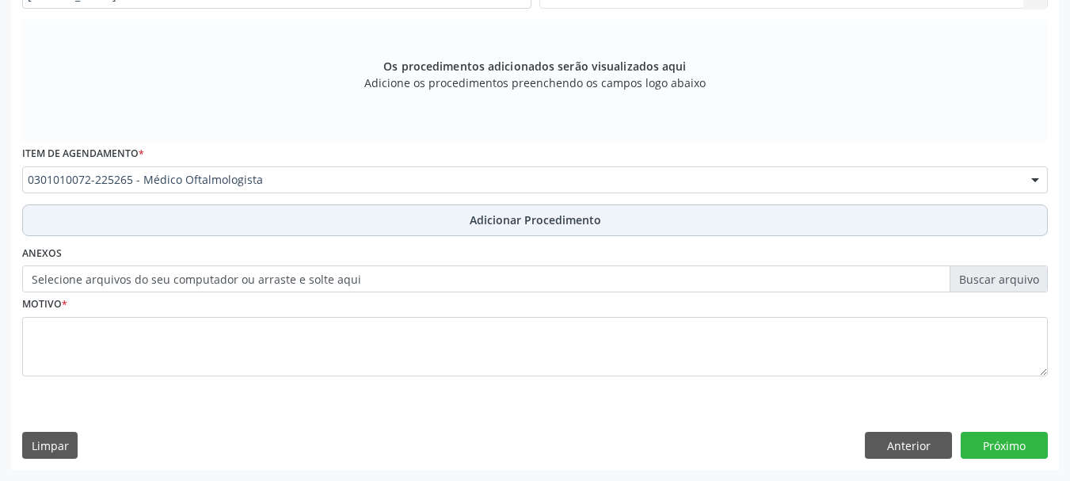
click at [336, 220] on button "Adicionar Procedimento" at bounding box center [535, 220] width 1026 height 32
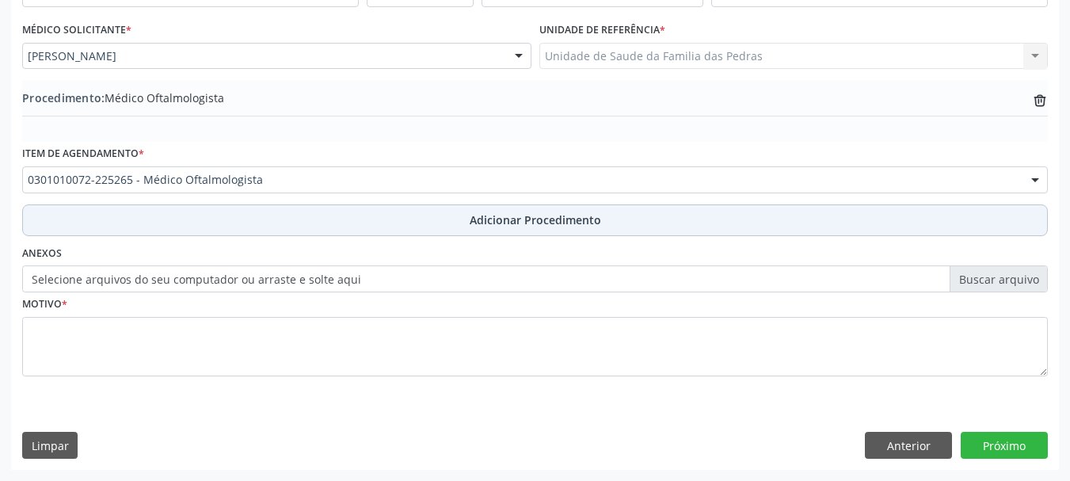
scroll to position [410, 0]
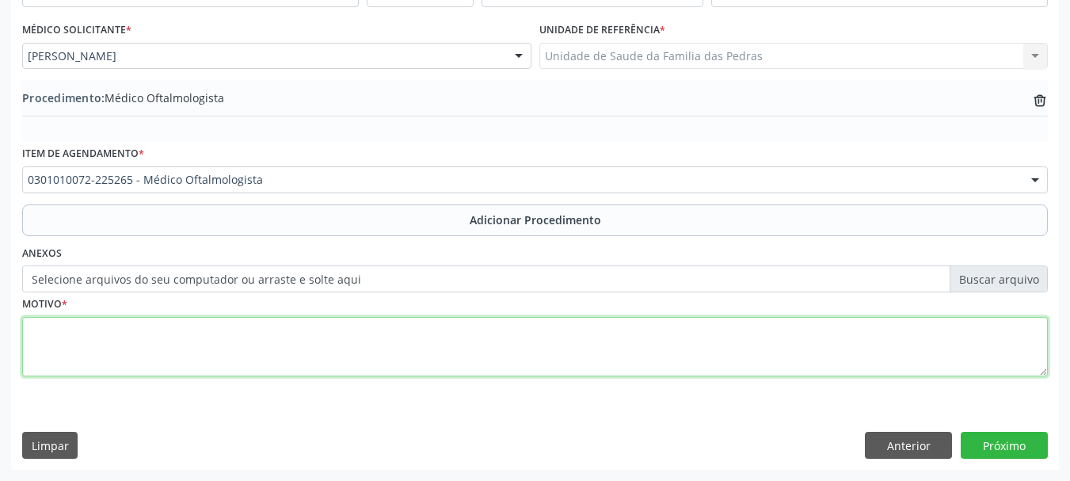
click at [246, 349] on textarea at bounding box center [535, 347] width 1026 height 60
type textarea "SEM INFORMAÇÃO"
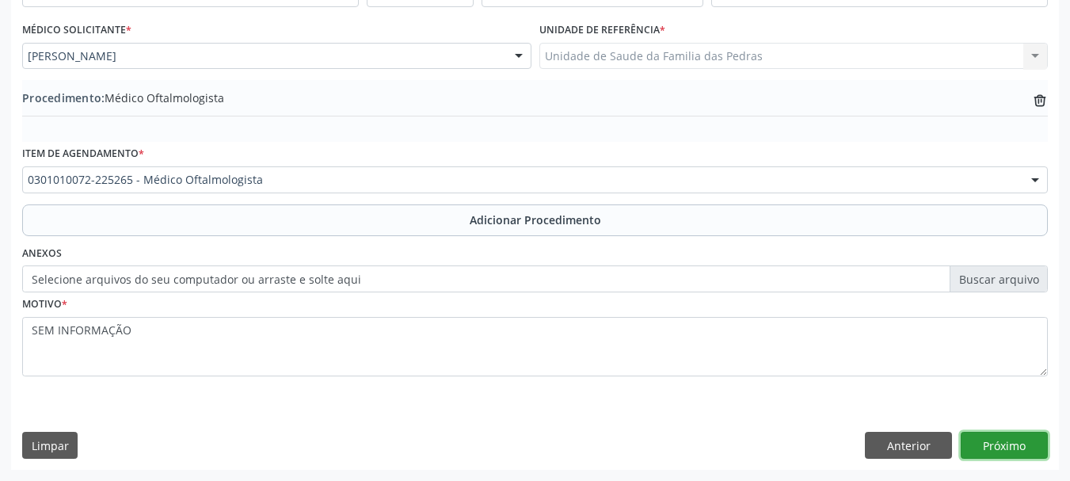
click at [1006, 445] on button "Próximo" at bounding box center [1004, 445] width 87 height 27
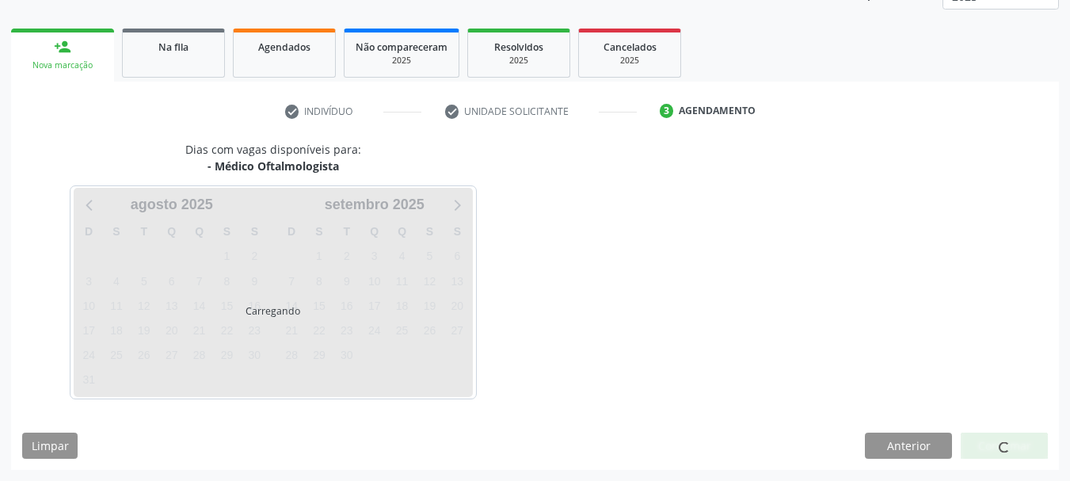
scroll to position [277, 0]
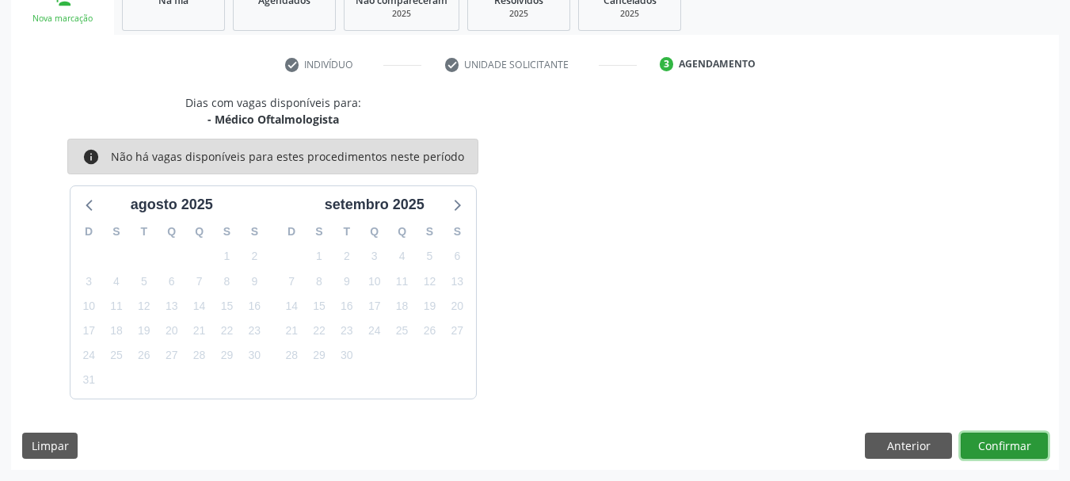
click at [1001, 445] on button "Confirmar" at bounding box center [1004, 446] width 87 height 27
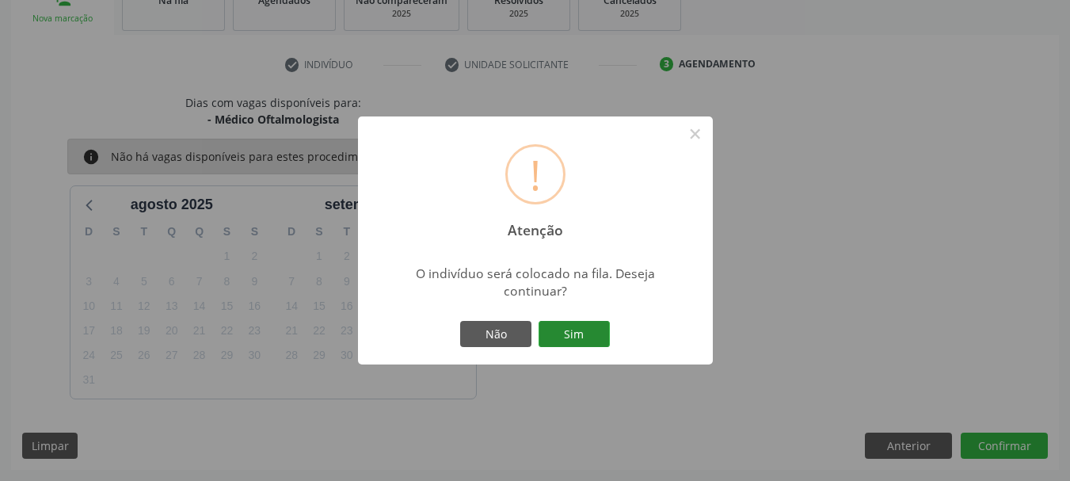
click at [560, 338] on button "Sim" at bounding box center [574, 334] width 71 height 27
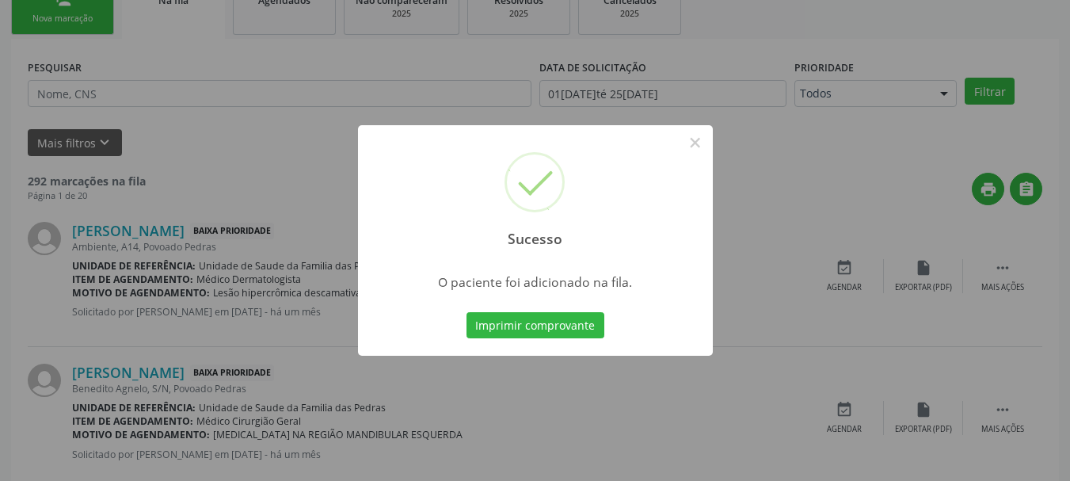
scroll to position [64, 0]
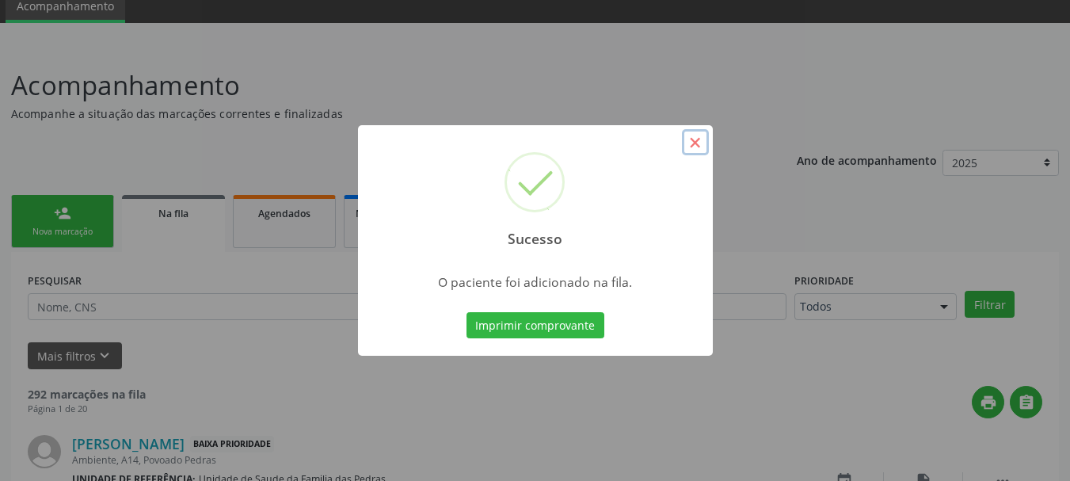
click at [689, 139] on button "×" at bounding box center [695, 142] width 27 height 27
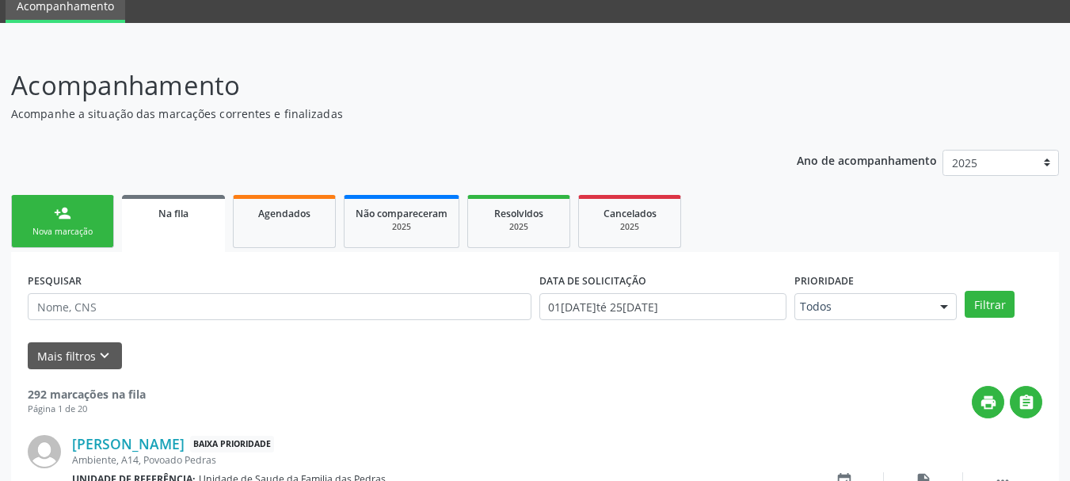
click at [72, 229] on div "Nova marcação" at bounding box center [62, 232] width 79 height 12
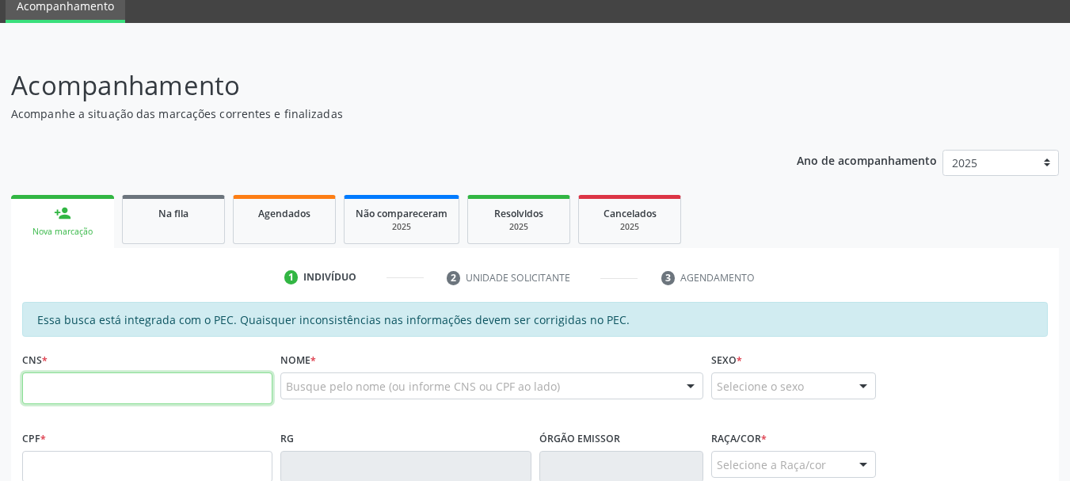
click at [79, 387] on input "text" at bounding box center [147, 388] width 250 height 32
type input "706 8047 4919 1422"
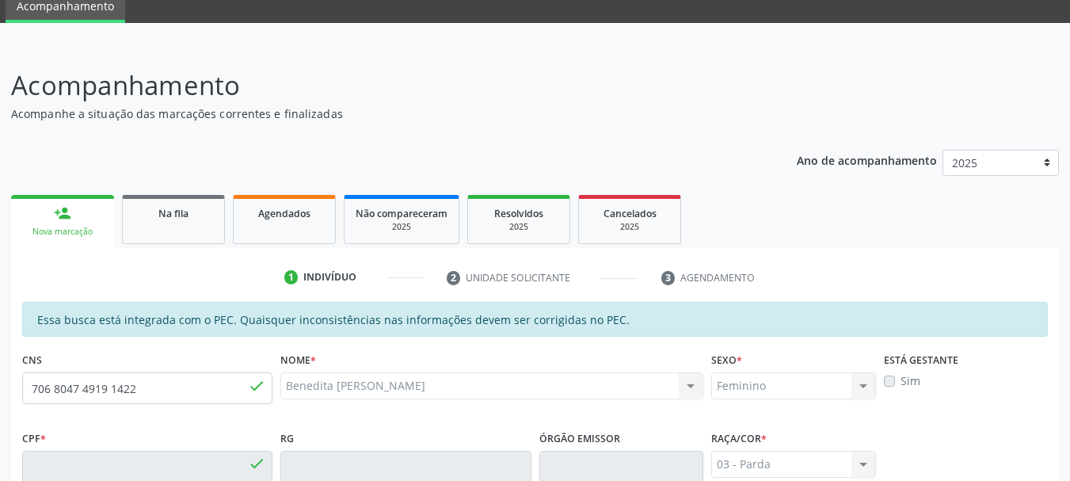
type input "457.730.334-53"
type input "16/04/1953"
type input "Cosma Damiana da Silva"
type input "(82) 99187-8125"
type input "S/N"
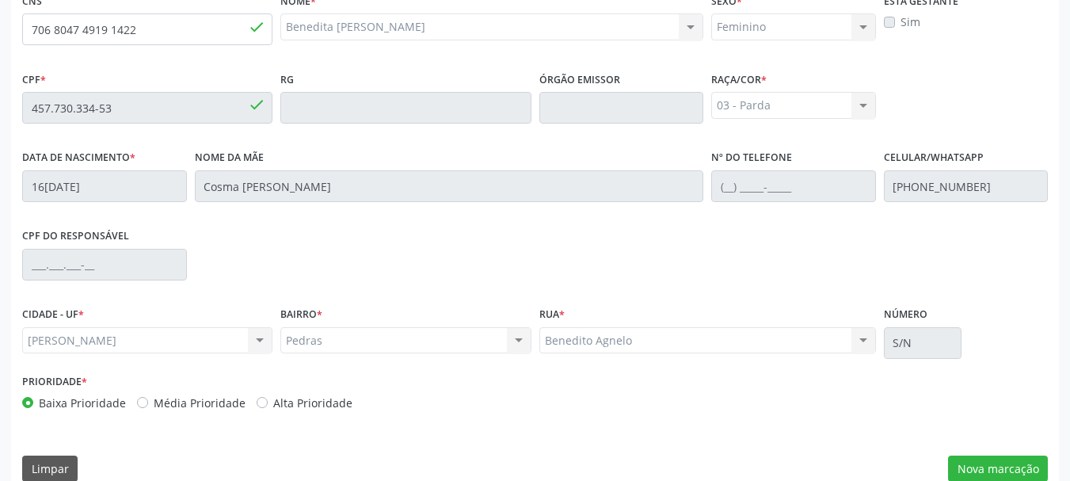
scroll to position [446, 0]
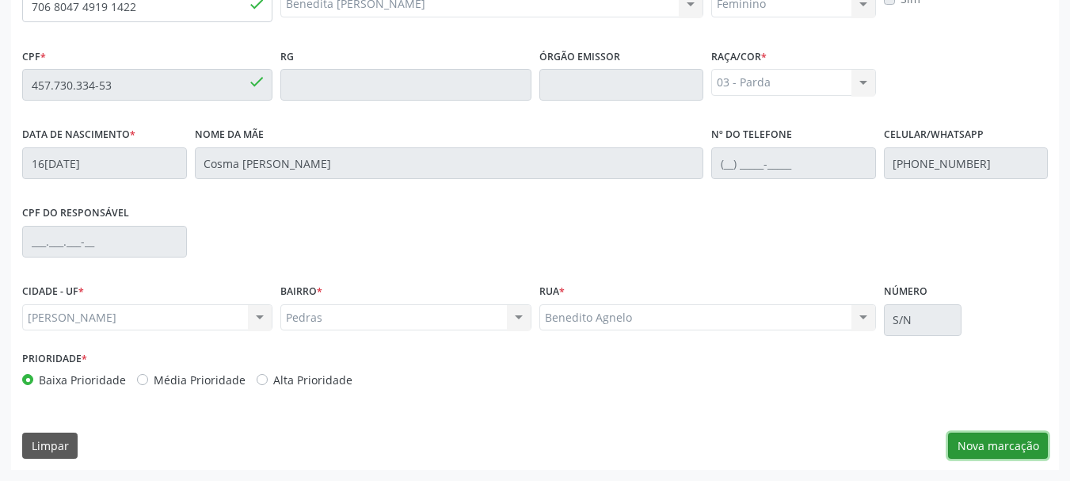
click at [979, 452] on button "Nova marcação" at bounding box center [998, 446] width 100 height 27
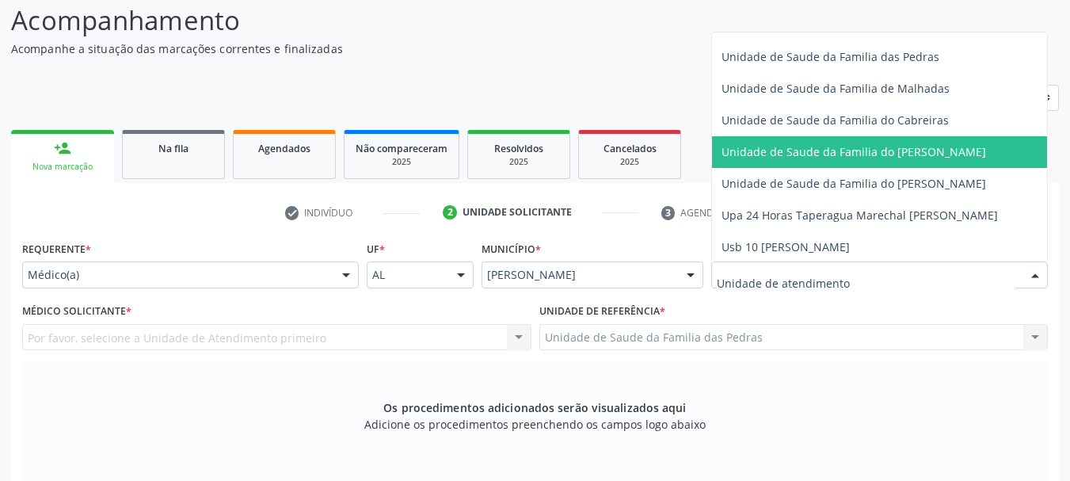
scroll to position [1193, 0]
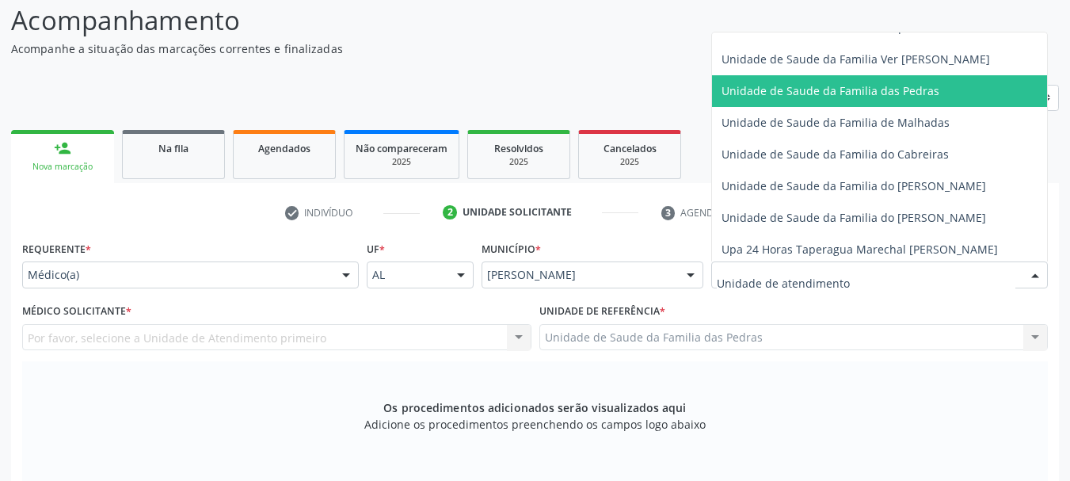
click at [779, 93] on span "Unidade de Saude da Familia das Pedras" at bounding box center [831, 90] width 218 height 15
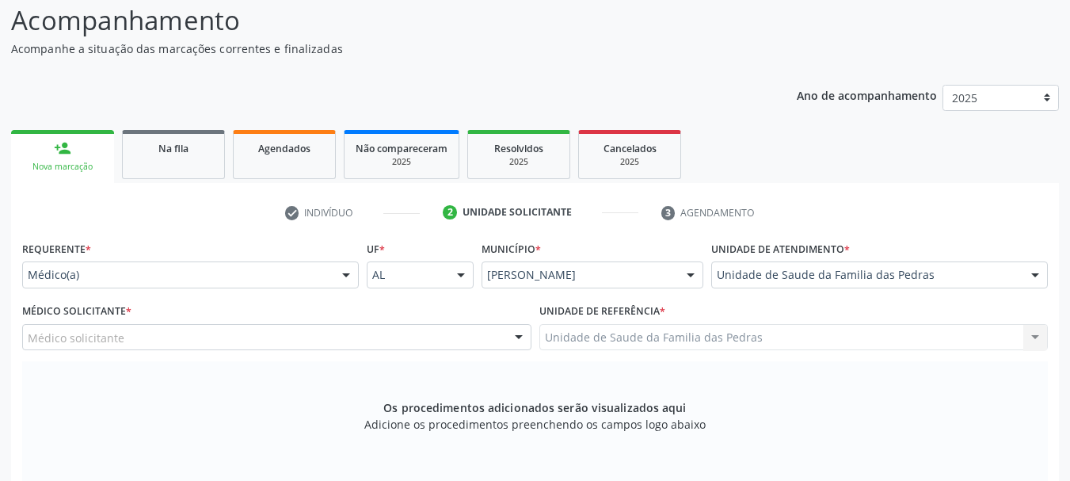
click at [346, 336] on div "Médico solicitante" at bounding box center [276, 337] width 509 height 27
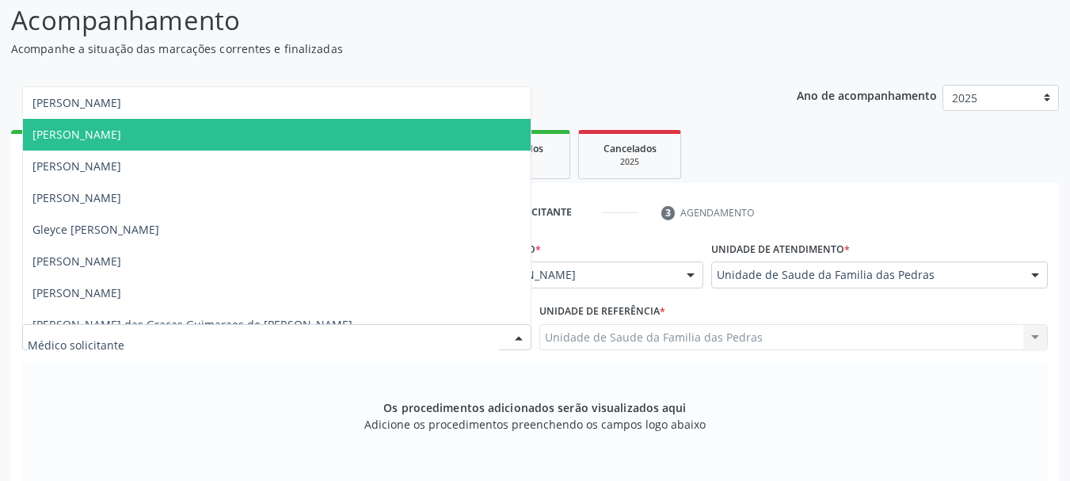
click at [303, 138] on span "[PERSON_NAME]" at bounding box center [277, 135] width 508 height 32
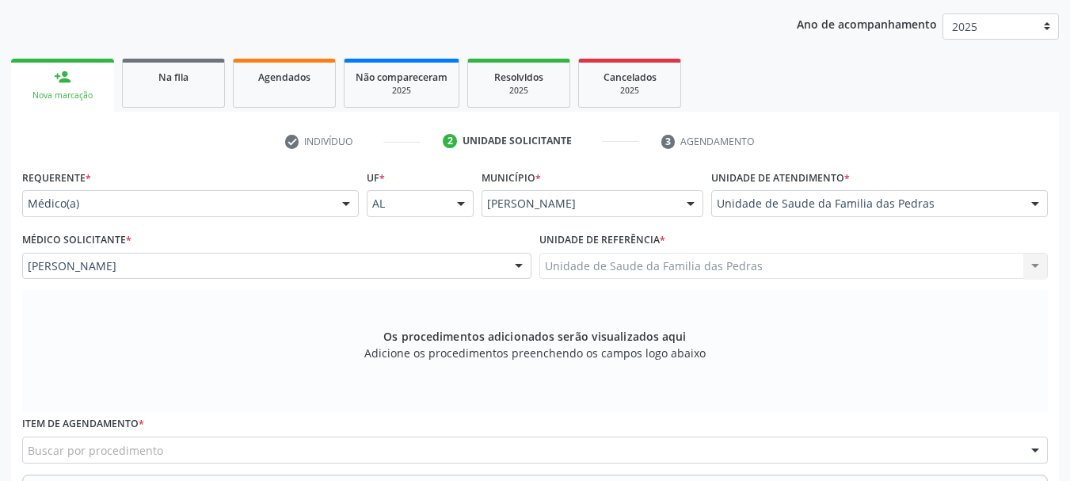
scroll to position [288, 0]
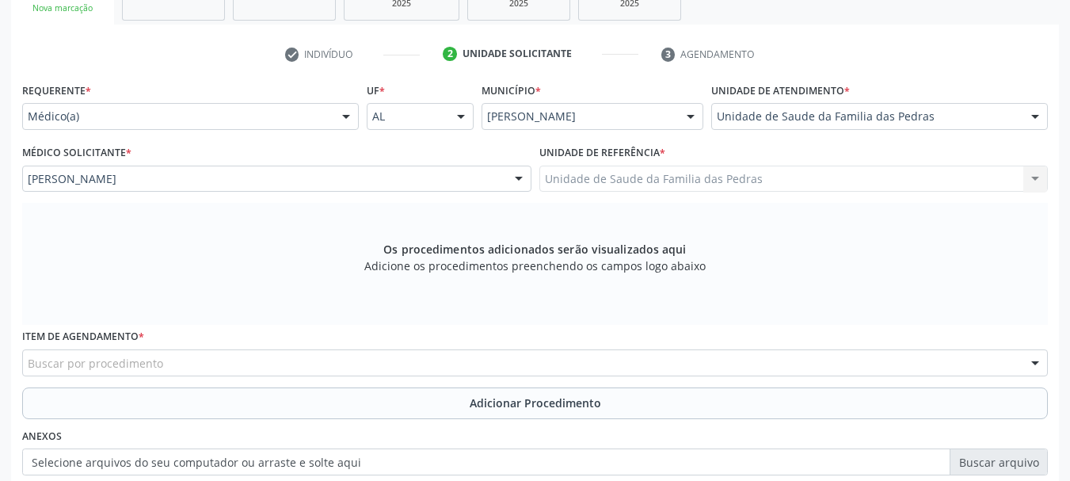
click at [345, 344] on div "Item de agendamento * Buscar por procedimento 0304070076 - .Quimioterapia de Le…" at bounding box center [535, 350] width 1026 height 51
click at [344, 377] on div "Item de agendamento * Buscar por procedimento 0304070076 - .Quimioterapia de Le…" at bounding box center [535, 356] width 1034 height 62
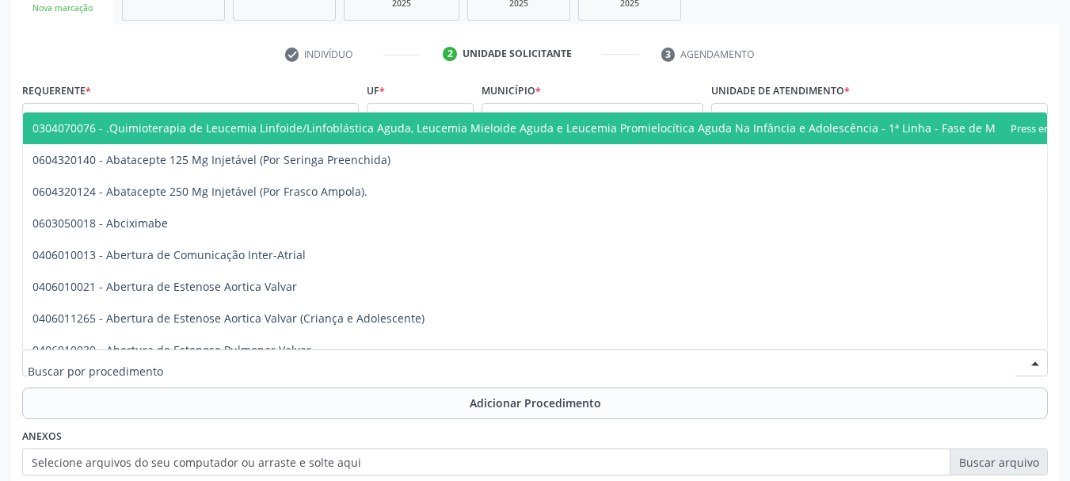
click at [341, 354] on div at bounding box center [535, 362] width 1026 height 27
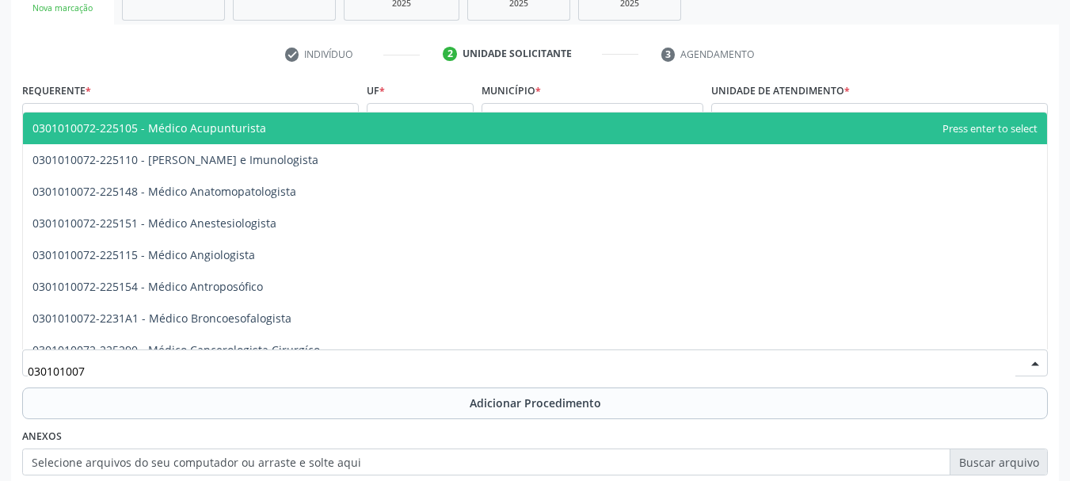
type input "0301010072"
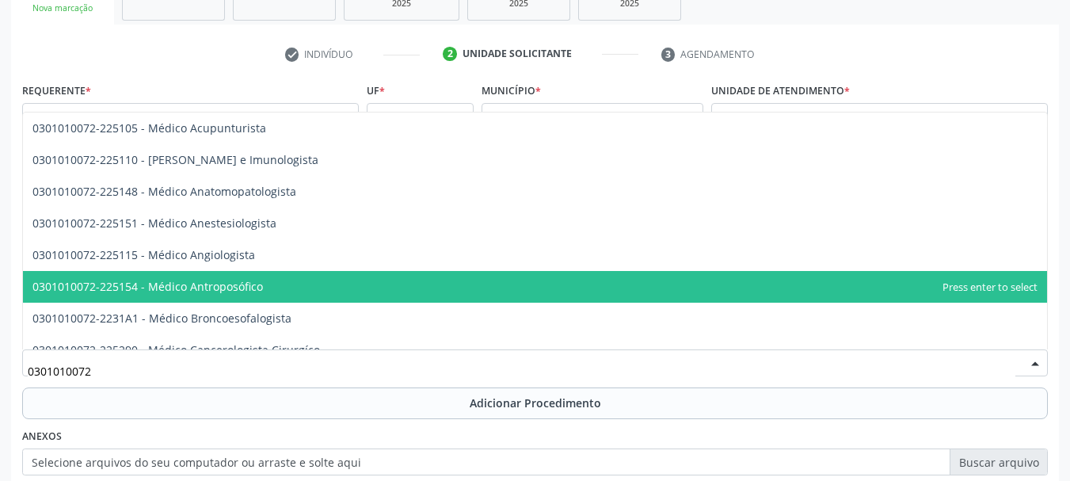
scroll to position [79, 0]
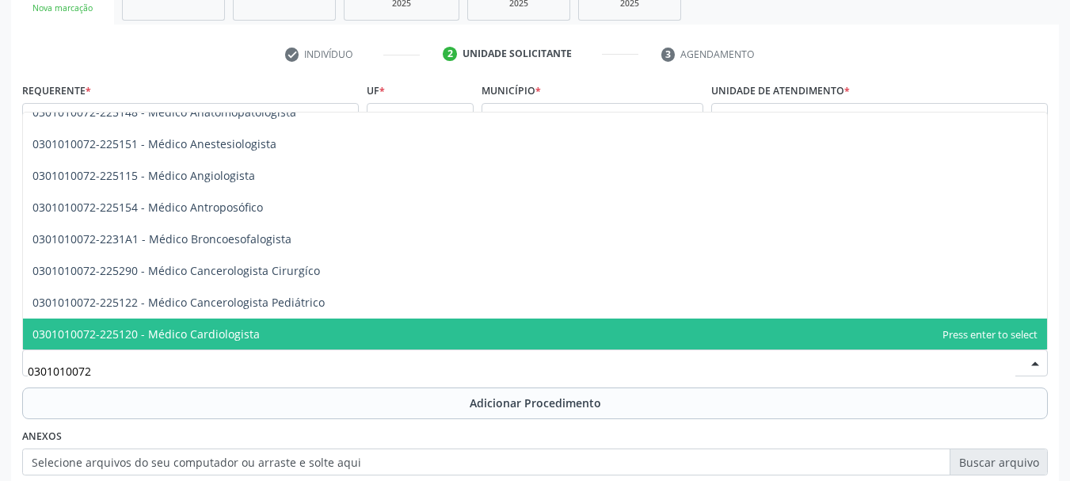
click at [317, 327] on span "0301010072-225120 - Médico Cardiologista" at bounding box center [535, 335] width 1024 height 32
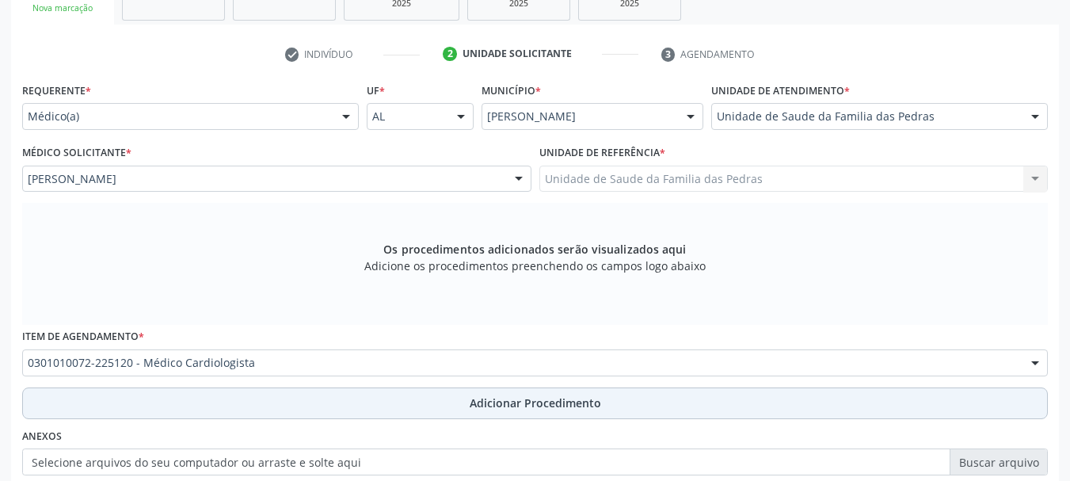
click at [280, 403] on button "Adicionar Procedimento" at bounding box center [535, 403] width 1026 height 32
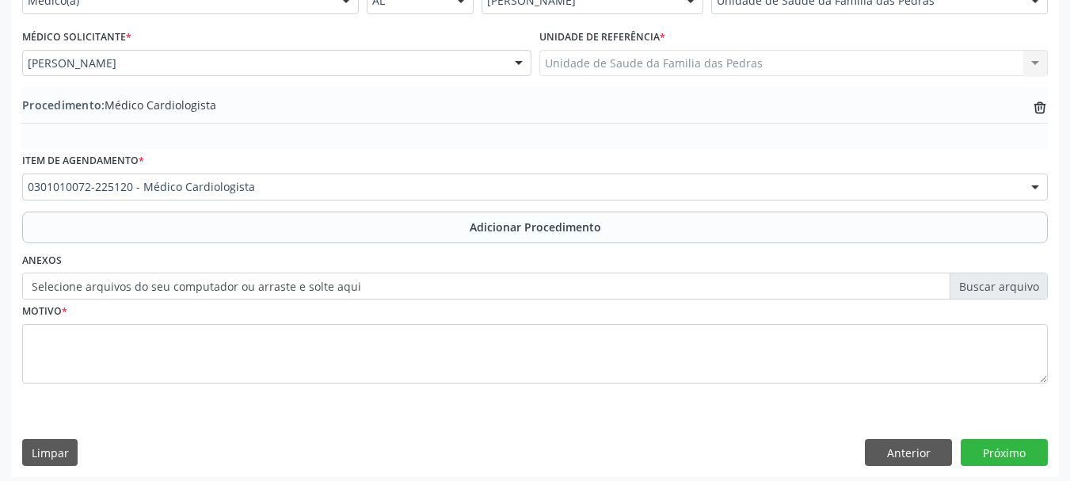
scroll to position [410, 0]
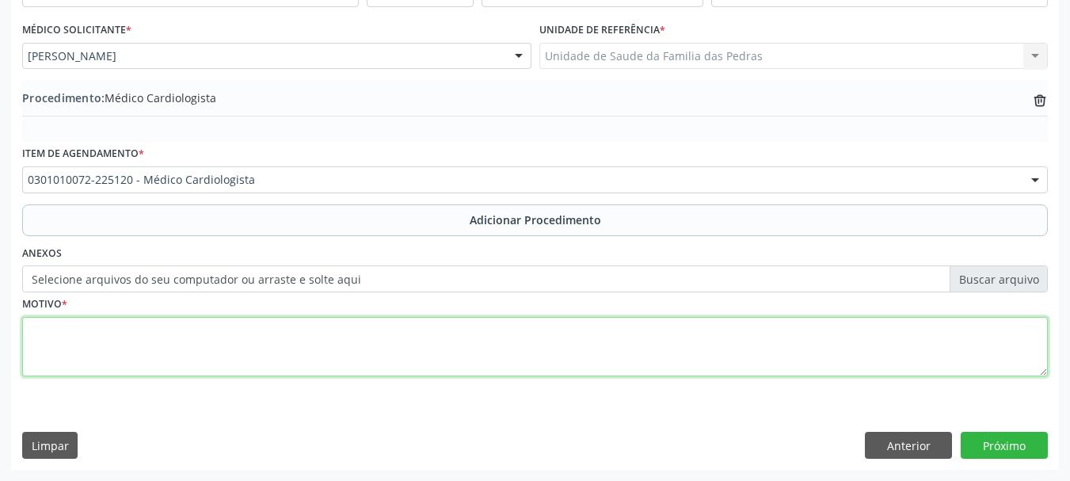
click at [251, 360] on textarea at bounding box center [535, 347] width 1026 height 60
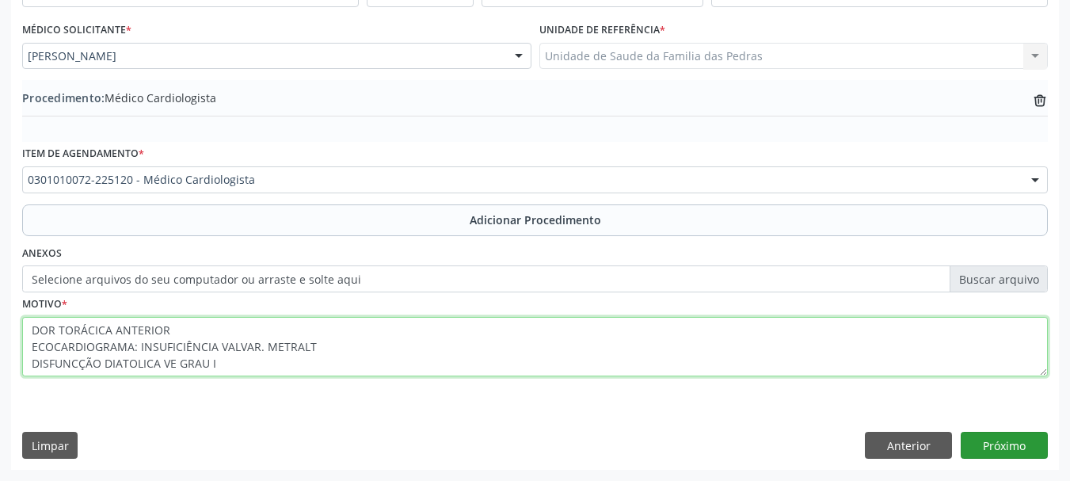
type textarea "DOR TORÁCICA ANTERIOR ECOCARDIOGRAMA: INSUFICIÊNCIA VALVAR. METRALT DISFUNCÇÃO …"
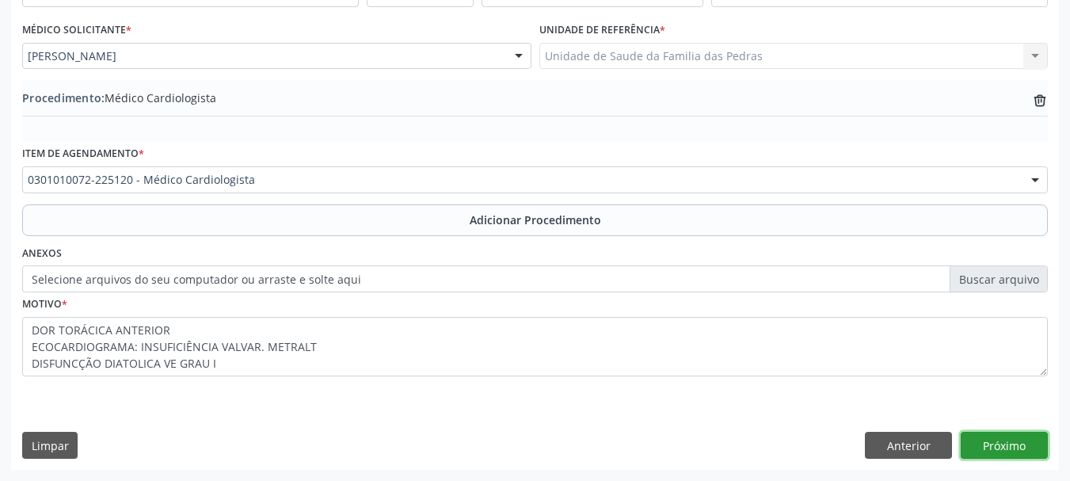
click at [1009, 452] on button "Próximo" at bounding box center [1004, 445] width 87 height 27
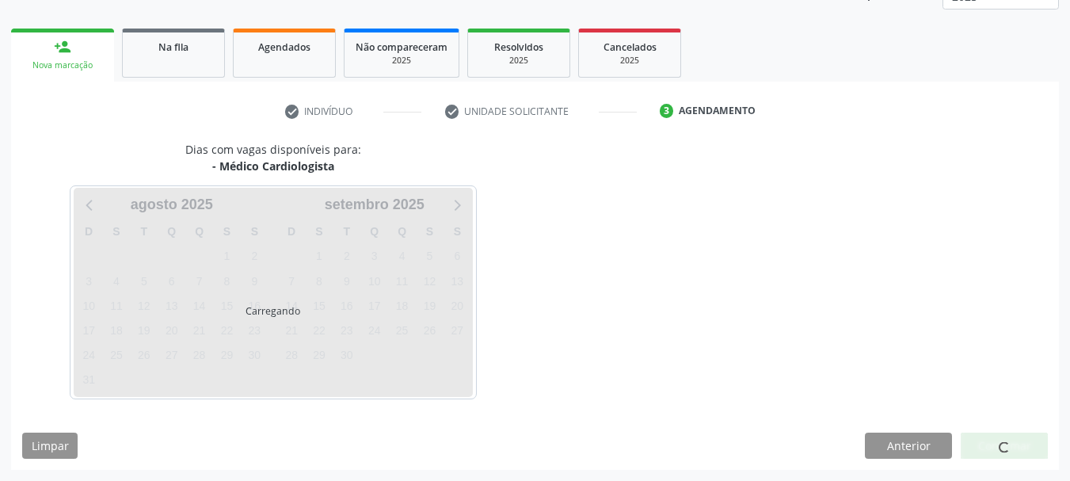
scroll to position [277, 0]
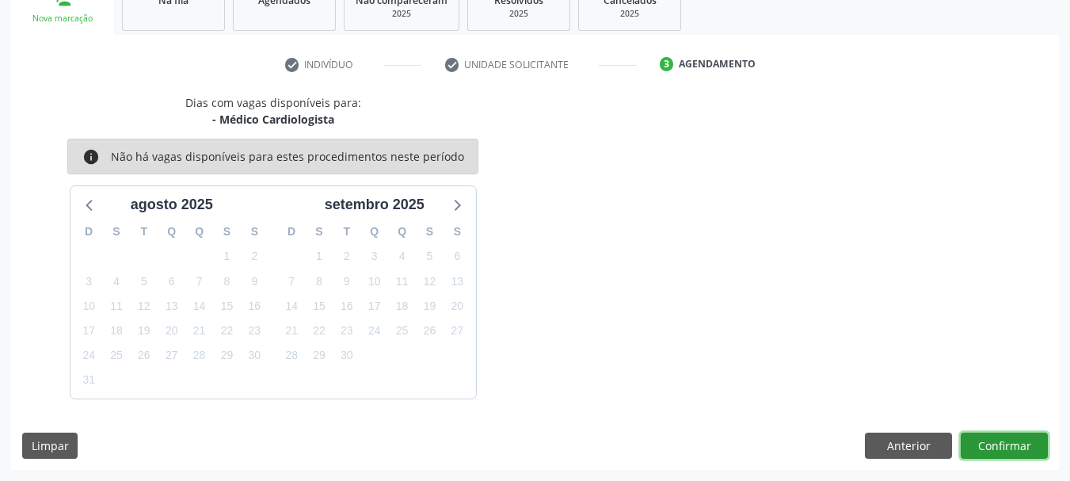
click at [1009, 452] on button "Confirmar" at bounding box center [1004, 446] width 87 height 27
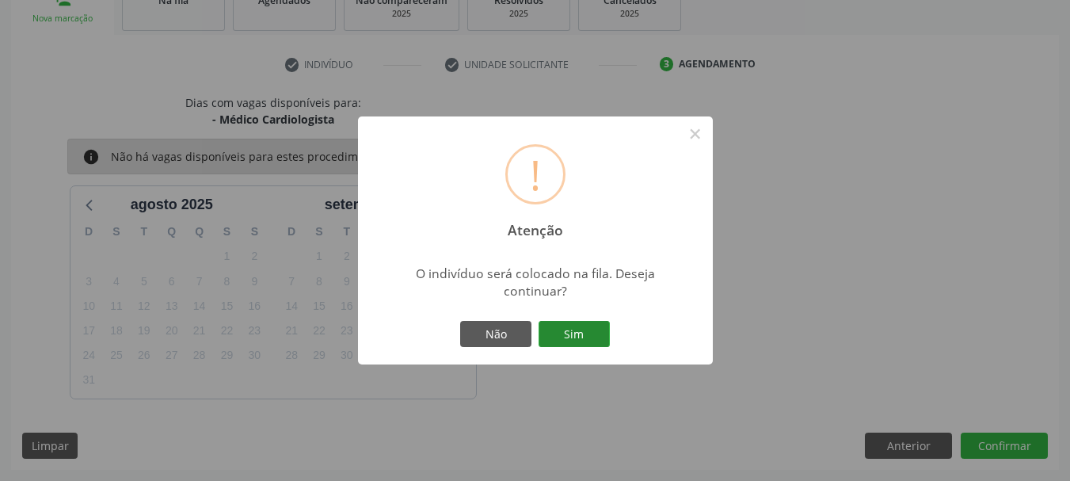
click at [602, 334] on button "Sim" at bounding box center [574, 334] width 71 height 27
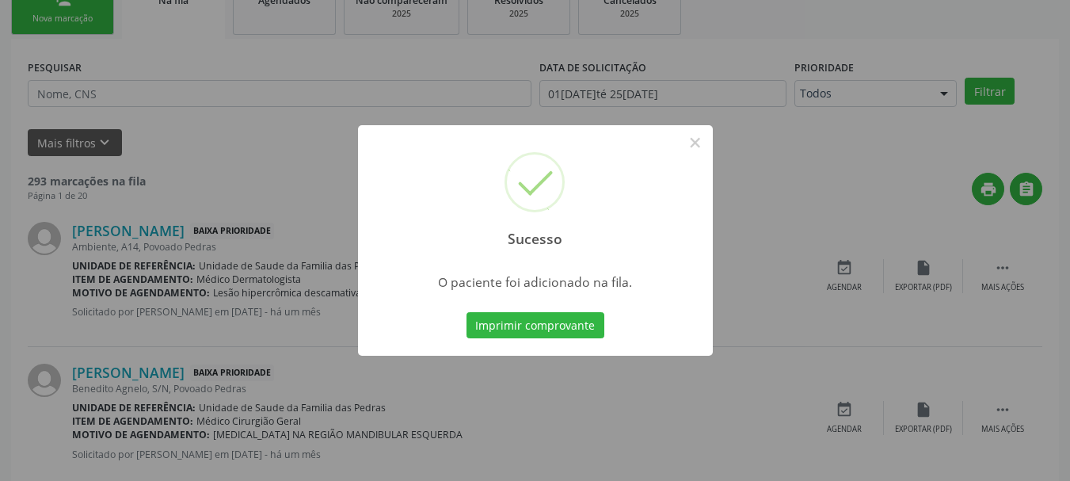
scroll to position [64, 0]
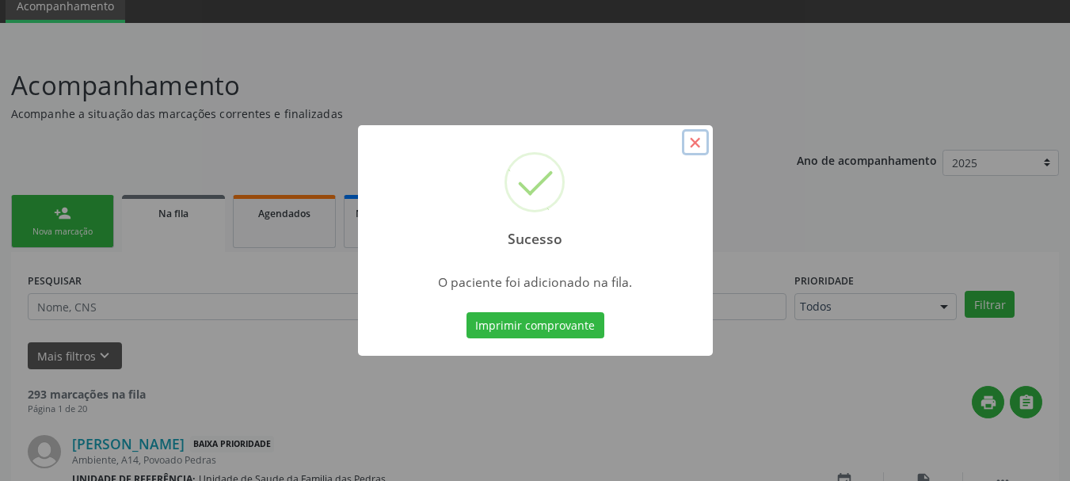
click at [695, 135] on button "×" at bounding box center [695, 142] width 27 height 27
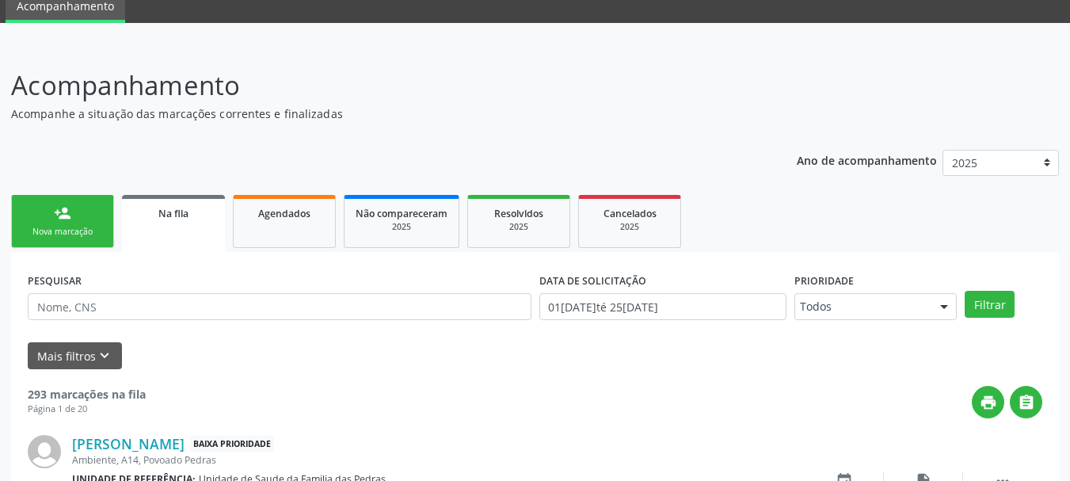
click at [67, 220] on div "person_add" at bounding box center [62, 212] width 17 height 17
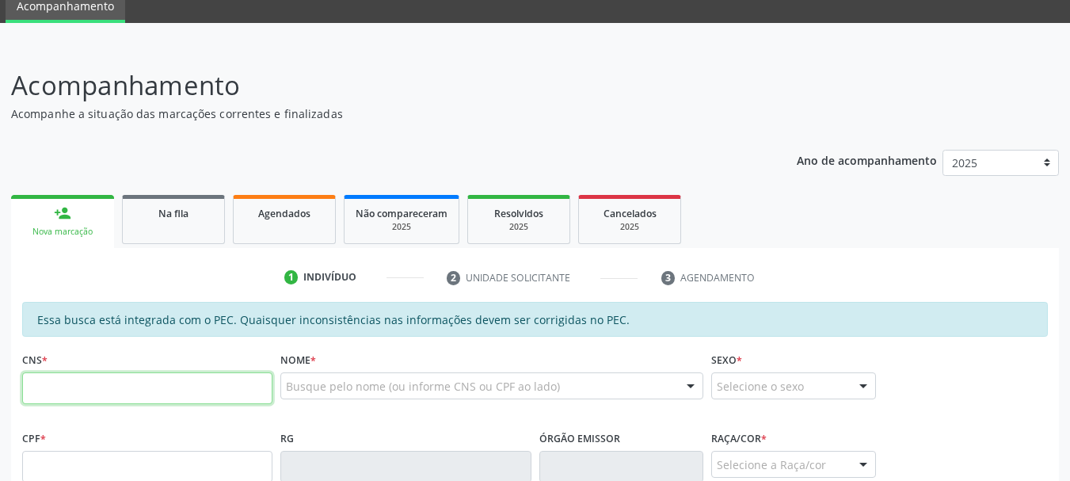
click at [77, 388] on input "text" at bounding box center [147, 388] width 250 height 32
type input "708 9087 2876 8614"
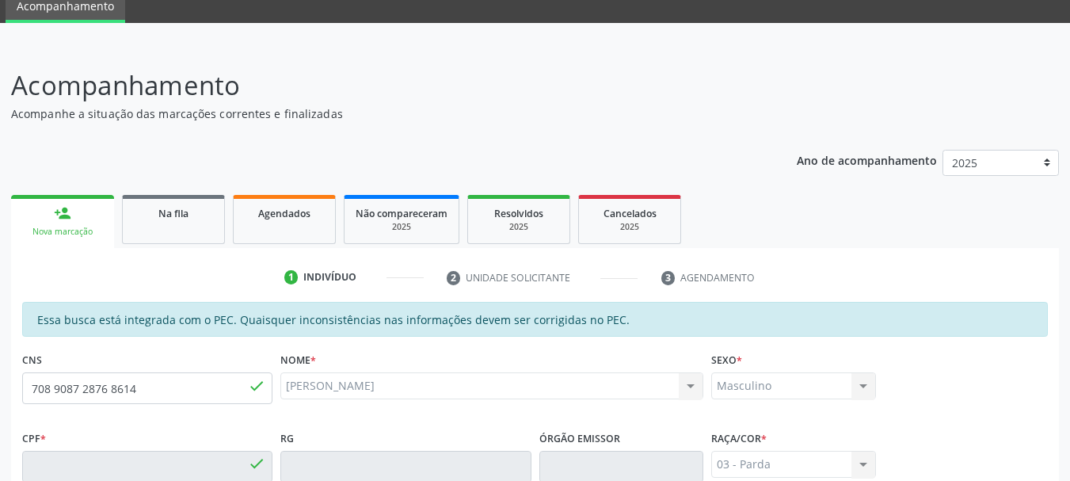
type input "758.479.734-20"
type input "01/11/1970"
type input "Benedita Alice da Silva"
type input "(82) 98827-8315"
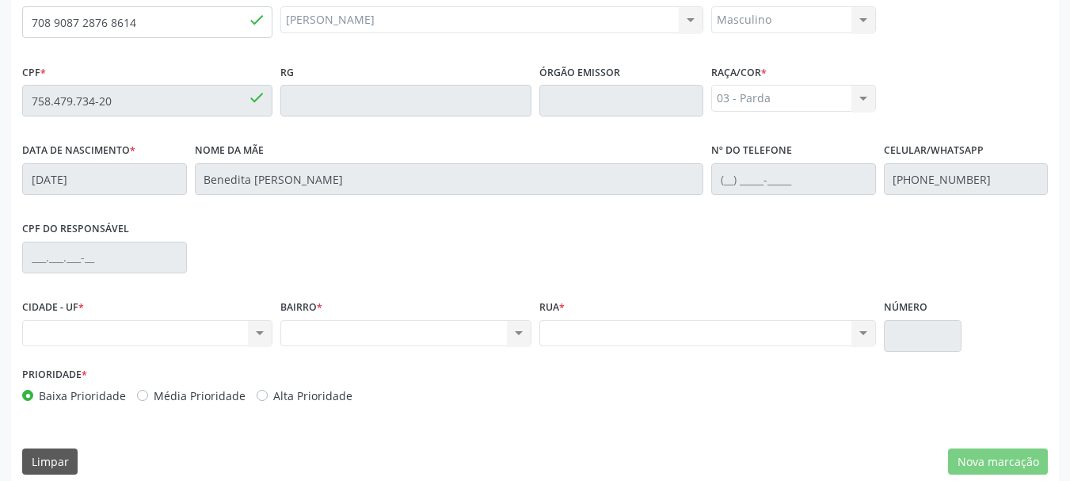
scroll to position [446, 0]
